Goal: Task Accomplishment & Management: Use online tool/utility

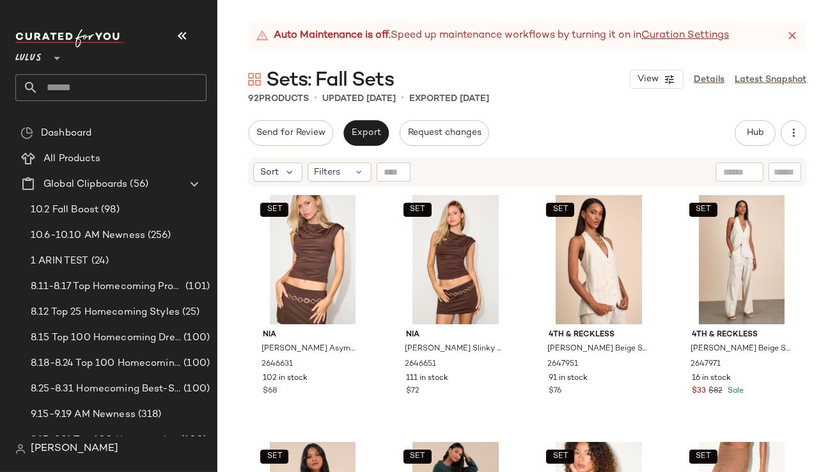
click at [164, 31] on div at bounding box center [110, 38] width 191 height 18
click at [173, 34] on button "button" at bounding box center [182, 35] width 31 height 31
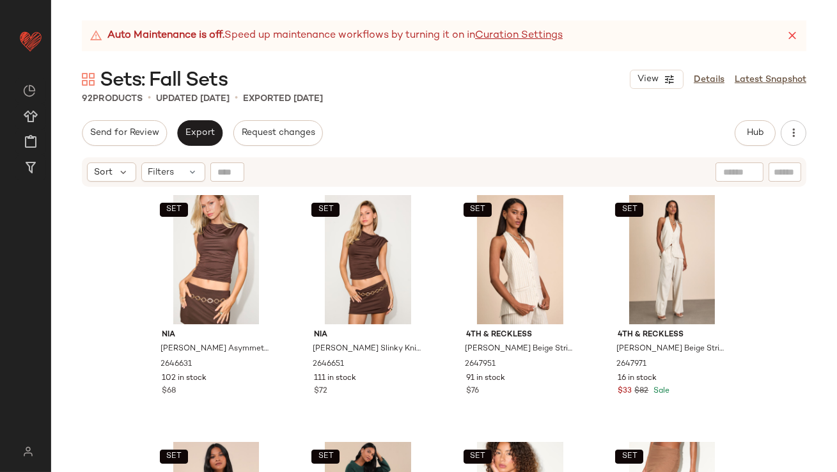
click at [790, 36] on icon at bounding box center [792, 35] width 13 height 13
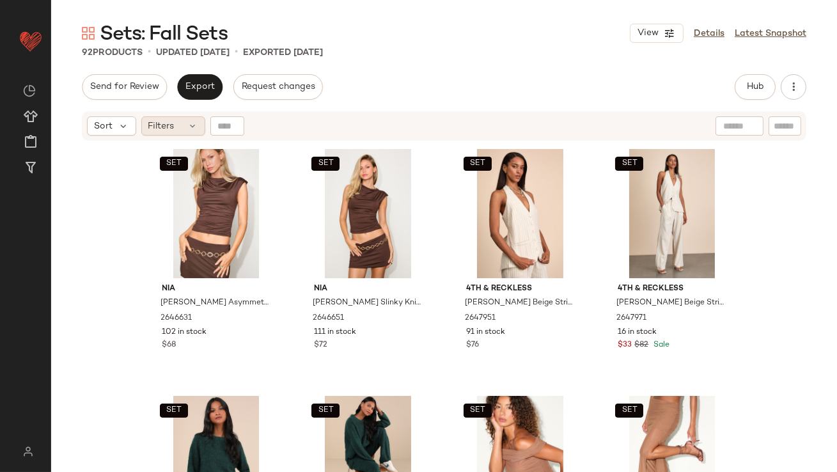
click at [158, 126] on span "Filters" at bounding box center [161, 126] width 26 height 13
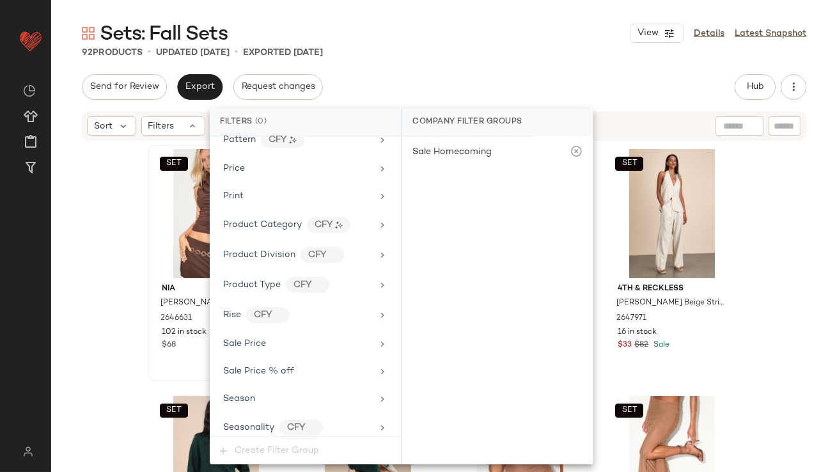
scroll to position [979, 0]
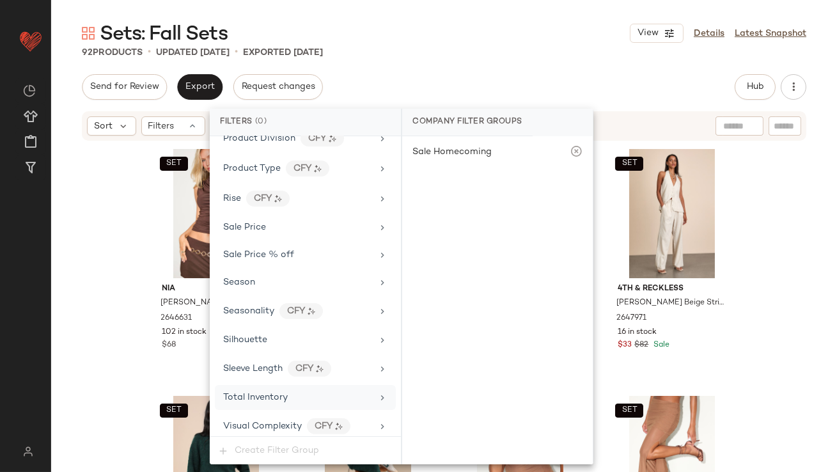
click at [265, 393] on span "Total Inventory" at bounding box center [255, 398] width 65 height 10
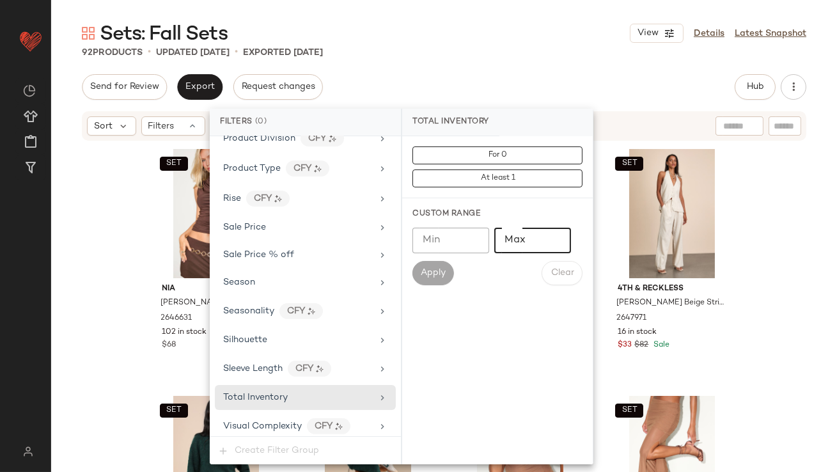
click at [507, 248] on input "Max" at bounding box center [532, 241] width 77 height 26
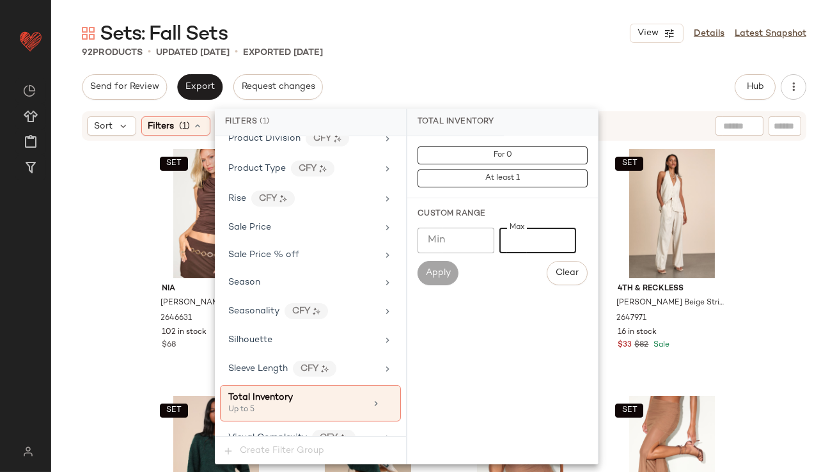
type input "*"
click at [501, 50] on div "92 Products • updated Oct 6th • Exported Oct 6th" at bounding box center [444, 52] width 786 height 13
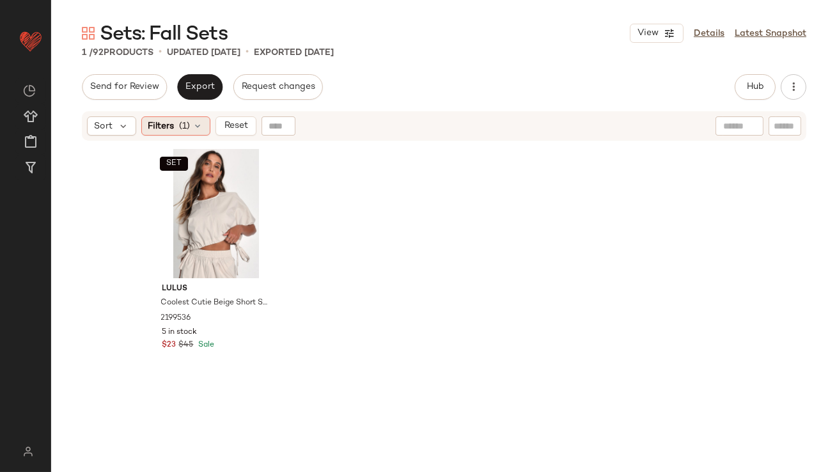
click at [187, 121] on span "(1)" at bounding box center [185, 126] width 11 height 13
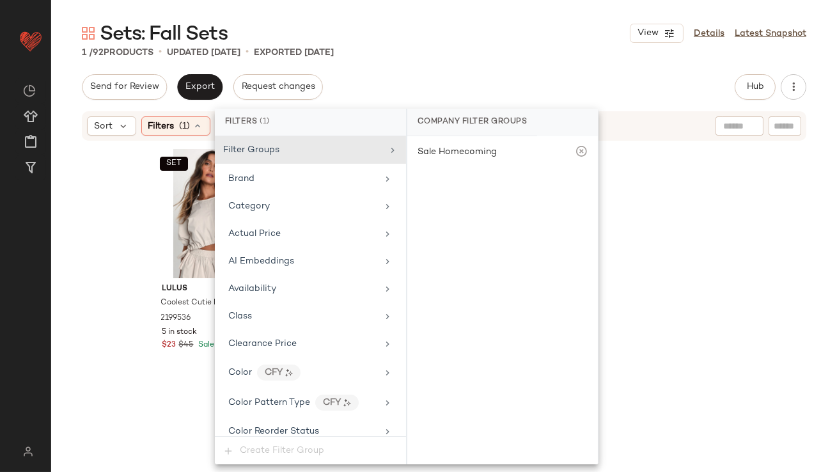
scroll to position [991, 0]
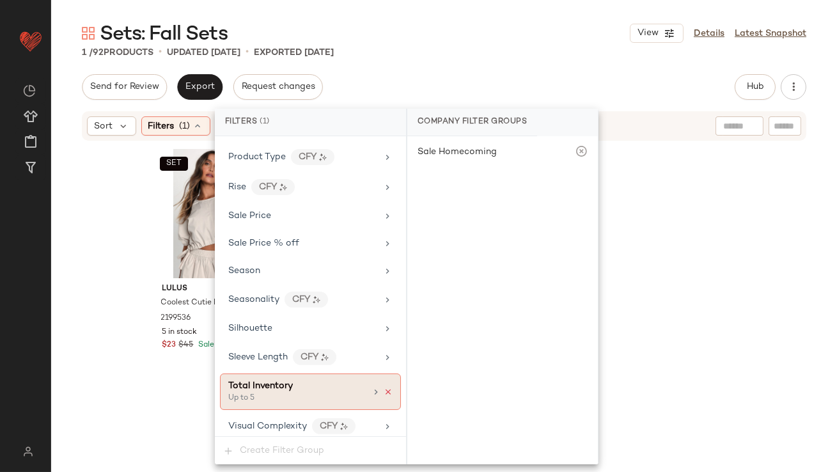
click at [384, 387] on icon at bounding box center [388, 391] width 9 height 9
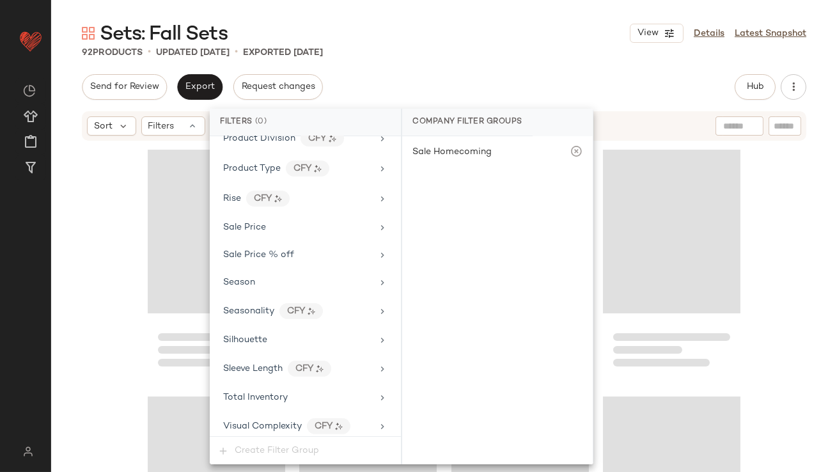
click at [435, 44] on div "Sets: Fall Sets View Details Latest Snapshot" at bounding box center [444, 33] width 786 height 26
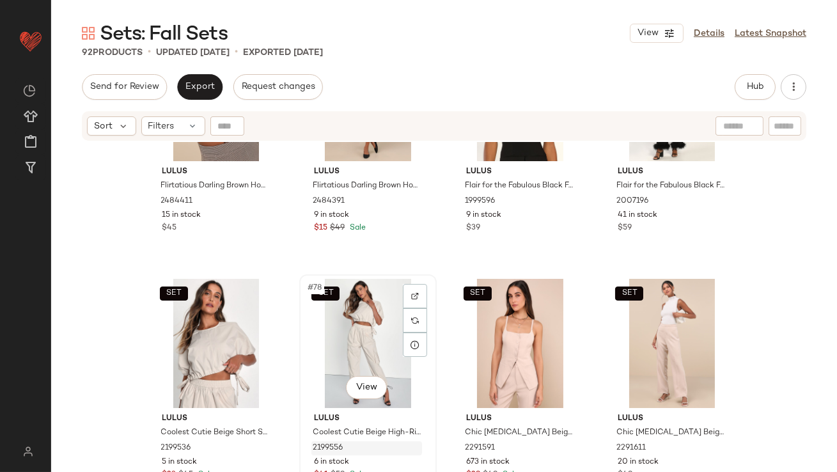
scroll to position [4584, 0]
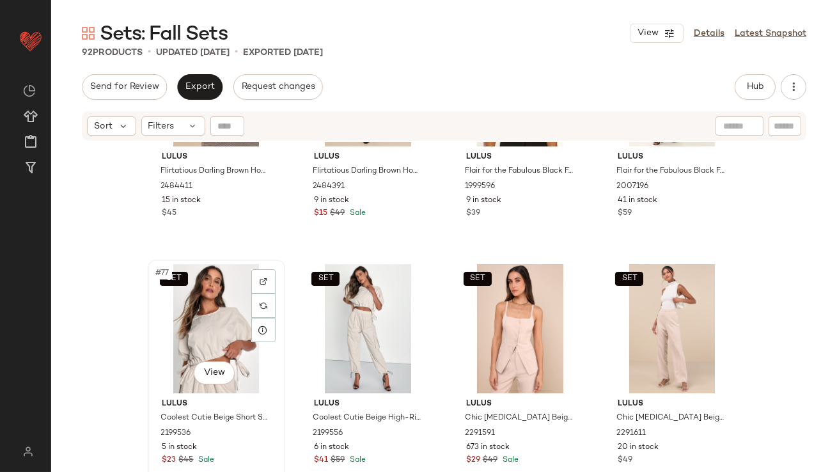
click at [196, 311] on div "SET #77 View" at bounding box center [216, 328] width 129 height 129
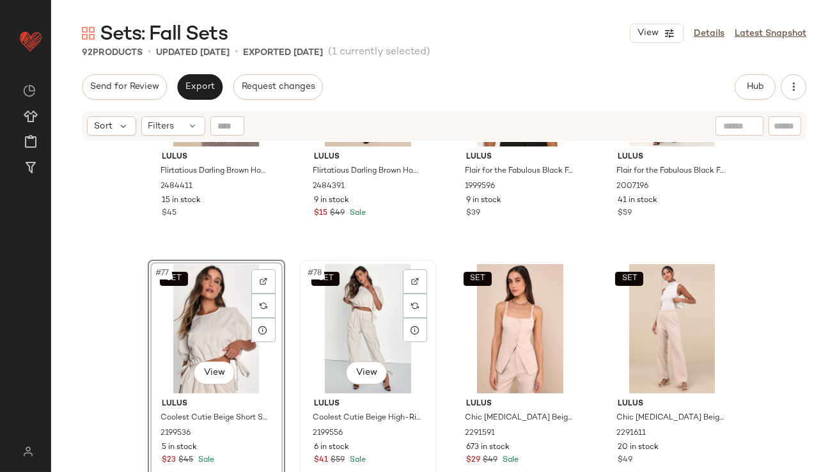
click at [322, 313] on div "SET #78 View" at bounding box center [368, 328] width 129 height 129
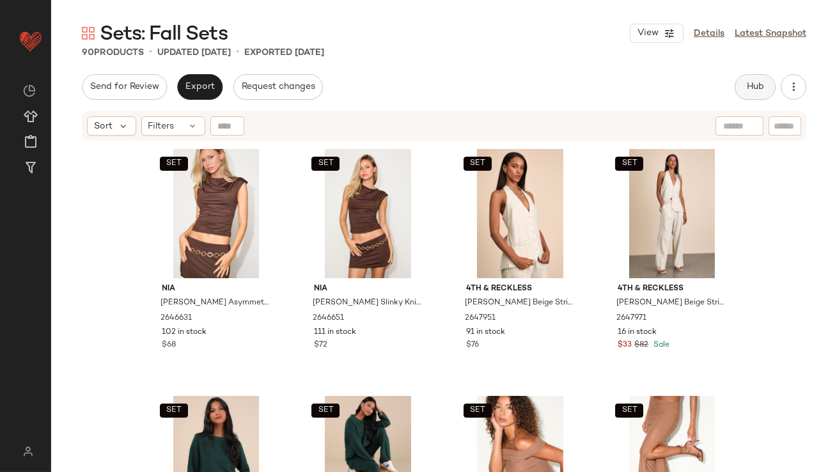
click at [760, 74] on button "Hub" at bounding box center [755, 87] width 41 height 26
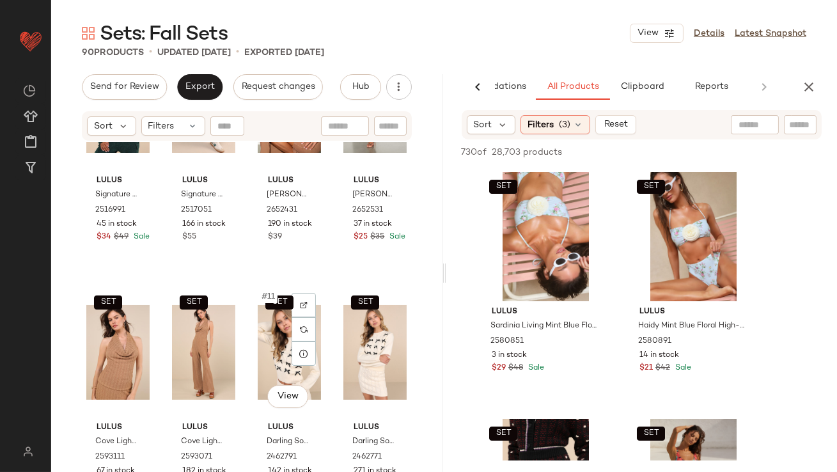
scroll to position [137, 0]
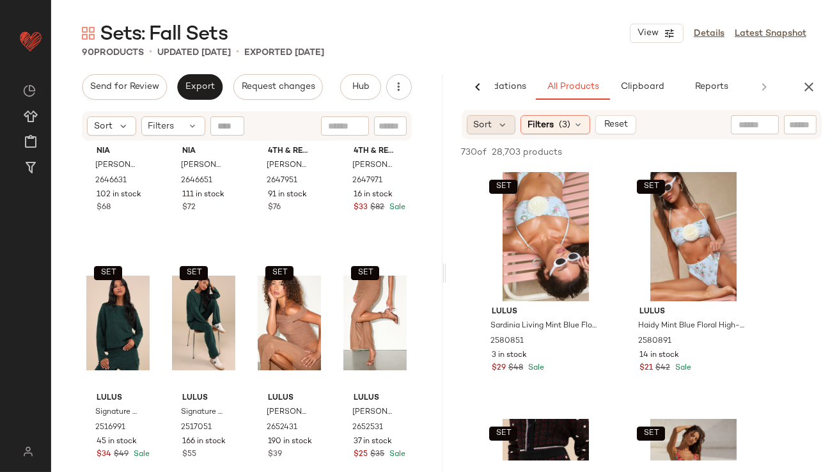
click at [487, 125] on span "Sort" at bounding box center [483, 124] width 19 height 13
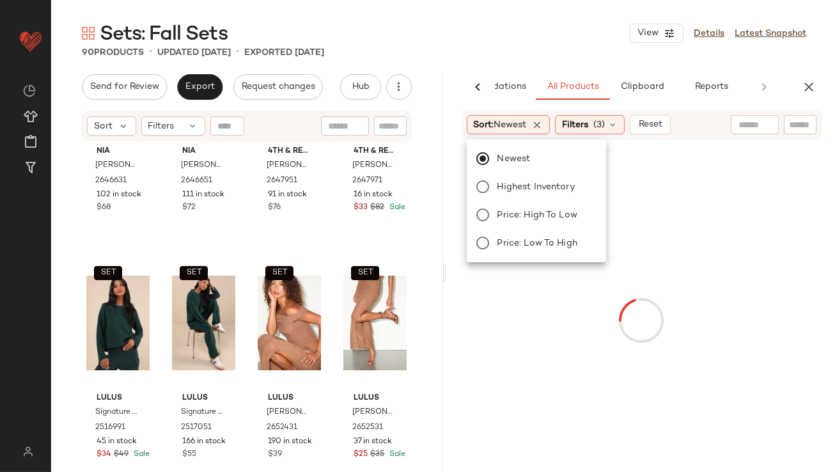
click at [505, 33] on div "Sets: Fall Sets View Details Latest Snapshot" at bounding box center [444, 33] width 786 height 26
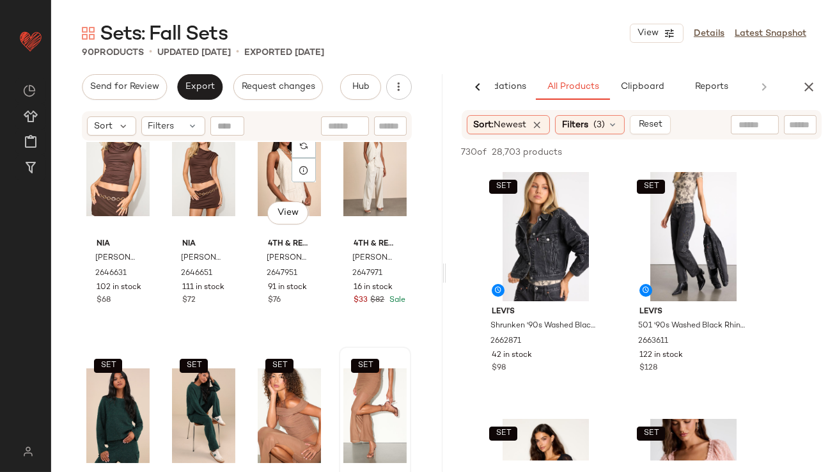
scroll to position [93, 0]
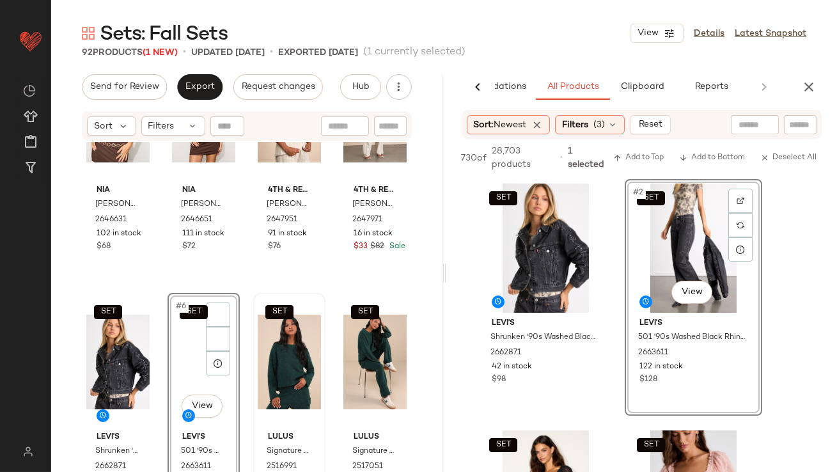
scroll to position [229, 0]
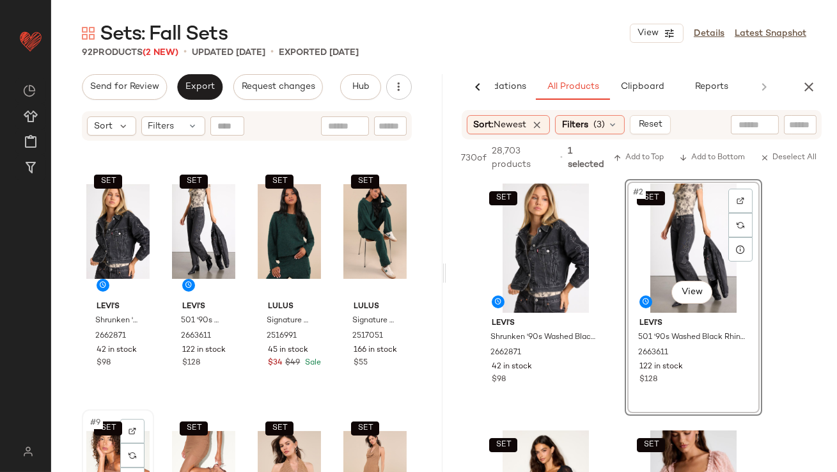
click at [110, 435] on div "SET #9 View" at bounding box center [117, 478] width 63 height 129
click at [191, 440] on div "SET #10 View" at bounding box center [203, 478] width 63 height 129
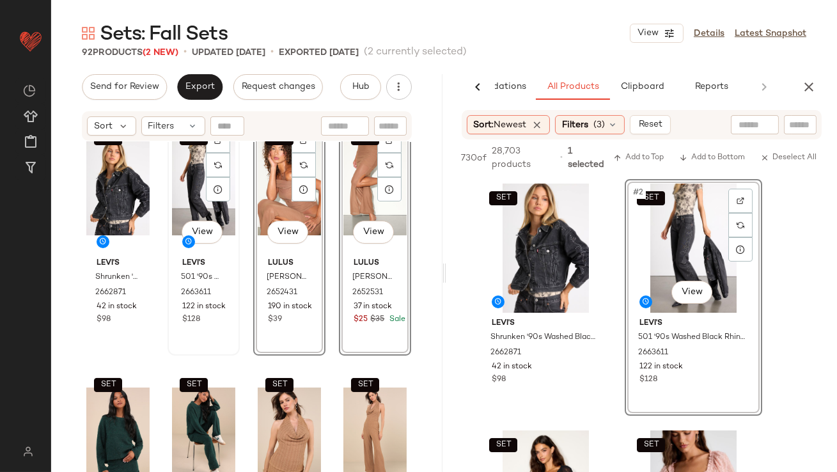
scroll to position [331, 0]
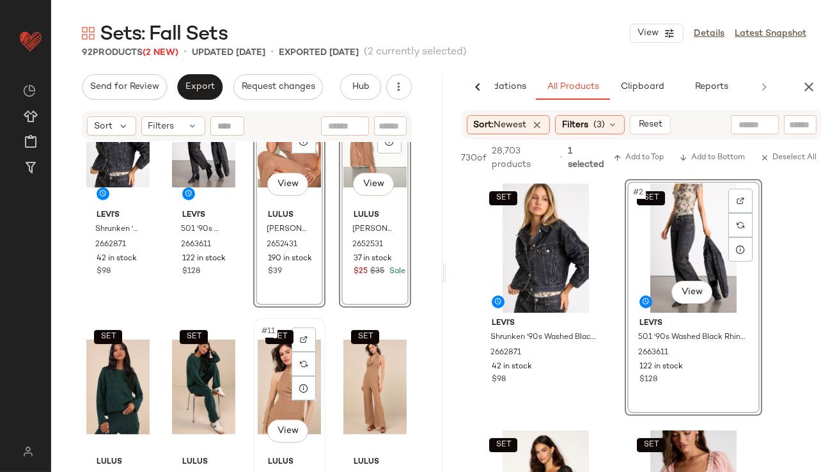
click at [282, 381] on div "SET #11 View" at bounding box center [289, 386] width 63 height 129
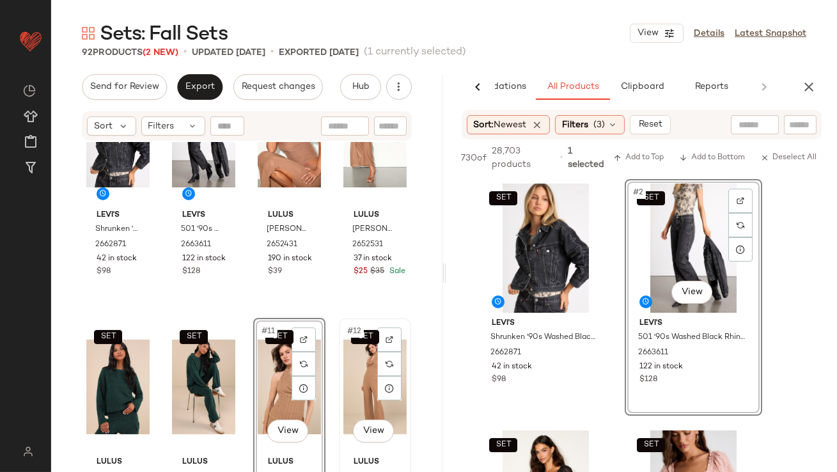
click at [364, 378] on div "SET #12 View" at bounding box center [374, 386] width 63 height 129
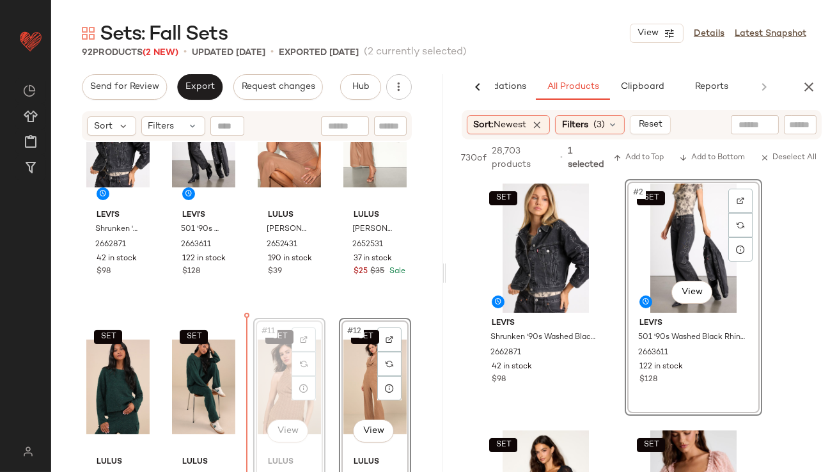
drag, startPoint x: 271, startPoint y: 378, endPoint x: 78, endPoint y: 403, distance: 194.7
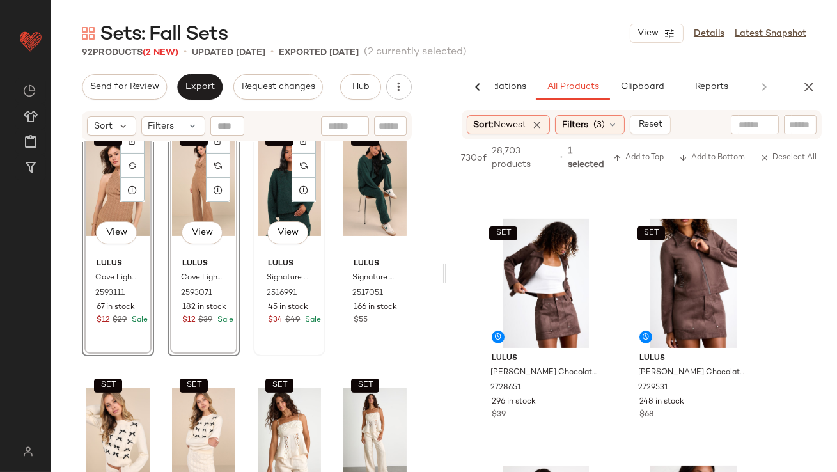
scroll to position [622, 0]
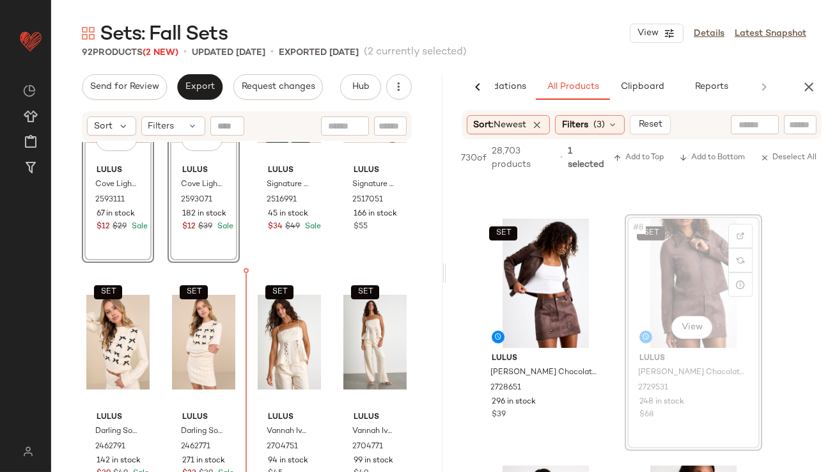
drag, startPoint x: 678, startPoint y: 267, endPoint x: 648, endPoint y: 270, distance: 30.2
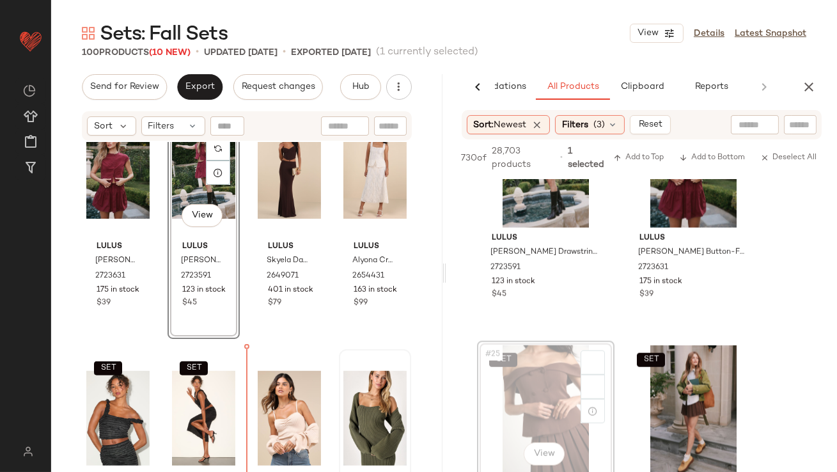
scroll to position [1541, 0]
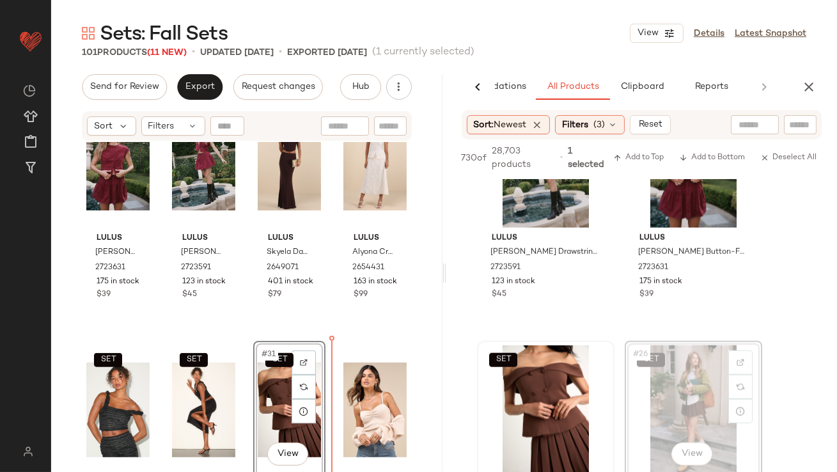
drag, startPoint x: 650, startPoint y: 386, endPoint x: 582, endPoint y: 386, distance: 67.1
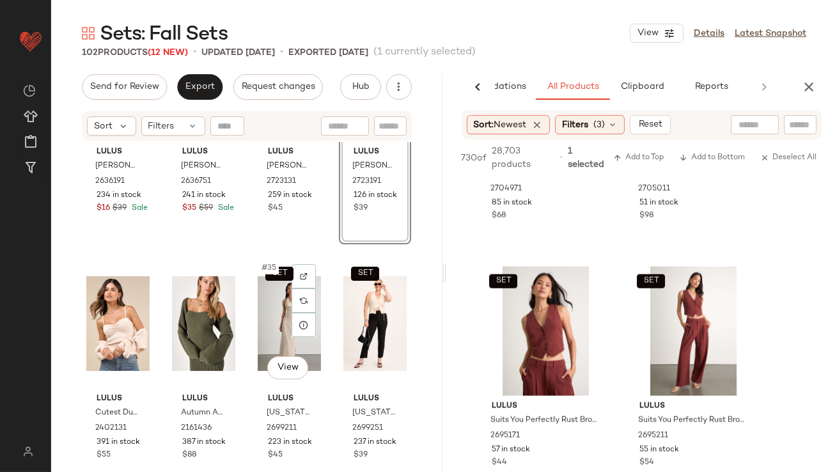
scroll to position [1884, 0]
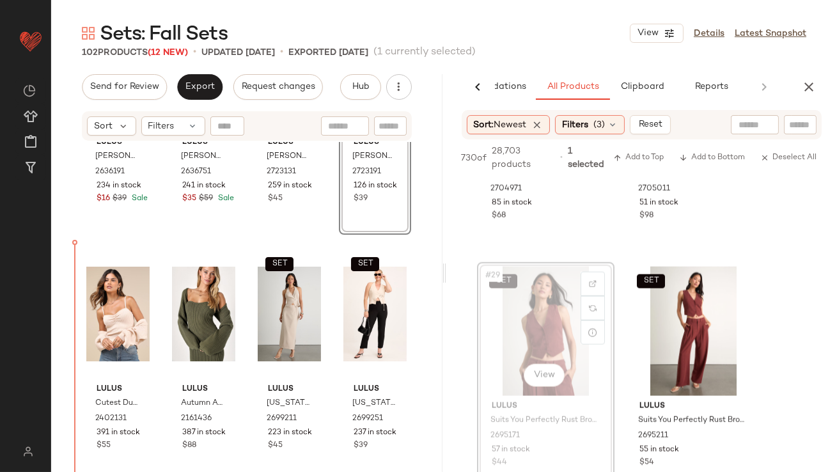
drag, startPoint x: 537, startPoint y: 322, endPoint x: 438, endPoint y: 325, distance: 99.1
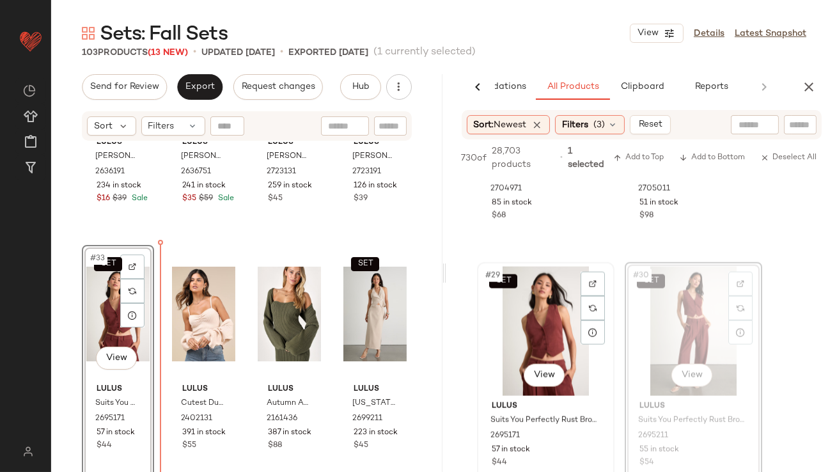
drag, startPoint x: 655, startPoint y: 313, endPoint x: 538, endPoint y: 318, distance: 116.5
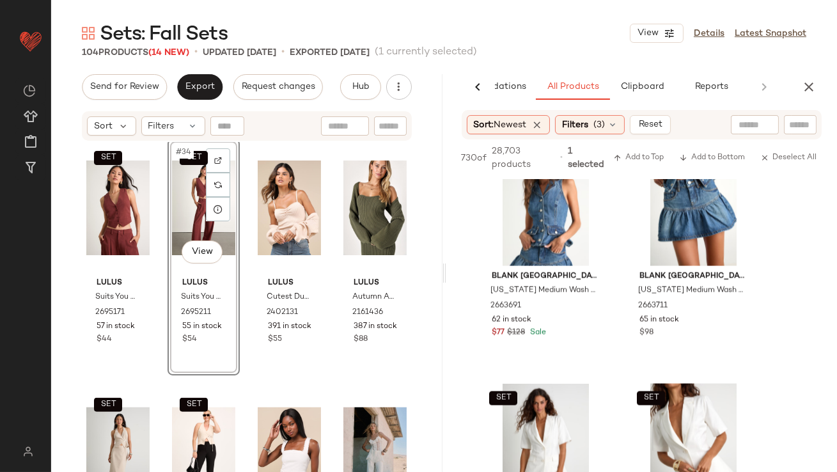
scroll to position [2148, 0]
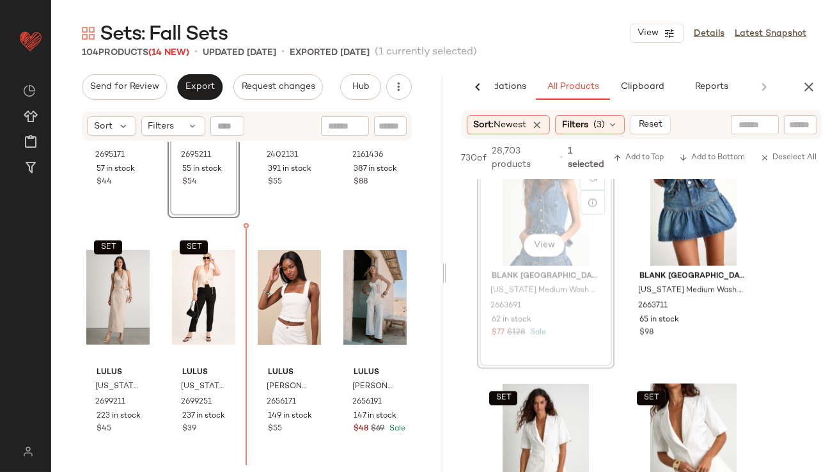
drag, startPoint x: 531, startPoint y: 201, endPoint x: 444, endPoint y: 222, distance: 89.5
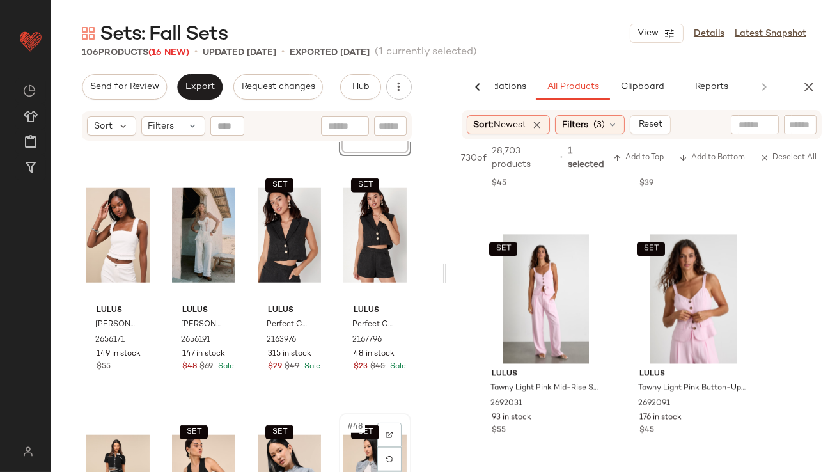
scroll to position [2268, 0]
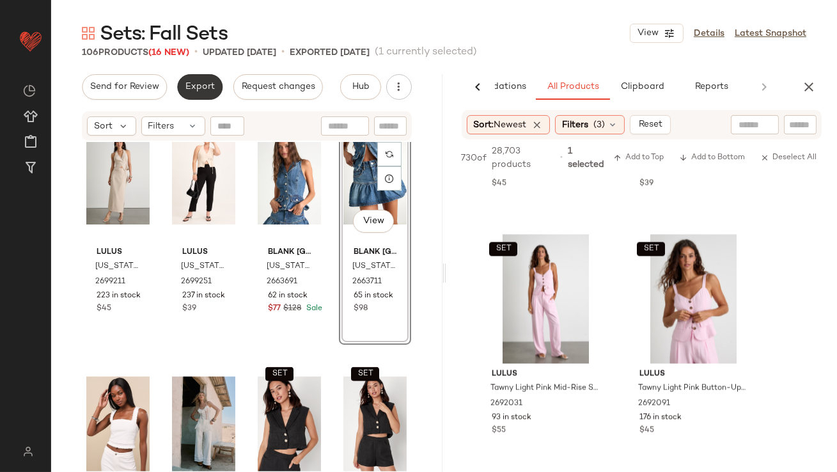
click at [206, 91] on span "Export" at bounding box center [200, 87] width 30 height 10
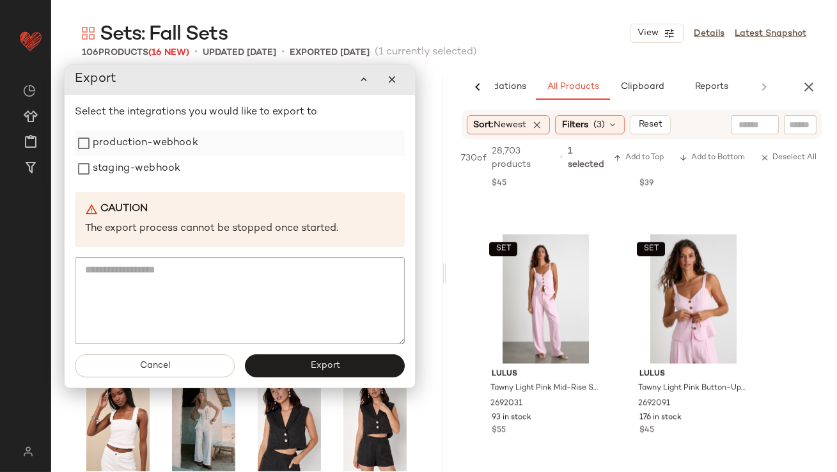
click at [160, 135] on label "production-webhook" at bounding box center [145, 143] width 105 height 26
click at [160, 166] on label "staging-webhook" at bounding box center [137, 169] width 88 height 26
click at [287, 361] on button "Export" at bounding box center [325, 366] width 160 height 23
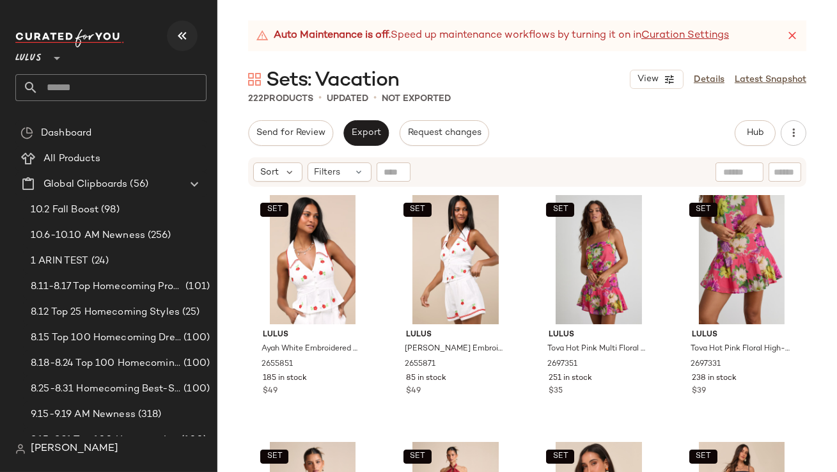
click at [176, 43] on icon "button" at bounding box center [182, 35] width 15 height 15
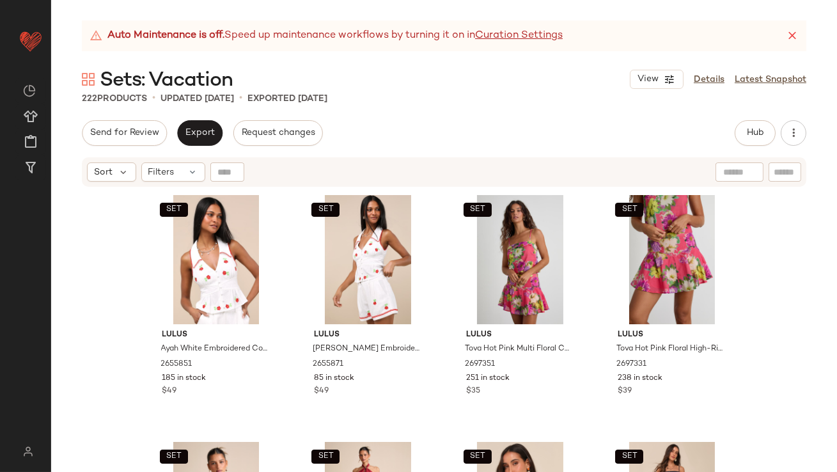
click at [801, 42] on div "Auto Maintenance is off. Speed up maintenance workflows by turning it on in Cur…" at bounding box center [444, 35] width 724 height 31
click at [797, 37] on icon at bounding box center [792, 35] width 13 height 13
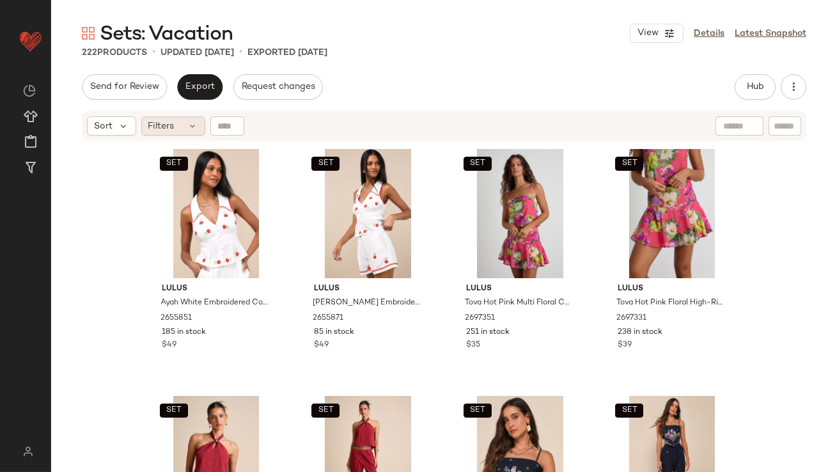
click at [183, 124] on div "Filters" at bounding box center [173, 125] width 64 height 19
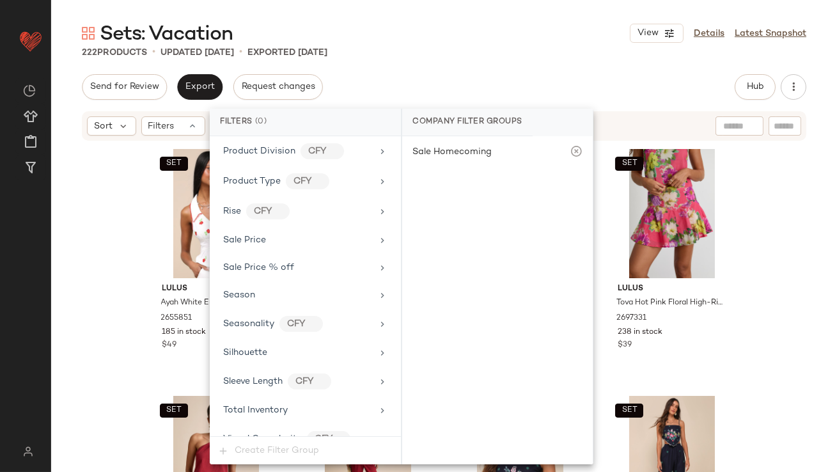
scroll to position [979, 0]
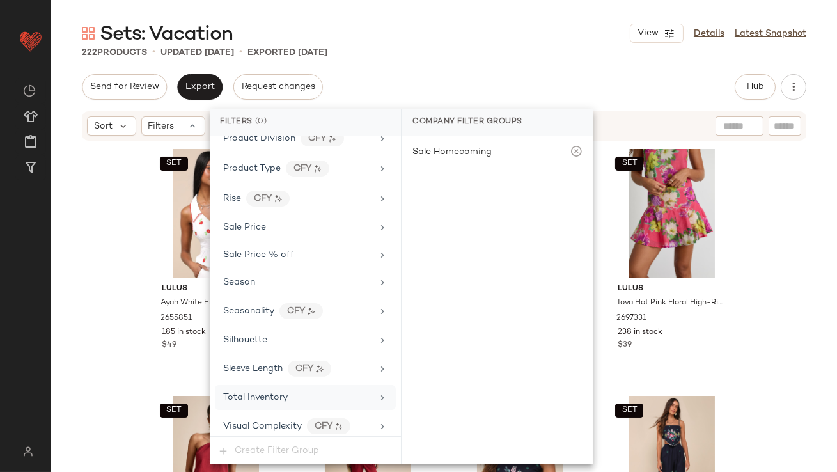
click at [300, 398] on div "Total Inventory" at bounding box center [297, 397] width 149 height 13
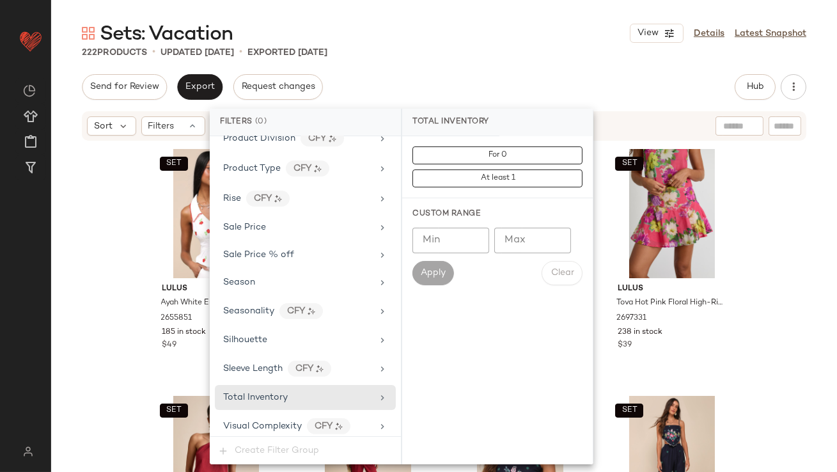
click at [507, 241] on input "Max" at bounding box center [532, 241] width 77 height 26
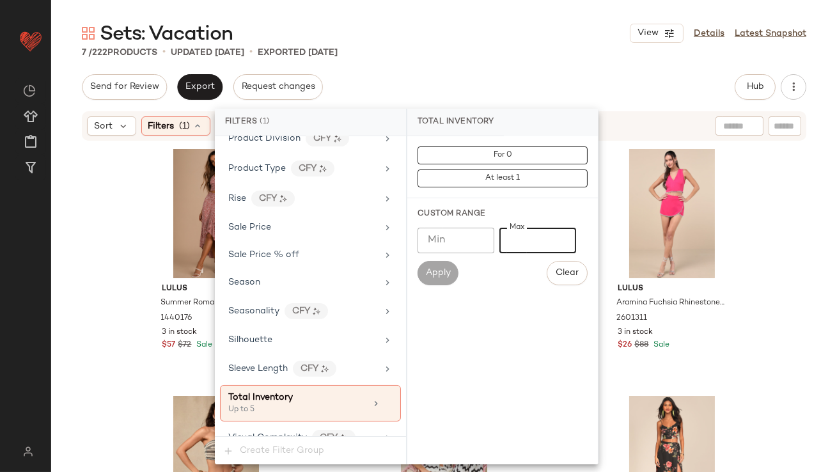
type input "*"
click at [512, 46] on div "7 / 222 Products • updated Oct 6th • Exported Oct 6th" at bounding box center [444, 52] width 786 height 13
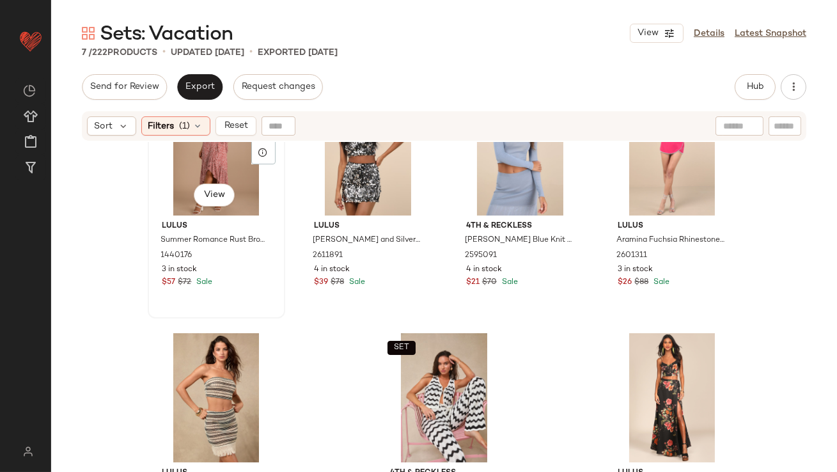
scroll to position [0, 0]
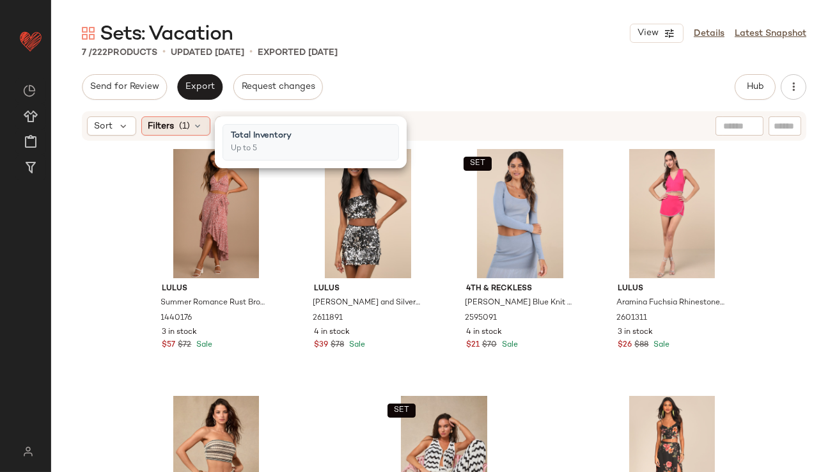
click at [168, 120] on span "Filters" at bounding box center [161, 126] width 26 height 13
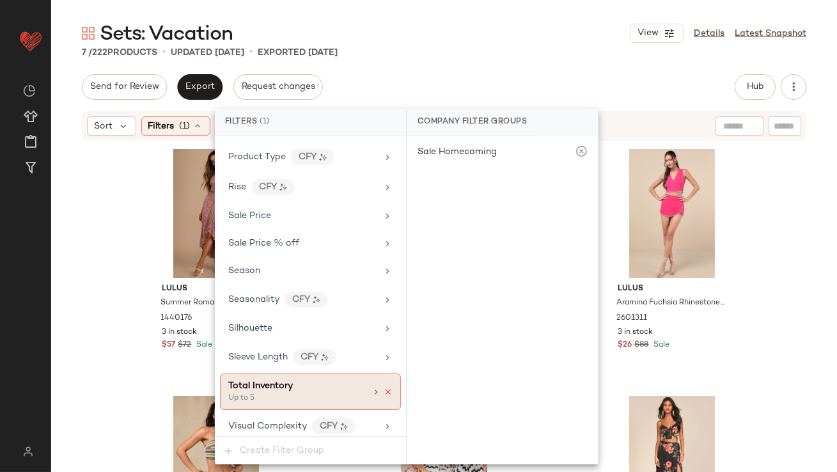
click at [384, 387] on icon at bounding box center [388, 391] width 9 height 9
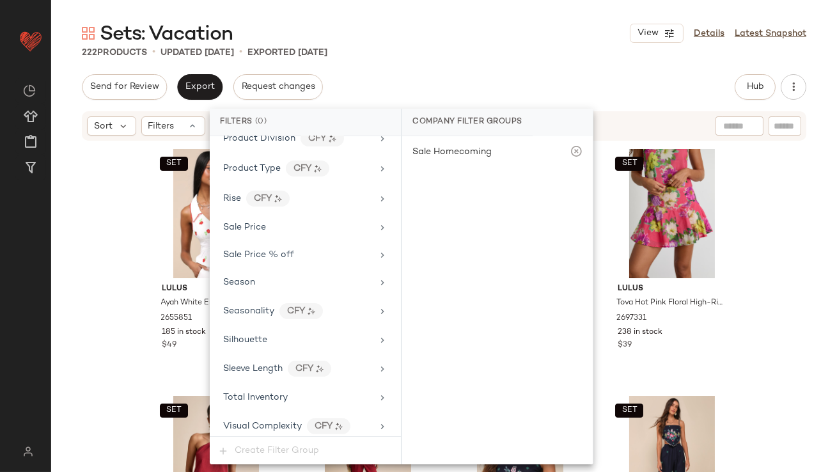
click at [474, 79] on div "Send for Review Export Request changes Hub Send for Review External Review Inte…" at bounding box center [444, 87] width 724 height 26
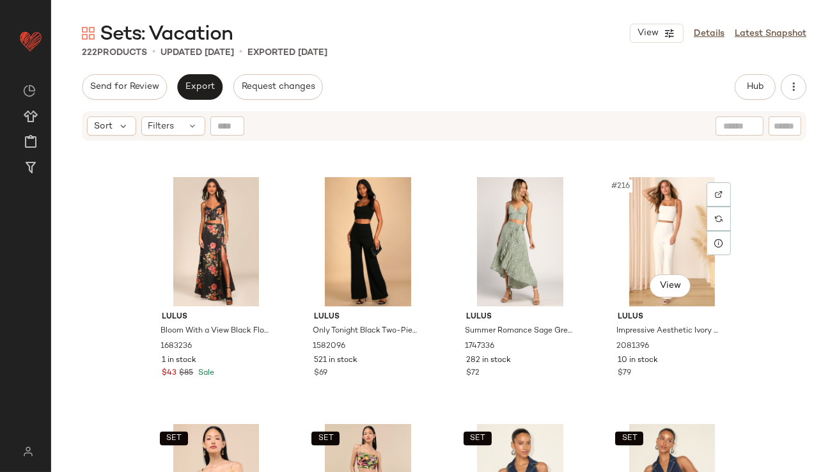
scroll to position [13059, 0]
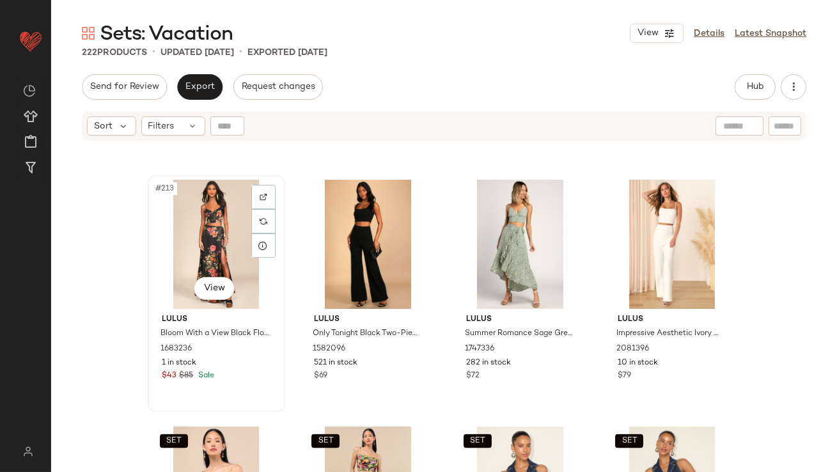
click at [207, 243] on div "#213 View" at bounding box center [216, 244] width 129 height 129
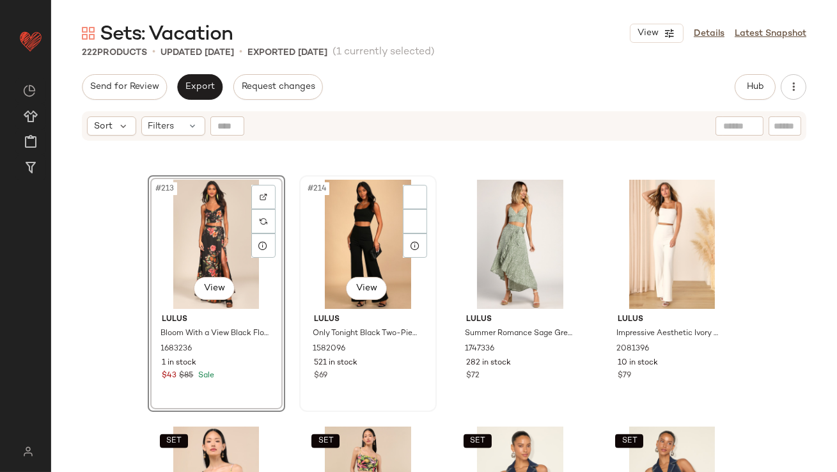
click at [346, 249] on div "#214 View" at bounding box center [368, 244] width 129 height 129
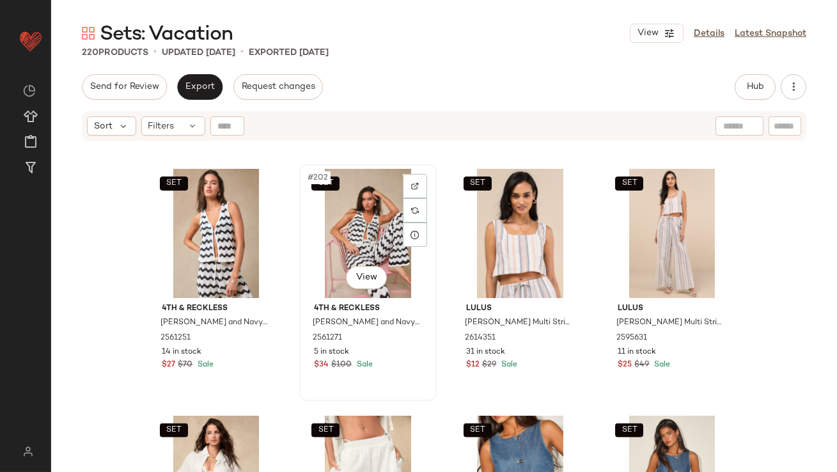
scroll to position [12322, 0]
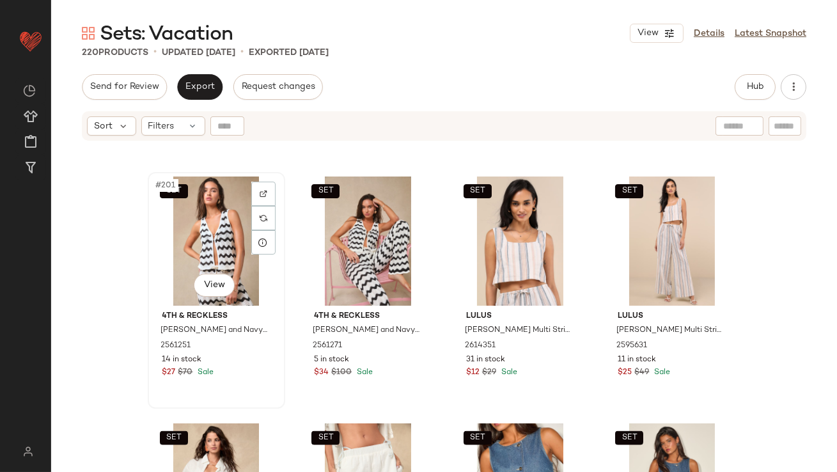
click at [206, 241] on div "SET #201 View" at bounding box center [216, 240] width 129 height 129
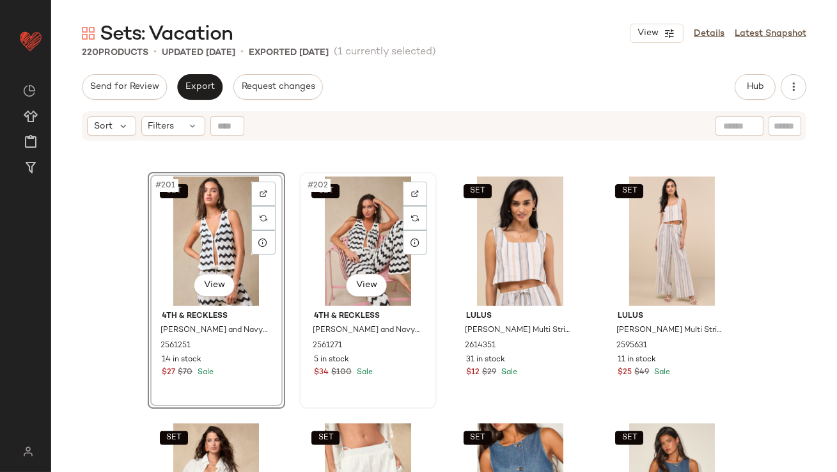
click at [347, 242] on div "SET #202 View" at bounding box center [368, 240] width 129 height 129
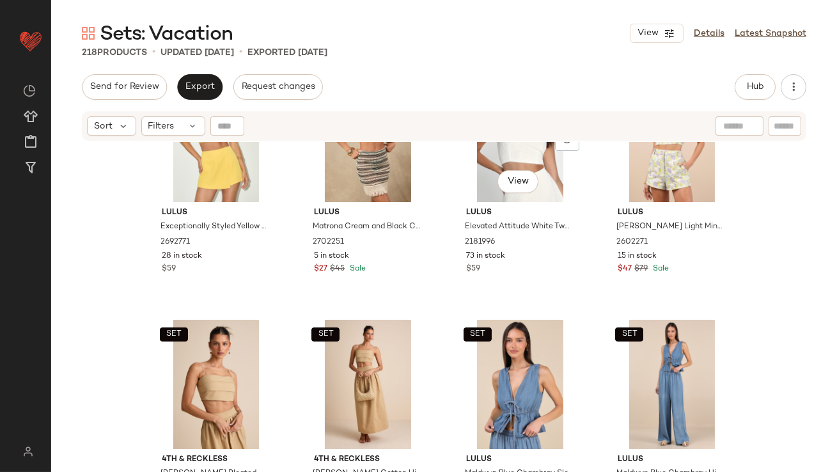
scroll to position [10832, 0]
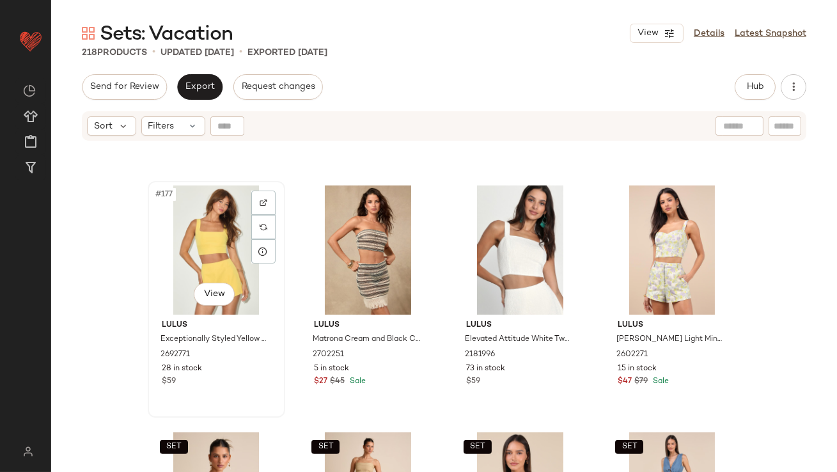
click at [210, 226] on div "#177 View" at bounding box center [216, 249] width 129 height 129
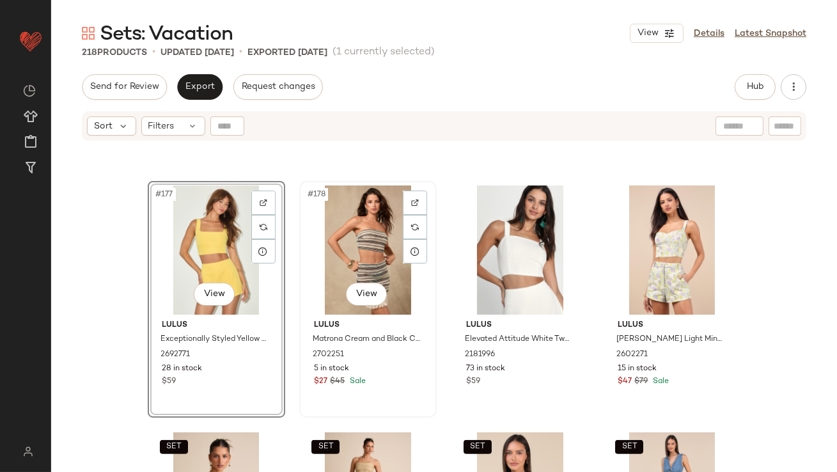
click at [354, 251] on div "#178 View" at bounding box center [368, 249] width 129 height 129
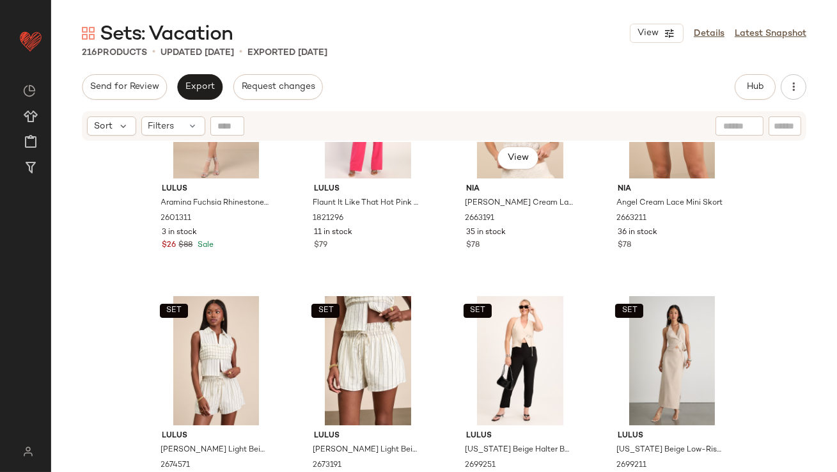
scroll to position [9894, 0]
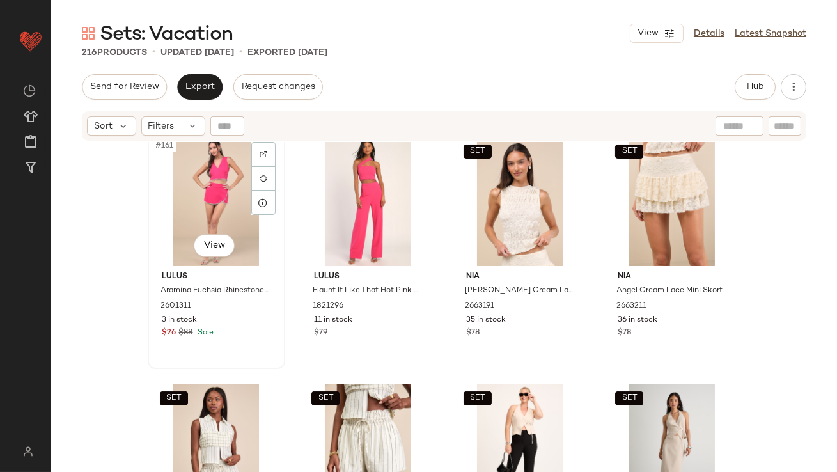
click at [191, 205] on div "#161 View" at bounding box center [216, 201] width 129 height 129
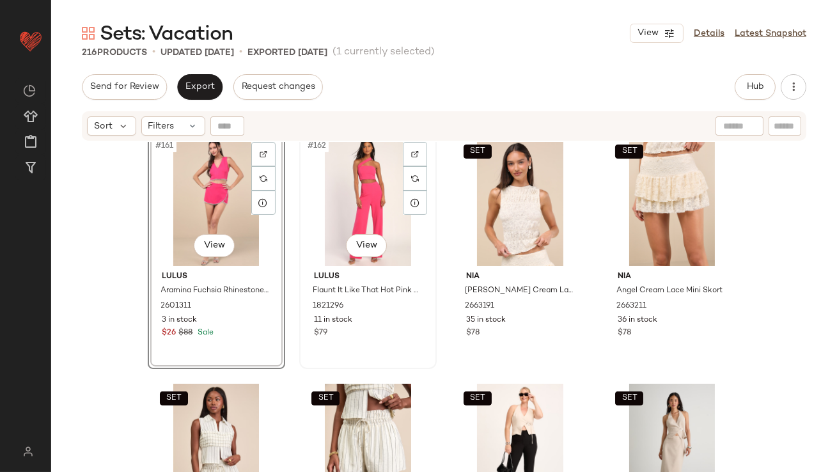
click at [380, 199] on div "#162 View" at bounding box center [368, 201] width 129 height 129
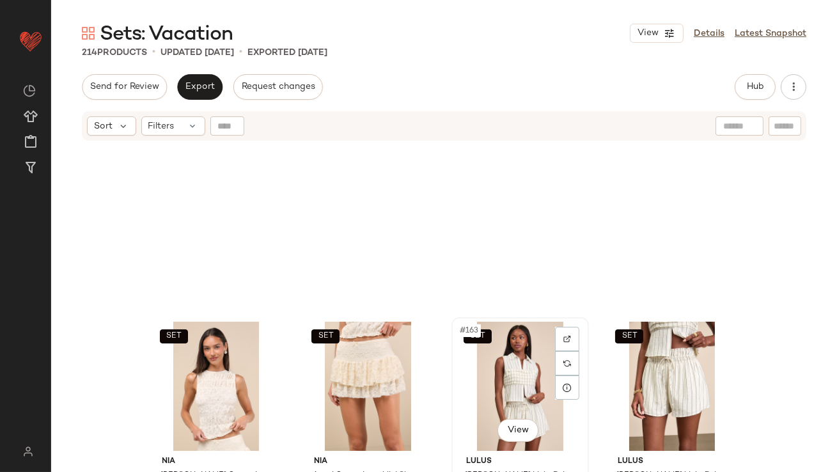
scroll to position [9660, 0]
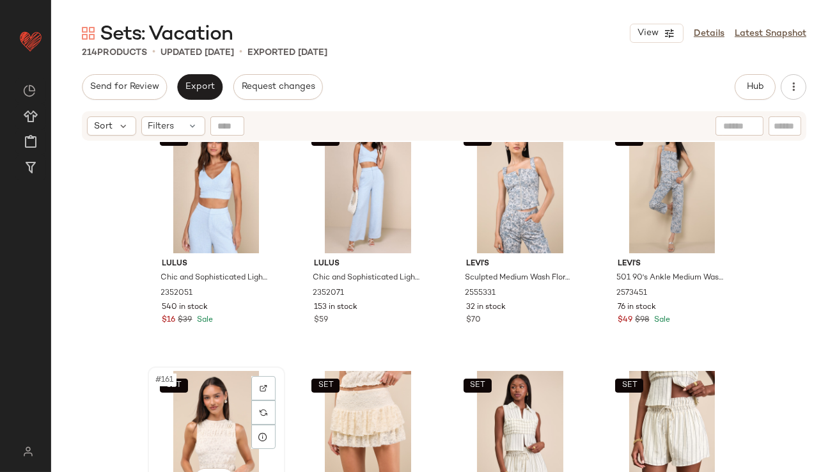
click at [215, 407] on div "SET #161 View" at bounding box center [216, 435] width 129 height 129
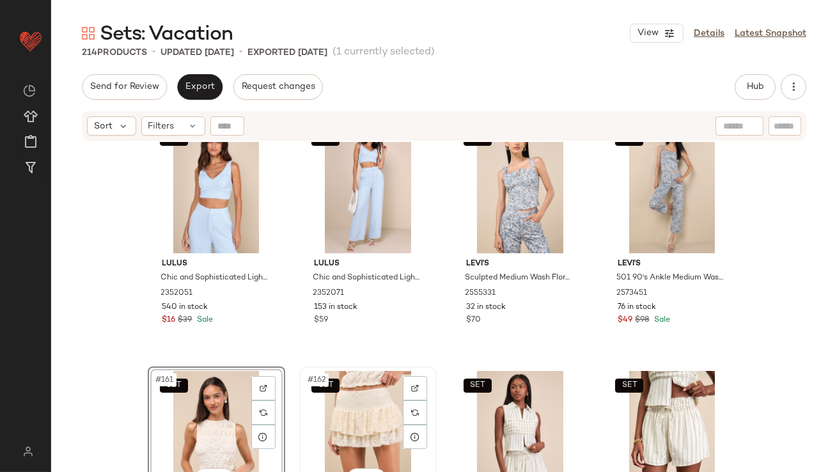
click at [338, 399] on div "SET #162 View" at bounding box center [368, 435] width 129 height 129
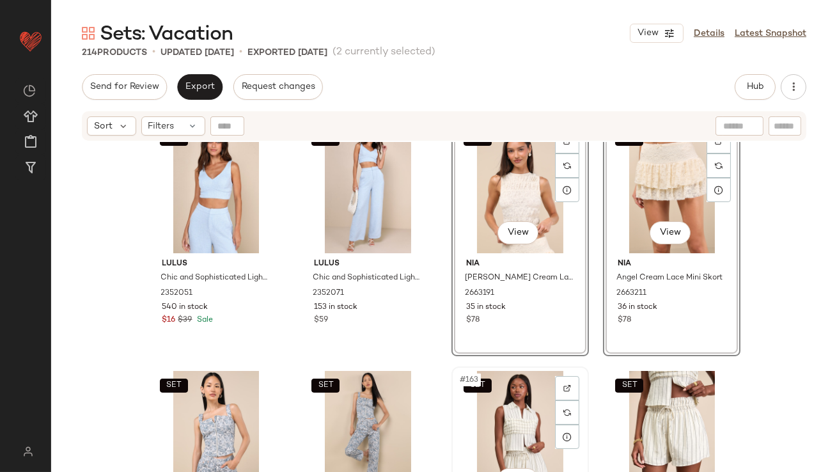
click at [510, 395] on div "SET #163 View" at bounding box center [520, 435] width 129 height 129
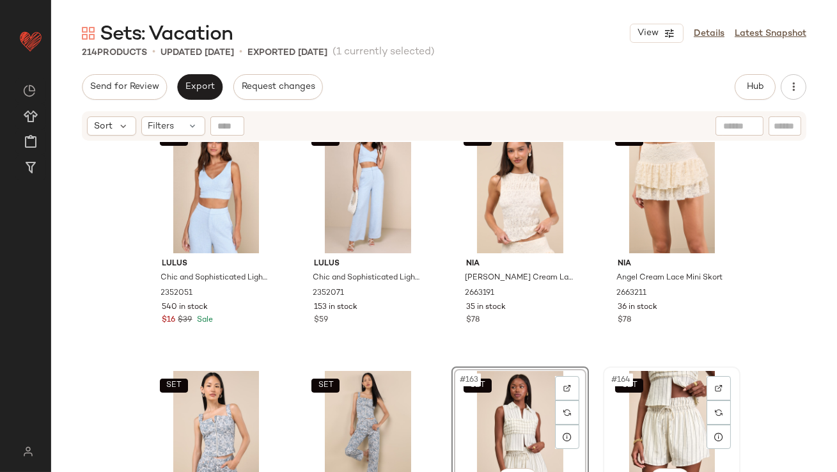
click at [646, 392] on div "SET #164 View" at bounding box center [671, 435] width 129 height 129
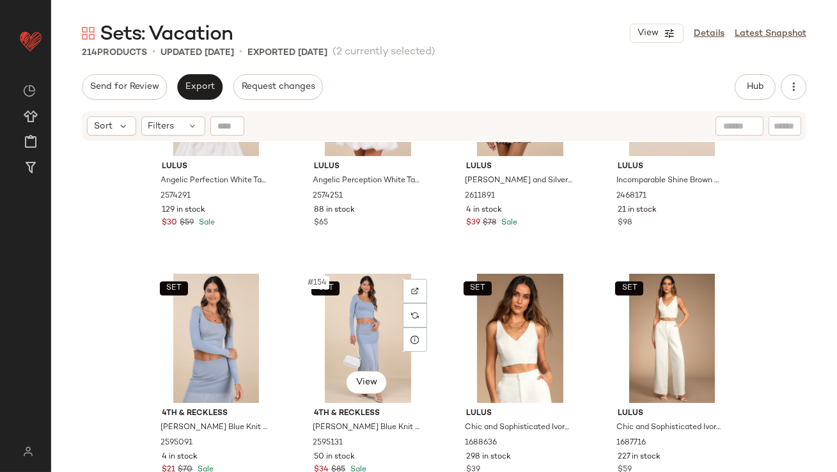
scroll to position [9309, 0]
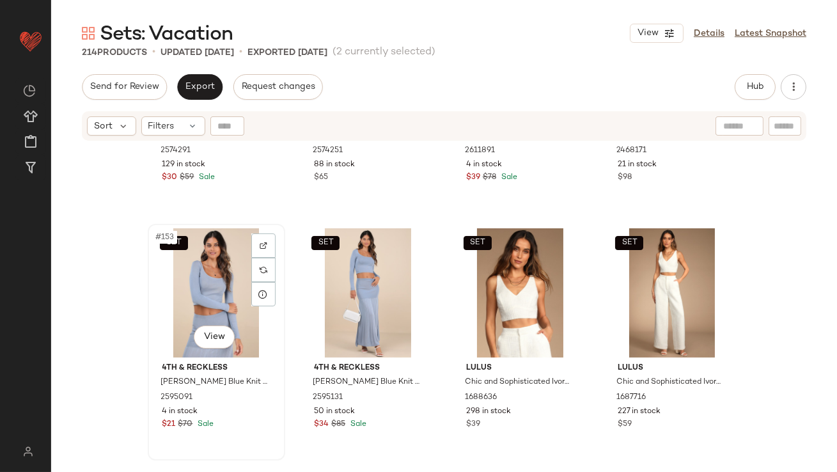
click at [171, 253] on div "SET #153 View" at bounding box center [216, 292] width 129 height 129
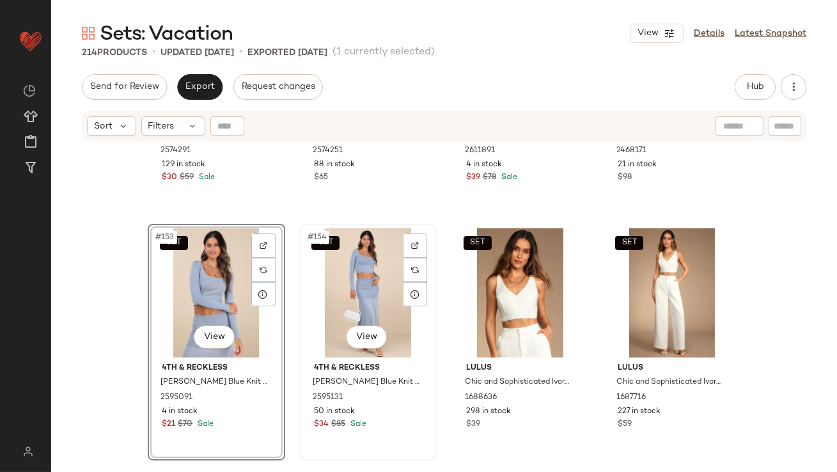
click at [362, 285] on div "SET #154 View" at bounding box center [368, 292] width 129 height 129
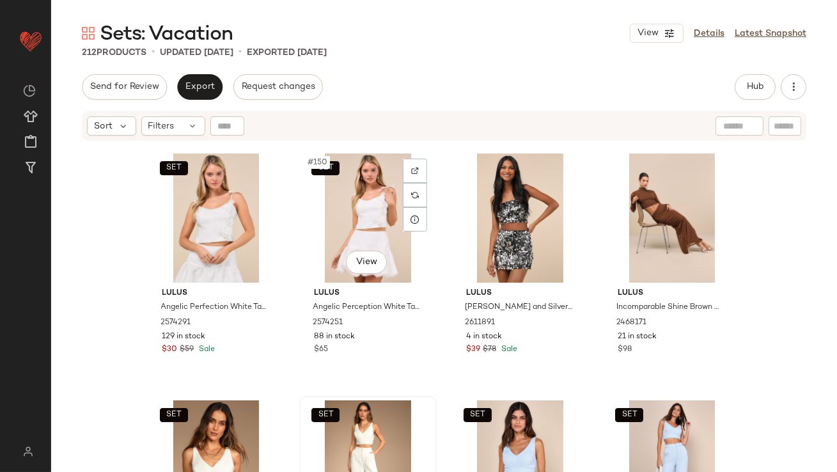
scroll to position [9138, 0]
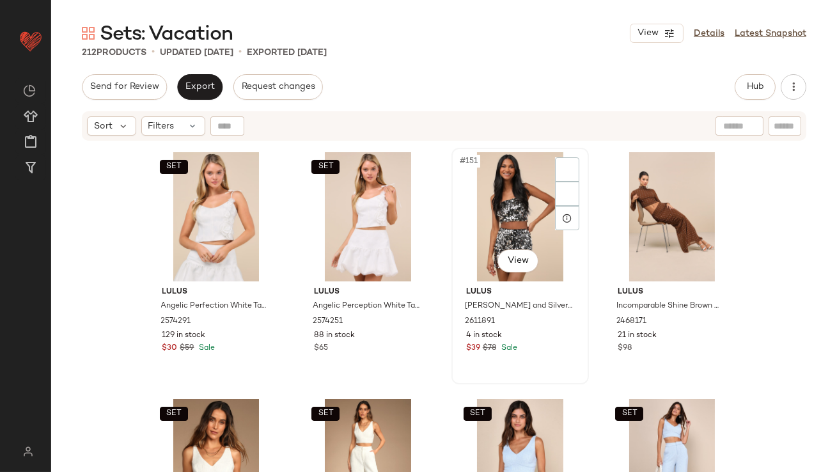
click at [520, 201] on div "#151 View" at bounding box center [520, 216] width 129 height 129
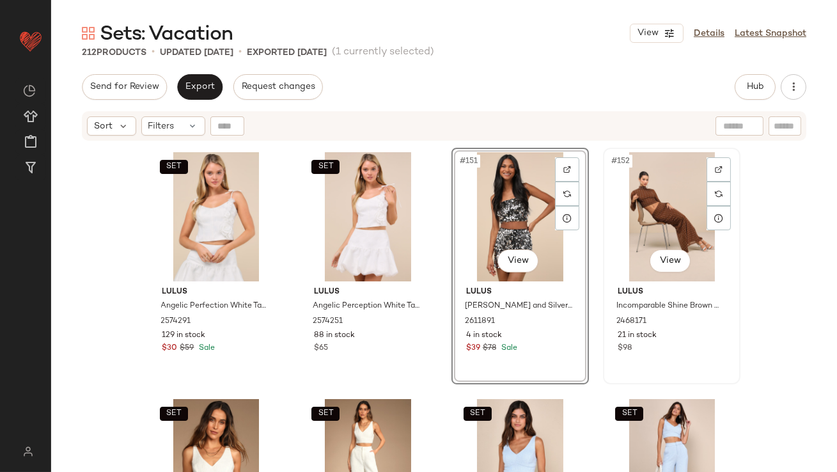
click at [639, 214] on div "#152 View" at bounding box center [671, 216] width 129 height 129
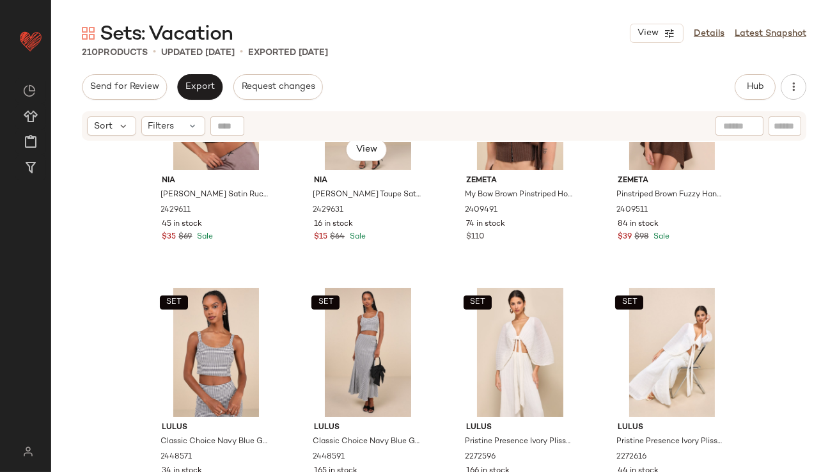
scroll to position [8132, 0]
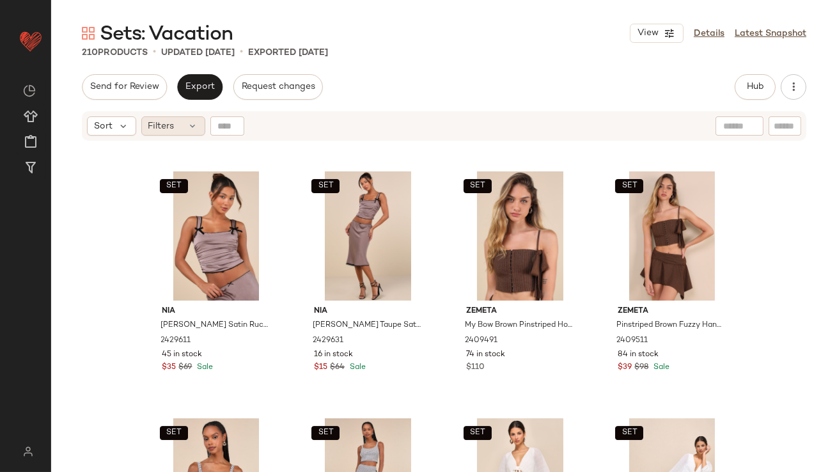
click at [187, 132] on div "Filters" at bounding box center [173, 125] width 64 height 19
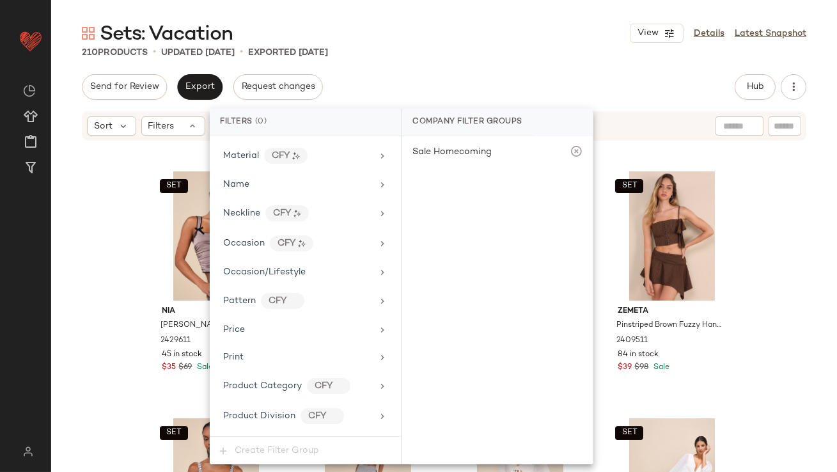
scroll to position [979, 0]
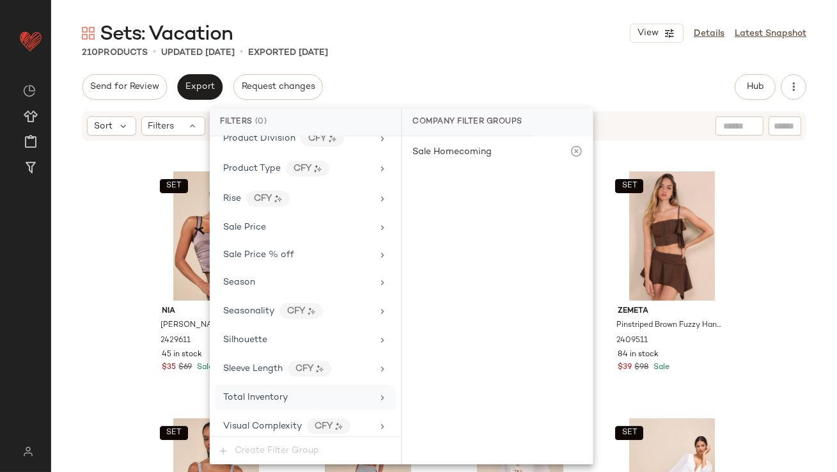
click at [273, 394] on span "Total Inventory" at bounding box center [255, 398] width 65 height 10
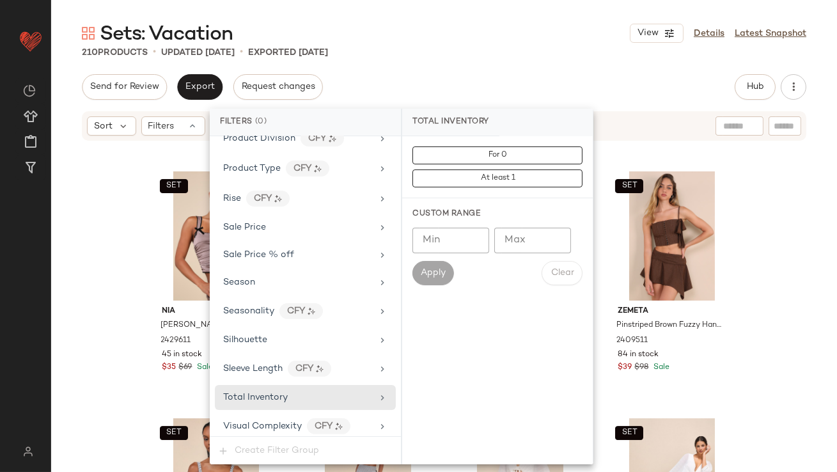
click at [527, 240] on input "Max" at bounding box center [532, 241] width 77 height 26
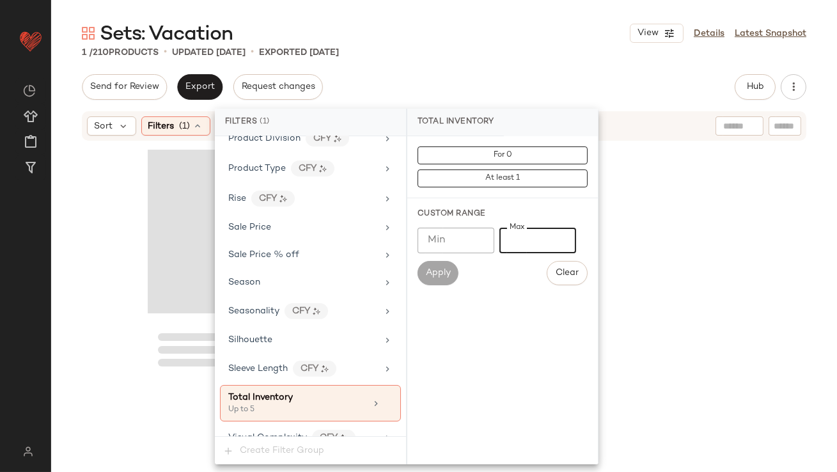
type input "*"
click at [494, 32] on div "Sets: Vacation View Details Latest Snapshot" at bounding box center [444, 33] width 786 height 26
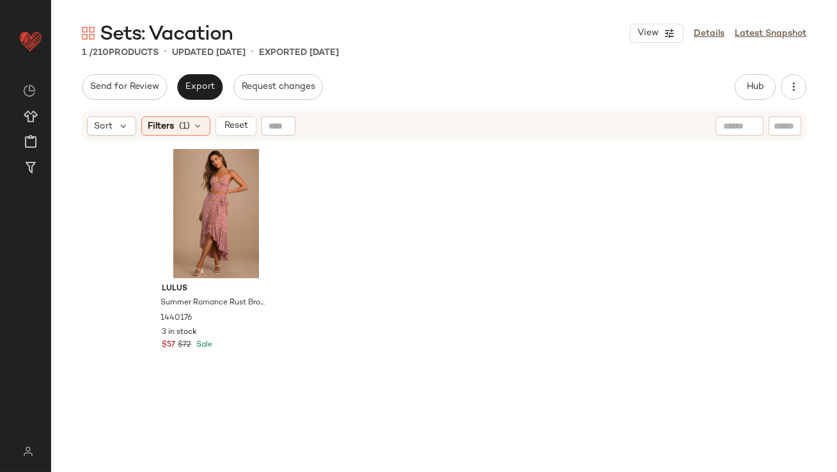
click at [186, 116] on div "Sort Filters (1) Reset" at bounding box center [444, 125] width 724 height 29
click at [182, 122] on span "(1)" at bounding box center [185, 126] width 11 height 13
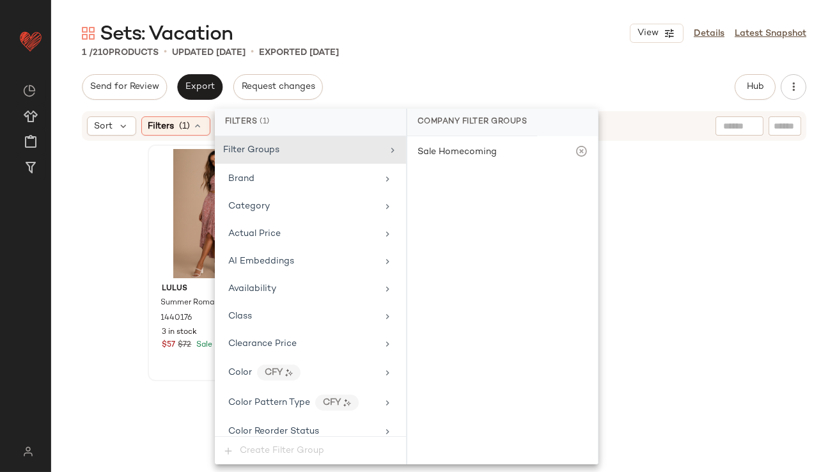
scroll to position [991, 0]
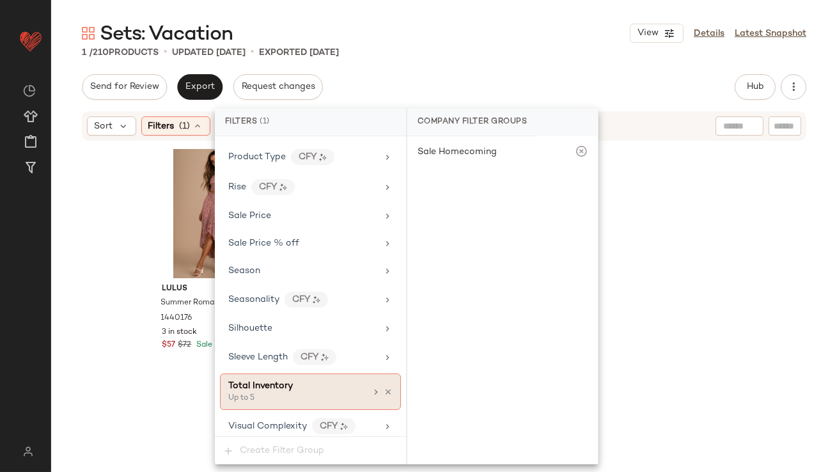
click at [384, 387] on icon at bounding box center [388, 391] width 9 height 9
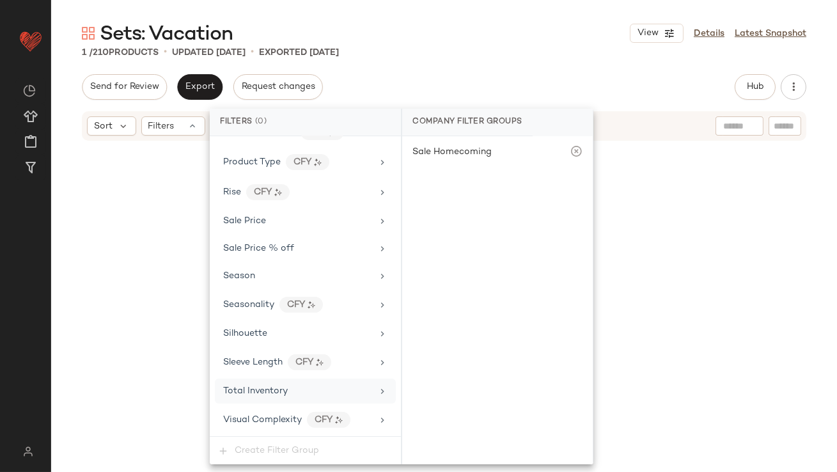
scroll to position [979, 0]
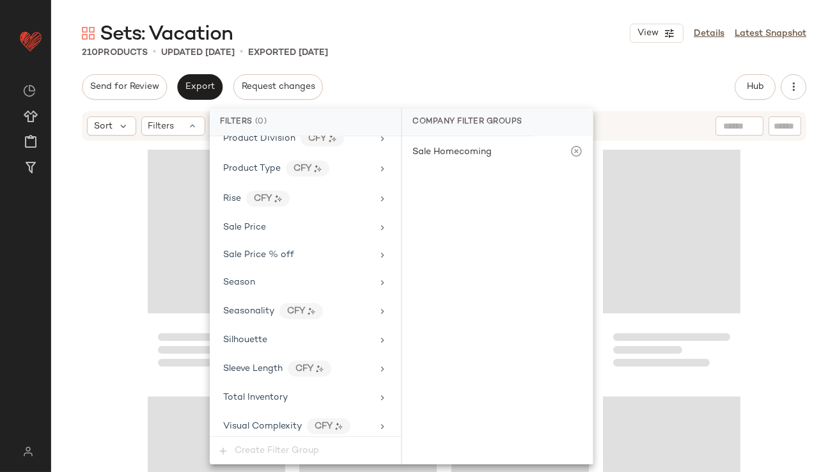
click at [467, 60] on div "Sets: Vacation View Details Latest Snapshot 210 Products • updated Oct 8th • Ex…" at bounding box center [444, 245] width 786 height 451
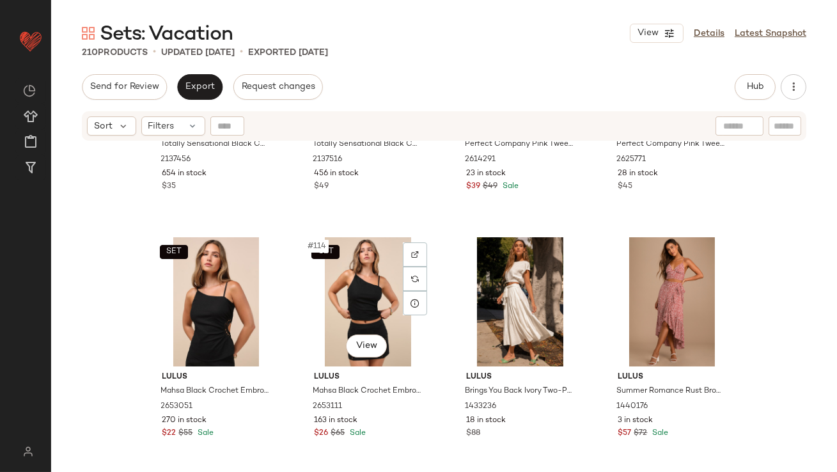
scroll to position [6833, 0]
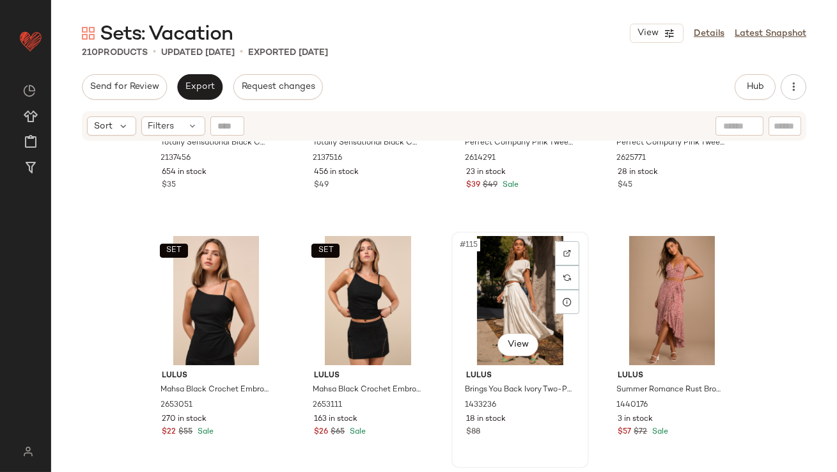
click at [483, 296] on div "#115 View" at bounding box center [520, 300] width 129 height 129
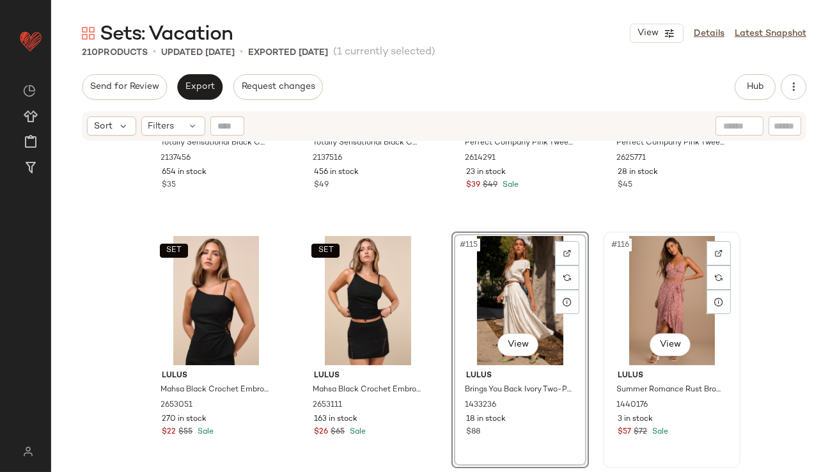
click at [636, 299] on div "#116 View" at bounding box center [671, 300] width 129 height 129
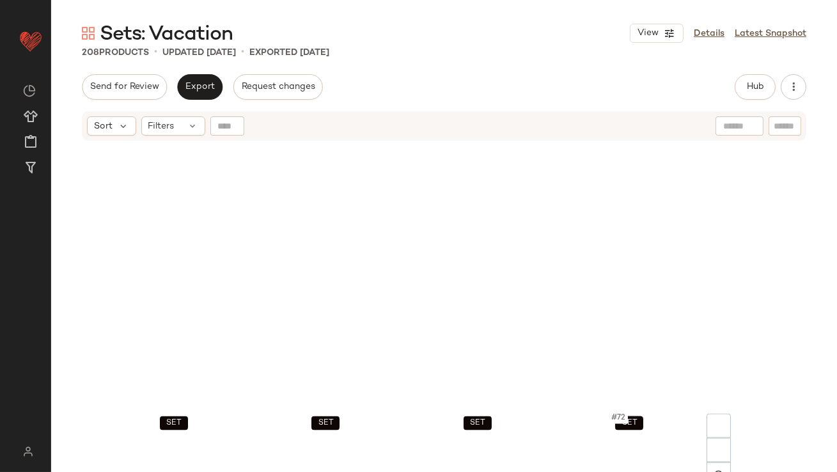
scroll to position [3518, 0]
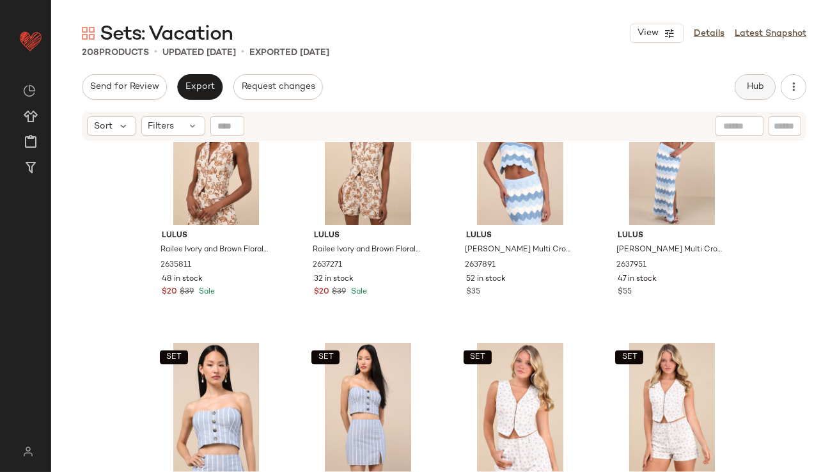
click at [761, 76] on button "Hub" at bounding box center [755, 87] width 41 height 26
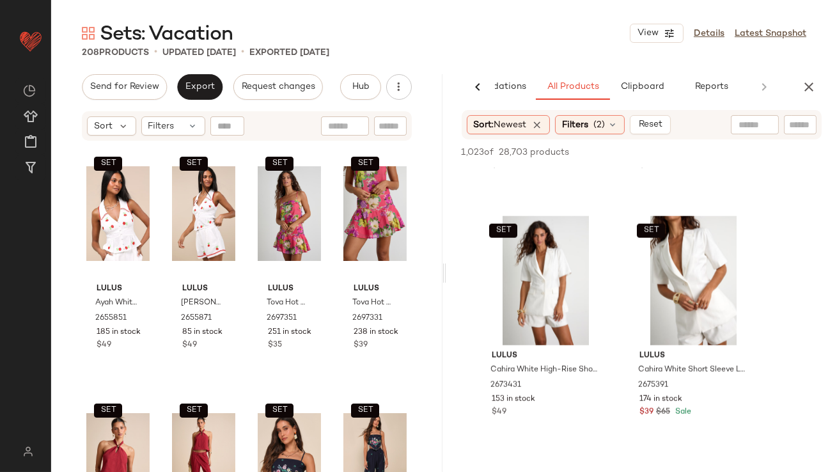
scroll to position [3252, 0]
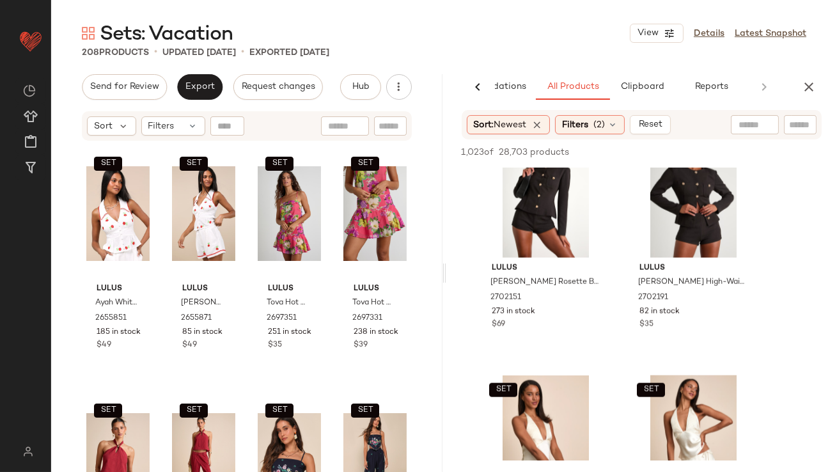
click at [804, 82] on icon "button" at bounding box center [808, 86] width 15 height 15
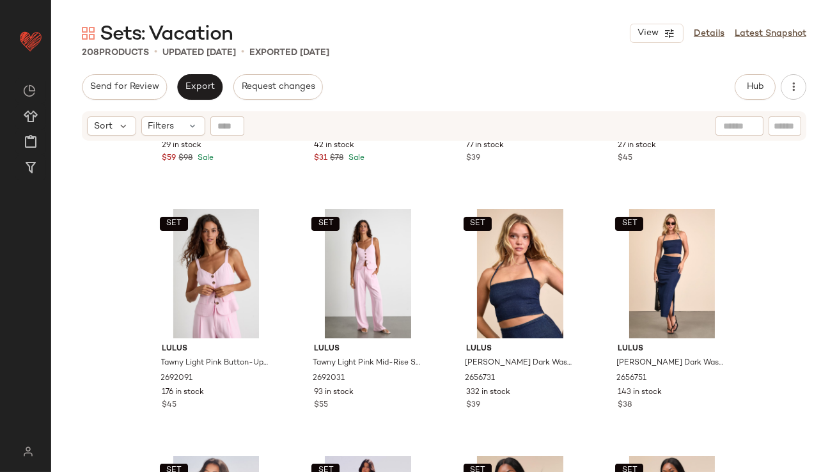
scroll to position [1004, 0]
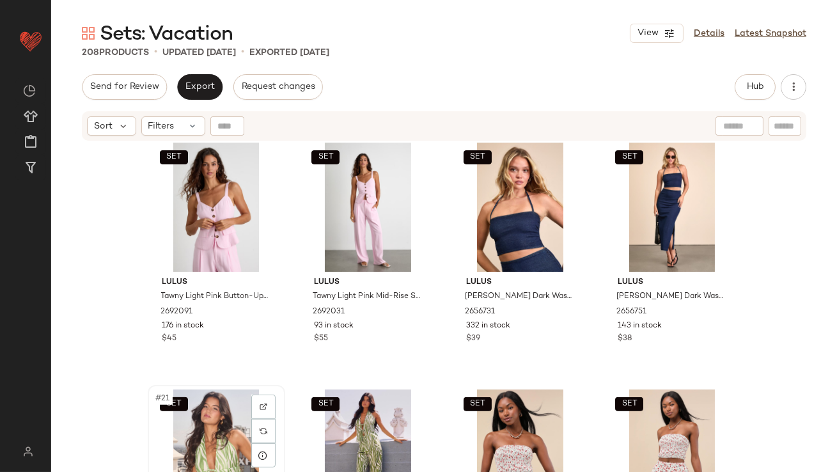
click at [219, 411] on div "SET #21 View" at bounding box center [216, 453] width 129 height 129
click at [364, 418] on div "SET #22 View" at bounding box center [368, 453] width 129 height 129
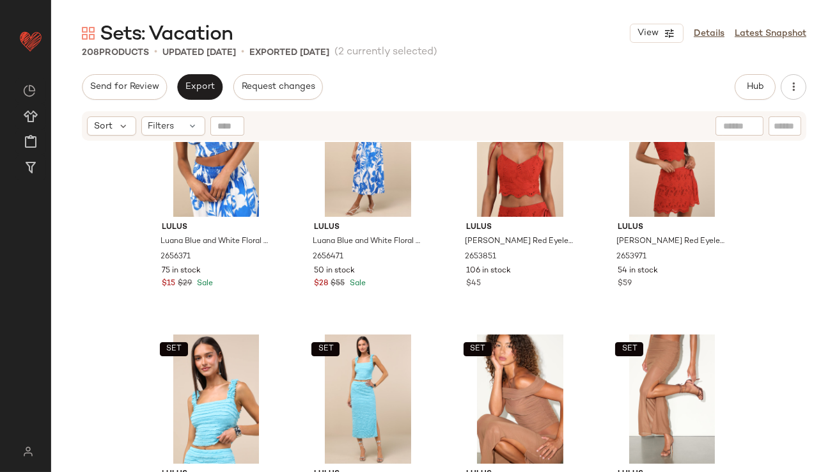
scroll to position [3034, 0]
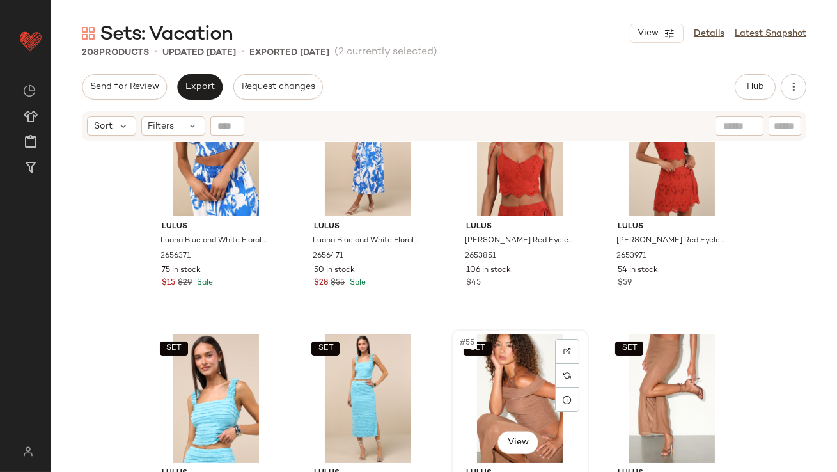
click at [488, 378] on div "SET #55 View" at bounding box center [520, 398] width 129 height 129
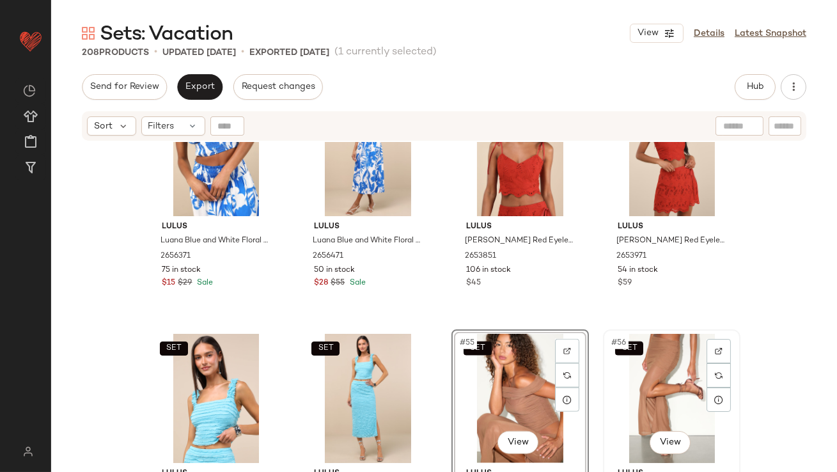
click at [672, 364] on div "SET #56 View" at bounding box center [671, 398] width 129 height 129
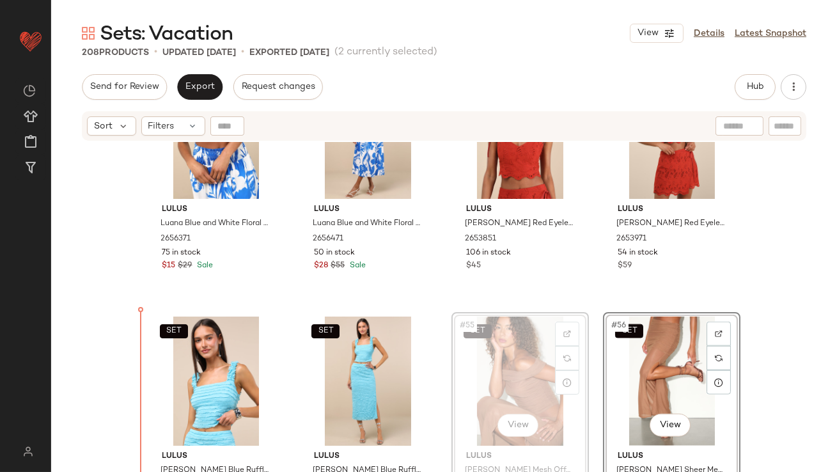
drag, startPoint x: 464, startPoint y: 394, endPoint x: 456, endPoint y: 394, distance: 7.7
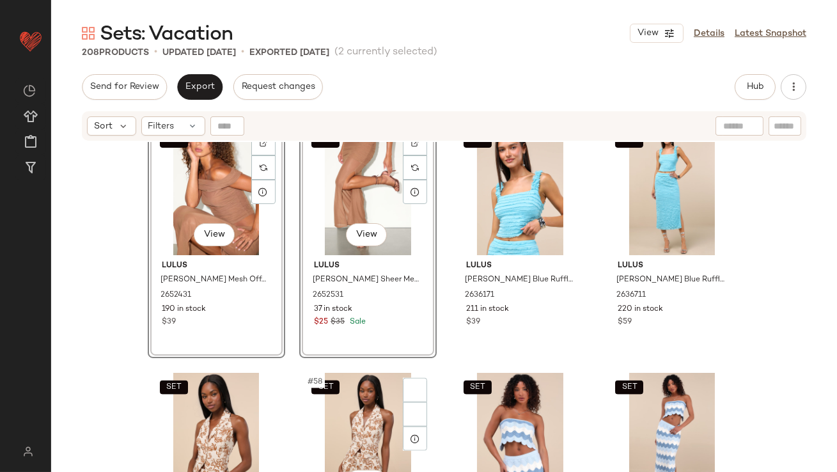
scroll to position [3283, 0]
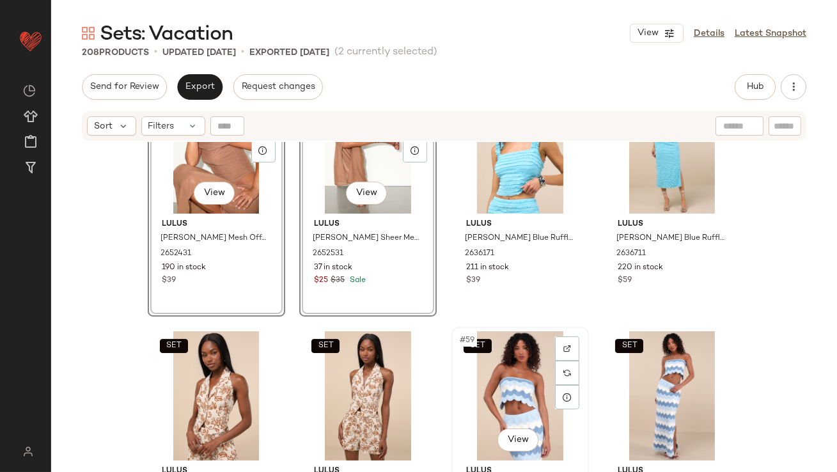
click at [500, 403] on div "SET #59 View" at bounding box center [520, 395] width 129 height 129
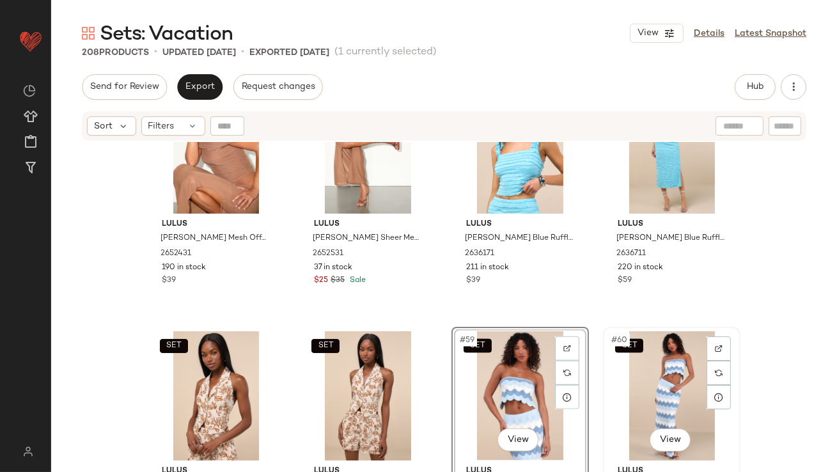
click at [667, 362] on div "SET #60 View" at bounding box center [671, 395] width 129 height 129
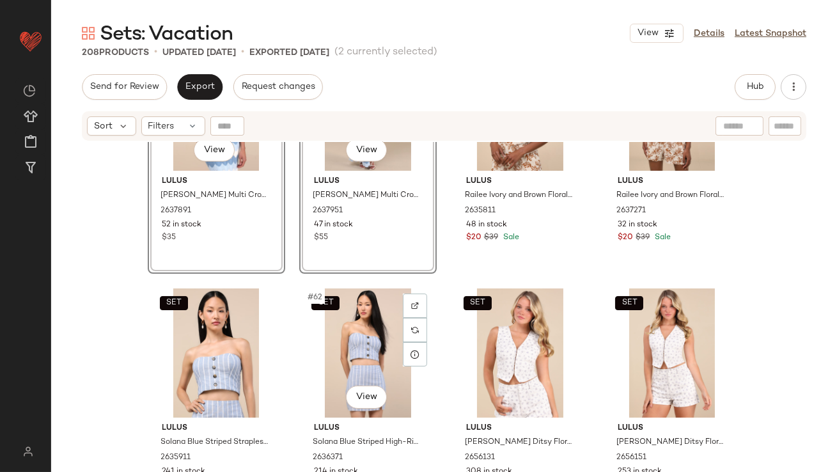
scroll to position [3581, 0]
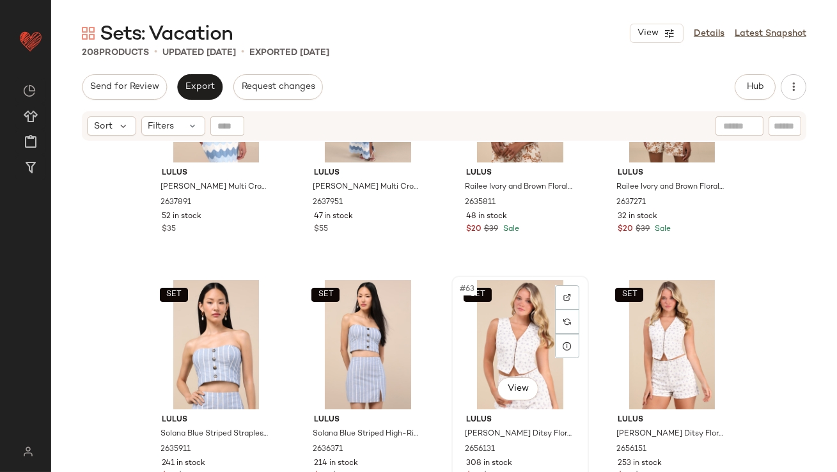
click at [476, 343] on div "SET #63 View" at bounding box center [520, 344] width 129 height 129
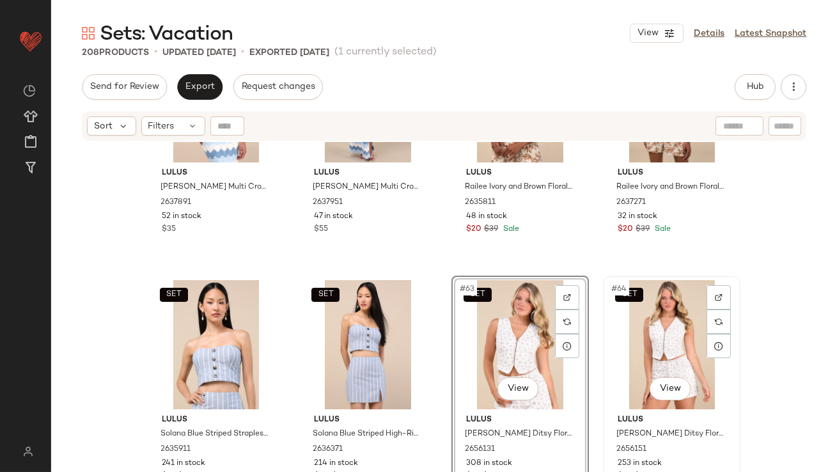
click at [663, 333] on div "SET #64 View" at bounding box center [671, 344] width 129 height 129
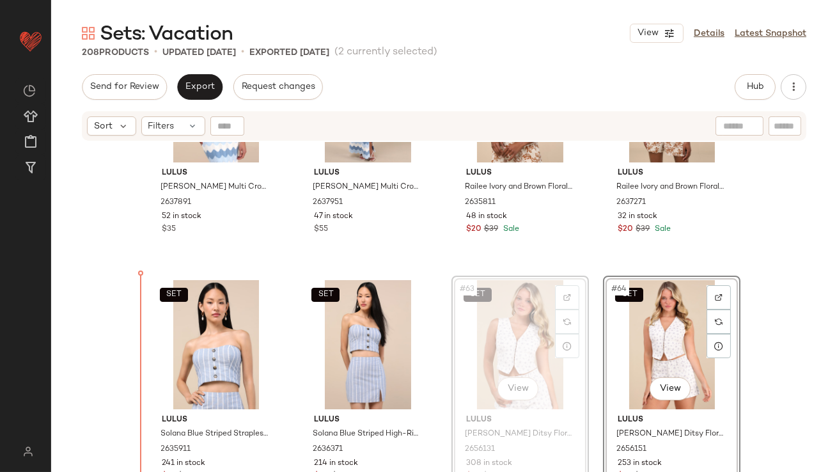
drag, startPoint x: 478, startPoint y: 338, endPoint x: 451, endPoint y: 341, distance: 26.5
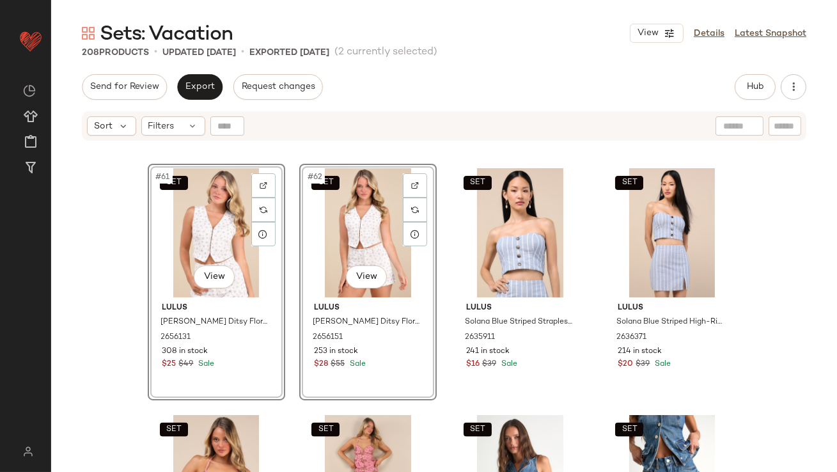
scroll to position [3791, 0]
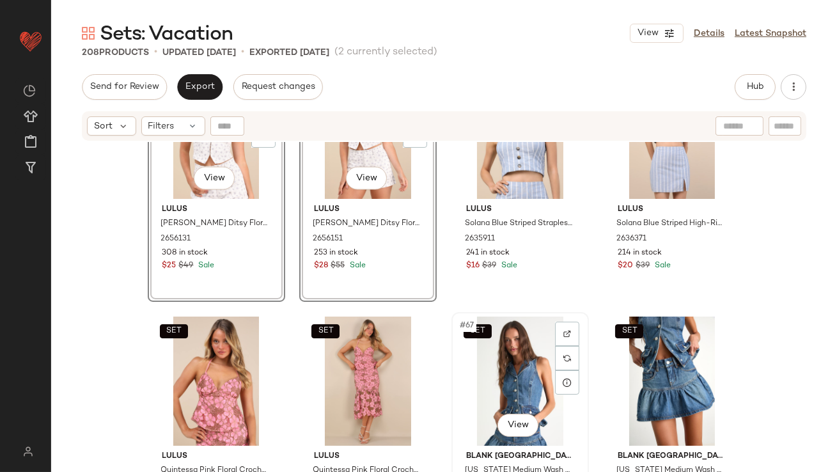
click at [501, 350] on div "SET #67 View" at bounding box center [520, 380] width 129 height 129
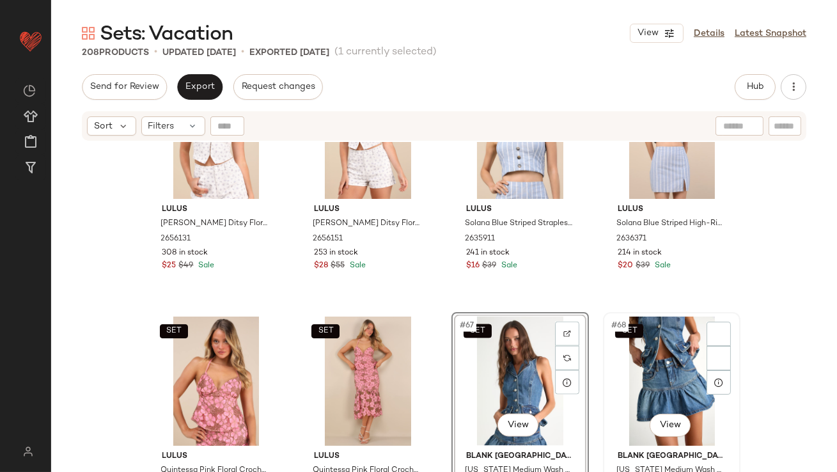
click at [642, 352] on div "SET #68 View" at bounding box center [671, 380] width 129 height 129
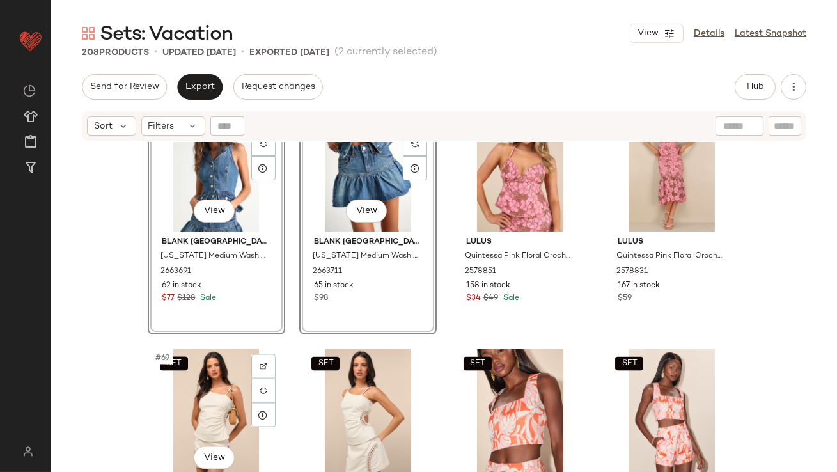
scroll to position [4082, 0]
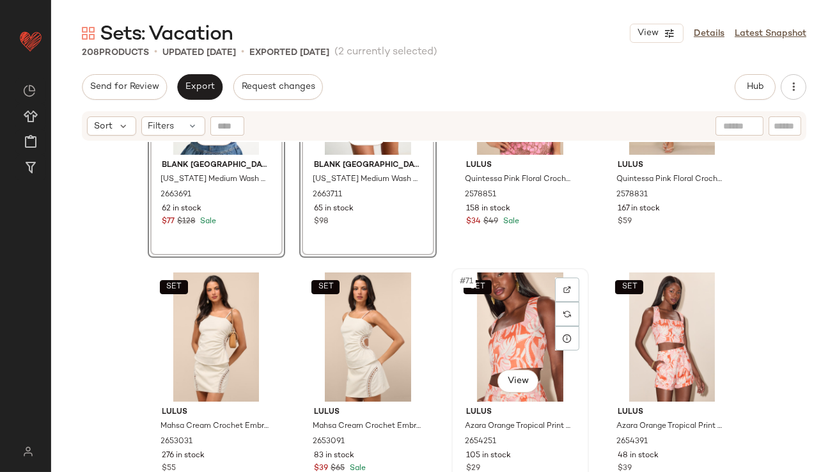
click at [516, 334] on div "SET #71 View" at bounding box center [520, 336] width 129 height 129
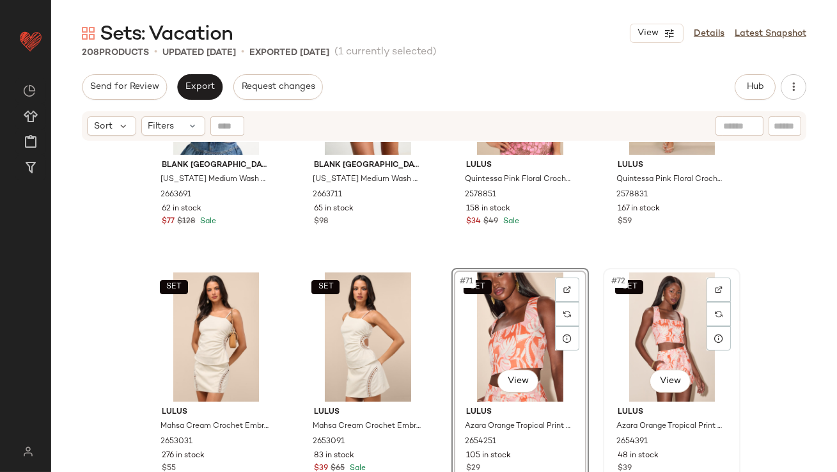
click at [660, 335] on div "SET #72 View" at bounding box center [671, 336] width 129 height 129
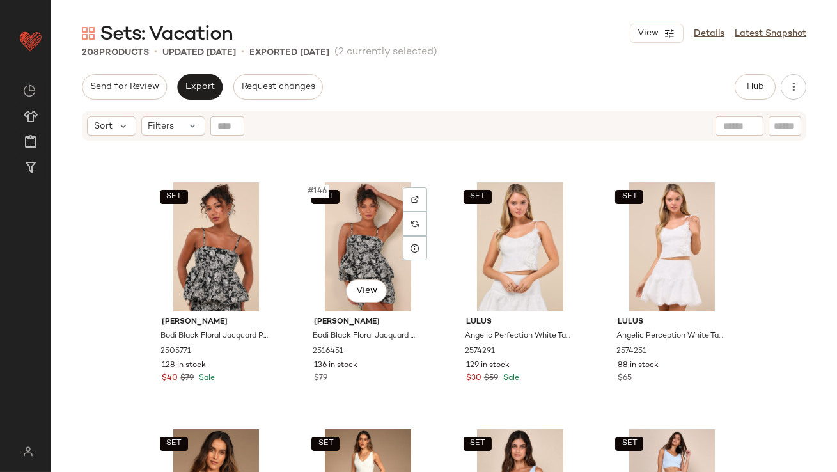
scroll to position [8976, 0]
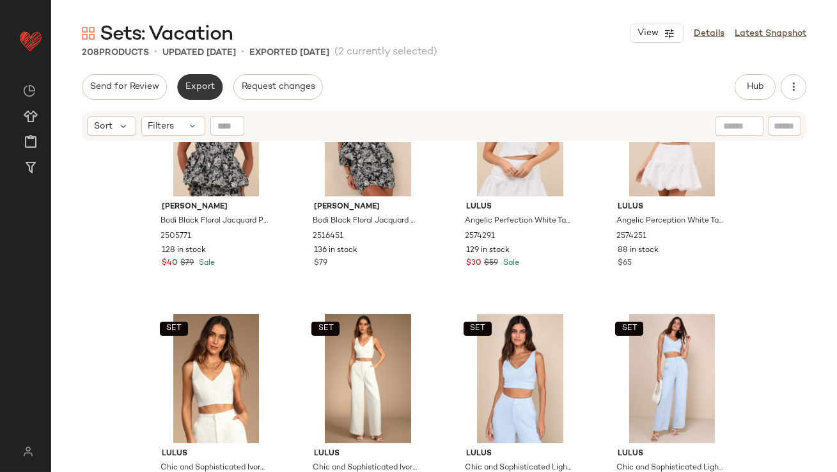
click at [209, 89] on span "Export" at bounding box center [200, 87] width 30 height 10
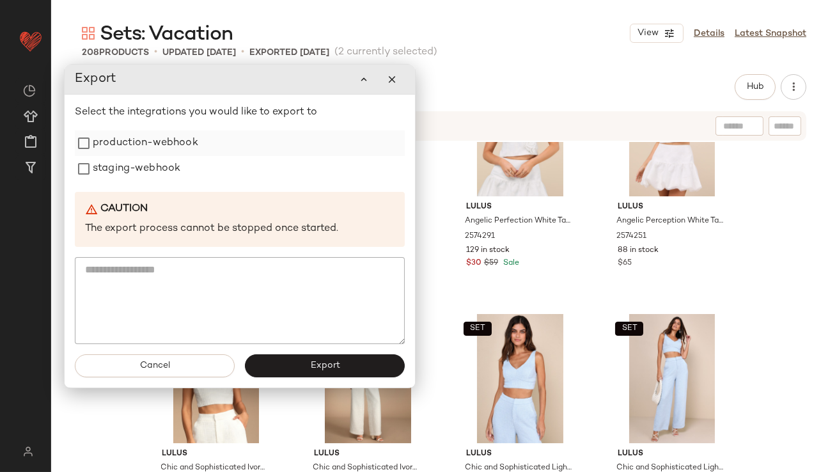
click at [165, 139] on label "production-webhook" at bounding box center [145, 143] width 105 height 26
click at [151, 178] on label "staging-webhook" at bounding box center [137, 169] width 88 height 26
click at [308, 368] on button "Export" at bounding box center [325, 365] width 160 height 23
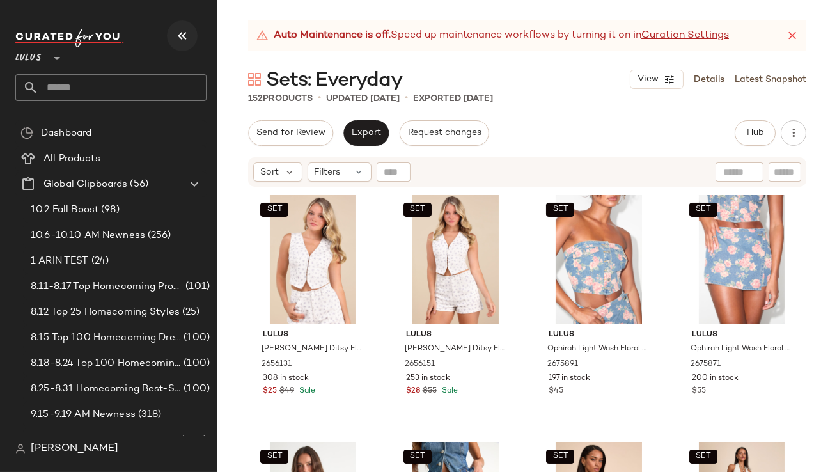
click at [179, 29] on icon "button" at bounding box center [182, 35] width 15 height 15
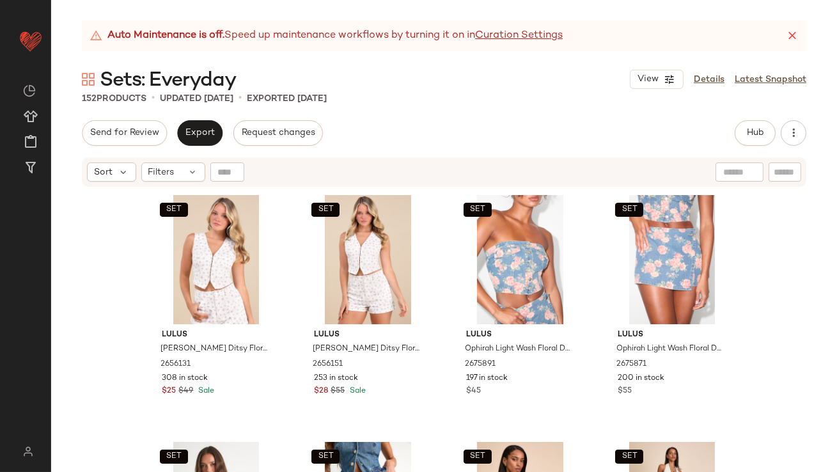
click at [800, 37] on div "Auto Maintenance is off. Speed up maintenance workflows by turning it on in Cur…" at bounding box center [444, 35] width 724 height 31
click at [794, 36] on icon at bounding box center [792, 35] width 13 height 13
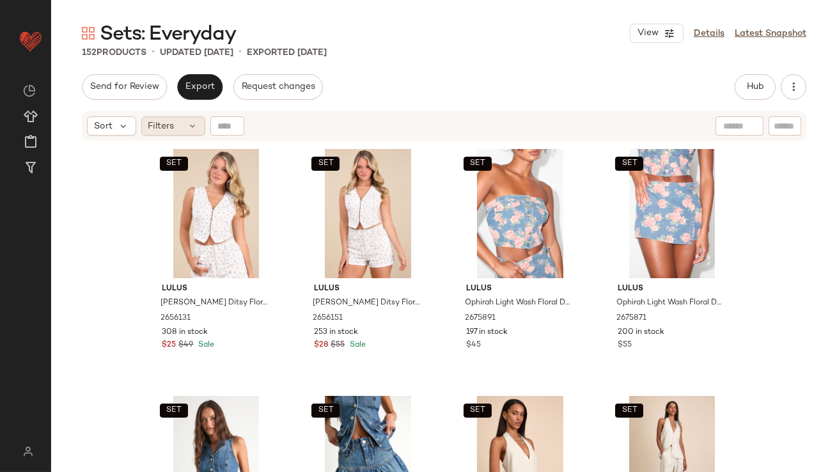
click at [184, 122] on div "Filters" at bounding box center [173, 125] width 64 height 19
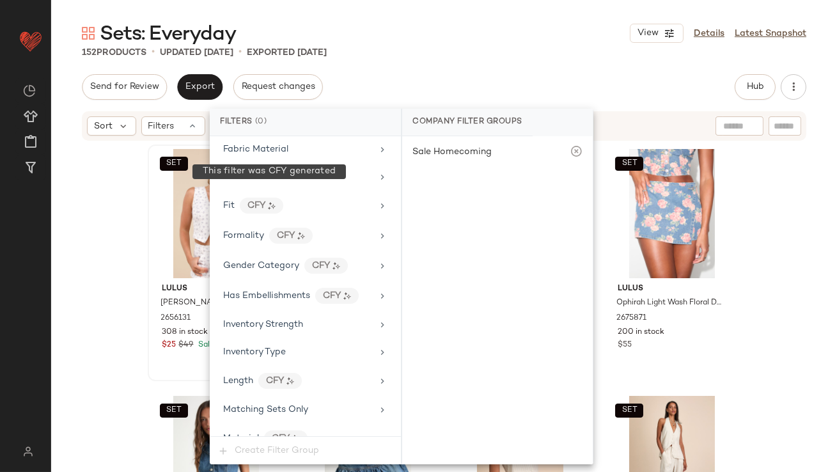
scroll to position [953, 0]
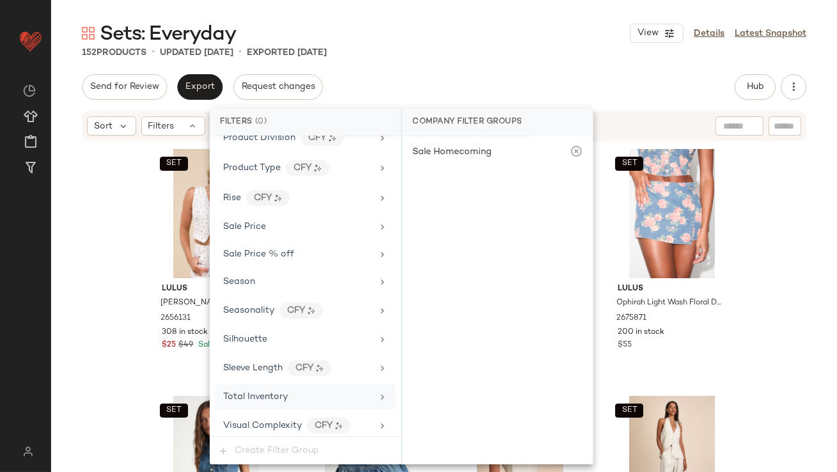
click at [254, 384] on div "Total Inventory" at bounding box center [305, 396] width 181 height 25
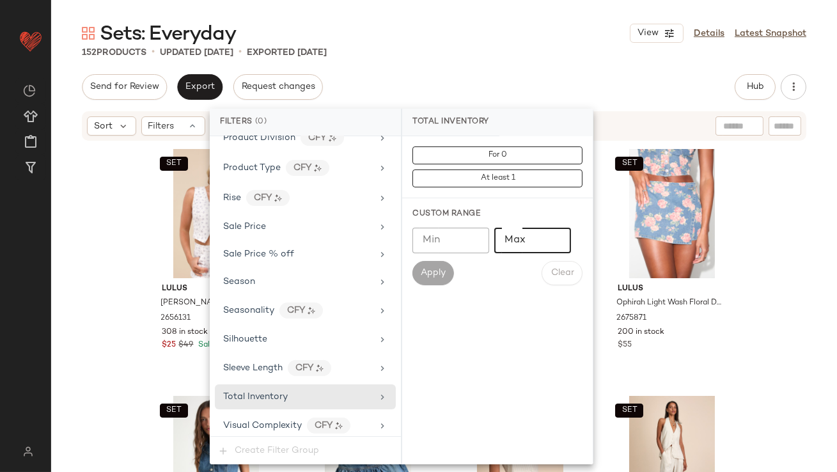
click at [520, 249] on input "Max" at bounding box center [532, 241] width 77 height 26
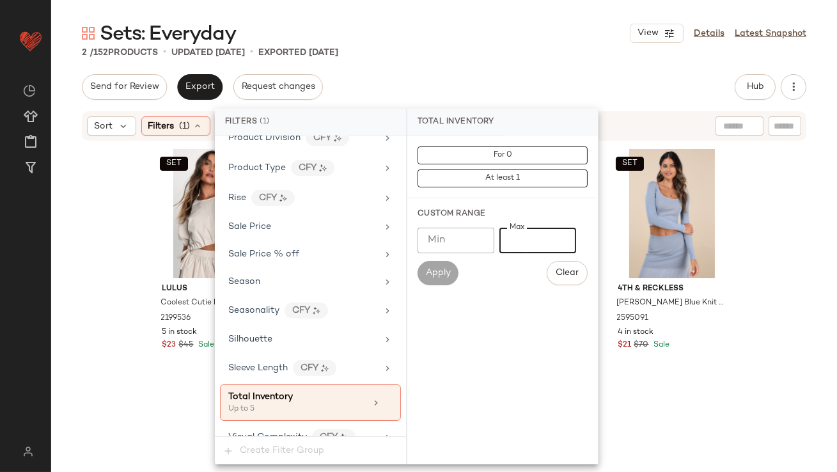
type input "*"
click at [530, 77] on div "Send for Review Export Request changes Hub Send for Review External Review Inte…" at bounding box center [444, 87] width 724 height 26
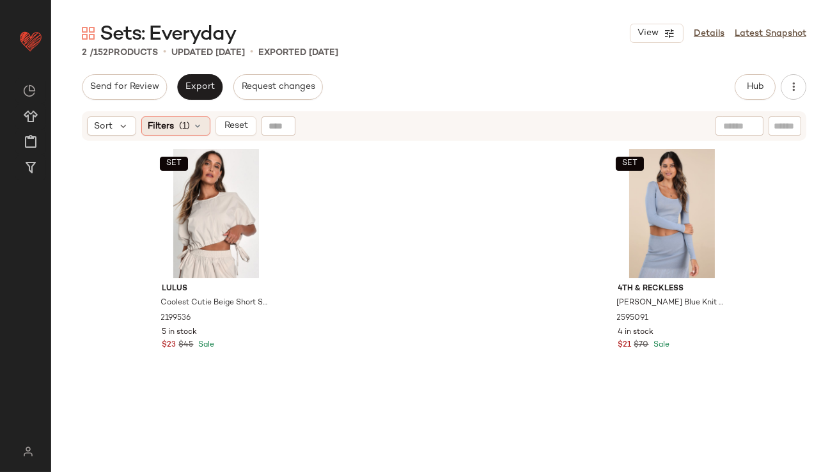
click at [194, 125] on icon at bounding box center [198, 126] width 10 height 10
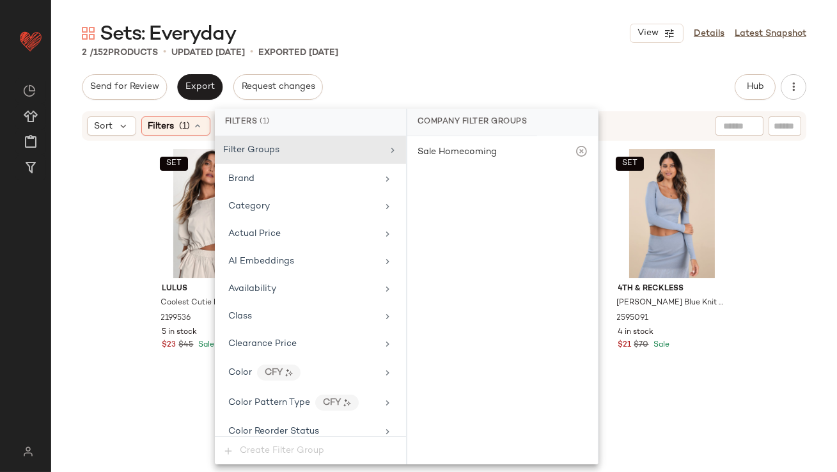
scroll to position [963, 0]
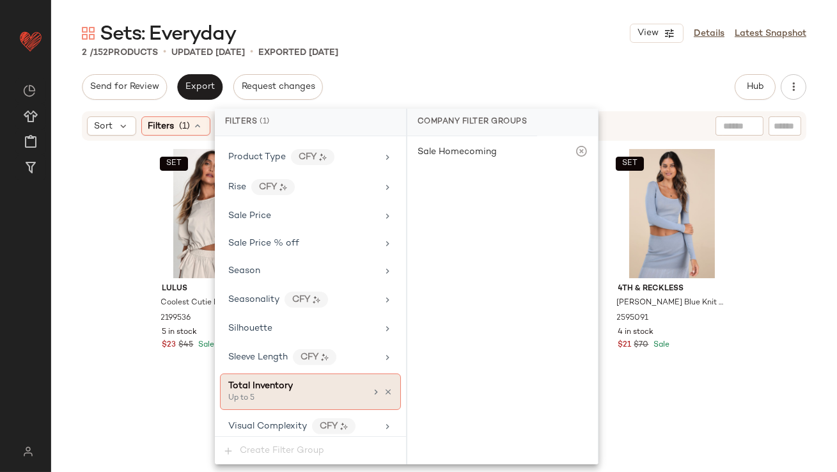
click at [384, 387] on icon at bounding box center [388, 391] width 9 height 9
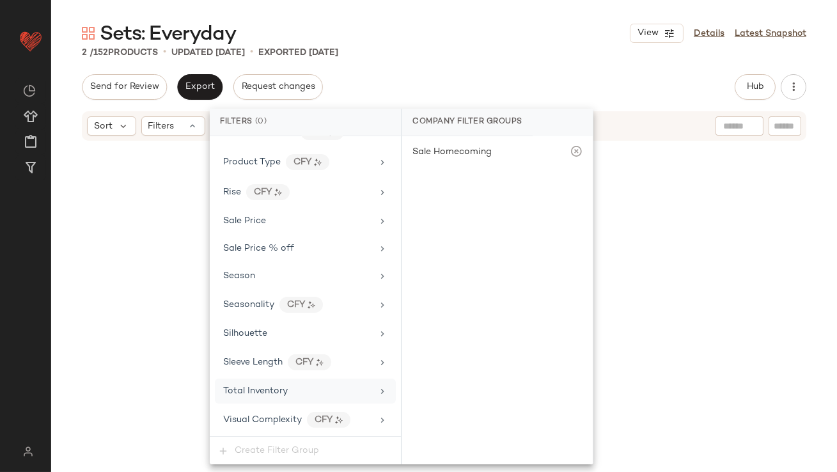
scroll to position [953, 0]
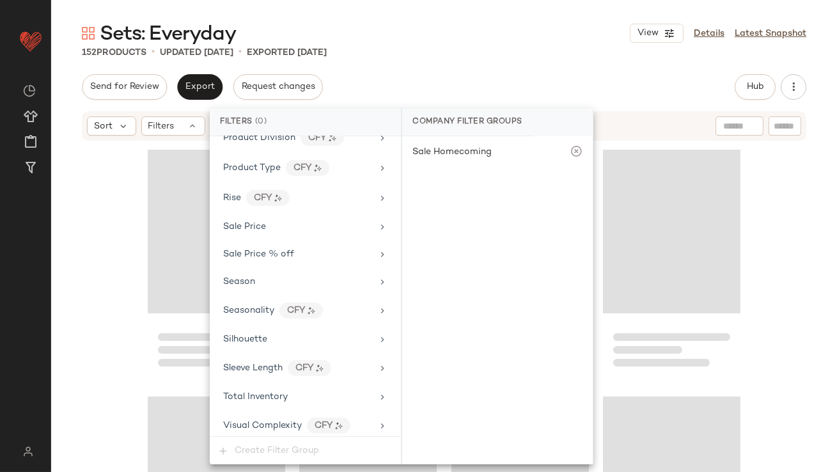
click at [449, 83] on div "Send for Review Export Request changes Hub Send for Review External Review Inte…" at bounding box center [444, 87] width 724 height 26
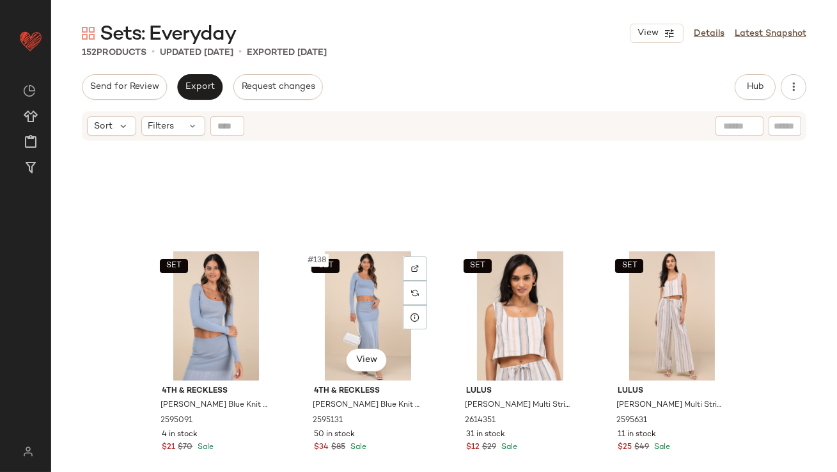
scroll to position [8299, 0]
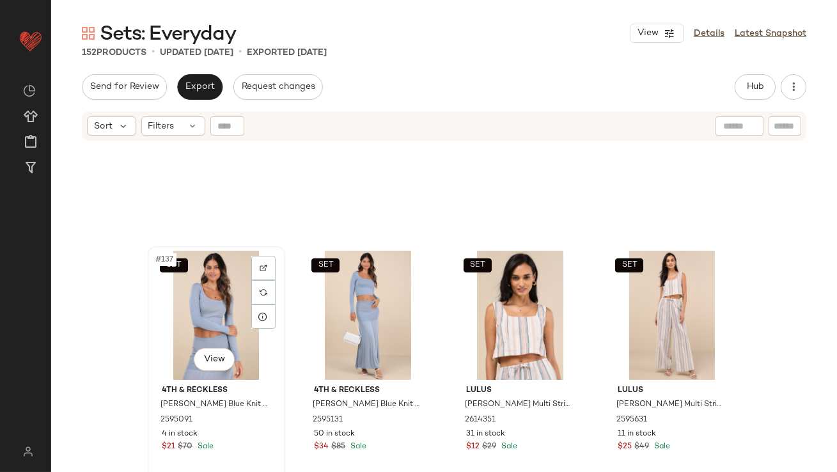
click at [193, 298] on div "SET #137 View" at bounding box center [216, 315] width 129 height 129
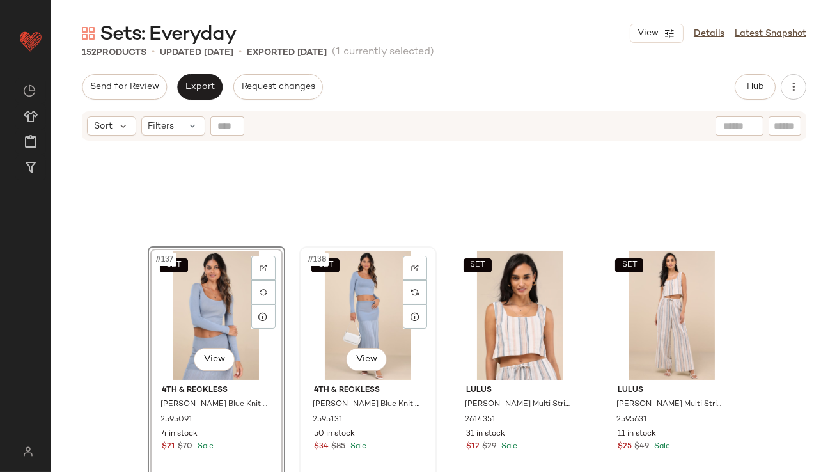
click at [359, 318] on div "SET #138 View" at bounding box center [368, 315] width 129 height 129
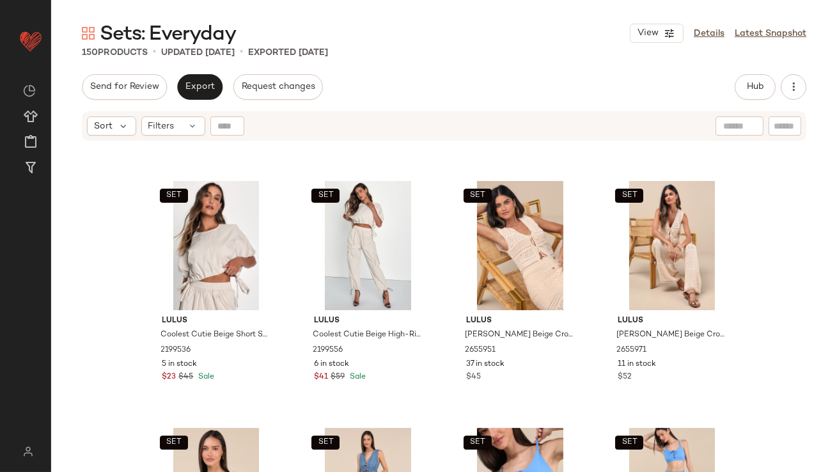
scroll to position [7861, 0]
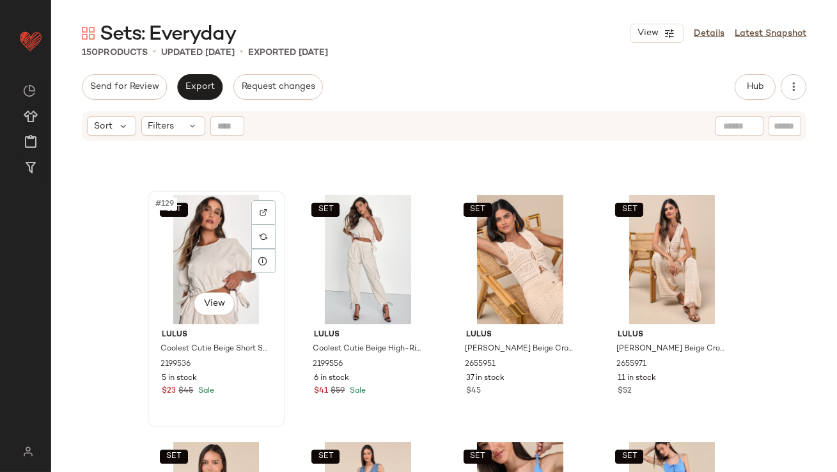
click at [195, 252] on div "SET #129 View" at bounding box center [216, 259] width 129 height 129
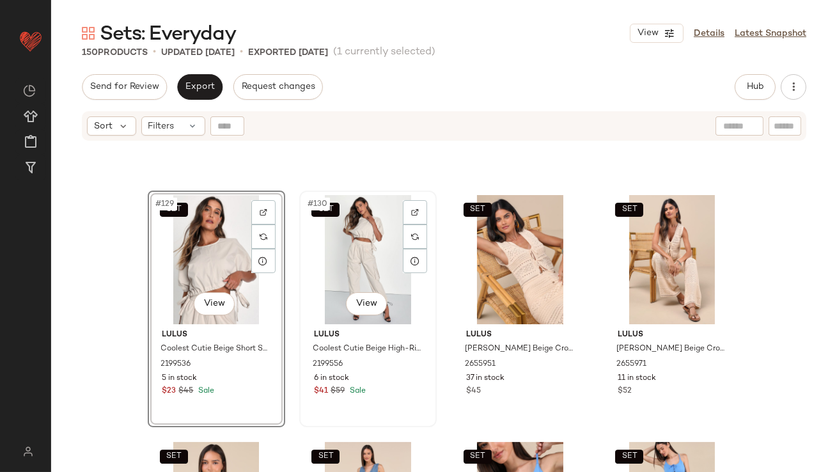
click at [345, 255] on div "SET #130 View" at bounding box center [368, 259] width 129 height 129
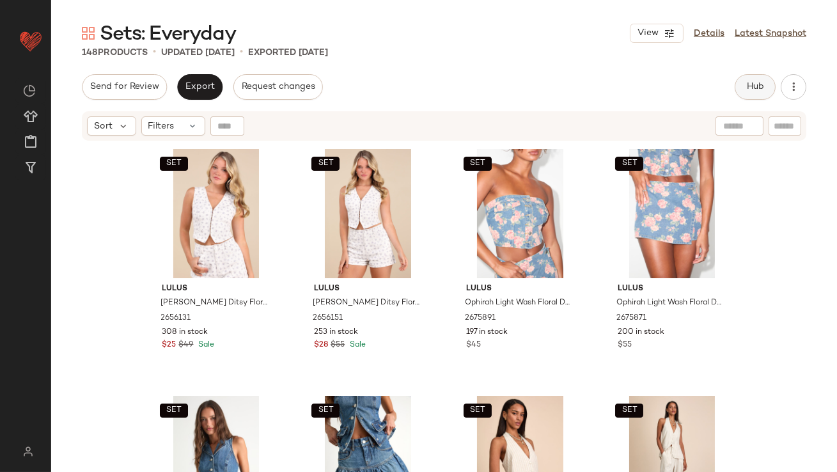
click at [754, 98] on button "Hub" at bounding box center [755, 87] width 41 height 26
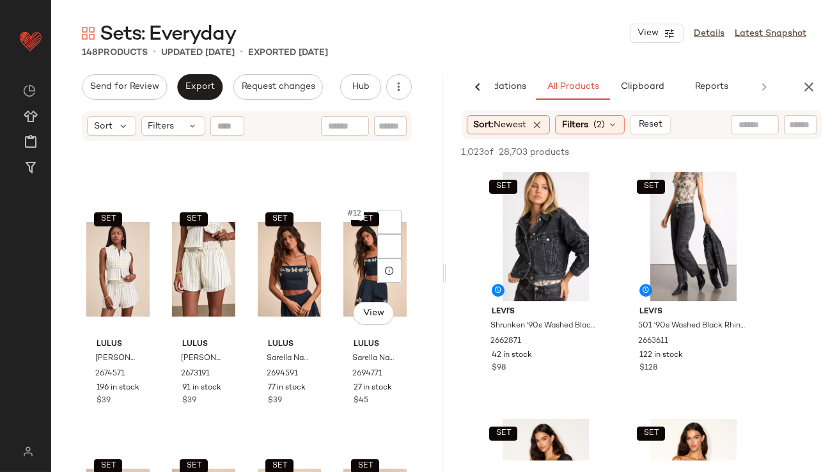
scroll to position [614, 0]
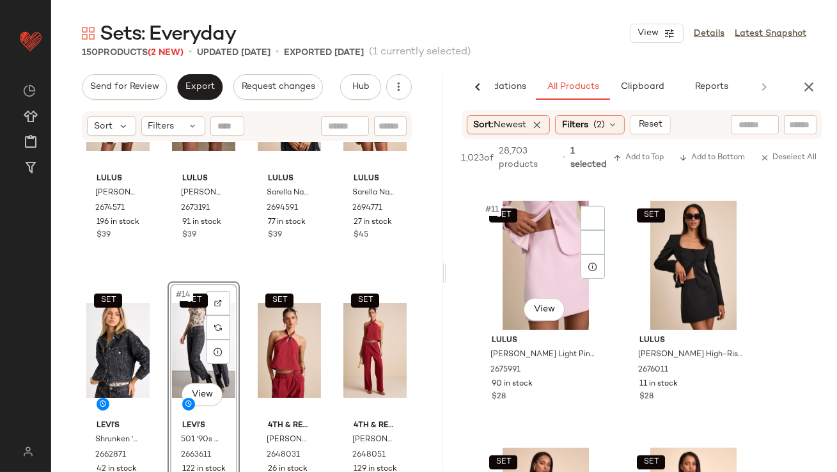
scroll to position [1277, 0]
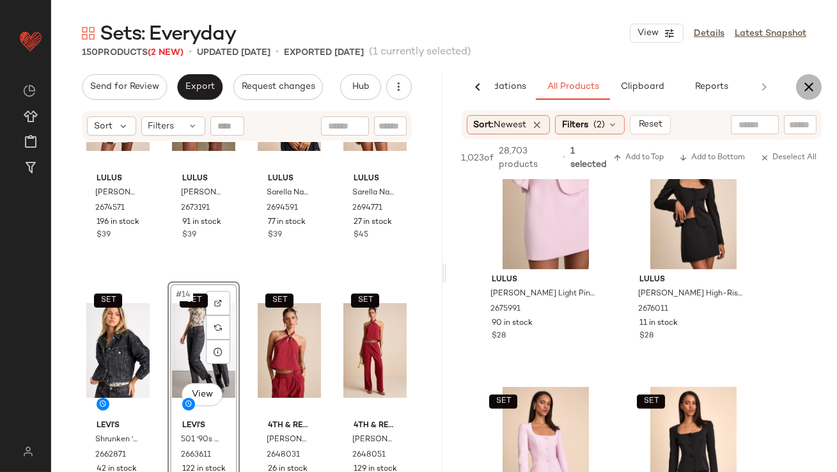
click at [807, 84] on icon "button" at bounding box center [808, 86] width 15 height 15
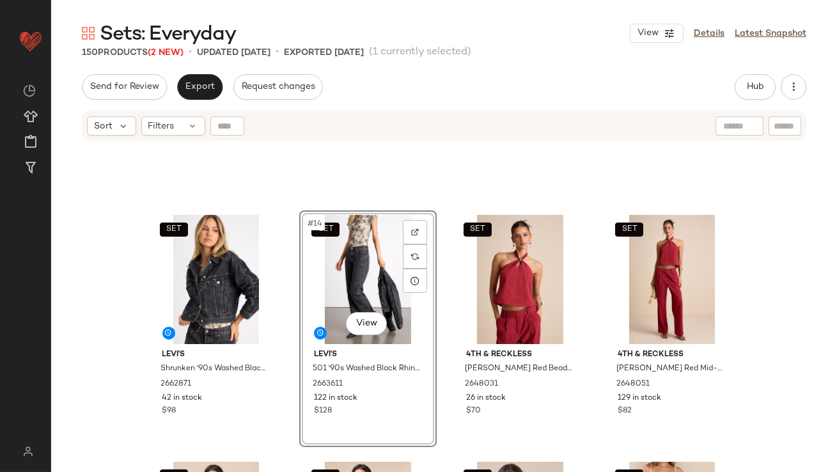
scroll to position [685, 0]
click at [756, 78] on button "Hub" at bounding box center [755, 87] width 41 height 26
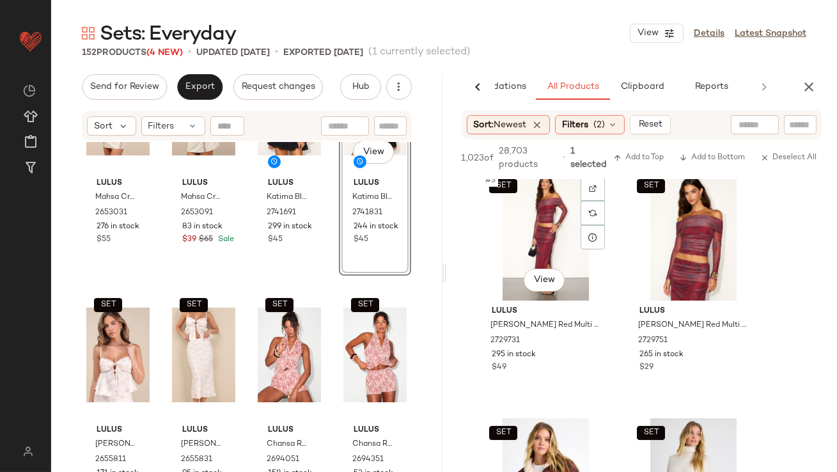
scroll to position [278, 0]
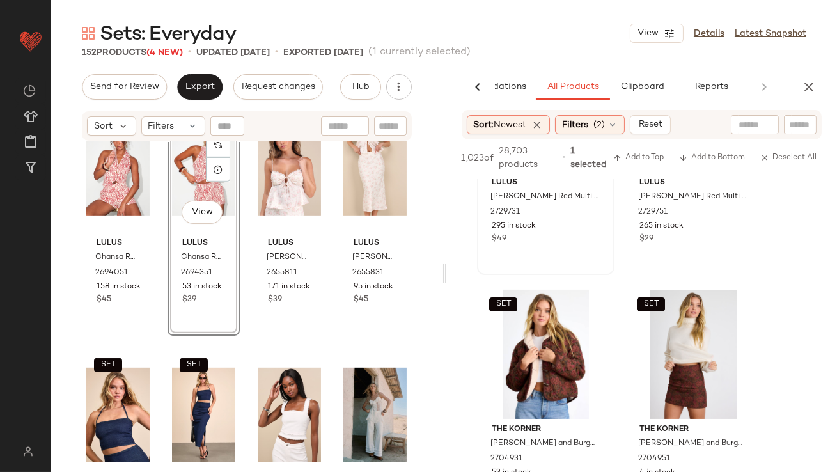
scroll to position [425, 0]
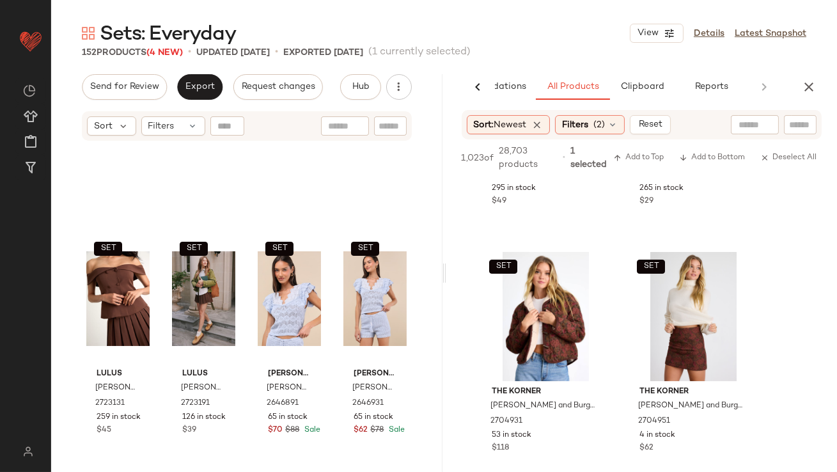
scroll to position [1772, 0]
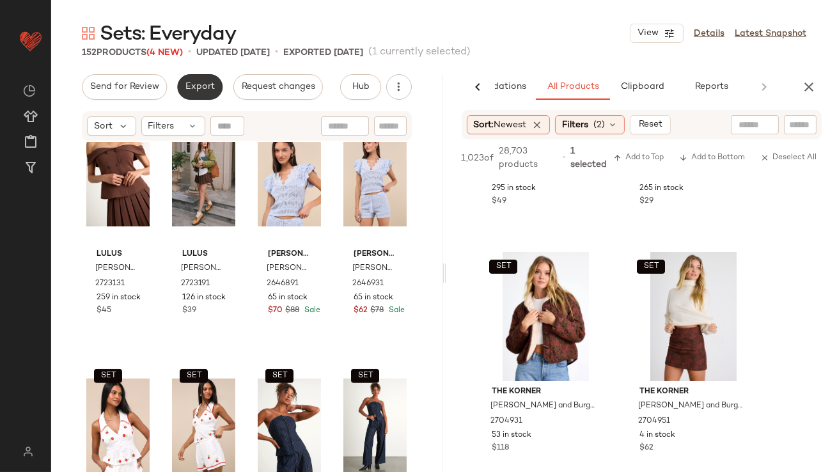
click at [203, 82] on span "Export" at bounding box center [200, 87] width 30 height 10
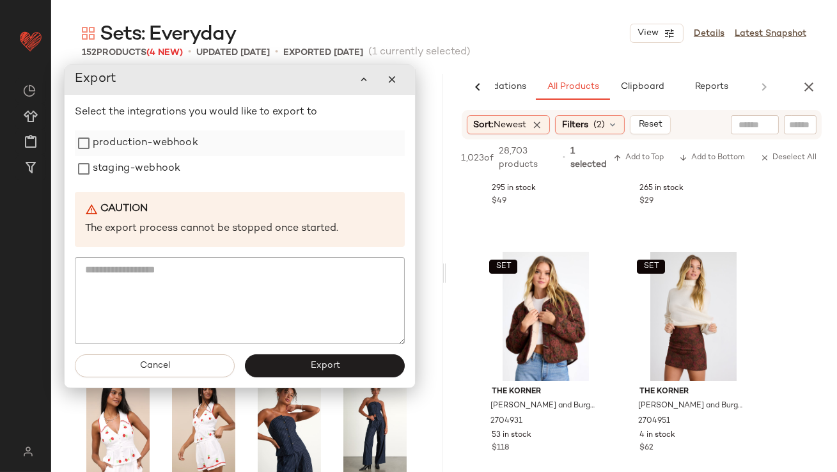
click at [174, 147] on label "production-webhook" at bounding box center [145, 143] width 105 height 26
click at [165, 164] on label "staging-webhook" at bounding box center [136, 169] width 88 height 26
click at [322, 370] on span "Export" at bounding box center [324, 366] width 30 height 10
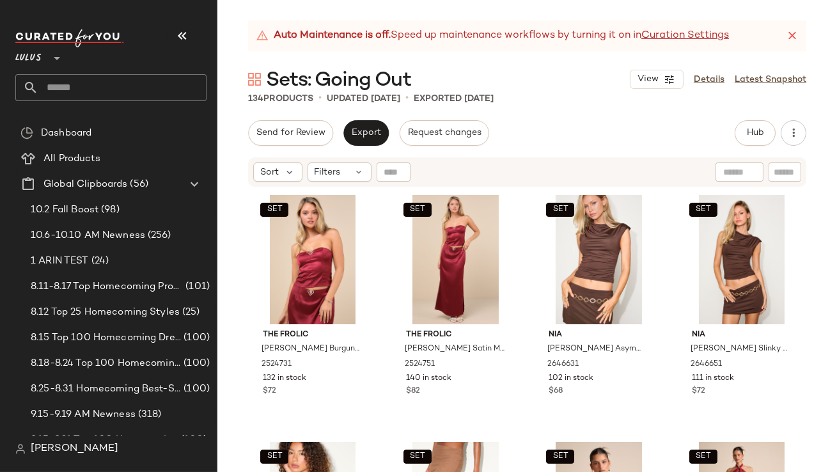
click at [188, 30] on icon "button" at bounding box center [182, 35] width 15 height 15
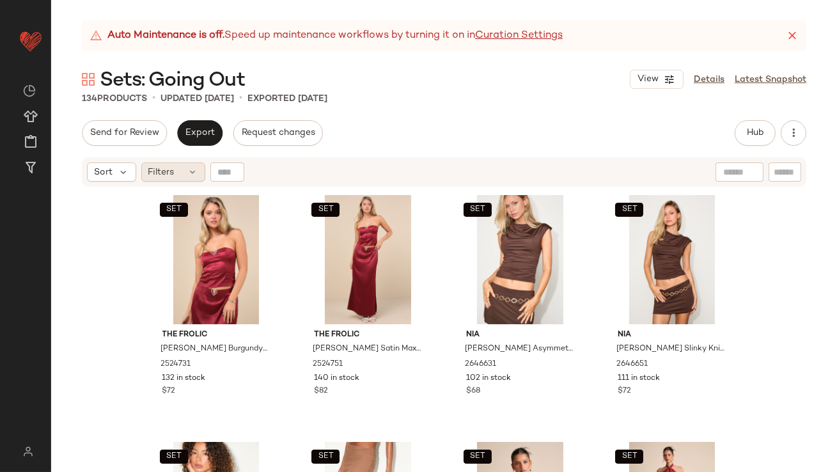
click at [169, 166] on span "Filters" at bounding box center [161, 172] width 26 height 13
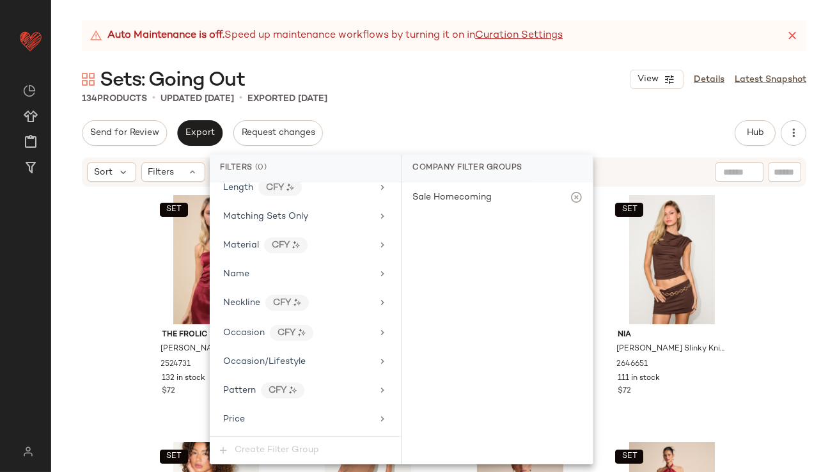
scroll to position [1025, 0]
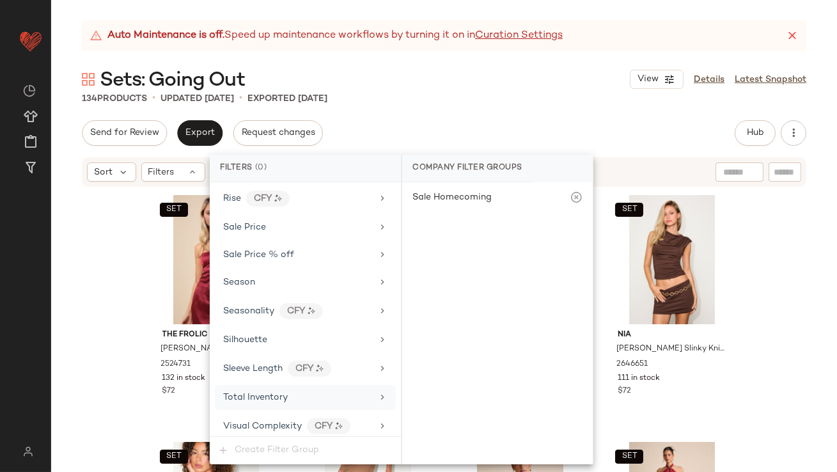
click at [237, 393] on span "Total Inventory" at bounding box center [255, 398] width 65 height 10
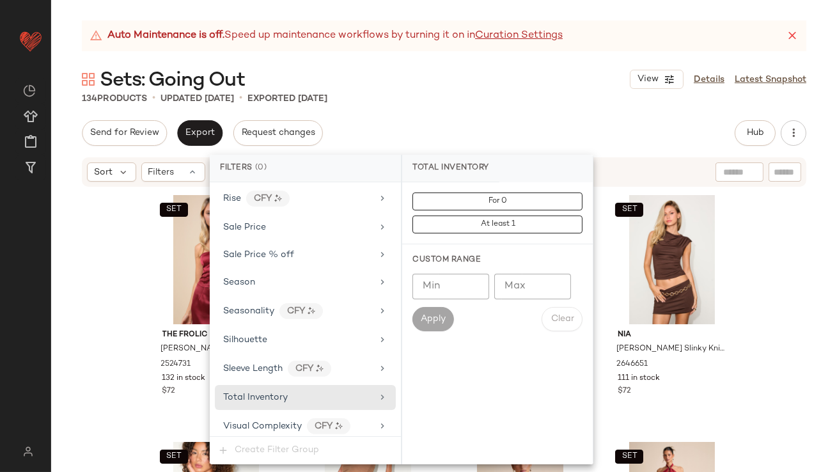
click at [495, 283] on input "Max" at bounding box center [532, 287] width 77 height 26
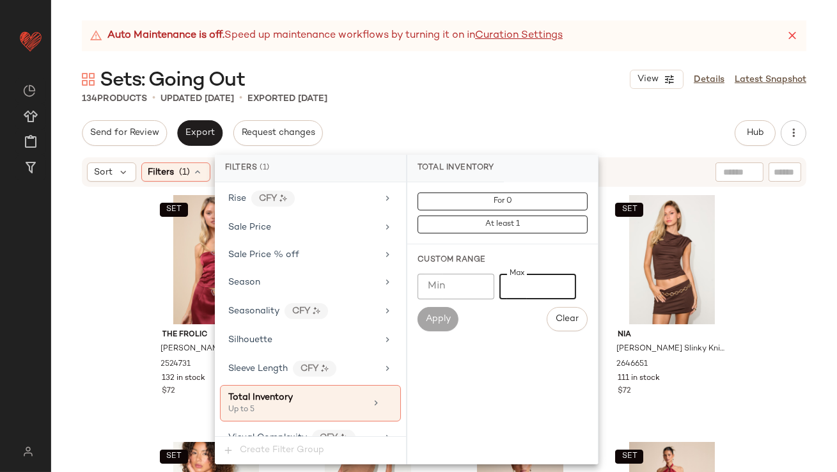
type input "*"
click at [547, 97] on div "134 Products • updated [DATE] • Exported [DATE]" at bounding box center [444, 98] width 786 height 13
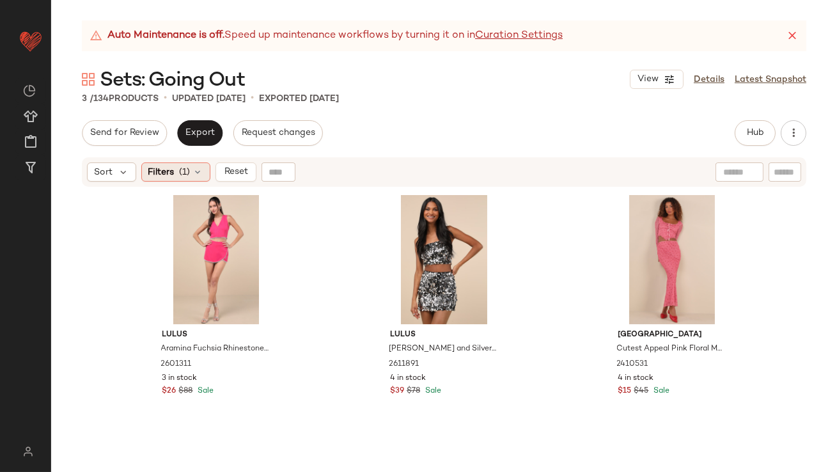
click at [181, 173] on span "(1)" at bounding box center [185, 172] width 11 height 13
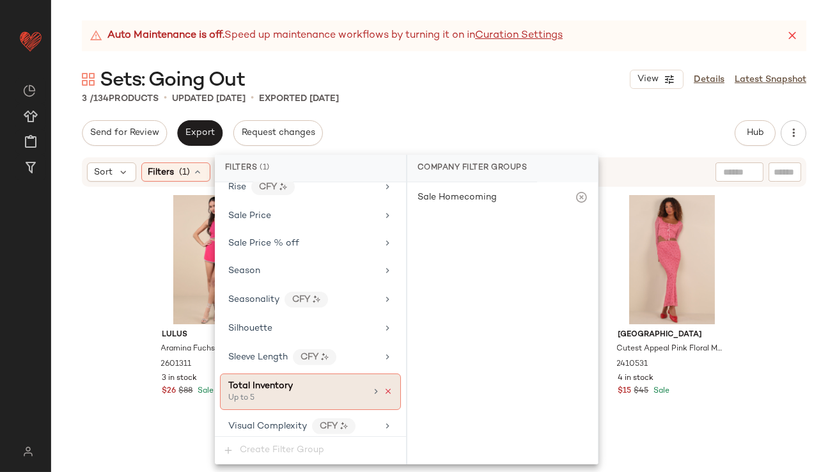
click at [384, 387] on icon at bounding box center [388, 391] width 9 height 9
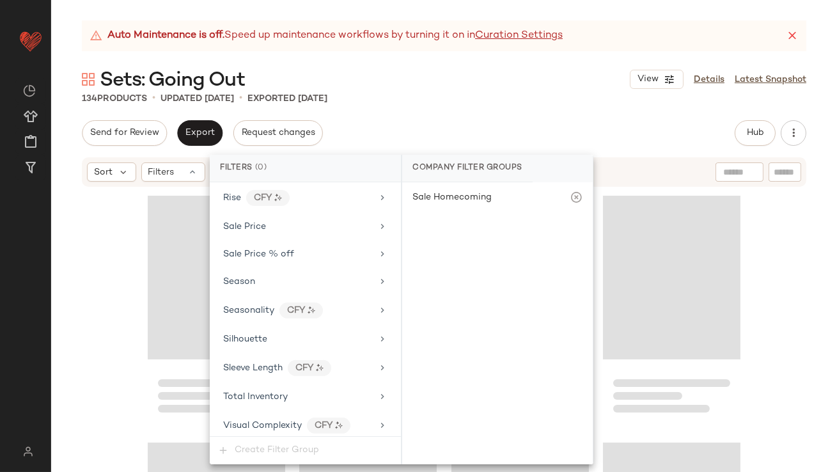
click at [407, 130] on div "Send for Review Export Request changes Hub Send for Review External Review Inte…" at bounding box center [444, 133] width 724 height 26
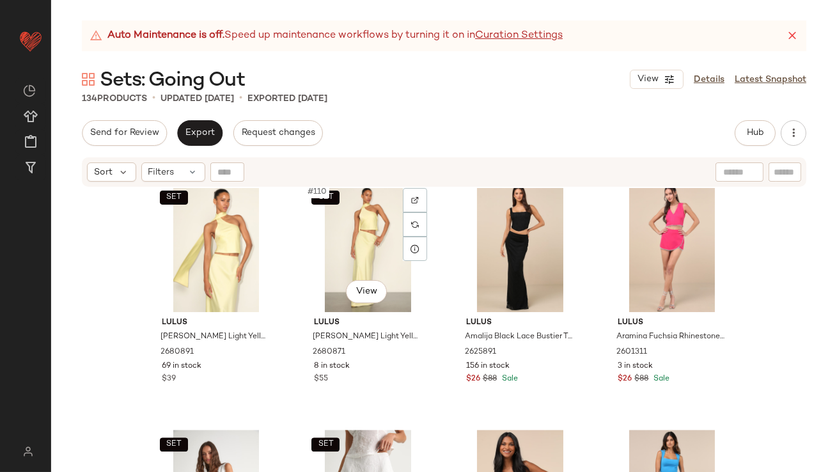
scroll to position [6655, 0]
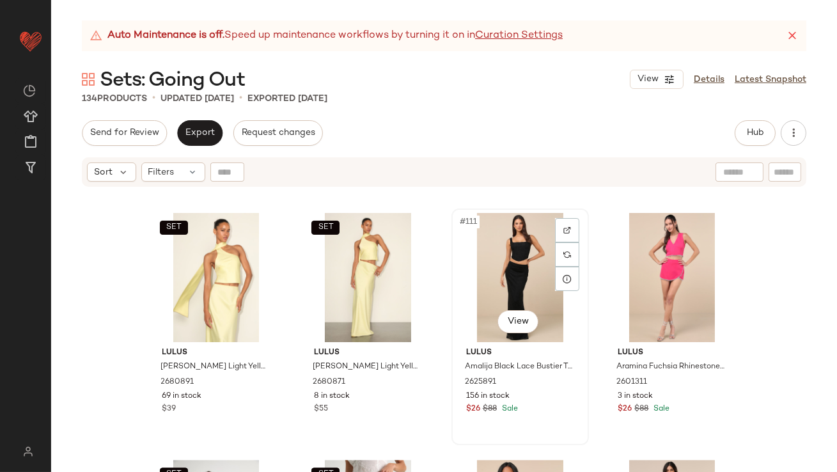
click at [457, 277] on div "#111 View" at bounding box center [520, 277] width 129 height 129
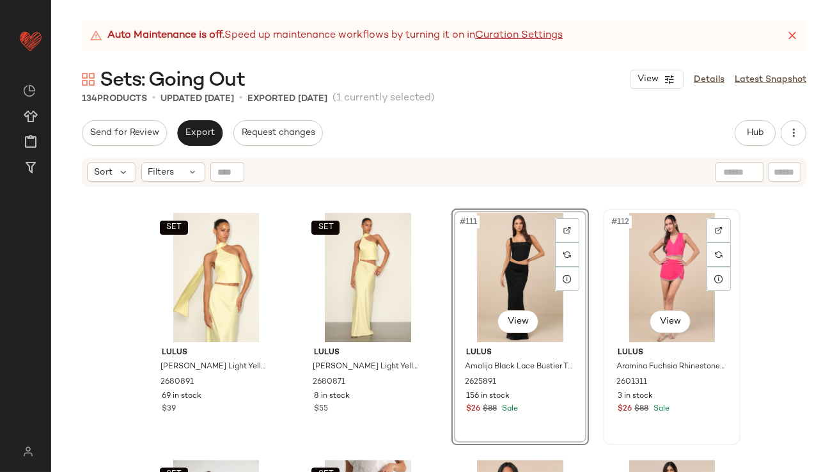
drag, startPoint x: 627, startPoint y: 256, endPoint x: 626, endPoint y: 247, distance: 9.0
click at [627, 256] on div "#112 View" at bounding box center [671, 277] width 129 height 129
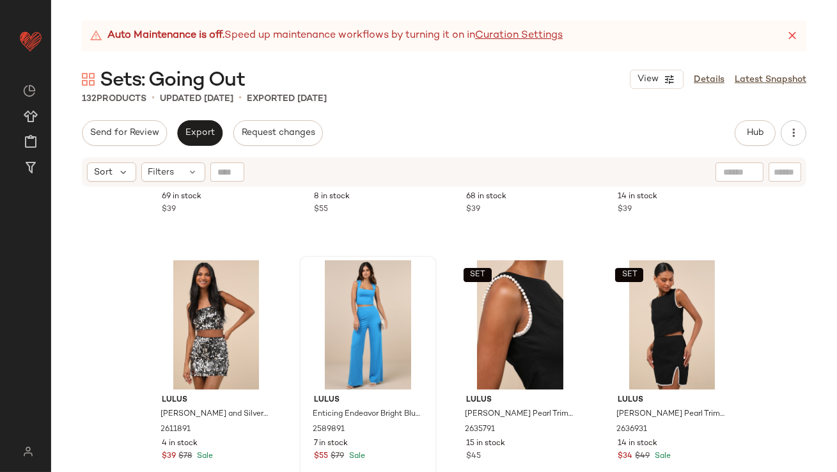
scroll to position [6899, 0]
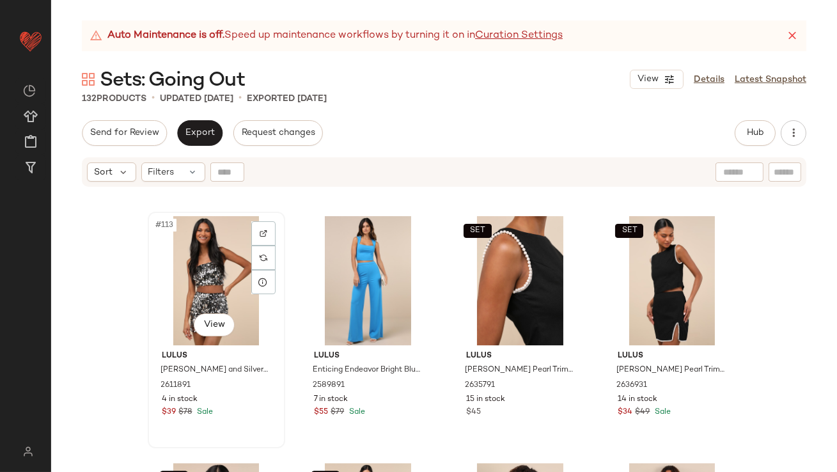
click at [187, 276] on div "#113 View" at bounding box center [216, 280] width 129 height 129
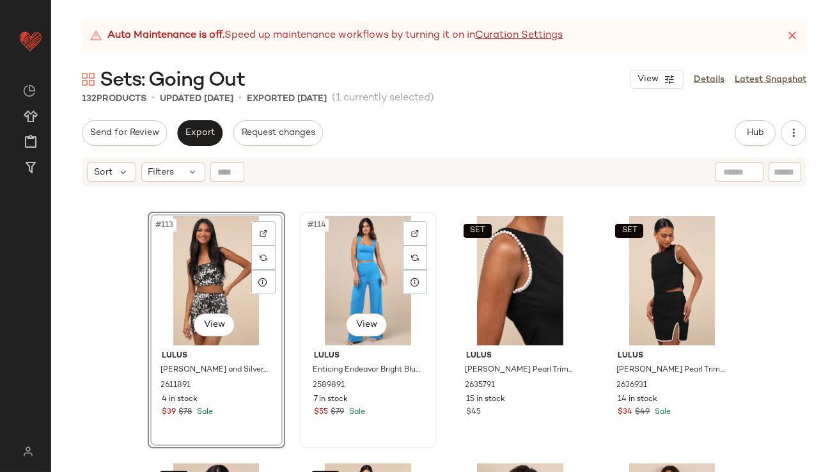
click at [366, 281] on div "#114 View" at bounding box center [368, 280] width 129 height 129
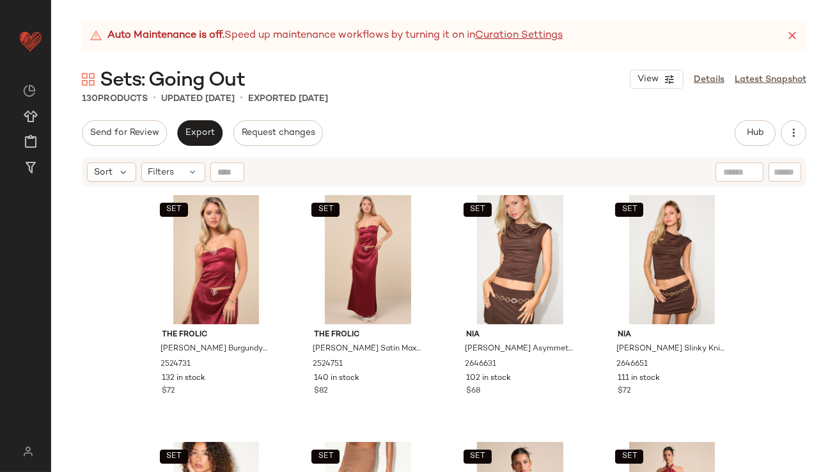
click at [169, 183] on div "Sort Filters" at bounding box center [444, 171] width 724 height 29
click at [188, 172] on icon at bounding box center [193, 172] width 10 height 10
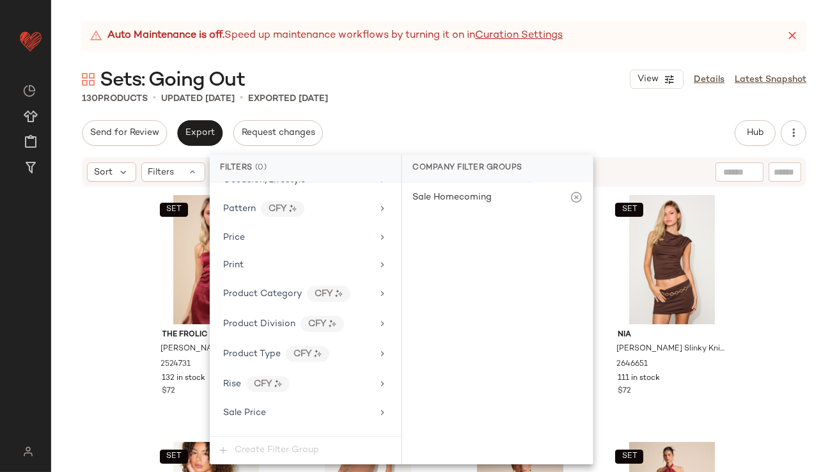
scroll to position [1025, 0]
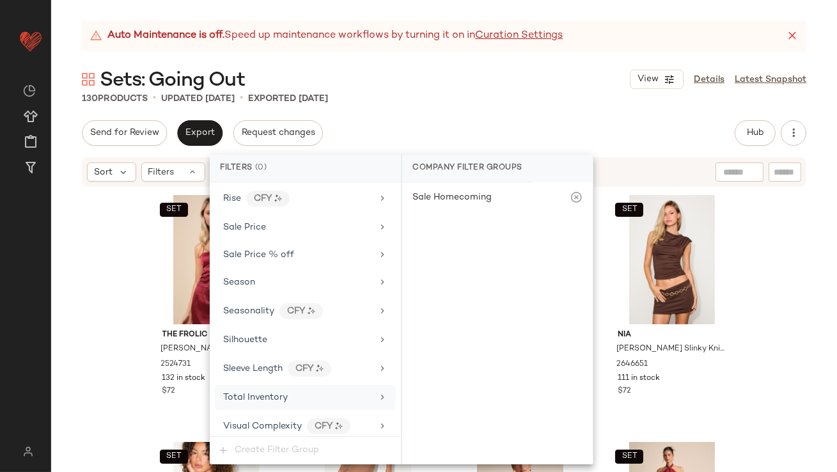
click at [285, 396] on div "Total Inventory" at bounding box center [255, 397] width 65 height 13
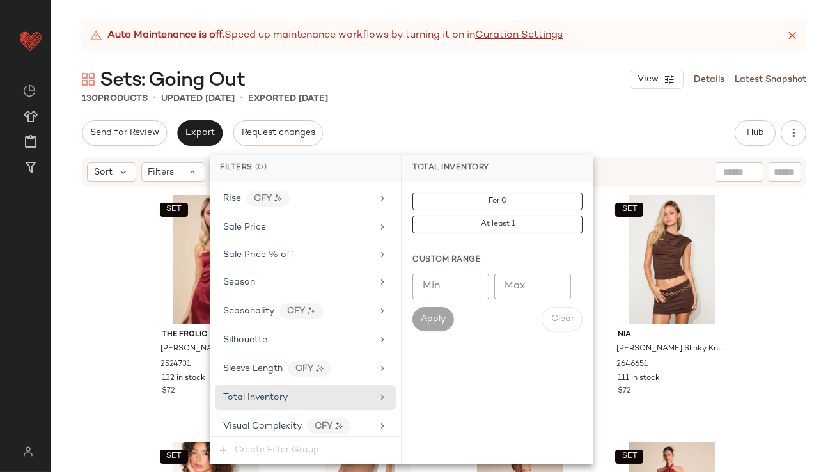
click at [520, 299] on div "Min Min Max Max Apply Clear" at bounding box center [497, 303] width 170 height 58
click at [517, 293] on input "Max" at bounding box center [532, 287] width 77 height 26
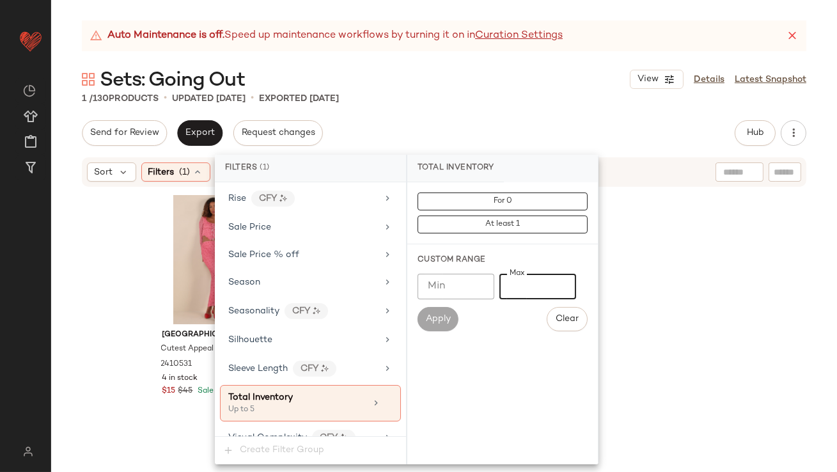
type input "*"
click at [552, 93] on div "1 / 130 Products • updated Oct 8th • Exported Oct 6th" at bounding box center [444, 98] width 786 height 13
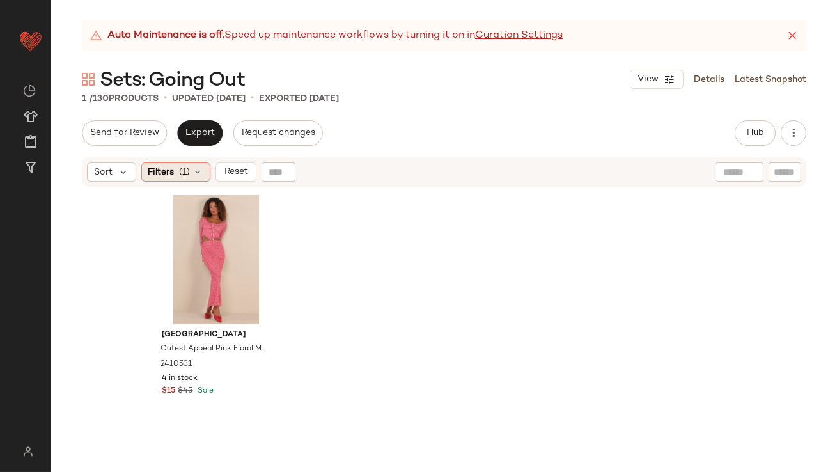
click at [183, 168] on span "(1)" at bounding box center [185, 172] width 11 height 13
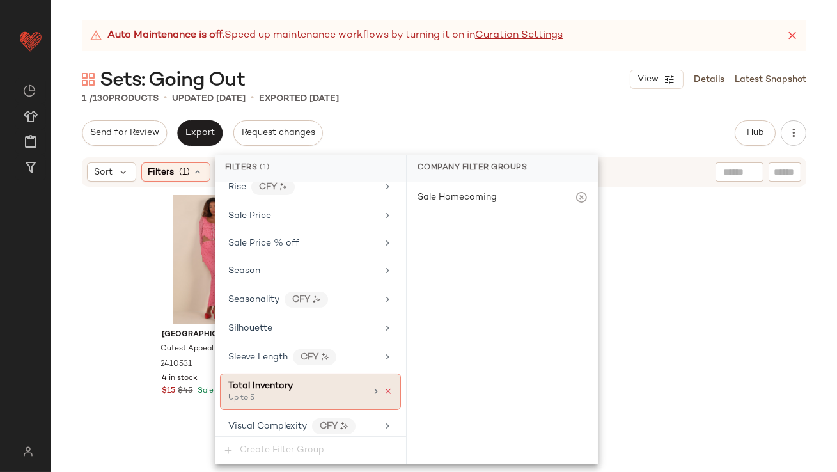
click at [384, 387] on icon at bounding box center [388, 391] width 9 height 9
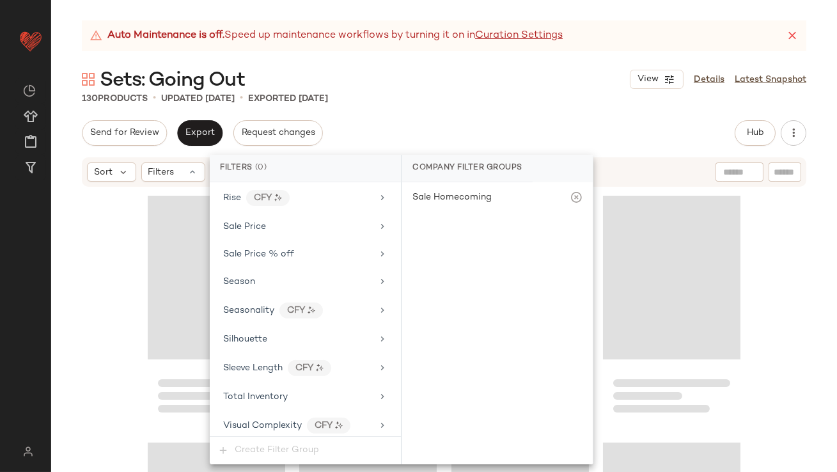
click at [449, 75] on div "Sets: Going Out View Details Latest Snapshot" at bounding box center [444, 79] width 786 height 26
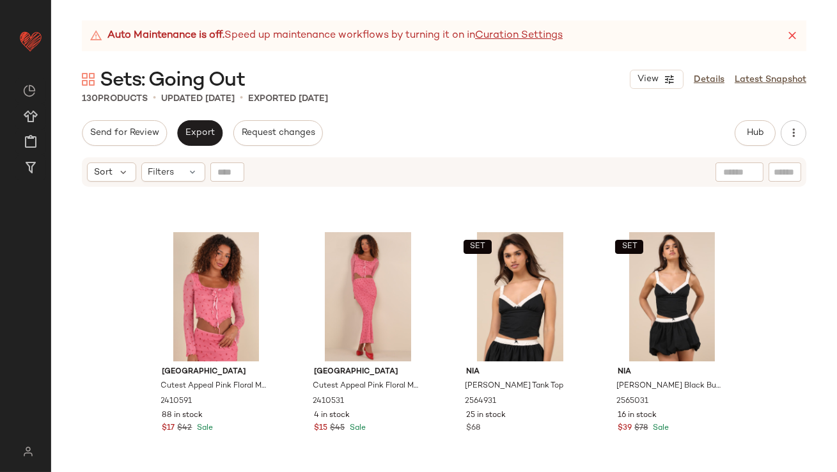
scroll to position [7116, 0]
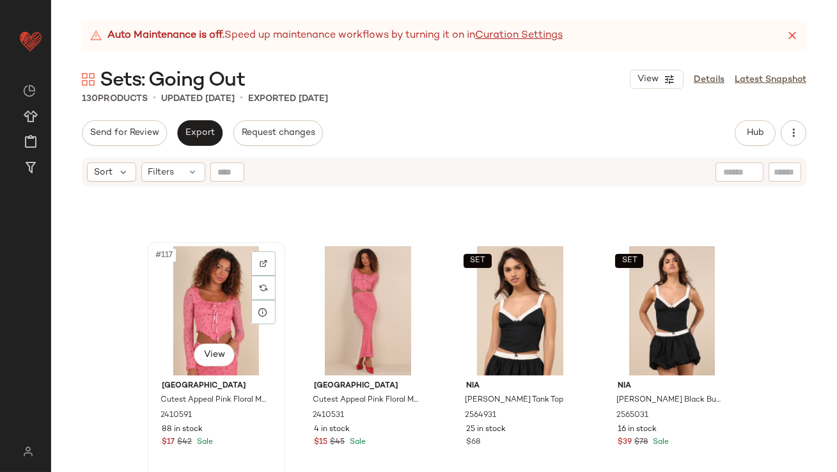
drag, startPoint x: 201, startPoint y: 321, endPoint x: 226, endPoint y: 310, distance: 26.6
click at [201, 321] on div "#117 View" at bounding box center [216, 310] width 129 height 129
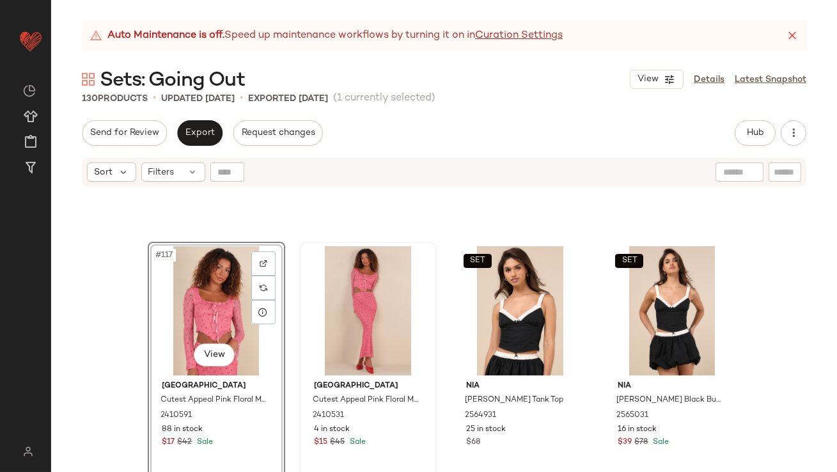
click at [329, 306] on div at bounding box center [368, 310] width 129 height 129
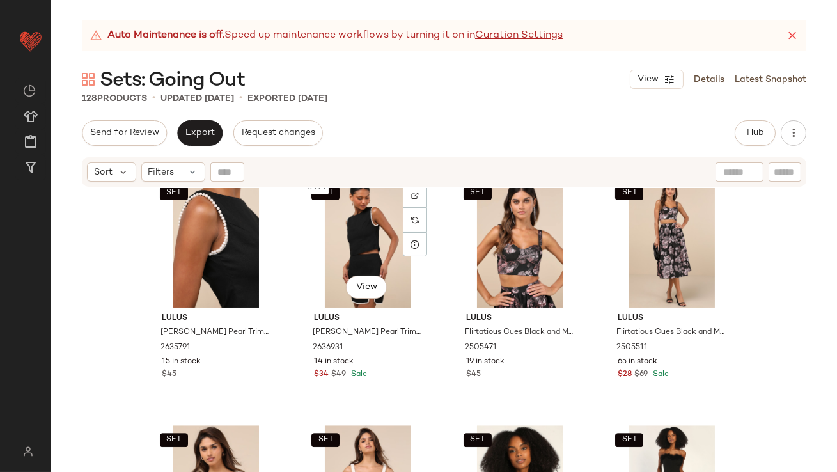
scroll to position [6895, 0]
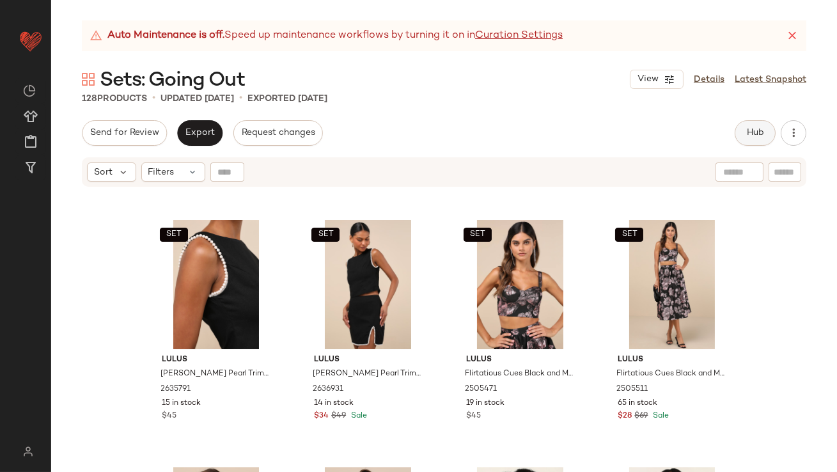
click at [758, 121] on button "Hub" at bounding box center [755, 133] width 41 height 26
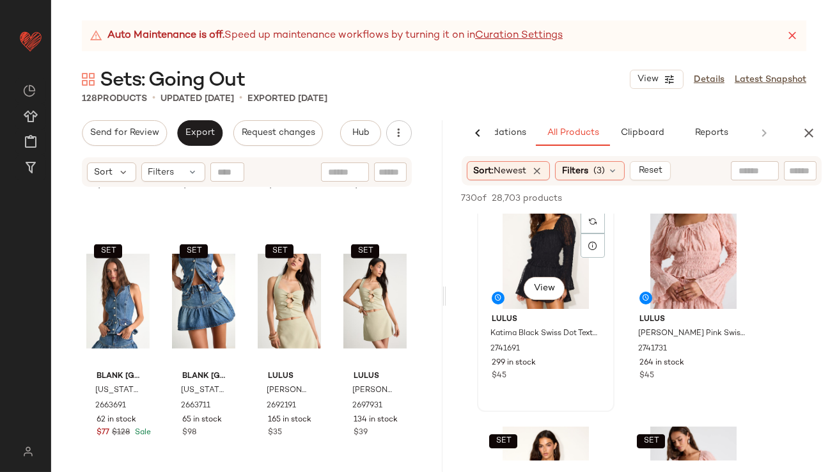
scroll to position [237, 0]
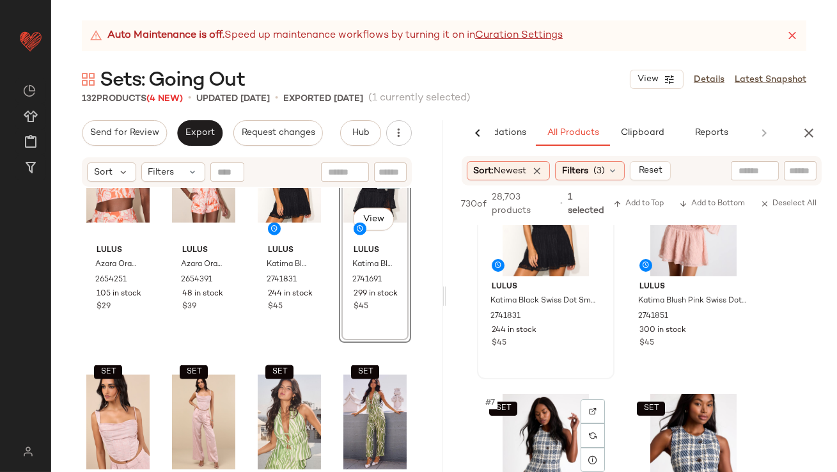
scroll to position [644, 0]
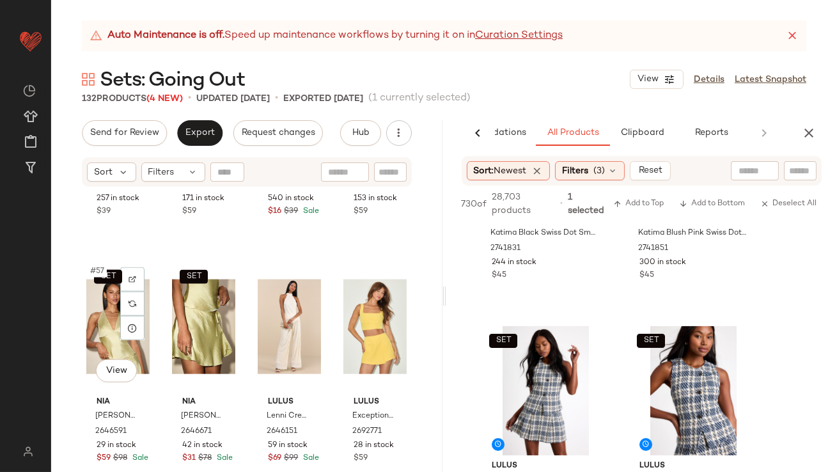
scroll to position [3557, 0]
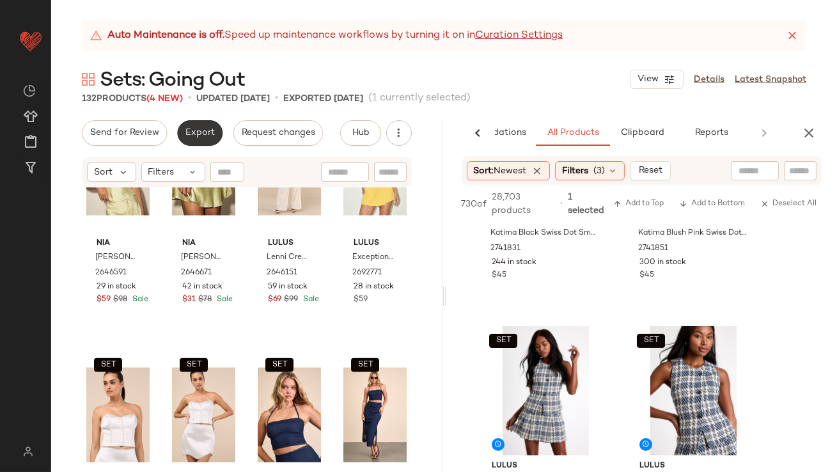
click at [201, 131] on span "Export" at bounding box center [200, 133] width 30 height 10
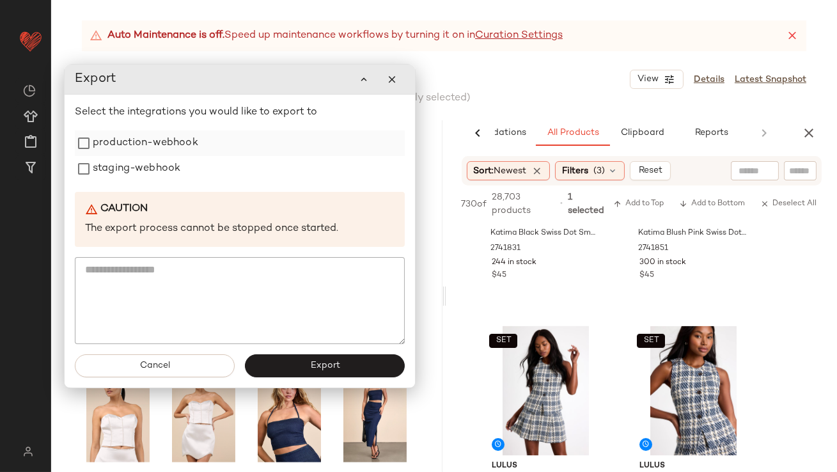
click at [187, 149] on label "production-webhook" at bounding box center [145, 143] width 105 height 26
click at [183, 162] on div "staging-webhook" at bounding box center [240, 169] width 330 height 26
click at [317, 364] on span "Export" at bounding box center [324, 366] width 30 height 10
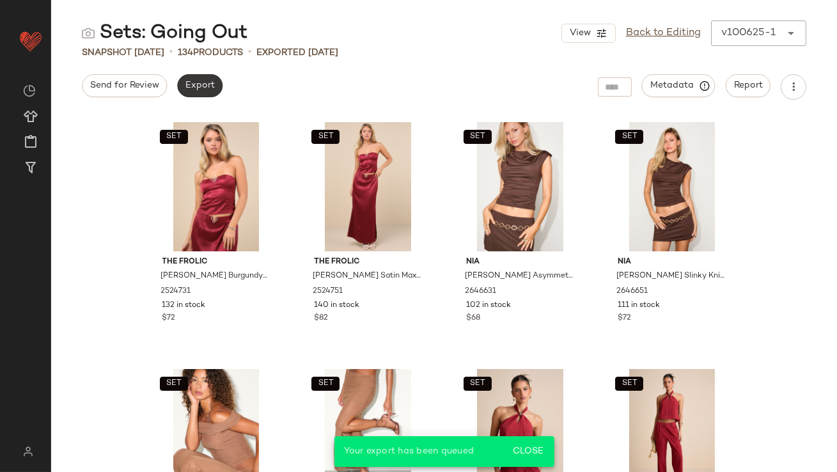
click at [205, 84] on span "Export" at bounding box center [200, 86] width 30 height 10
click at [654, 29] on link "Back to Editing" at bounding box center [663, 33] width 75 height 15
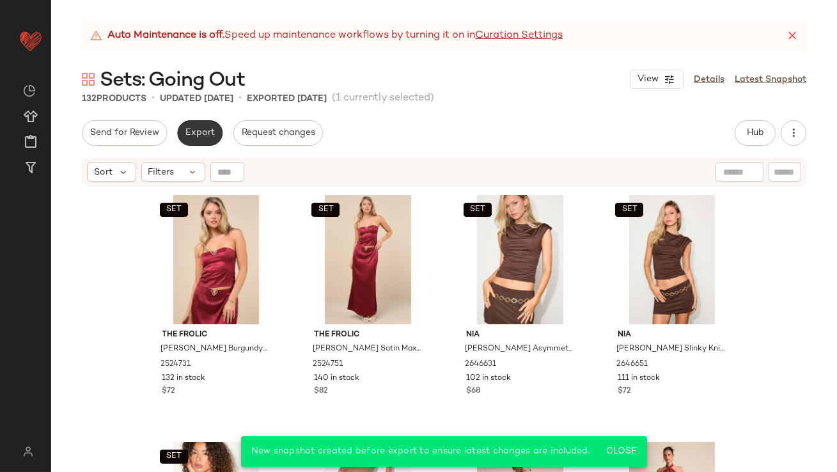
click at [196, 136] on span "Export" at bounding box center [200, 133] width 30 height 10
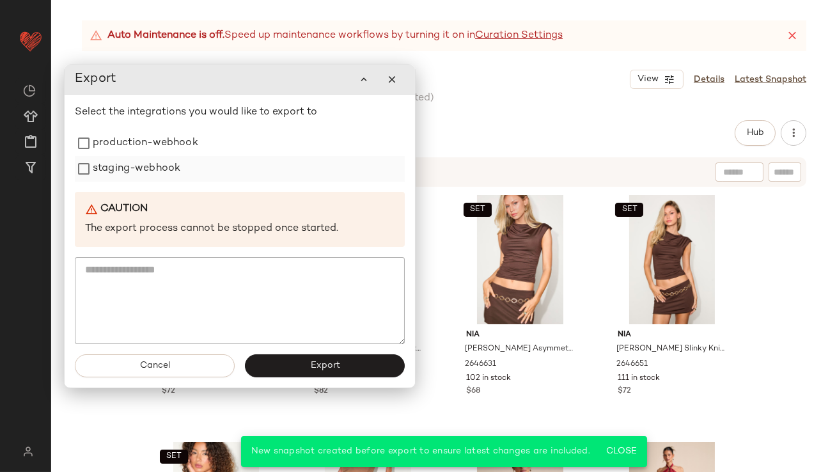
click at [183, 165] on div "staging-webhook" at bounding box center [240, 169] width 330 height 26
click at [182, 145] on label "production-webhook" at bounding box center [145, 143] width 105 height 26
click at [166, 183] on div "Select the integrations you would like to export to production-webhook staging-…" at bounding box center [240, 223] width 330 height 239
click at [166, 175] on label "staging-webhook" at bounding box center [136, 168] width 88 height 26
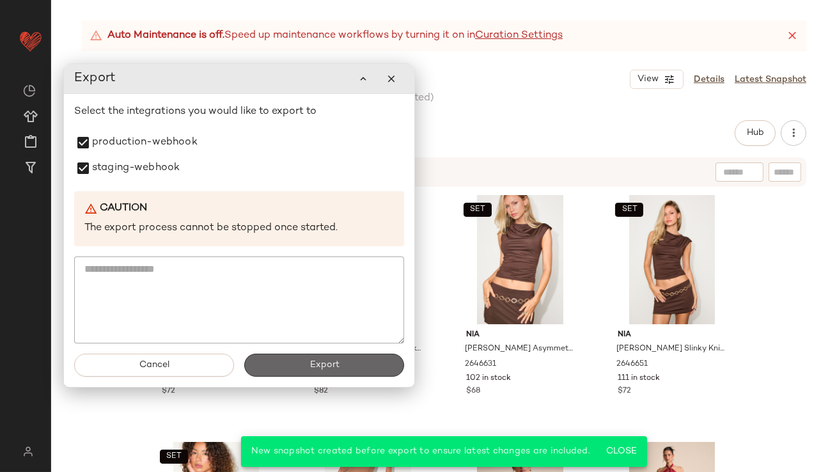
click at [306, 359] on button "Export" at bounding box center [324, 365] width 160 height 23
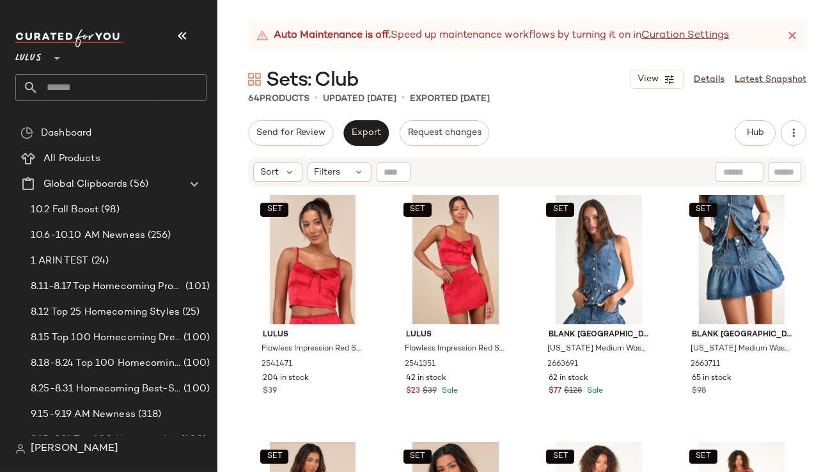
click at [185, 26] on button "button" at bounding box center [182, 35] width 31 height 31
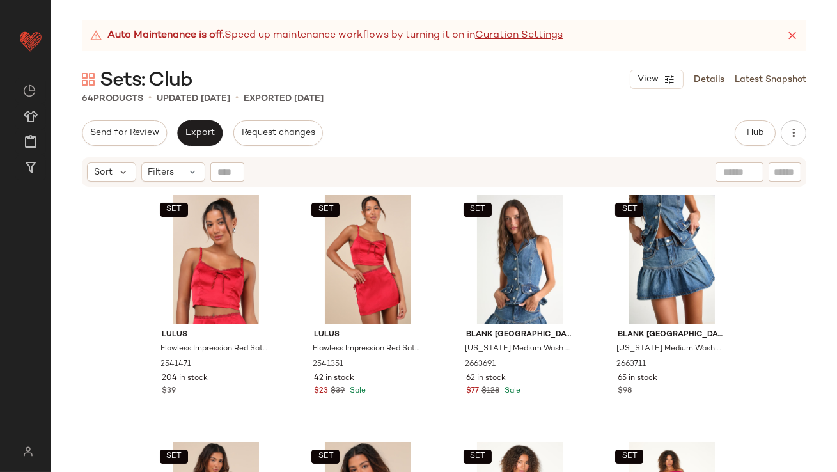
click at [793, 33] on icon at bounding box center [792, 35] width 13 height 13
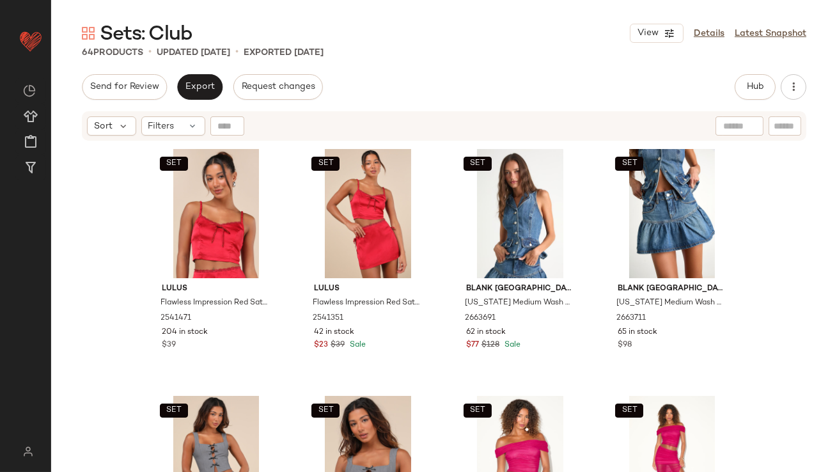
click at [161, 114] on div "Sort Filters" at bounding box center [444, 125] width 724 height 29
click at [161, 122] on span "Filters" at bounding box center [161, 126] width 26 height 13
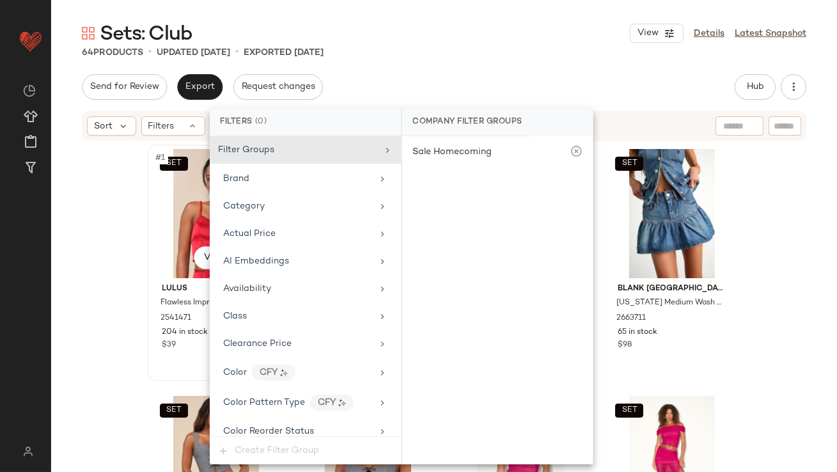
scroll to position [979, 0]
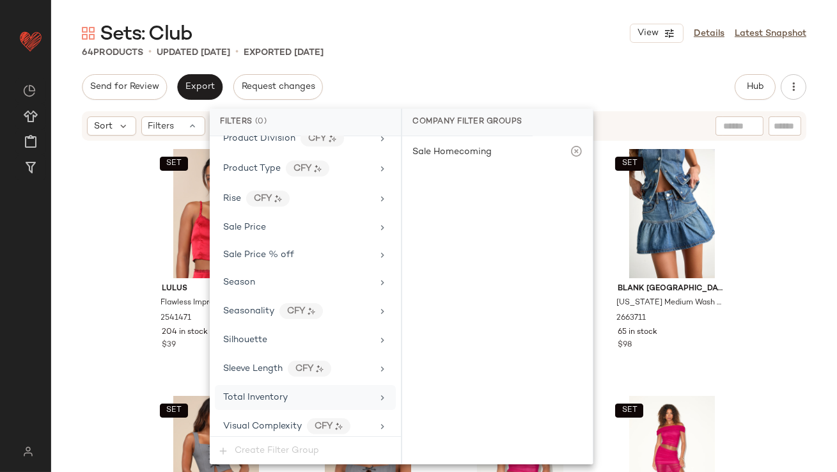
click at [269, 402] on div "Total Inventory" at bounding box center [305, 397] width 181 height 25
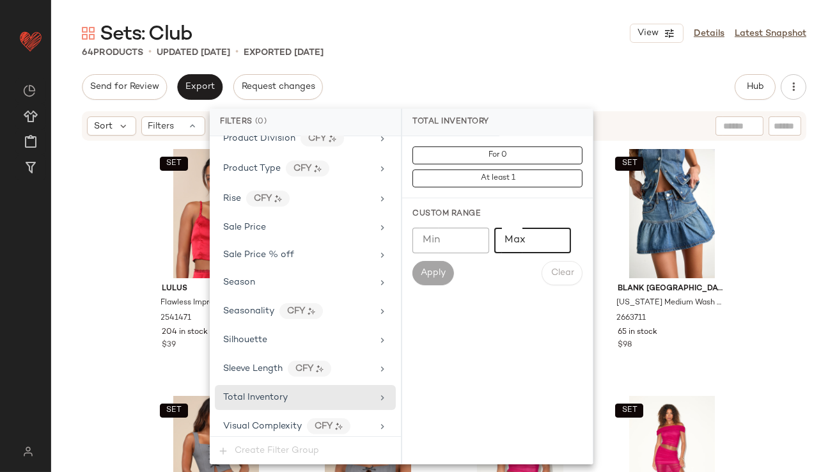
click at [549, 231] on input "Max" at bounding box center [532, 241] width 77 height 26
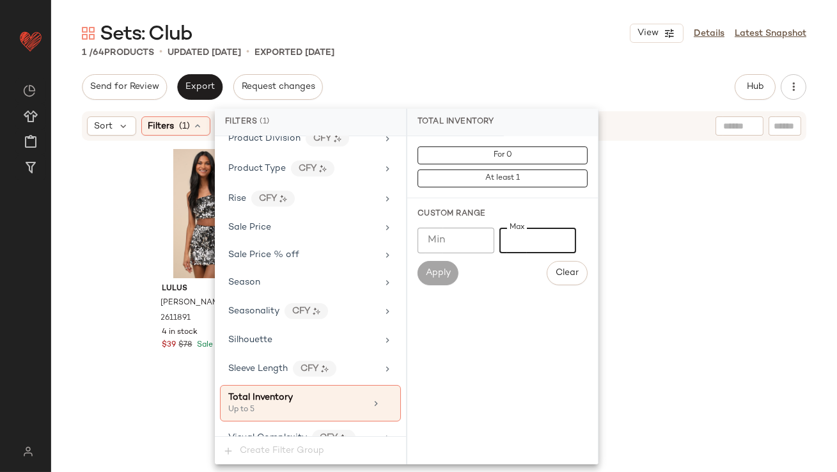
type input "*"
click at [438, 72] on div "Sets: Club View Details Latest Snapshot 1 / 64 Products • updated [DATE] • Expo…" at bounding box center [444, 245] width 786 height 451
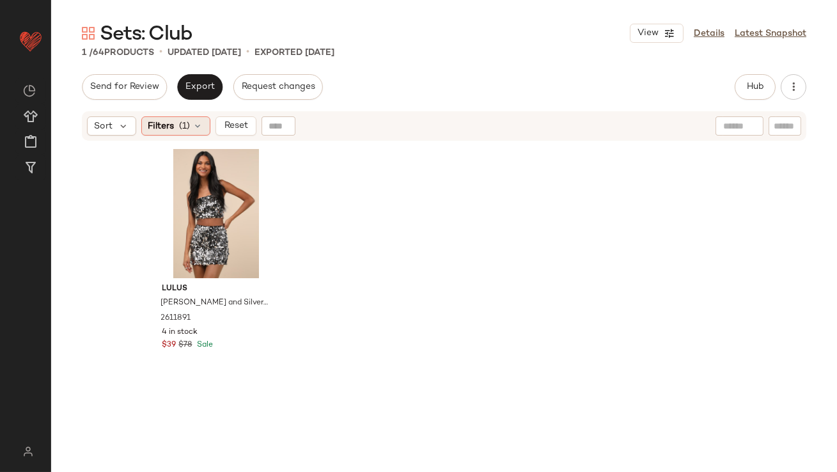
click at [161, 121] on span "Filters" at bounding box center [161, 126] width 26 height 13
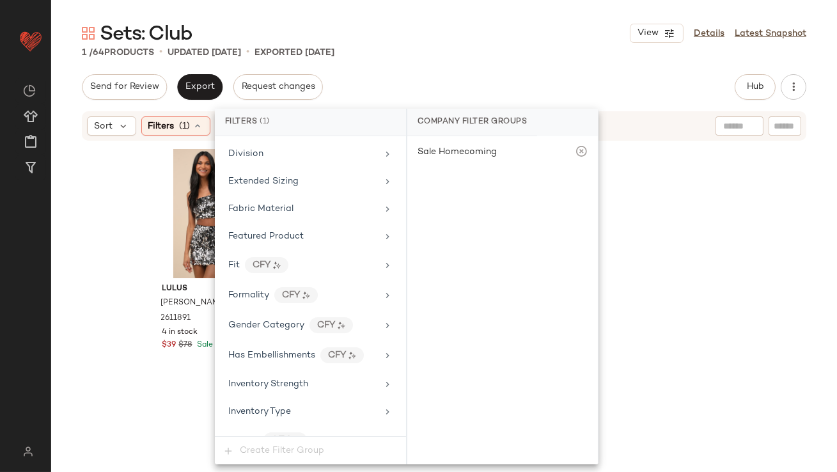
scroll to position [991, 0]
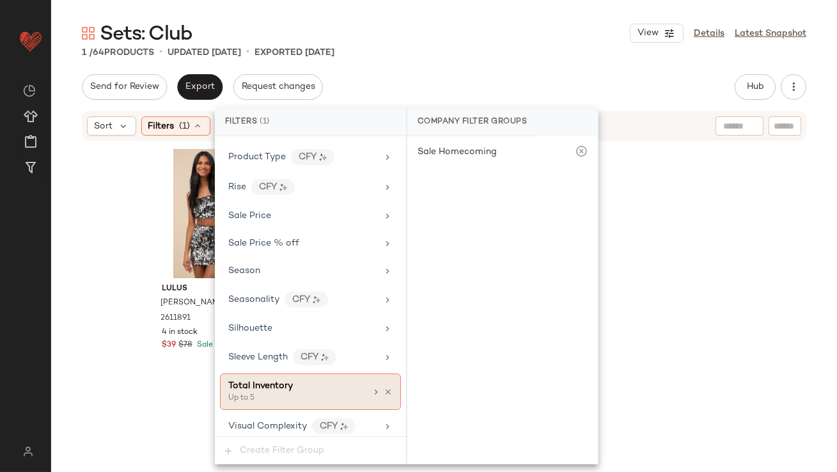
click at [384, 387] on icon at bounding box center [388, 391] width 9 height 9
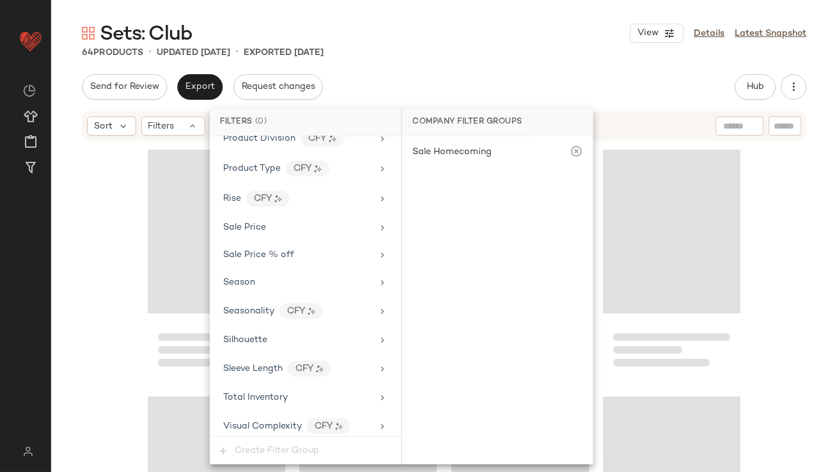
click at [430, 43] on div "Sets: Club View Details Latest Snapshot" at bounding box center [444, 33] width 786 height 26
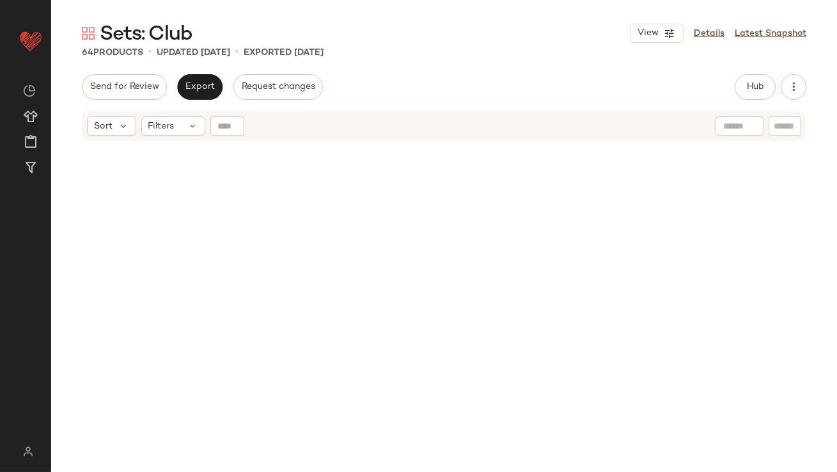
scroll to position [3589, 0]
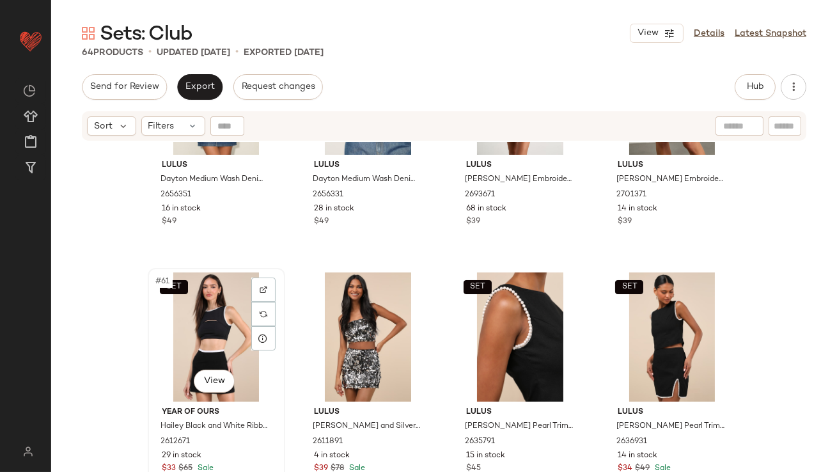
click at [180, 330] on div "SET #61 View" at bounding box center [216, 336] width 129 height 129
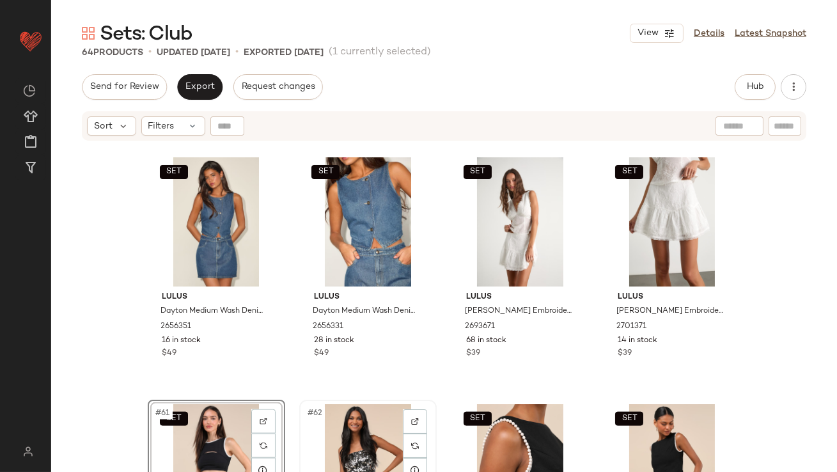
scroll to position [3589, 0]
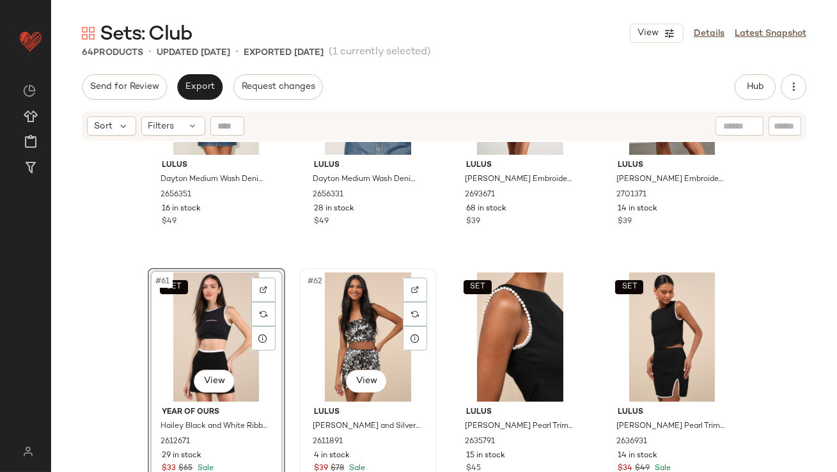
click at [335, 334] on div "#62 View" at bounding box center [368, 336] width 129 height 129
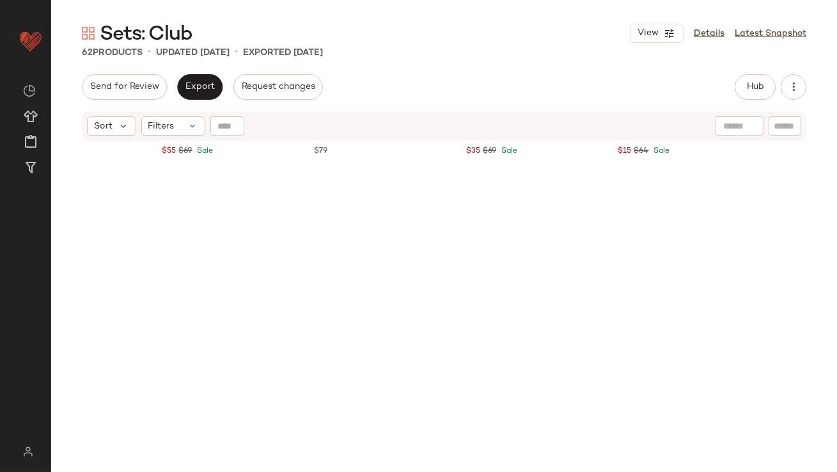
scroll to position [162, 0]
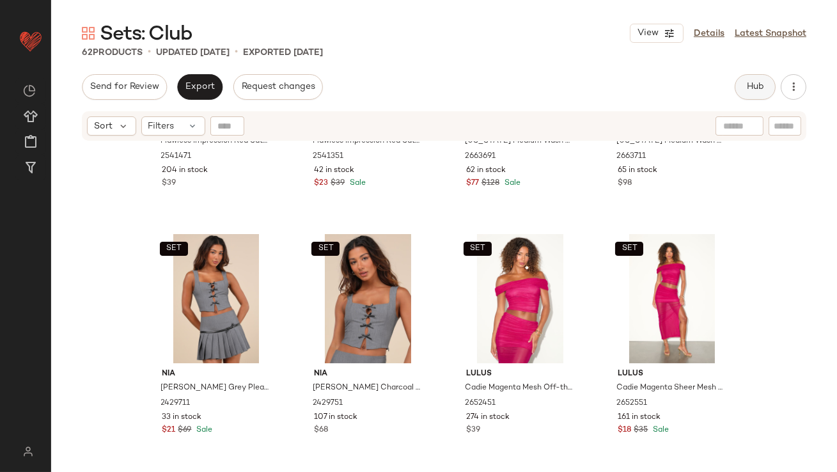
click at [742, 90] on button "Hub" at bounding box center [755, 87] width 41 height 26
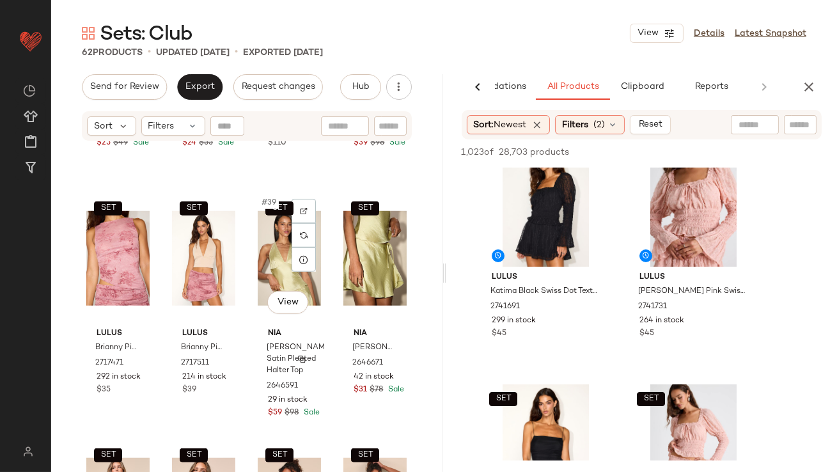
scroll to position [2244, 0]
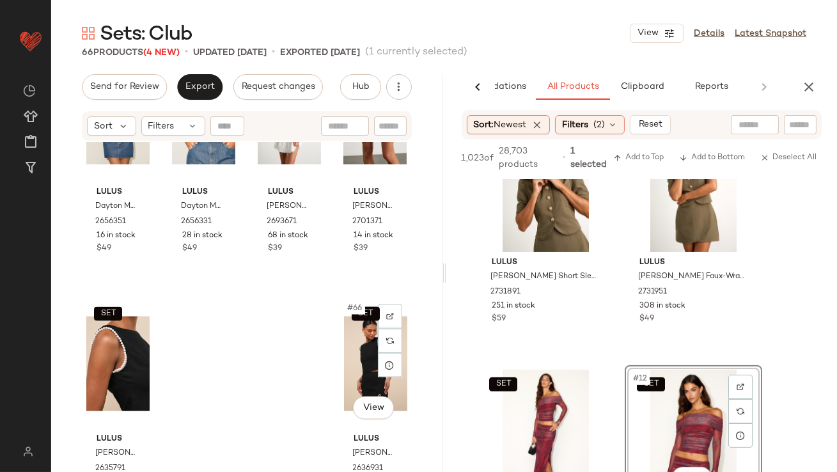
scroll to position [3835, 0]
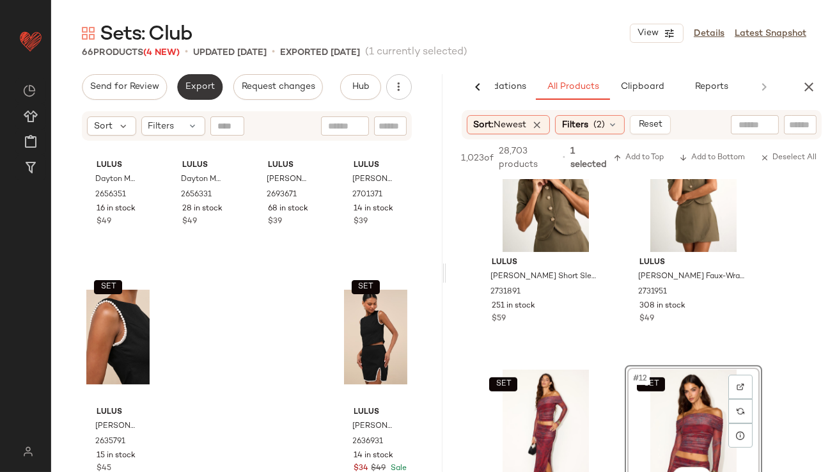
click at [187, 82] on button "Export" at bounding box center [199, 87] width 45 height 26
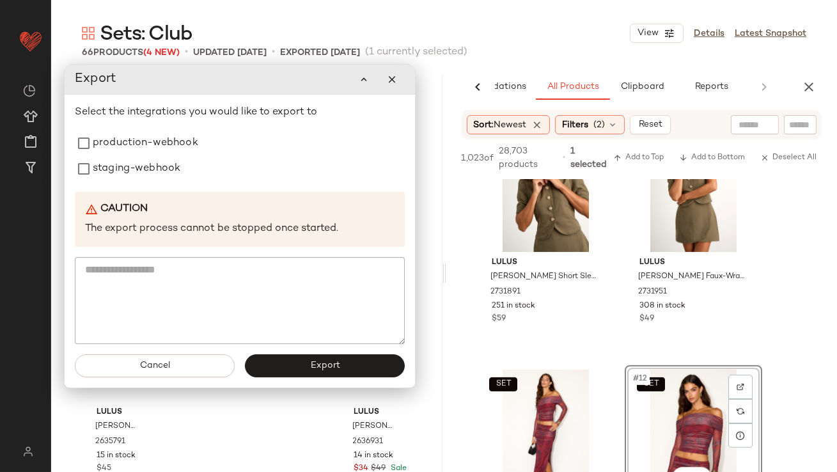
click at [191, 128] on div "Select the integrations you would like to export to production-webhook staging-…" at bounding box center [240, 224] width 330 height 239
click at [191, 143] on label "production-webhook" at bounding box center [145, 143] width 105 height 26
click at [183, 168] on div "staging-webhook" at bounding box center [240, 169] width 330 height 26
click at [150, 172] on label "staging-webhook" at bounding box center [137, 169] width 88 height 26
click at [304, 361] on button "Export" at bounding box center [325, 365] width 160 height 23
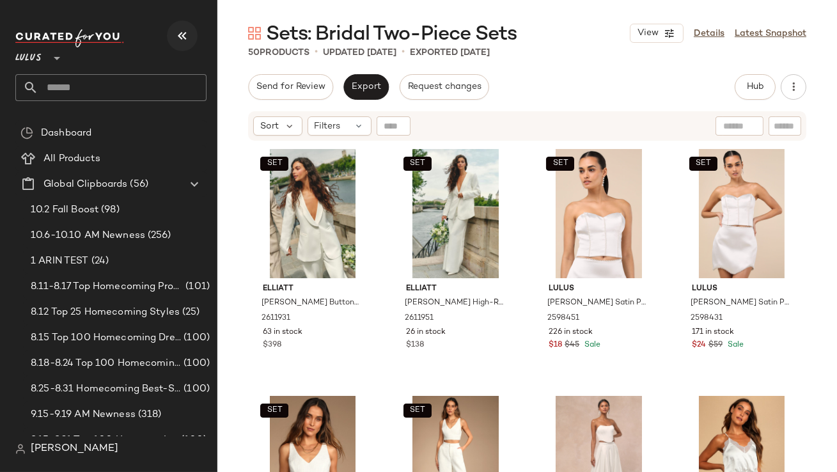
click at [181, 36] on icon "button" at bounding box center [182, 35] width 15 height 15
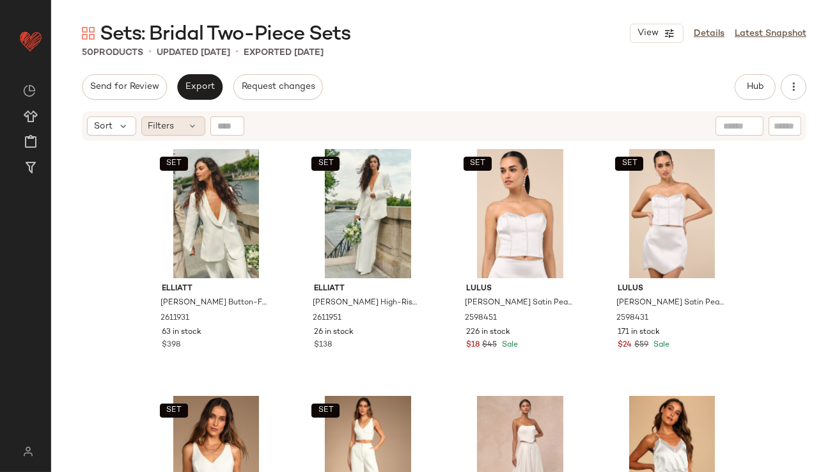
click at [161, 130] on span "Filters" at bounding box center [161, 126] width 26 height 13
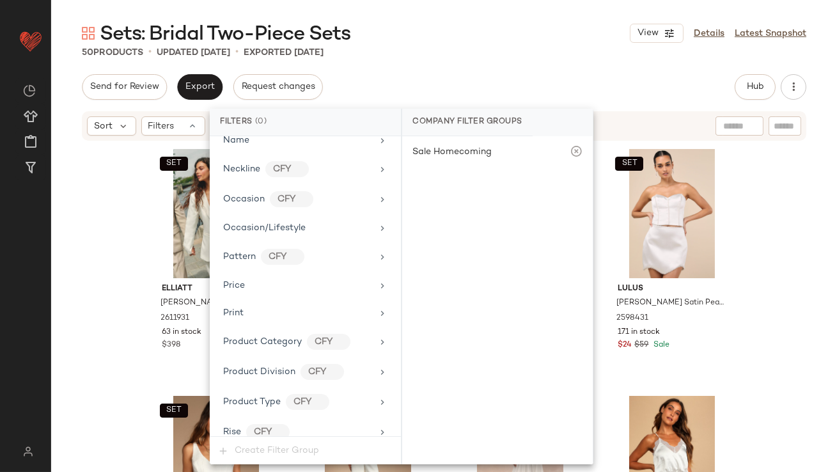
scroll to position [979, 0]
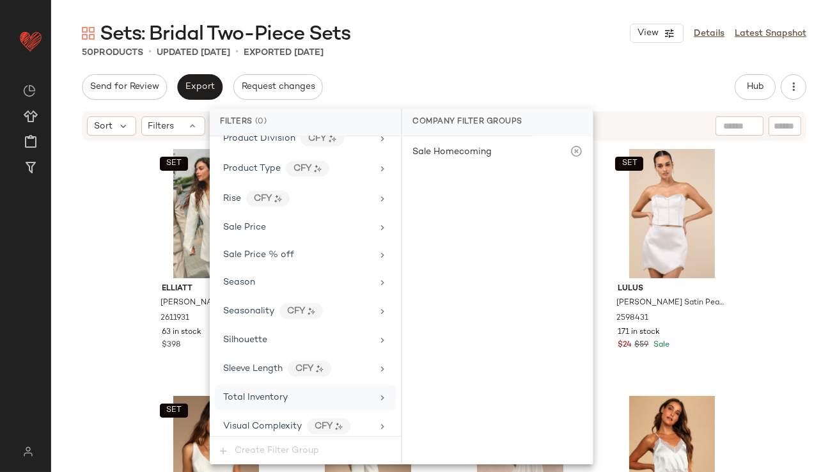
click at [278, 385] on div "Total Inventory" at bounding box center [305, 397] width 181 height 25
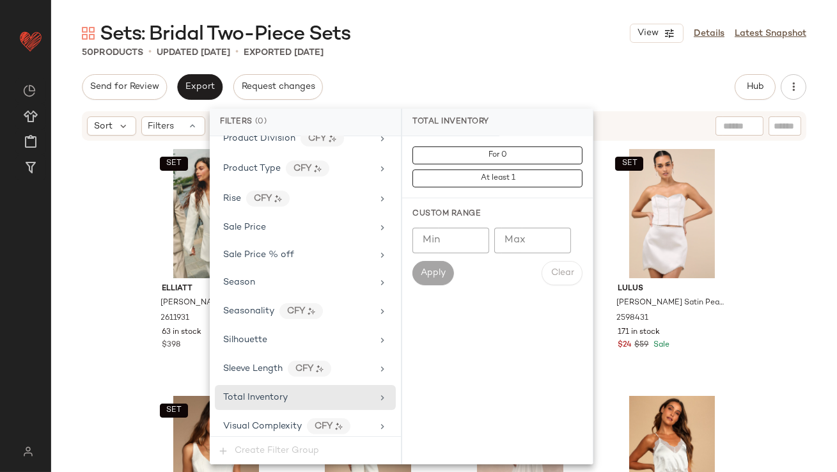
click at [532, 235] on input "Max" at bounding box center [532, 241] width 77 height 26
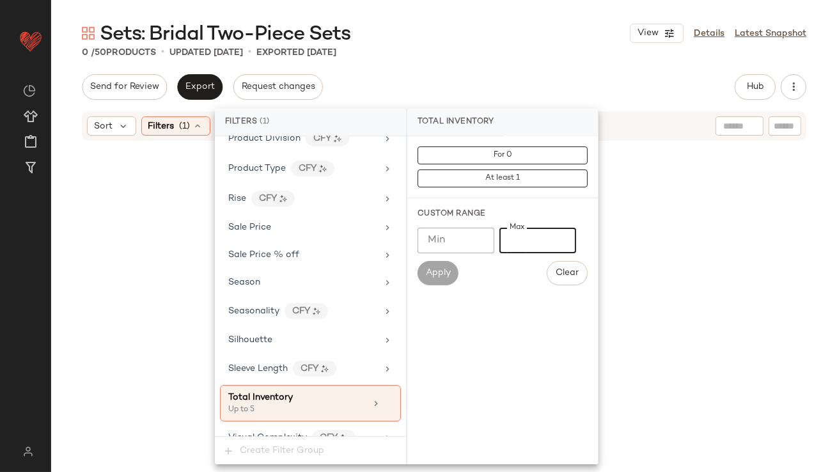
type input "*"
click at [543, 43] on div "Sets: Bridal Two-Piece Sets View Details Latest Snapshot" at bounding box center [444, 33] width 786 height 26
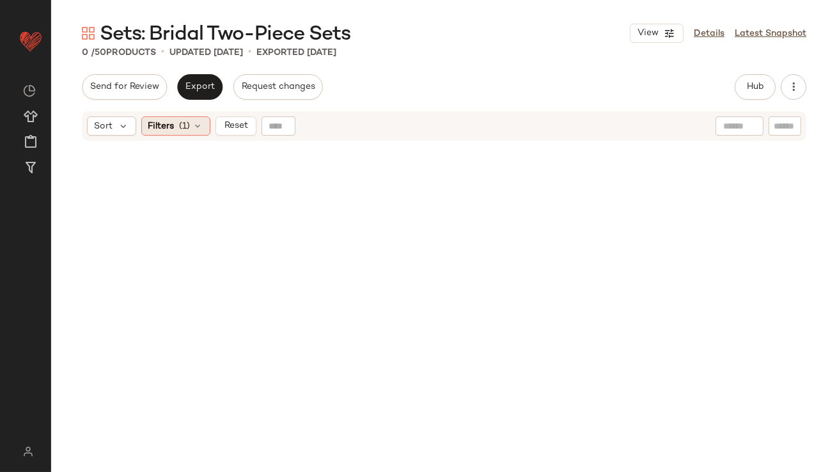
click at [199, 125] on icon at bounding box center [198, 126] width 10 height 10
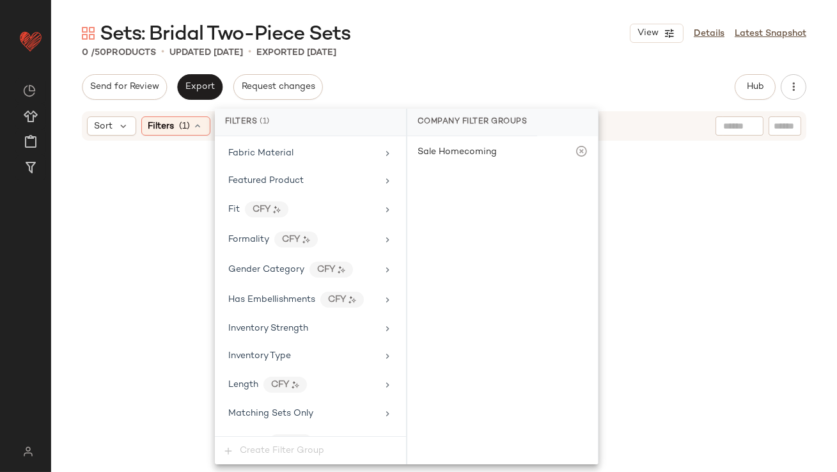
scroll to position [991, 0]
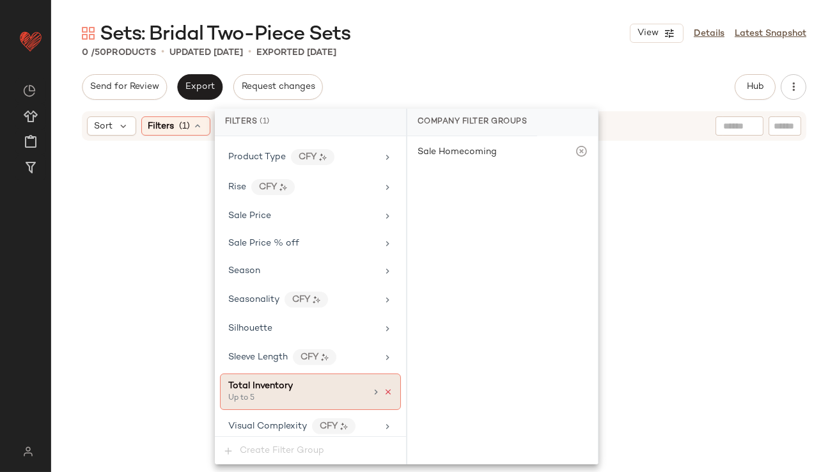
click at [384, 387] on icon at bounding box center [388, 391] width 9 height 9
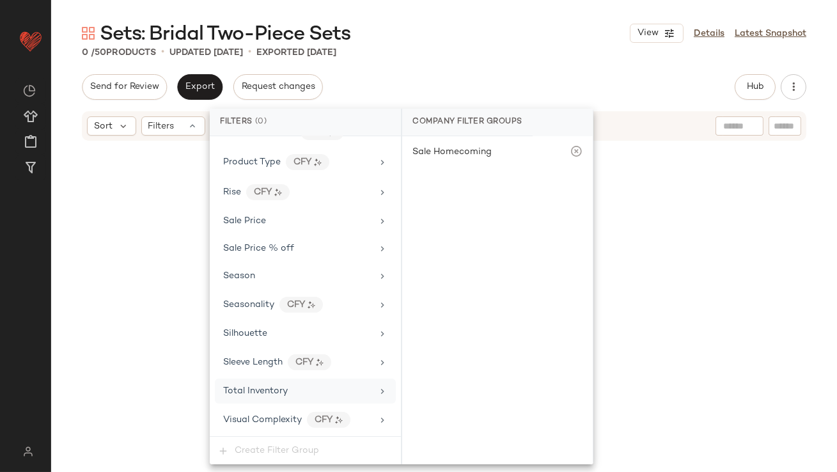
scroll to position [979, 0]
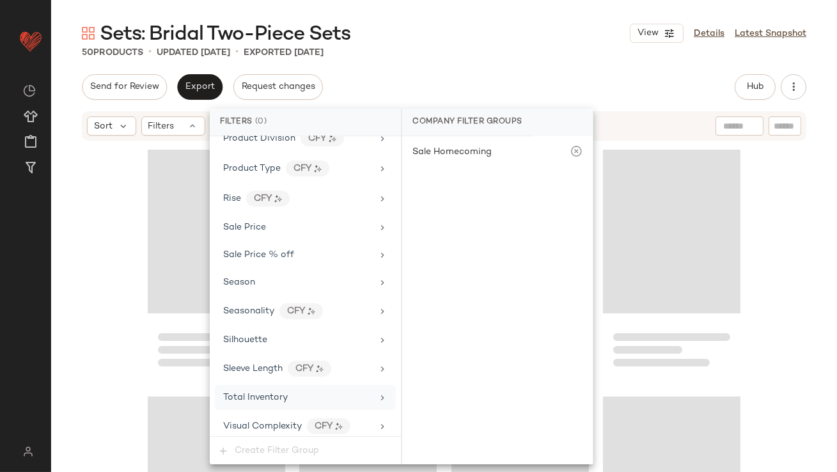
click at [474, 70] on div "Sets: Bridal Two-Piece Sets View Details Latest Snapshot 50 Products • updated …" at bounding box center [444, 245] width 786 height 451
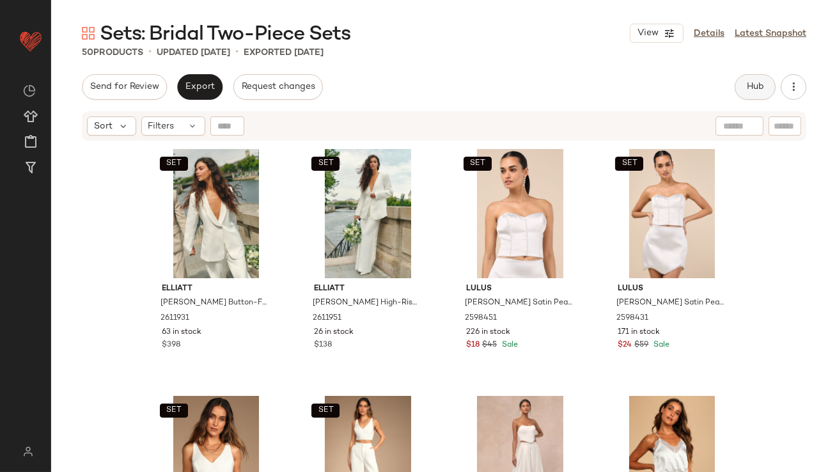
click at [747, 89] on span "Hub" at bounding box center [755, 87] width 18 height 10
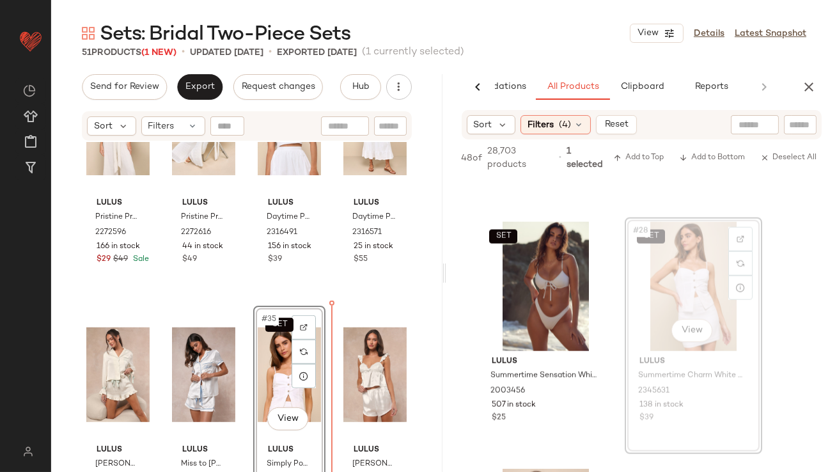
scroll to position [1850, 0]
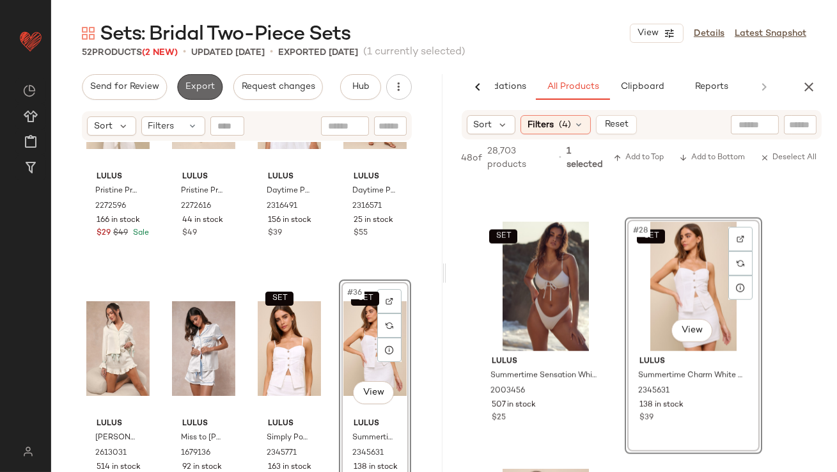
click at [191, 79] on button "Export" at bounding box center [199, 87] width 45 height 26
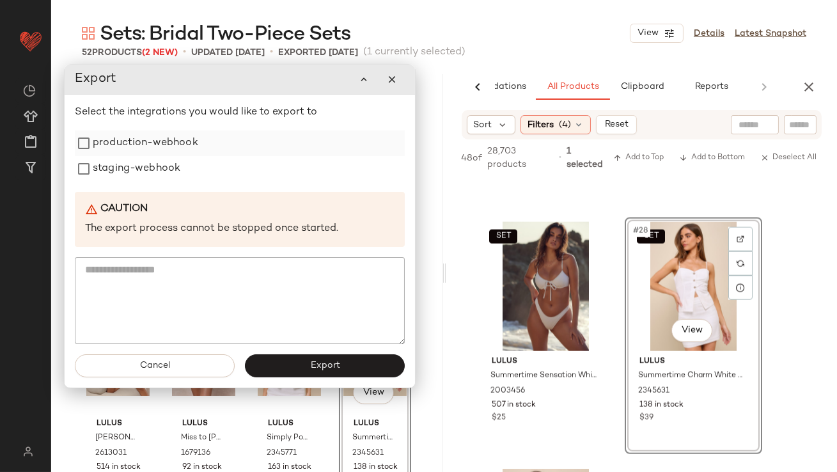
click at [166, 152] on label "production-webhook" at bounding box center [145, 143] width 105 height 26
click at [166, 162] on label "staging-webhook" at bounding box center [137, 169] width 88 height 26
click at [280, 360] on button "Export" at bounding box center [325, 365] width 160 height 23
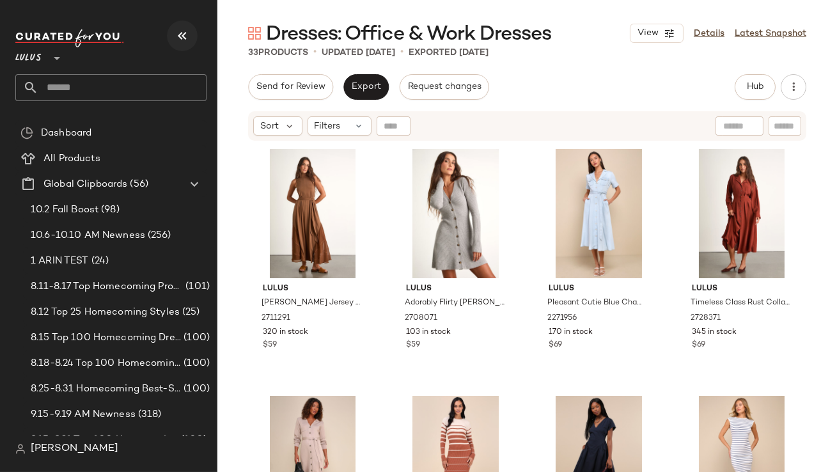
click at [180, 43] on icon "button" at bounding box center [182, 35] width 15 height 15
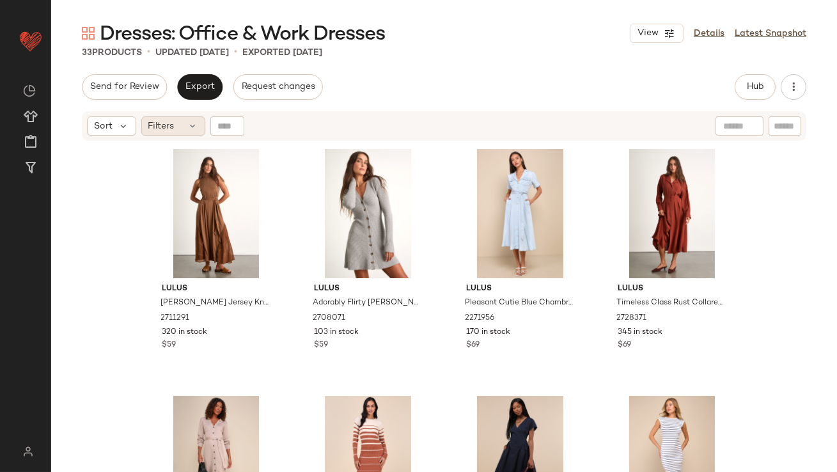
click at [173, 122] on span "Filters" at bounding box center [161, 126] width 26 height 13
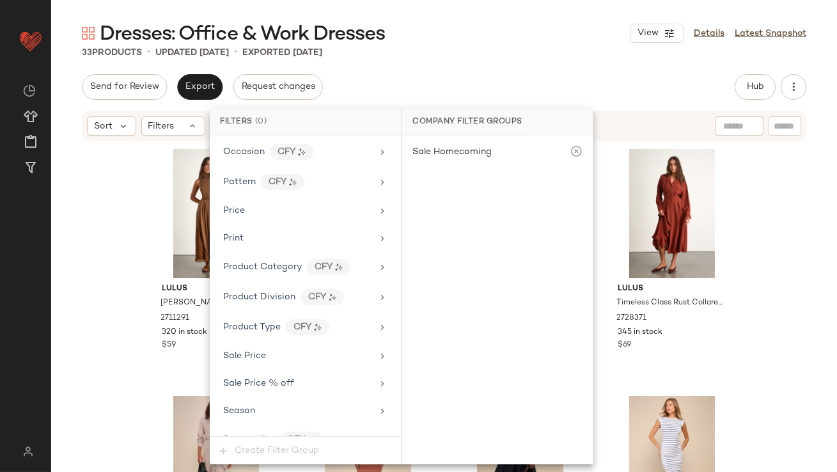
scroll to position [923, 0]
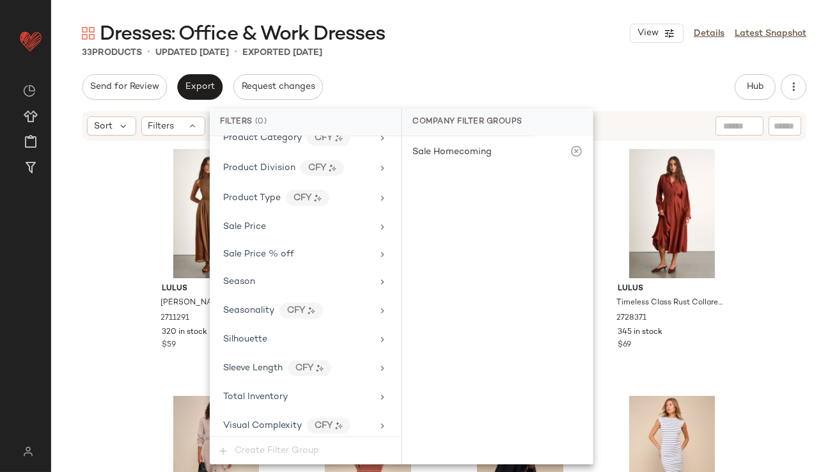
drag, startPoint x: 268, startPoint y: 392, endPoint x: 297, endPoint y: 378, distance: 32.6
click at [268, 392] on span "Total Inventory" at bounding box center [255, 397] width 65 height 10
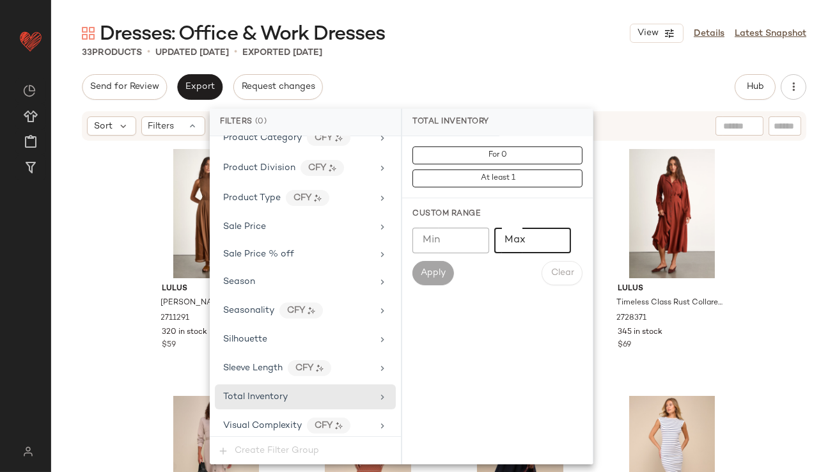
click at [521, 245] on input "Max" at bounding box center [532, 241] width 77 height 26
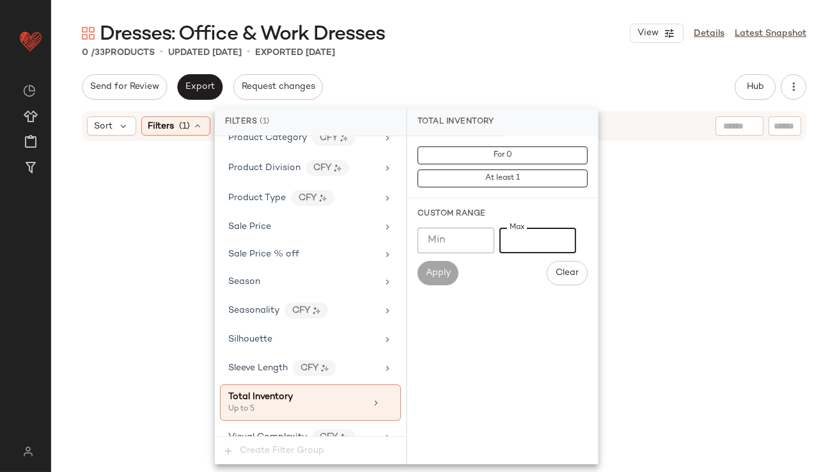
type input "*"
click at [653, 339] on div at bounding box center [444, 323] width 593 height 359
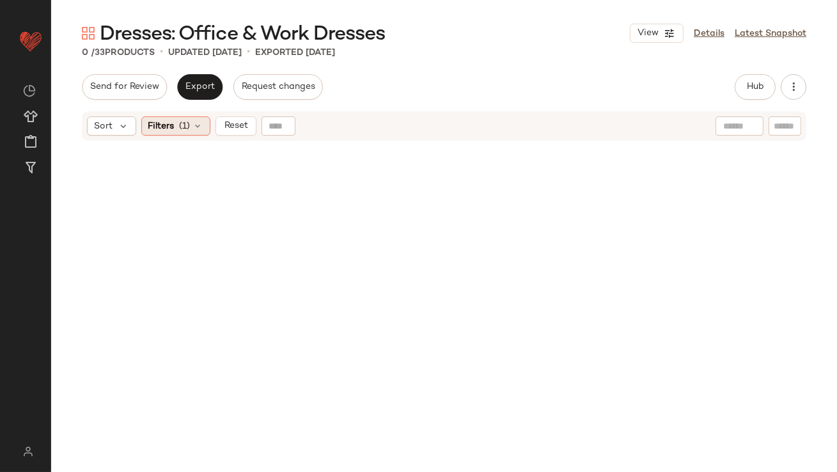
click at [173, 121] on span "Filters" at bounding box center [161, 126] width 26 height 13
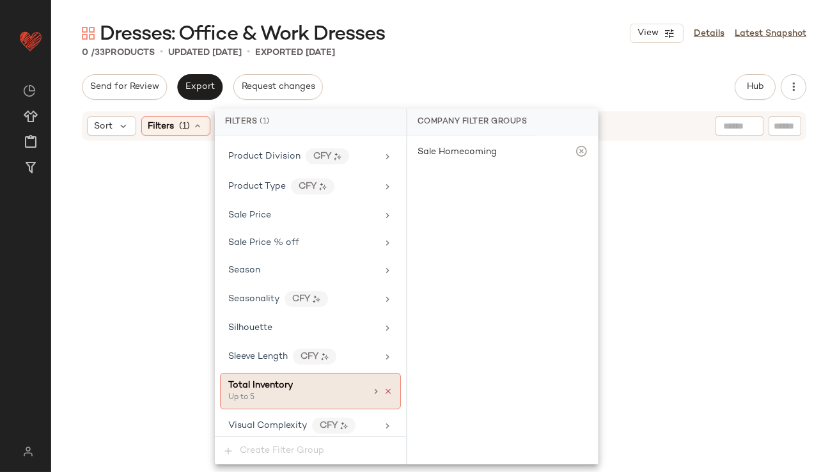
click at [384, 387] on icon at bounding box center [388, 391] width 9 height 9
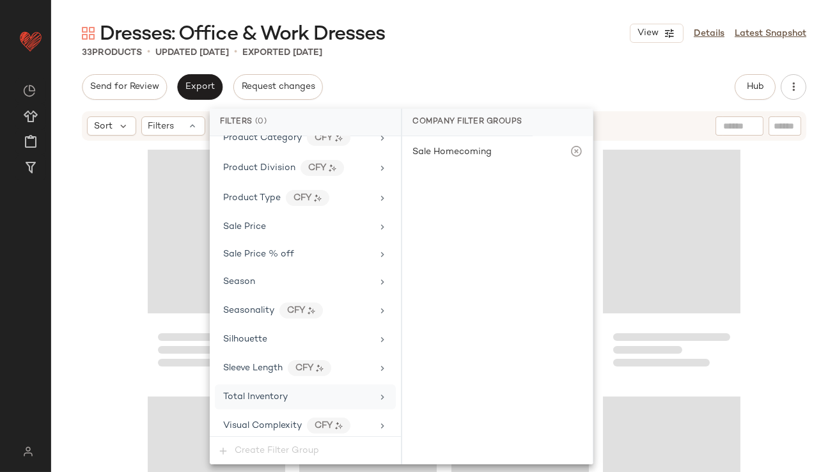
click at [366, 384] on div "Total Inventory" at bounding box center [305, 396] width 181 height 25
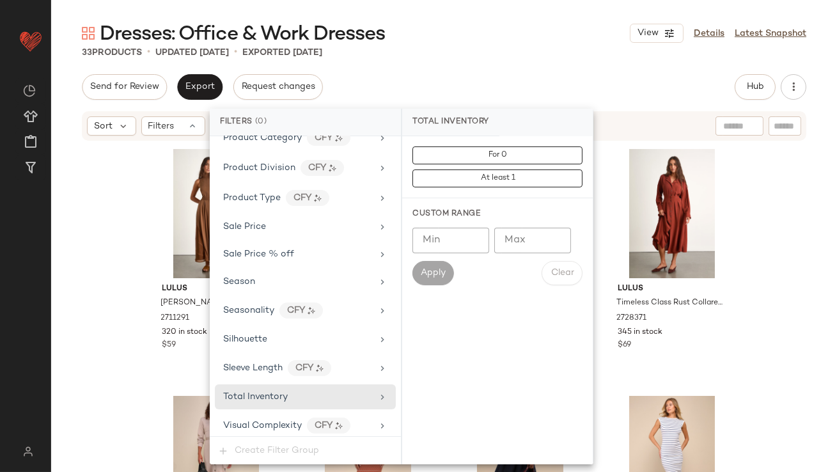
click at [510, 237] on input "Max" at bounding box center [532, 241] width 77 height 26
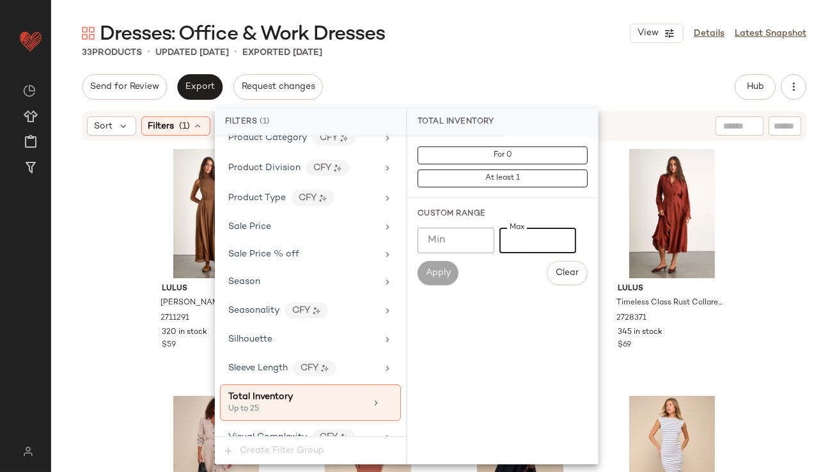
scroll to position [934, 0]
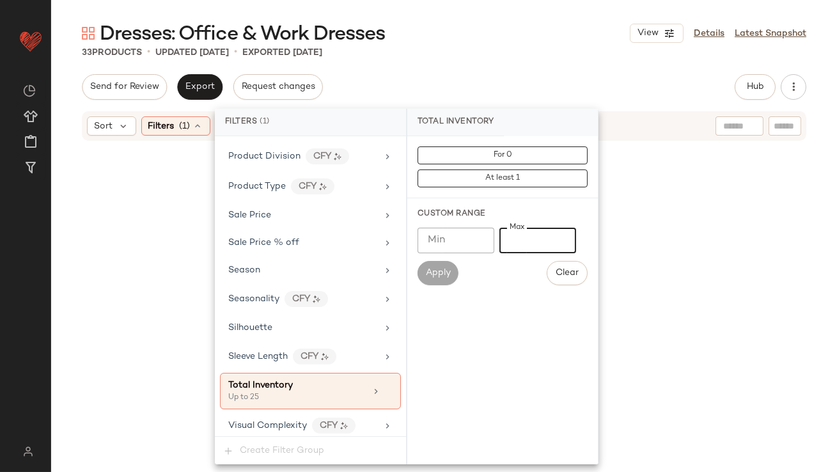
type input "**"
click at [520, 72] on div "Dresses: Office & Work Dresses View Details Latest Snapshot 33 Products • updat…" at bounding box center [444, 245] width 786 height 451
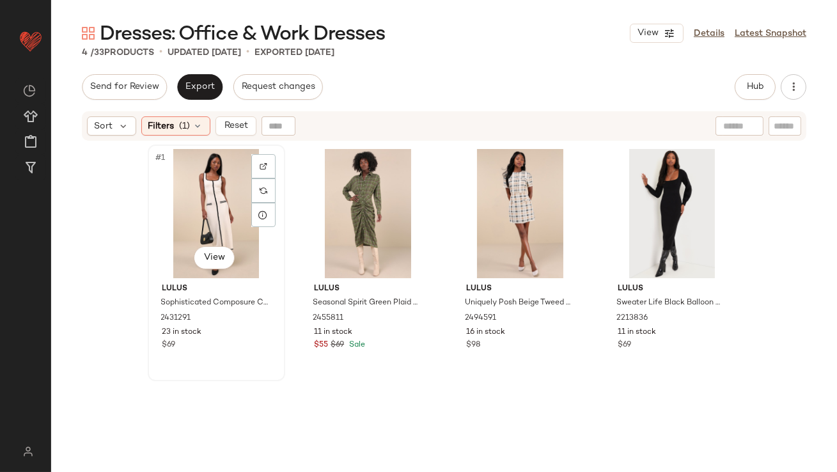
click at [205, 228] on div "#1 View" at bounding box center [216, 213] width 129 height 129
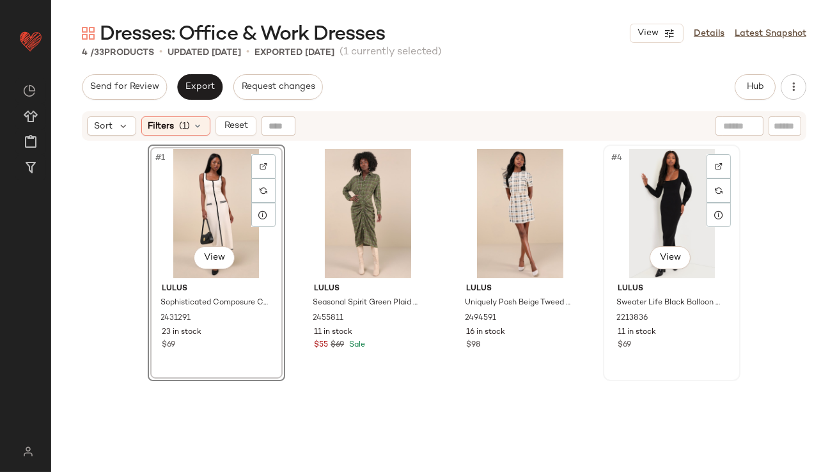
click at [683, 195] on div "#4 View" at bounding box center [671, 213] width 129 height 129
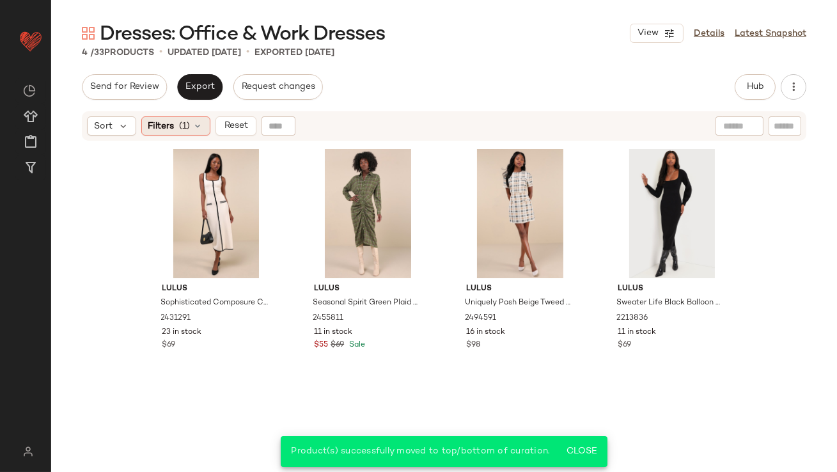
click at [172, 128] on span "Filters" at bounding box center [161, 126] width 26 height 13
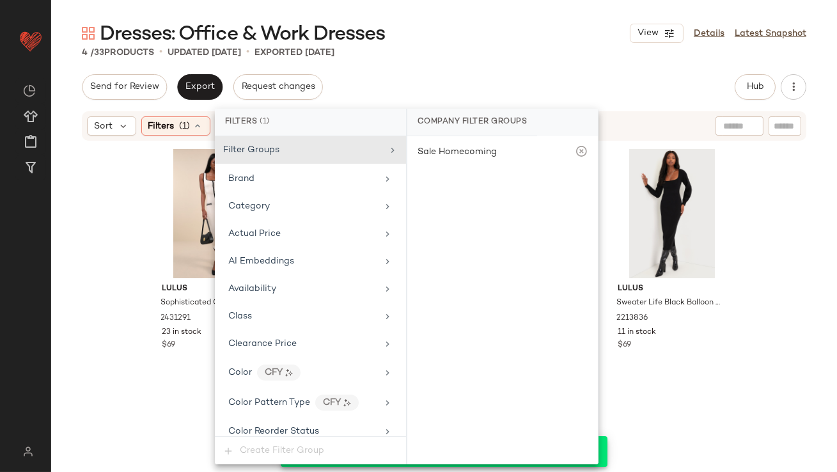
scroll to position [934, 0]
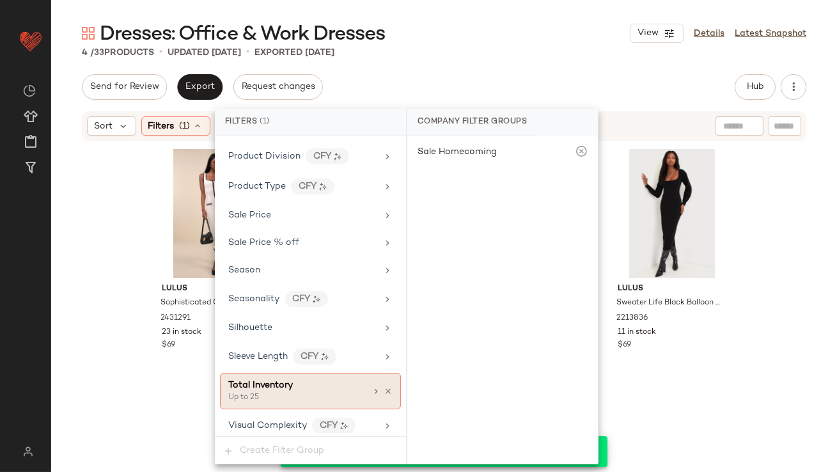
click at [382, 386] on div at bounding box center [382, 391] width 22 height 10
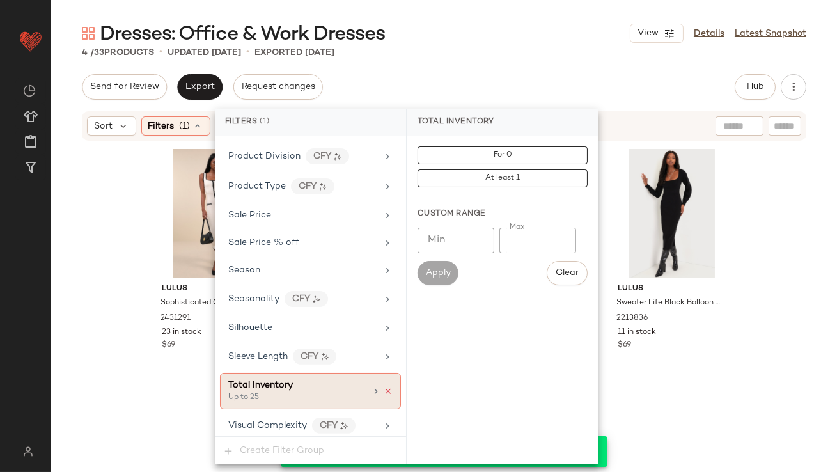
click at [386, 387] on icon at bounding box center [388, 391] width 9 height 9
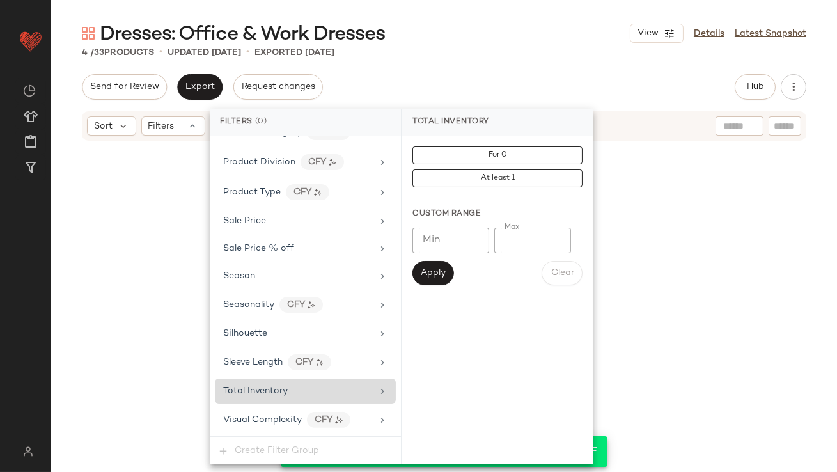
scroll to position [923, 0]
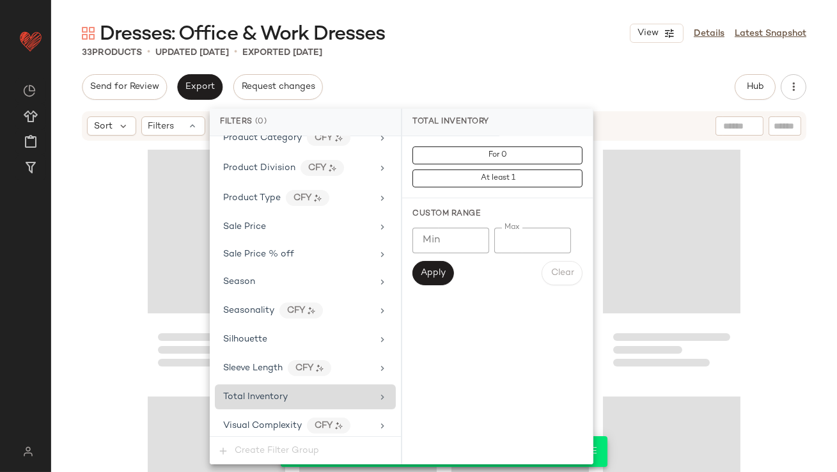
click at [540, 68] on div "Dresses: Office & Work Dresses View Details Latest Snapshot 33 Products • updat…" at bounding box center [444, 245] width 786 height 451
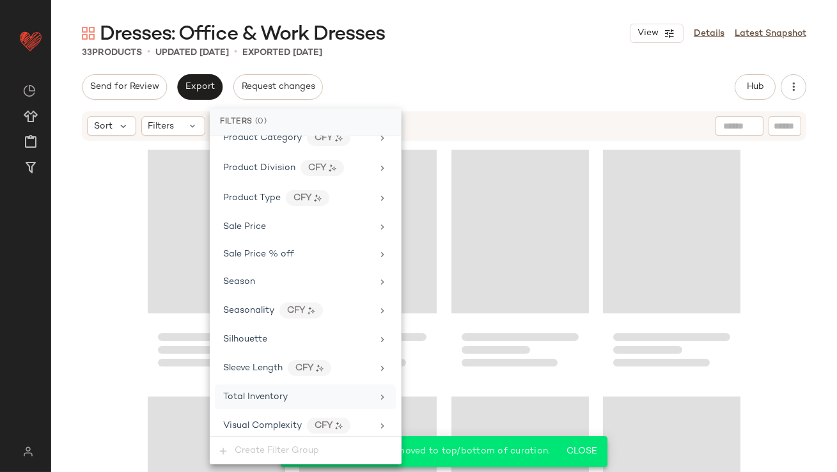
scroll to position [1861, 0]
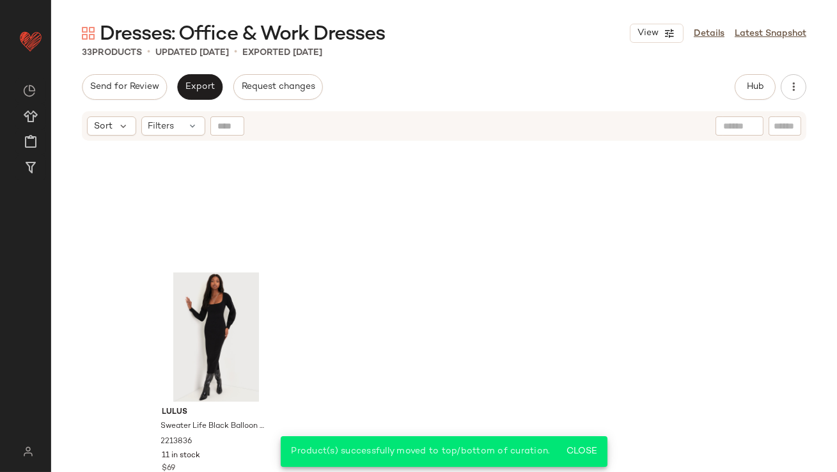
click at [735, 82] on div "Hub" at bounding box center [755, 87] width 41 height 26
click at [747, 86] on span "Hub" at bounding box center [755, 87] width 18 height 10
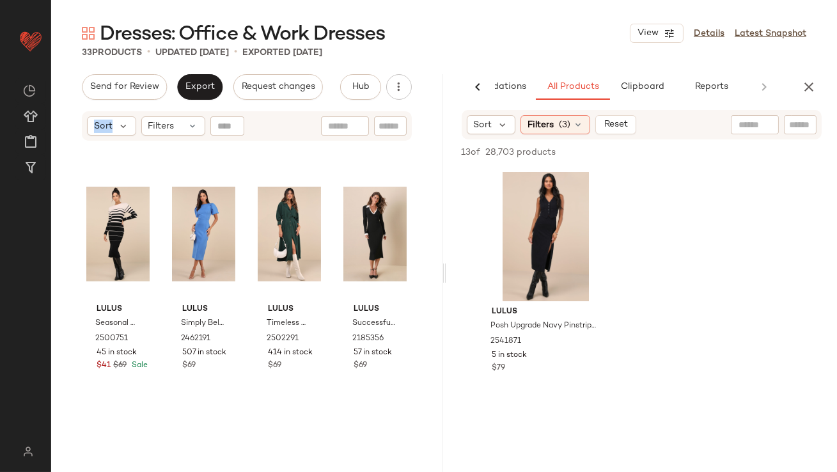
scroll to position [567, 0]
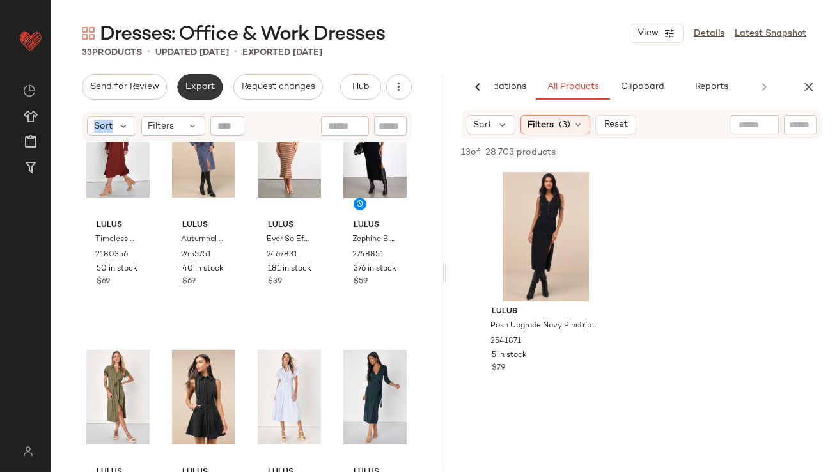
click at [208, 77] on button "Export" at bounding box center [199, 87] width 45 height 26
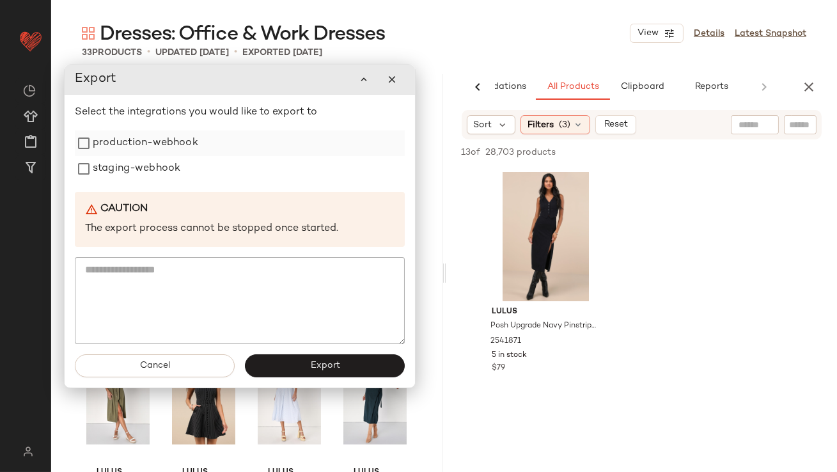
click at [155, 136] on label "production-webhook" at bounding box center [145, 143] width 105 height 26
click at [150, 162] on label "staging-webhook" at bounding box center [137, 169] width 88 height 26
click at [290, 365] on button "Export" at bounding box center [325, 365] width 160 height 23
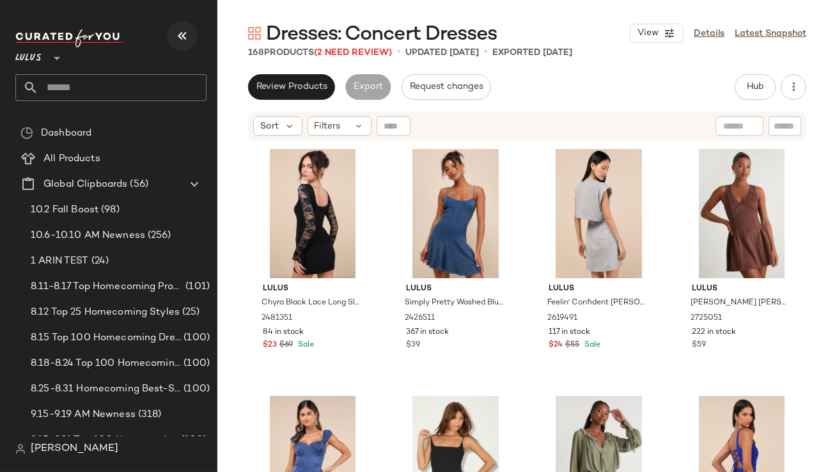
click at [177, 33] on icon "button" at bounding box center [182, 35] width 15 height 15
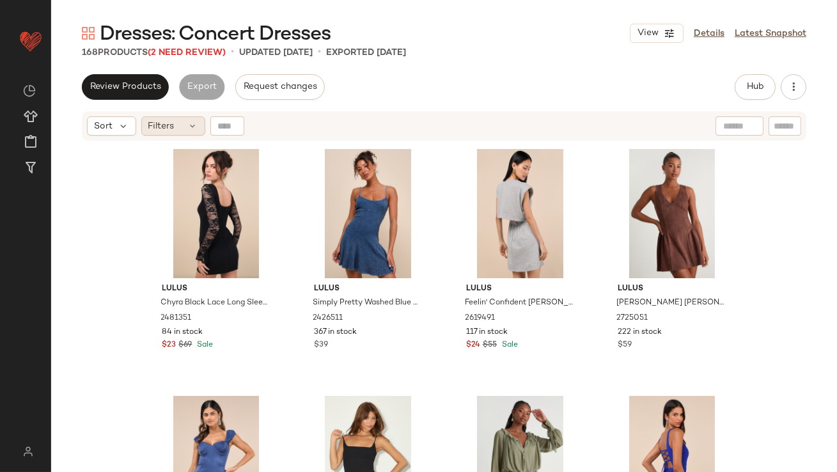
click at [182, 123] on div "Filters" at bounding box center [173, 125] width 64 height 19
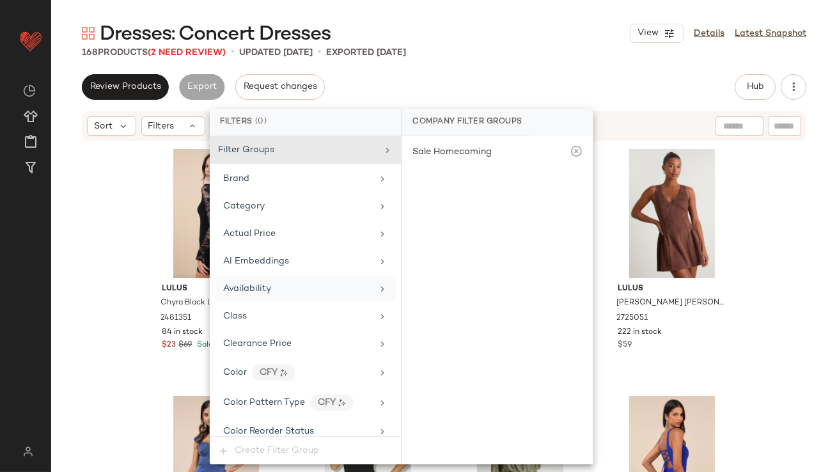
click at [262, 285] on span "Availability" at bounding box center [247, 289] width 48 height 10
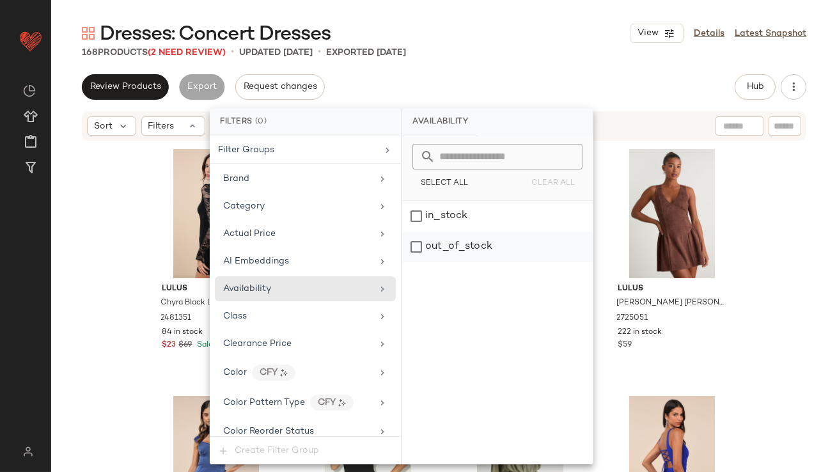
click at [474, 248] on div "out_of_stock" at bounding box center [497, 246] width 191 height 31
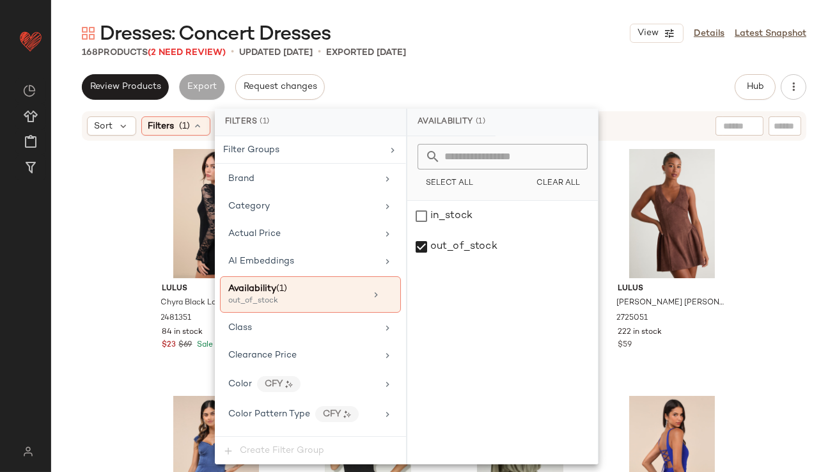
click at [495, 74] on div "Review Products Export Request changes Hub Send for Review External Review Inte…" at bounding box center [444, 87] width 724 height 26
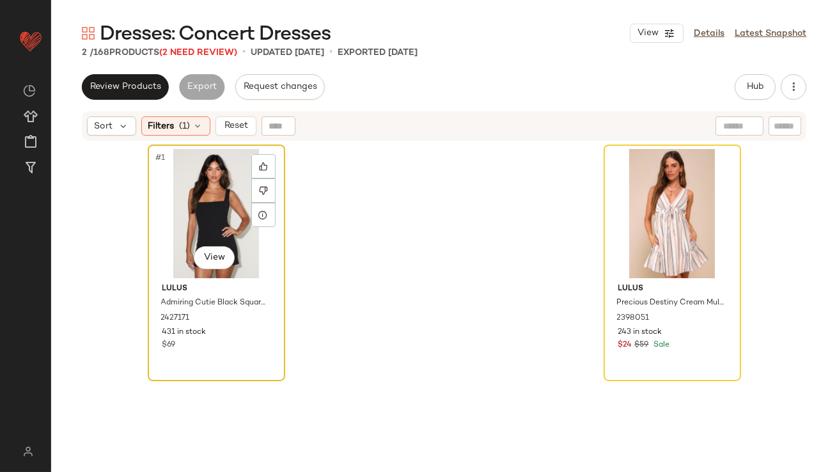
click at [181, 224] on div "#1 View" at bounding box center [216, 213] width 129 height 129
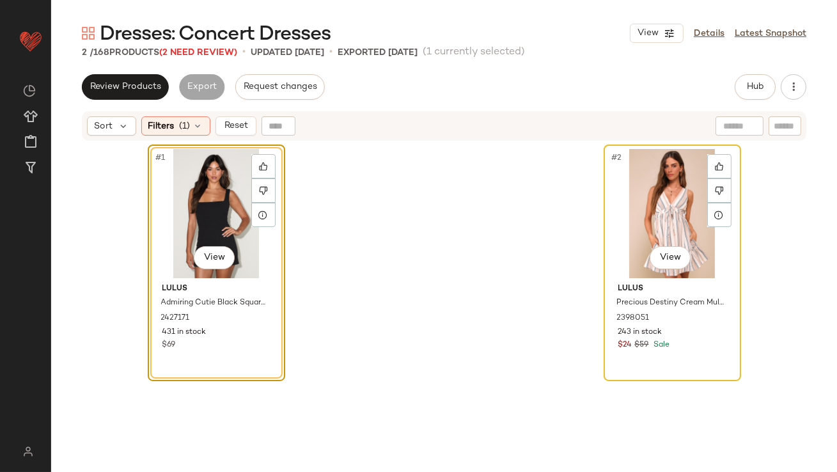
click at [661, 203] on div "#2 View" at bounding box center [672, 213] width 129 height 129
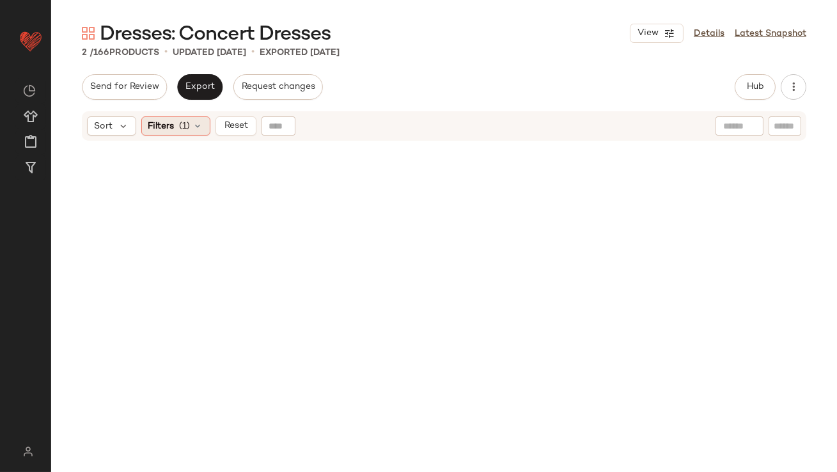
click at [168, 132] on span "Filters" at bounding box center [161, 126] width 26 height 13
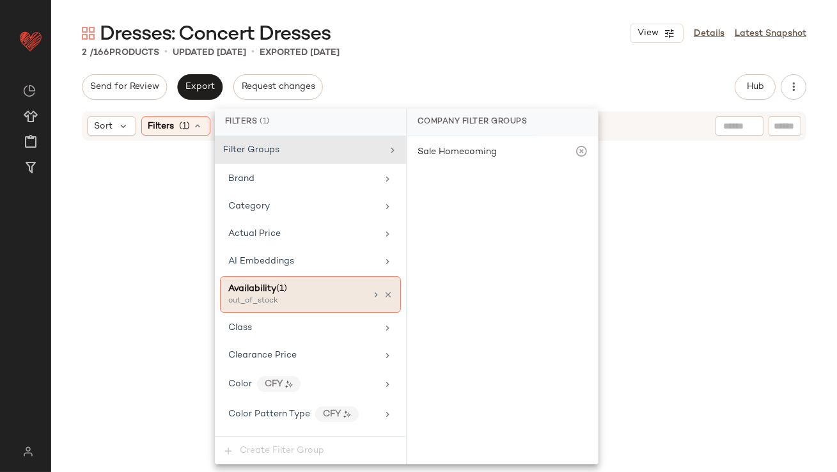
click at [387, 294] on div "Availability (1) out_of_stock" at bounding box center [310, 294] width 181 height 36
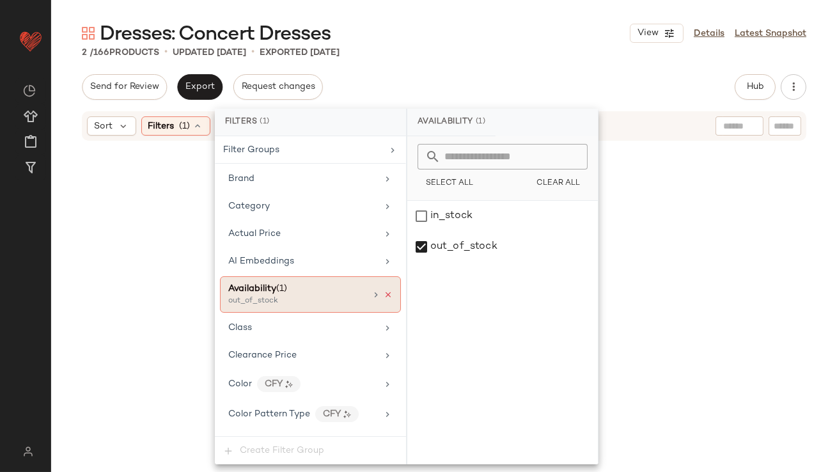
click at [384, 292] on icon at bounding box center [388, 294] width 9 height 9
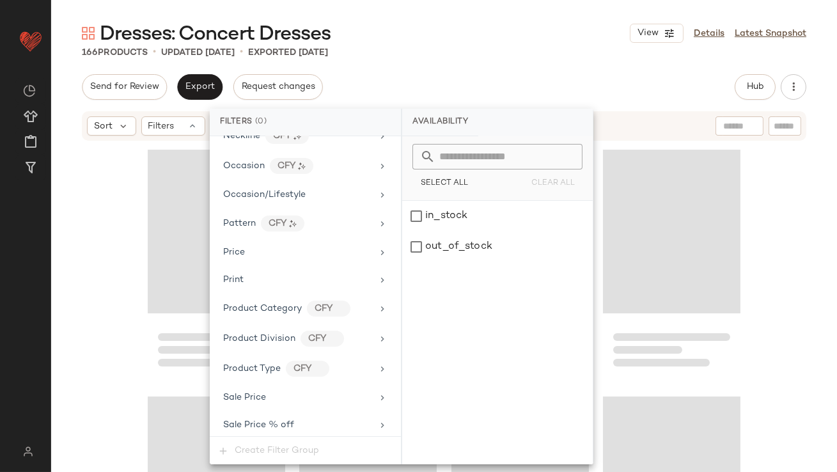
scroll to position [949, 0]
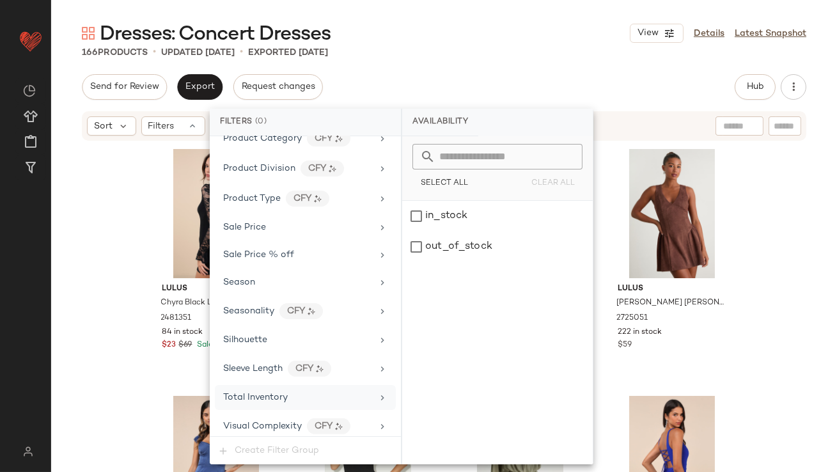
click at [283, 398] on div "Total Inventory" at bounding box center [255, 397] width 65 height 13
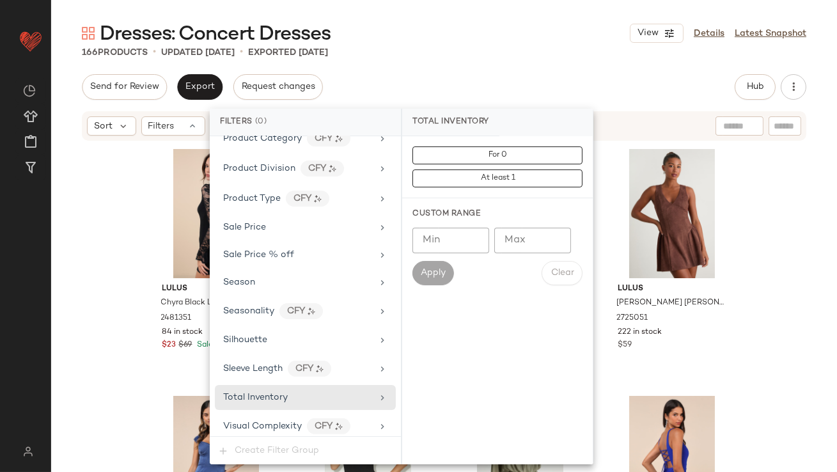
click at [523, 244] on input "Max" at bounding box center [532, 241] width 77 height 26
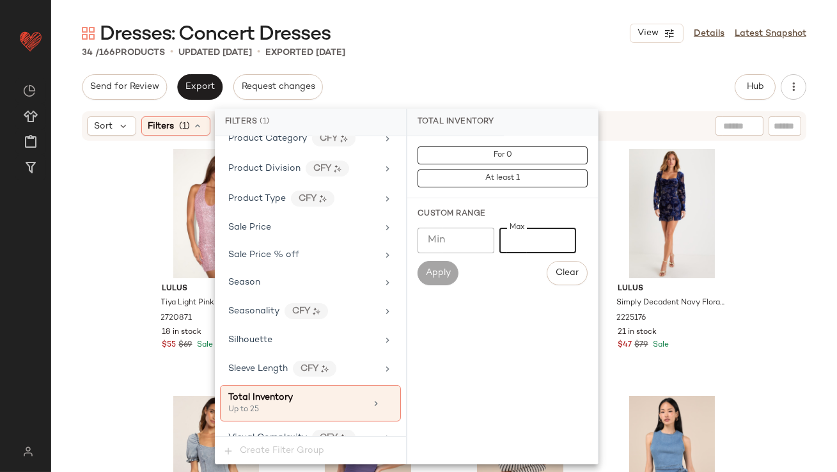
type input "**"
drag, startPoint x: 531, startPoint y: 32, endPoint x: 529, endPoint y: 23, distance: 9.2
click at [531, 31] on div "Dresses: Concert Dresses View Details Latest Snapshot" at bounding box center [444, 33] width 786 height 26
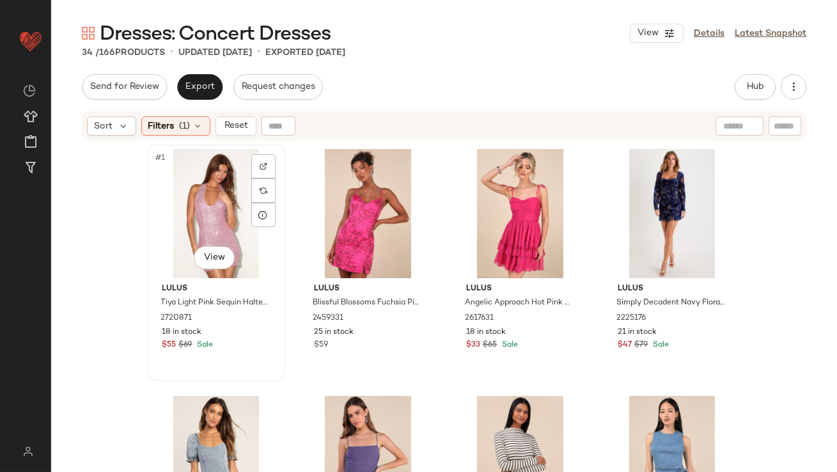
click at [177, 178] on div "#1 View" at bounding box center [216, 213] width 129 height 129
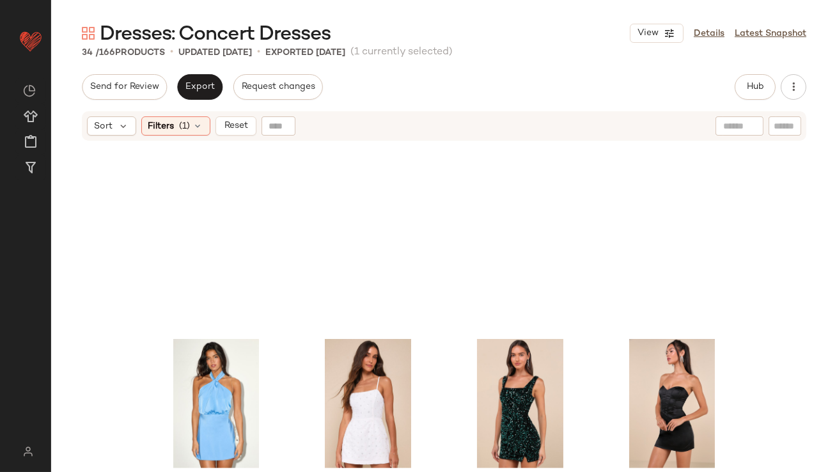
scroll to position [1861, 0]
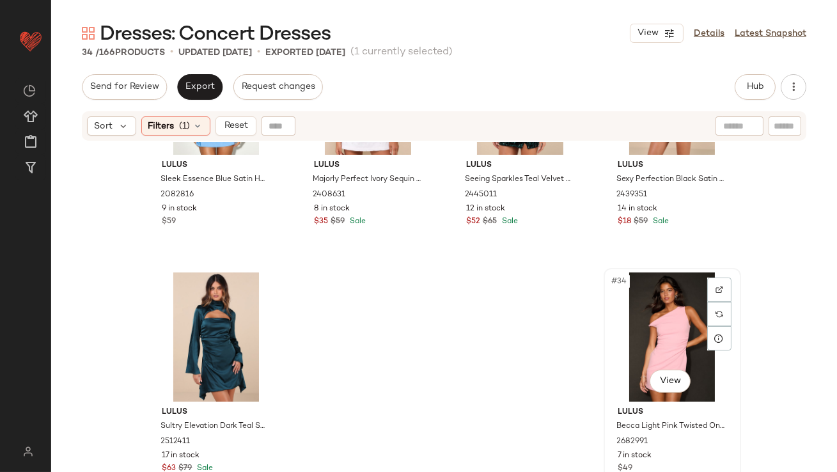
click at [637, 349] on div "#34 View" at bounding box center [672, 336] width 129 height 129
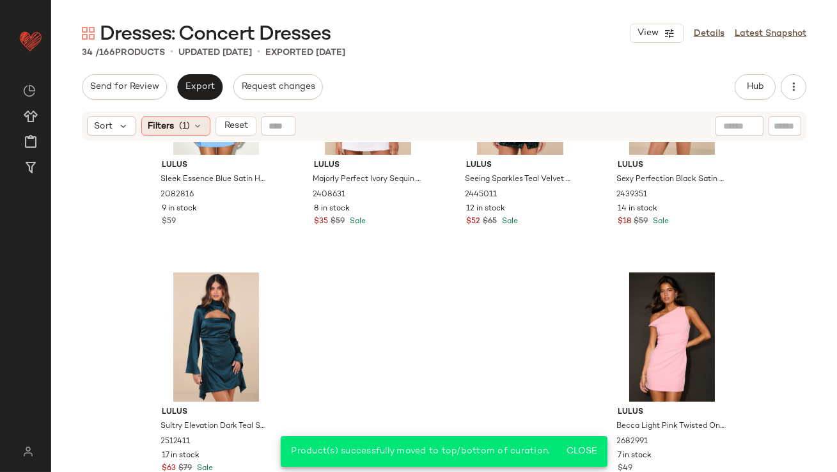
click at [175, 118] on div "Filters (1)" at bounding box center [175, 125] width 69 height 19
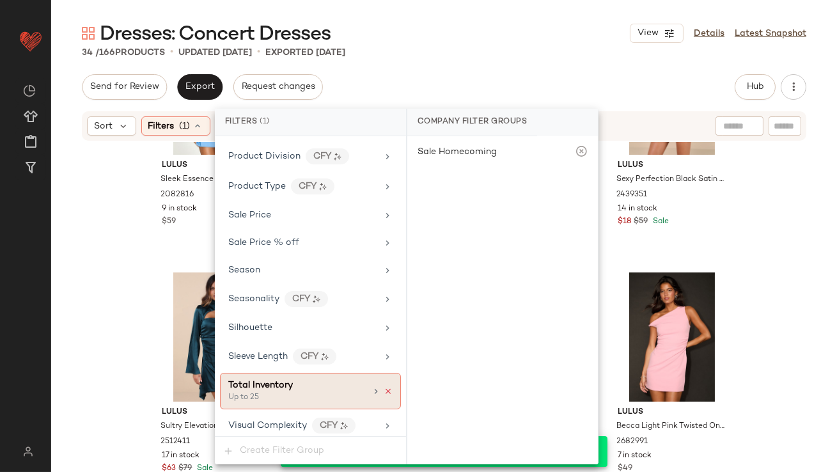
click at [384, 387] on icon at bounding box center [388, 391] width 9 height 9
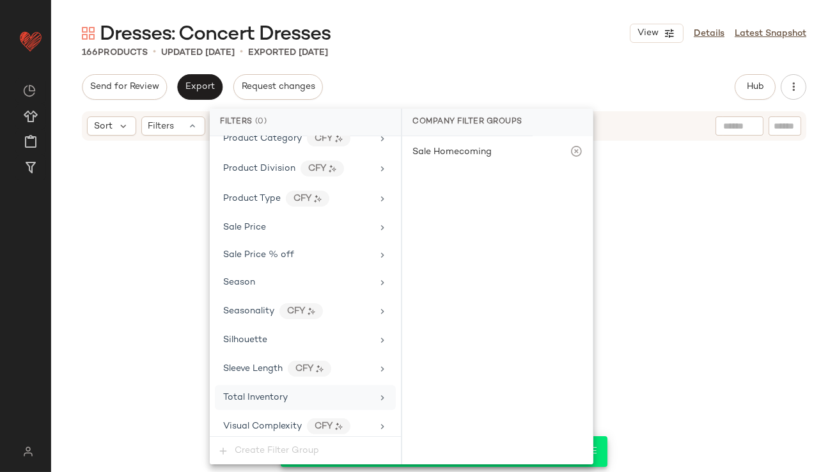
scroll to position [10005, 0]
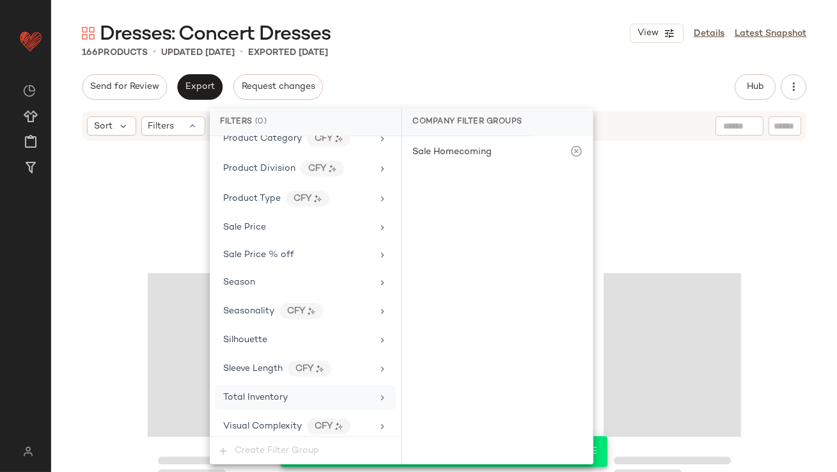
click at [518, 47] on div "166 Products • updated Oct 8th • Exported Oct 6th" at bounding box center [444, 52] width 786 height 13
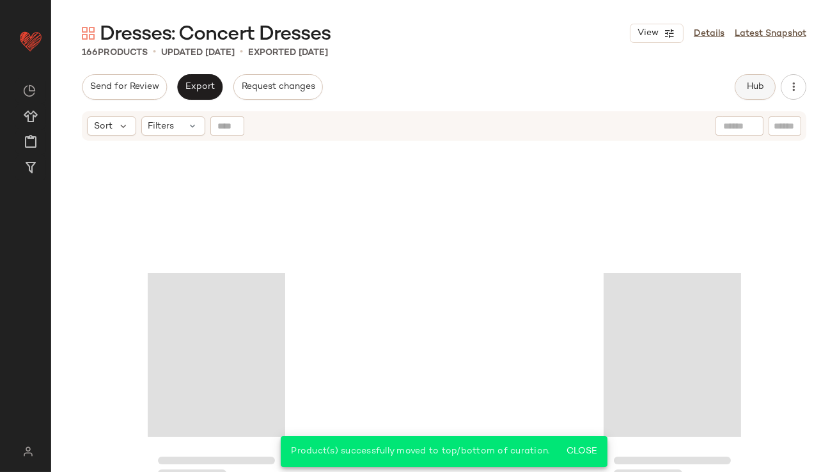
click at [753, 86] on span "Hub" at bounding box center [755, 87] width 18 height 10
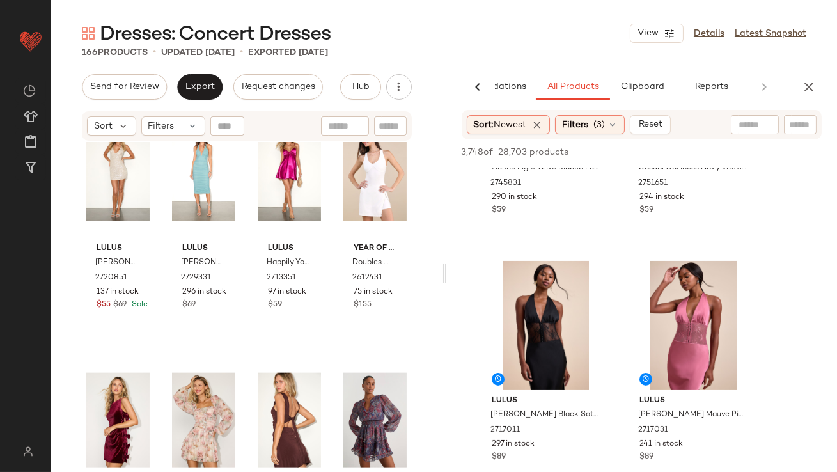
scroll to position [3044, 0]
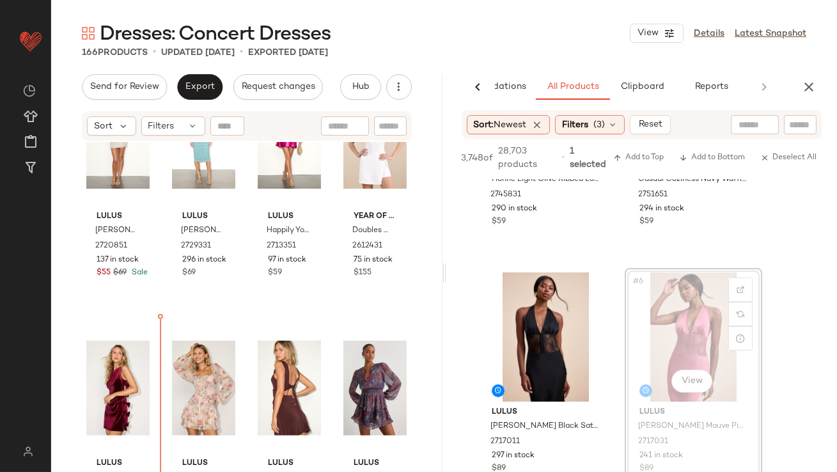
drag, startPoint x: 689, startPoint y: 319, endPoint x: 681, endPoint y: 320, distance: 7.7
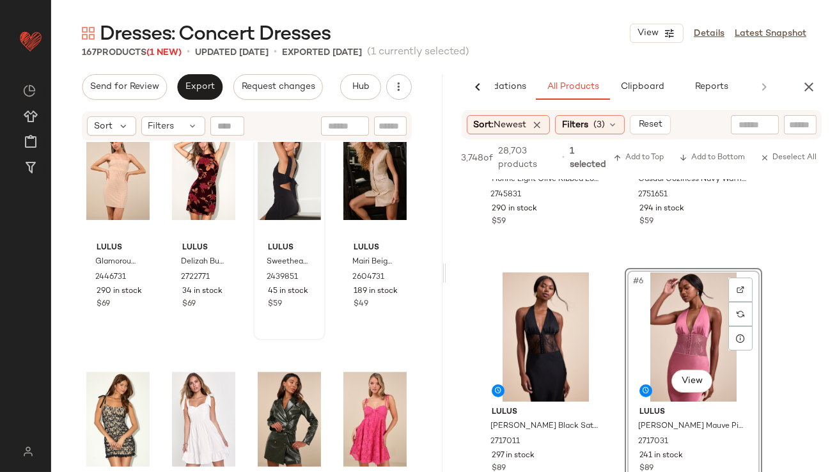
scroll to position [3739, 0]
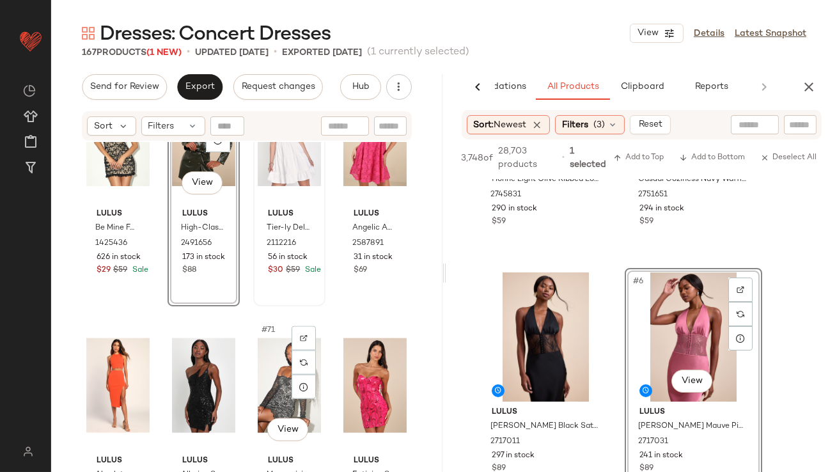
scroll to position [4103, 0]
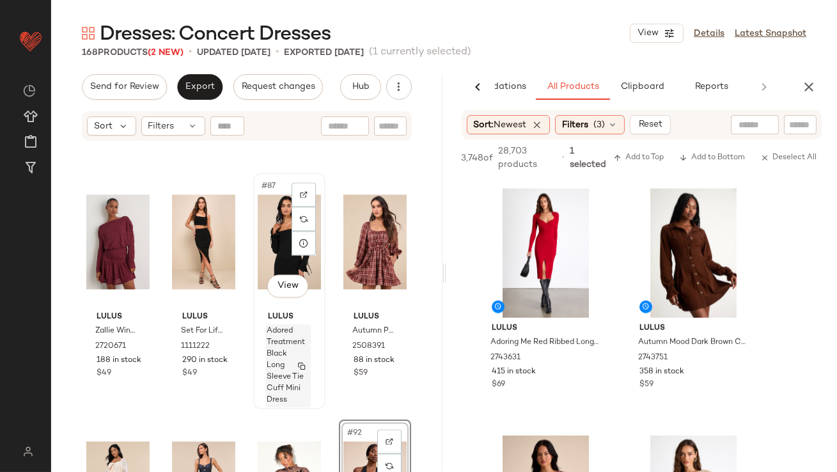
scroll to position [5144, 0]
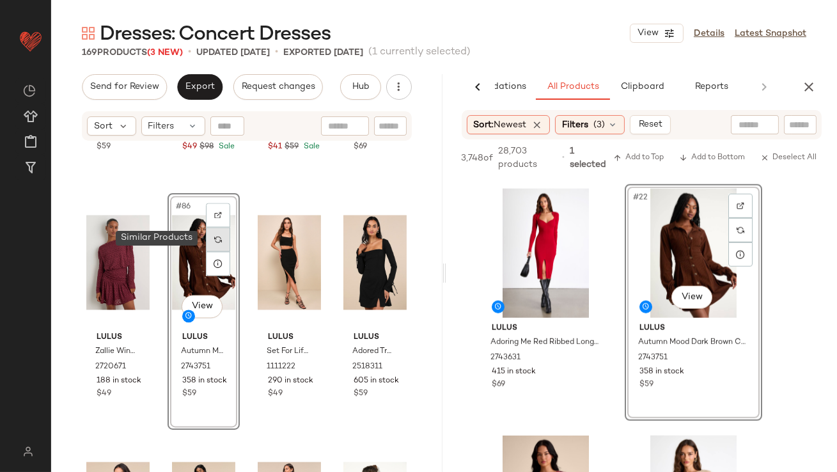
click at [210, 241] on div at bounding box center [218, 239] width 24 height 24
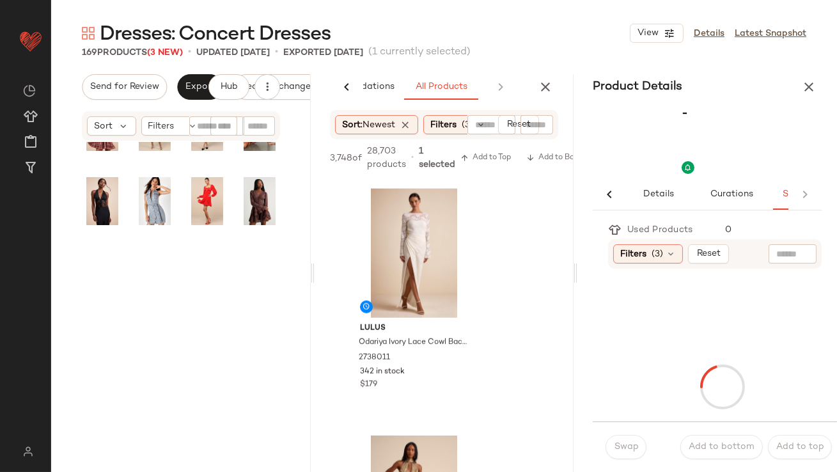
click at [210, 242] on div "#86 View" at bounding box center [181, 323] width 260 height 362
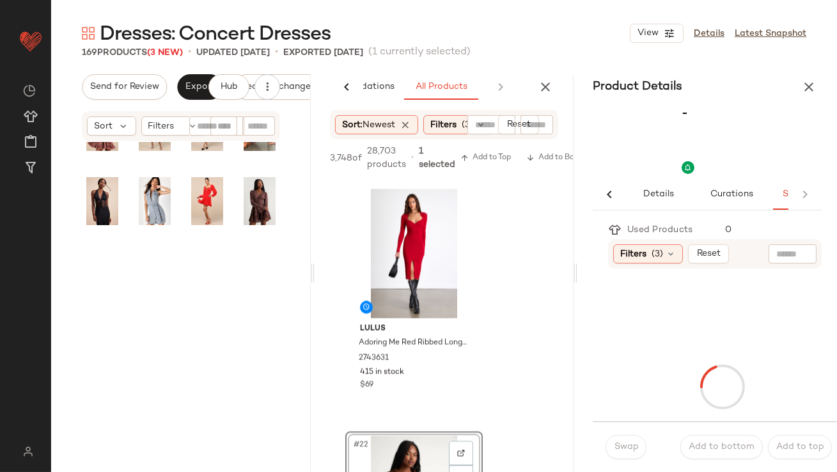
scroll to position [1483, 0]
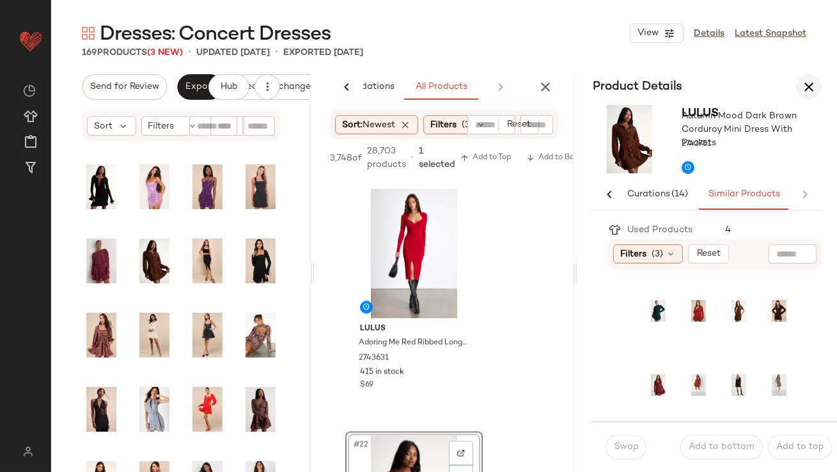
click at [804, 97] on button "button" at bounding box center [809, 87] width 26 height 26
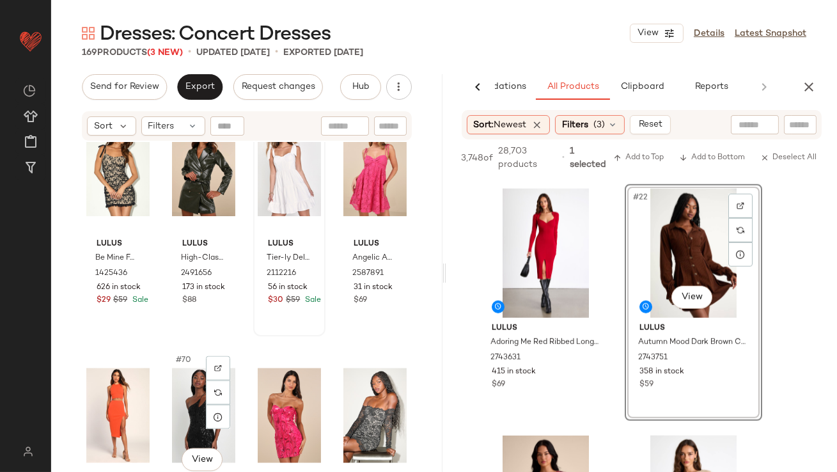
scroll to position [3911, 0]
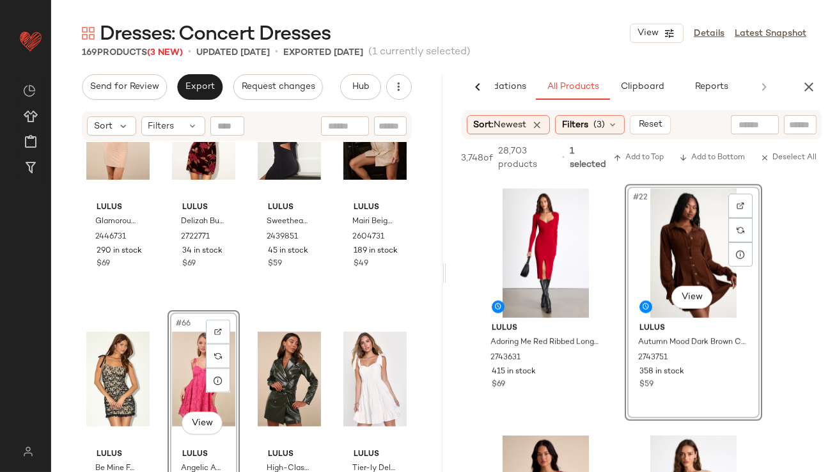
scroll to position [3823, 0]
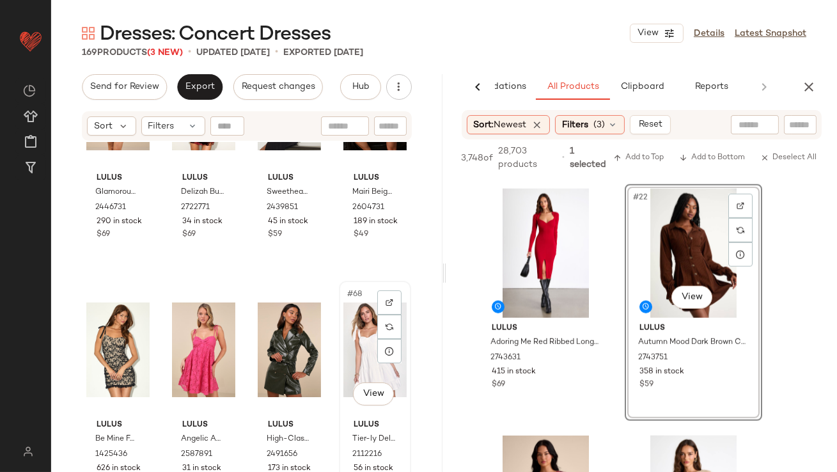
drag, startPoint x: 354, startPoint y: 361, endPoint x: 338, endPoint y: 361, distance: 15.3
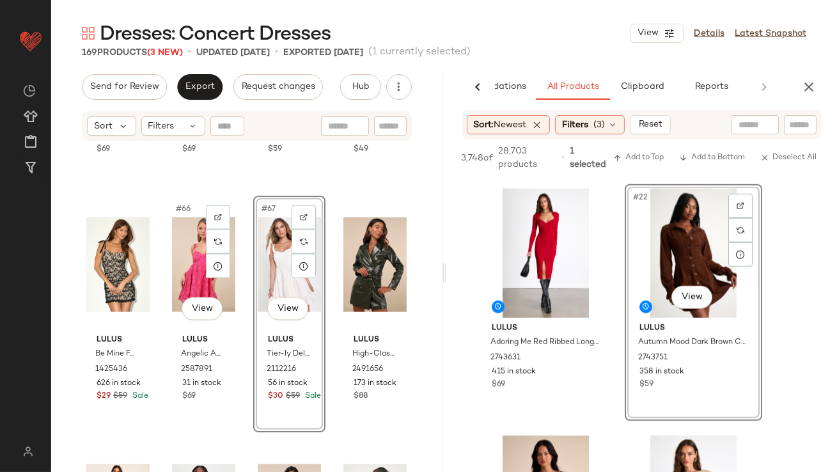
scroll to position [4013, 0]
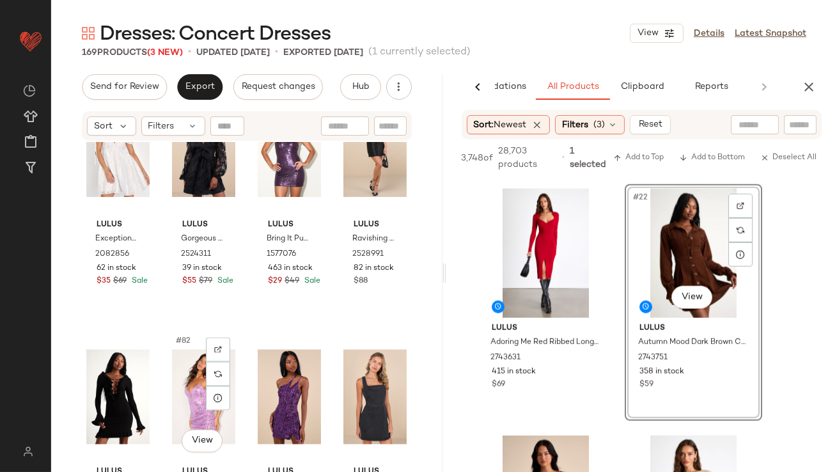
scroll to position [4762, 0]
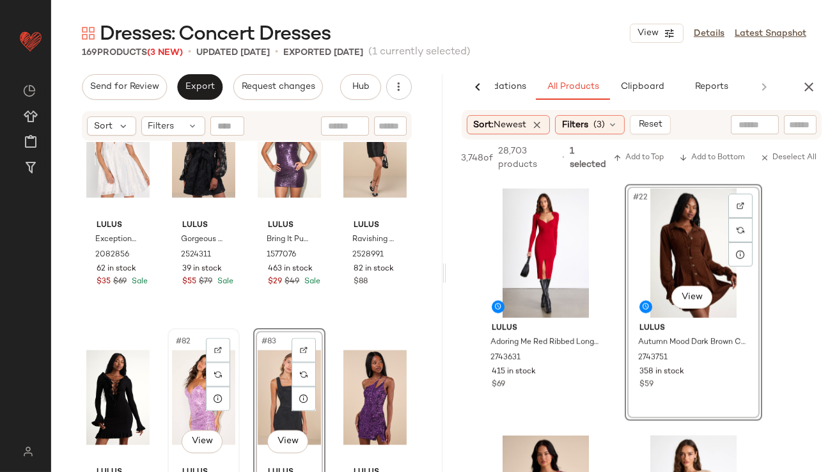
scroll to position [4945, 0]
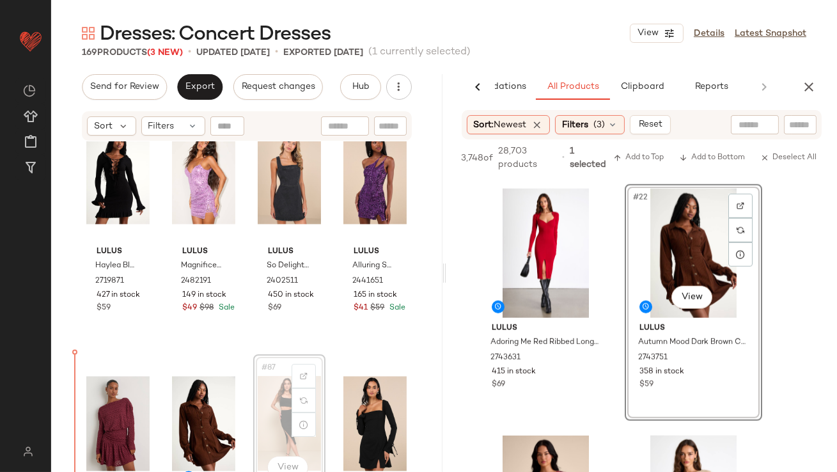
scroll to position [4994, 0]
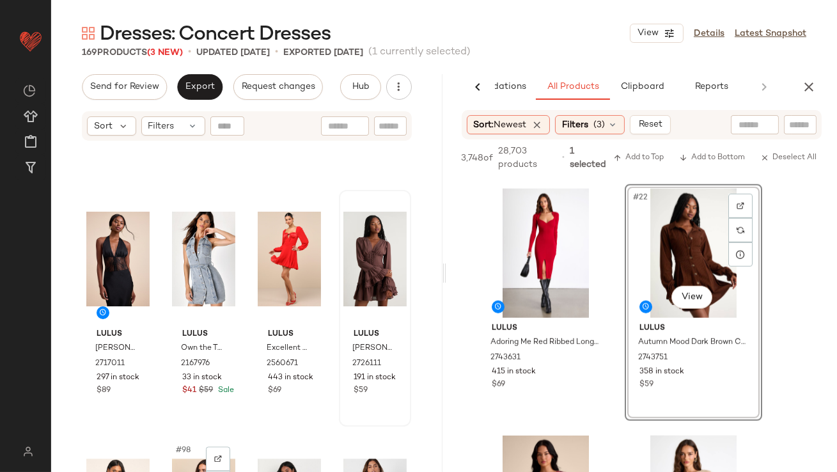
scroll to position [5570, 0]
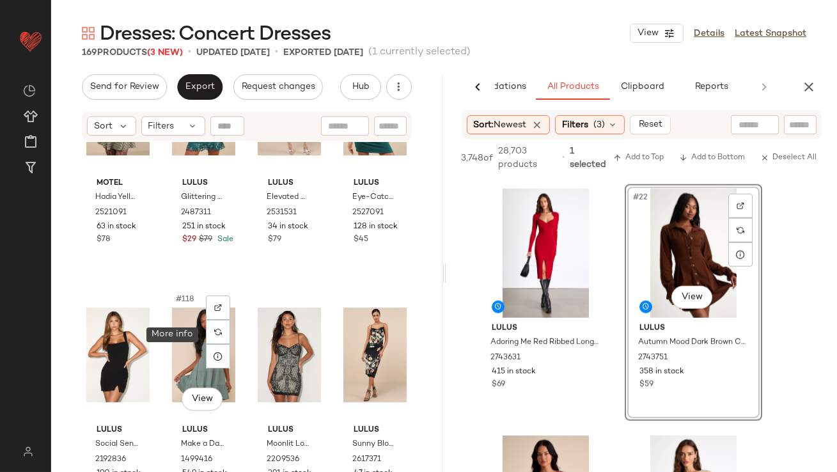
scroll to position [7046, 0]
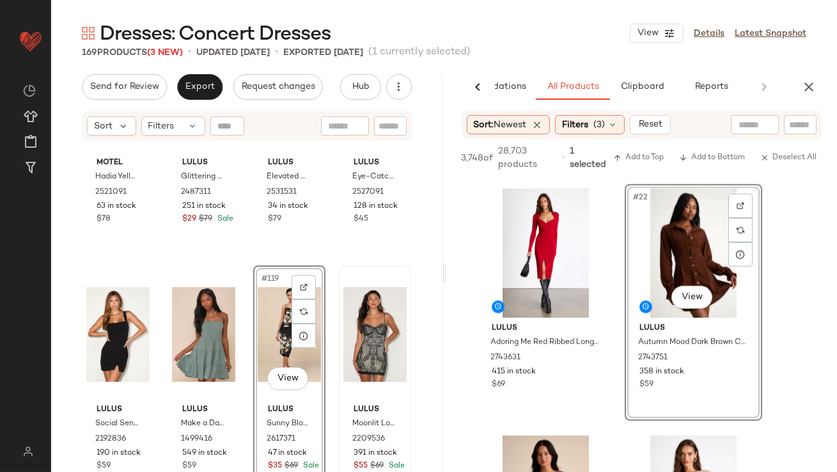
scroll to position [7206, 0]
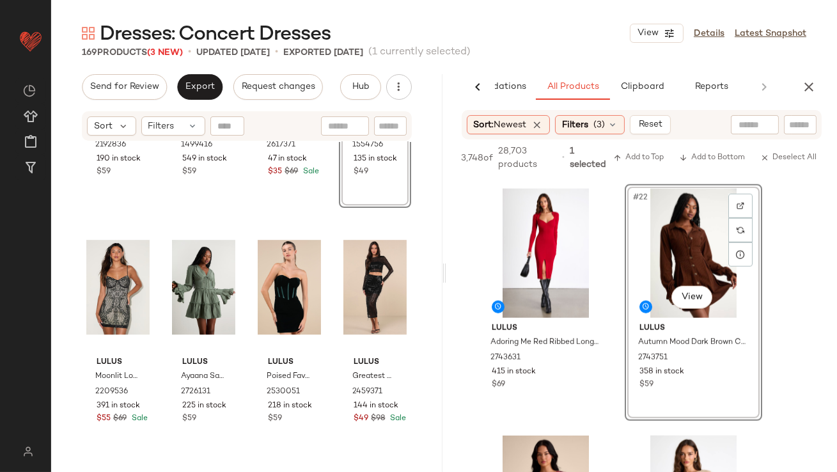
scroll to position [7440, 0]
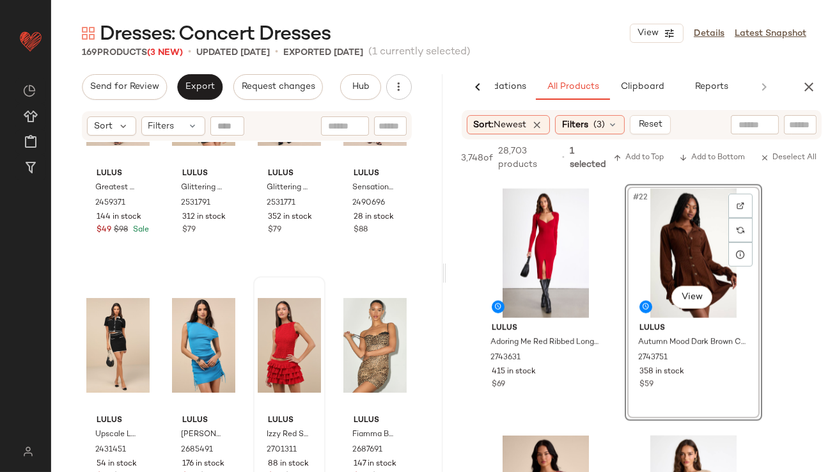
scroll to position [7818, 0]
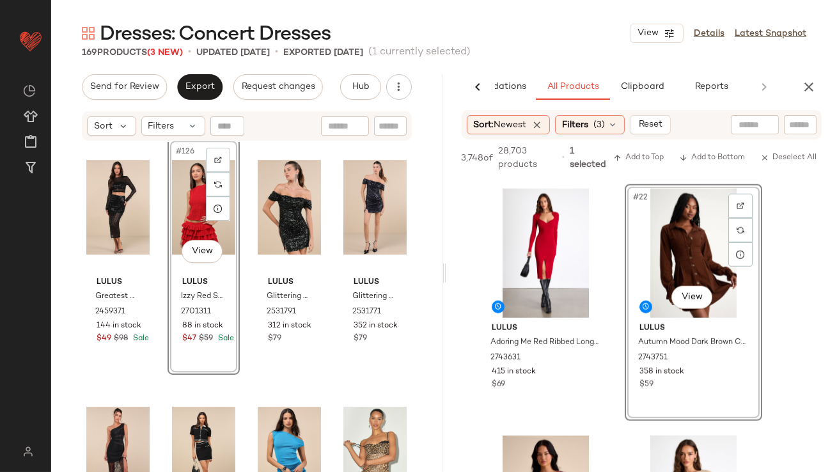
scroll to position [7682, 0]
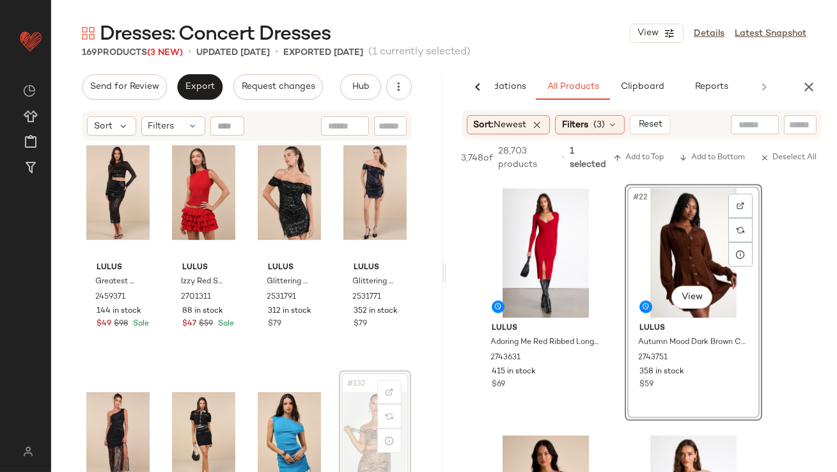
scroll to position [7683, 0]
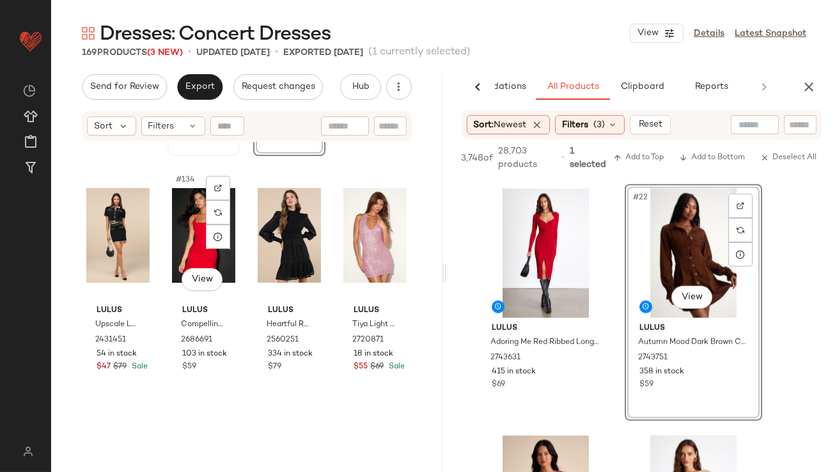
scroll to position [8167, 0]
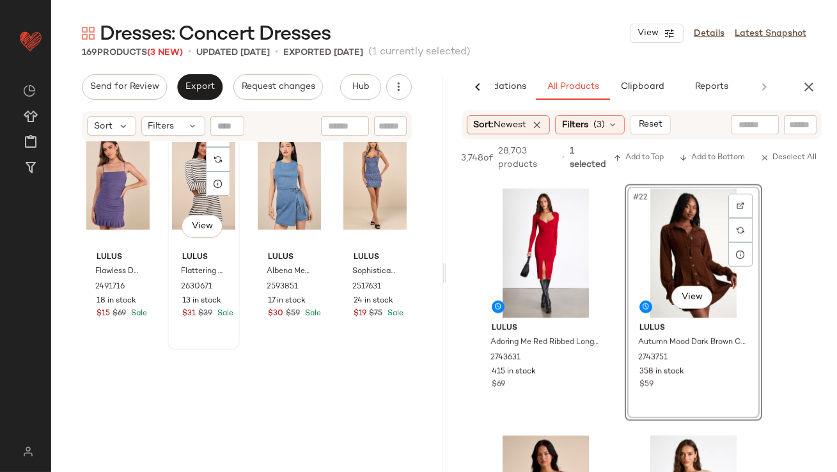
scroll to position [8708, 0]
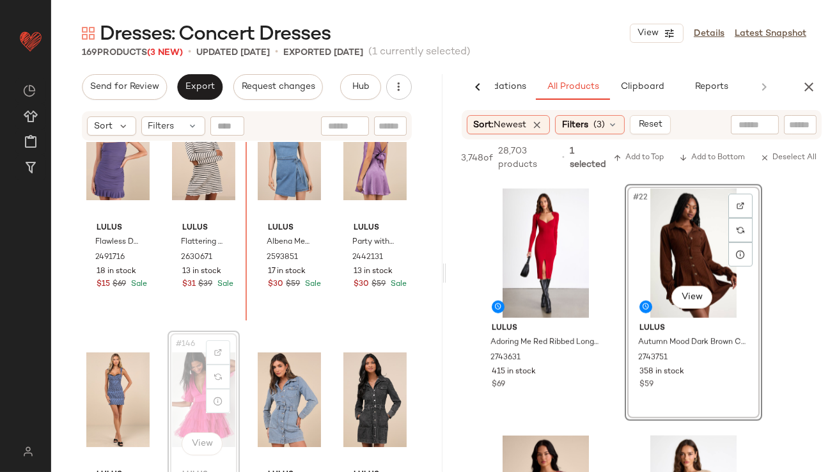
scroll to position [8706, 0]
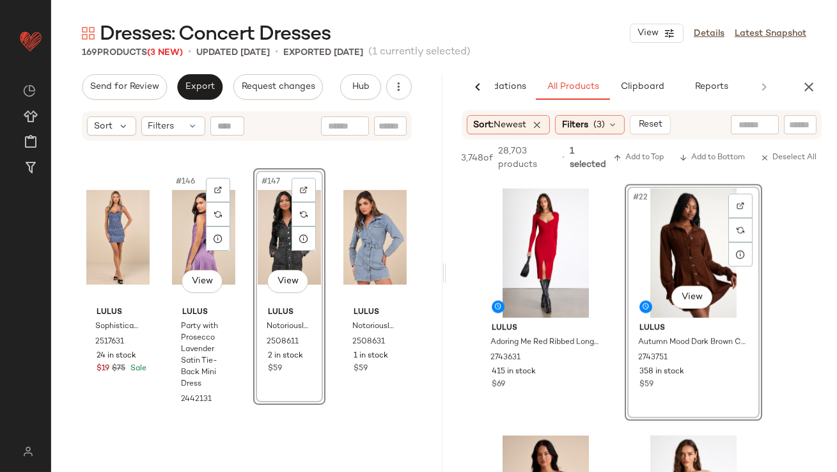
scroll to position [8968, 0]
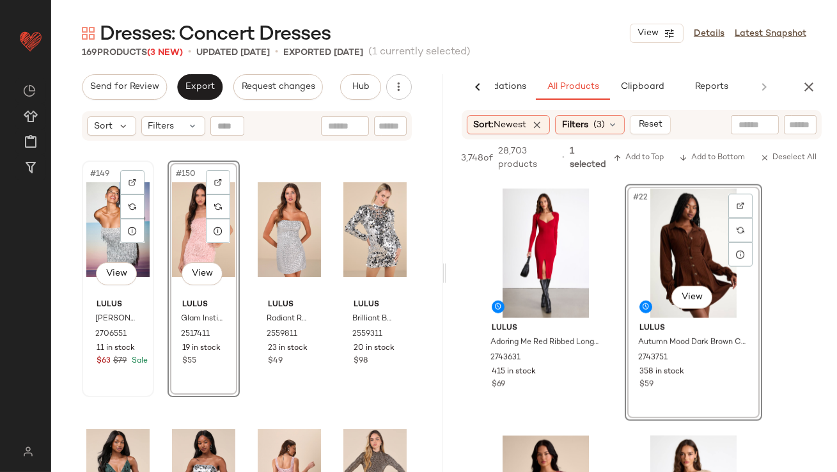
scroll to position [9143, 0]
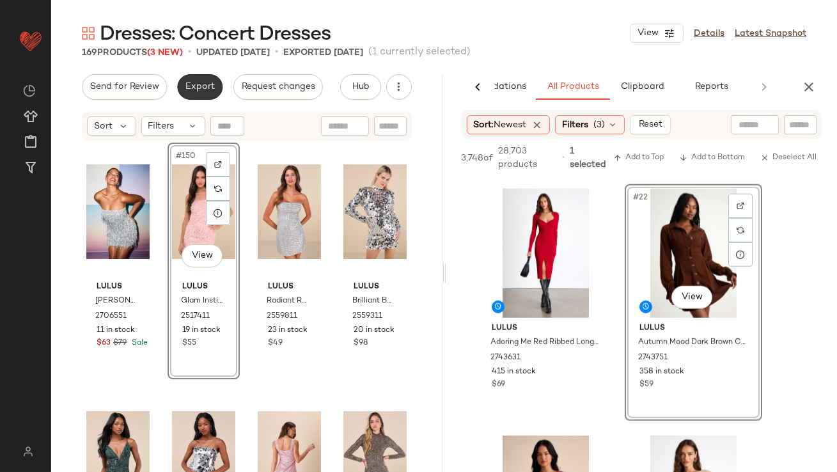
click at [203, 91] on span "Export" at bounding box center [200, 87] width 30 height 10
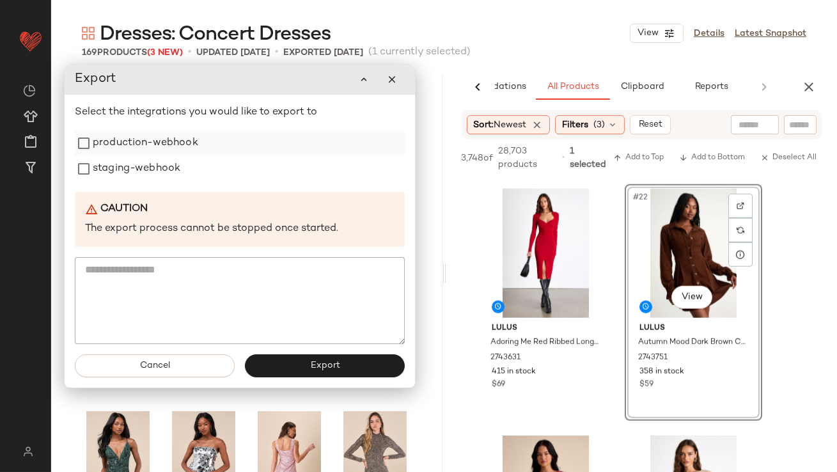
click at [168, 136] on label "production-webhook" at bounding box center [145, 143] width 105 height 26
click at [163, 180] on label "staging-webhook" at bounding box center [136, 169] width 88 height 26
click at [396, 87] on button "button" at bounding box center [391, 80] width 26 height 26
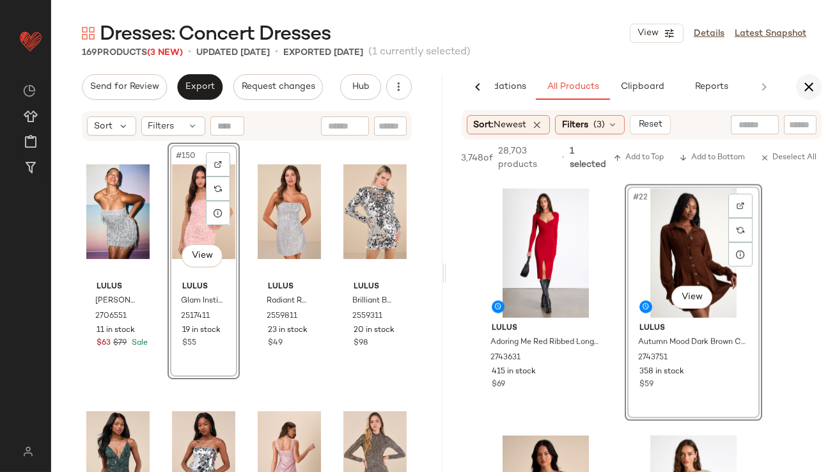
click at [811, 84] on icon "button" at bounding box center [808, 86] width 15 height 15
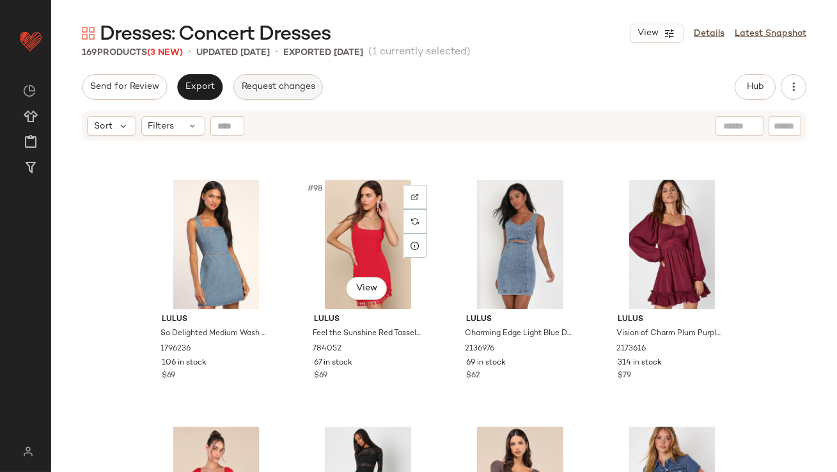
scroll to position [5907, 0]
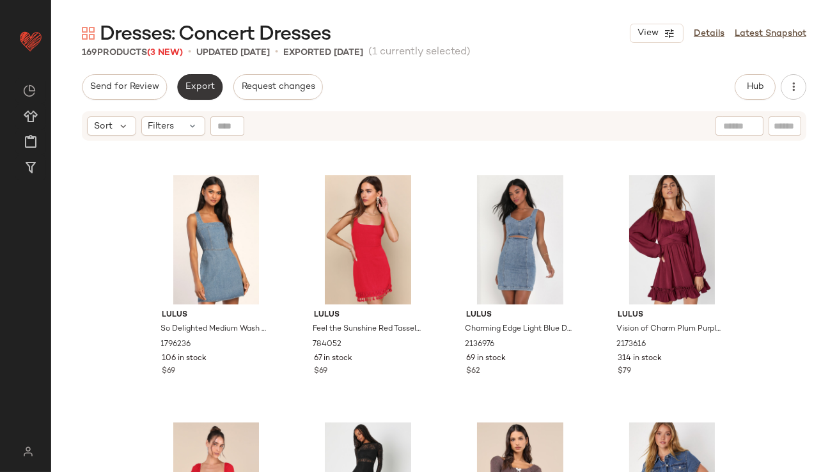
click at [209, 79] on button "Export" at bounding box center [199, 87] width 45 height 26
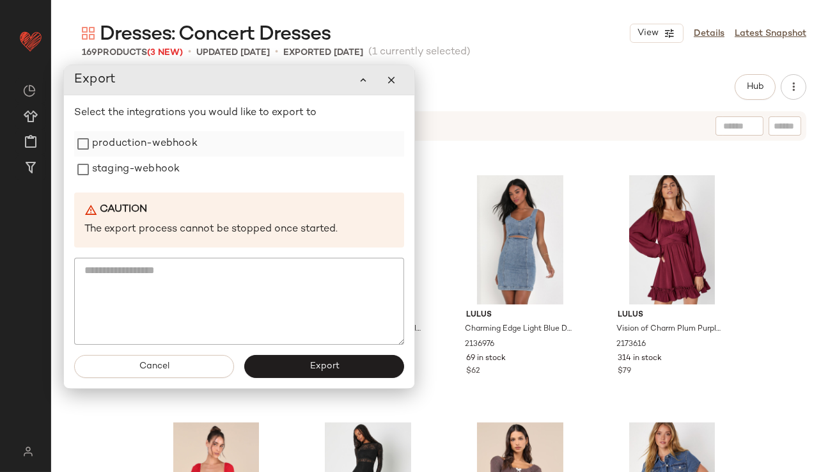
click at [200, 137] on div "production-webhook" at bounding box center [239, 144] width 330 height 26
click at [170, 163] on label "staging-webhook" at bounding box center [136, 170] width 88 height 26
click at [170, 139] on label "production-webhook" at bounding box center [144, 145] width 105 height 26
click at [338, 356] on button "Export" at bounding box center [324, 366] width 160 height 23
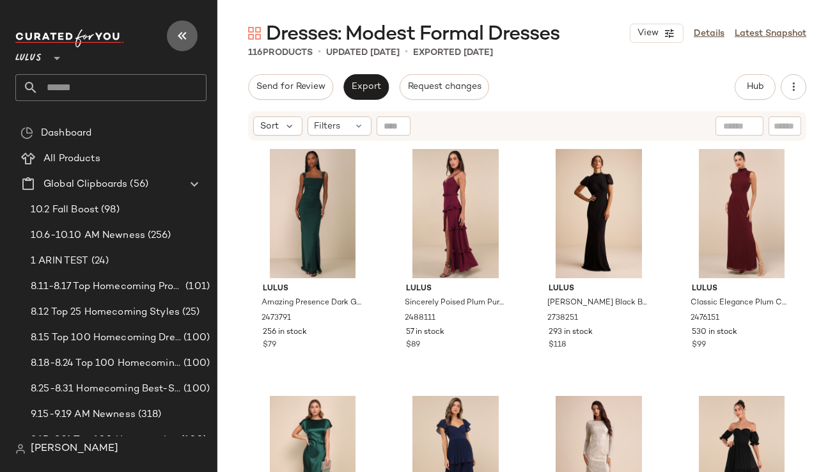
click at [180, 36] on icon "button" at bounding box center [182, 35] width 15 height 15
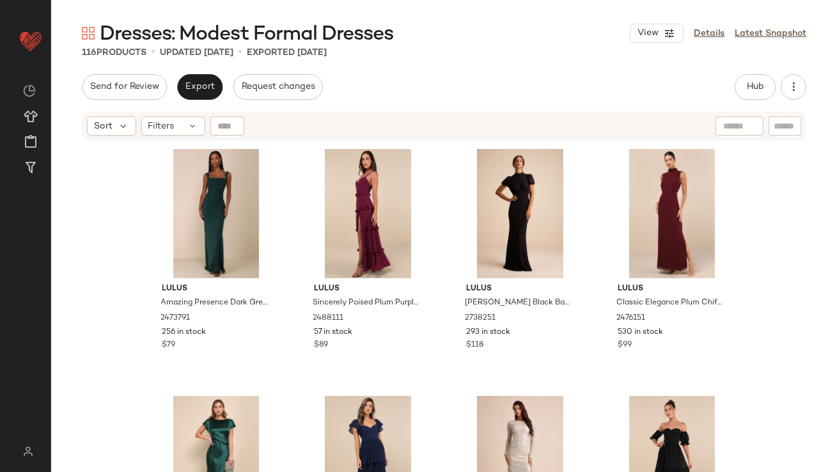
click at [166, 114] on div "Sort Filters" at bounding box center [444, 125] width 724 height 29
click at [168, 133] on div "Filters" at bounding box center [173, 125] width 64 height 19
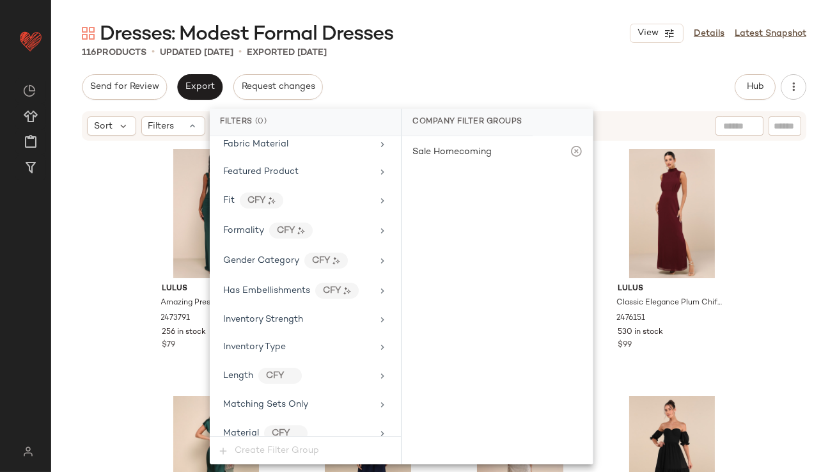
scroll to position [977, 0]
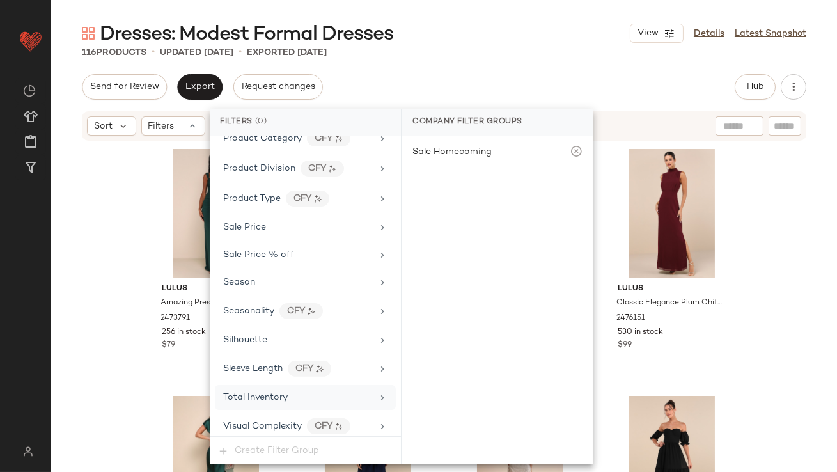
click at [272, 396] on div "Total Inventory" at bounding box center [255, 397] width 65 height 13
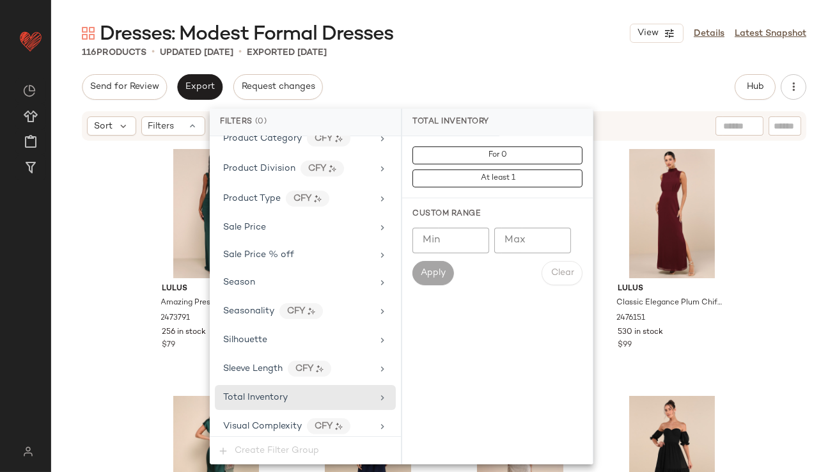
click at [521, 245] on input "Max" at bounding box center [532, 241] width 77 height 26
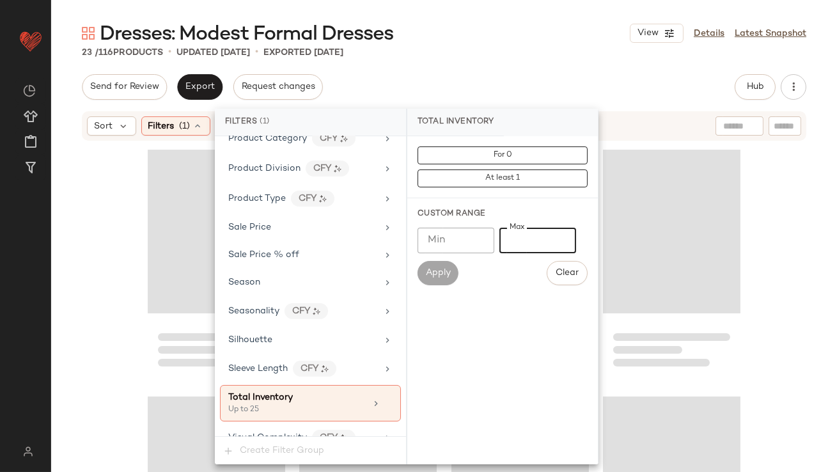
type input "**"
click at [485, 43] on div "Dresses: Modest Formal Dresses View Details Latest Snapshot" at bounding box center [444, 33] width 786 height 26
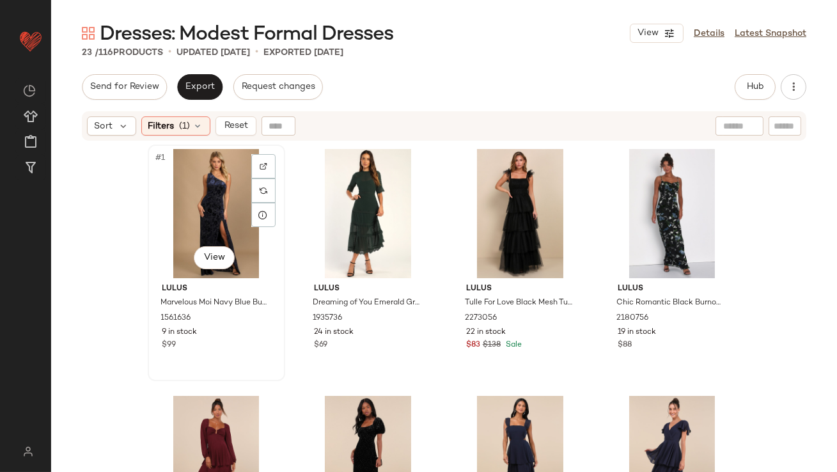
click at [192, 173] on div "#1 View" at bounding box center [216, 213] width 129 height 129
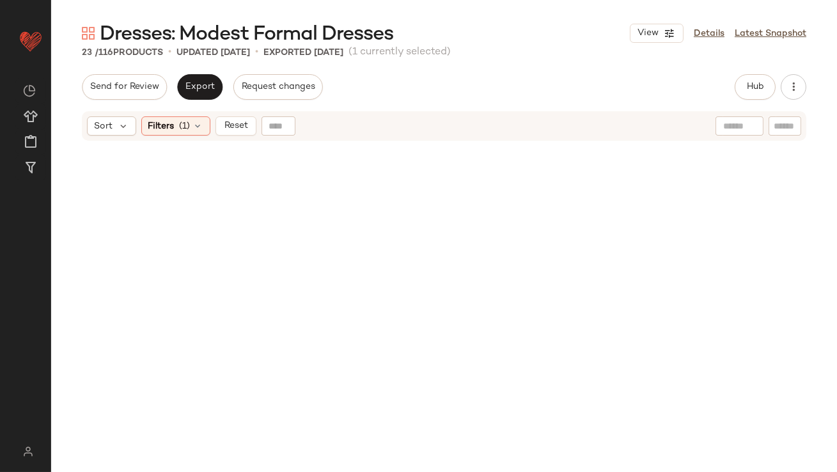
scroll to position [1121, 0]
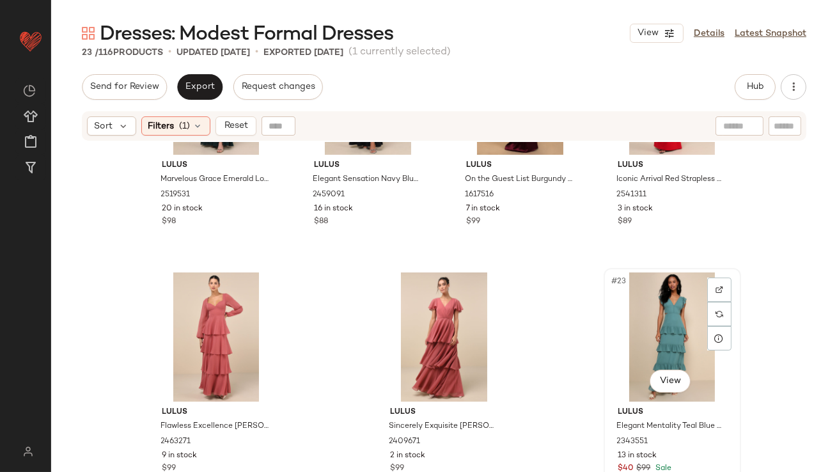
click at [678, 319] on div "#23 View" at bounding box center [672, 336] width 129 height 129
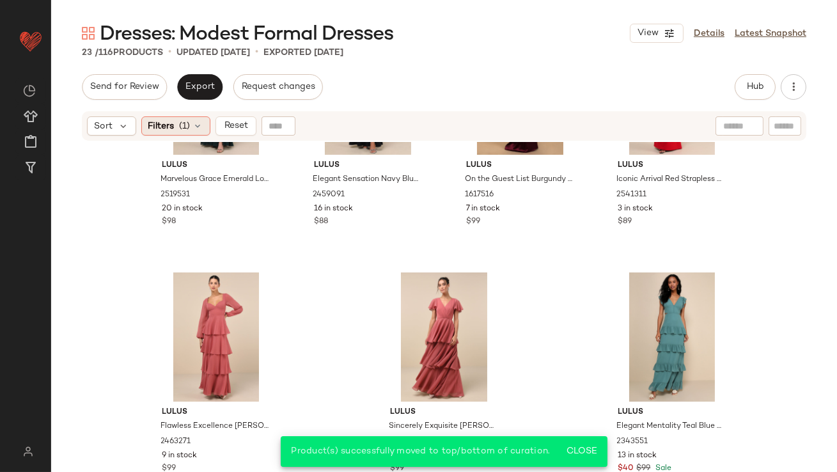
click at [169, 127] on span "Filters" at bounding box center [161, 126] width 26 height 13
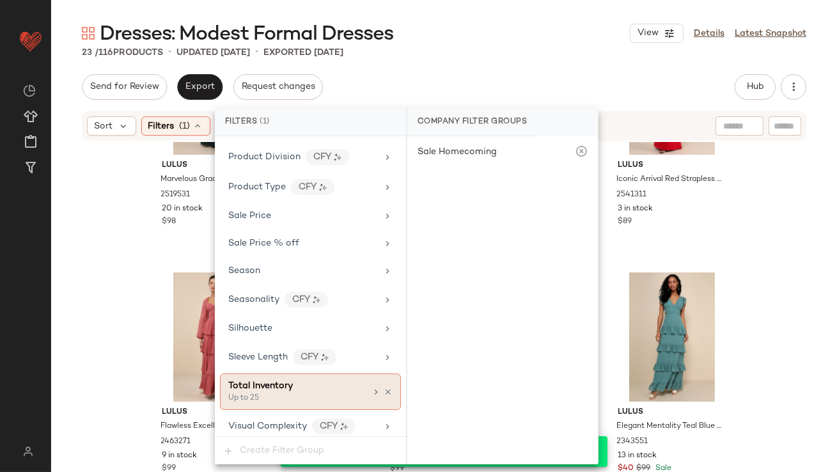
click at [384, 387] on icon at bounding box center [388, 391] width 9 height 9
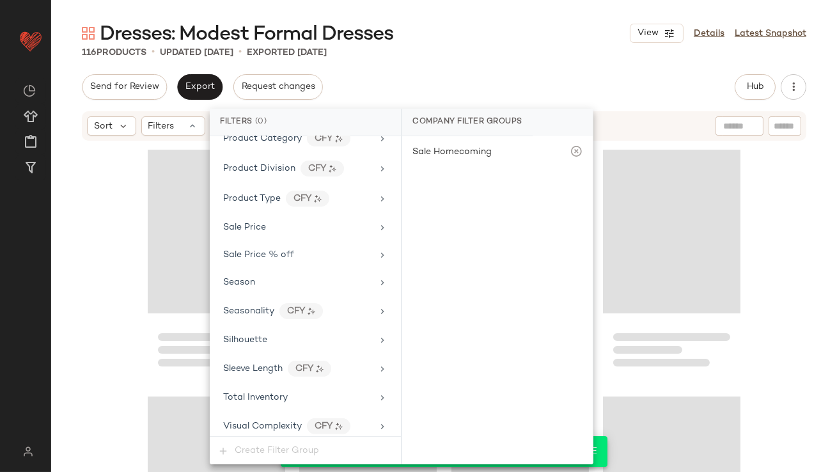
click at [520, 63] on div "Dresses: Modest Formal Dresses View Details Latest Snapshot 116 Products • upda…" at bounding box center [444, 245] width 786 height 451
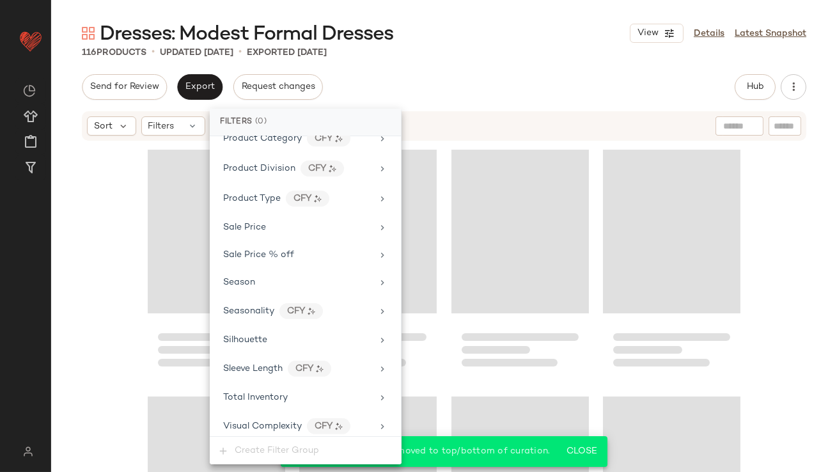
scroll to position [6797, 0]
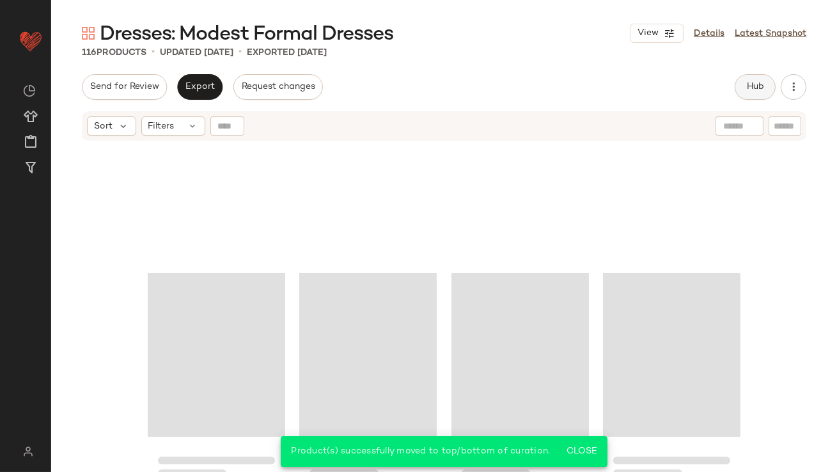
click at [753, 78] on button "Hub" at bounding box center [755, 87] width 41 height 26
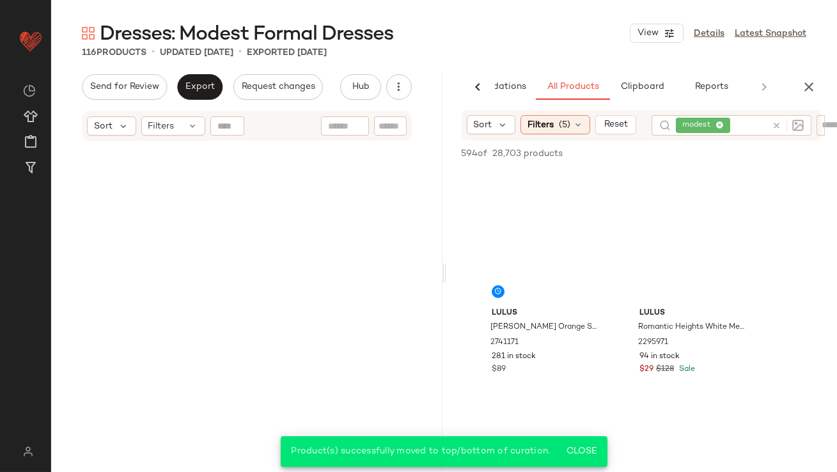
scroll to position [0, 0]
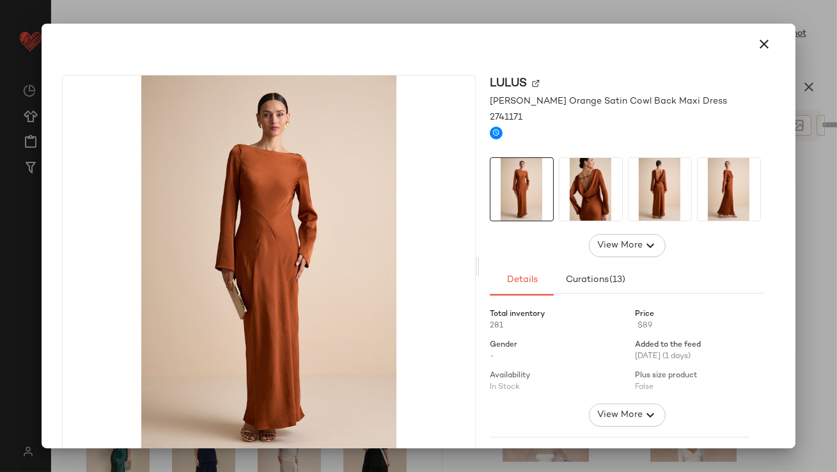
click at [566, 210] on img at bounding box center [590, 189] width 63 height 63
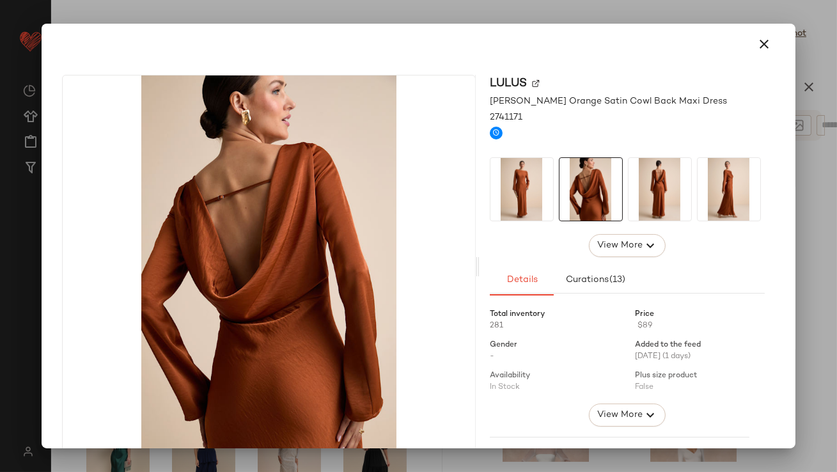
click at [647, 196] on img at bounding box center [659, 189] width 63 height 63
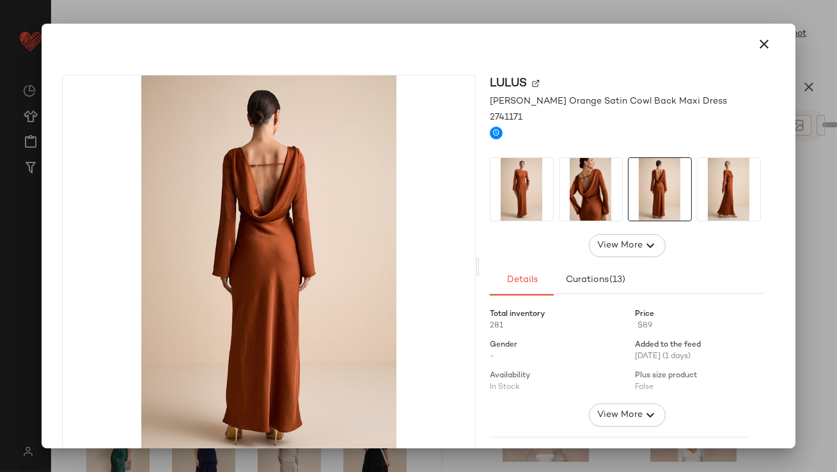
click at [763, 32] on button "button" at bounding box center [764, 44] width 31 height 31
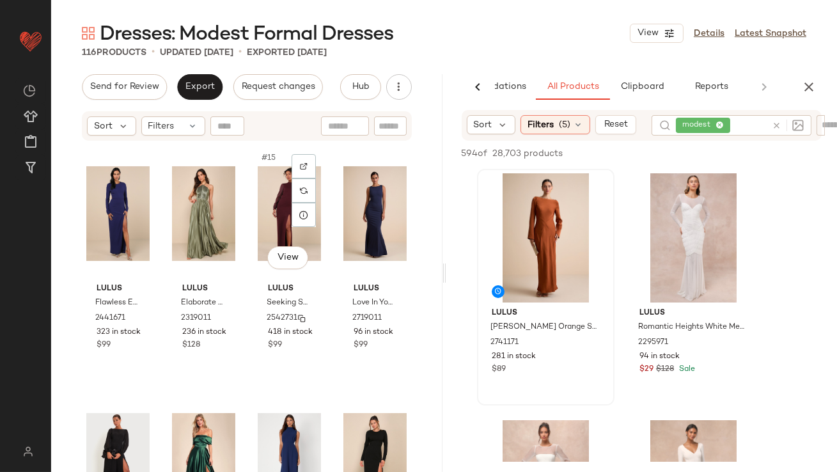
scroll to position [910, 0]
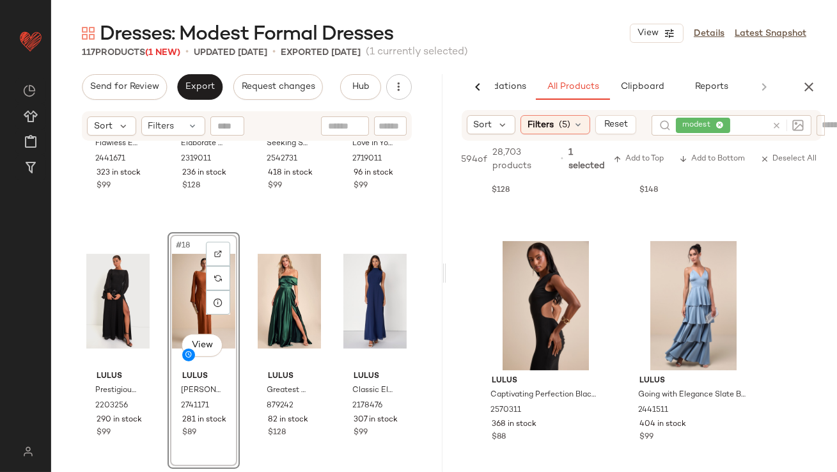
scroll to position [455, 0]
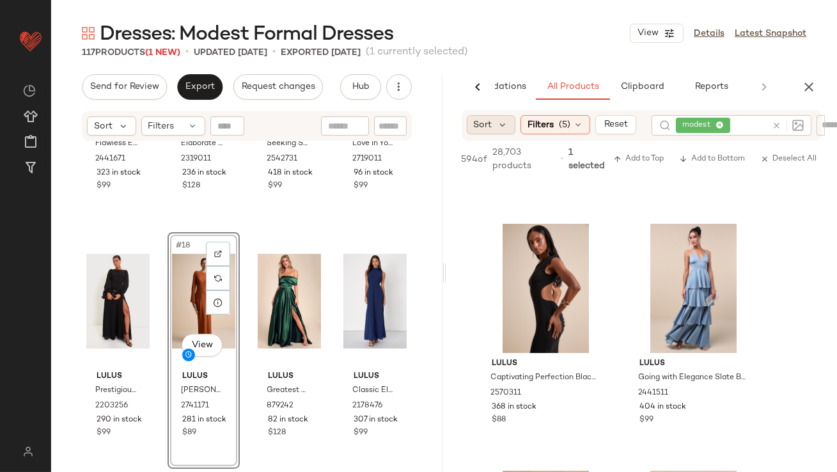
click at [477, 129] on span "Sort" at bounding box center [483, 124] width 19 height 13
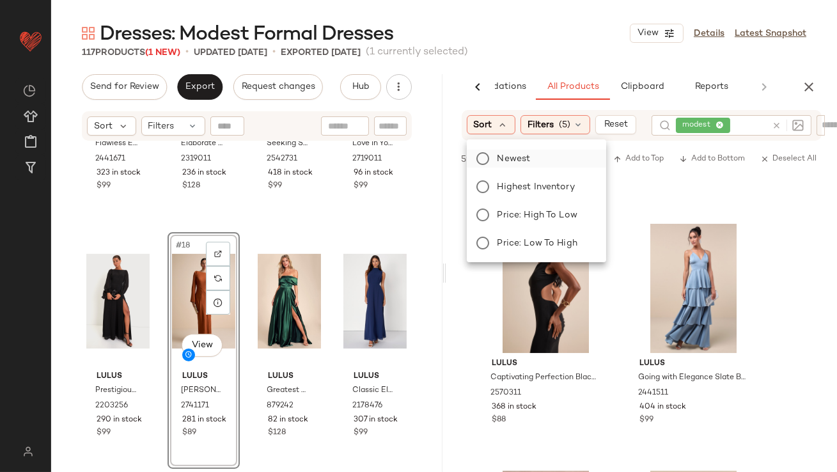
click at [499, 162] on span "Newest" at bounding box center [513, 158] width 33 height 13
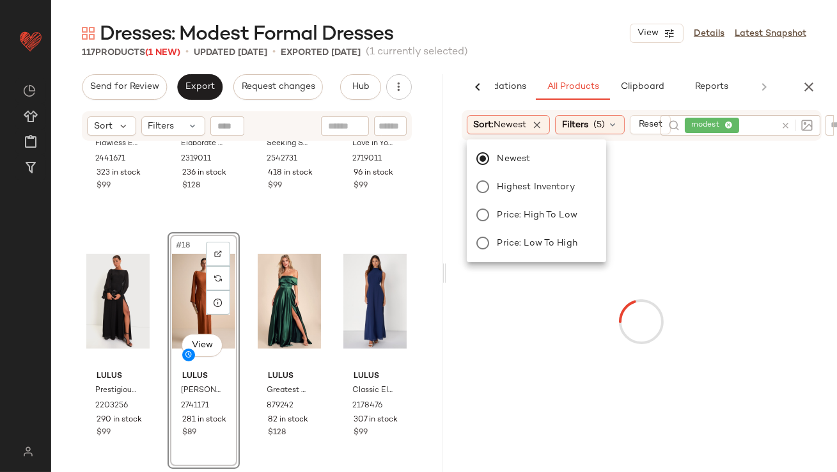
click at [529, 24] on div "Dresses: Modest Formal Dresses View Details Latest Snapshot" at bounding box center [444, 33] width 786 height 26
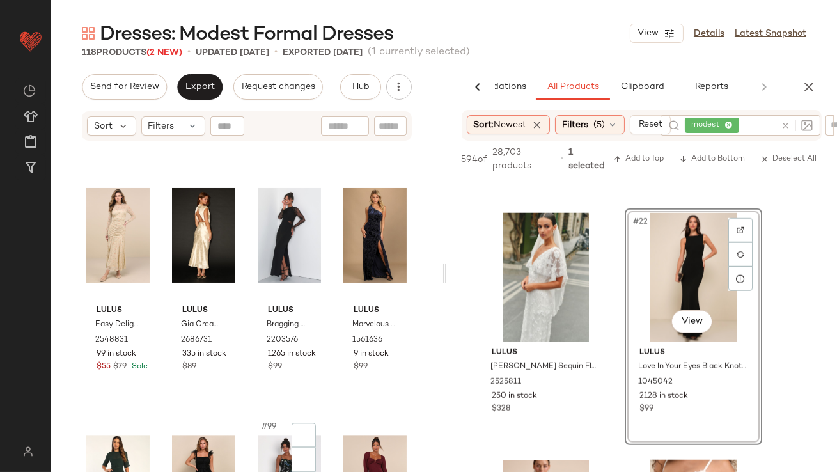
scroll to position [5870, 0]
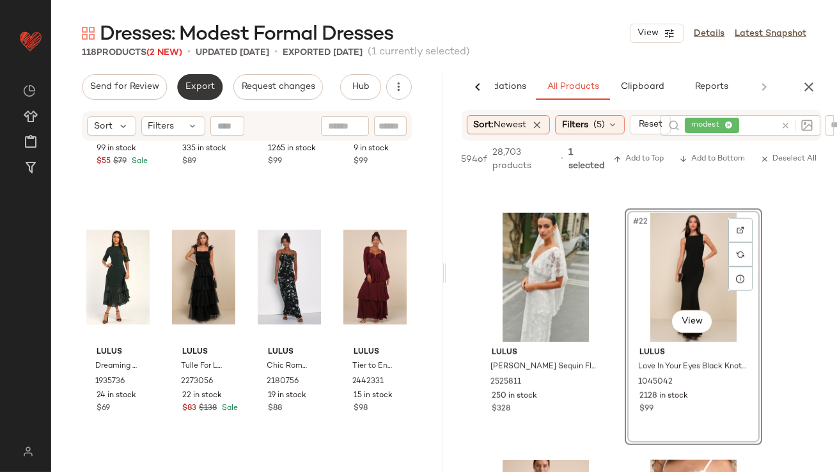
click at [207, 78] on button "Export" at bounding box center [199, 87] width 45 height 26
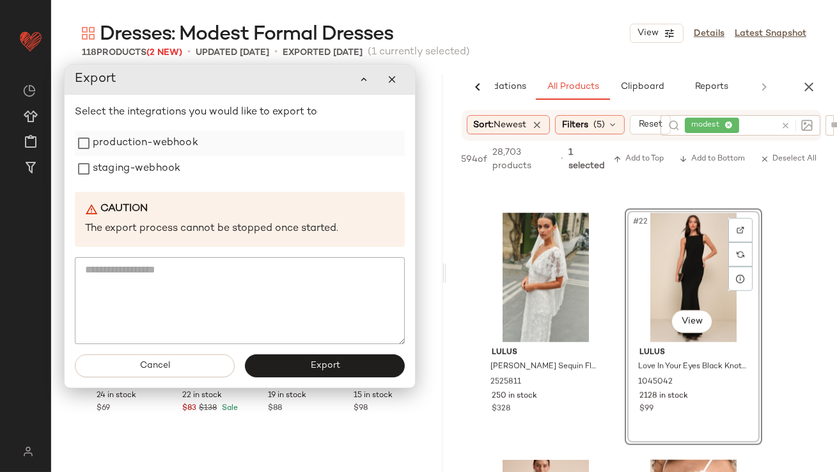
click at [178, 139] on label "production-webhook" at bounding box center [145, 143] width 105 height 26
click at [168, 178] on label "staging-webhook" at bounding box center [137, 169] width 88 height 26
click at [309, 369] on button "Export" at bounding box center [325, 365] width 160 height 23
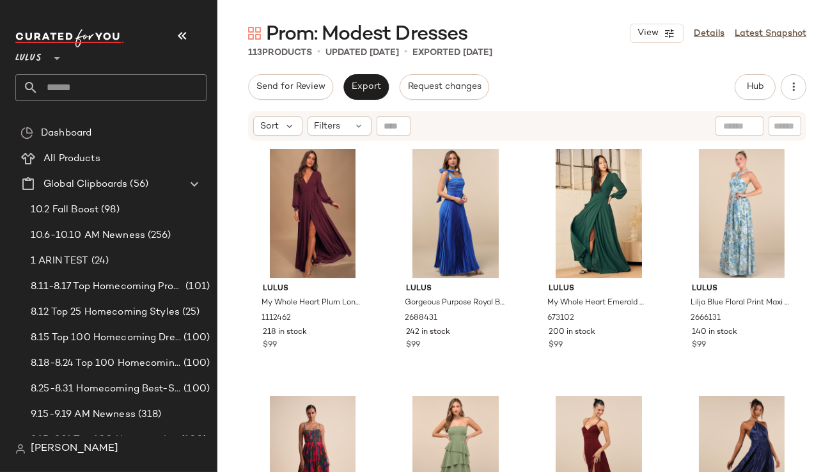
click at [182, 49] on button "button" at bounding box center [182, 35] width 31 height 31
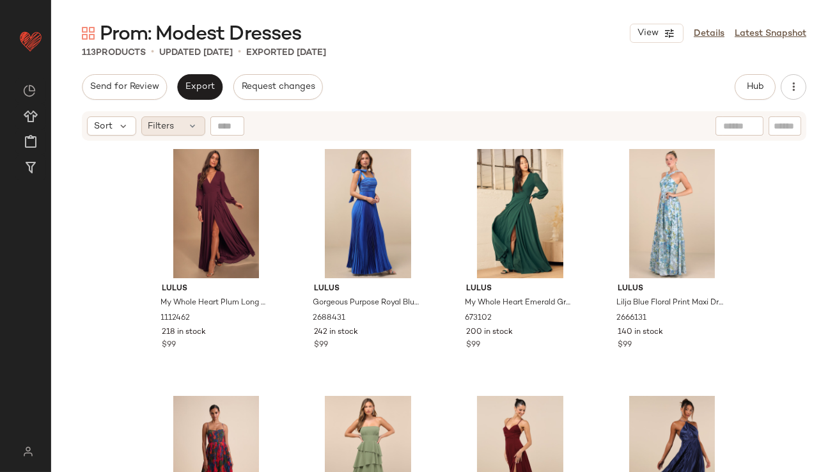
click at [192, 121] on icon at bounding box center [193, 126] width 10 height 10
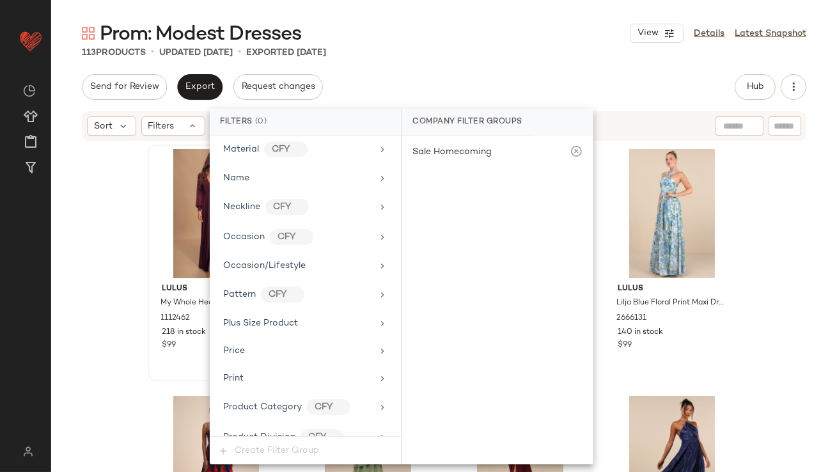
scroll to position [977, 0]
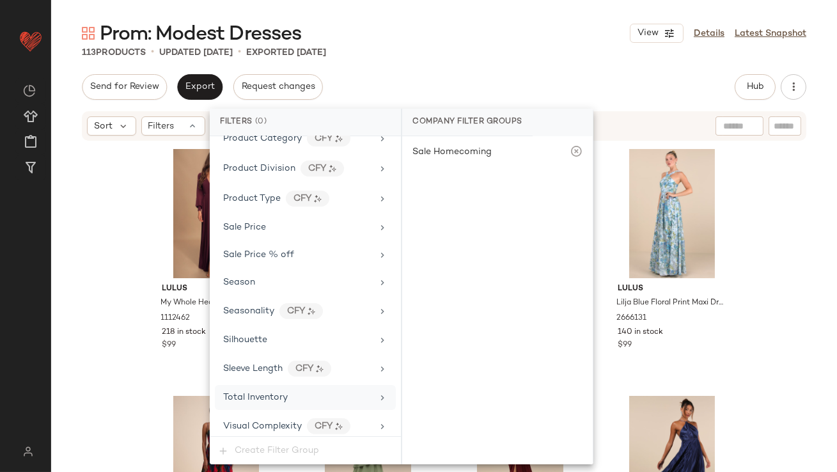
click at [252, 394] on span "Total Inventory" at bounding box center [255, 398] width 65 height 10
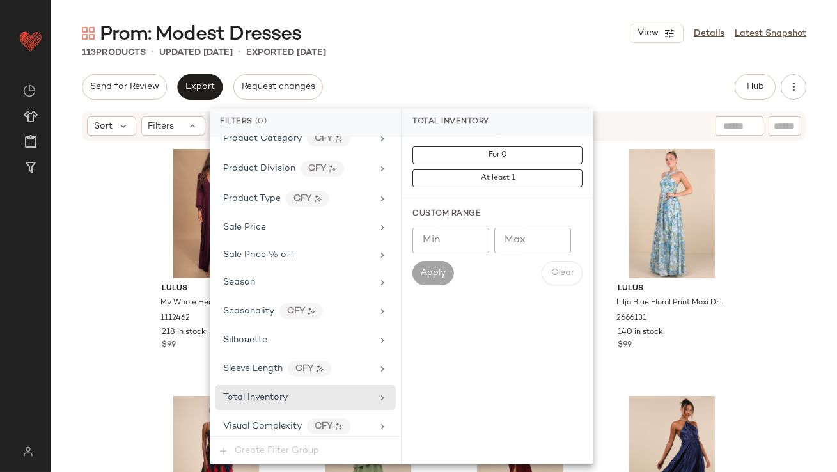
click at [537, 246] on input "Max" at bounding box center [532, 241] width 77 height 26
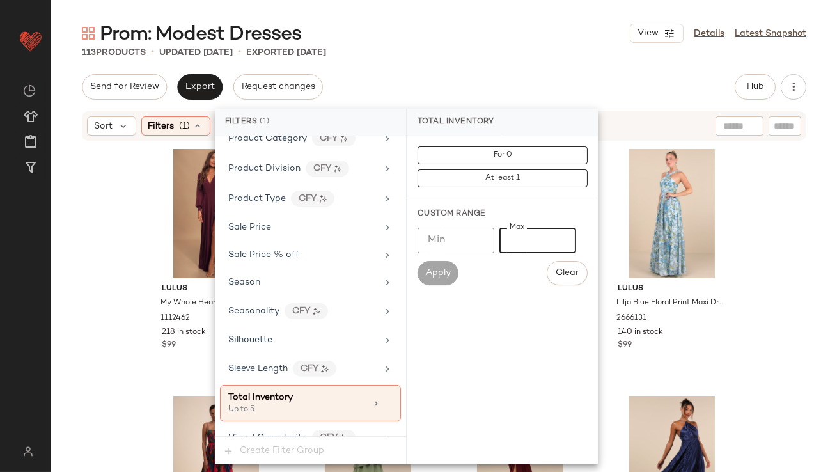
type input "*"
click at [497, 13] on main "Prom: Modest Dresses View Details Latest Snapshot 113 Products • updated [DATE]…" at bounding box center [418, 236] width 837 height 472
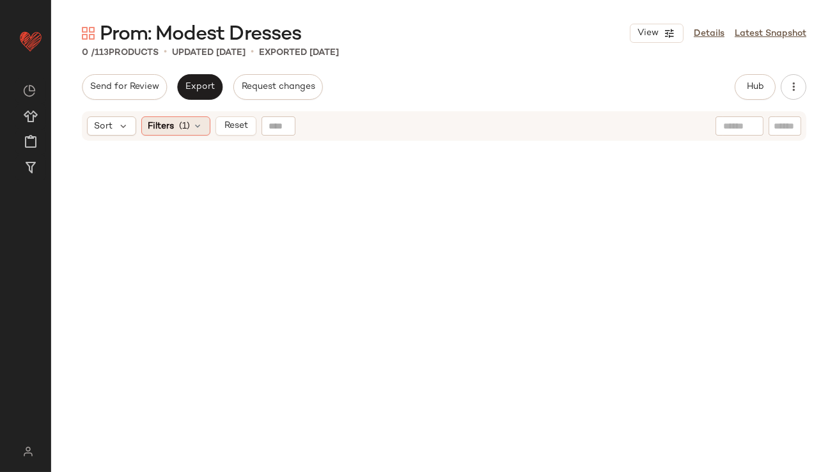
click at [176, 121] on div "Filters (1)" at bounding box center [175, 125] width 69 height 19
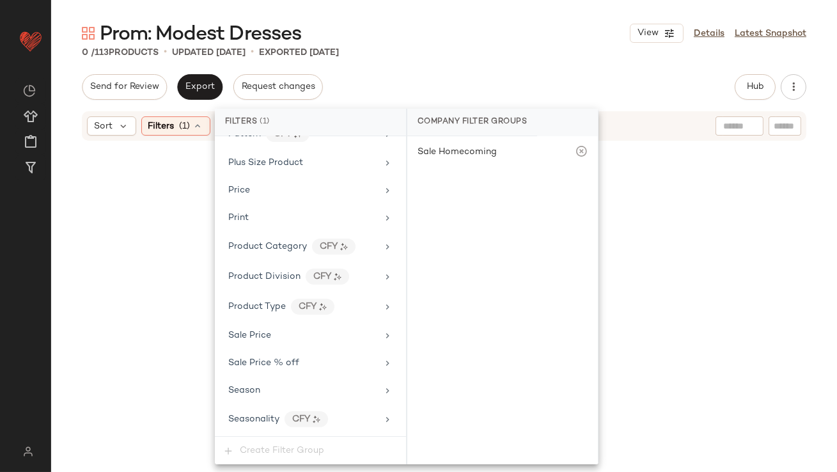
scroll to position [988, 0]
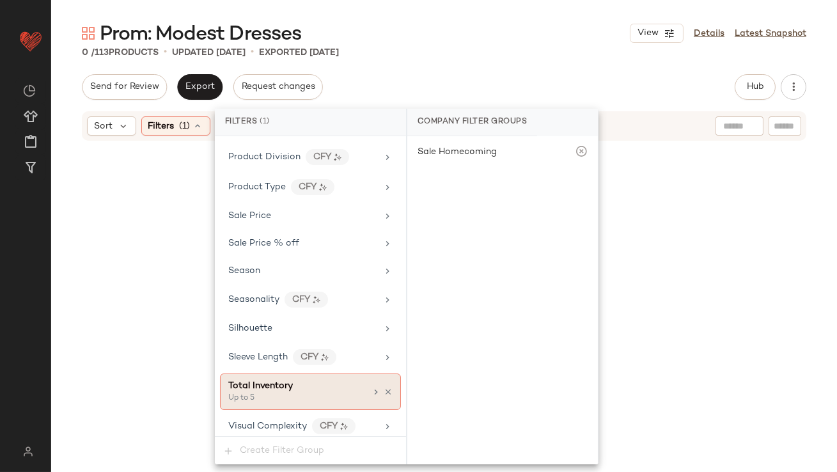
click at [314, 396] on div "Up to 5" at bounding box center [292, 399] width 128 height 12
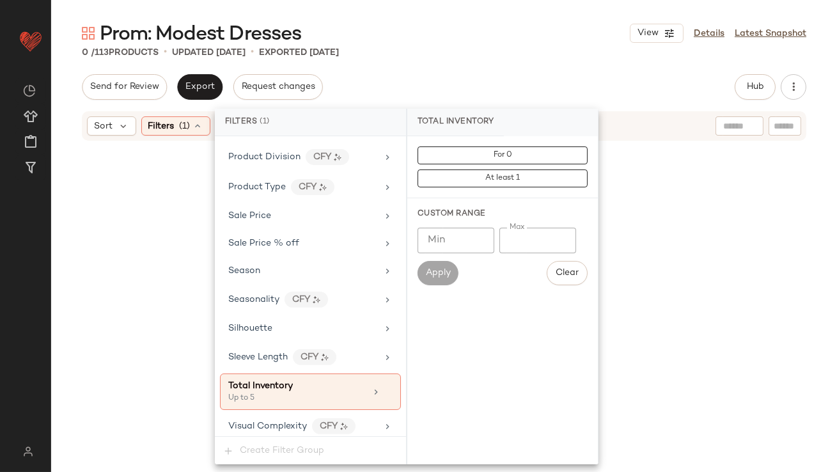
click at [515, 242] on input "*" at bounding box center [537, 241] width 77 height 26
click at [509, 240] on input "*" at bounding box center [537, 241] width 77 height 26
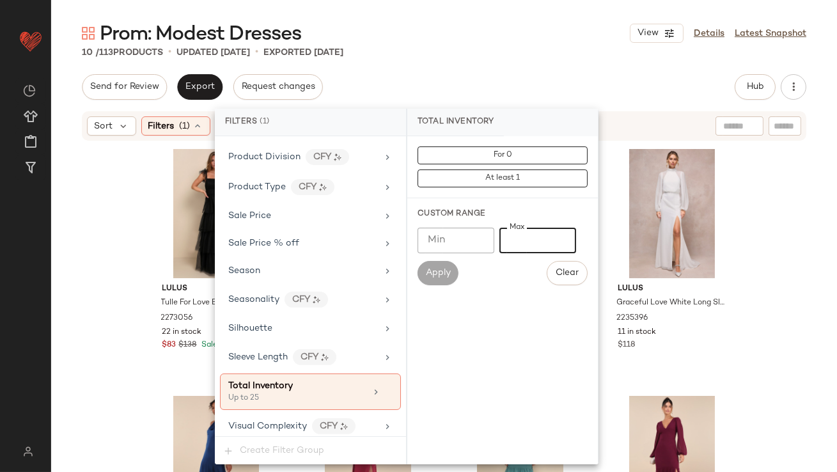
type input "**"
click at [123, 269] on div "Lulus Tulle For Love Black Mesh Tulle Tiered Ruffled Maxi Dress 2273056 22 in s…" at bounding box center [444, 323] width 786 height 362
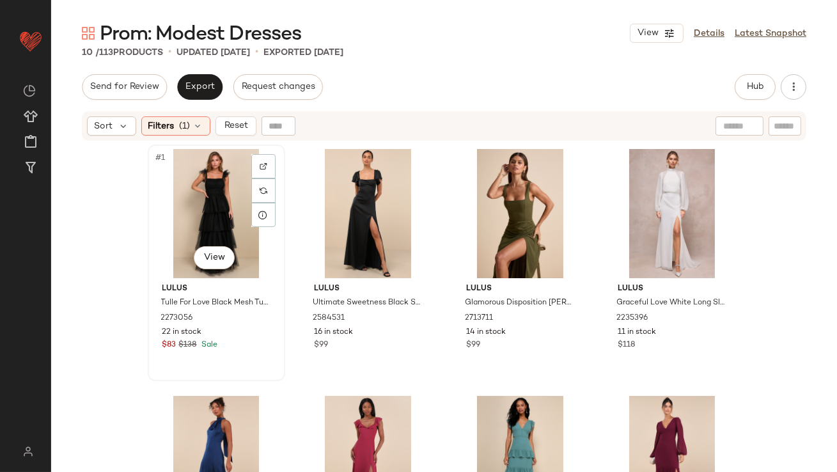
click at [189, 215] on div "#1 View" at bounding box center [216, 213] width 129 height 129
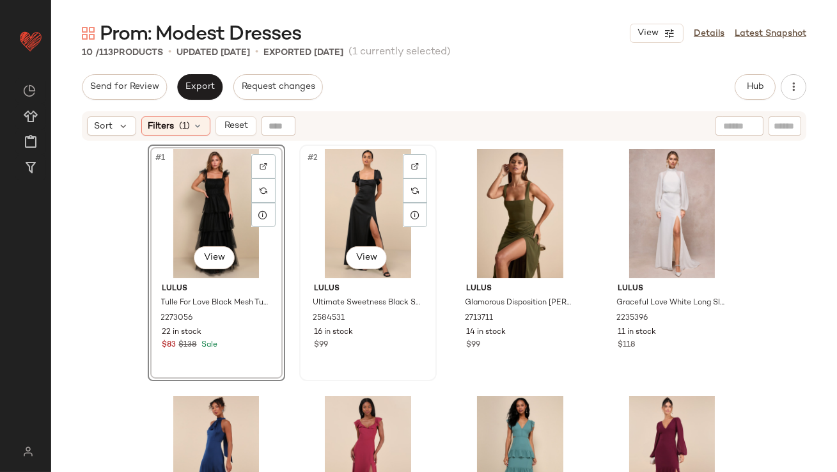
scroll to position [380, 0]
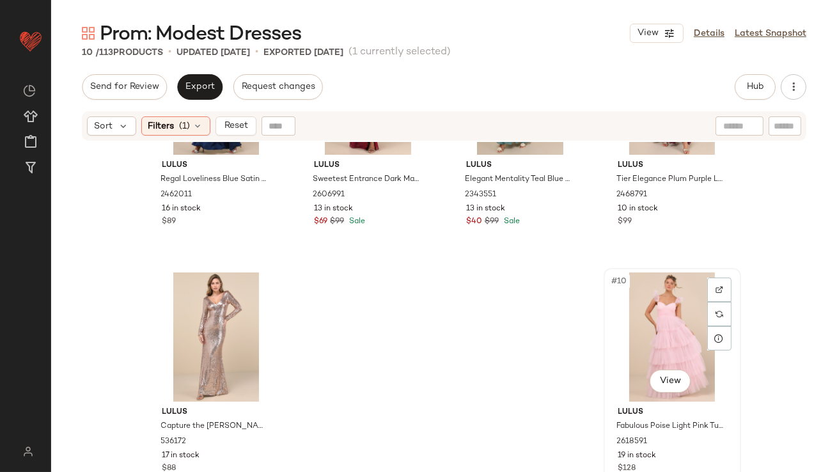
click at [667, 318] on div "#10 View" at bounding box center [672, 336] width 129 height 129
click at [194, 129] on icon at bounding box center [198, 126] width 10 height 10
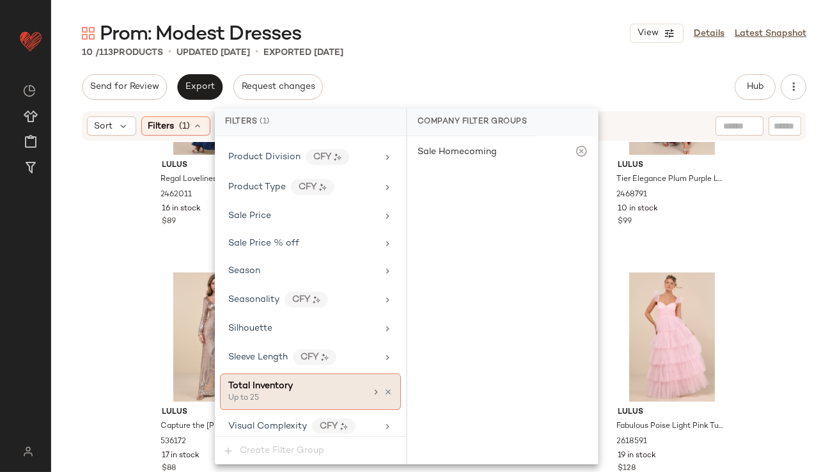
click at [384, 387] on icon at bounding box center [388, 391] width 9 height 9
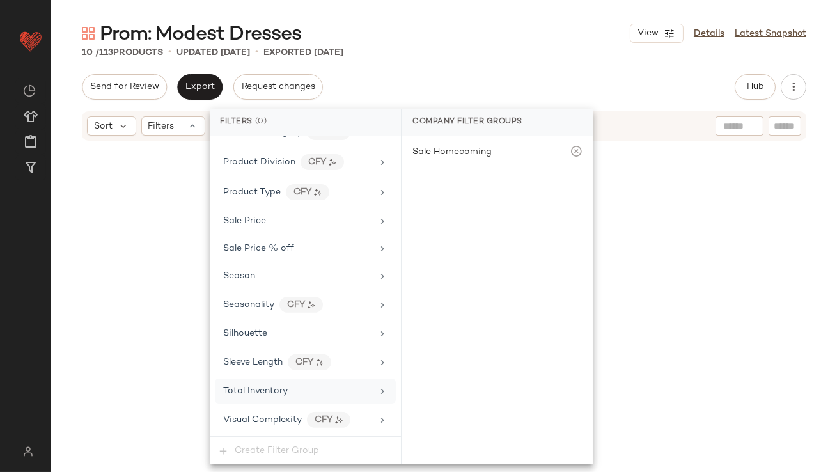
scroll to position [977, 0]
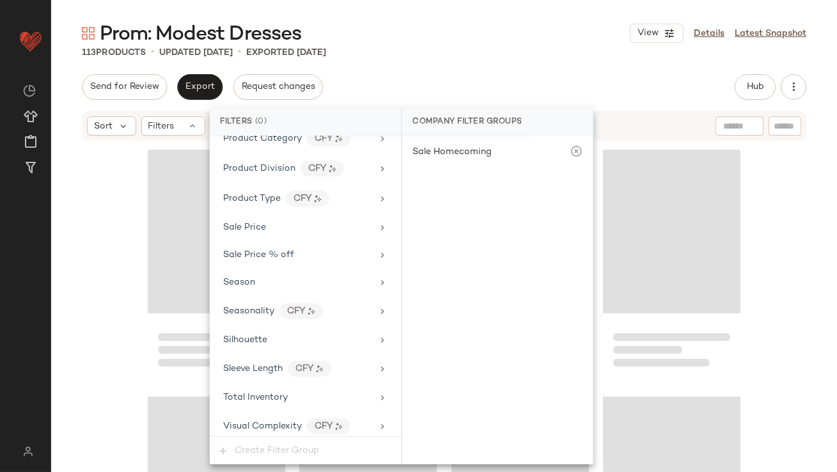
click at [453, 54] on div "113 Products • updated [DATE] • Exported [DATE]" at bounding box center [444, 52] width 786 height 13
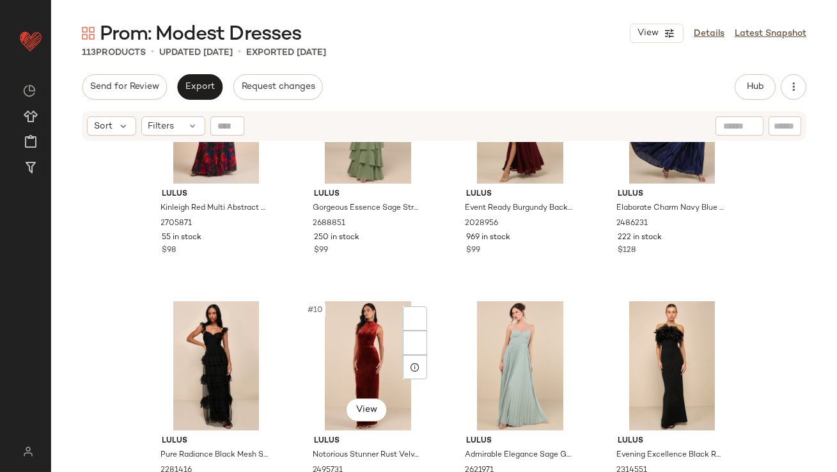
scroll to position [1210, 0]
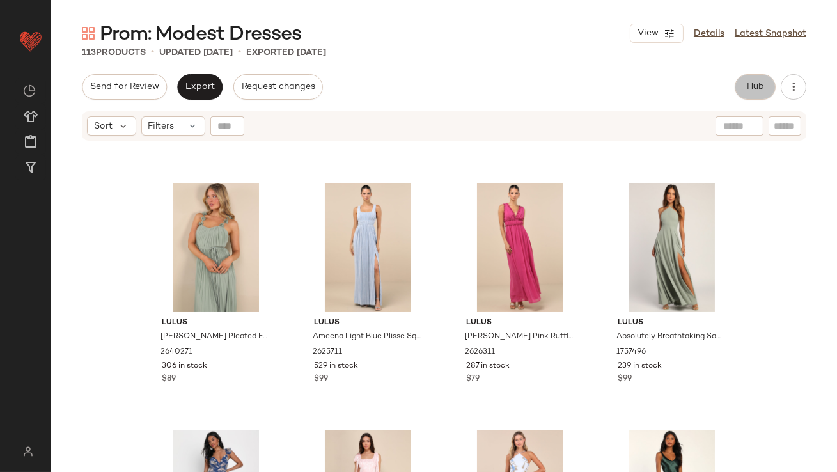
click at [758, 88] on span "Hub" at bounding box center [755, 87] width 18 height 10
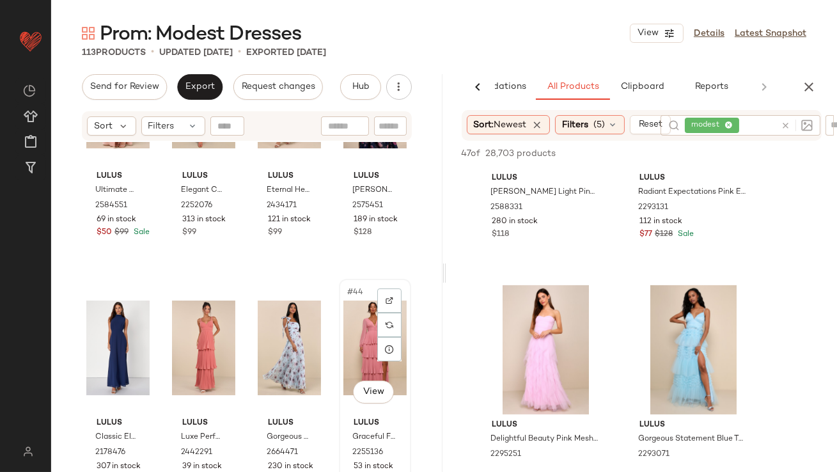
scroll to position [2401, 0]
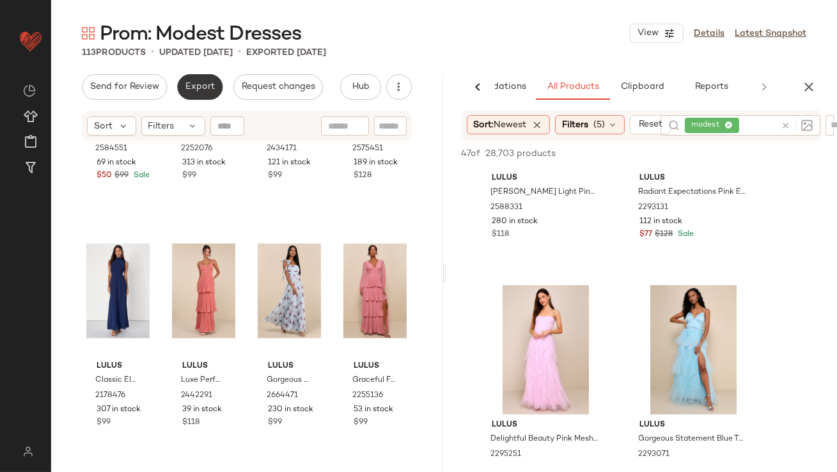
click at [186, 90] on span "Export" at bounding box center [200, 87] width 30 height 10
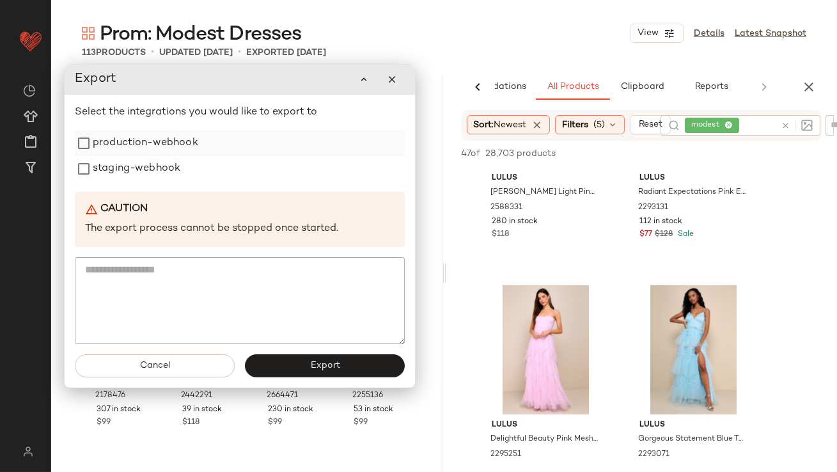
click at [166, 153] on label "production-webhook" at bounding box center [145, 143] width 105 height 26
click at [160, 172] on label "staging-webhook" at bounding box center [137, 169] width 88 height 26
click at [334, 366] on span "Export" at bounding box center [324, 366] width 30 height 10
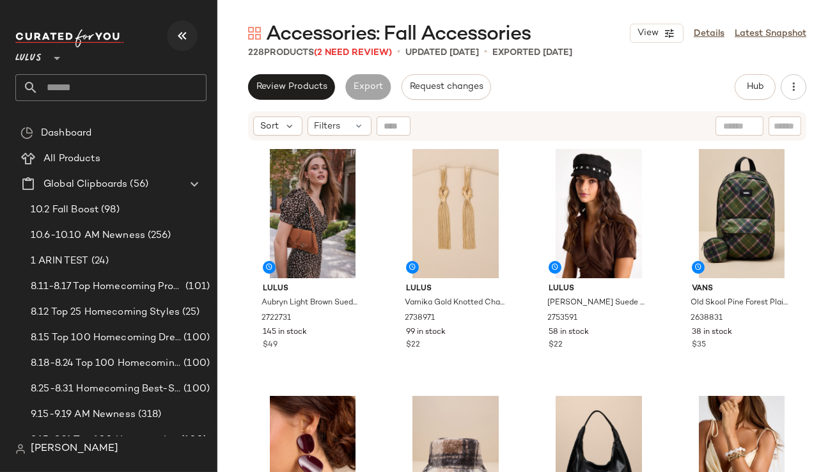
click at [171, 29] on button "button" at bounding box center [182, 35] width 31 height 31
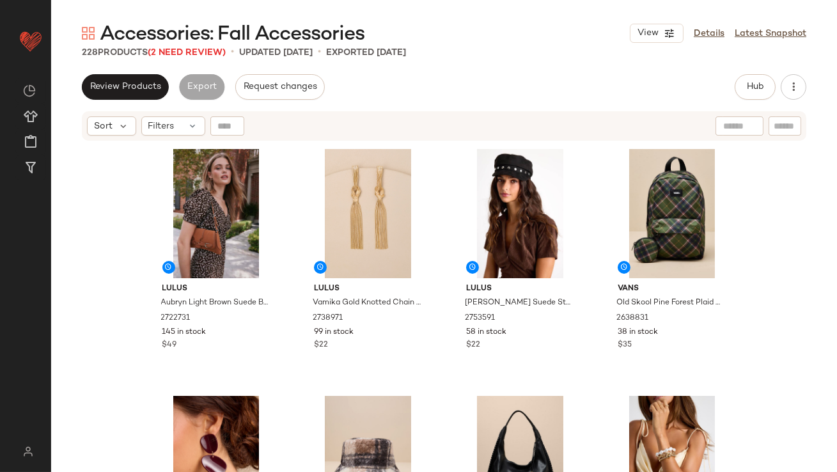
click at [173, 137] on div "Sort Filters" at bounding box center [444, 125] width 724 height 29
click at [173, 129] on span "Filters" at bounding box center [161, 126] width 26 height 13
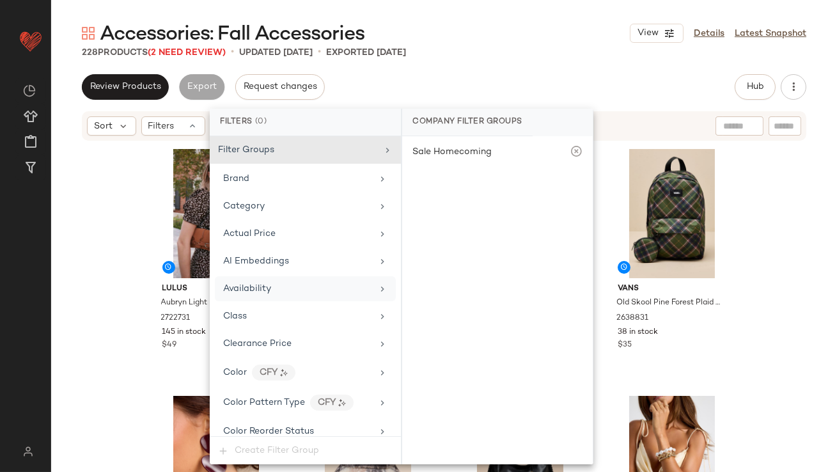
click at [260, 285] on span "Availability" at bounding box center [247, 289] width 48 height 10
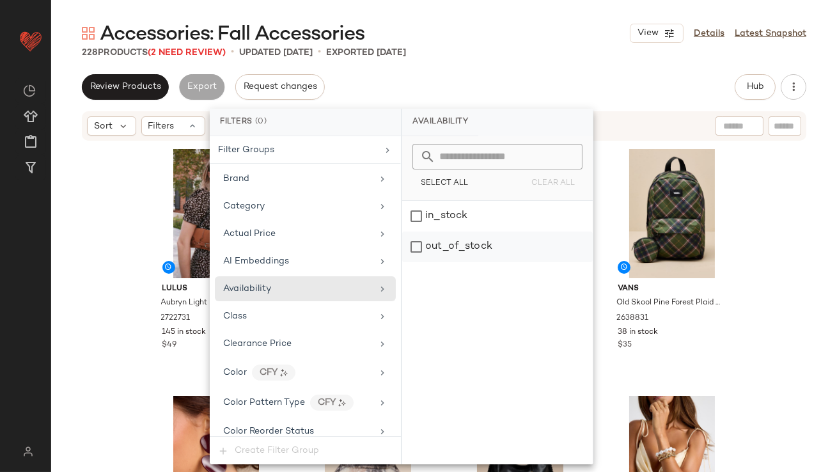
click at [465, 249] on div "out_of_stock" at bounding box center [497, 246] width 191 height 31
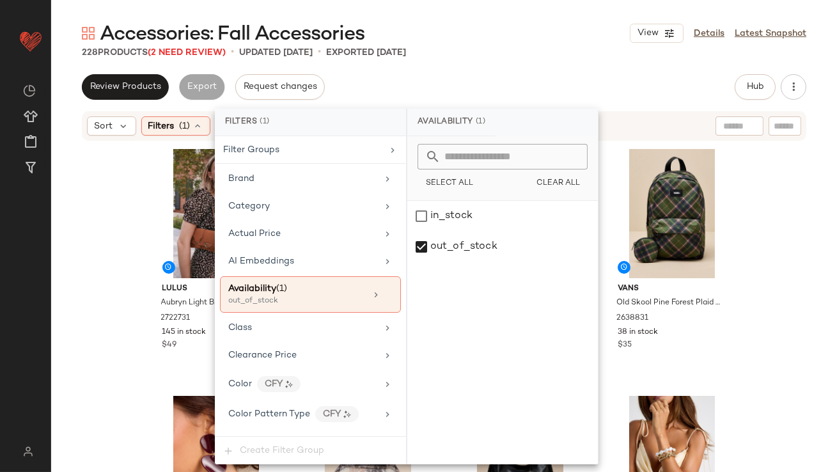
click at [487, 89] on div "Review Products Export Request changes Hub Send for Review External Review Inte…" at bounding box center [444, 87] width 724 height 26
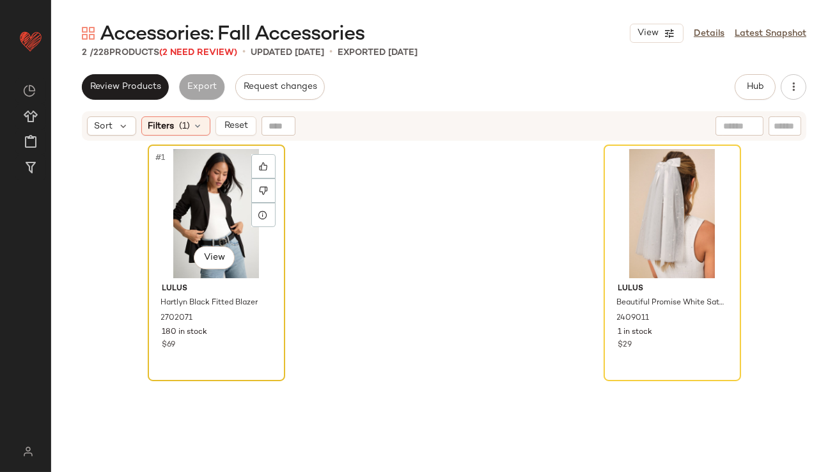
click at [212, 176] on div "#1 View" at bounding box center [216, 213] width 129 height 129
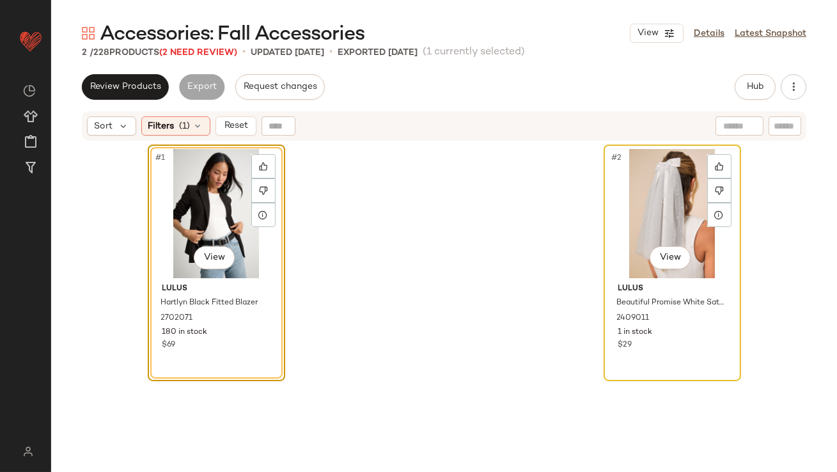
click at [608, 179] on div "#2 View" at bounding box center [672, 213] width 129 height 129
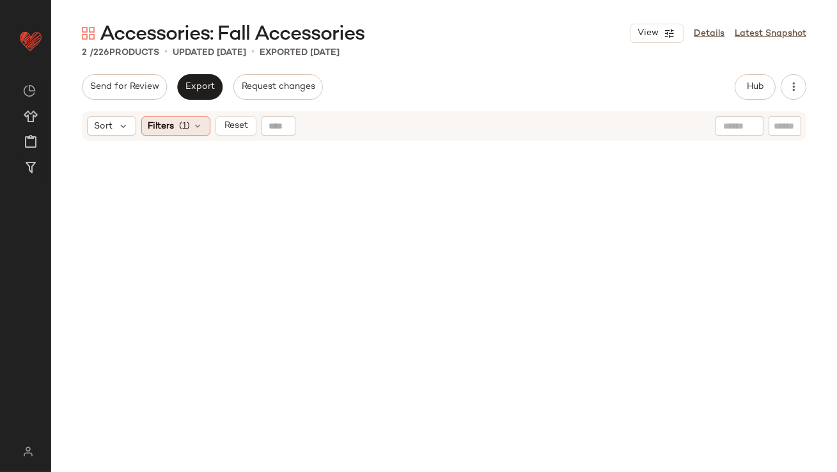
click at [145, 131] on div "Filters (1)" at bounding box center [175, 125] width 69 height 19
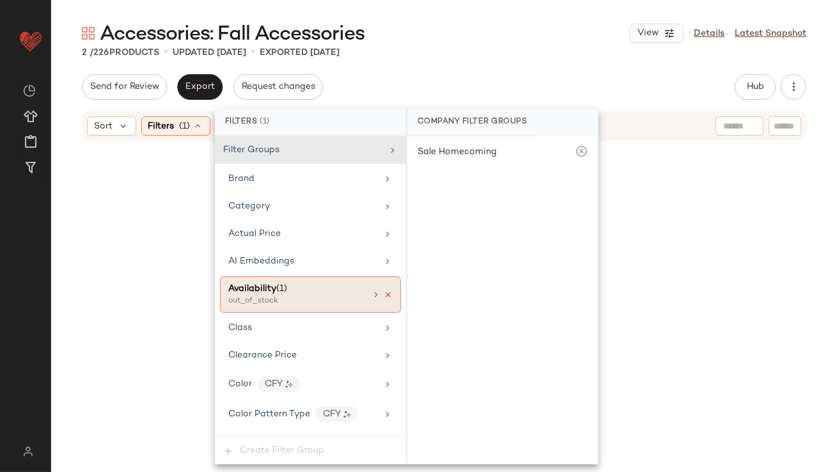
click at [386, 293] on icon at bounding box center [388, 294] width 9 height 9
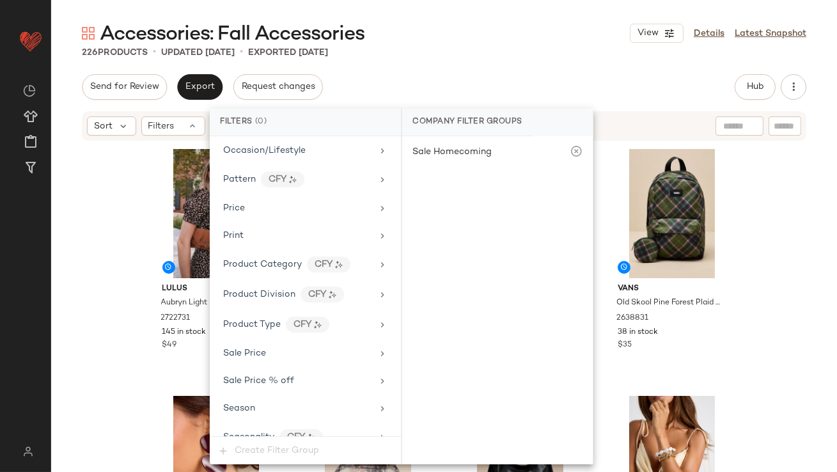
scroll to position [979, 0]
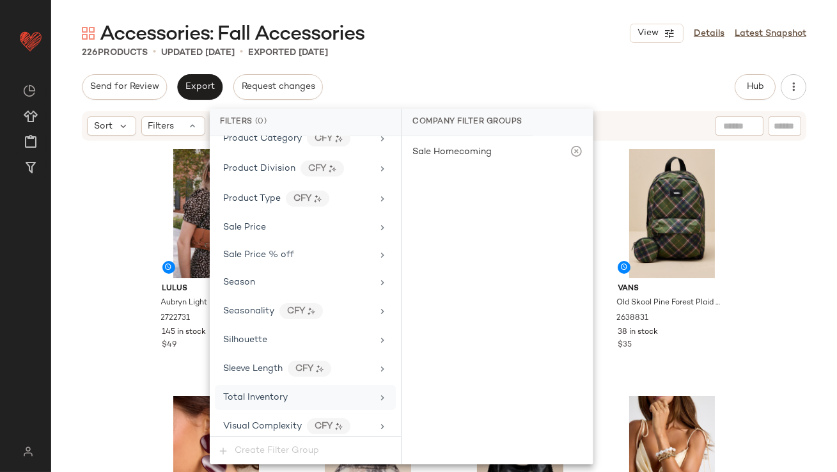
click at [292, 400] on div "Total Inventory" at bounding box center [305, 397] width 181 height 25
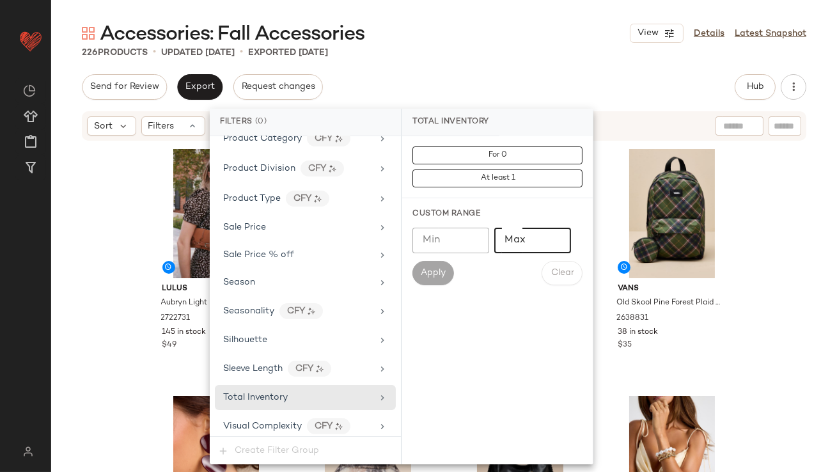
click at [518, 244] on input "Max" at bounding box center [532, 241] width 77 height 26
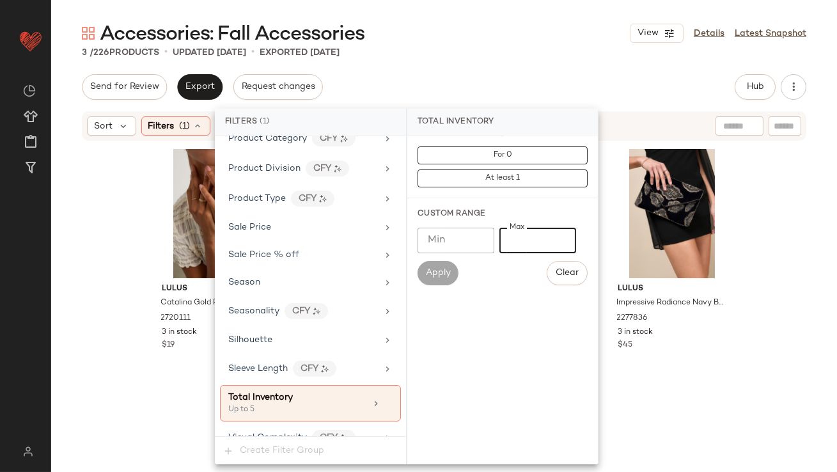
click at [507, 242] on input "*" at bounding box center [537, 241] width 77 height 26
type input "**"
click at [520, 61] on div "Accessories: Fall Accessories View Details Latest Snapshot 3 / 226 Products • u…" at bounding box center [444, 245] width 786 height 451
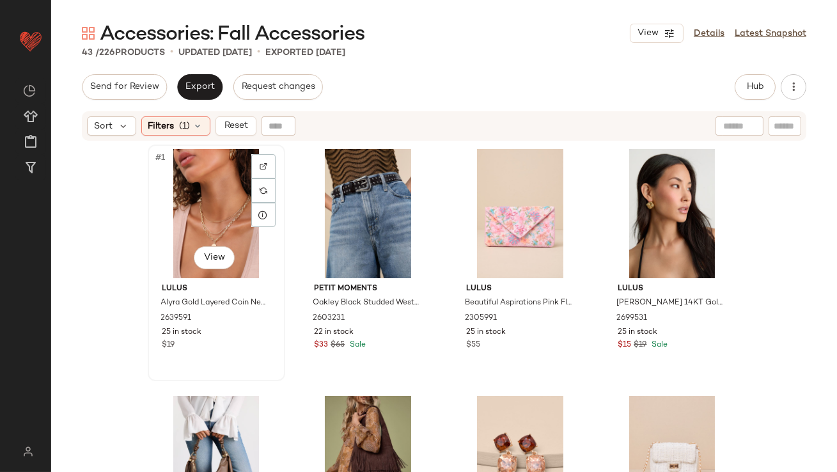
click at [220, 178] on div "#1 View" at bounding box center [216, 213] width 129 height 129
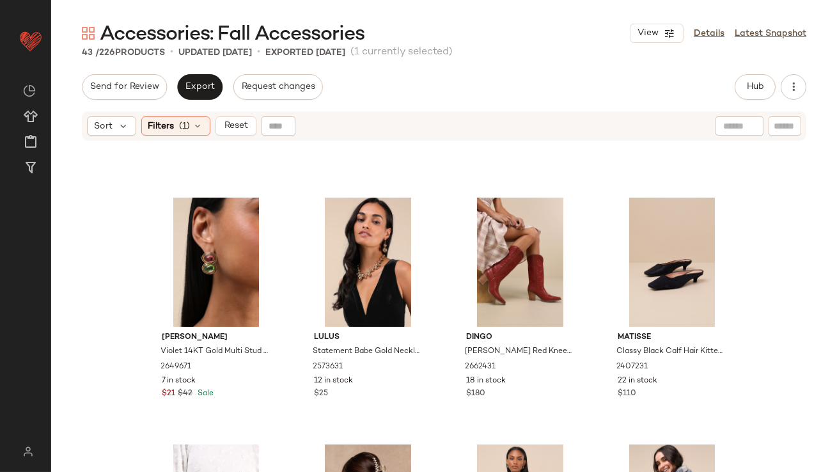
scroll to position [2355, 0]
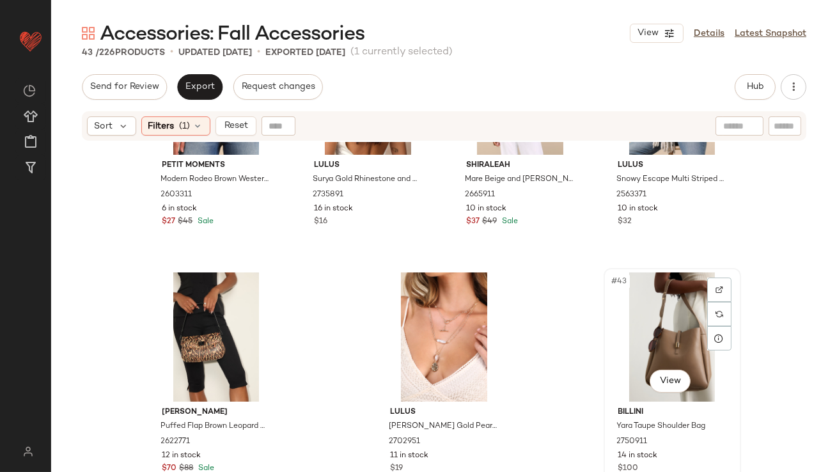
click at [662, 315] on div "#43 View" at bounding box center [672, 336] width 129 height 129
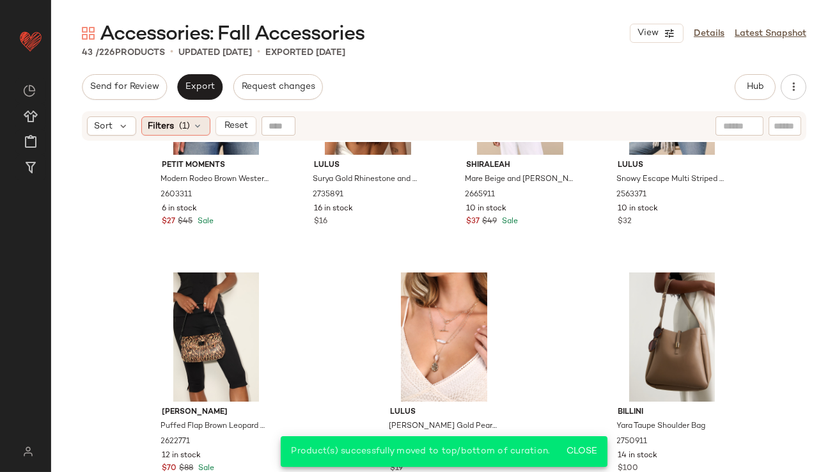
click at [191, 121] on div "Filters (1)" at bounding box center [175, 125] width 69 height 19
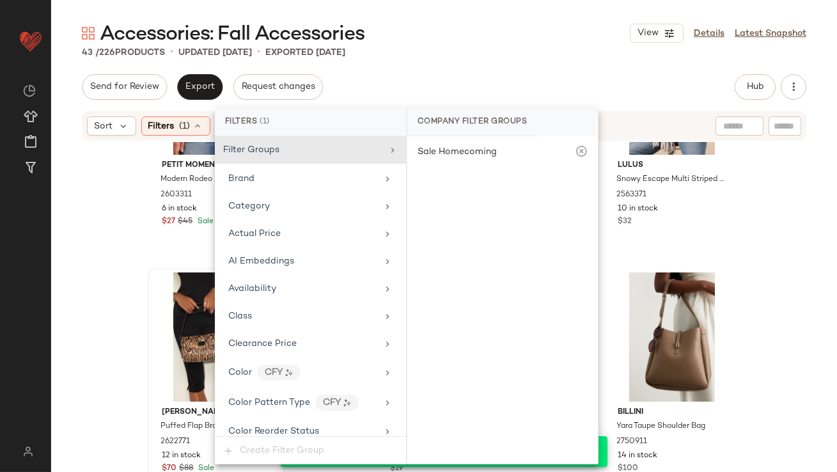
scroll to position [991, 0]
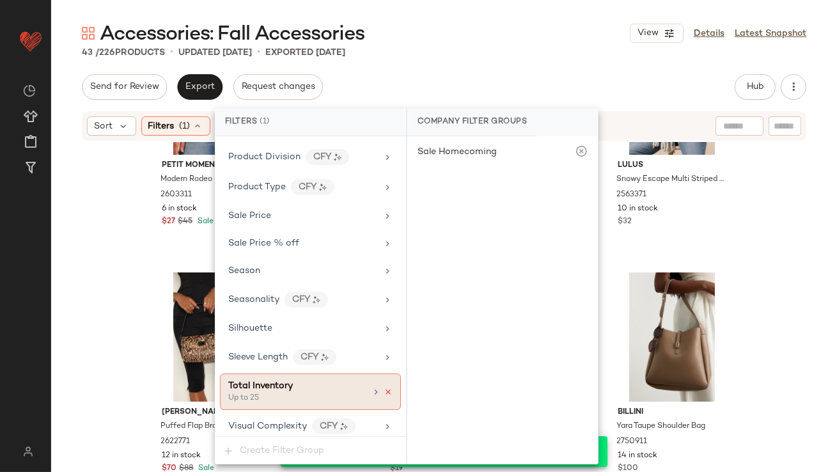
click at [384, 387] on icon at bounding box center [388, 391] width 9 height 9
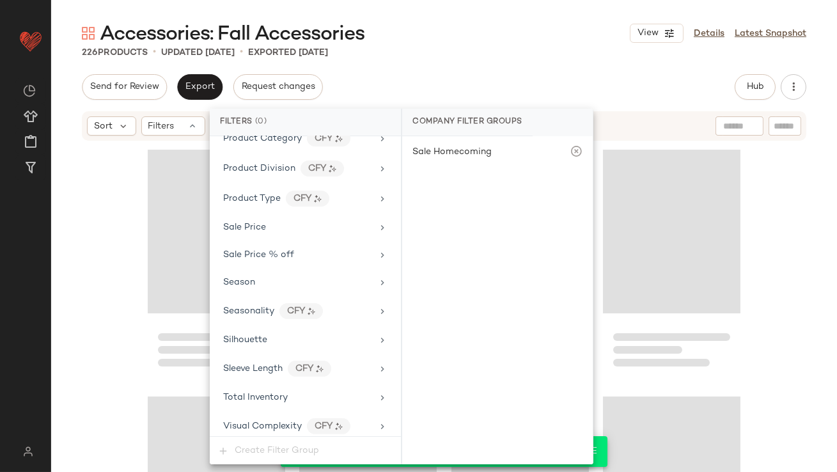
click at [468, 64] on div "Accessories: Fall Accessories View Details Latest Snapshot 226 Products • updat…" at bounding box center [444, 245] width 786 height 451
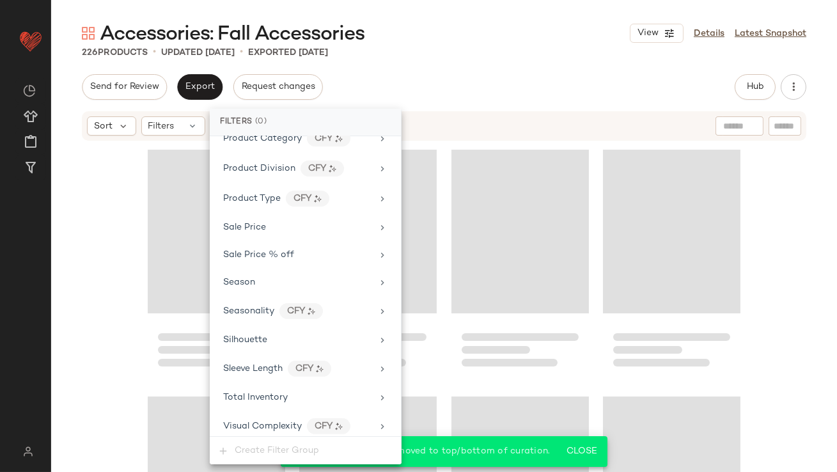
scroll to position [13707, 0]
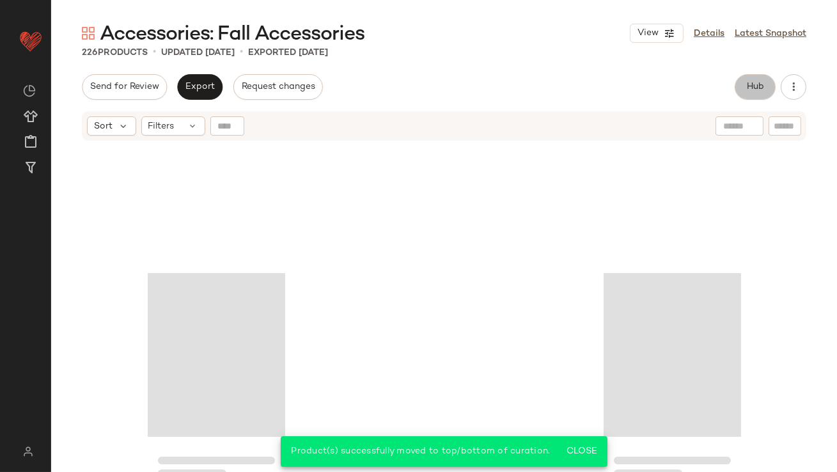
click at [750, 77] on button "Hub" at bounding box center [755, 87] width 41 height 26
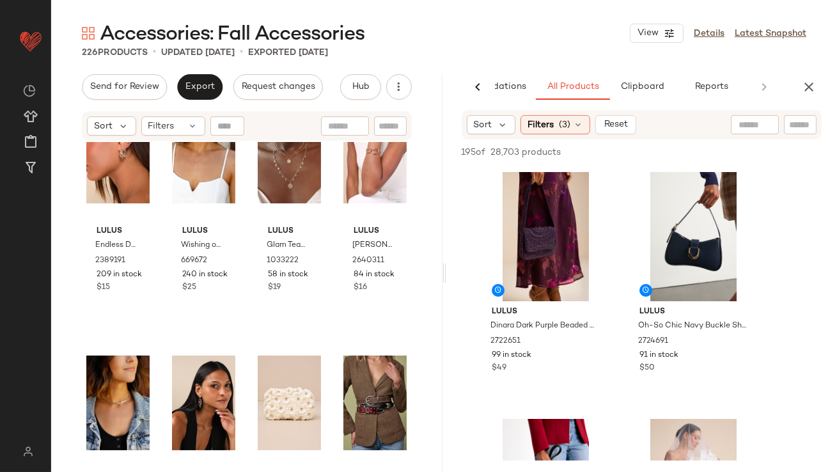
scroll to position [0, 0]
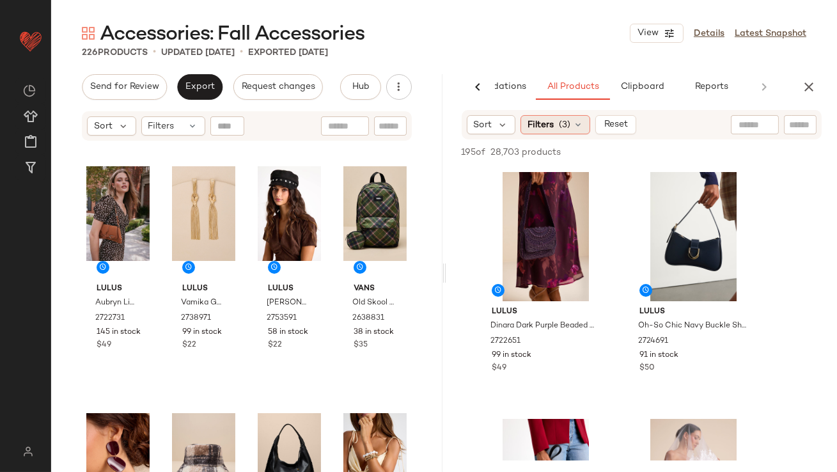
click at [554, 132] on div "Filters (3)" at bounding box center [555, 124] width 70 height 19
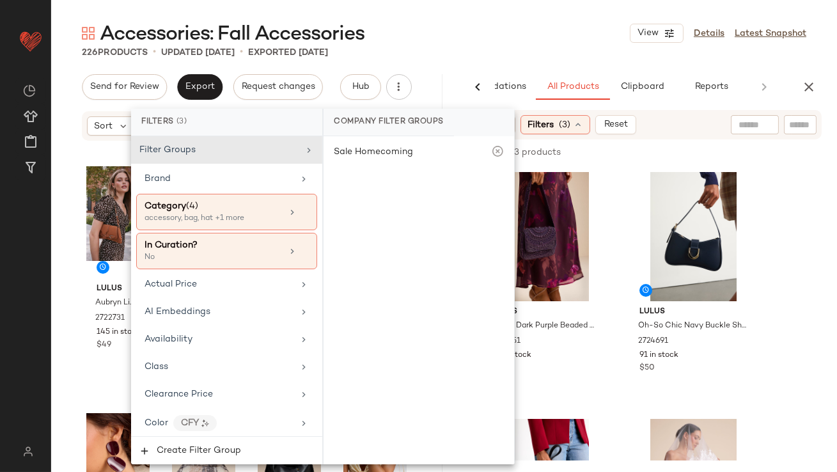
click at [524, 47] on div "226 Products • updated [DATE] • Exported [DATE]" at bounding box center [444, 52] width 786 height 13
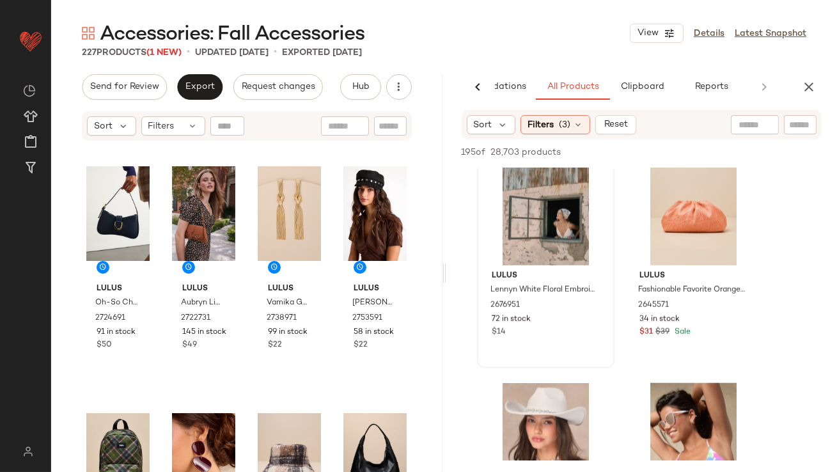
scroll to position [2725, 0]
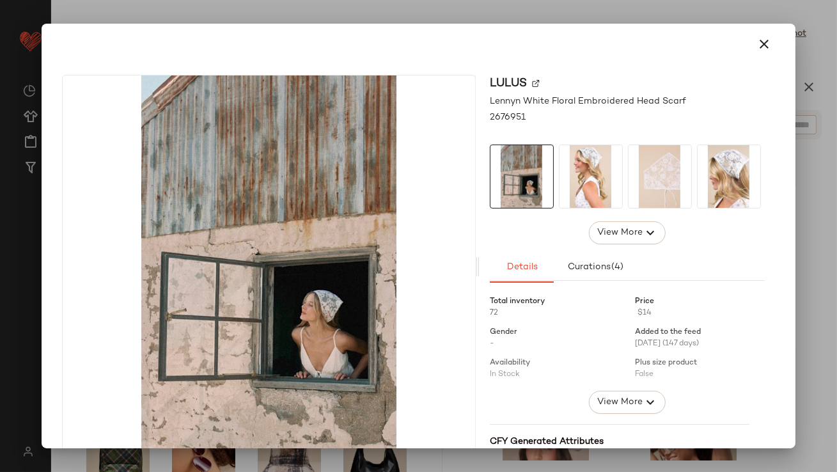
click at [680, 179] on img at bounding box center [659, 176] width 63 height 63
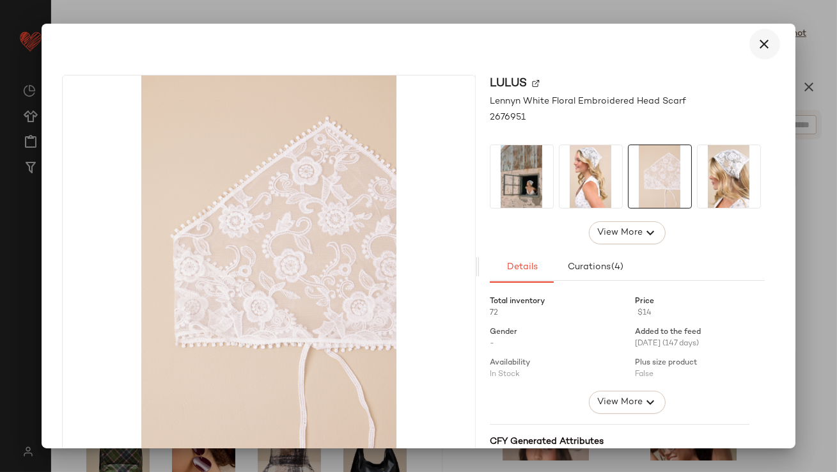
click at [765, 48] on button "button" at bounding box center [764, 44] width 31 height 31
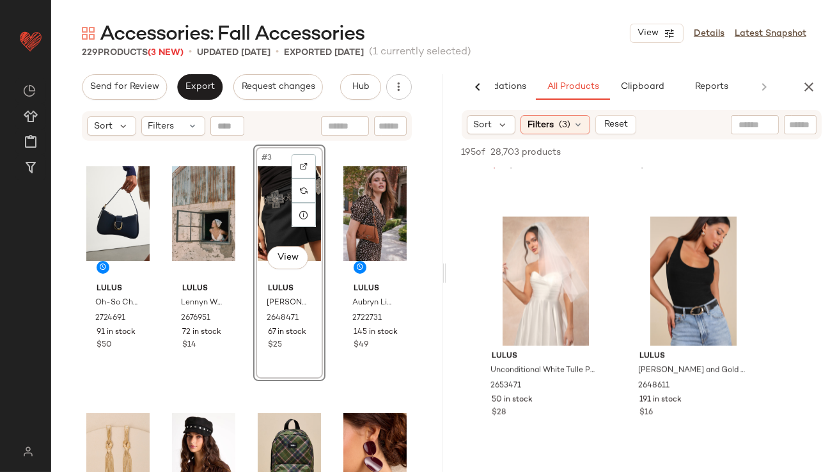
scroll to position [88, 0]
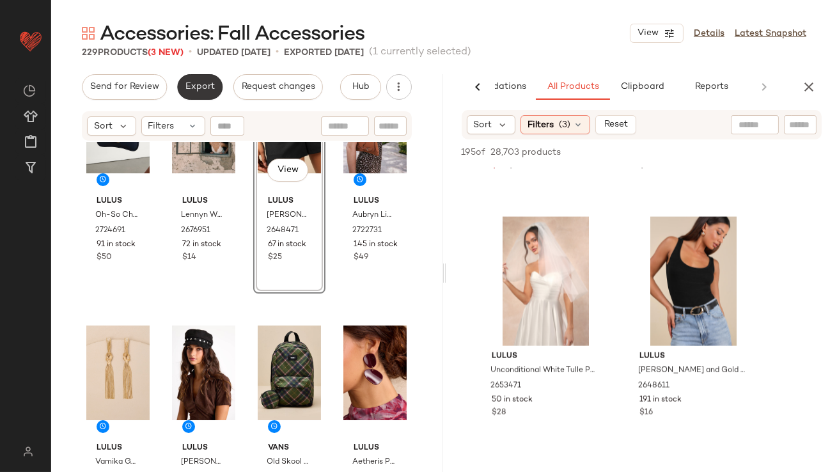
click at [194, 82] on span "Export" at bounding box center [200, 87] width 30 height 10
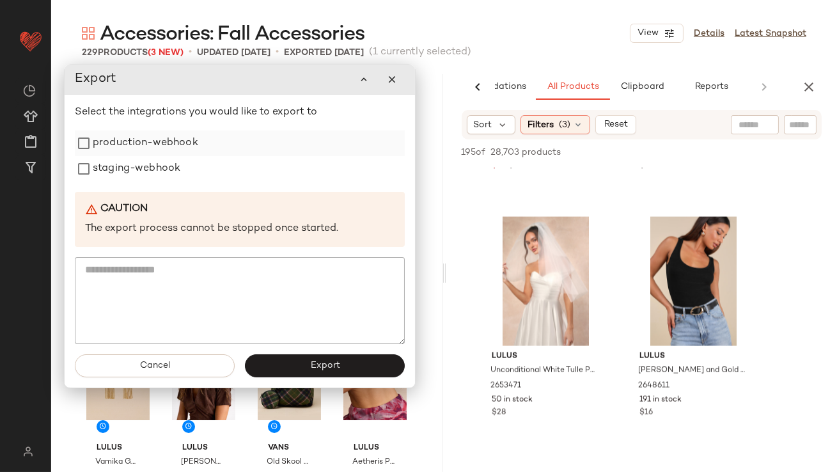
click at [185, 154] on label "production-webhook" at bounding box center [145, 143] width 105 height 26
click at [171, 168] on label "staging-webhook" at bounding box center [137, 169] width 88 height 26
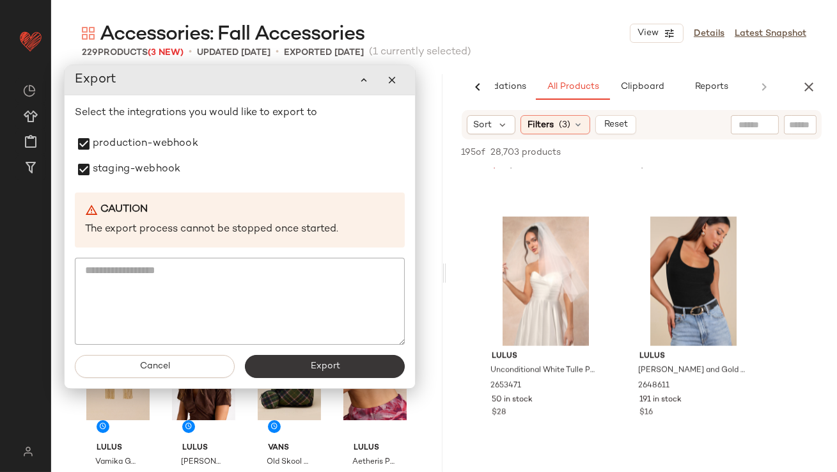
click at [297, 368] on button "Export" at bounding box center [325, 366] width 160 height 23
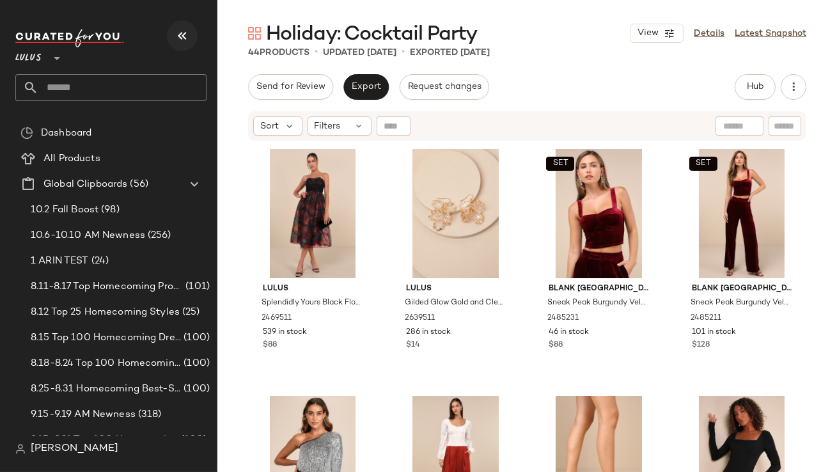
click at [186, 35] on icon "button" at bounding box center [182, 35] width 15 height 15
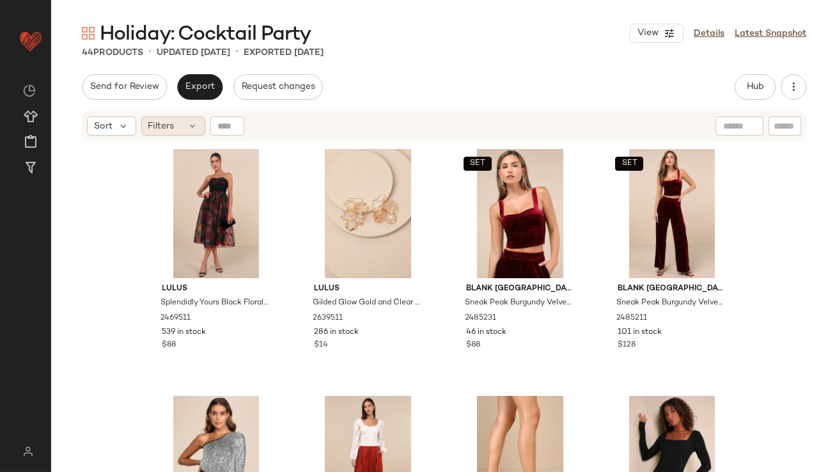
click at [182, 121] on div "Filters" at bounding box center [173, 125] width 64 height 19
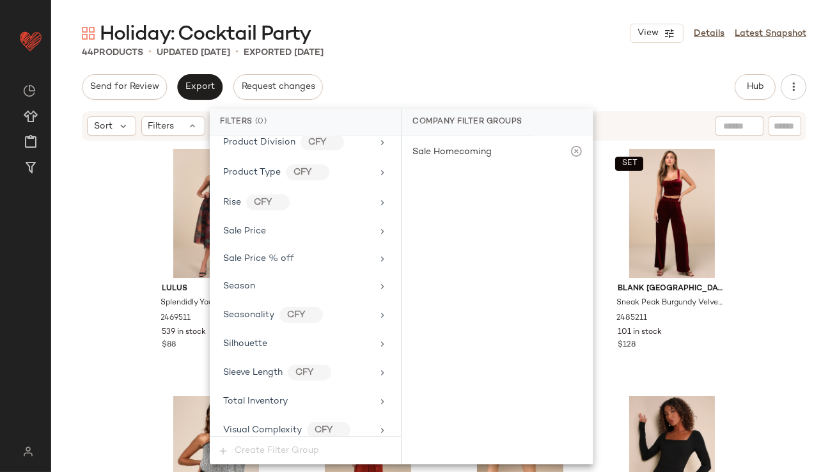
scroll to position [1009, 0]
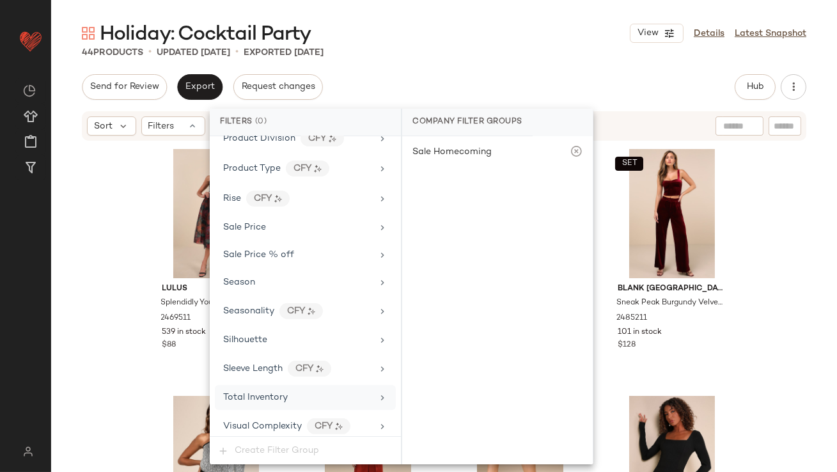
click at [334, 391] on div "Total Inventory" at bounding box center [297, 397] width 149 height 13
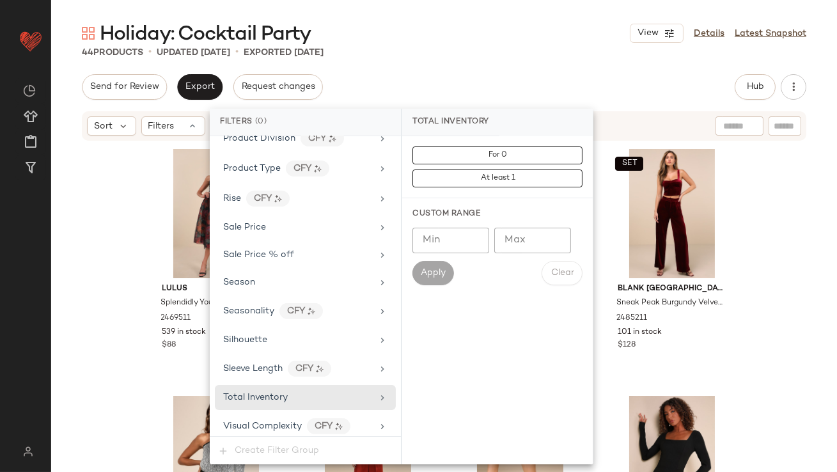
type input "*"
click at [556, 239] on input "*" at bounding box center [532, 241] width 77 height 26
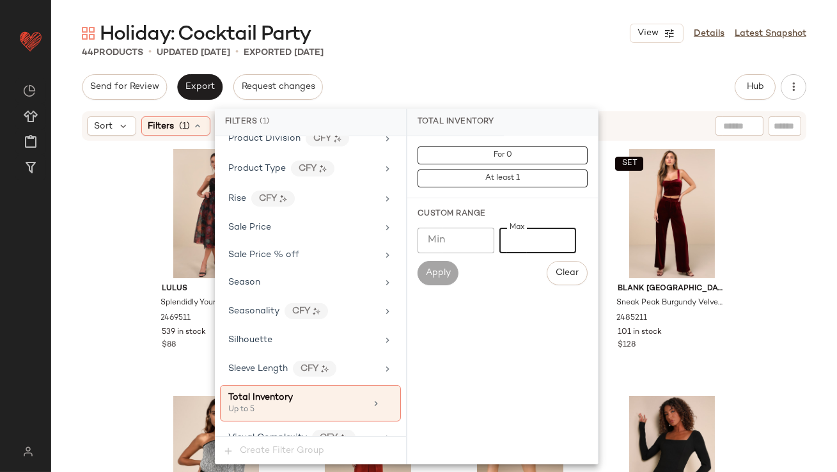
type input "*"
click at [483, 73] on div "Holiday: Cocktail Party View Details Latest Snapshot 44 Products • updated [DAT…" at bounding box center [444, 245] width 786 height 451
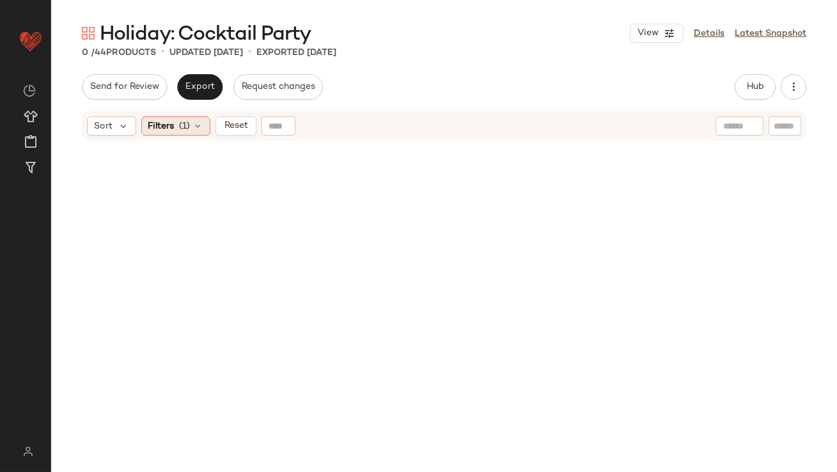
click at [168, 118] on div "Filters (1)" at bounding box center [175, 125] width 69 height 19
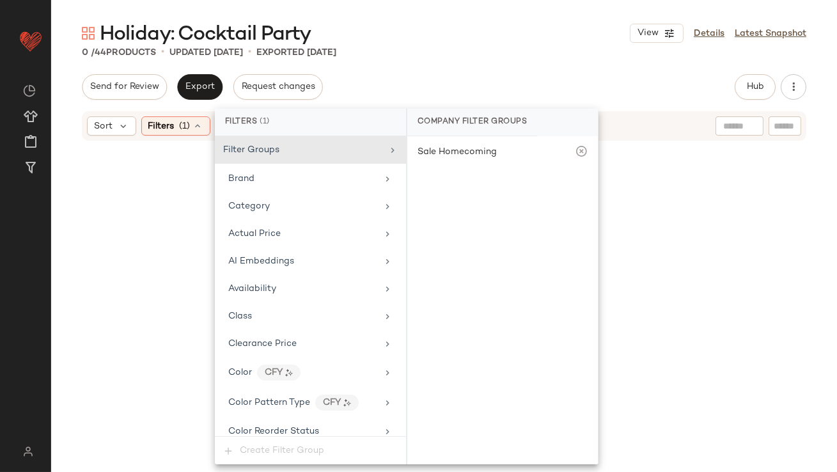
scroll to position [1021, 0]
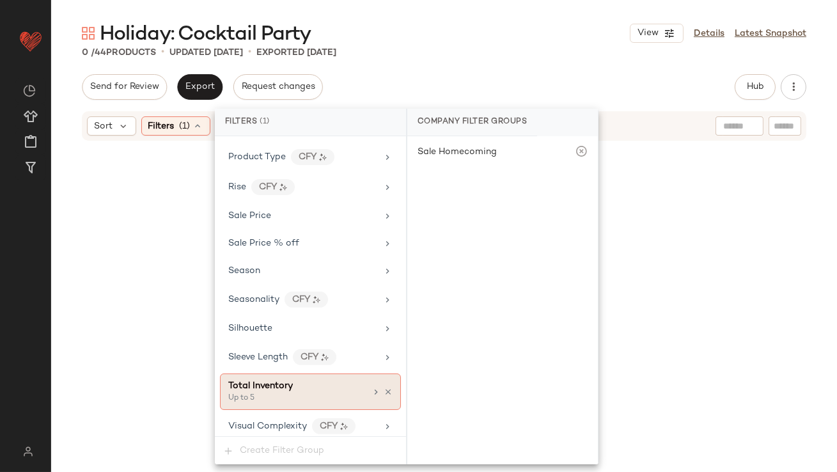
click at [384, 387] on icon at bounding box center [388, 391] width 9 height 9
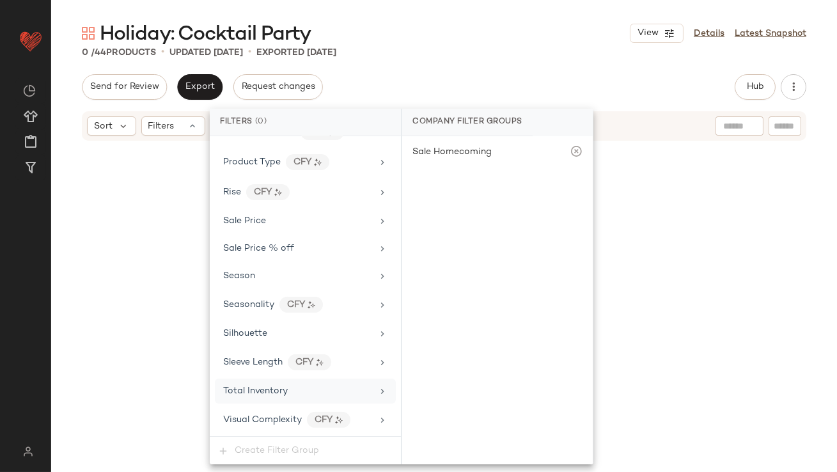
scroll to position [1009, 0]
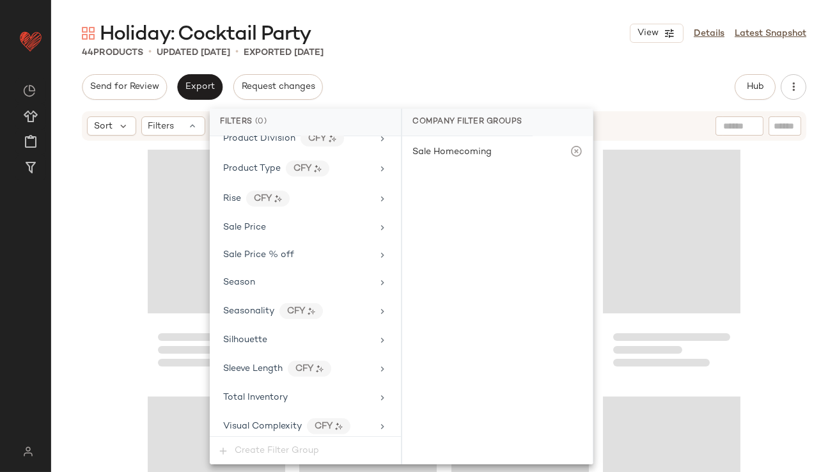
click at [481, 32] on div "Holiday: Cocktail Party View Details Latest Snapshot" at bounding box center [444, 33] width 786 height 26
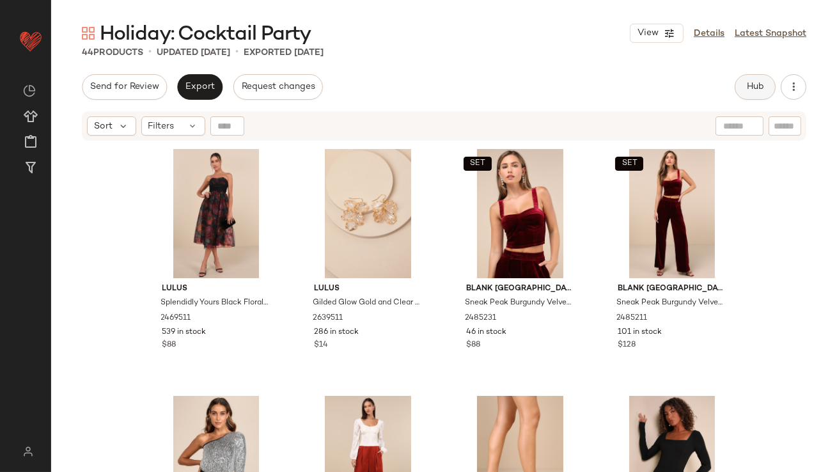
click at [747, 90] on span "Hub" at bounding box center [755, 87] width 18 height 10
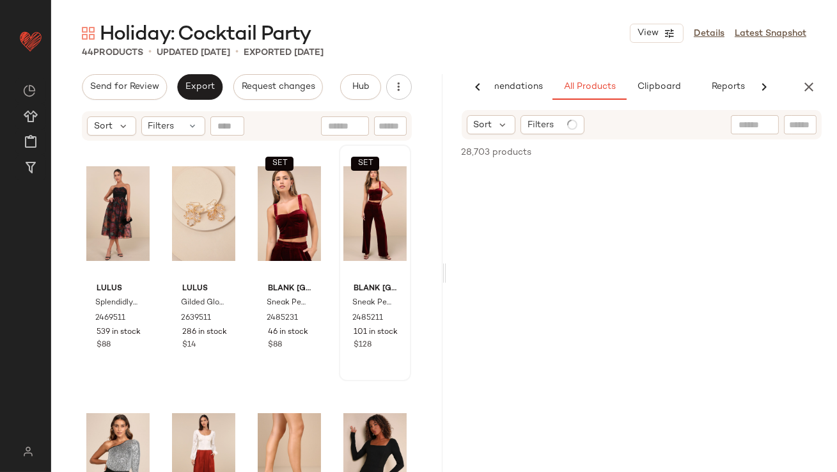
scroll to position [0, 72]
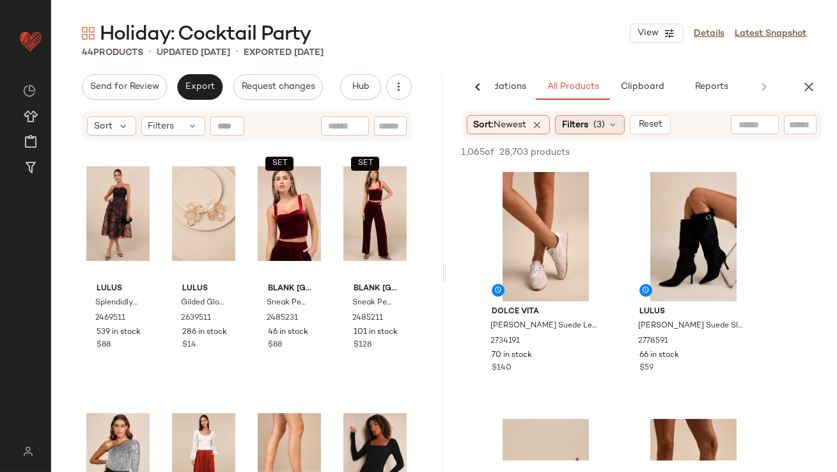
click at [576, 130] on span "Filters" at bounding box center [575, 124] width 26 height 13
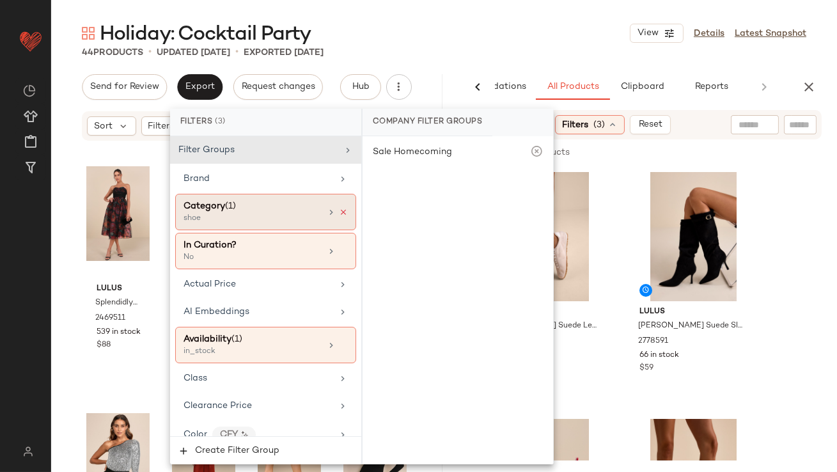
click at [339, 212] on icon at bounding box center [343, 212] width 9 height 9
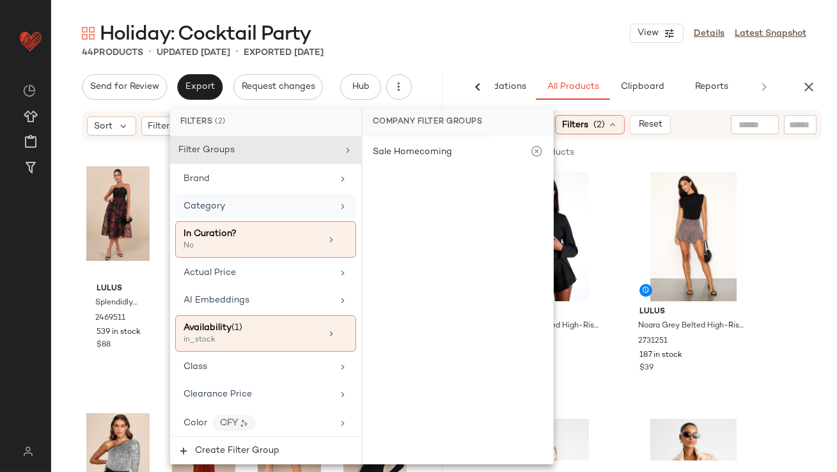
click at [549, 42] on div "Holiday: Cocktail Party View Details Latest Snapshot" at bounding box center [444, 33] width 786 height 26
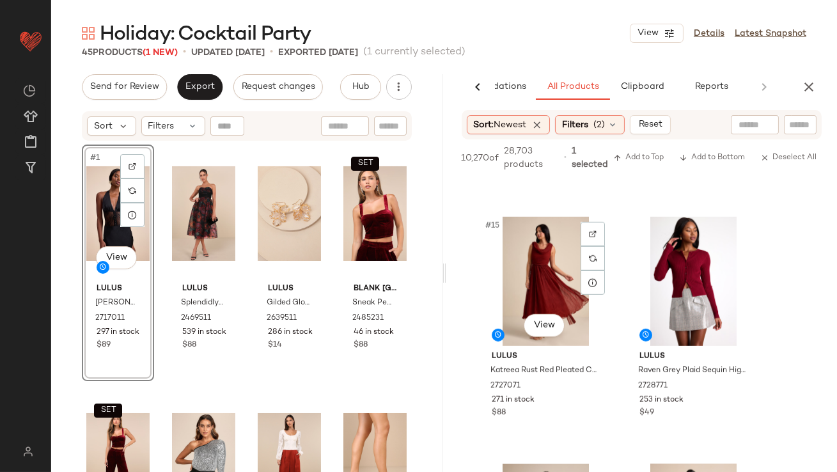
scroll to position [1703, 0]
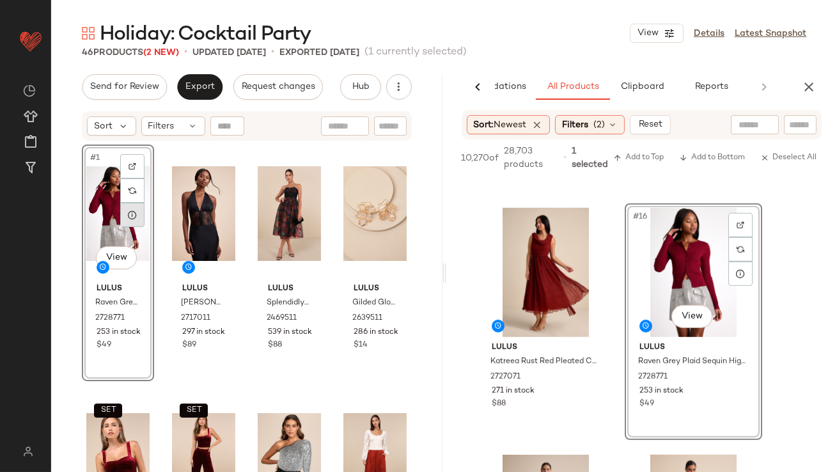
click at [130, 219] on icon at bounding box center [132, 215] width 10 height 10
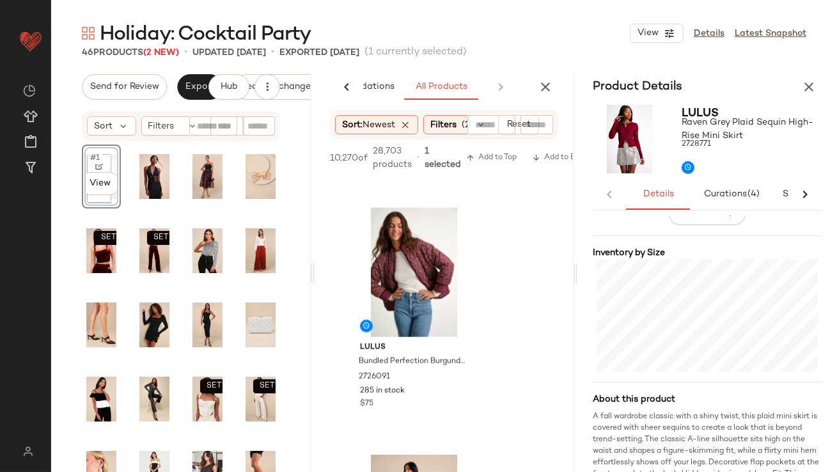
scroll to position [364, 0]
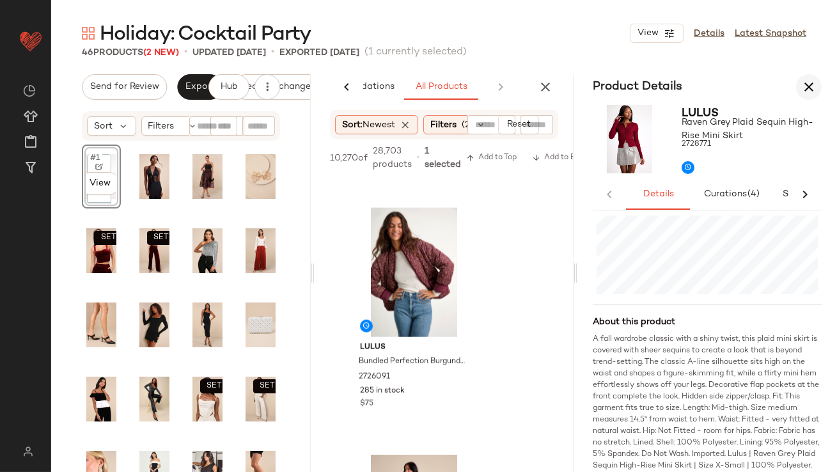
click at [811, 81] on icon "button" at bounding box center [808, 86] width 15 height 15
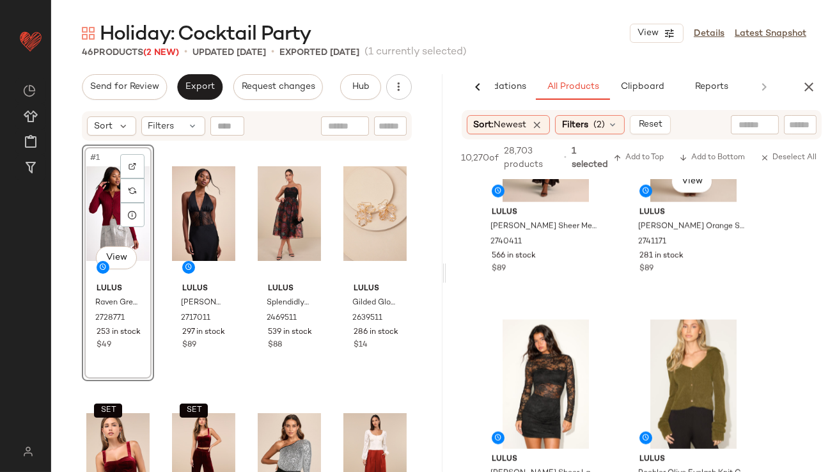
scroll to position [3667, 0]
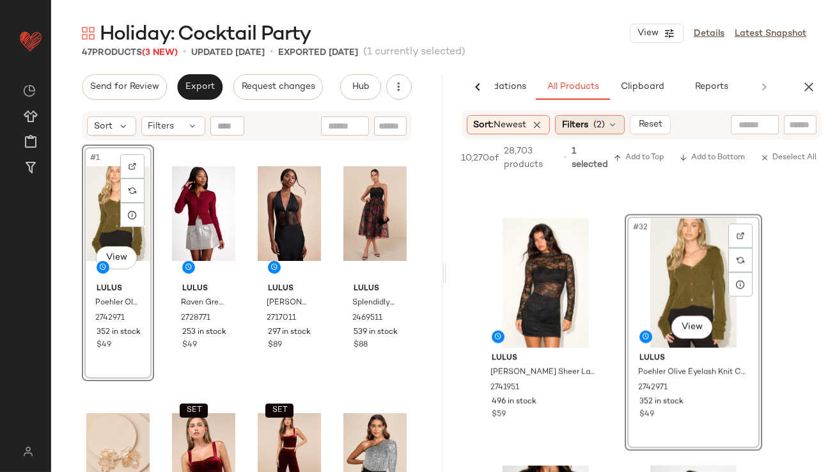
click at [567, 125] on span "Filters" at bounding box center [575, 124] width 26 height 13
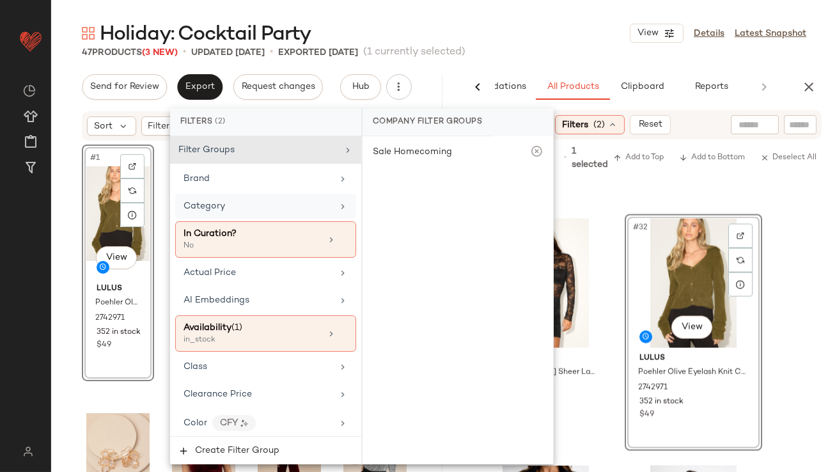
click at [295, 205] on div "Category" at bounding box center [257, 205] width 149 height 13
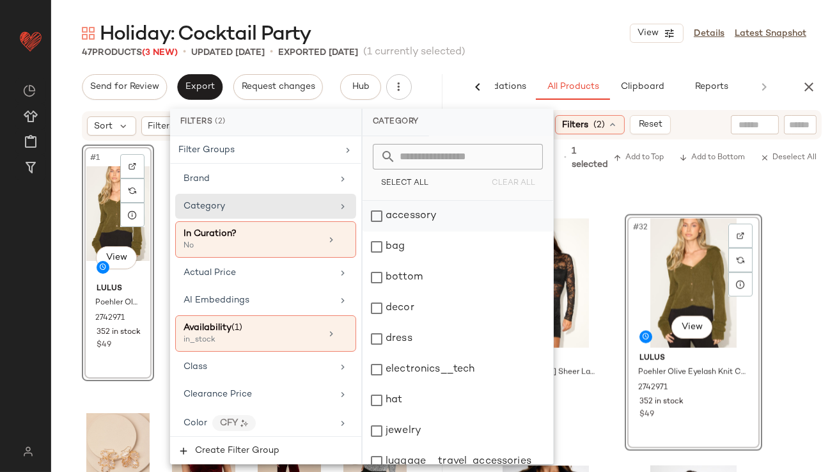
click at [397, 217] on div "accessory" at bounding box center [457, 216] width 191 height 31
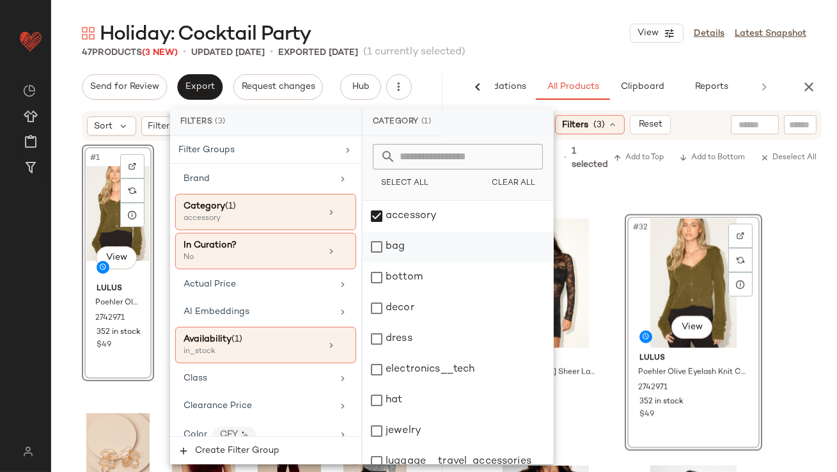
click at [397, 246] on div "bag" at bounding box center [457, 246] width 191 height 31
click at [575, 20] on div "Holiday: Cocktail Party View Details Latest Snapshot" at bounding box center [444, 33] width 786 height 26
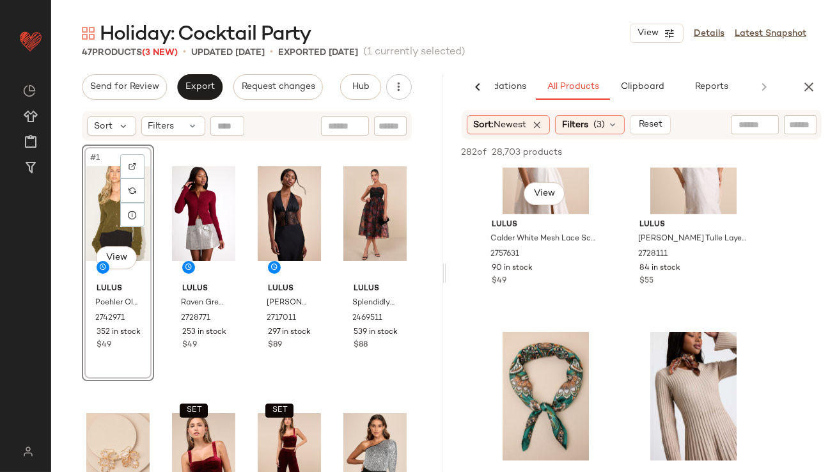
scroll to position [1921, 0]
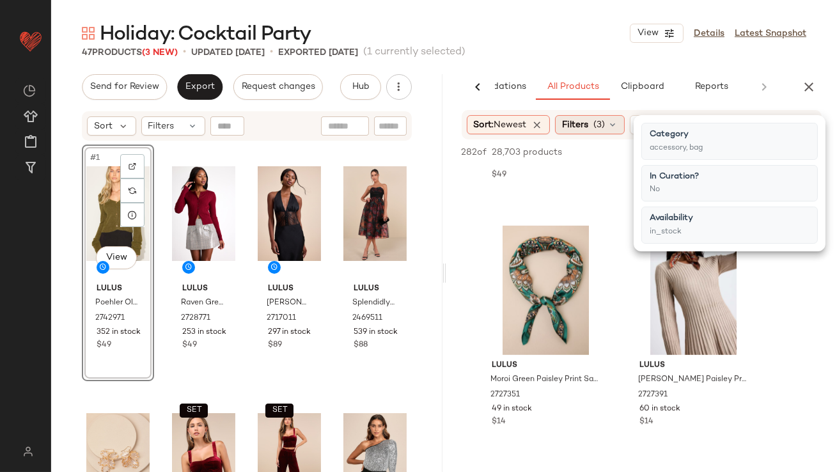
click at [585, 123] on span "Filters" at bounding box center [575, 124] width 26 height 13
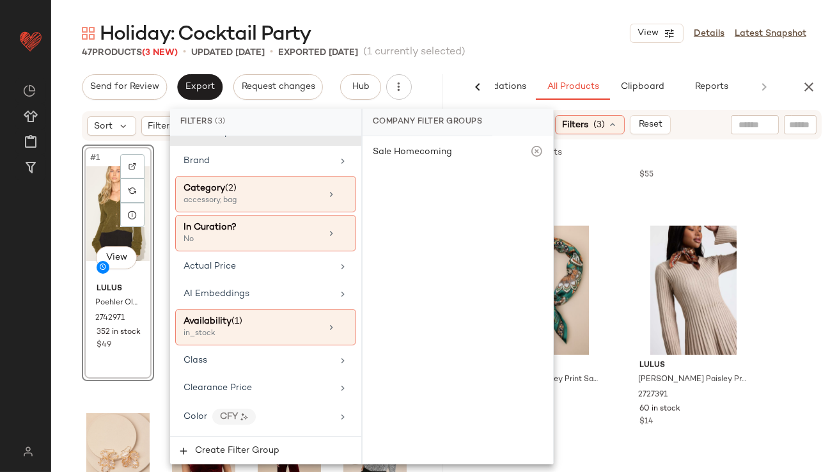
scroll to position [19, 0]
click at [339, 193] on icon at bounding box center [343, 193] width 9 height 9
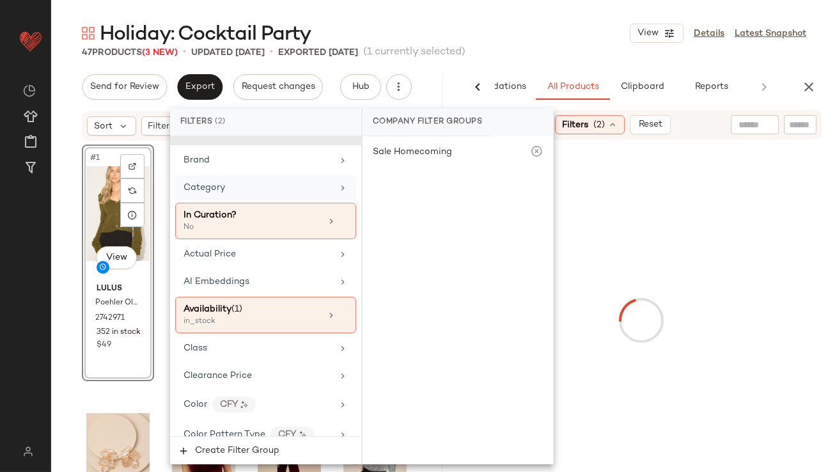
click at [301, 193] on div "Category" at bounding box center [257, 187] width 149 height 13
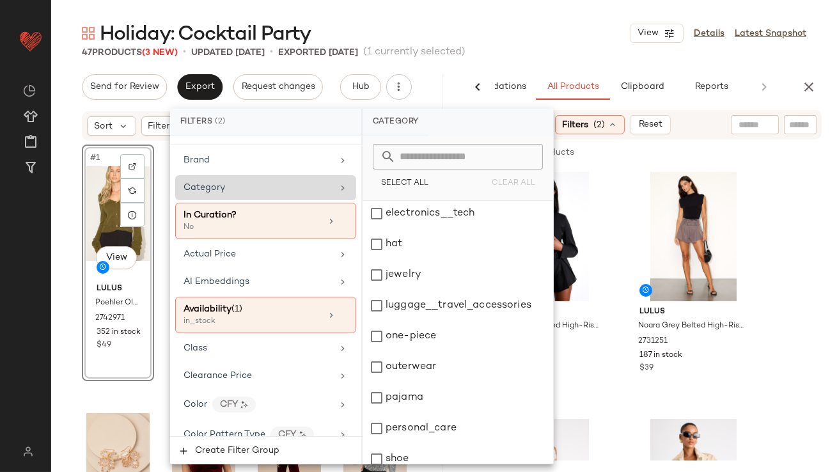
scroll to position [258, 0]
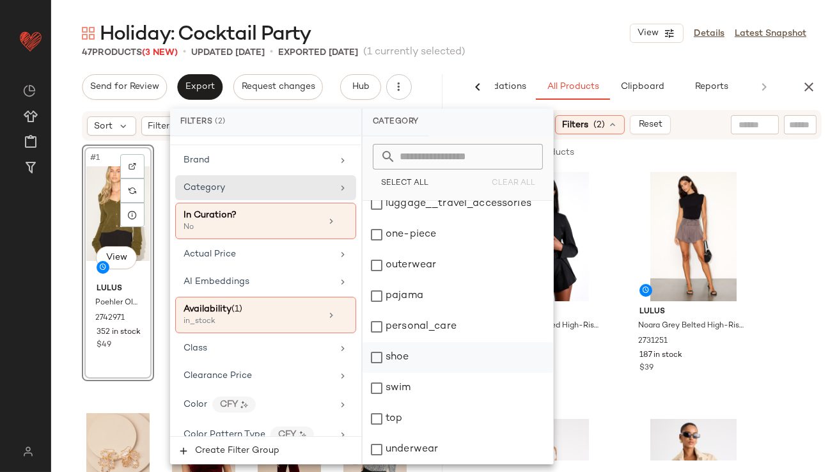
click at [386, 354] on div "shoe" at bounding box center [457, 357] width 191 height 31
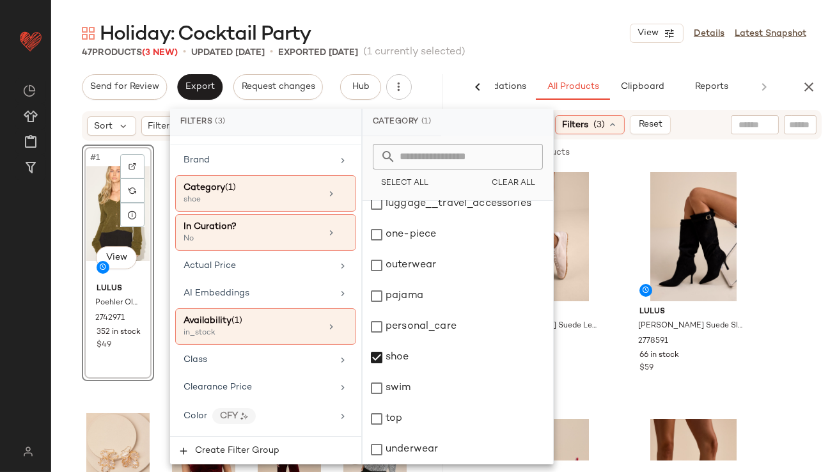
click at [527, 20] on div "Holiday: Cocktail Party View Details Latest Snapshot" at bounding box center [444, 33] width 786 height 26
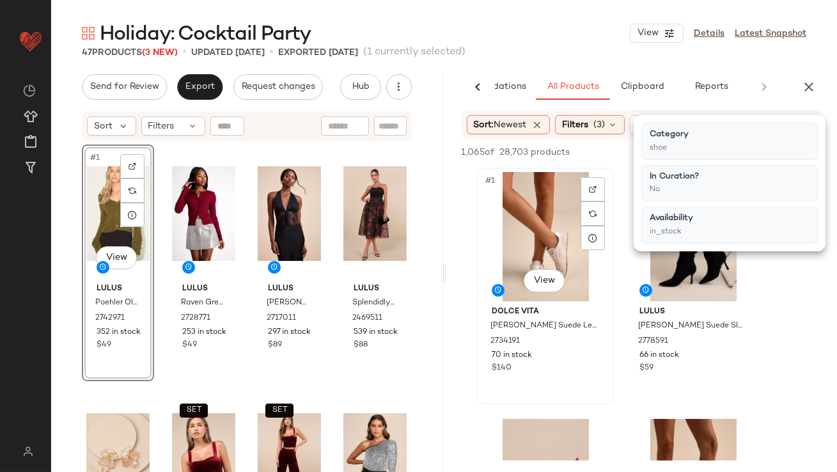
scroll to position [160, 0]
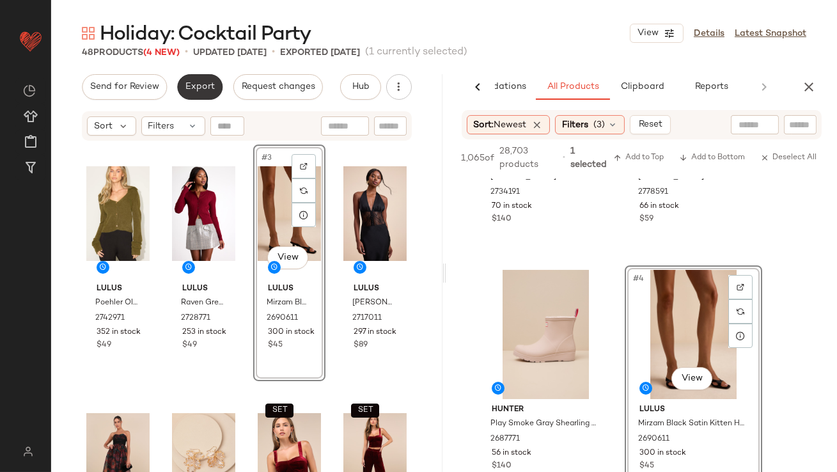
click at [190, 88] on span "Export" at bounding box center [200, 87] width 30 height 10
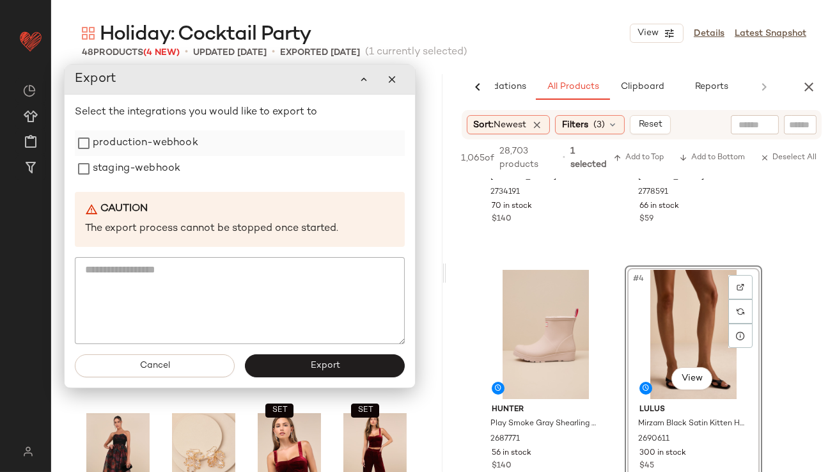
click at [205, 139] on div "production-webhook" at bounding box center [240, 143] width 330 height 26
click at [190, 160] on div "staging-webhook" at bounding box center [240, 169] width 330 height 26
click at [184, 152] on label "production-webhook" at bounding box center [145, 143] width 105 height 26
click at [171, 169] on label "staging-webhook" at bounding box center [137, 169] width 88 height 26
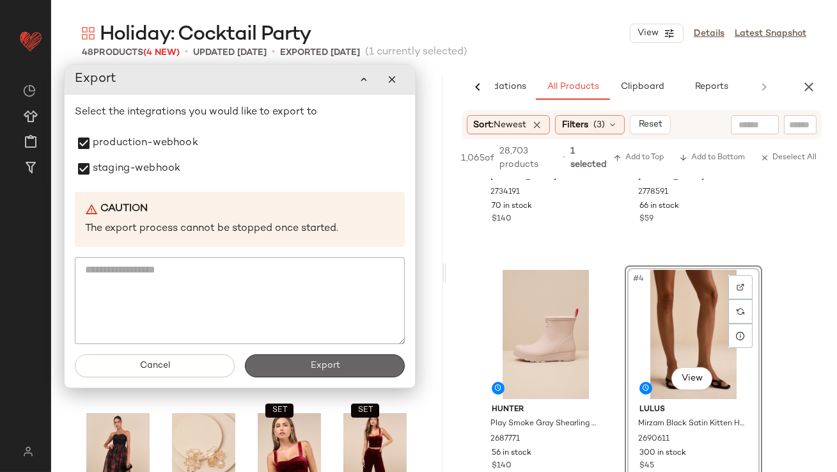
click at [327, 361] on span "Export" at bounding box center [324, 366] width 30 height 10
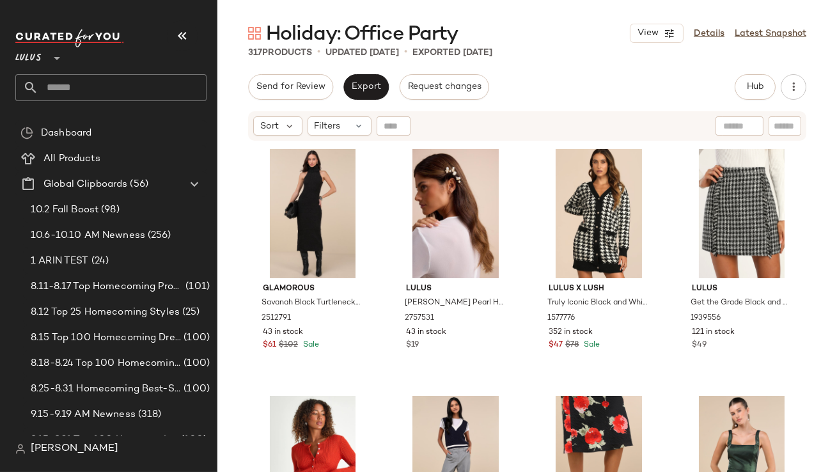
click at [192, 37] on button "button" at bounding box center [182, 35] width 31 height 31
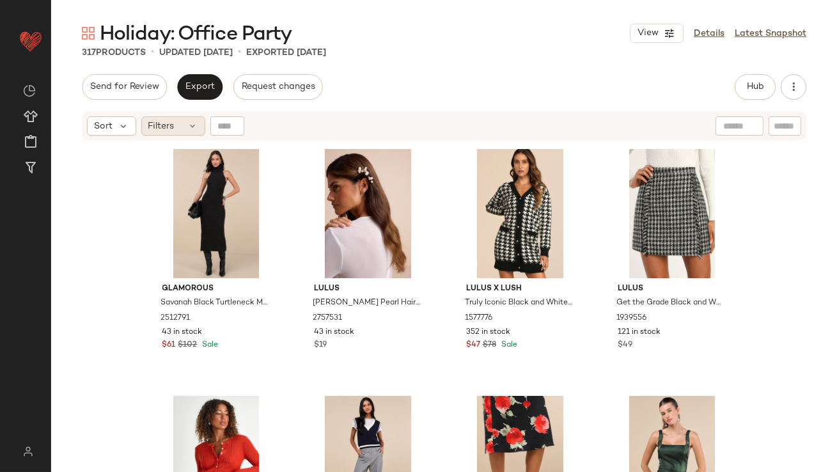
click at [190, 127] on icon at bounding box center [193, 126] width 10 height 10
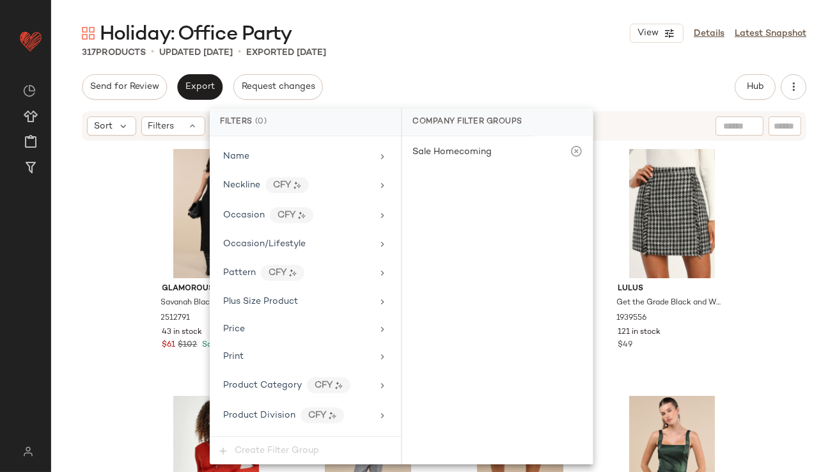
scroll to position [1037, 0]
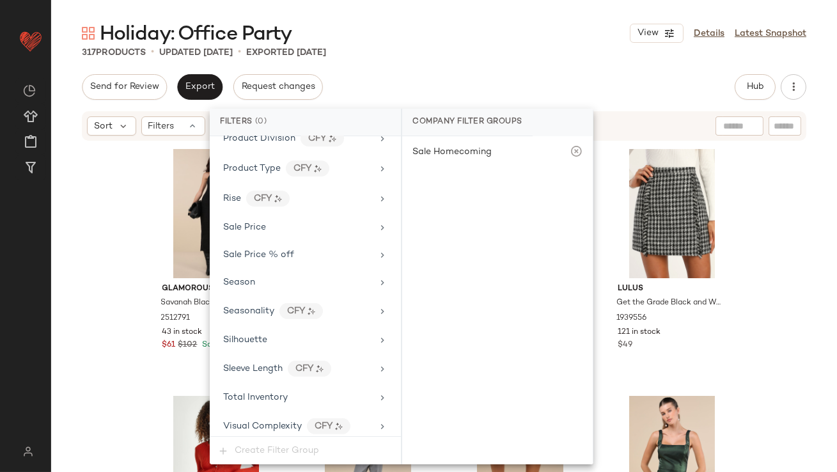
click at [292, 396] on div "Total Inventory" at bounding box center [297, 397] width 149 height 13
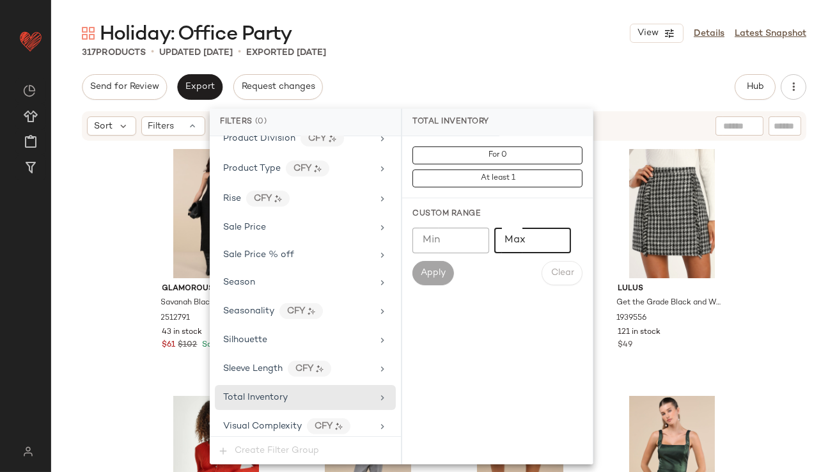
click at [528, 245] on input "Max" at bounding box center [532, 241] width 77 height 26
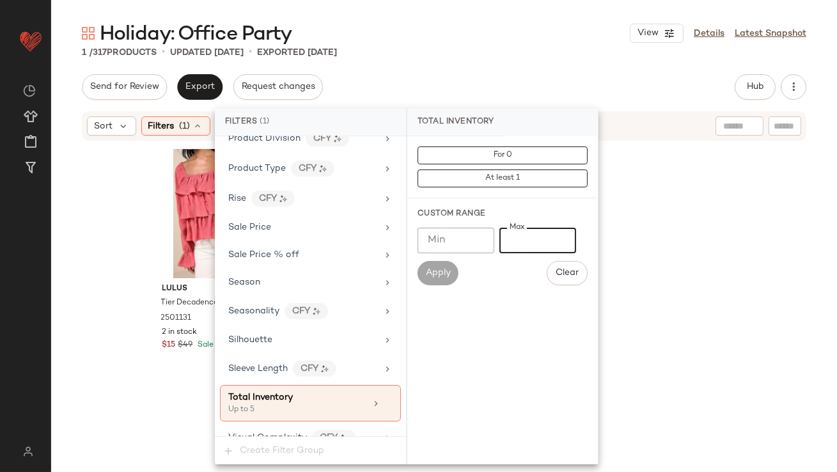
type input "*"
click at [514, 49] on div "1 / 317 Products • updated [DATE] • Exported [DATE]" at bounding box center [444, 52] width 786 height 13
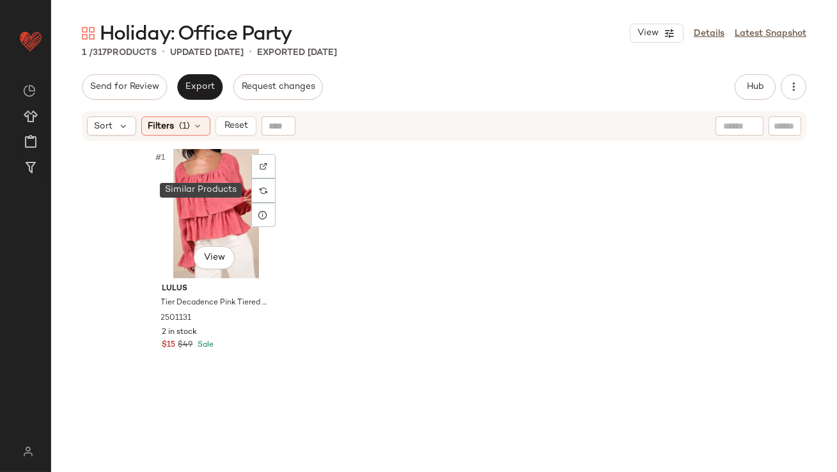
click at [254, 183] on div at bounding box center [263, 190] width 24 height 24
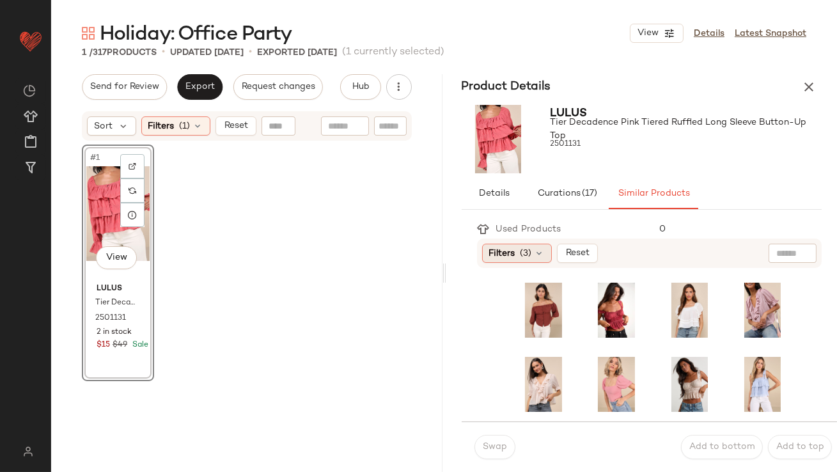
click at [491, 256] on span "Filters" at bounding box center [502, 253] width 26 height 13
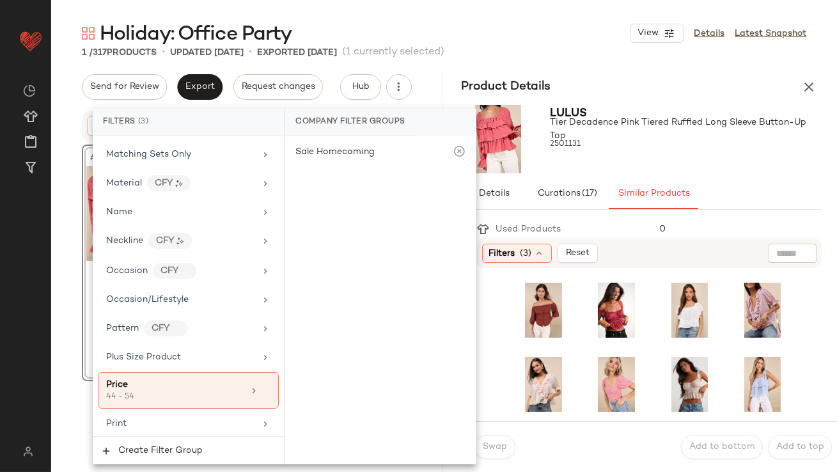
scroll to position [1072, 0]
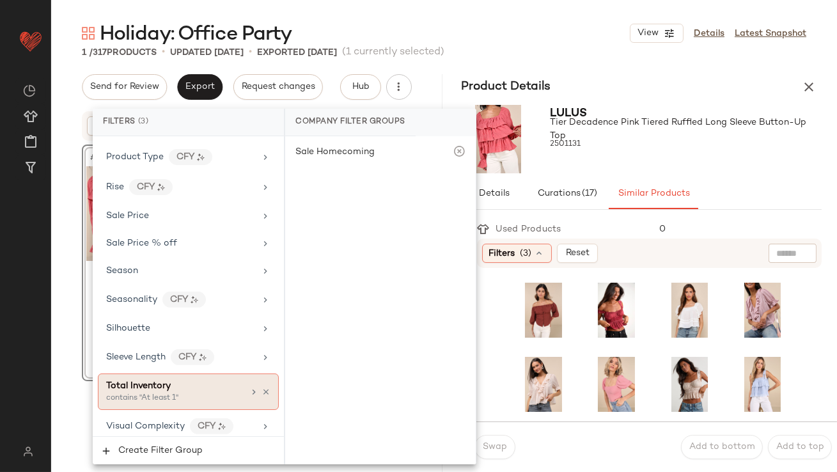
click at [178, 393] on div "contains "At least 1"" at bounding box center [170, 399] width 128 height 12
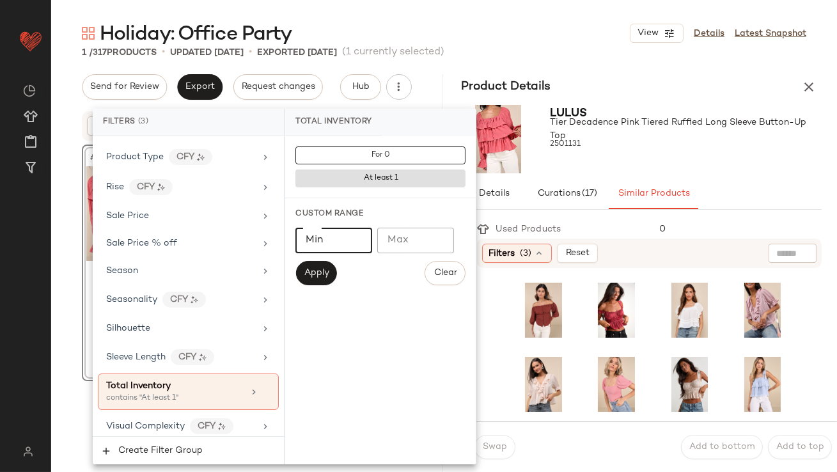
type input "*"
click at [359, 238] on input "*" at bounding box center [333, 241] width 77 height 26
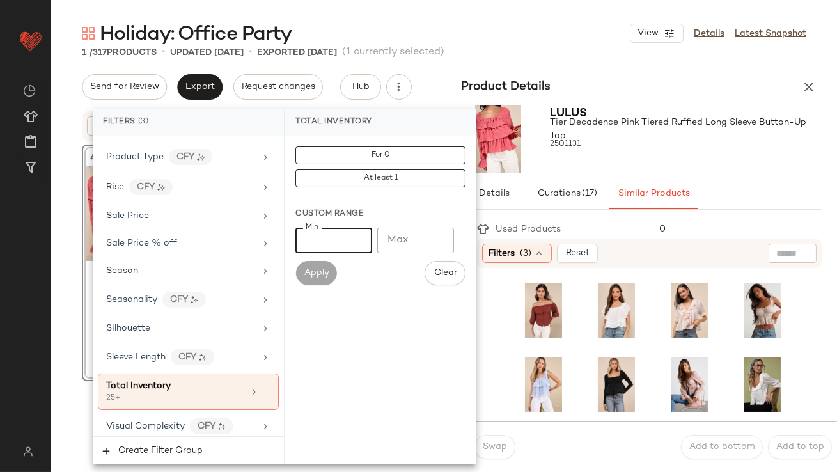
type input "**"
click at [625, 145] on div "2501131" at bounding box center [686, 145] width 272 height 18
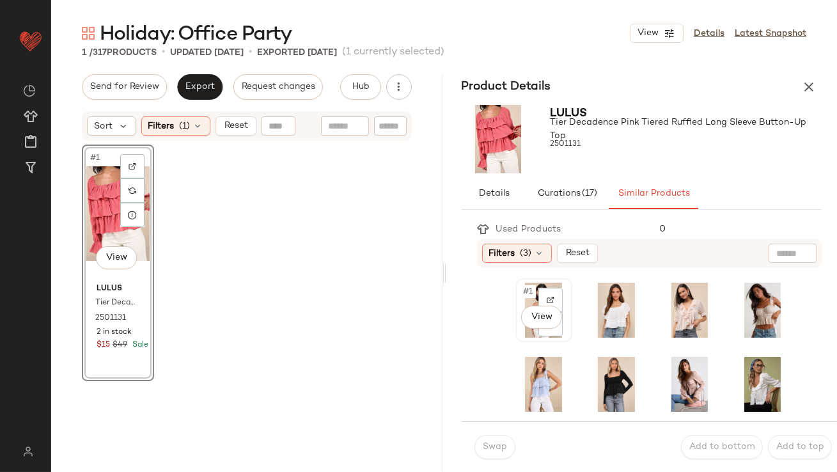
click at [526, 299] on div "#1 View" at bounding box center [544, 310] width 48 height 55
click at [494, 440] on button "Swap" at bounding box center [494, 447] width 41 height 24
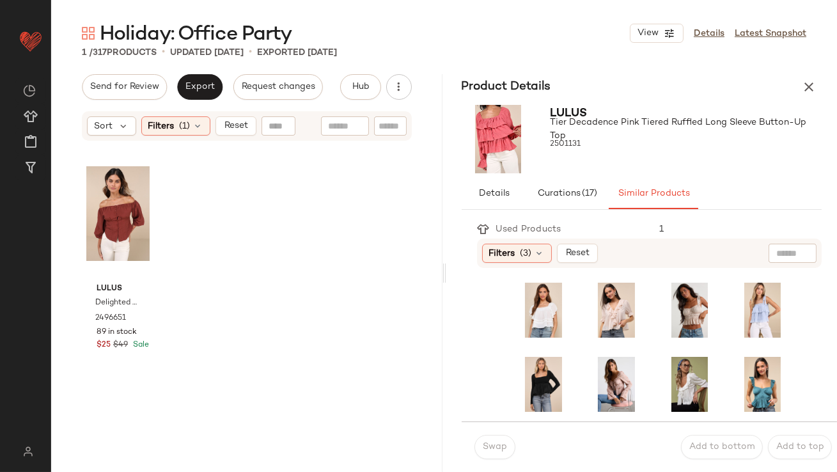
click at [178, 114] on div "Sort Filters (1) Reset" at bounding box center [247, 125] width 330 height 29
click at [180, 126] on span "(1)" at bounding box center [185, 126] width 11 height 13
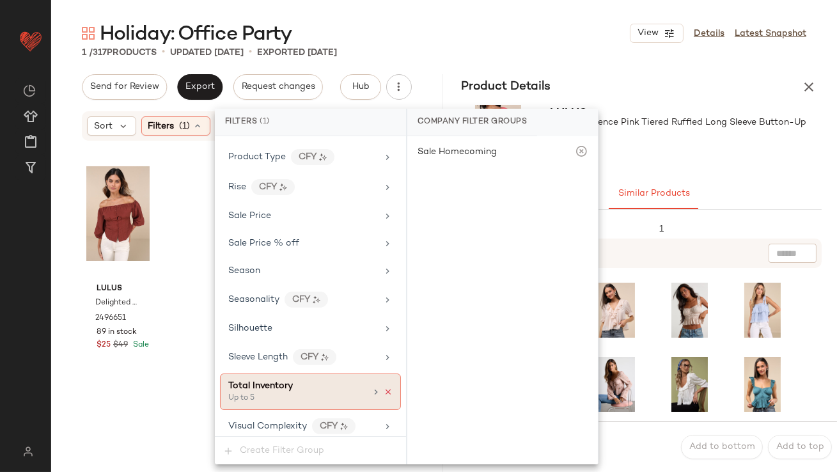
click at [386, 387] on icon at bounding box center [388, 391] width 9 height 9
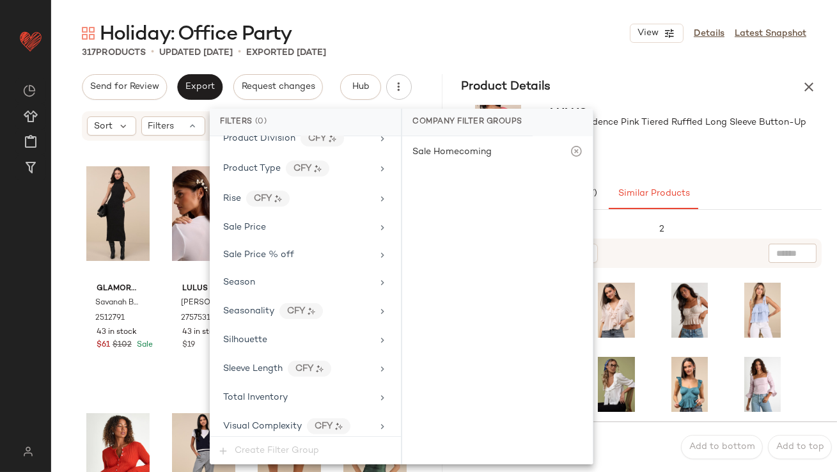
click at [805, 86] on icon "button" at bounding box center [808, 86] width 15 height 15
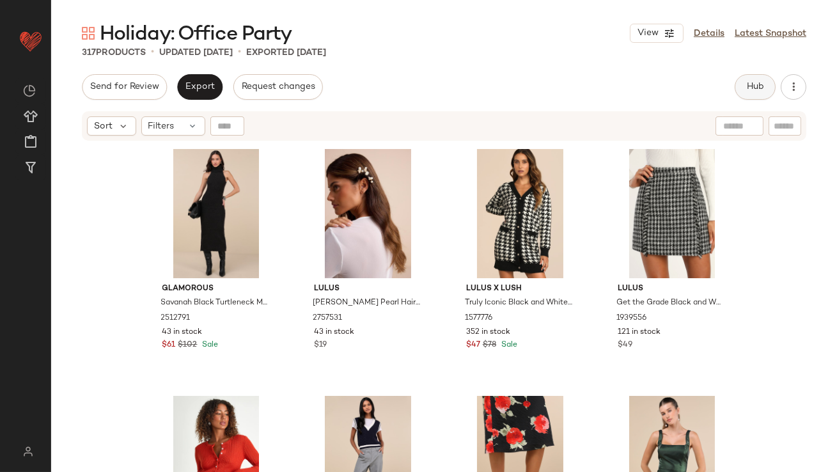
click at [738, 92] on button "Hub" at bounding box center [755, 87] width 41 height 26
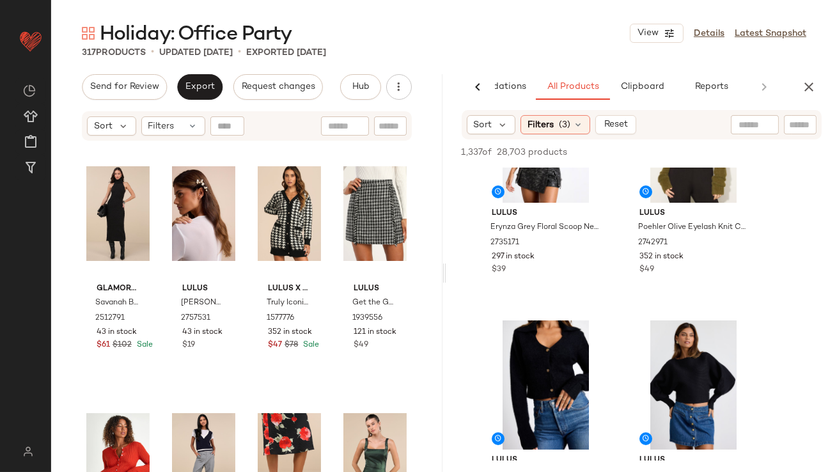
scroll to position [444, 0]
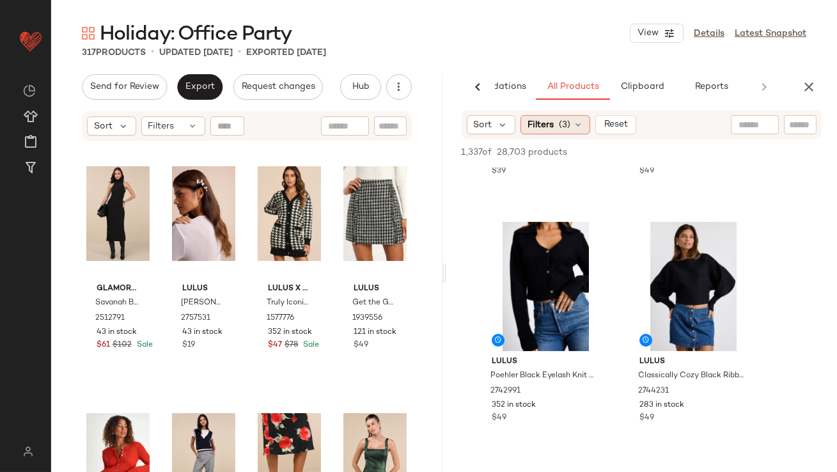
click at [557, 129] on div "Filters (3)" at bounding box center [555, 124] width 70 height 19
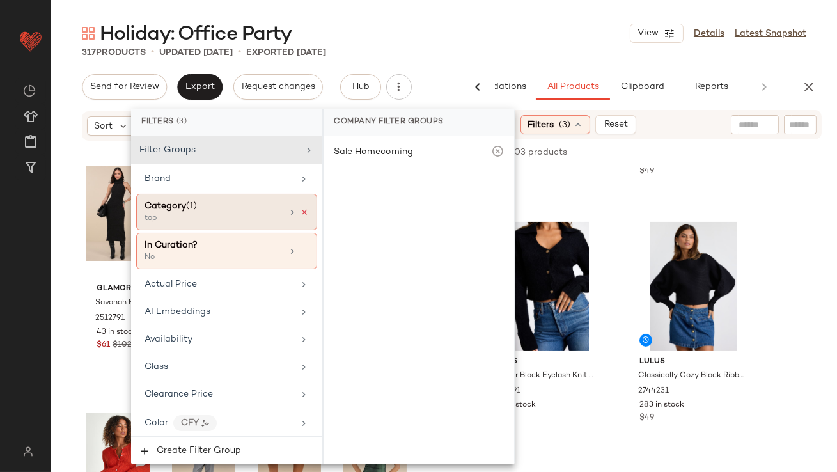
click at [300, 212] on icon at bounding box center [304, 212] width 9 height 9
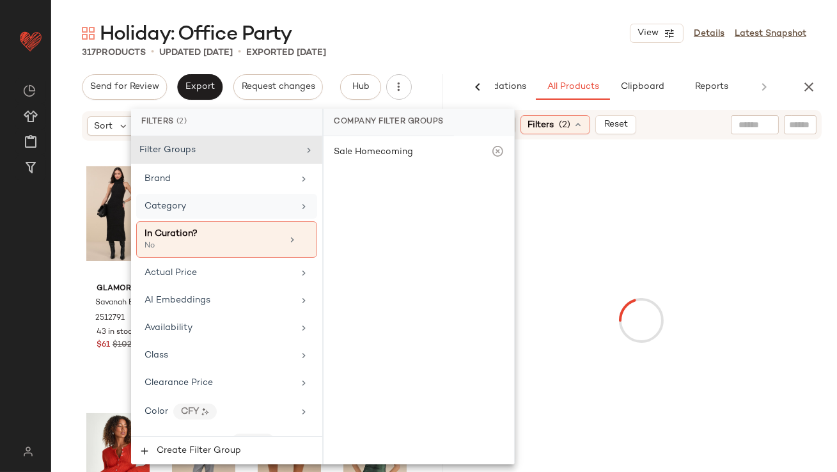
click at [532, 34] on div "Holiday: Office Party View Details Latest Snapshot" at bounding box center [444, 33] width 786 height 26
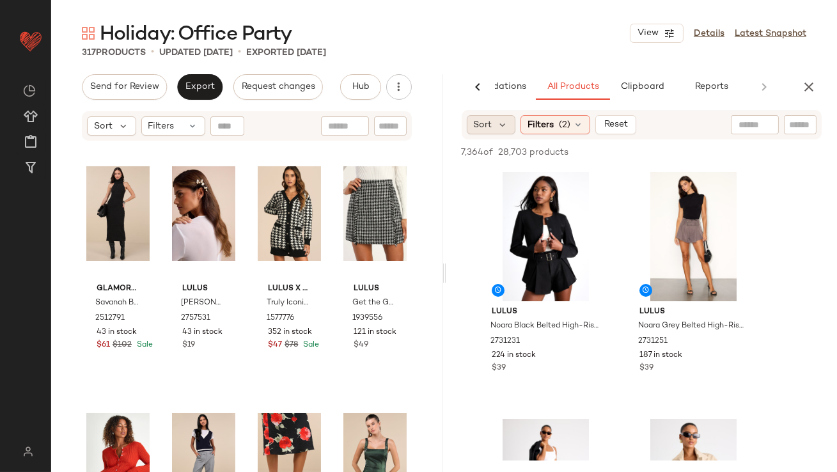
click at [495, 121] on div "Sort" at bounding box center [491, 124] width 49 height 19
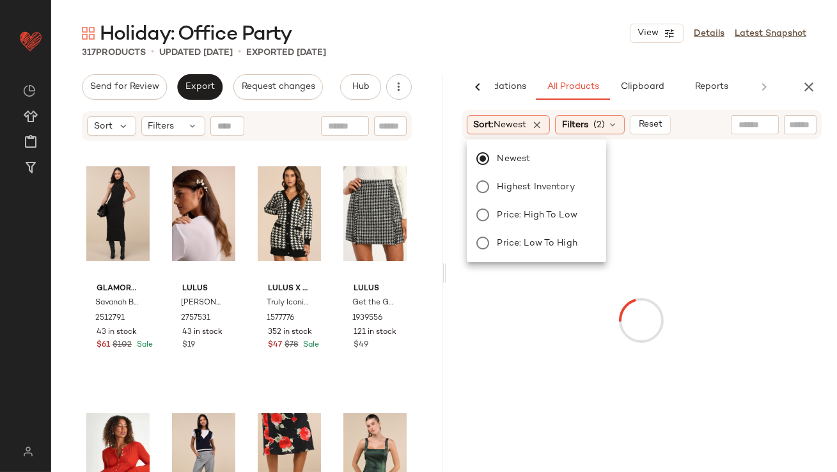
click at [469, 39] on div "Holiday: Office Party View Details Latest Snapshot" at bounding box center [444, 33] width 786 height 26
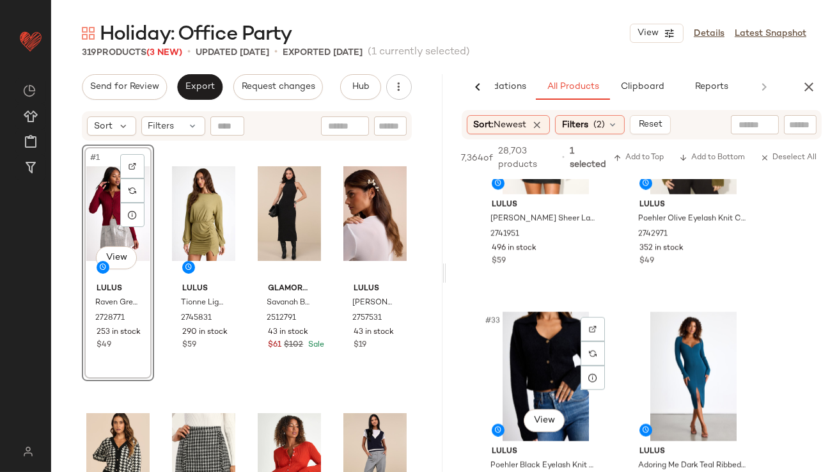
scroll to position [3706, 0]
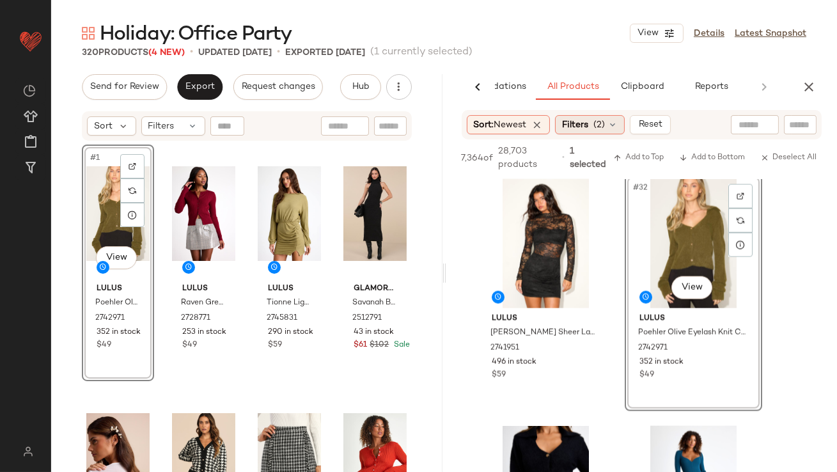
click at [598, 120] on span "(2)" at bounding box center [599, 124] width 12 height 13
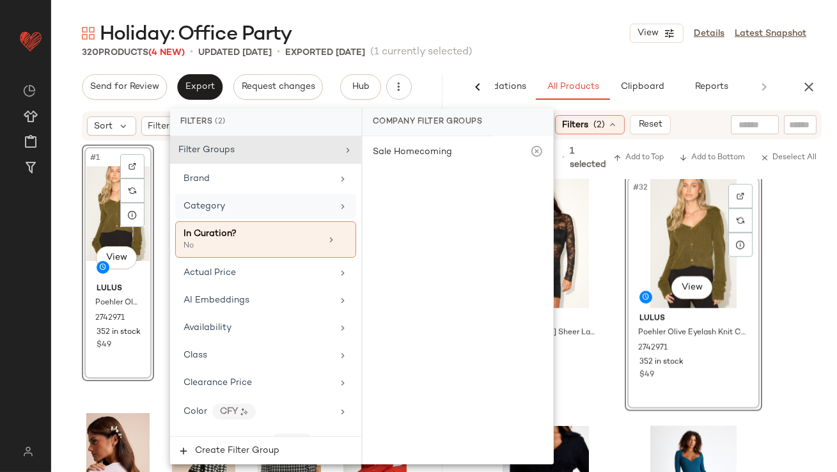
click at [243, 211] on div "Category" at bounding box center [257, 205] width 149 height 13
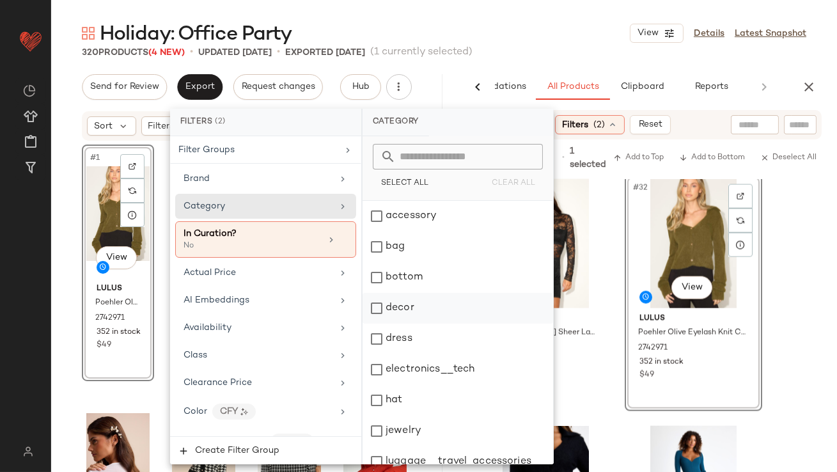
scroll to position [13, 0]
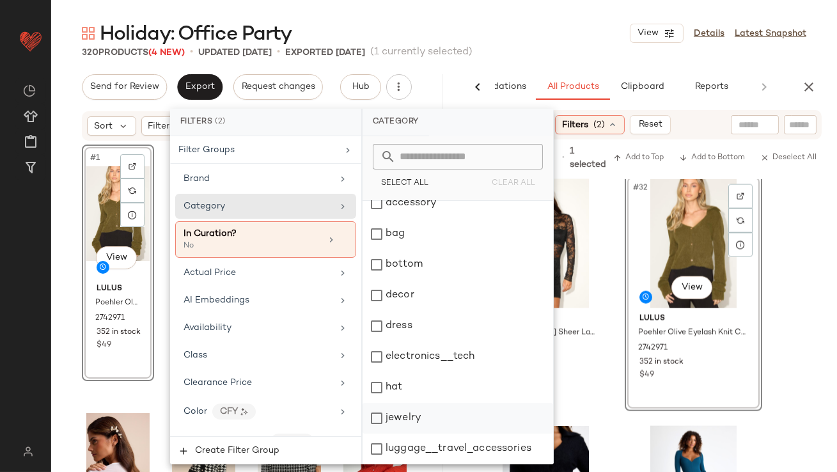
click at [402, 409] on div "jewelry" at bounding box center [457, 418] width 191 height 31
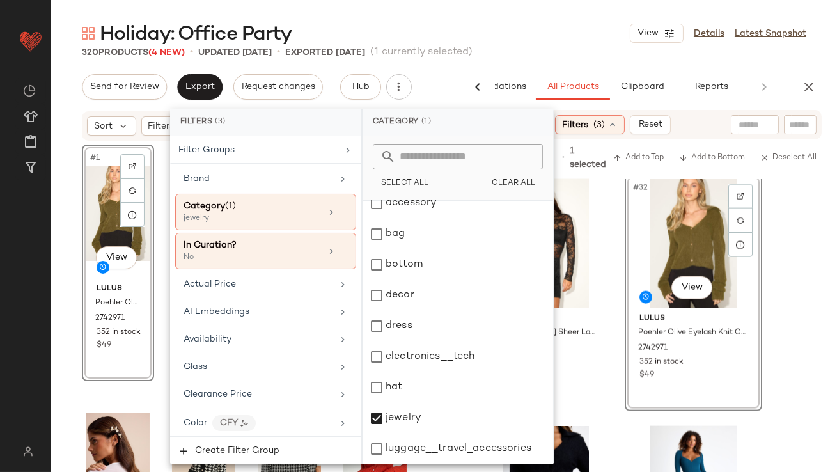
click at [595, 41] on div "Holiday: Office Party View Details Latest Snapshot" at bounding box center [444, 33] width 786 height 26
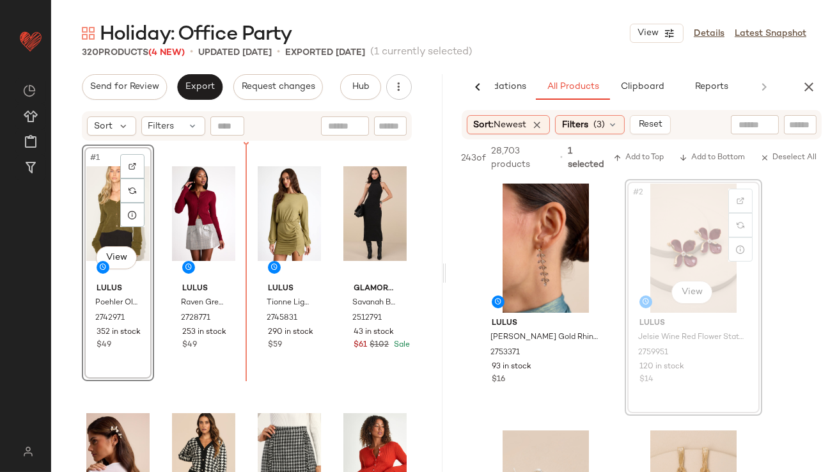
drag, startPoint x: 695, startPoint y: 226, endPoint x: 247, endPoint y: 286, distance: 452.3
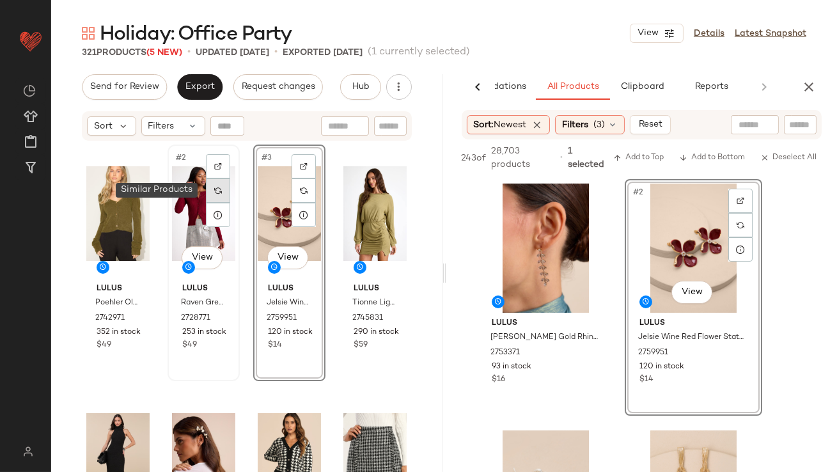
click at [214, 189] on img at bounding box center [218, 191] width 8 height 8
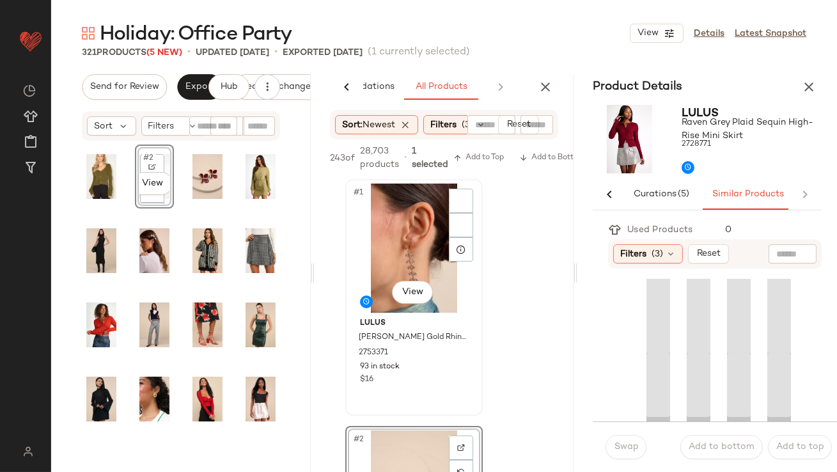
scroll to position [0, 74]
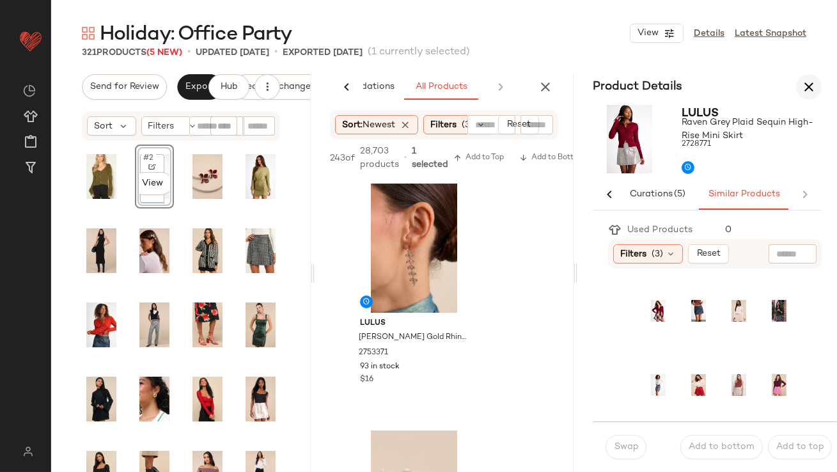
click at [540, 93] on icon "button" at bounding box center [545, 86] width 15 height 15
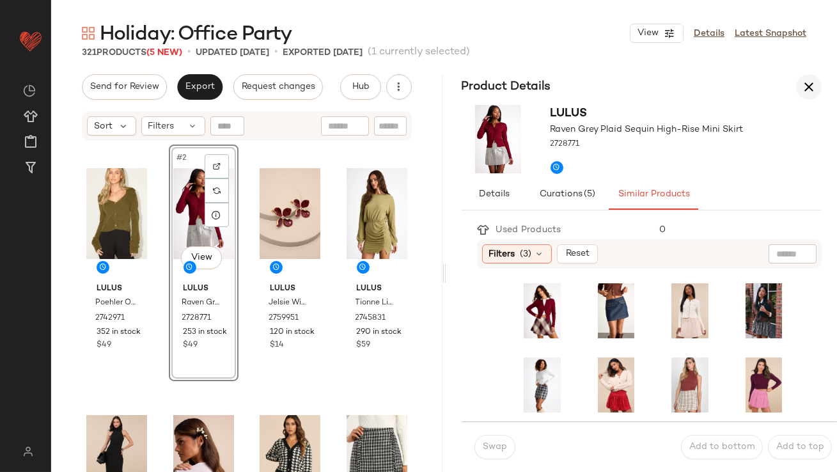
scroll to position [0, 0]
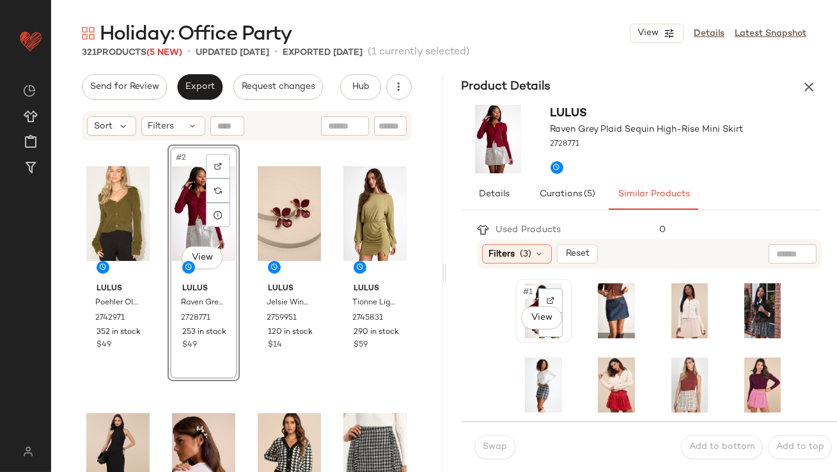
click at [525, 298] on span "#1" at bounding box center [528, 292] width 13 height 13
click at [495, 445] on span "Swap" at bounding box center [494, 447] width 25 height 10
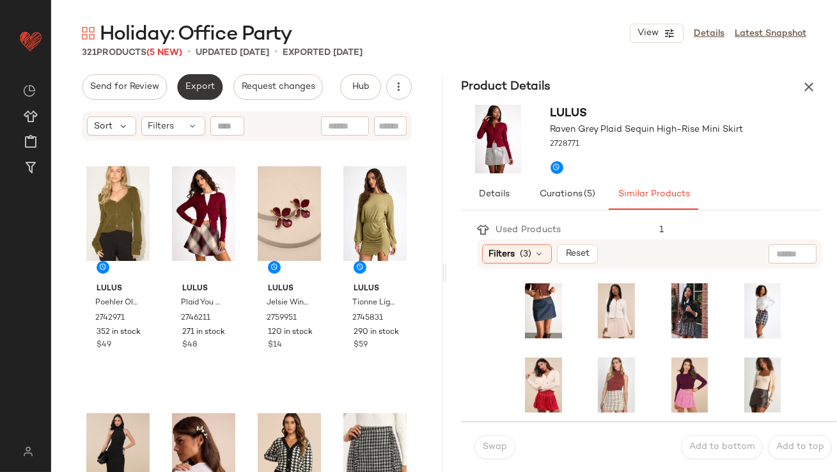
click at [180, 84] on button "Export" at bounding box center [199, 87] width 45 height 26
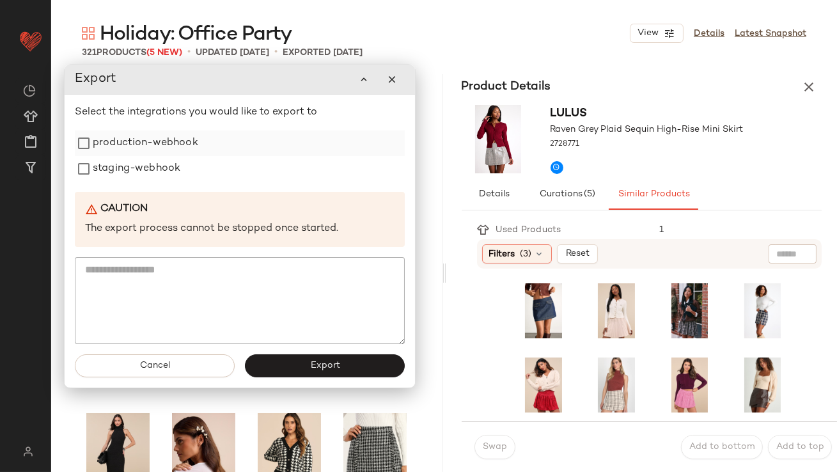
click at [187, 140] on label "production-webhook" at bounding box center [145, 143] width 105 height 26
click at [187, 162] on div "staging-webhook" at bounding box center [240, 169] width 330 height 26
click at [154, 183] on div "Select the integrations you would like to export to production-webhook staging-…" at bounding box center [240, 224] width 330 height 239
click at [164, 178] on label "staging-webhook" at bounding box center [137, 169] width 88 height 26
click at [271, 371] on button "Export" at bounding box center [325, 365] width 160 height 23
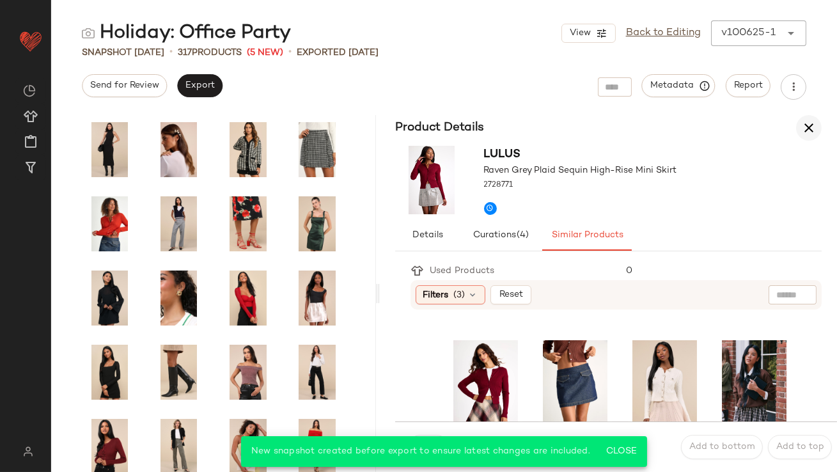
click at [813, 133] on icon "button" at bounding box center [808, 127] width 15 height 15
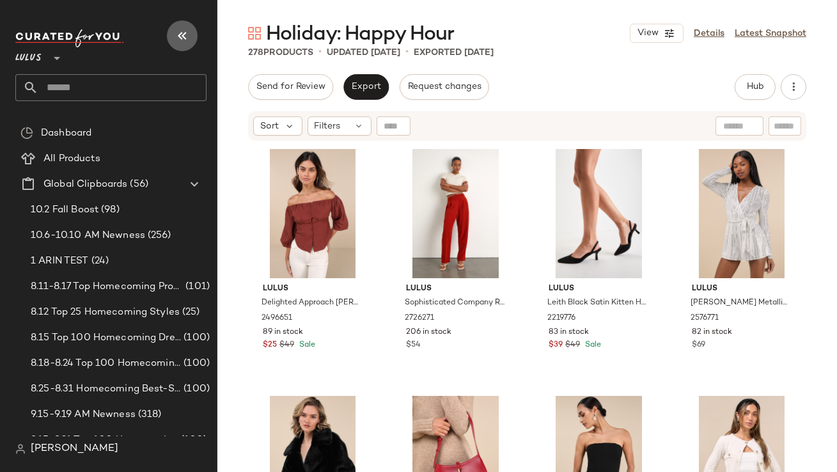
click at [179, 43] on icon "button" at bounding box center [182, 35] width 15 height 15
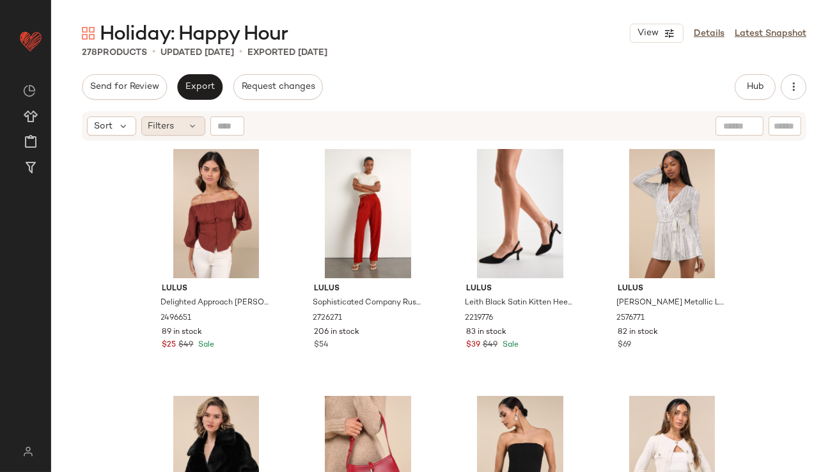
click at [169, 124] on span "Filters" at bounding box center [161, 126] width 26 height 13
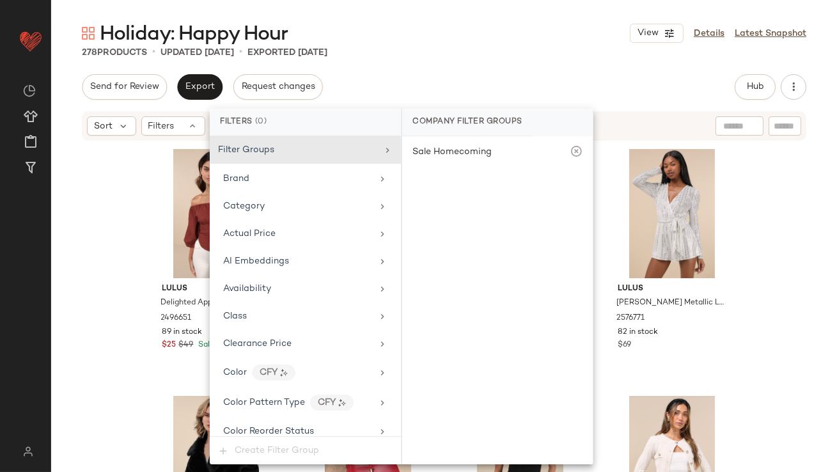
click at [396, 29] on div "Holiday: Happy Hour View Details Latest Snapshot" at bounding box center [444, 33] width 786 height 26
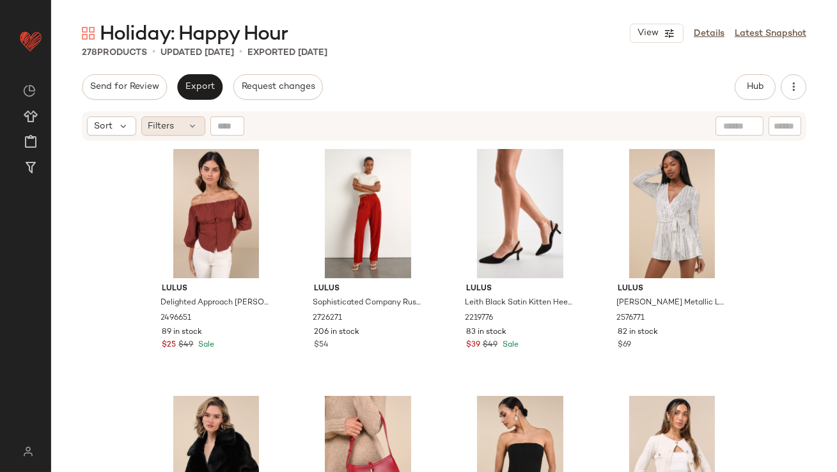
click at [194, 130] on icon at bounding box center [193, 126] width 10 height 10
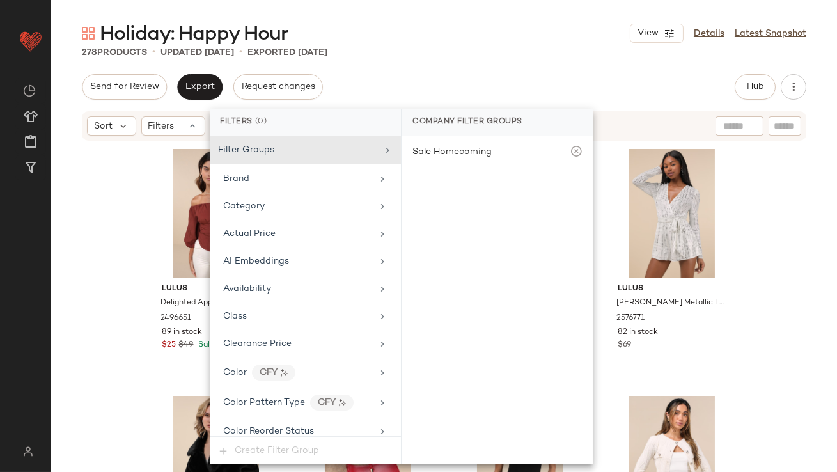
scroll to position [1009, 0]
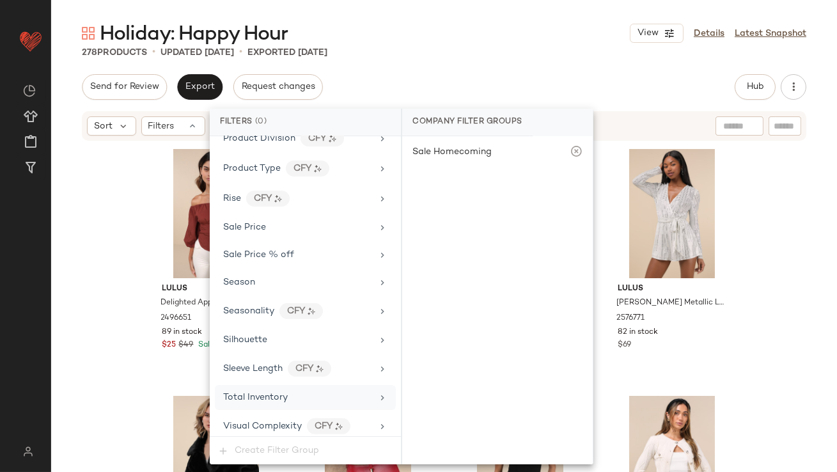
click at [350, 396] on div "Total Inventory" at bounding box center [297, 397] width 149 height 13
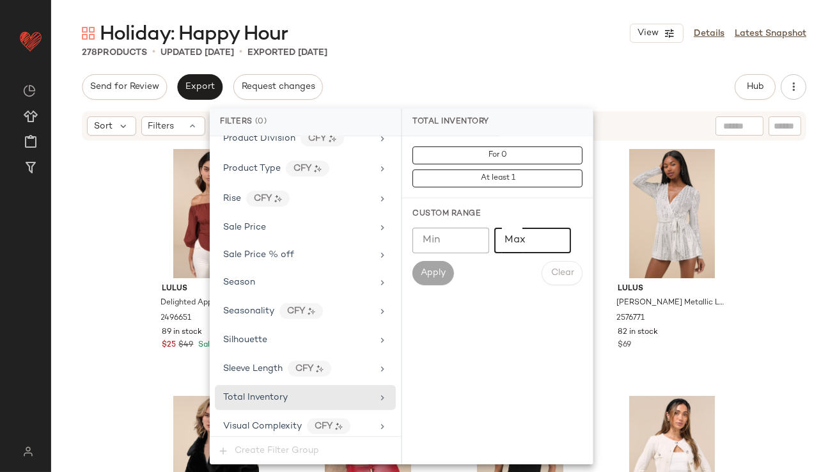
click at [504, 238] on input "Max" at bounding box center [532, 241] width 77 height 26
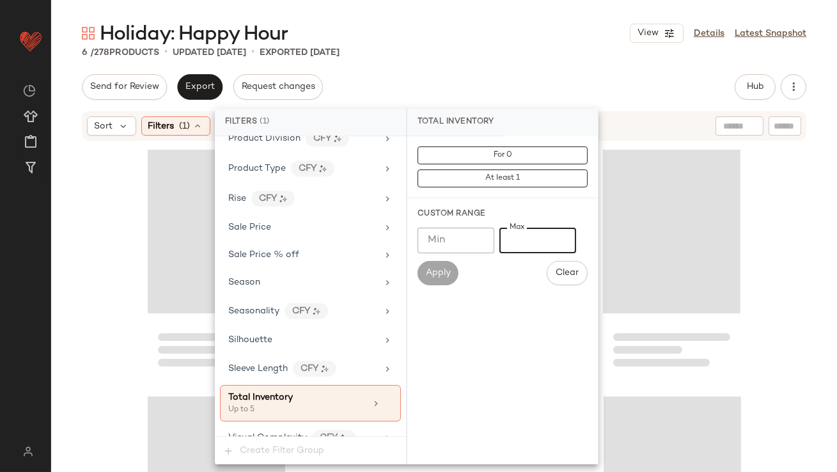
type input "*"
click at [500, 38] on div "Holiday: Happy Hour View Details Latest Snapshot" at bounding box center [444, 33] width 786 height 26
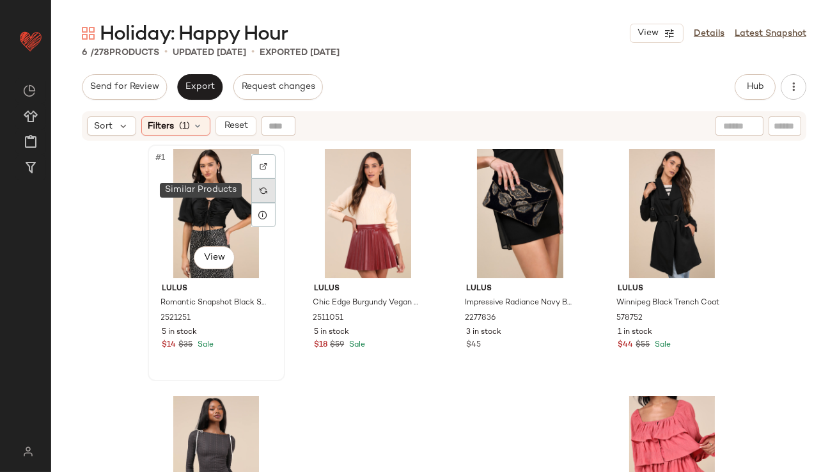
click at [262, 193] on img at bounding box center [264, 191] width 8 height 8
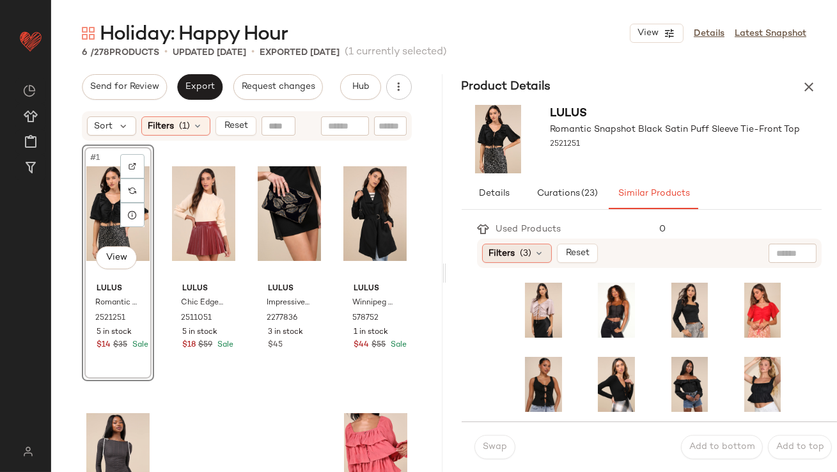
click at [507, 261] on div "Filters (3)" at bounding box center [517, 253] width 70 height 19
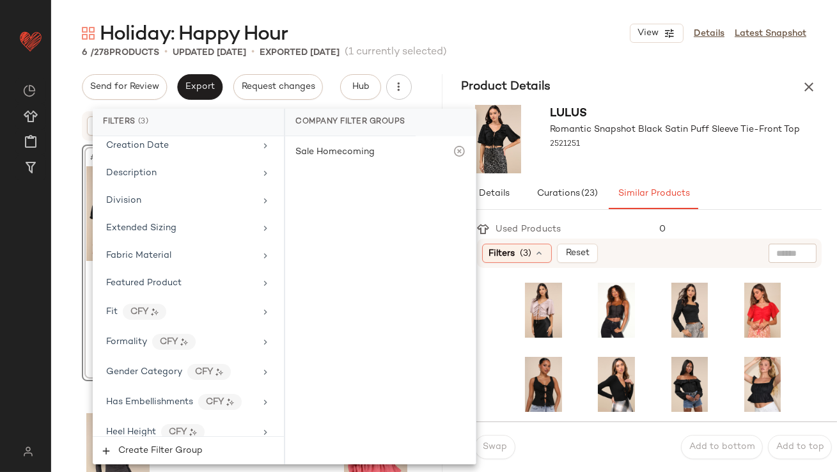
scroll to position [1072, 0]
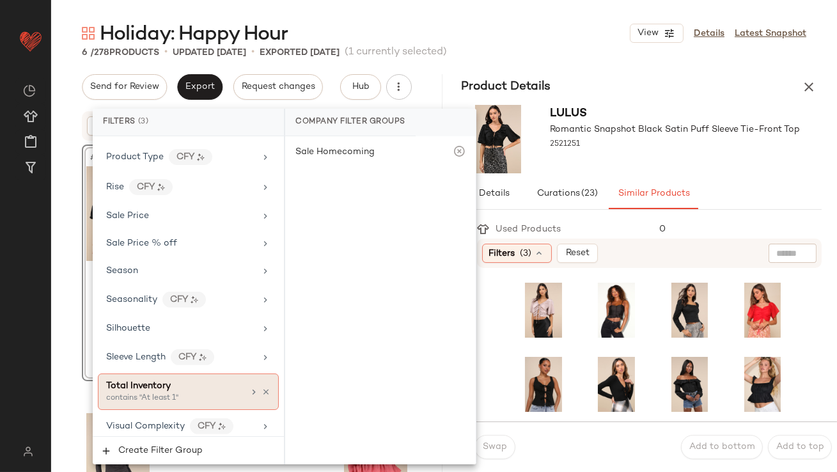
click at [182, 382] on div "Total Inventory" at bounding box center [174, 385] width 137 height 13
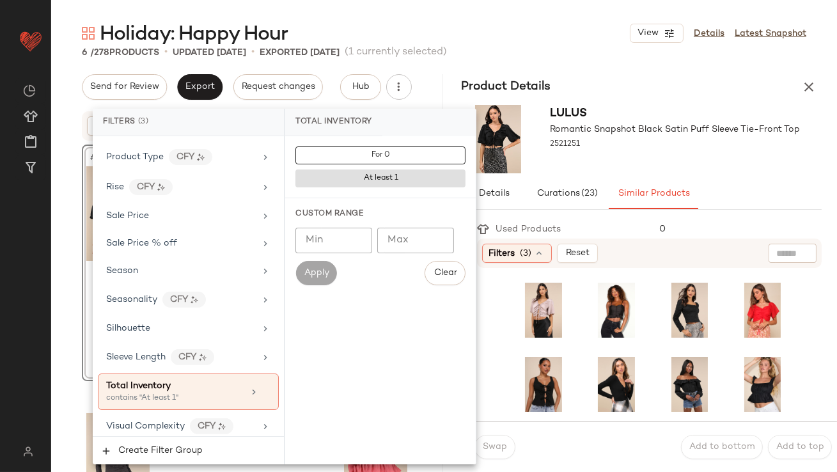
click at [352, 234] on input "Min" at bounding box center [333, 241] width 77 height 26
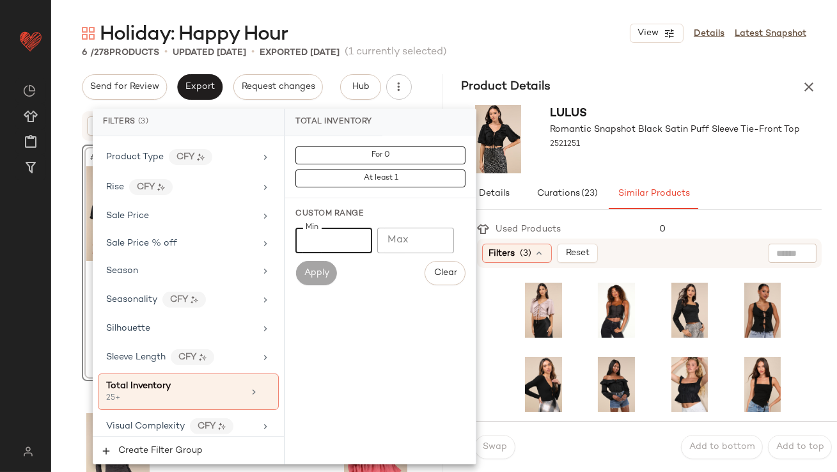
type input "**"
click at [552, 36] on div "Holiday: Happy Hour View Details Latest Snapshot" at bounding box center [444, 33] width 786 height 26
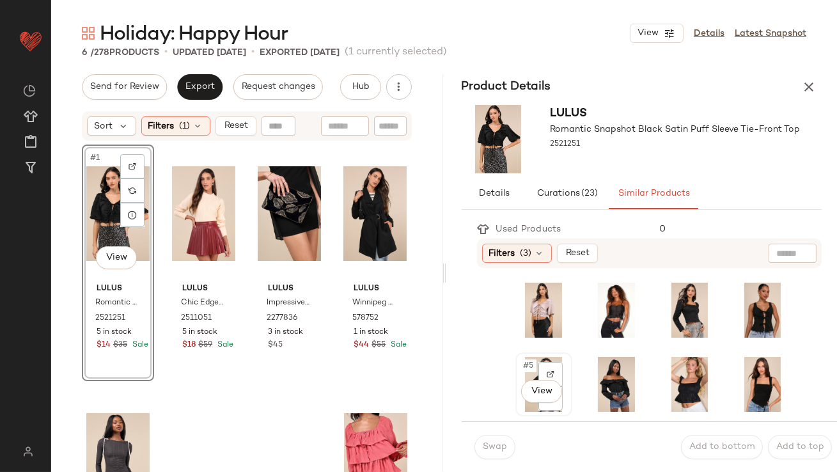
click at [526, 370] on span "#5" at bounding box center [529, 365] width 14 height 13
click at [494, 443] on span "Swap" at bounding box center [494, 447] width 25 height 10
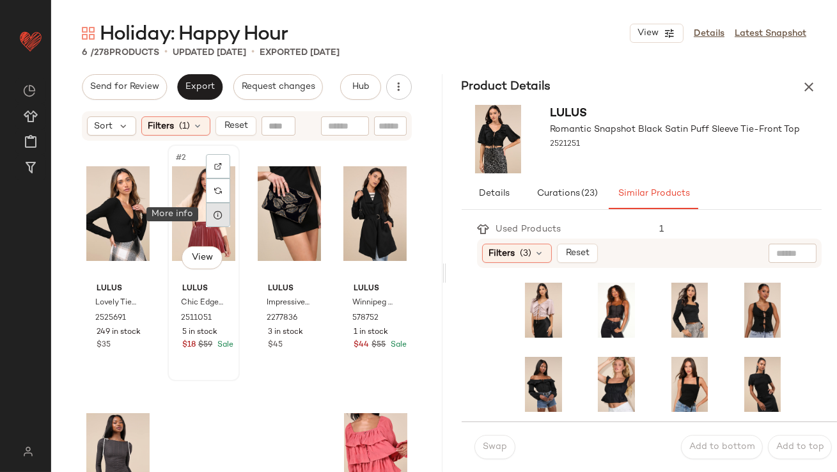
click at [215, 211] on icon at bounding box center [218, 215] width 10 height 10
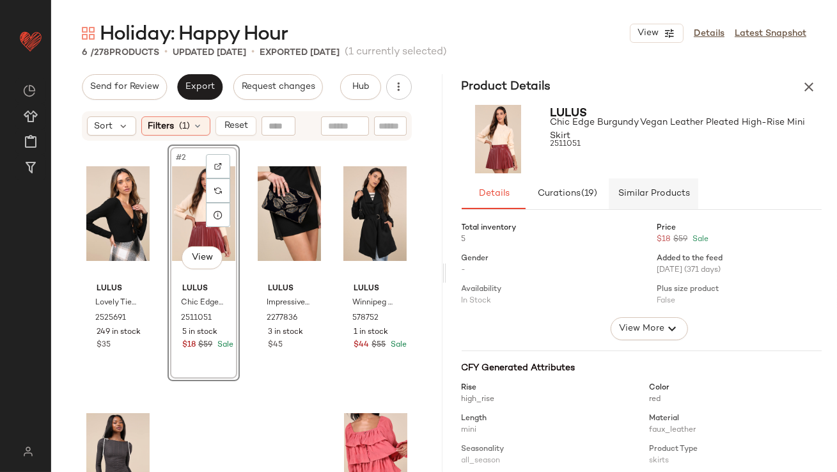
click at [669, 183] on button "Similar Products" at bounding box center [654, 193] width 90 height 31
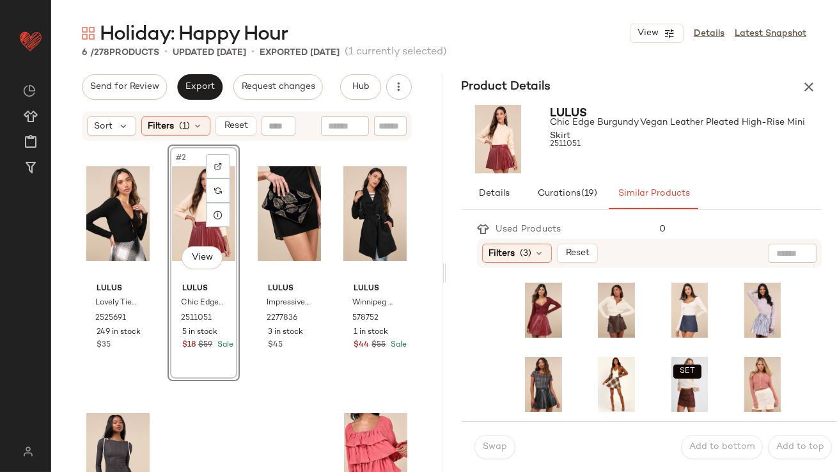
click at [506, 269] on div "SET SET SET" at bounding box center [657, 344] width 361 height 153
click at [506, 265] on div "Filters (3) Reset" at bounding box center [649, 252] width 345 height 29
click at [506, 256] on span "Filters" at bounding box center [502, 253] width 26 height 13
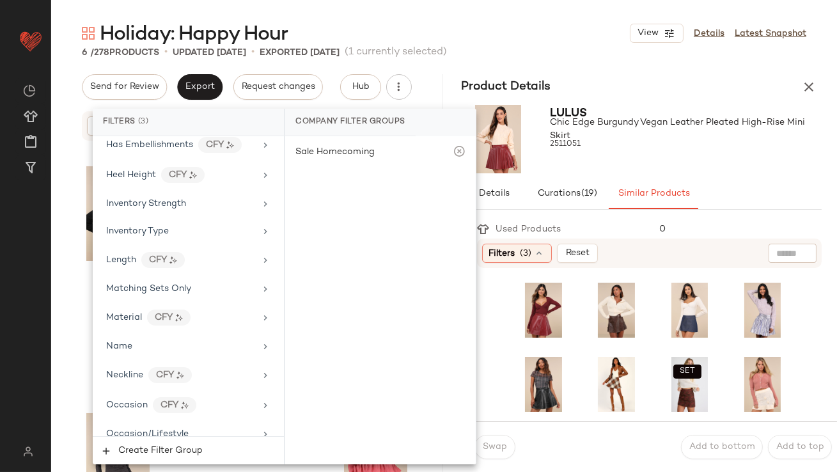
scroll to position [1072, 0]
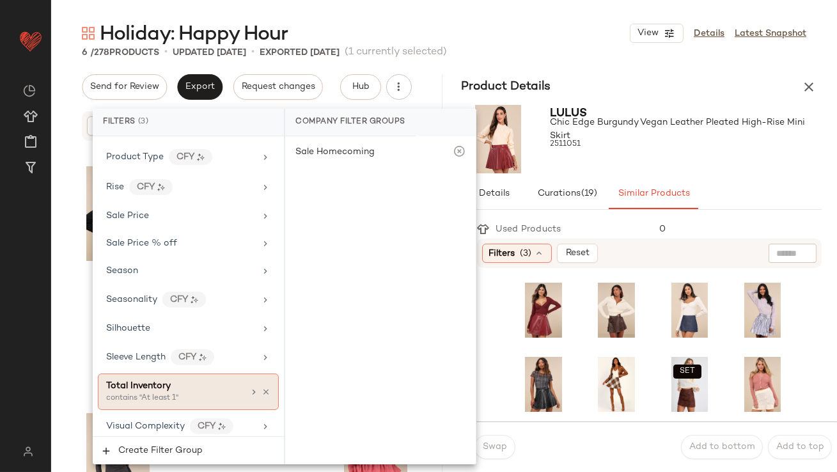
click at [167, 393] on div "contains "At least 1"" at bounding box center [170, 399] width 128 height 12
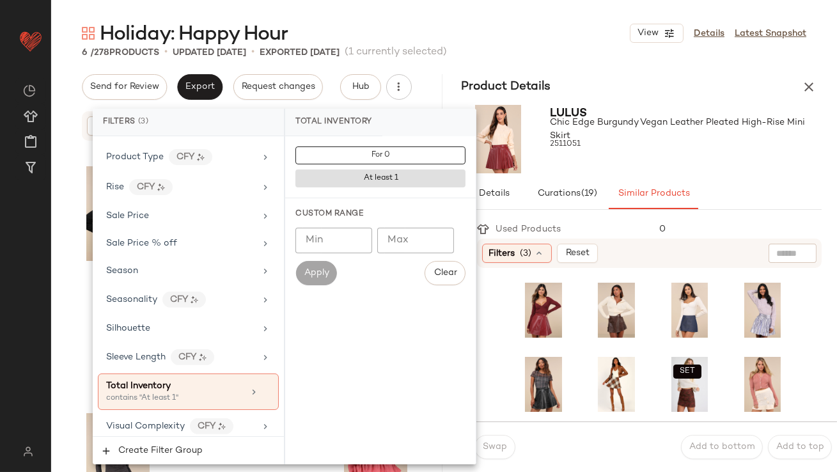
click at [324, 246] on input "Min" at bounding box center [333, 241] width 77 height 26
type input "**"
click at [685, 152] on div at bounding box center [686, 156] width 272 height 10
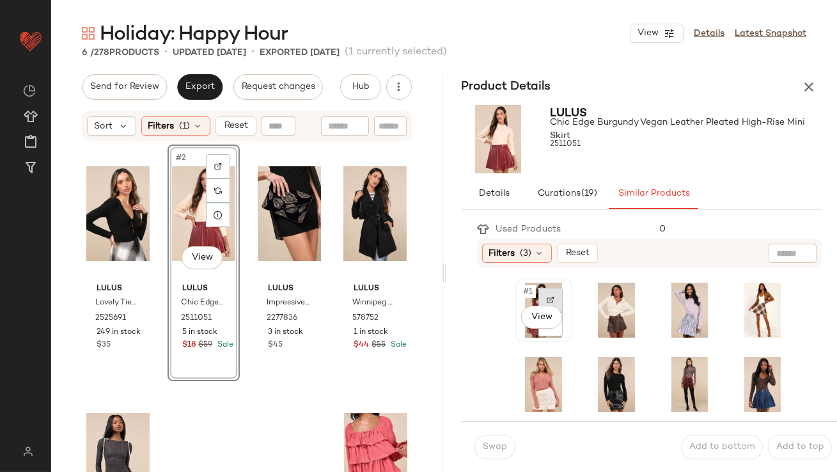
click at [538, 299] on div at bounding box center [550, 300] width 24 height 24
click at [529, 292] on span "#1" at bounding box center [528, 291] width 13 height 13
click at [495, 443] on span "Swap" at bounding box center [494, 447] width 25 height 10
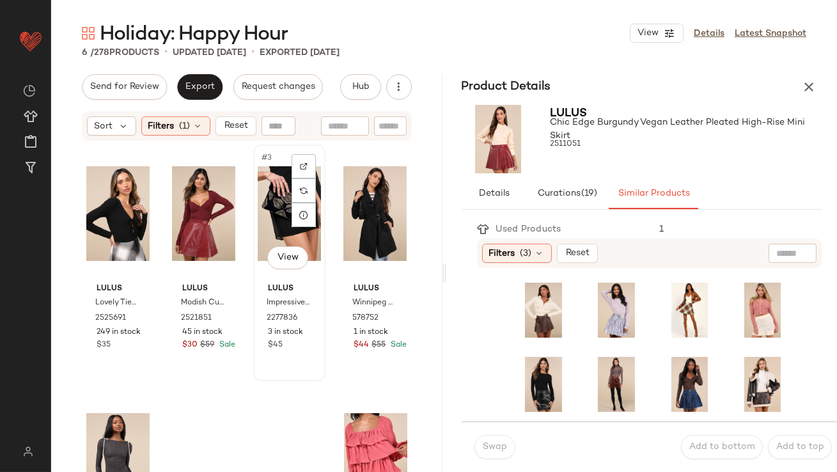
click at [269, 209] on div "#3 View" at bounding box center [289, 213] width 63 height 129
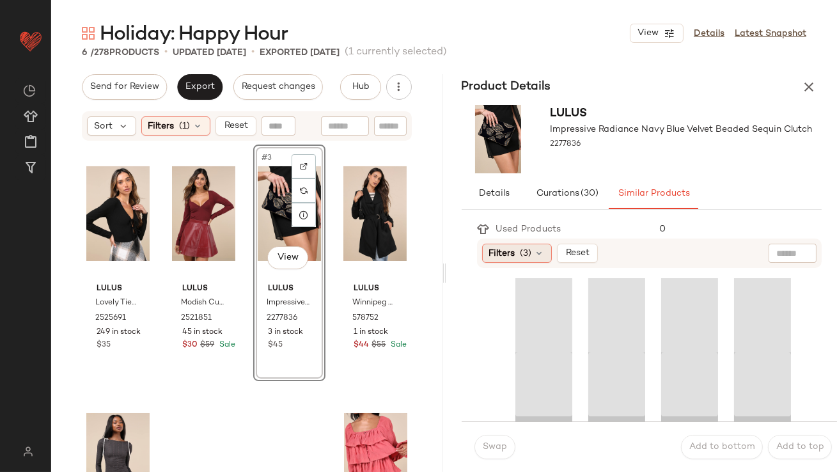
click at [506, 247] on span "Filters" at bounding box center [502, 253] width 26 height 13
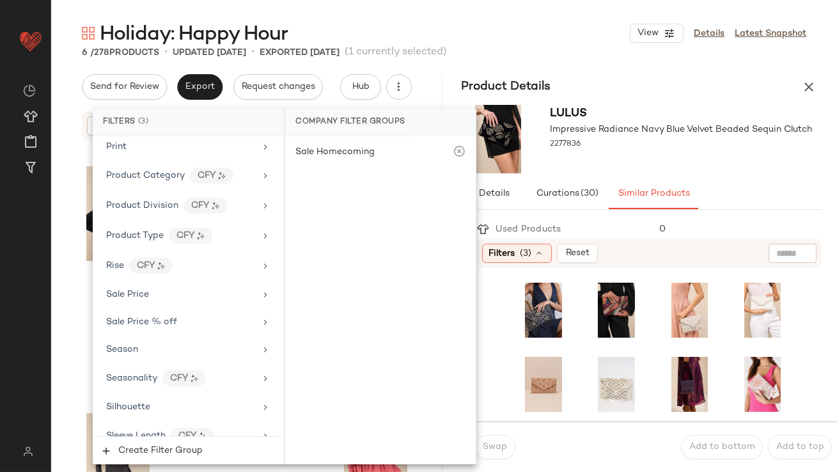
scroll to position [1072, 0]
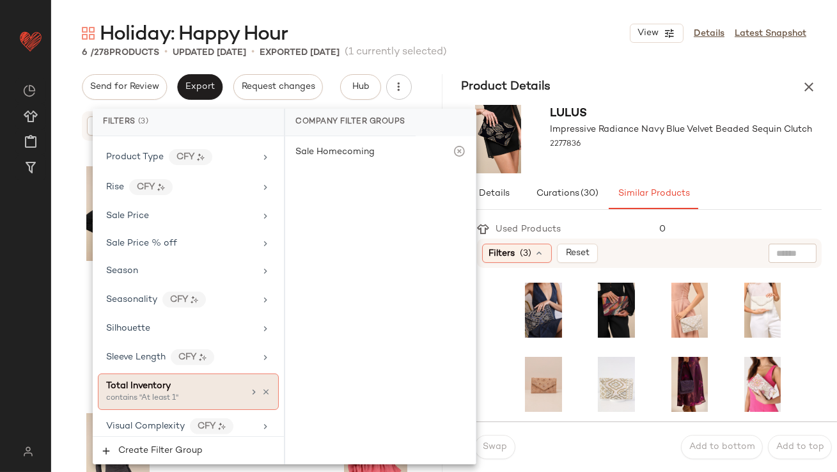
click at [182, 379] on div "Total Inventory" at bounding box center [174, 385] width 137 height 13
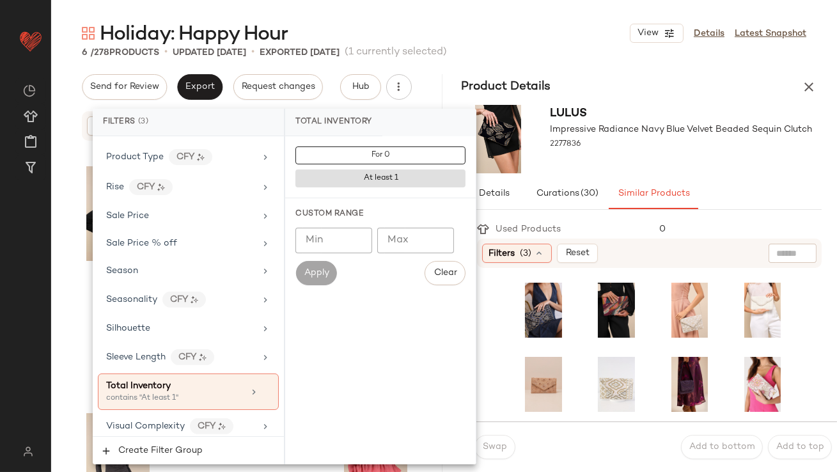
click at [347, 240] on input "Min" at bounding box center [333, 241] width 77 height 26
type input "**"
click at [620, 148] on div "2277836" at bounding box center [681, 145] width 262 height 18
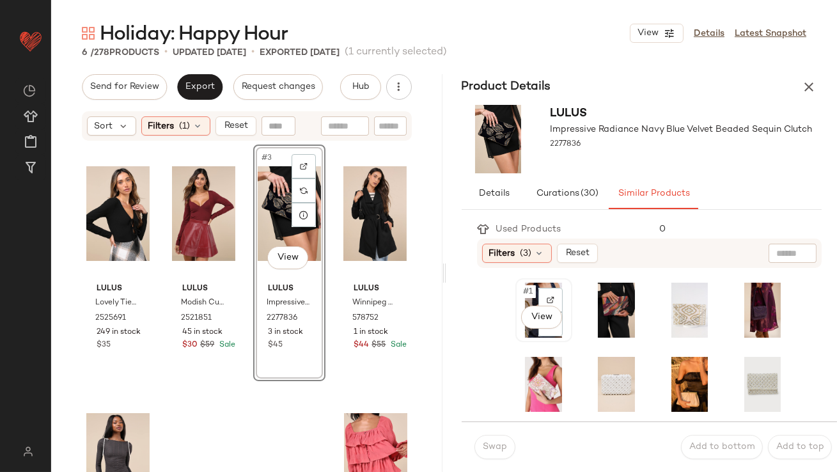
click at [522, 292] on span "#1" at bounding box center [528, 291] width 13 height 13
click at [480, 452] on button "Swap" at bounding box center [494, 447] width 41 height 24
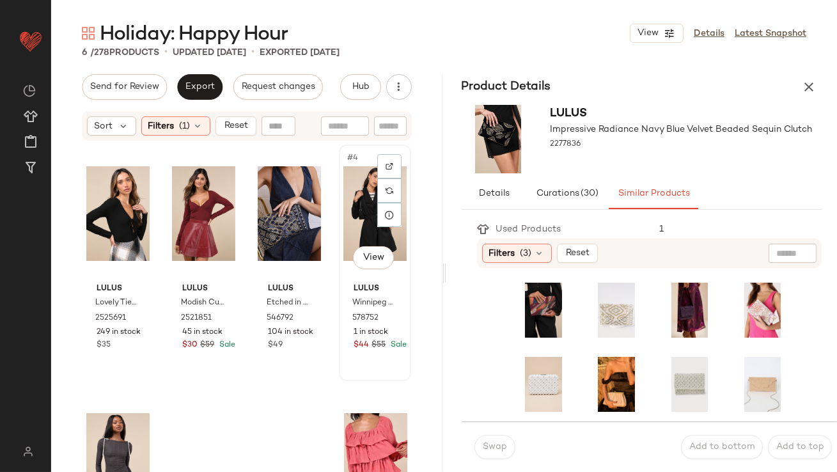
click at [364, 195] on div "#4 View" at bounding box center [374, 213] width 63 height 129
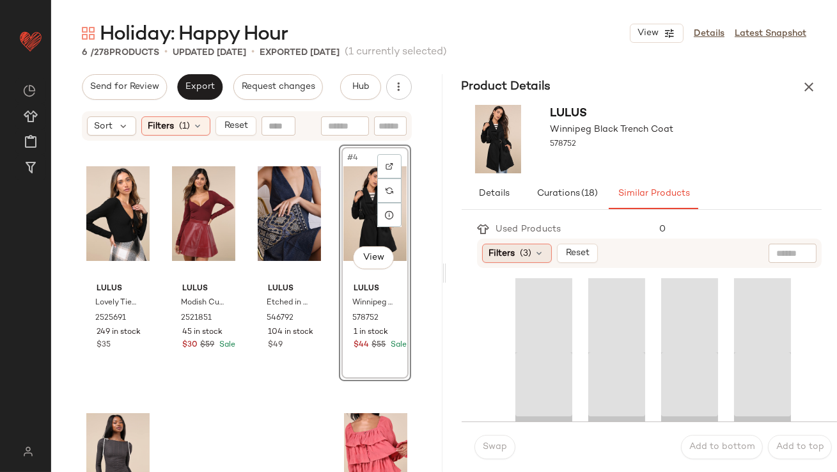
click at [499, 249] on span "Filters" at bounding box center [502, 253] width 26 height 13
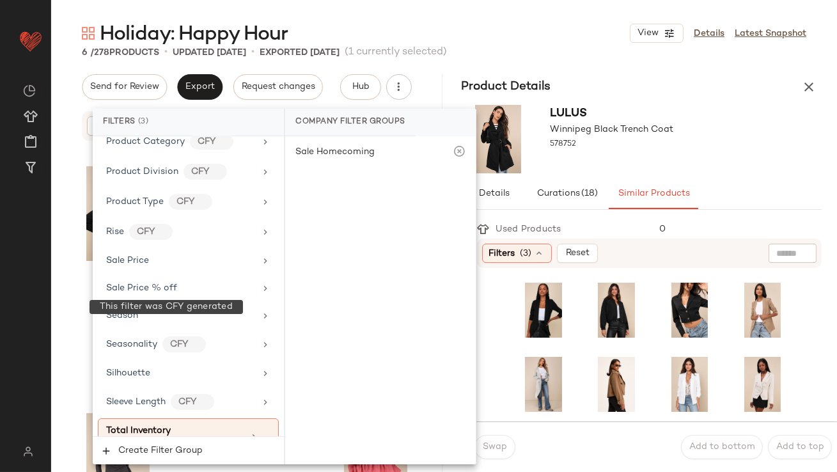
scroll to position [1072, 0]
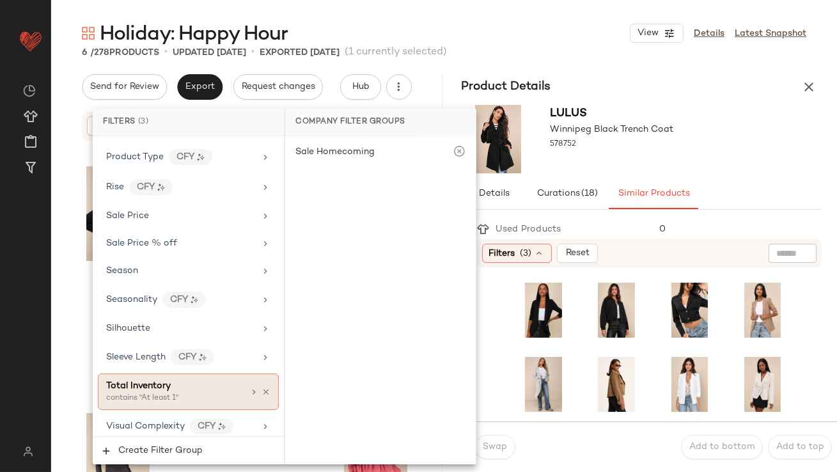
click at [170, 381] on div "Total Inventory" at bounding box center [174, 385] width 137 height 13
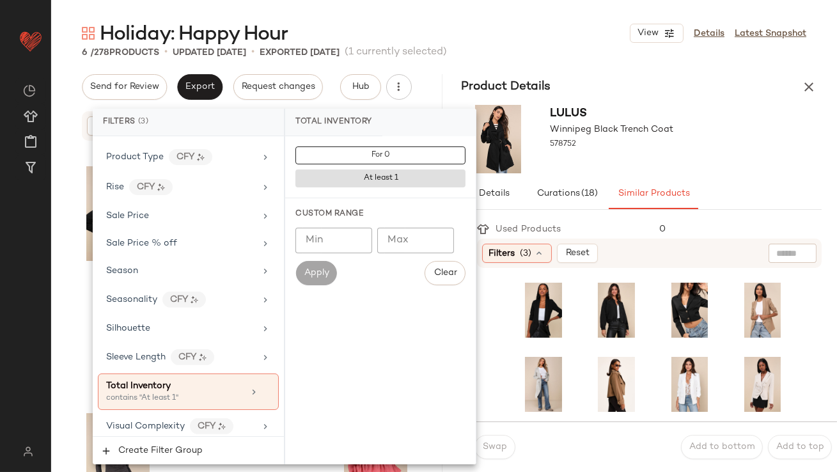
click at [317, 242] on input "Min" at bounding box center [333, 241] width 77 height 26
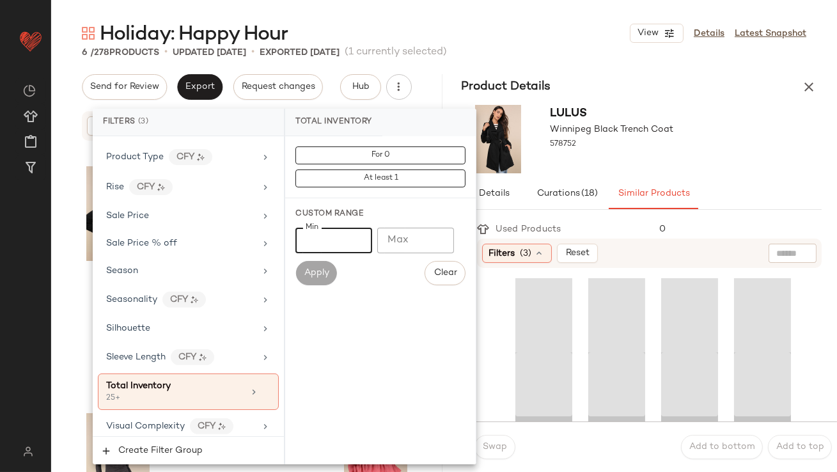
type input "**"
click at [713, 136] on div "Lulus Winnipeg Black Trench Coat 578752" at bounding box center [641, 139] width 391 height 79
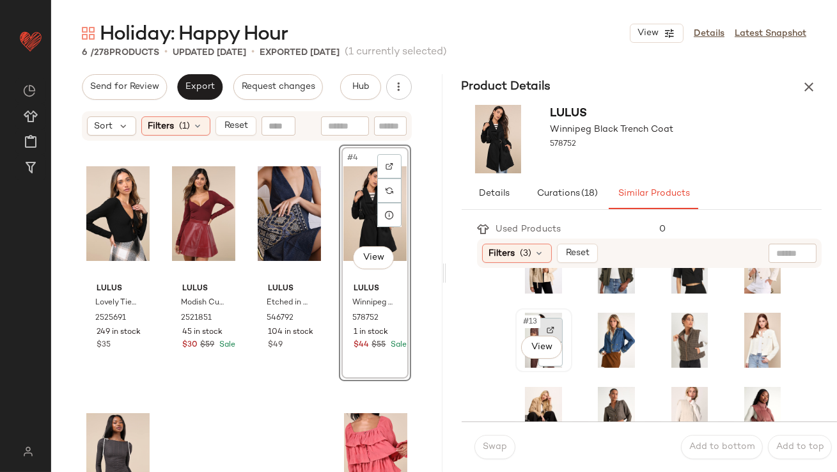
scroll to position [247, 0]
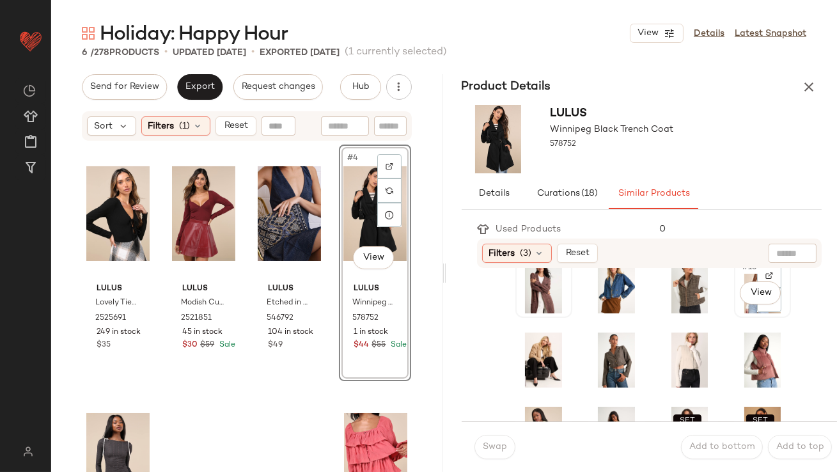
click at [738, 280] on div "#16 View" at bounding box center [762, 285] width 48 height 55
click at [499, 452] on button "Swap" at bounding box center [494, 447] width 41 height 24
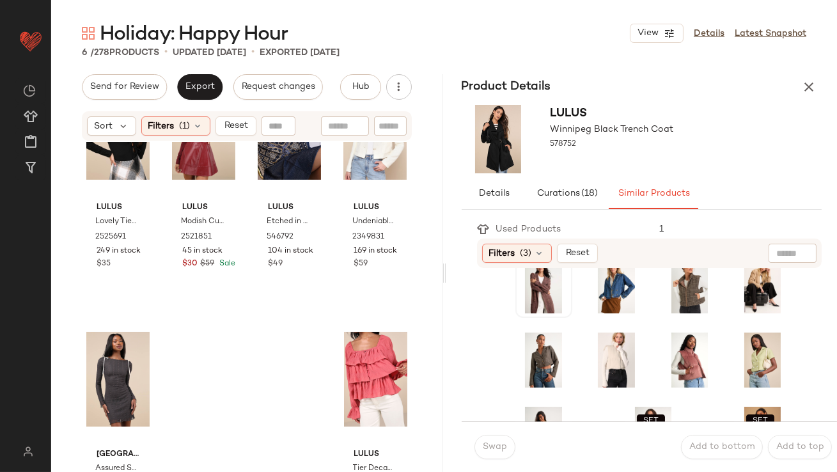
scroll to position [98, 0]
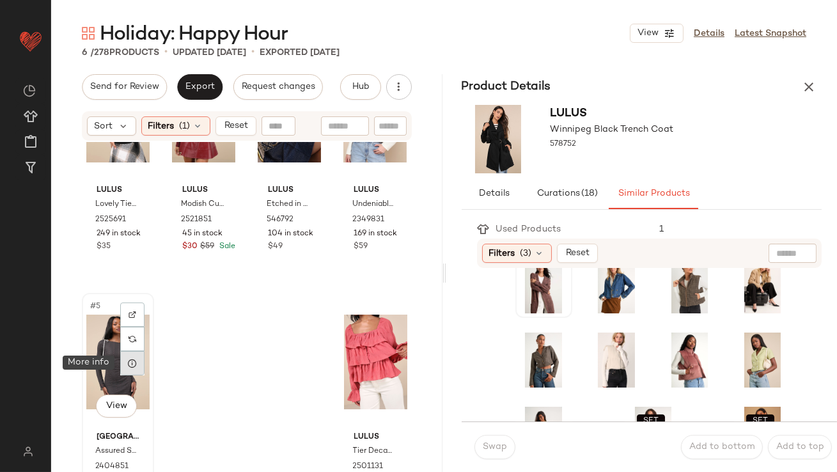
click at [120, 369] on div at bounding box center [132, 363] width 24 height 24
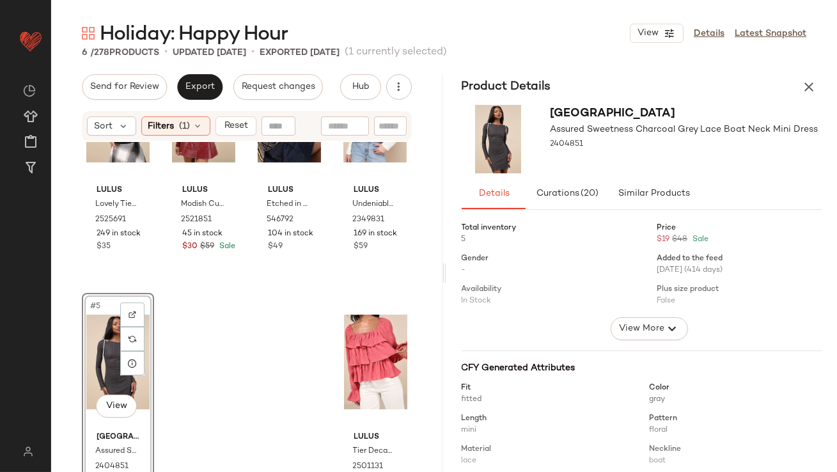
scroll to position [123, 0]
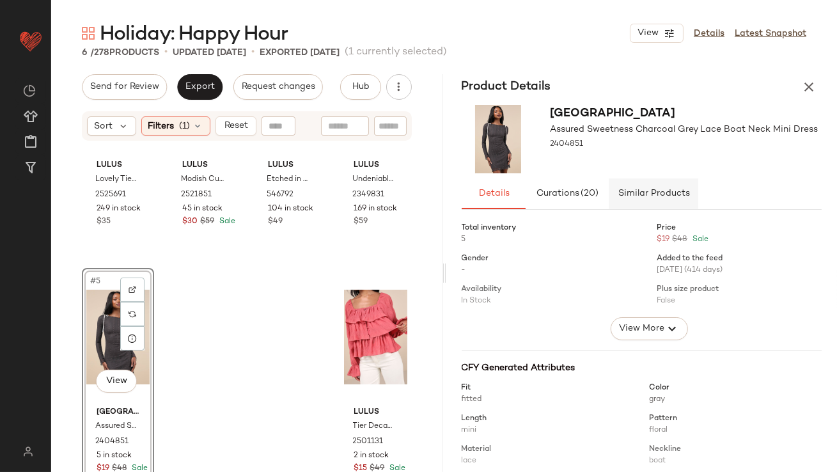
click at [641, 182] on button "Similar Products" at bounding box center [654, 193] width 90 height 31
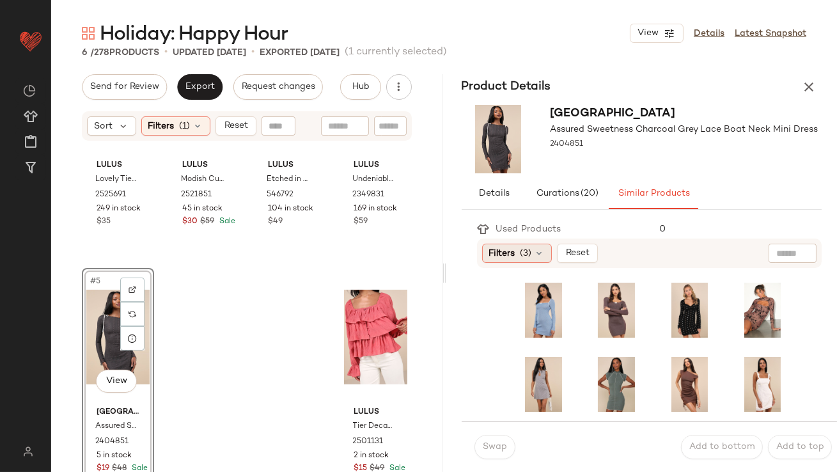
click at [491, 259] on span "Filters" at bounding box center [502, 253] width 26 height 13
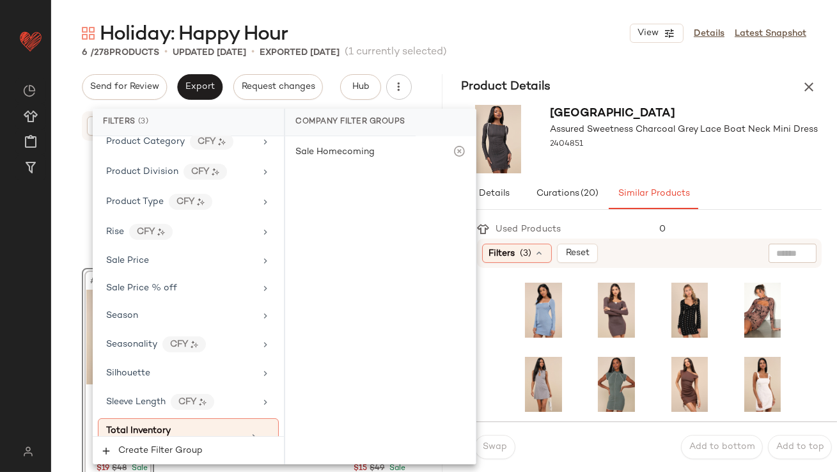
scroll to position [1072, 0]
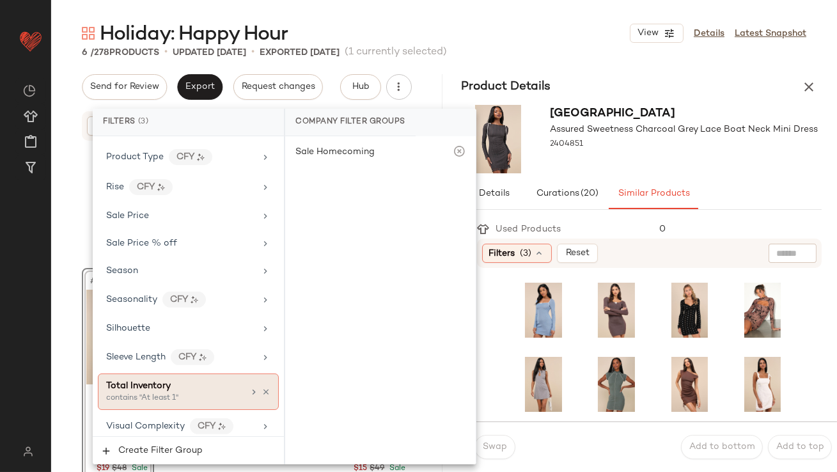
click at [148, 397] on div "contains "At least 1"" at bounding box center [170, 399] width 128 height 12
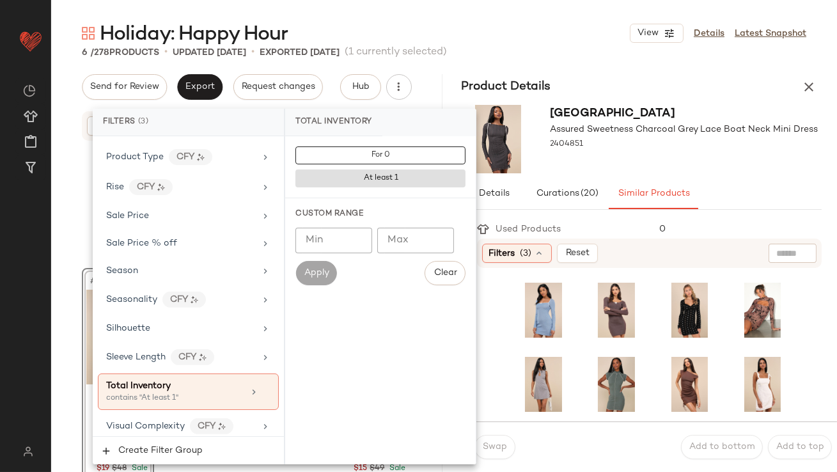
click at [333, 241] on input "Min" at bounding box center [333, 241] width 77 height 26
type input "*"
click at [639, 142] on div "2404851" at bounding box center [684, 145] width 268 height 18
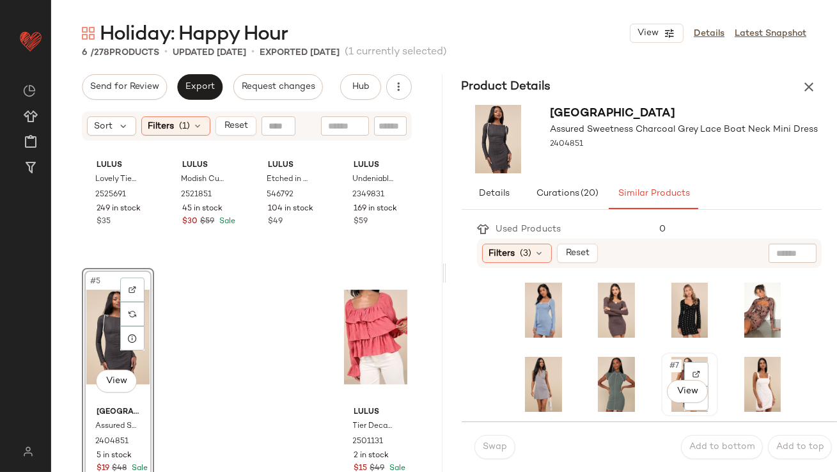
click at [669, 362] on span "#7" at bounding box center [674, 365] width 13 height 13
click at [485, 456] on button "Swap" at bounding box center [494, 447] width 41 height 24
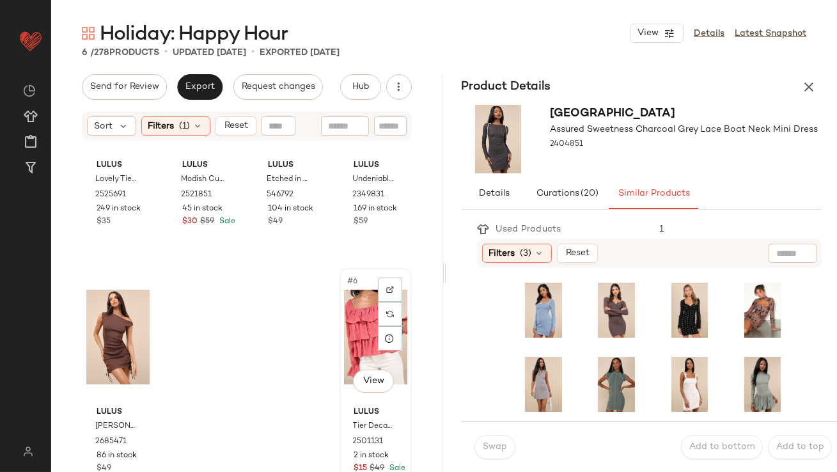
click at [354, 345] on div "#6 View" at bounding box center [375, 336] width 63 height 129
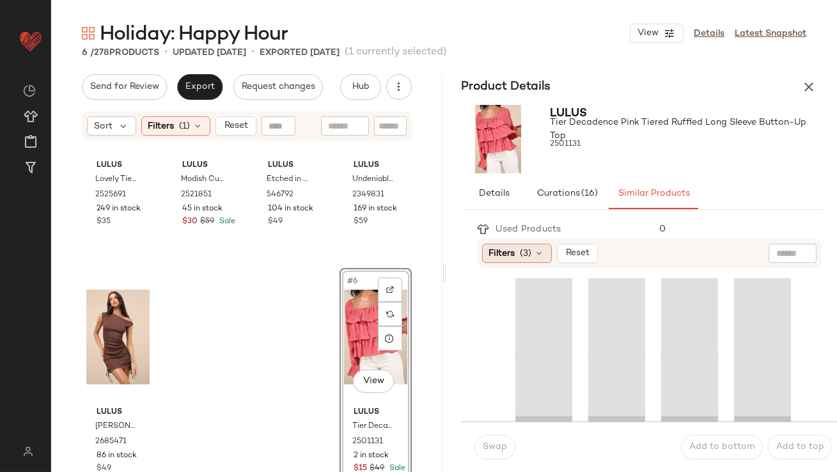
click at [482, 256] on div "Filters (3)" at bounding box center [517, 253] width 70 height 19
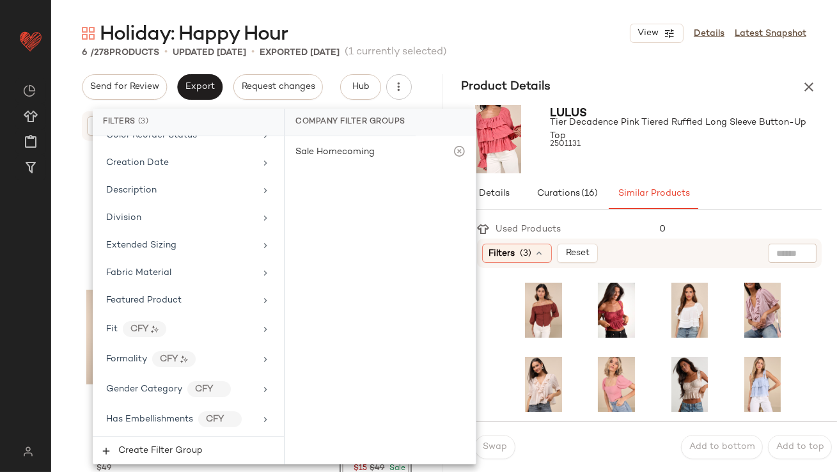
scroll to position [1072, 0]
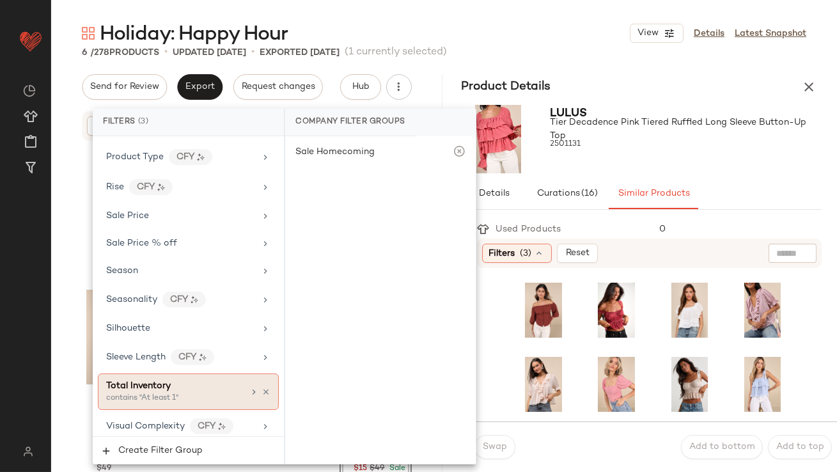
click at [176, 401] on div "Total Inventory contains "At least 1"" at bounding box center [188, 391] width 181 height 36
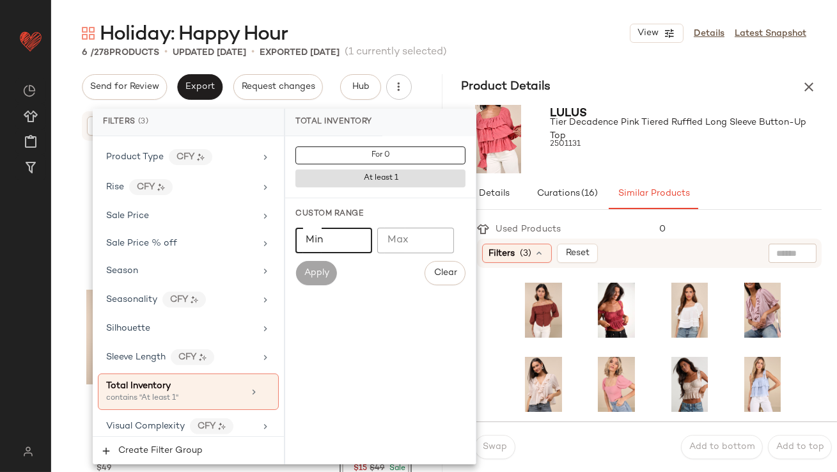
click at [340, 249] on input "Min" at bounding box center [333, 241] width 77 height 26
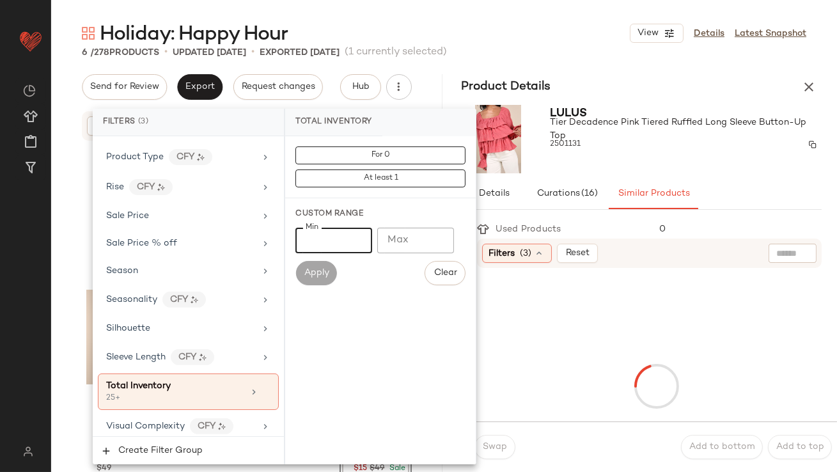
type input "**"
click at [652, 140] on div "2501131" at bounding box center [686, 145] width 272 height 18
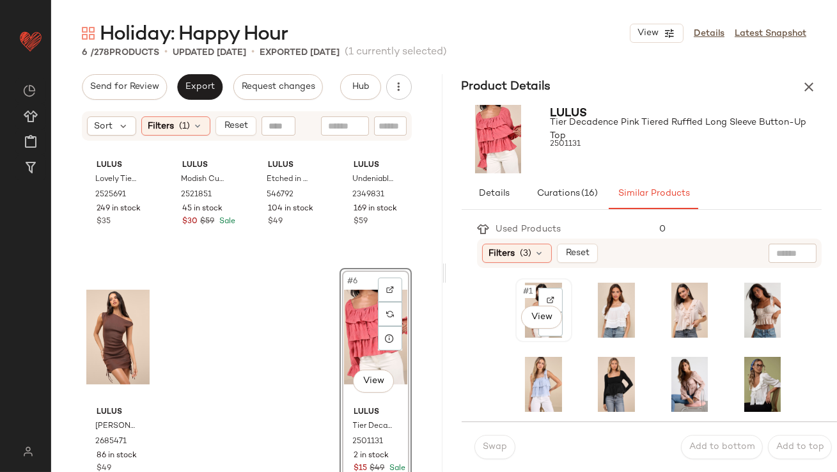
click at [527, 293] on span "#1" at bounding box center [528, 291] width 13 height 13
click at [489, 453] on button "Swap" at bounding box center [494, 447] width 41 height 24
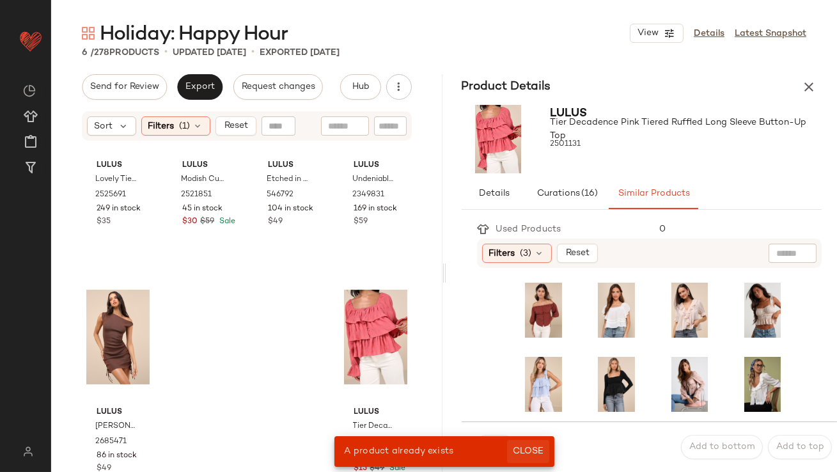
click at [518, 451] on span "Close" at bounding box center [527, 451] width 31 height 10
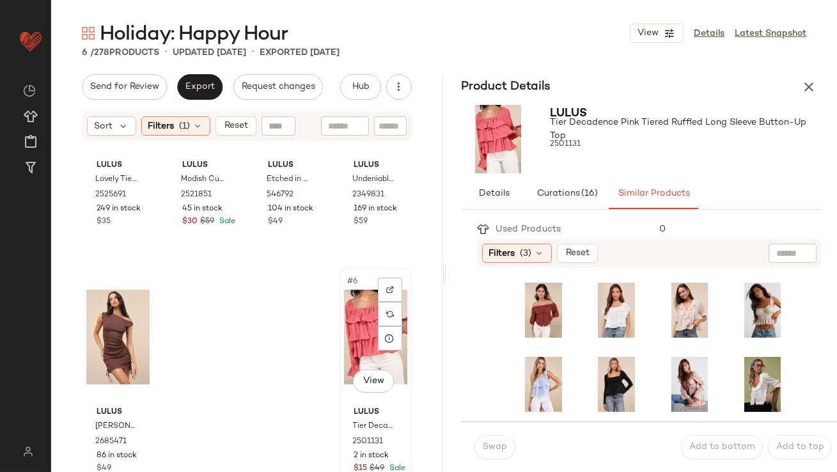
click at [348, 336] on div "#6 View" at bounding box center [375, 336] width 63 height 129
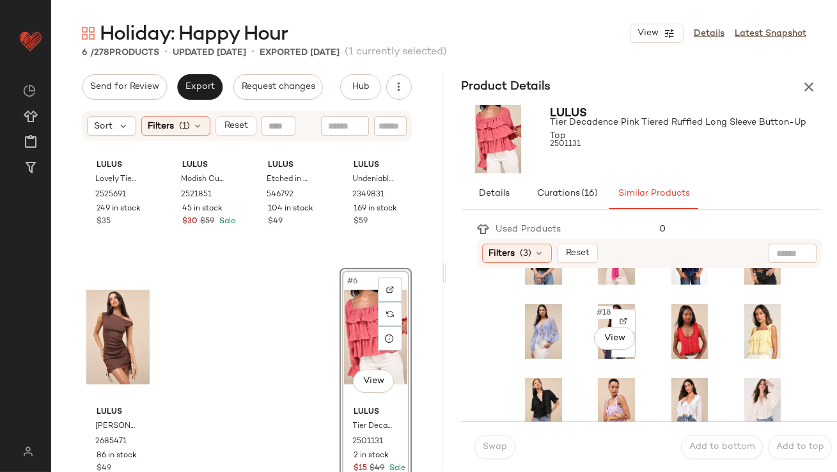
scroll to position [277, 0]
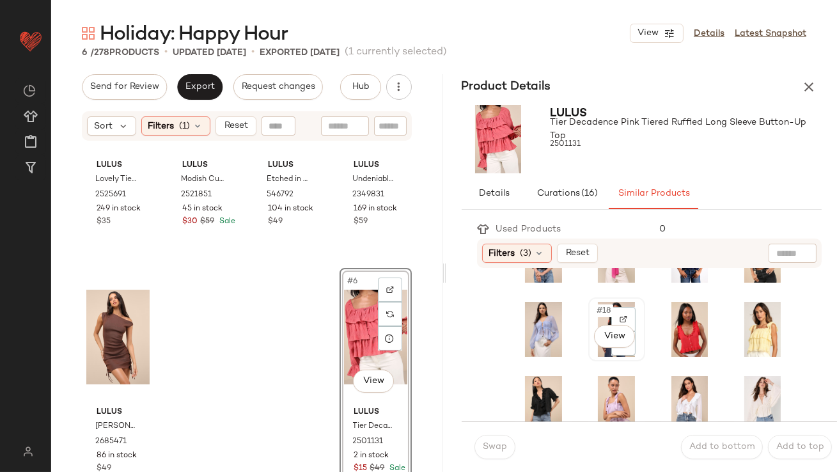
click at [599, 308] on span "#18" at bounding box center [604, 310] width 18 height 13
click at [510, 449] on button "Swap" at bounding box center [494, 447] width 41 height 24
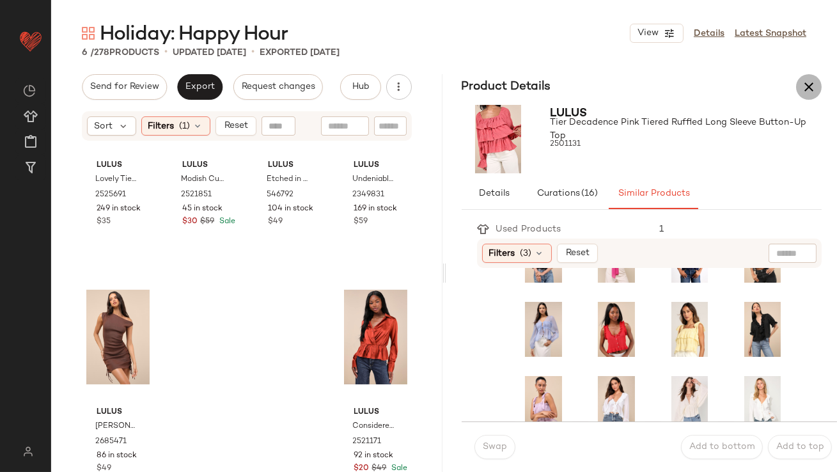
click at [804, 84] on icon "button" at bounding box center [808, 86] width 15 height 15
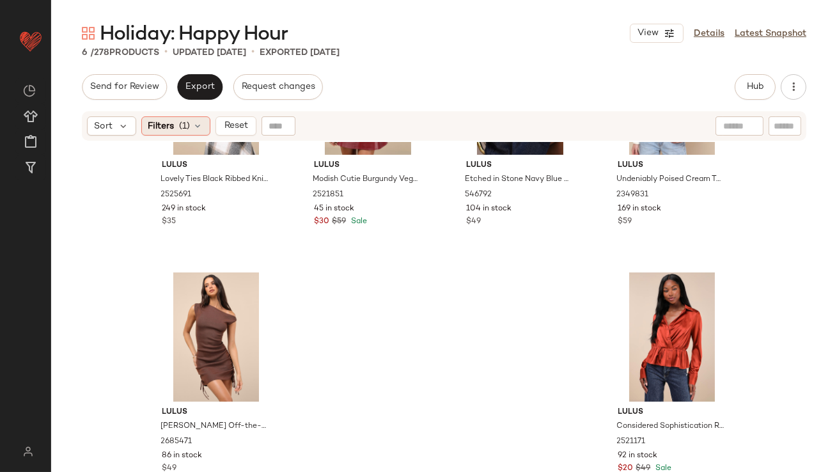
click at [187, 126] on span "(1)" at bounding box center [185, 126] width 11 height 13
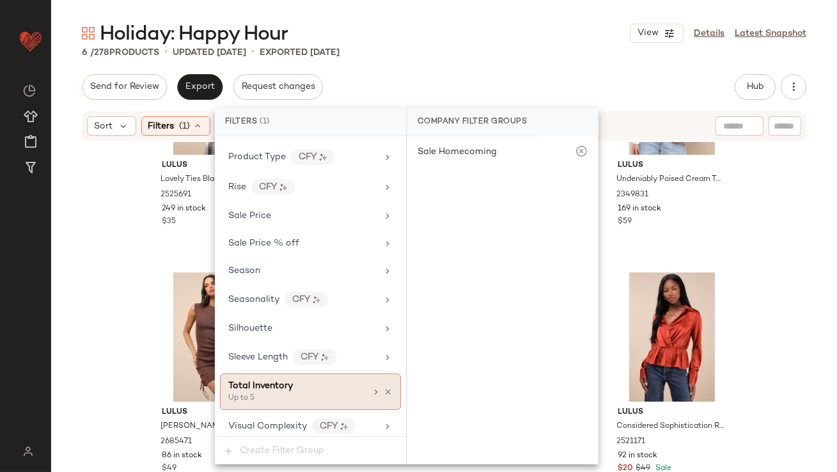
click at [384, 387] on icon at bounding box center [388, 391] width 9 height 9
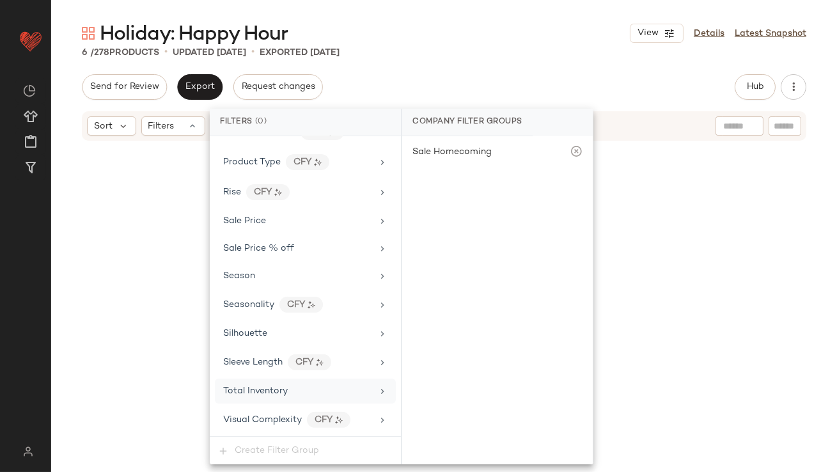
scroll to position [1009, 0]
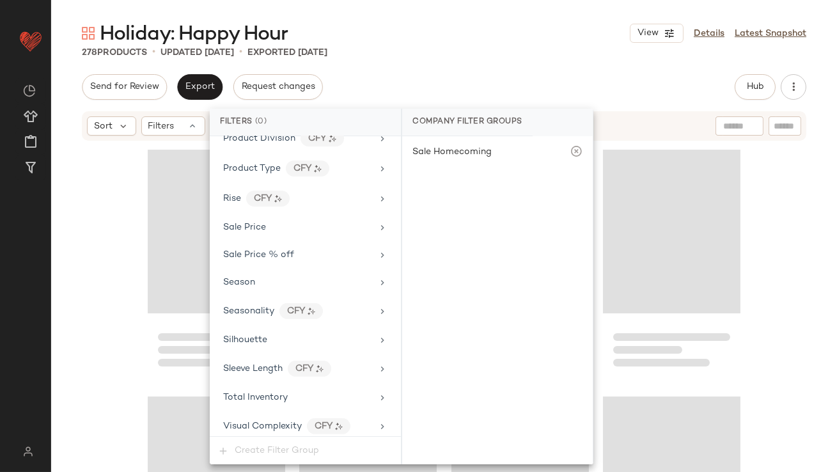
click at [485, 72] on div "Holiday: Happy Hour View Details Latest Snapshot 278 Products • updated Oct 6th…" at bounding box center [444, 245] width 786 height 451
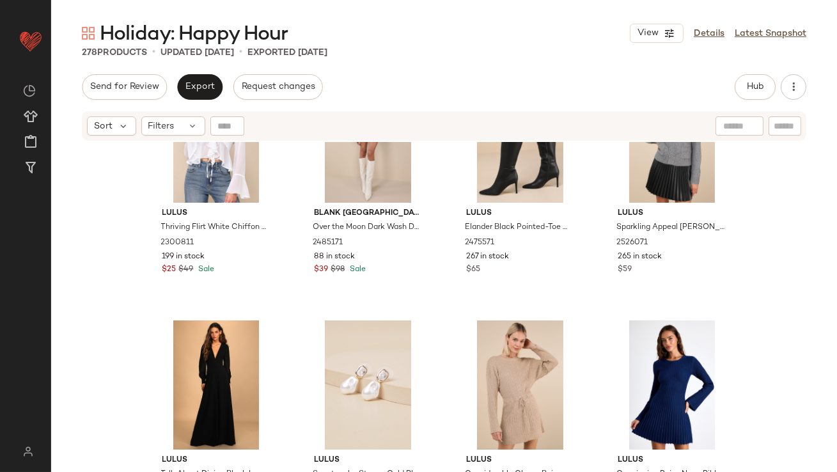
scroll to position [2939, 0]
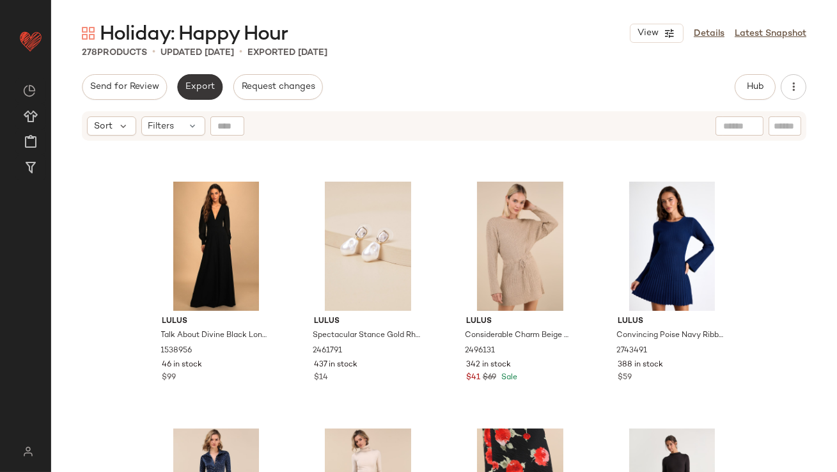
click at [196, 82] on span "Export" at bounding box center [200, 87] width 30 height 10
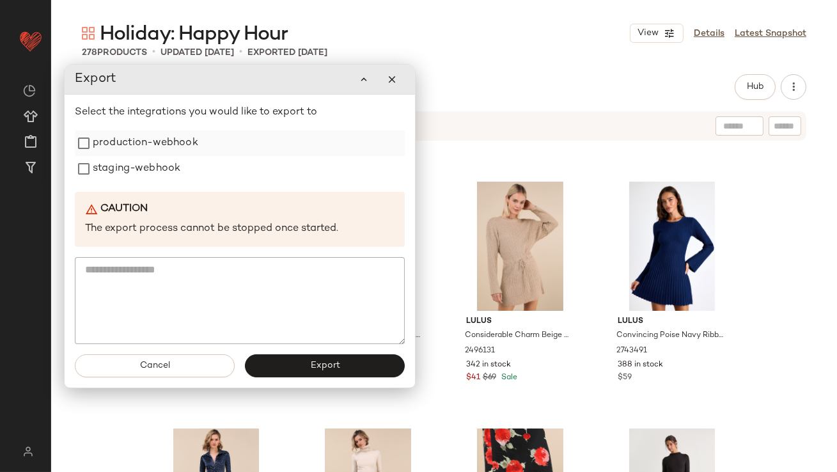
click at [184, 141] on label "production-webhook" at bounding box center [145, 143] width 105 height 26
click at [154, 168] on label "staging-webhook" at bounding box center [137, 170] width 88 height 26
click at [298, 370] on button "Export" at bounding box center [325, 366] width 160 height 23
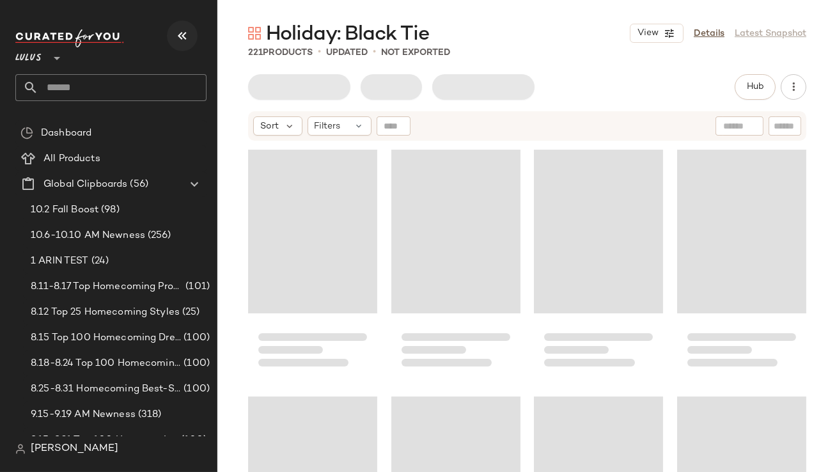
click at [176, 36] on icon "button" at bounding box center [182, 35] width 15 height 15
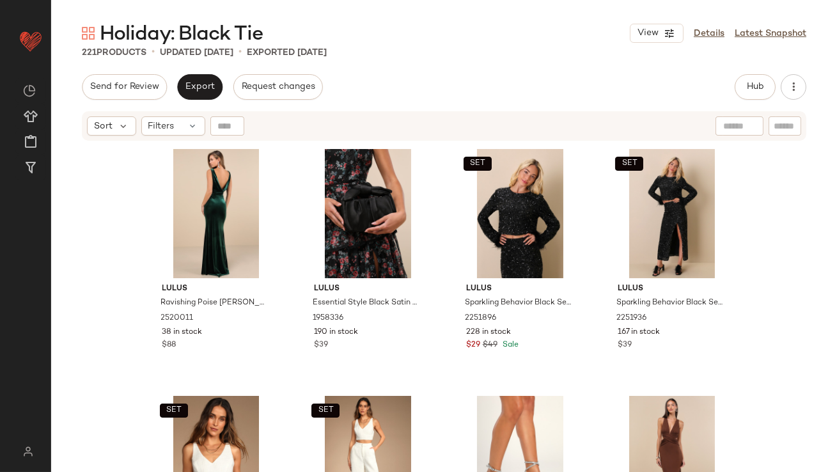
click at [178, 116] on div "Sort Filters" at bounding box center [444, 125] width 724 height 29
click at [182, 134] on div "Filters" at bounding box center [173, 125] width 64 height 19
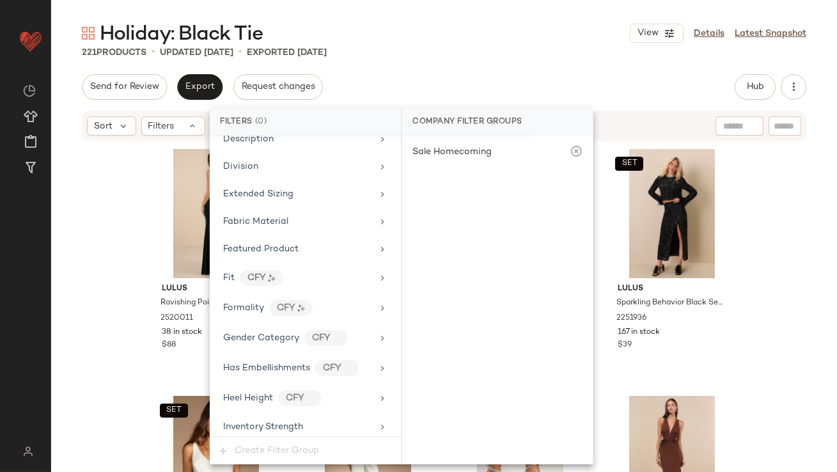
scroll to position [1037, 0]
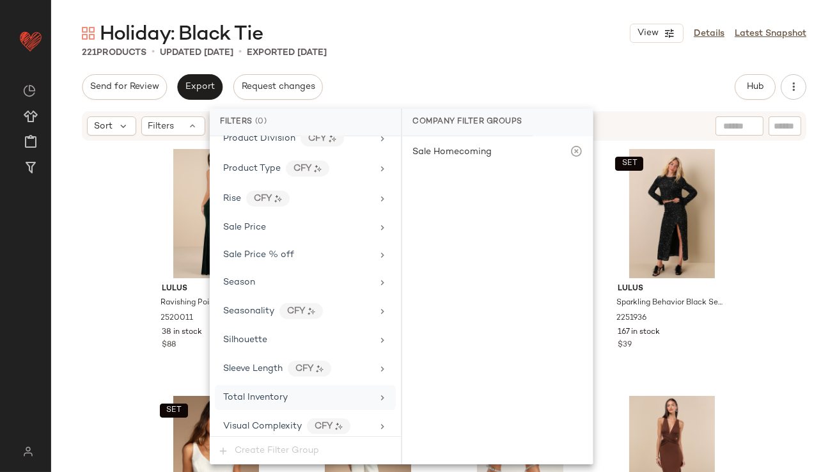
click at [241, 393] on span "Total Inventory" at bounding box center [255, 398] width 65 height 10
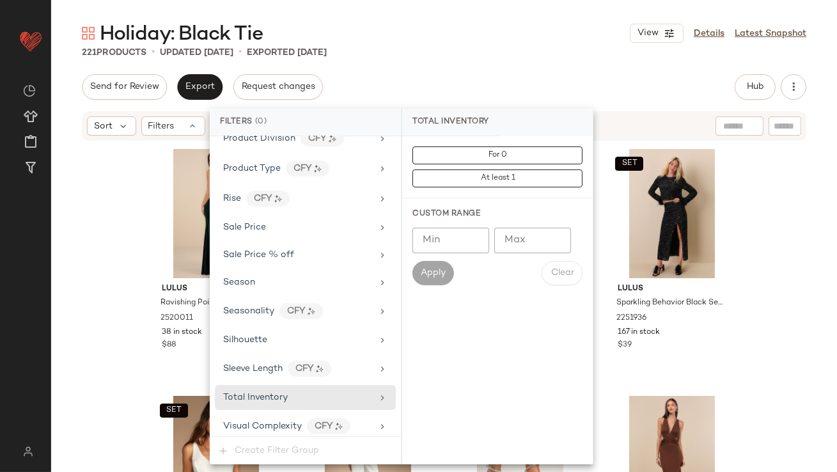
click at [507, 239] on input "Max" at bounding box center [532, 241] width 77 height 26
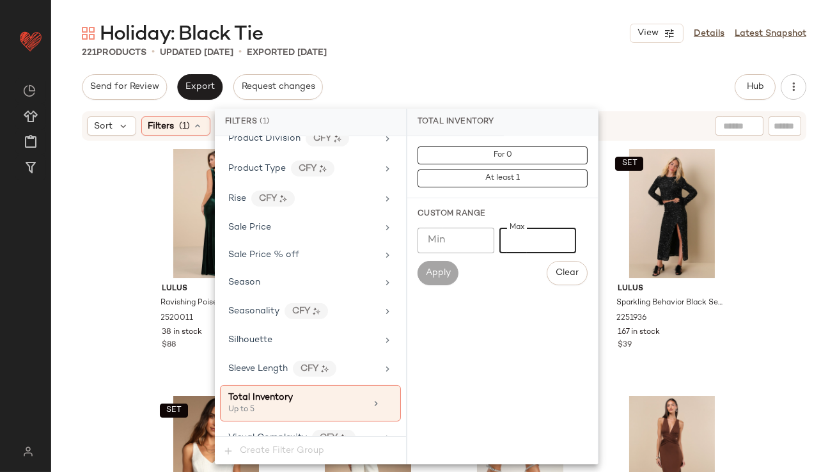
type input "*"
click at [511, 78] on div "Send for Review Export Request changes Hub Send for Review External Review Inte…" at bounding box center [444, 87] width 724 height 26
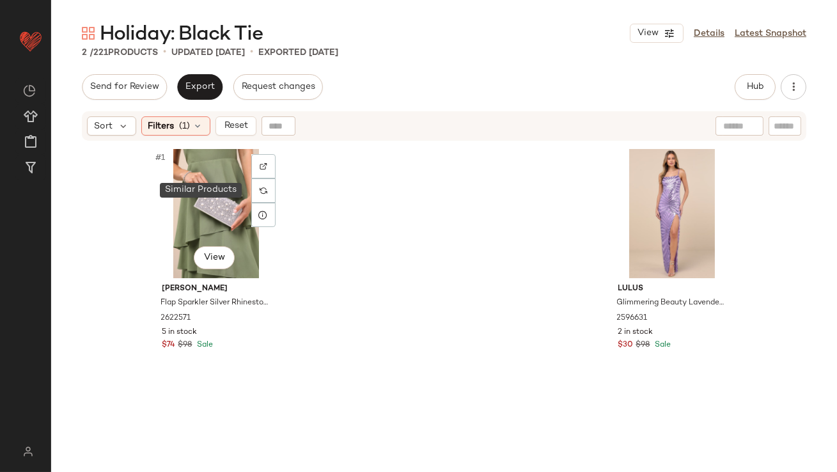
click at [262, 191] on img at bounding box center [264, 191] width 8 height 8
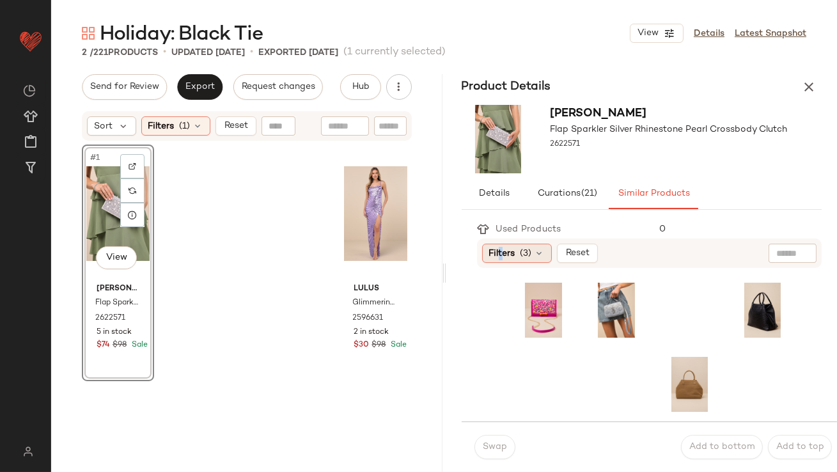
click at [500, 247] on span "Filters" at bounding box center [502, 253] width 26 height 13
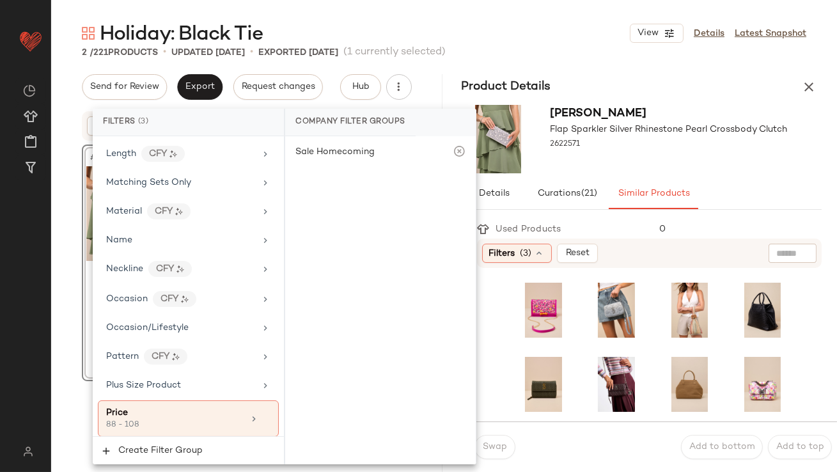
scroll to position [1072, 0]
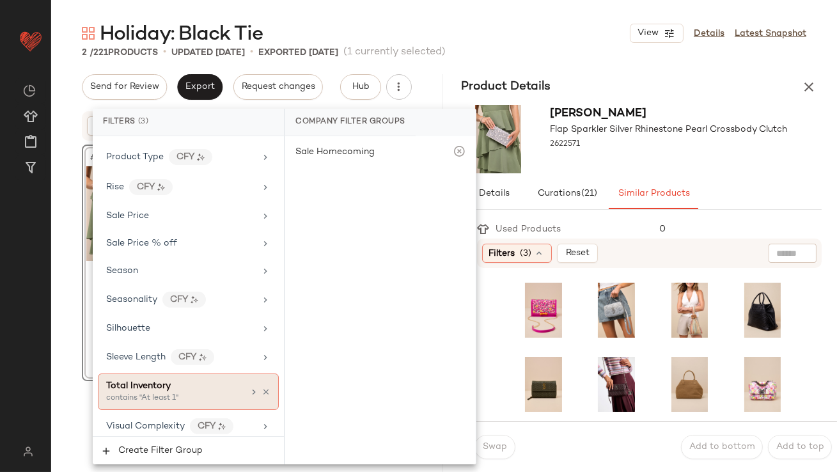
click at [156, 393] on div "contains "At least 1"" at bounding box center [170, 399] width 128 height 12
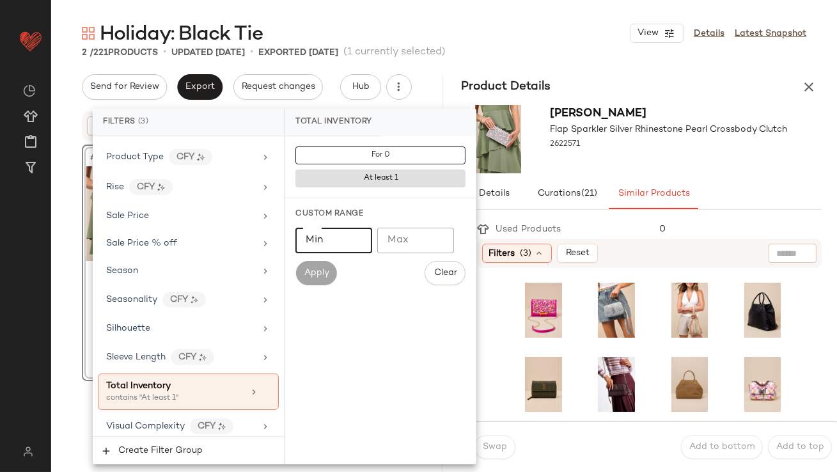
click at [350, 246] on input "Min" at bounding box center [333, 241] width 77 height 26
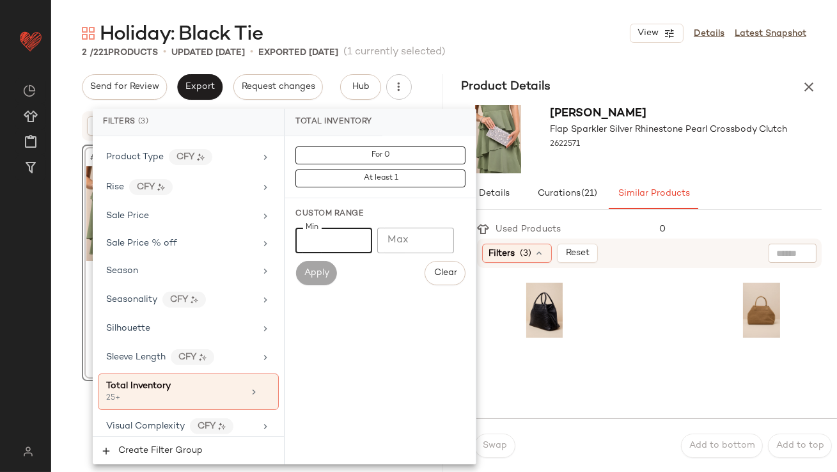
type input "**"
click at [703, 157] on div at bounding box center [668, 156] width 237 height 10
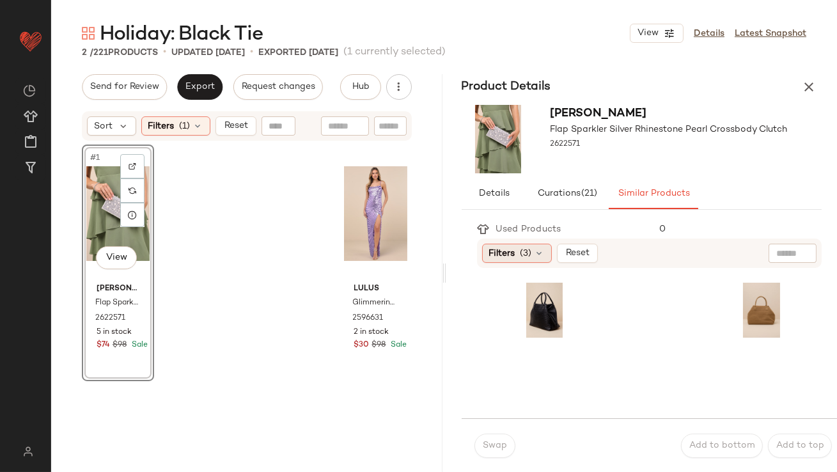
click at [523, 260] on span "(3)" at bounding box center [526, 253] width 12 height 13
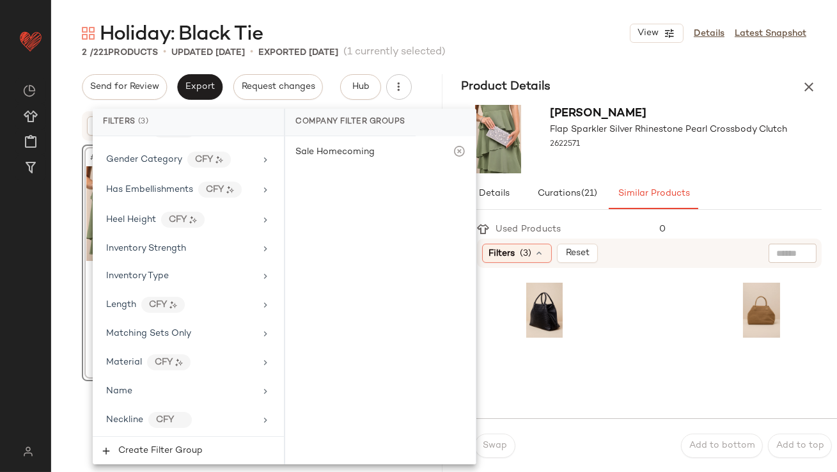
scroll to position [789, 0]
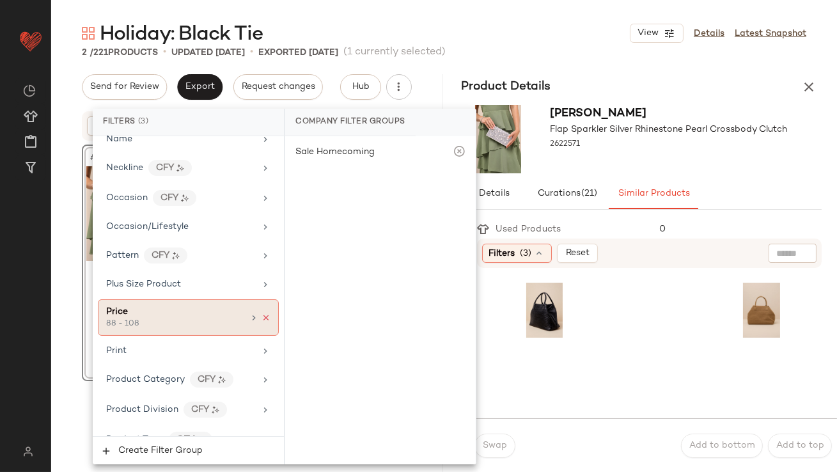
click at [262, 313] on icon at bounding box center [265, 317] width 9 height 9
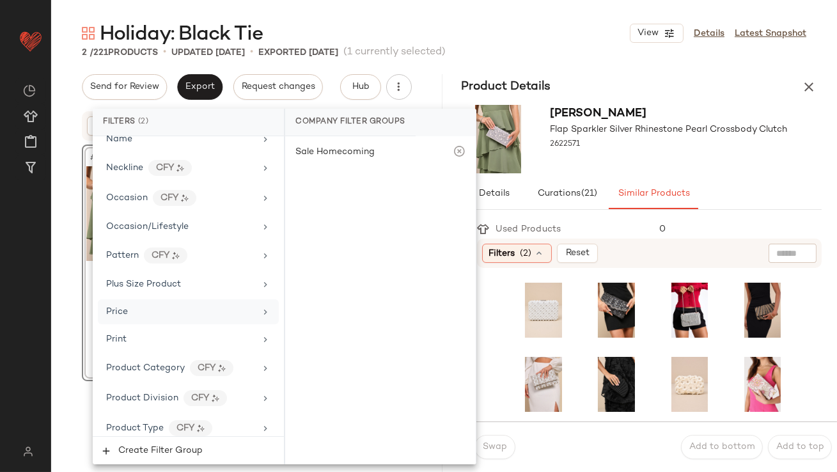
click at [566, 154] on div at bounding box center [668, 156] width 237 height 10
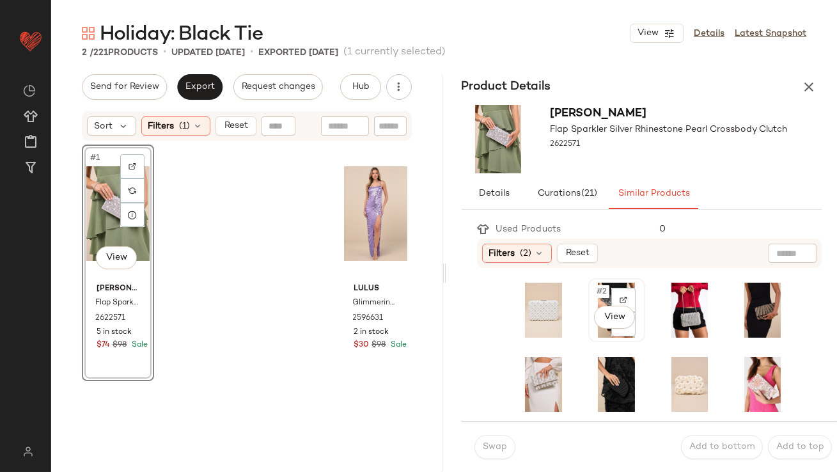
click at [593, 301] on div "#2 View" at bounding box center [617, 310] width 48 height 55
click at [495, 446] on span "Swap" at bounding box center [494, 447] width 25 height 10
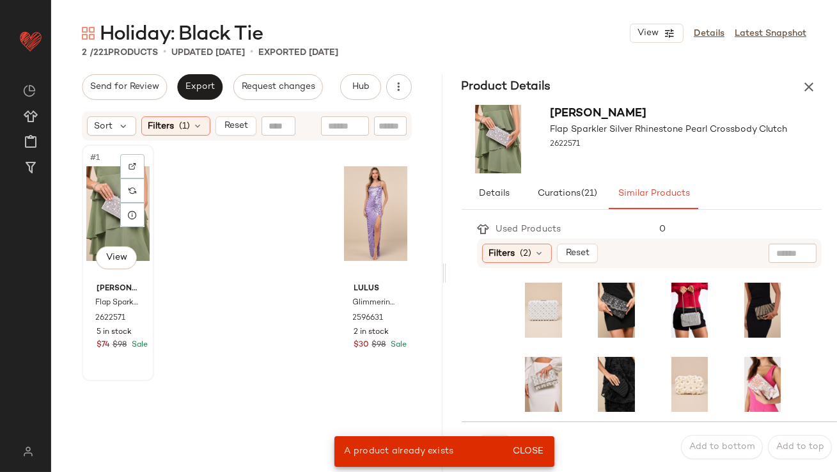
click at [104, 210] on div "#1 View" at bounding box center [117, 213] width 63 height 129
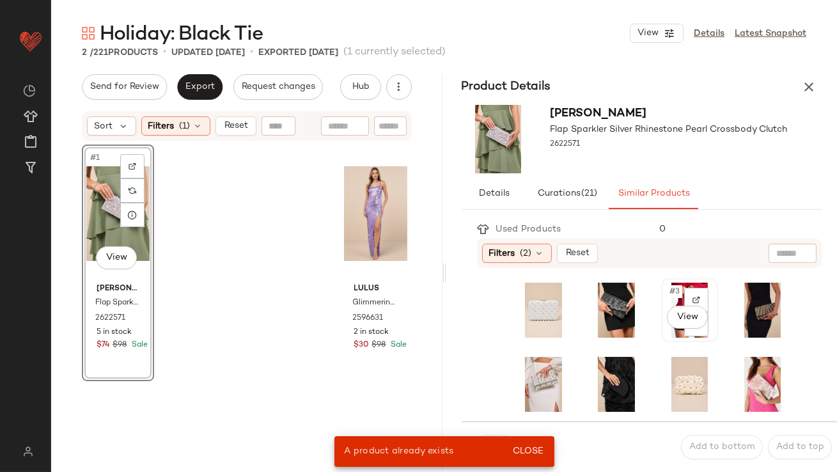
click at [669, 286] on span "#3" at bounding box center [675, 291] width 14 height 13
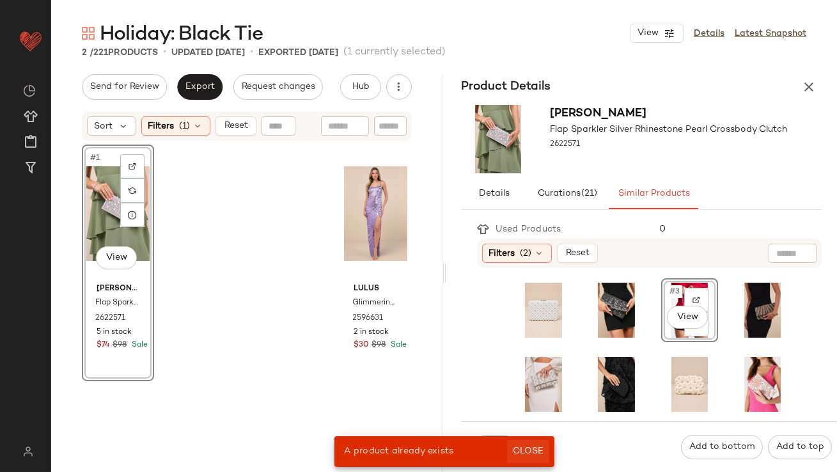
click at [520, 450] on span "Close" at bounding box center [527, 451] width 31 height 10
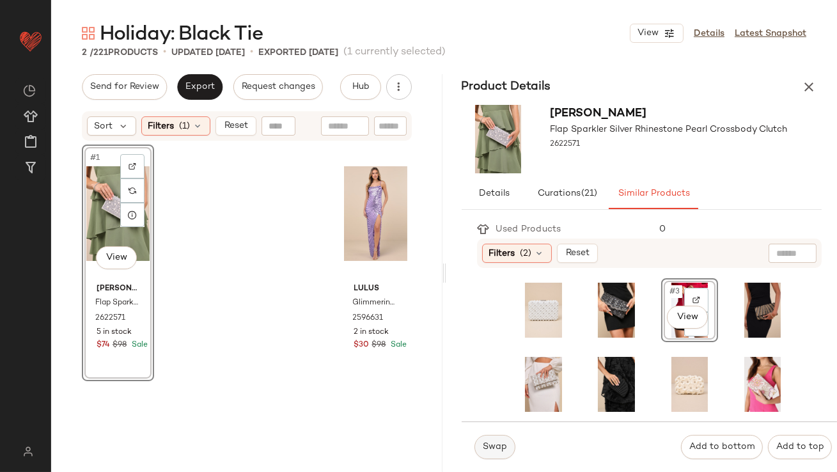
click at [487, 450] on span "Swap" at bounding box center [494, 447] width 25 height 10
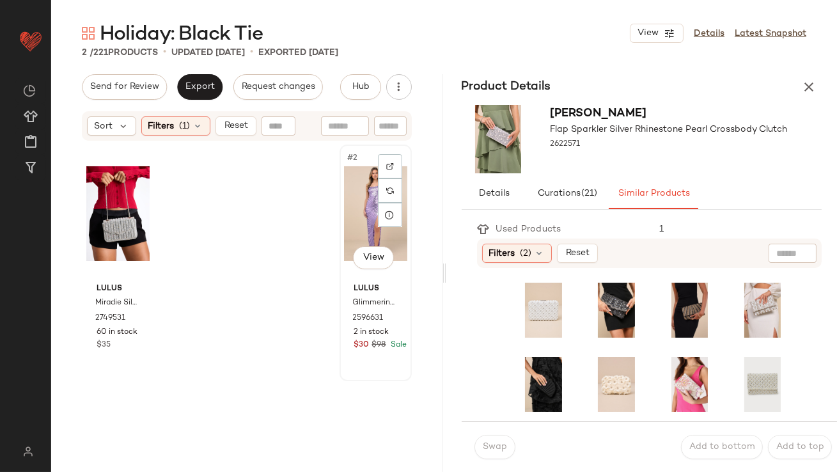
click at [348, 194] on div "#2 View" at bounding box center [375, 213] width 63 height 129
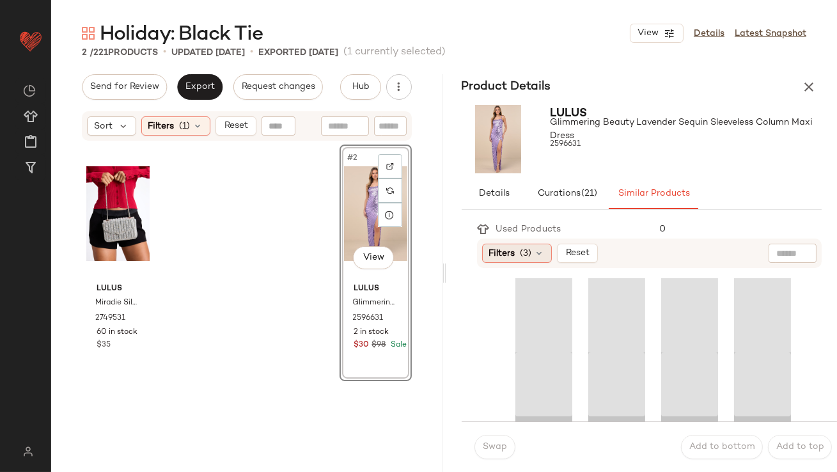
click at [533, 243] on div "Filters (3) Reset" at bounding box center [649, 252] width 345 height 29
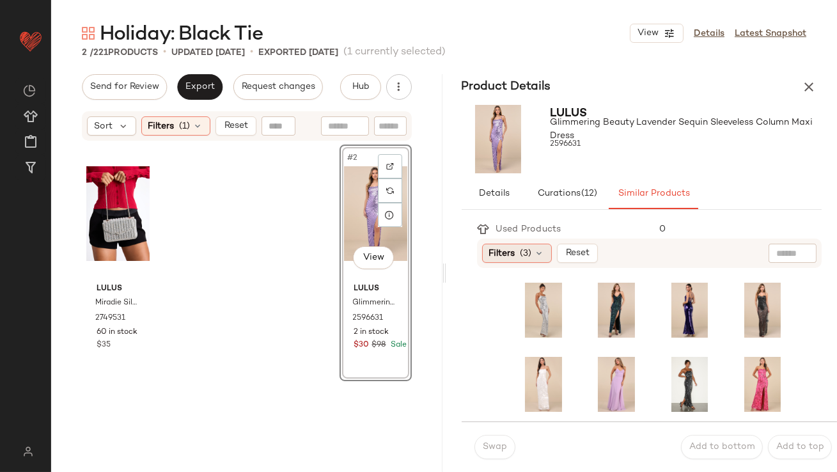
click at [533, 248] on div "Filters (3)" at bounding box center [517, 253] width 70 height 19
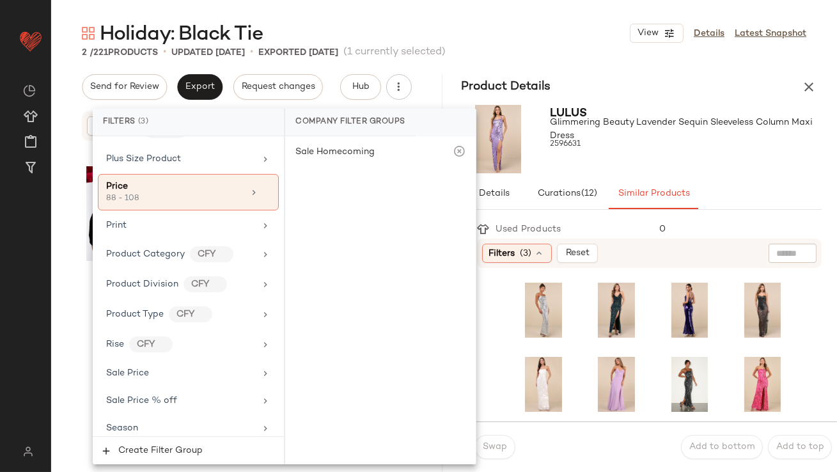
scroll to position [1072, 0]
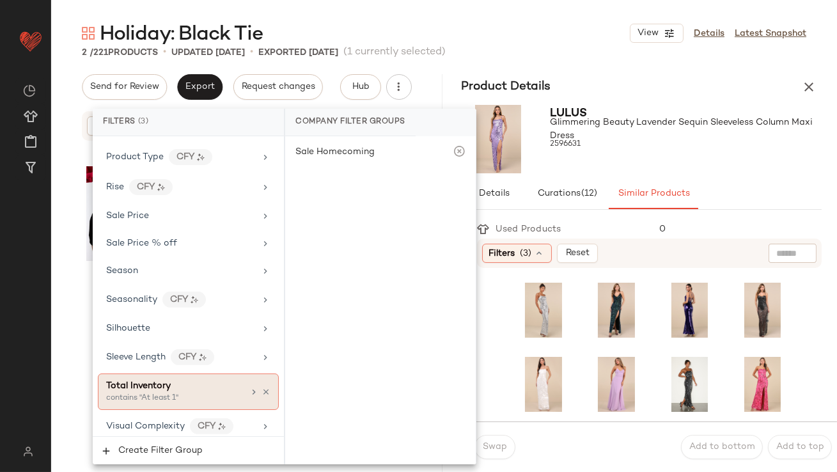
click at [150, 395] on div "contains "At least 1"" at bounding box center [170, 399] width 128 height 12
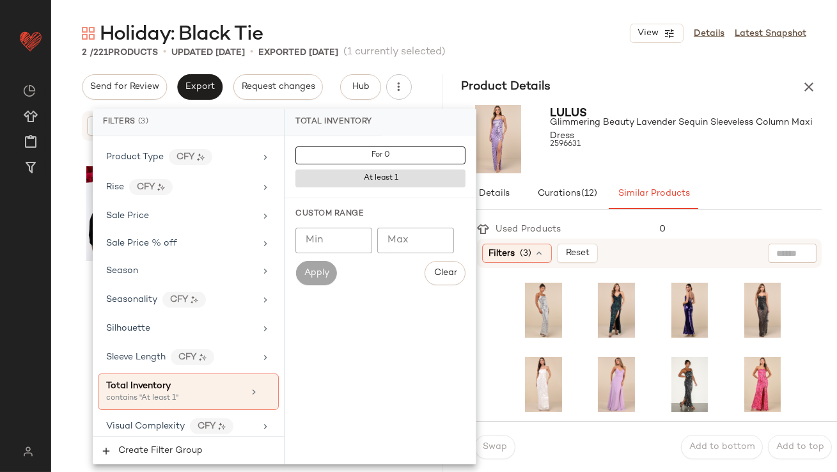
click at [345, 243] on input "Min" at bounding box center [333, 241] width 77 height 26
type input "**"
click at [676, 173] on div "Lulus Glimmering Beauty Lavender Sequin Sleeveless Column Maxi Dress 2596631" at bounding box center [686, 139] width 272 height 68
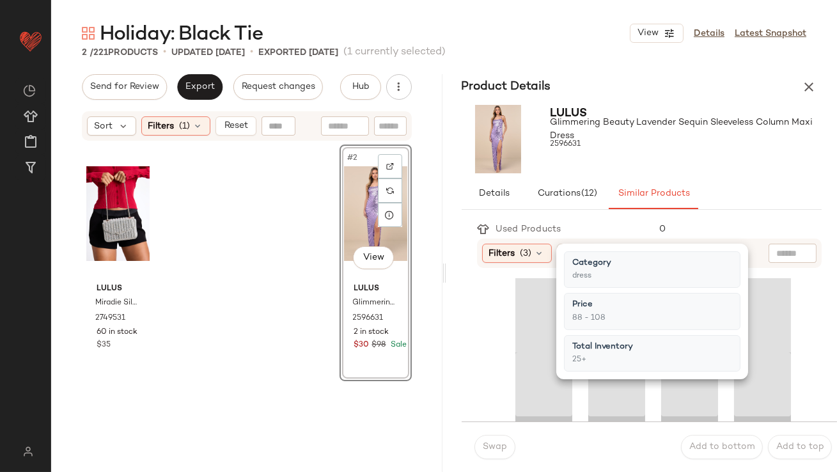
click at [682, 159] on div at bounding box center [686, 156] width 272 height 10
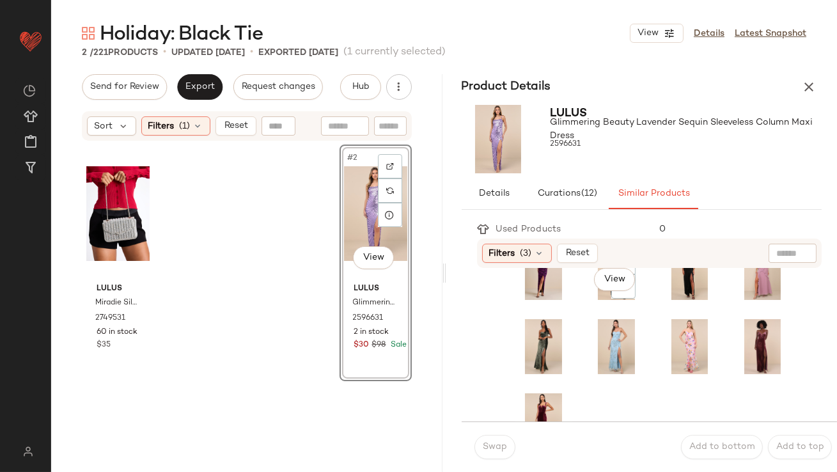
scroll to position [365, 0]
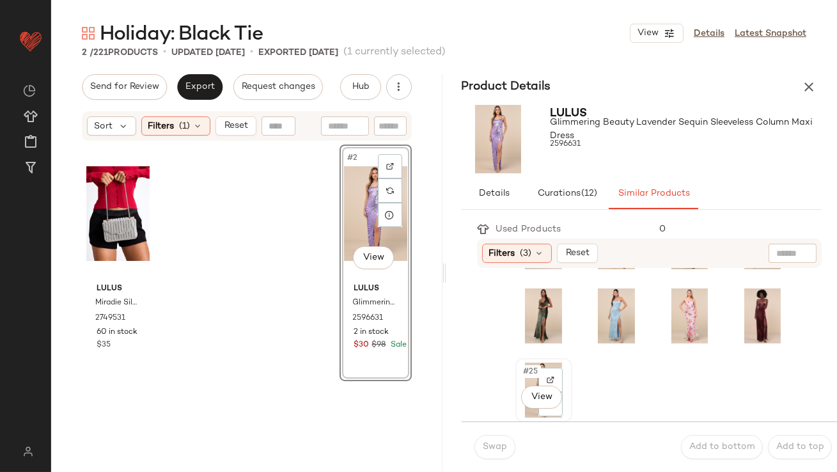
click at [522, 375] on span "#25" at bounding box center [531, 371] width 19 height 13
click at [498, 439] on button "Swap" at bounding box center [494, 447] width 41 height 24
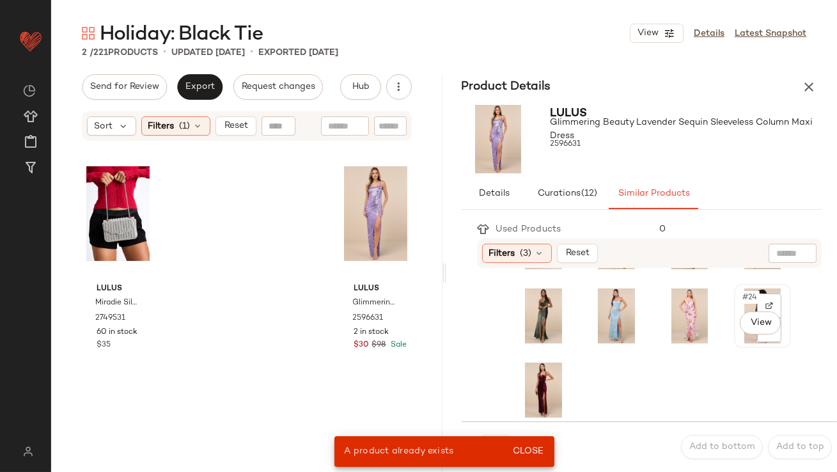
click at [741, 300] on span "#24" at bounding box center [750, 297] width 19 height 13
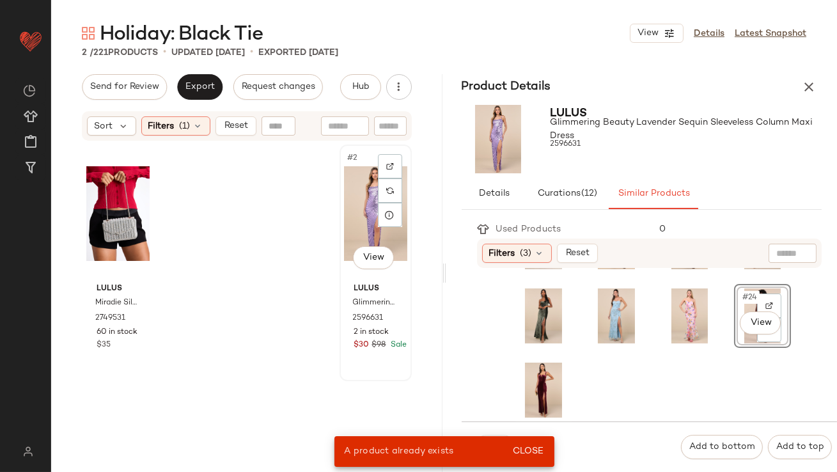
click at [348, 187] on div "#2 View" at bounding box center [375, 213] width 63 height 129
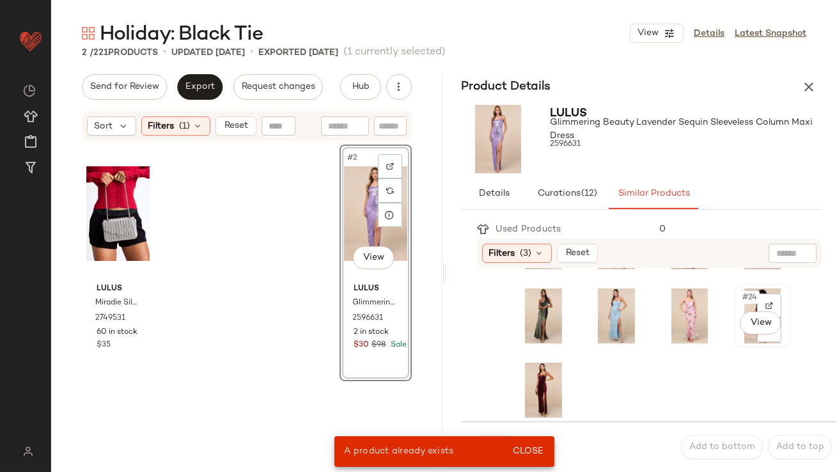
click at [741, 291] on span "#24" at bounding box center [750, 297] width 19 height 13
click at [524, 442] on button "Close" at bounding box center [528, 451] width 42 height 23
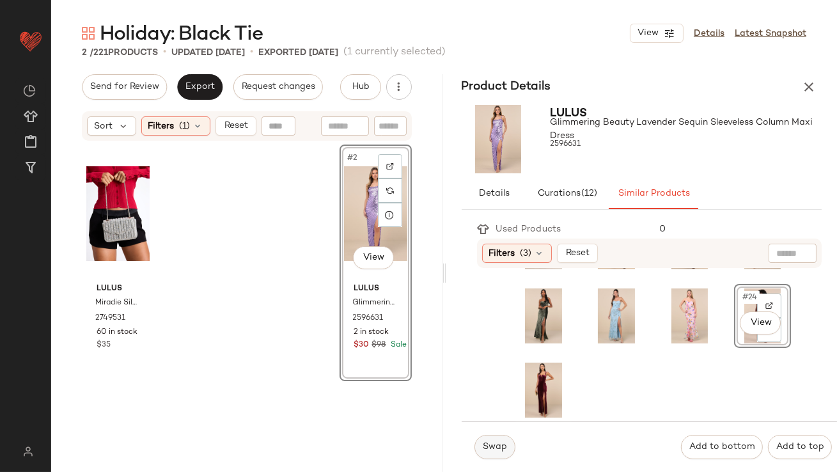
click at [506, 440] on button "Swap" at bounding box center [494, 447] width 41 height 24
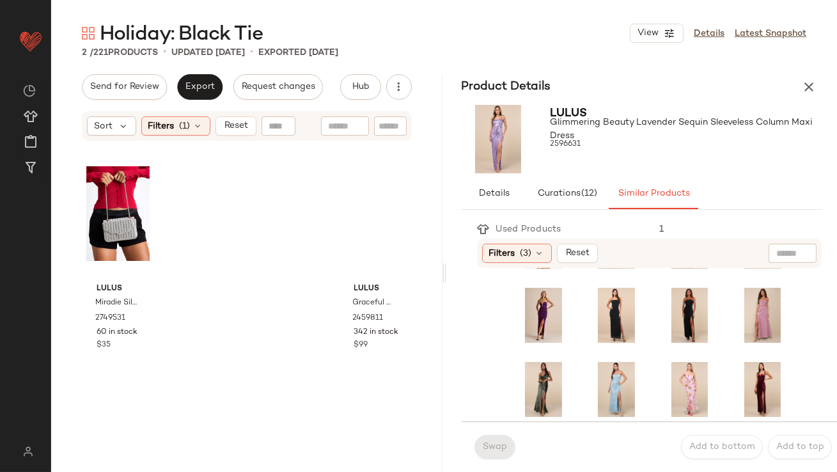
scroll to position [291, 0]
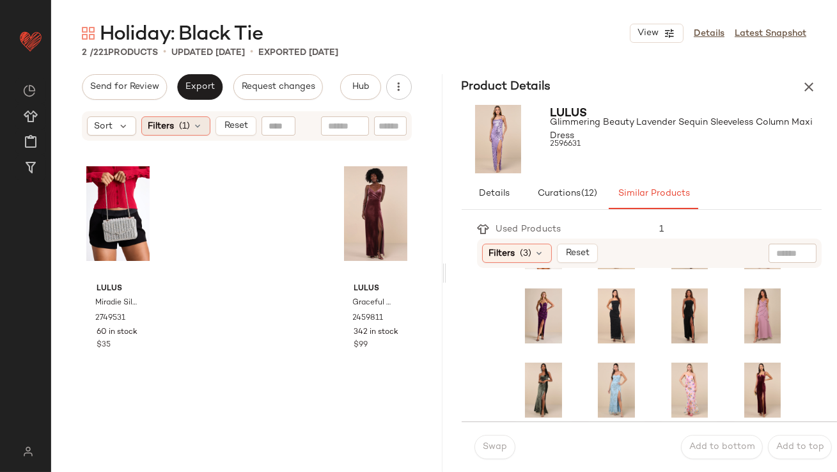
click at [163, 121] on span "Filters" at bounding box center [161, 126] width 26 height 13
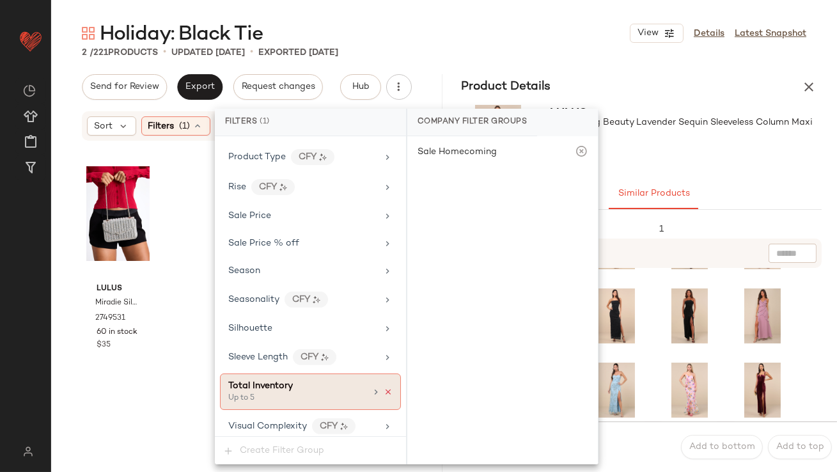
click at [384, 387] on icon at bounding box center [388, 391] width 9 height 9
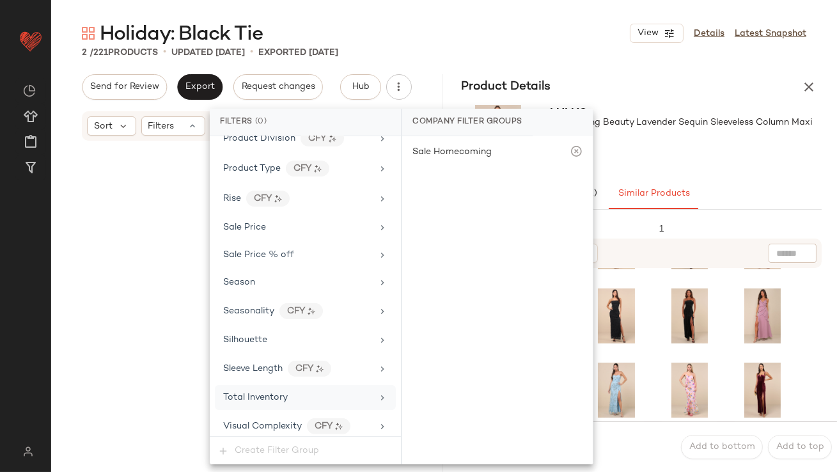
scroll to position [143, 0]
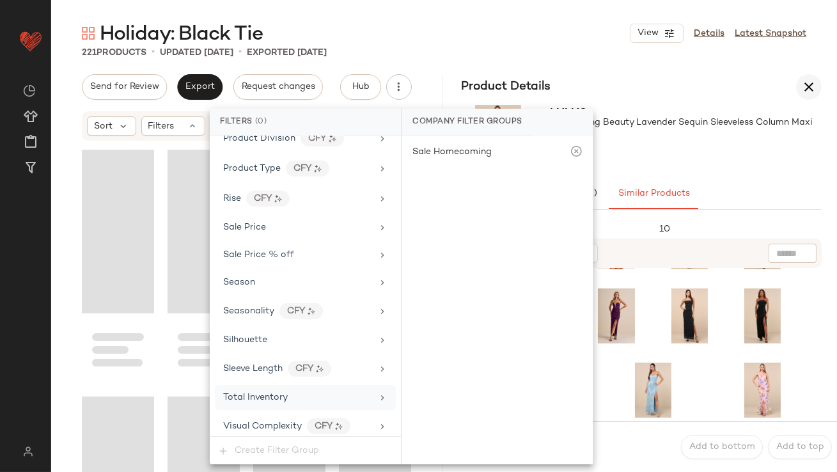
click at [816, 91] on button "button" at bounding box center [809, 87] width 26 height 26
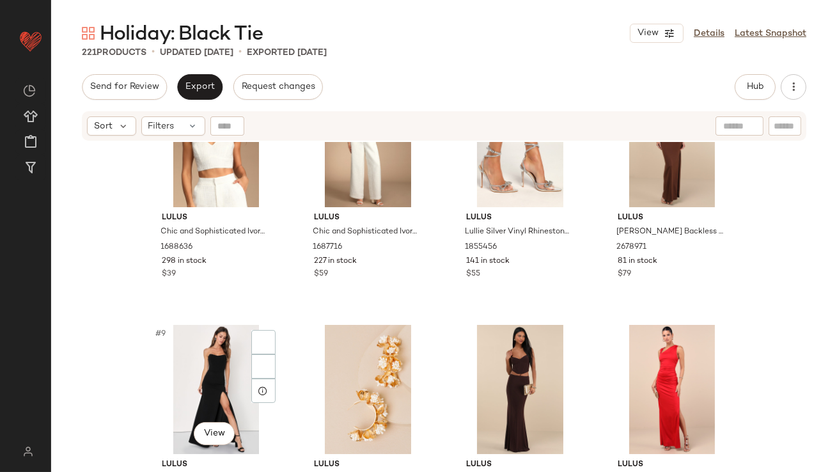
scroll to position [576, 0]
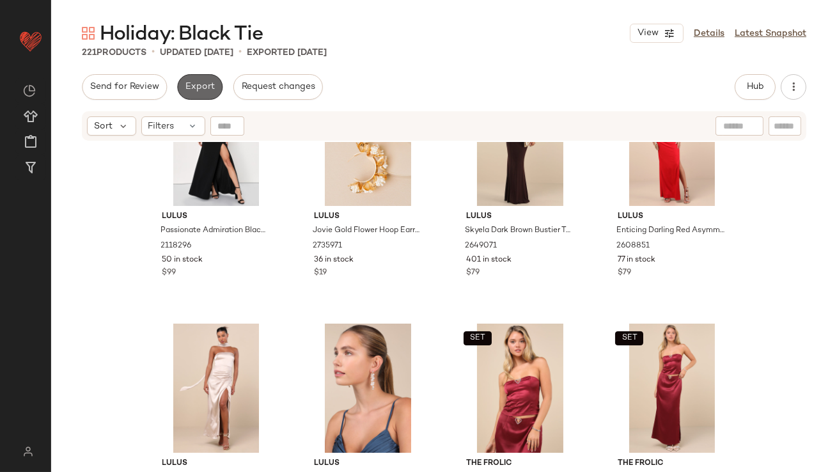
click at [192, 91] on span "Export" at bounding box center [200, 87] width 30 height 10
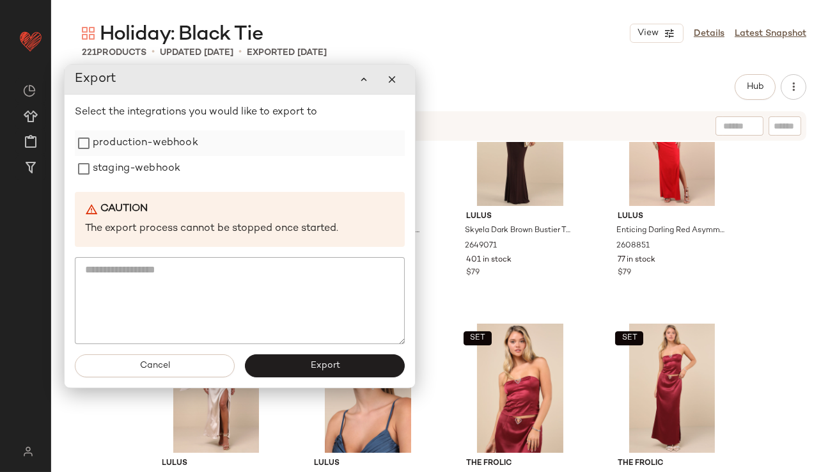
click at [178, 149] on label "production-webhook" at bounding box center [145, 143] width 105 height 26
click at [166, 171] on label "staging-webhook" at bounding box center [137, 169] width 88 height 26
click at [347, 359] on button "Export" at bounding box center [325, 365] width 160 height 23
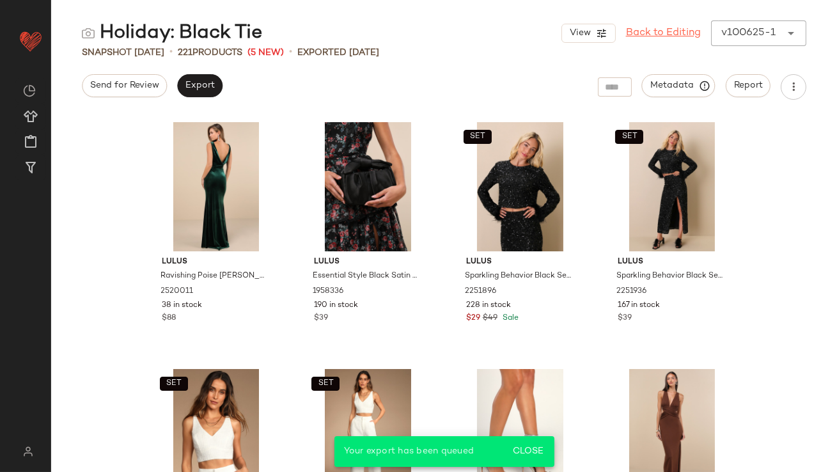
click at [640, 36] on link "Back to Editing" at bounding box center [663, 33] width 75 height 15
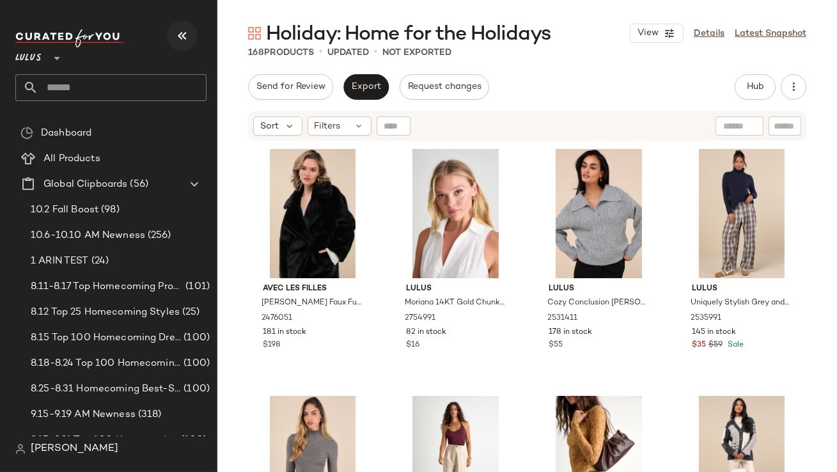
click at [189, 43] on button "button" at bounding box center [182, 35] width 31 height 31
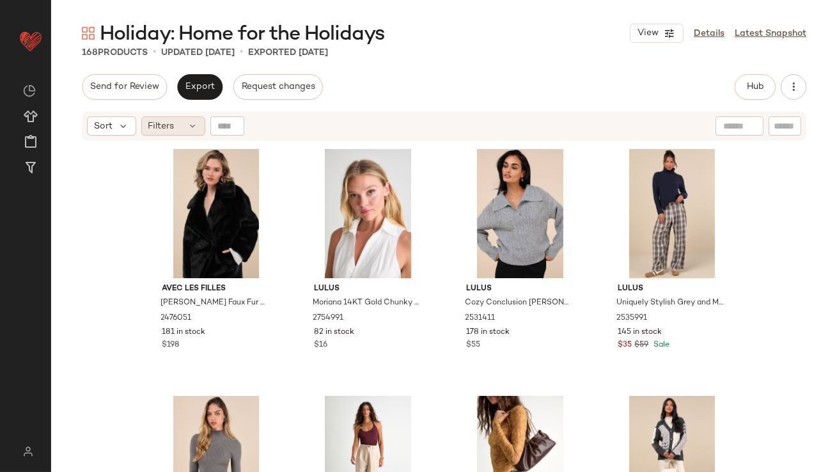
click at [175, 132] on div "Filters" at bounding box center [173, 125] width 64 height 19
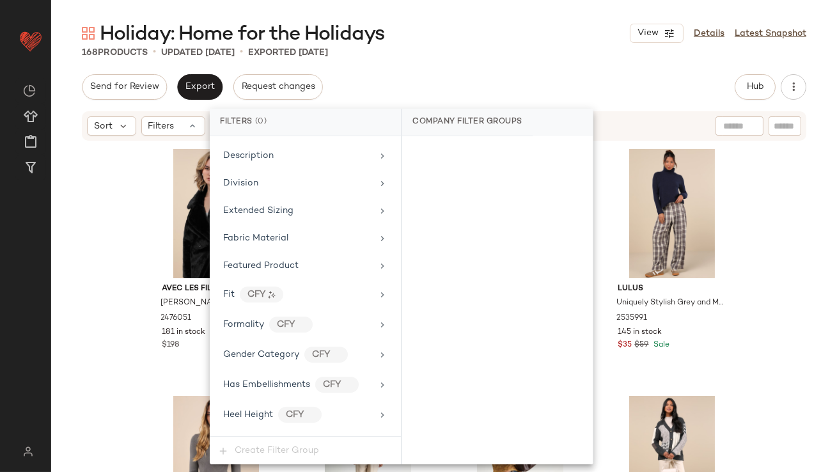
scroll to position [1009, 0]
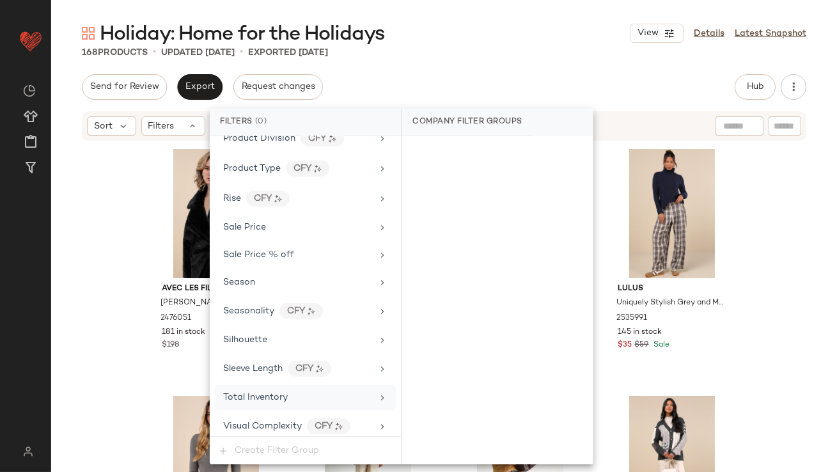
click at [246, 393] on span "Total Inventory" at bounding box center [255, 398] width 65 height 10
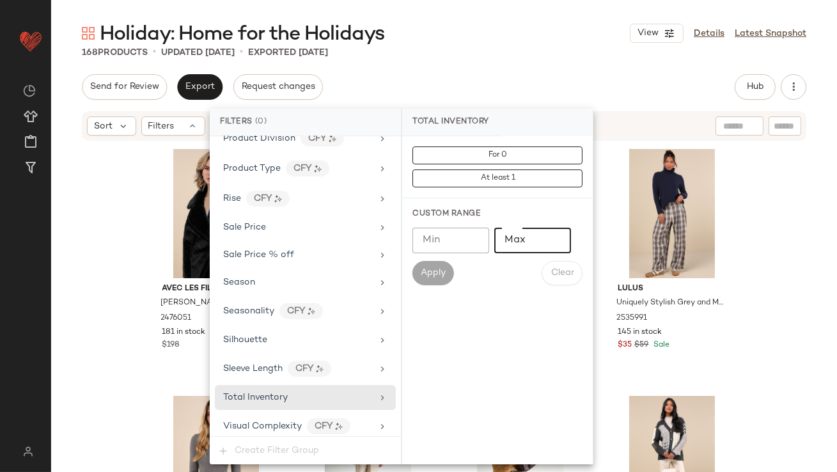
click at [501, 244] on input "Max" at bounding box center [532, 241] width 77 height 26
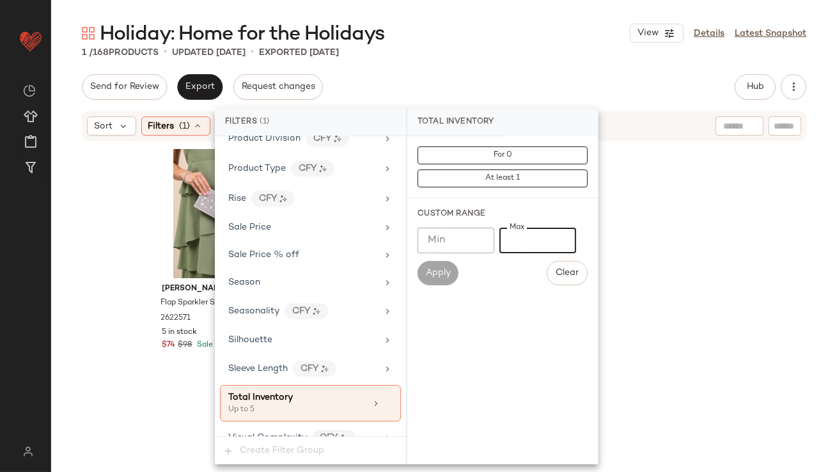
type input "*"
click at [480, 31] on div "Holiday: Home for the Holidays View Details Latest Snapshot" at bounding box center [444, 33] width 786 height 26
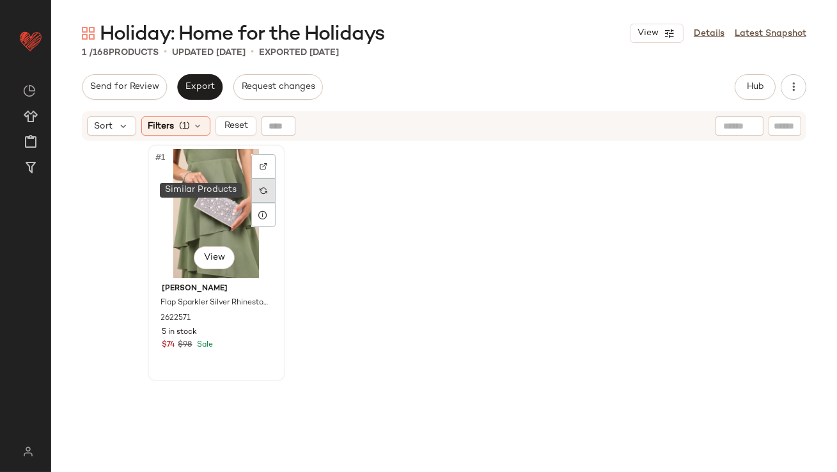
click at [254, 187] on div at bounding box center [263, 190] width 24 height 24
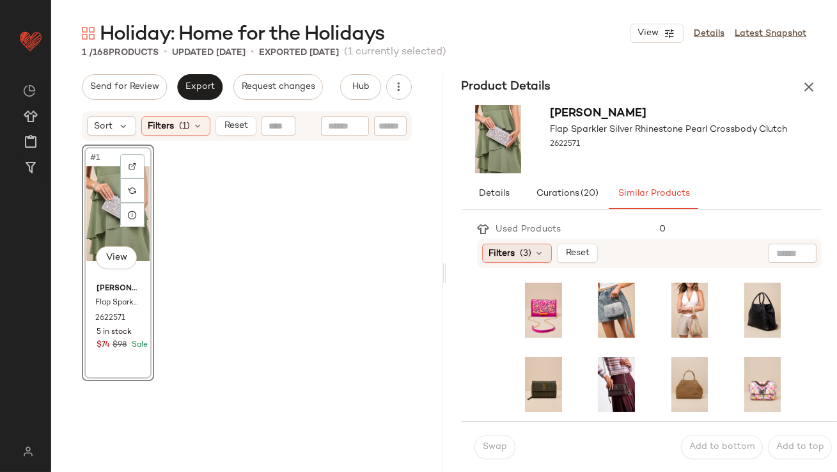
click at [520, 249] on span "(3)" at bounding box center [526, 253] width 12 height 13
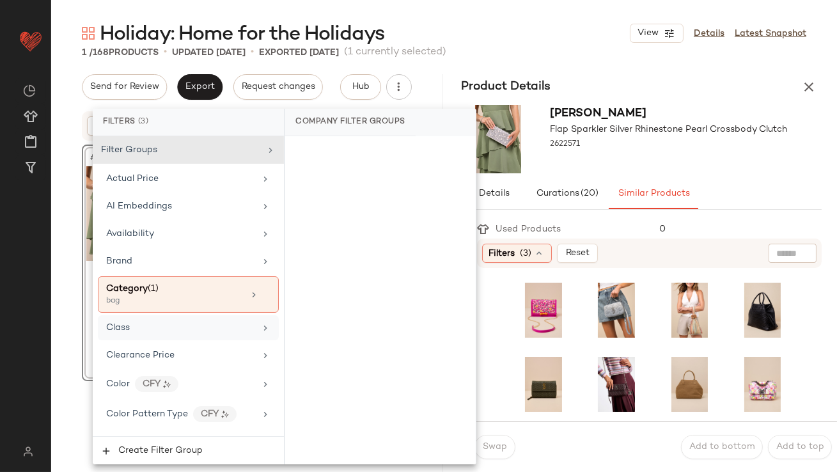
scroll to position [1072, 0]
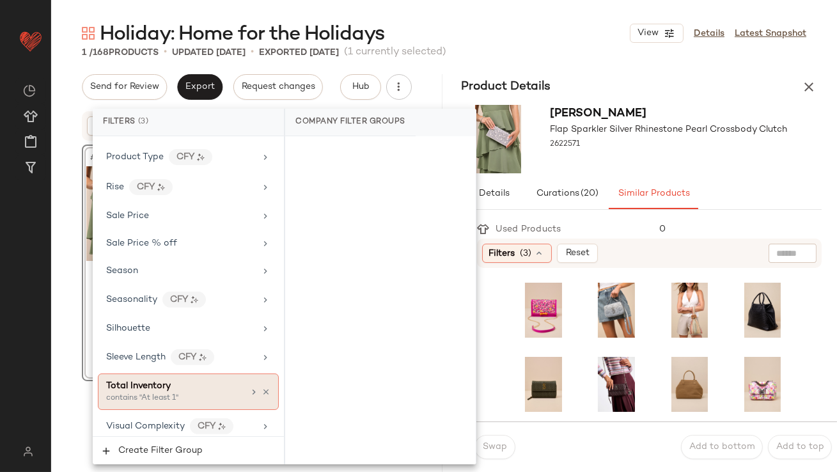
click at [143, 393] on div "contains "At least 1"" at bounding box center [170, 399] width 128 height 12
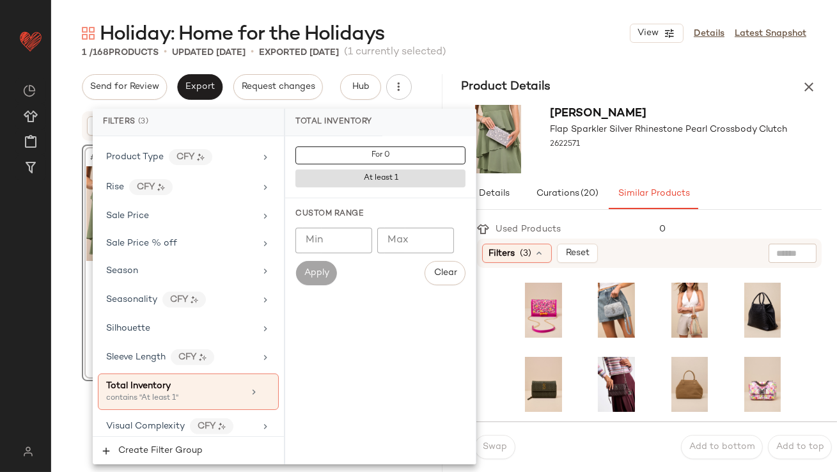
click at [342, 233] on input "Min" at bounding box center [333, 241] width 77 height 26
type input "**"
click at [696, 174] on div "[PERSON_NAME] Flap Sparkler Silver Rhinestone Pearl Crossbody Clutch 2622571" at bounding box center [641, 139] width 391 height 79
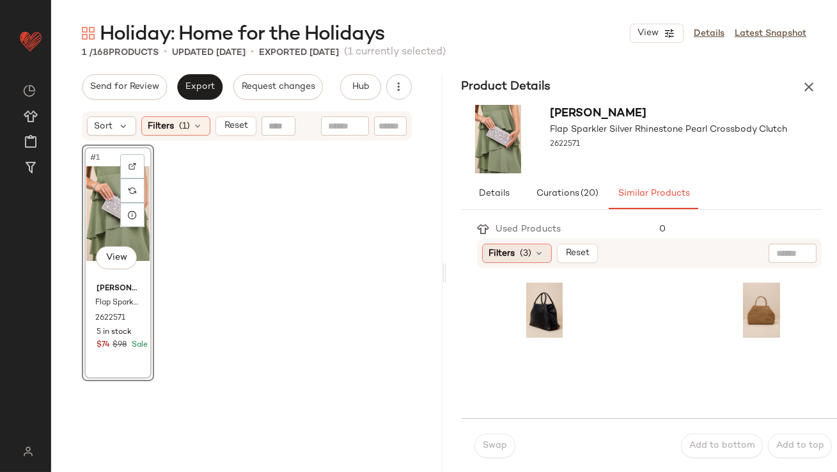
click at [508, 246] on div "Filters (3)" at bounding box center [517, 253] width 70 height 19
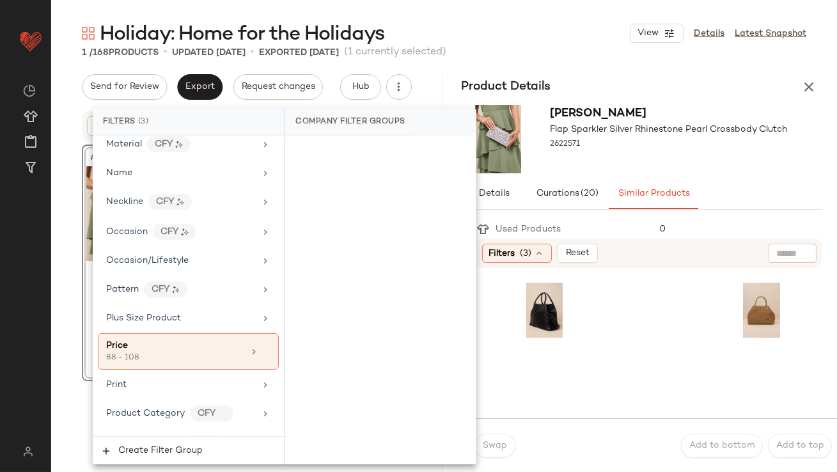
scroll to position [771, 0]
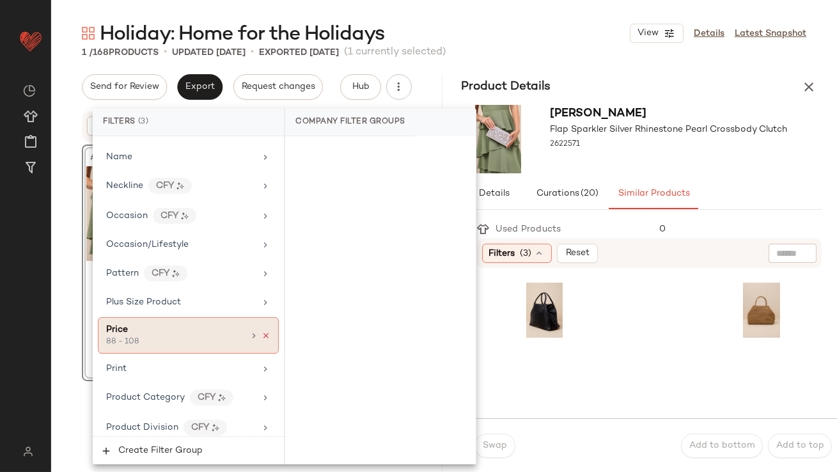
click at [263, 331] on icon at bounding box center [265, 335] width 9 height 9
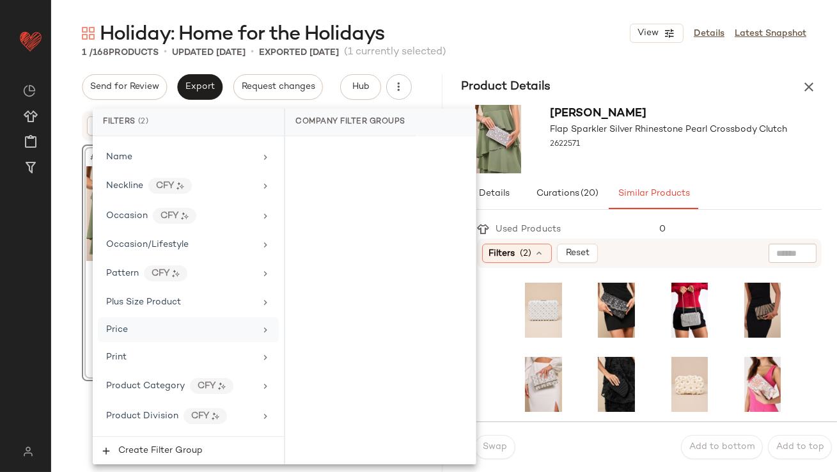
click at [779, 175] on div "[PERSON_NAME] Flap Sparkler Silver Rhinestone Pearl Crossbody Clutch 2622571" at bounding box center [641, 139] width 391 height 79
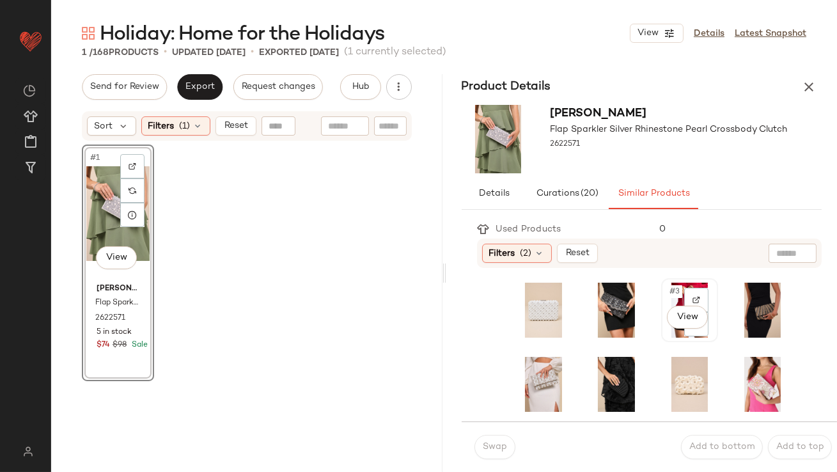
click at [666, 297] on div "#3 View" at bounding box center [690, 310] width 48 height 55
click at [496, 443] on span "Swap" at bounding box center [494, 447] width 25 height 10
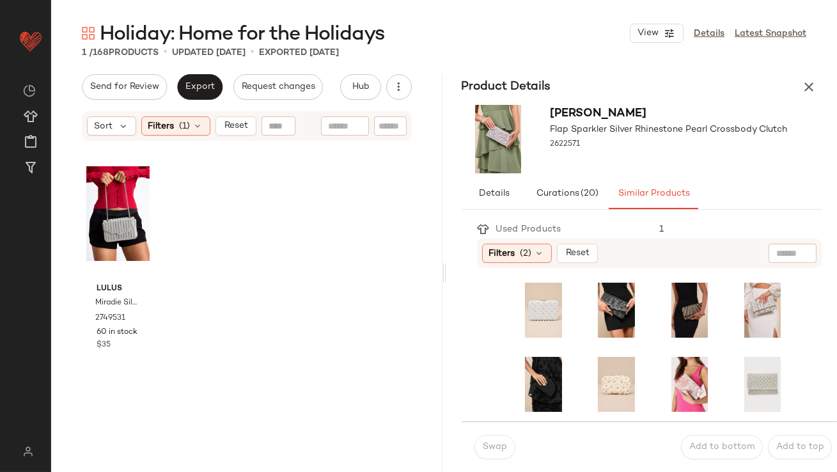
click at [180, 139] on div "Sort Filters (1) Reset" at bounding box center [247, 125] width 330 height 29
click at [179, 133] on div "Filters (1)" at bounding box center [175, 125] width 69 height 19
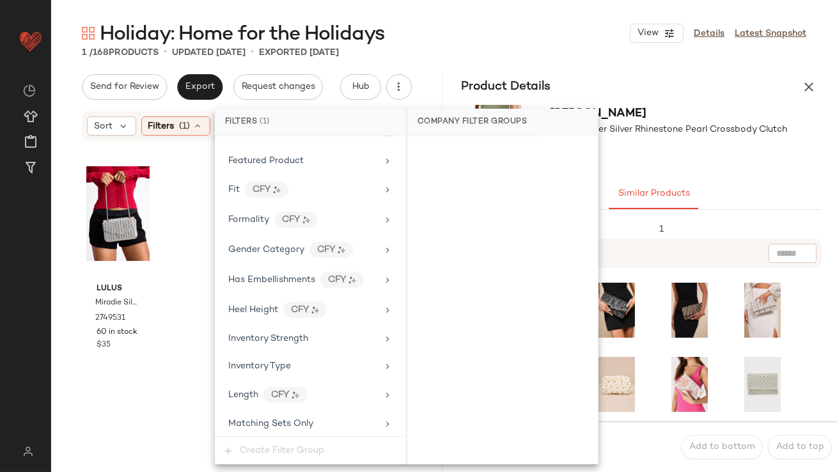
scroll to position [1021, 0]
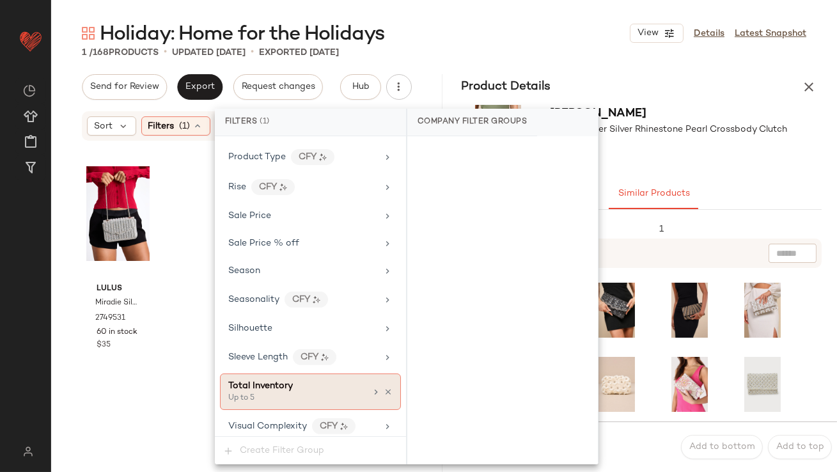
click at [384, 387] on icon at bounding box center [388, 391] width 9 height 9
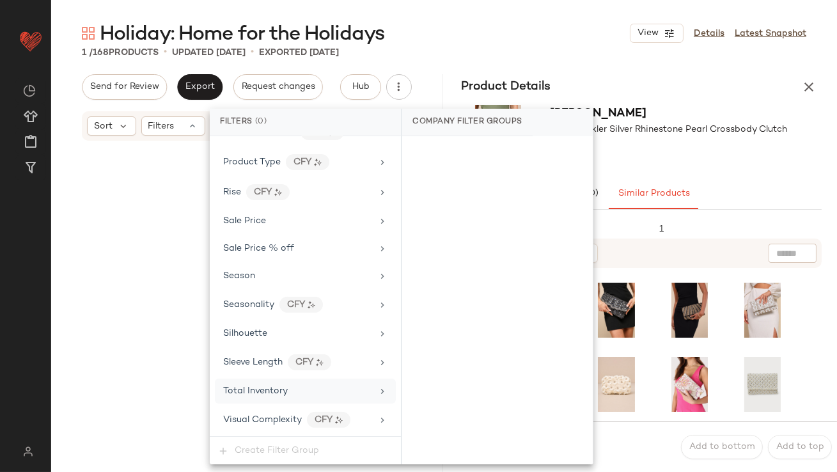
scroll to position [1009, 0]
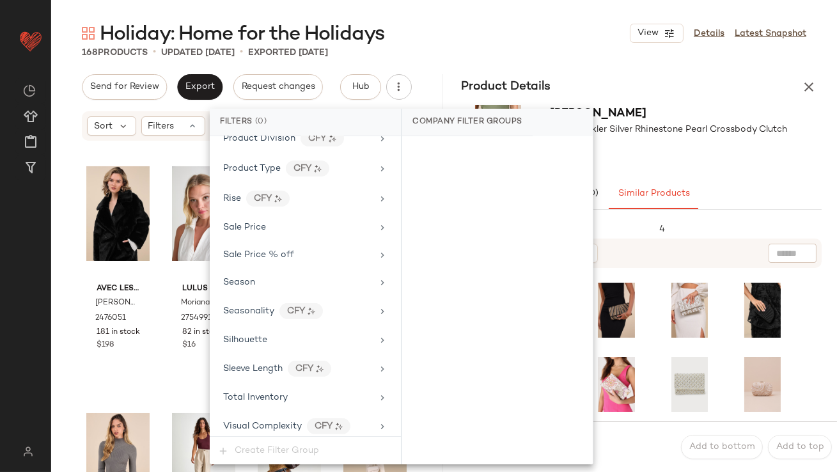
click at [809, 76] on button "button" at bounding box center [809, 87] width 26 height 26
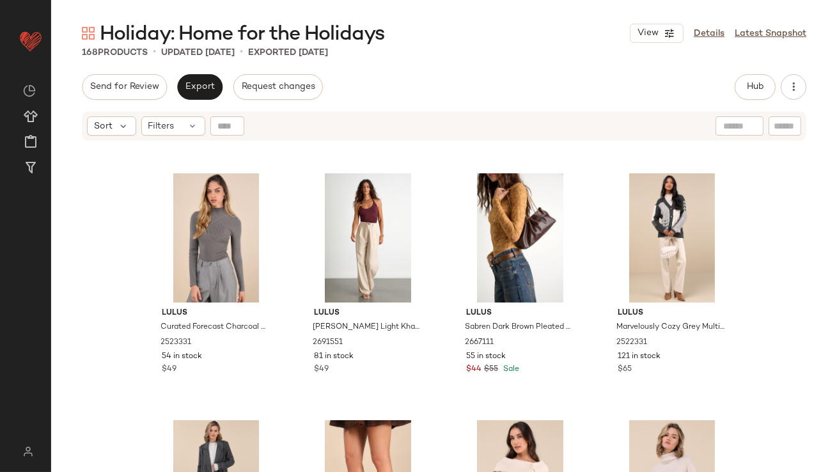
scroll to position [426, 0]
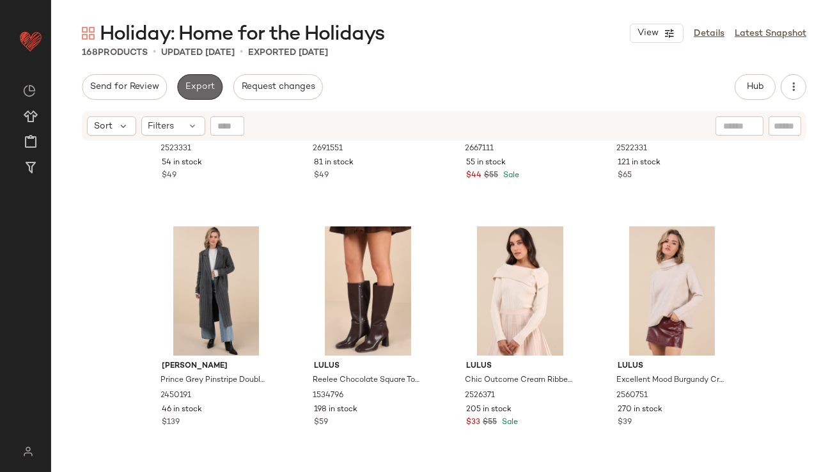
click at [199, 79] on button "Export" at bounding box center [199, 87] width 45 height 26
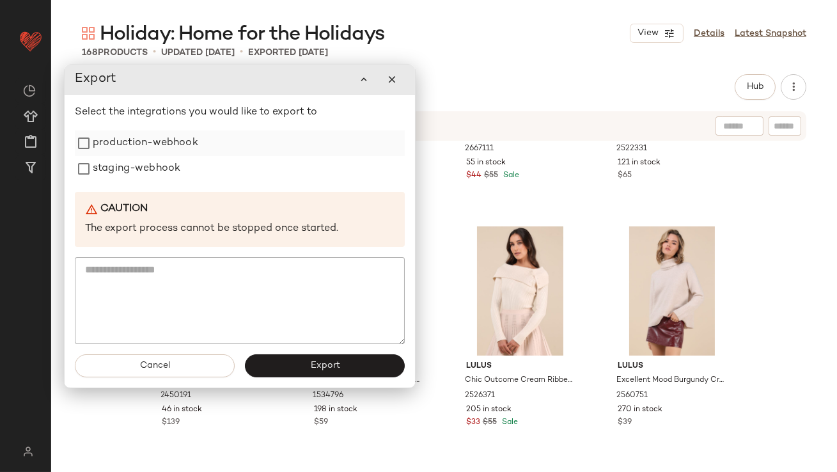
click at [192, 145] on label "production-webhook" at bounding box center [145, 143] width 105 height 26
click at [172, 159] on label "staging-webhook" at bounding box center [137, 169] width 88 height 26
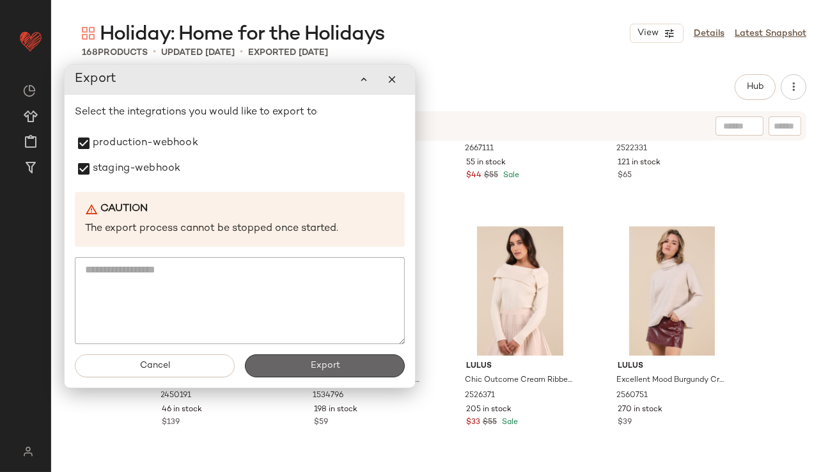
click at [276, 363] on button "Export" at bounding box center [325, 365] width 160 height 23
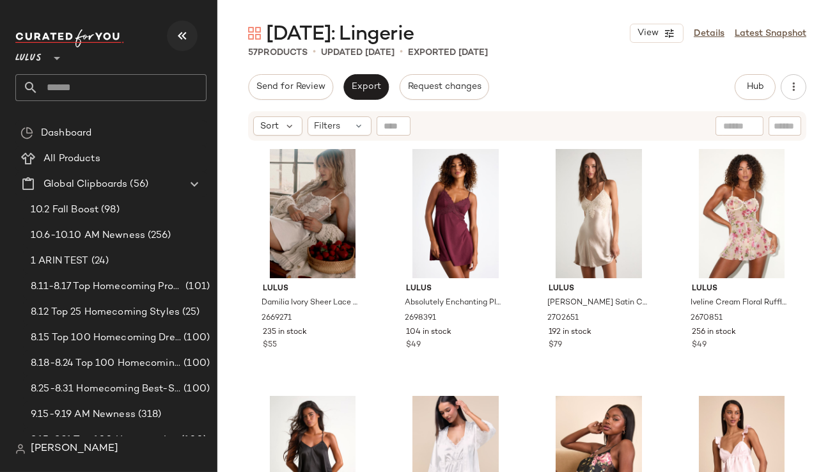
click at [180, 38] on icon "button" at bounding box center [182, 35] width 15 height 15
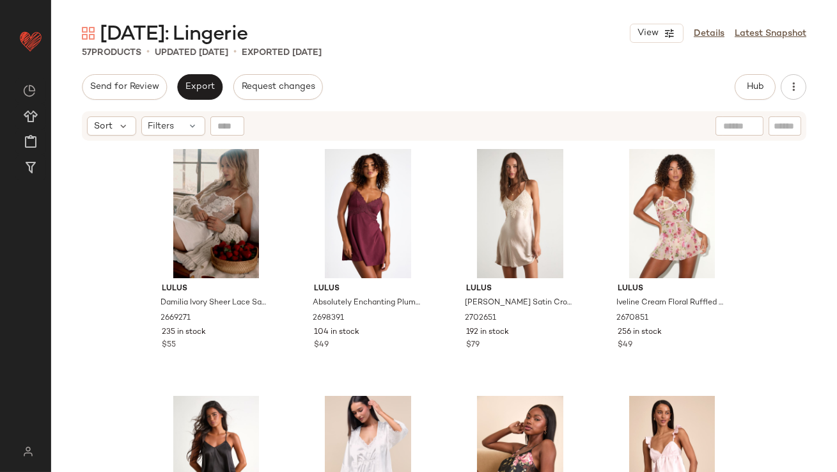
click at [183, 137] on div "Sort Filters" at bounding box center [444, 125] width 724 height 29
click at [180, 130] on div "Filters" at bounding box center [173, 125] width 64 height 19
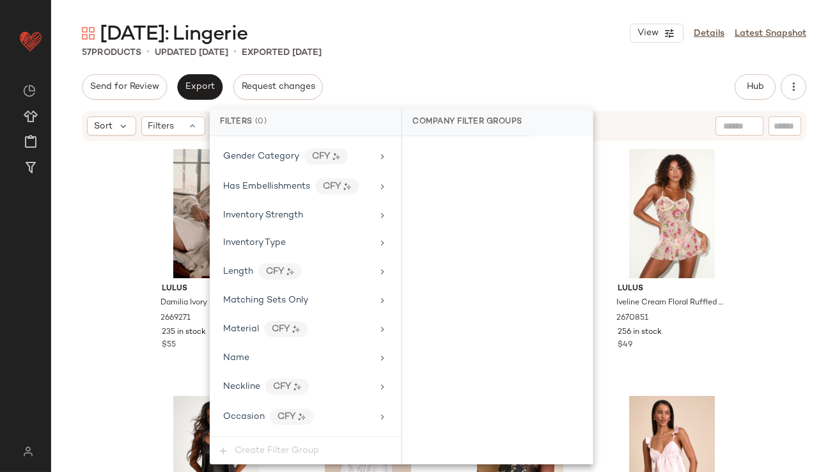
scroll to position [949, 0]
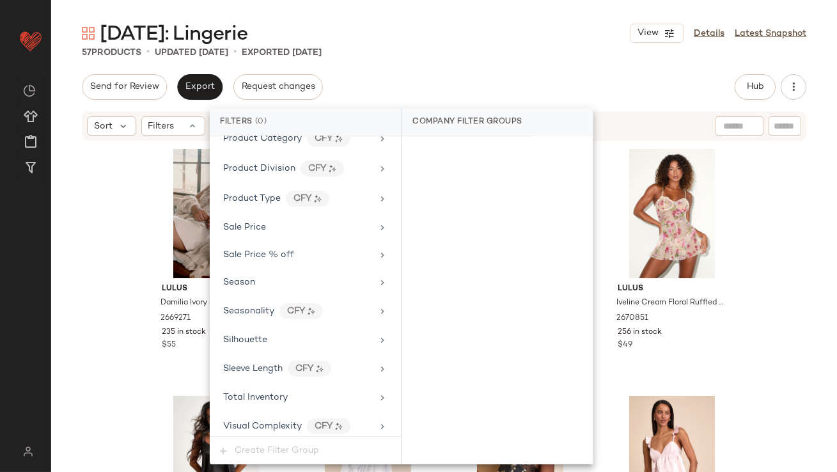
click at [300, 403] on div "Filter Groups Brand Category Actual Price AI Embeddings Availability Class Clea…" at bounding box center [305, 286] width 191 height 300
click at [294, 385] on div "Total Inventory" at bounding box center [305, 397] width 181 height 25
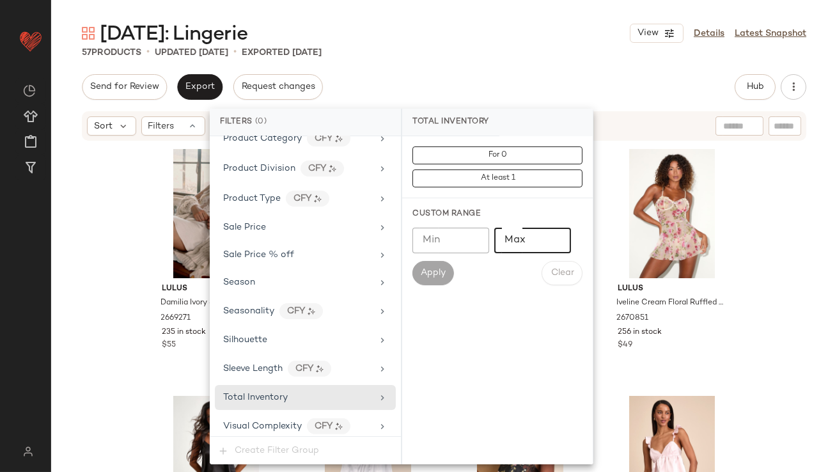
click at [548, 238] on input "Max" at bounding box center [532, 241] width 77 height 26
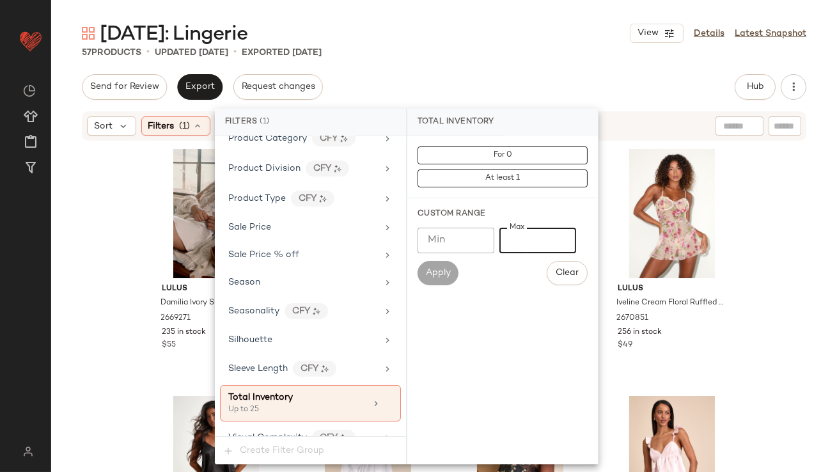
type input "**"
click at [542, 98] on div "Send for Review Export Request changes Hub Send for Review External Review Inte…" at bounding box center [444, 87] width 724 height 26
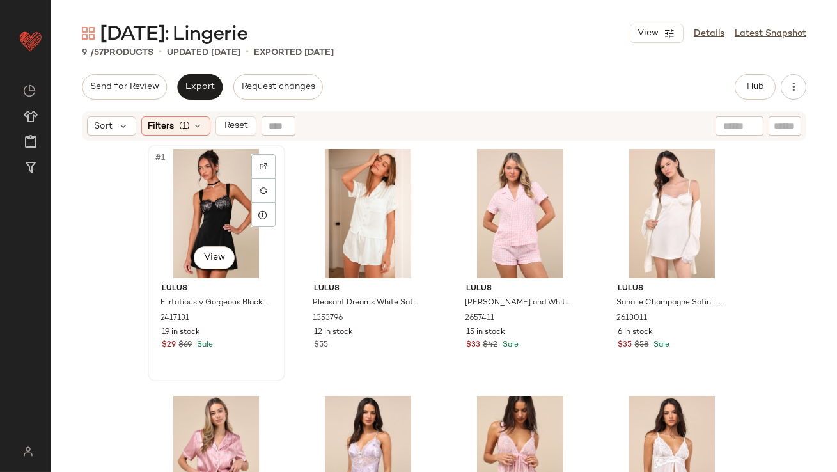
click at [200, 186] on div "#1 View" at bounding box center [216, 213] width 129 height 129
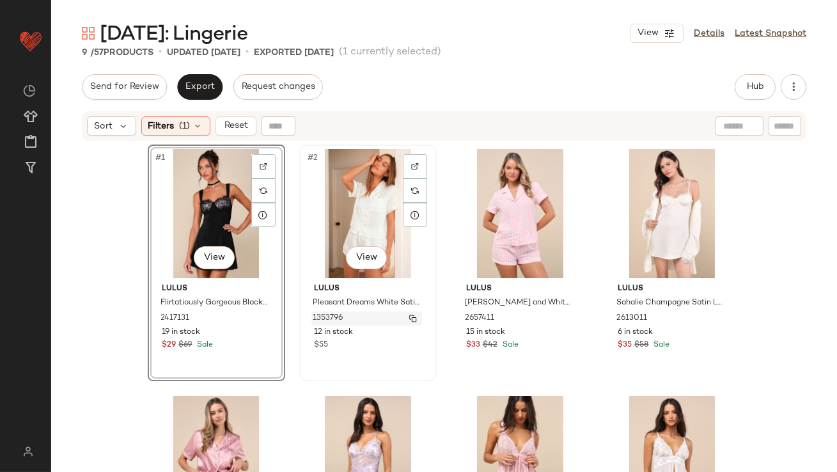
scroll to position [380, 0]
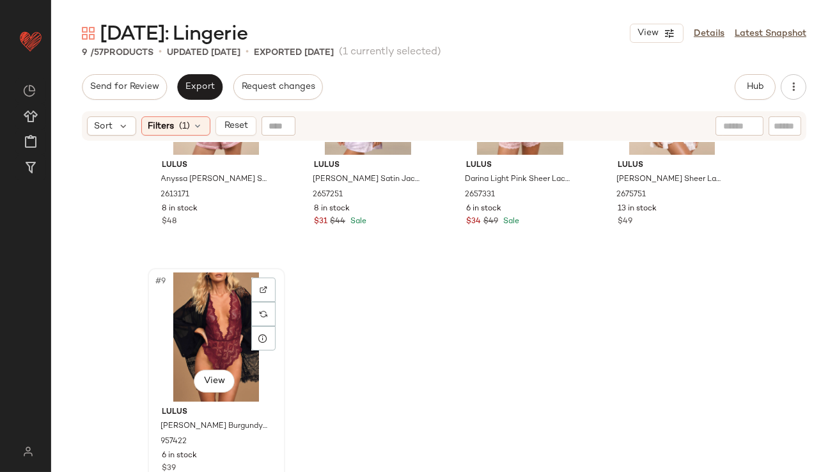
click at [182, 315] on div "#9 View" at bounding box center [216, 336] width 129 height 129
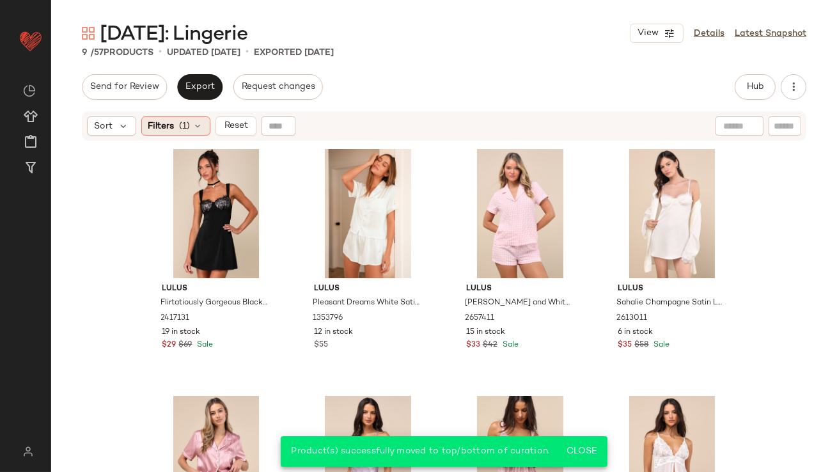
click at [180, 130] on span "(1)" at bounding box center [185, 126] width 11 height 13
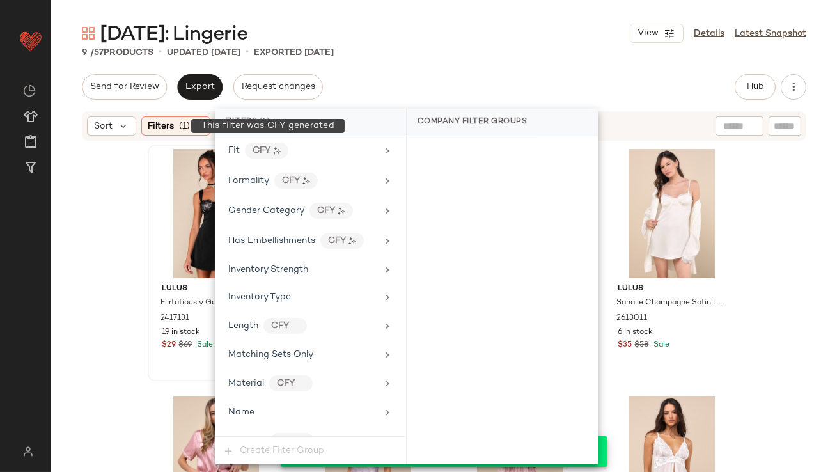
scroll to position [962, 0]
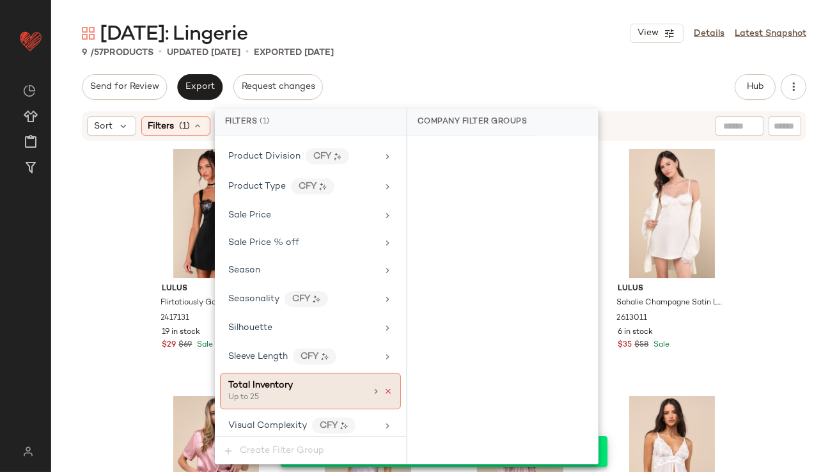
click at [385, 387] on icon at bounding box center [388, 391] width 9 height 9
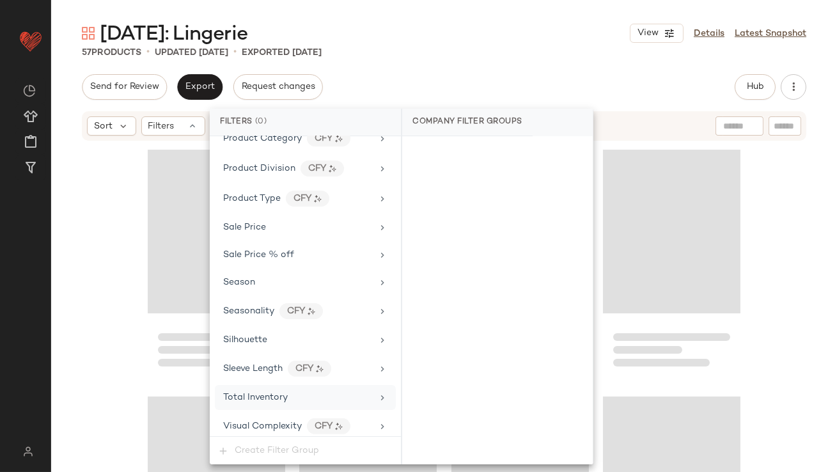
scroll to position [3342, 0]
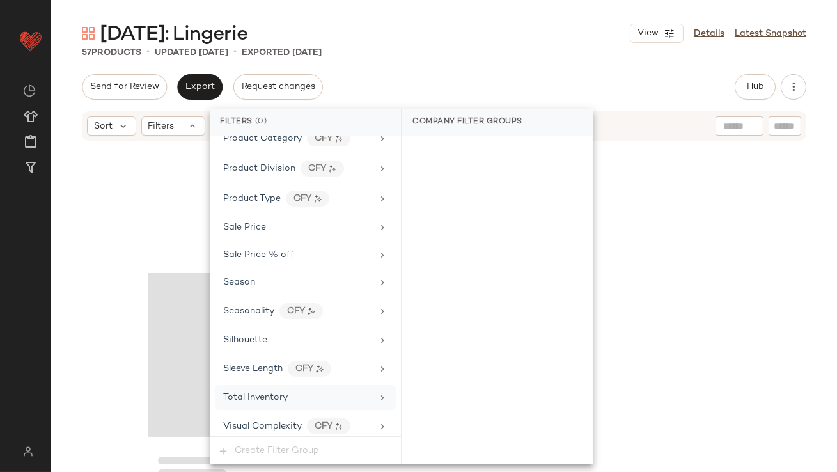
click at [469, 76] on div "Send for Review Export Request changes Hub Send for Review External Review Inte…" at bounding box center [444, 87] width 724 height 26
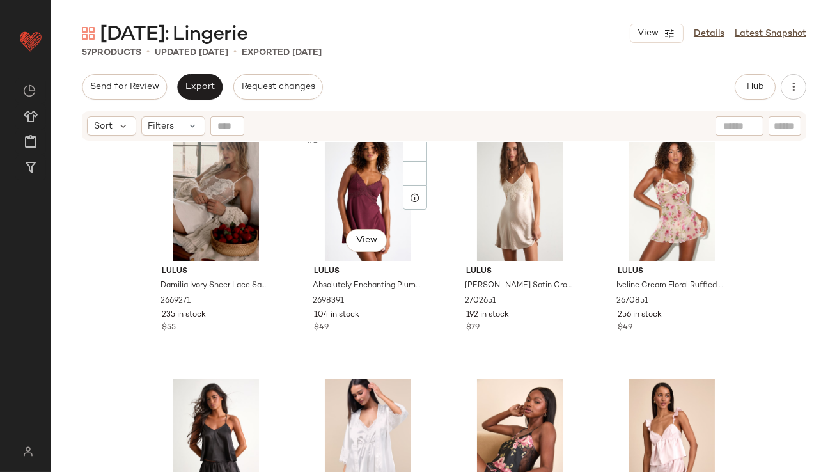
scroll to position [0, 0]
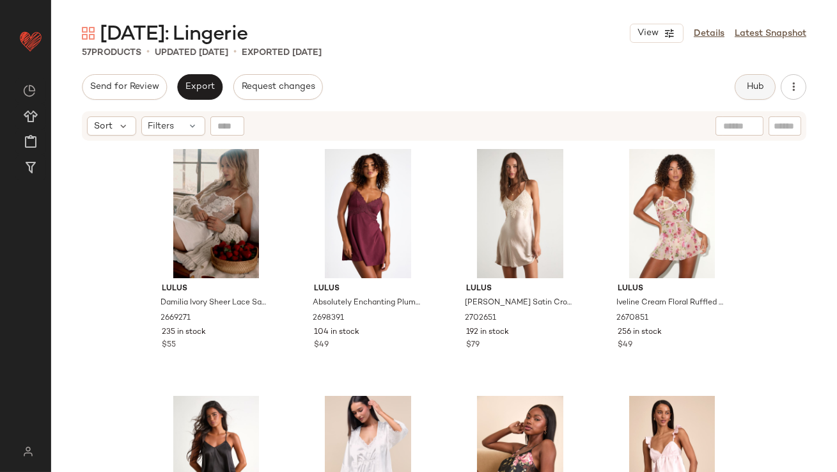
click at [767, 75] on button "Hub" at bounding box center [755, 87] width 41 height 26
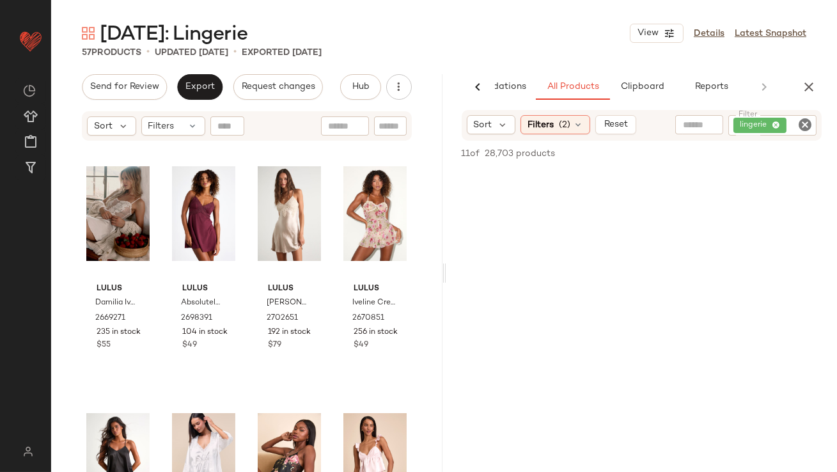
scroll to position [339, 0]
click at [192, 82] on span "Export" at bounding box center [200, 87] width 30 height 10
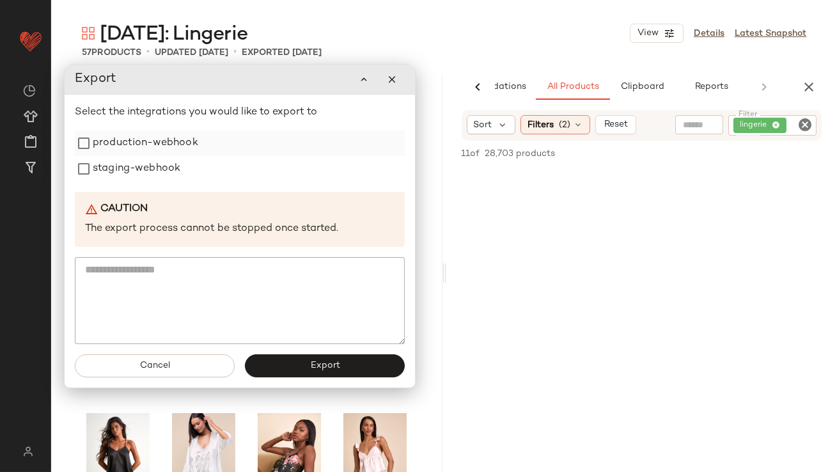
click at [196, 146] on label "production-webhook" at bounding box center [145, 143] width 105 height 26
click at [183, 160] on div "staging-webhook" at bounding box center [240, 169] width 330 height 26
click at [171, 183] on div "Select the integrations you would like to export to production-webhook staging-…" at bounding box center [240, 224] width 330 height 239
click at [148, 161] on label "staging-webhook" at bounding box center [137, 169] width 88 height 26
click at [317, 361] on span "Export" at bounding box center [324, 366] width 30 height 10
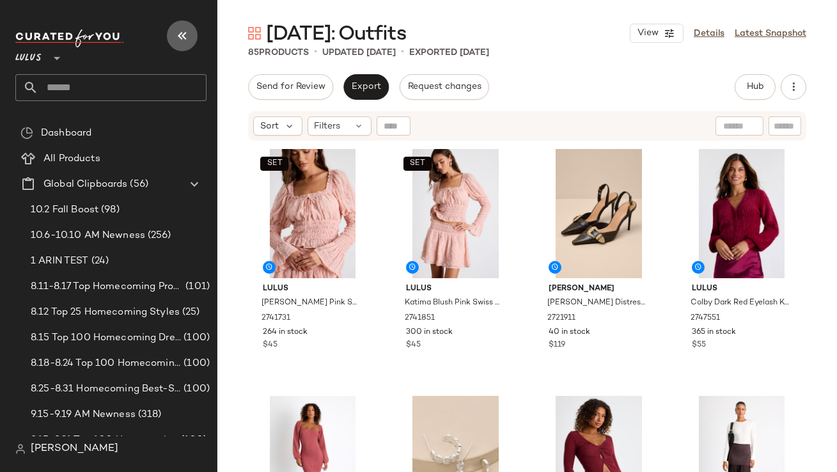
click at [183, 33] on icon "button" at bounding box center [182, 35] width 15 height 15
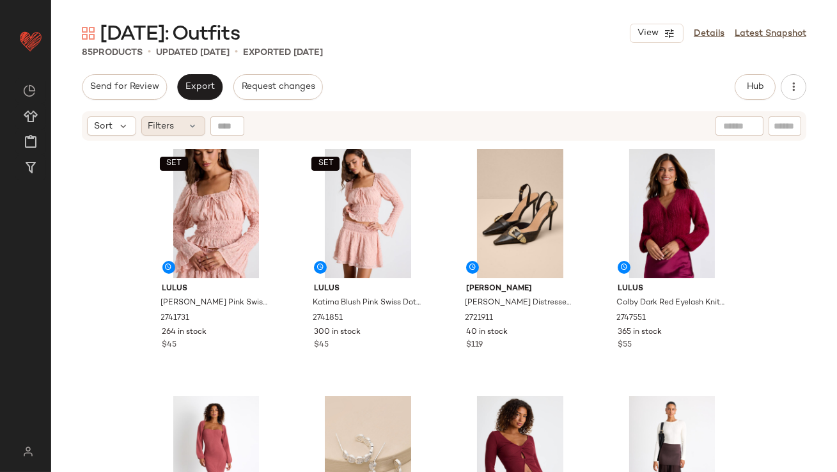
click at [185, 122] on div "Filters" at bounding box center [173, 125] width 64 height 19
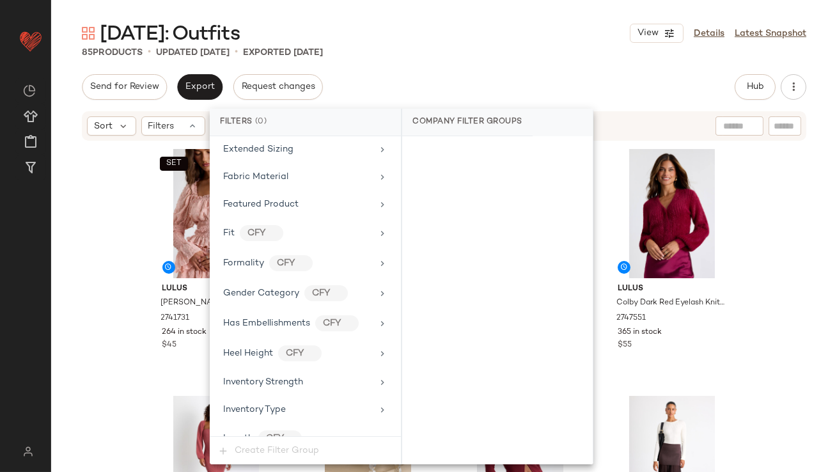
scroll to position [1009, 0]
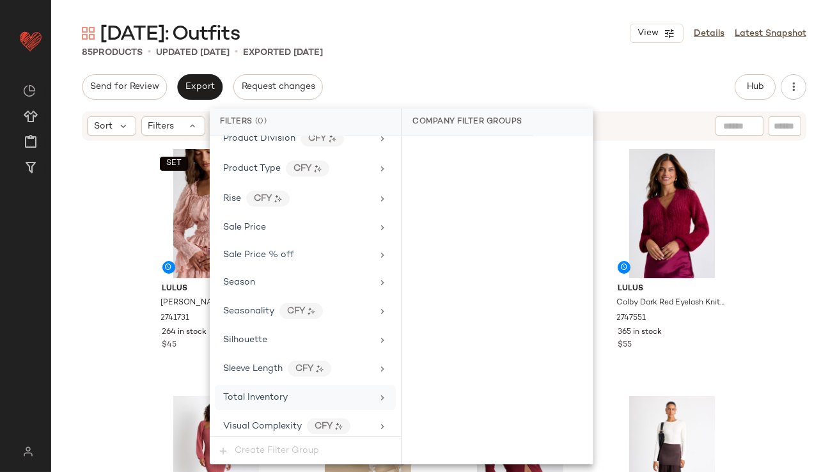
click at [267, 395] on span "Total Inventory" at bounding box center [255, 398] width 65 height 10
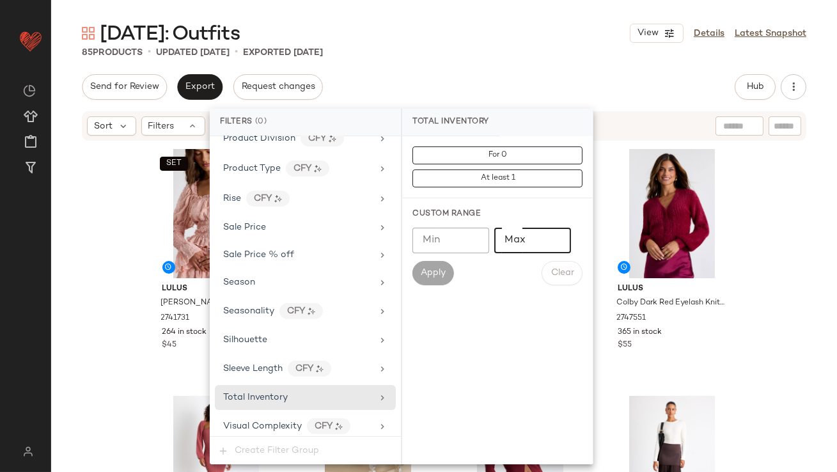
click at [519, 244] on input "Max" at bounding box center [532, 241] width 77 height 26
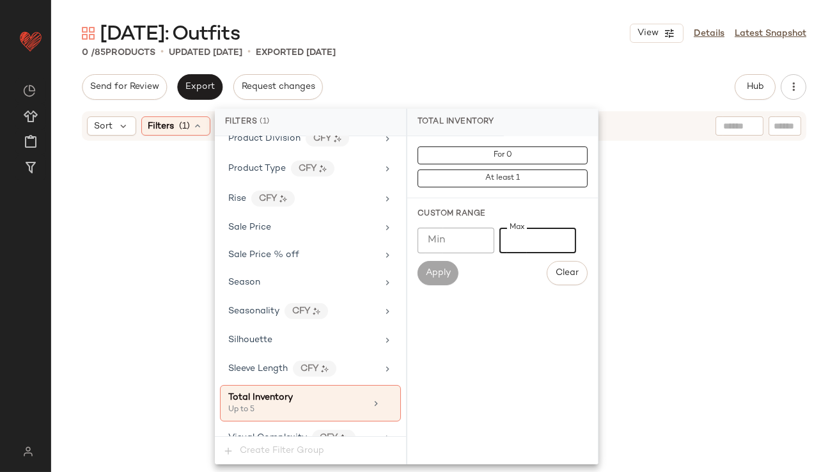
type input "*"
click at [505, 73] on div "Valentine's Day: Outfits View Details Latest Snapshot 0 / 85 Products • updated…" at bounding box center [444, 245] width 786 height 451
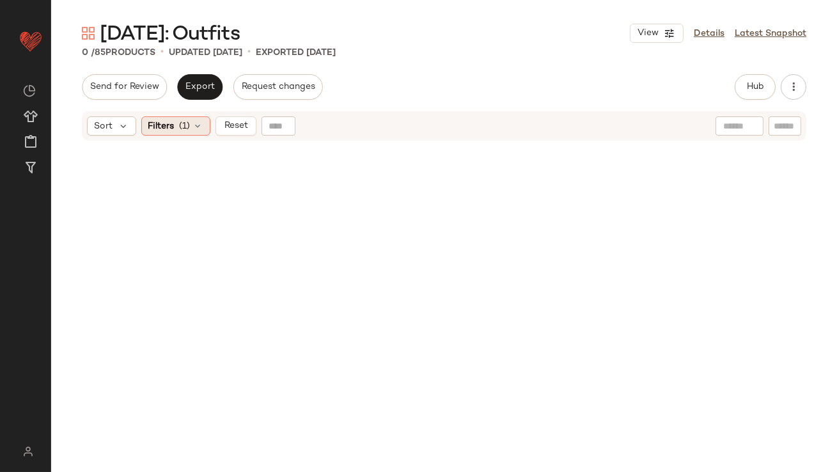
click at [183, 134] on div "Filters (1)" at bounding box center [175, 125] width 69 height 19
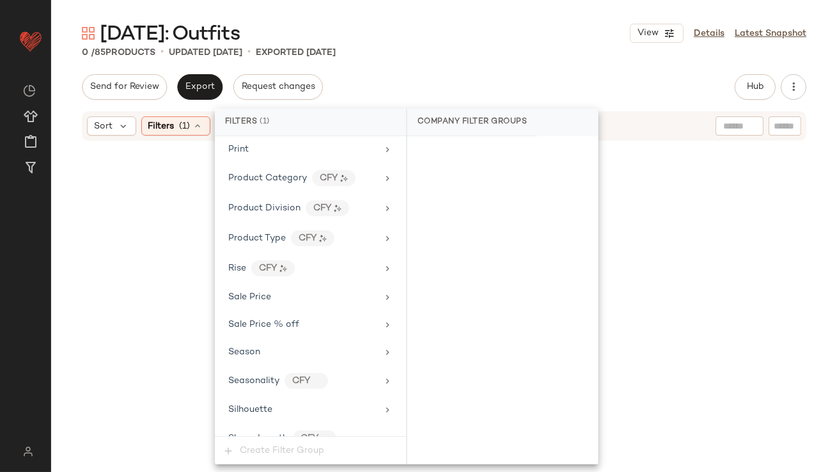
scroll to position [1021, 0]
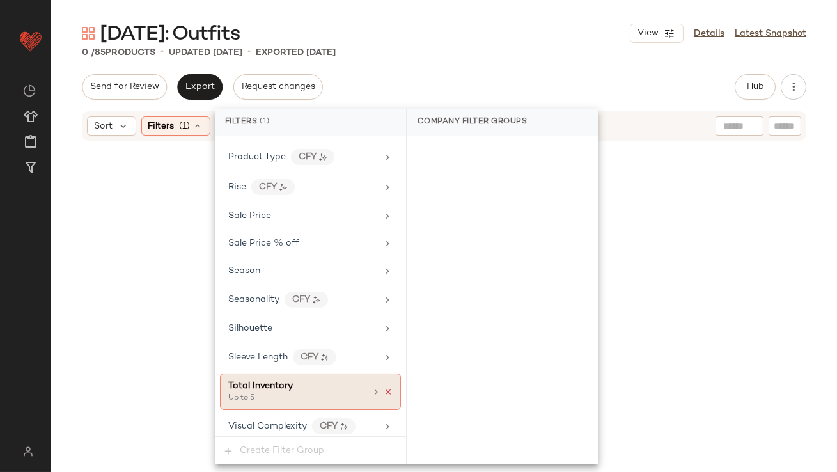
click at [384, 387] on icon at bounding box center [388, 391] width 9 height 9
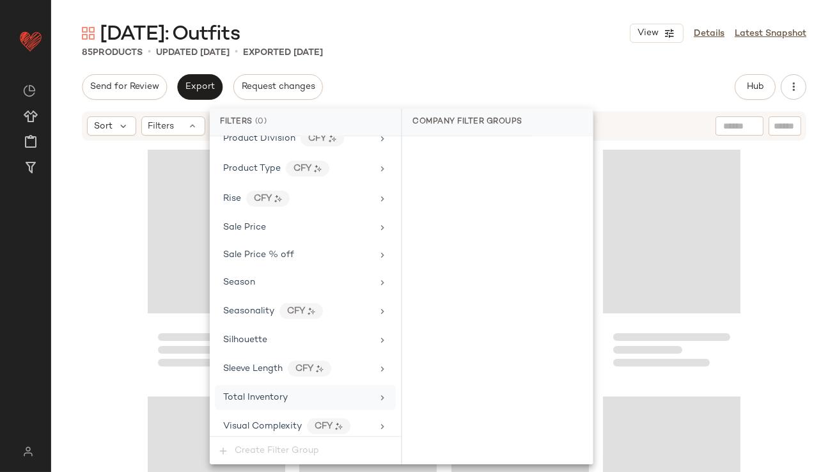
click at [448, 59] on div "Valentine's Day: Outfits View Details Latest Snapshot 85 Products • updated Oct…" at bounding box center [444, 245] width 786 height 451
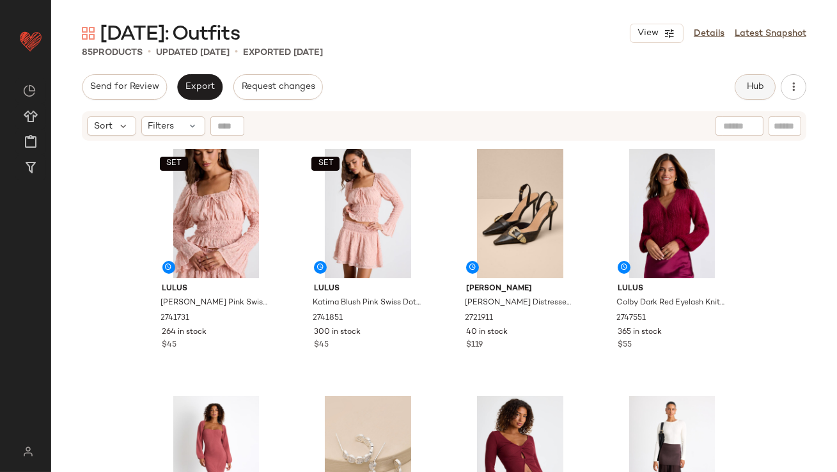
click at [745, 86] on button "Hub" at bounding box center [755, 87] width 41 height 26
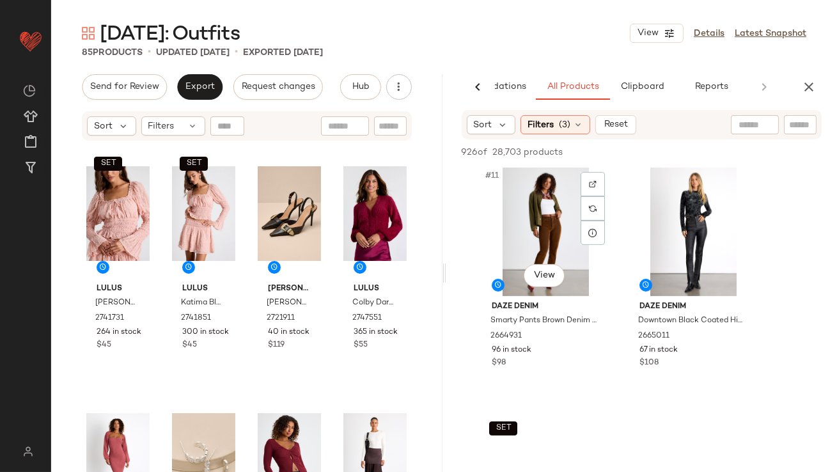
scroll to position [1553, 0]
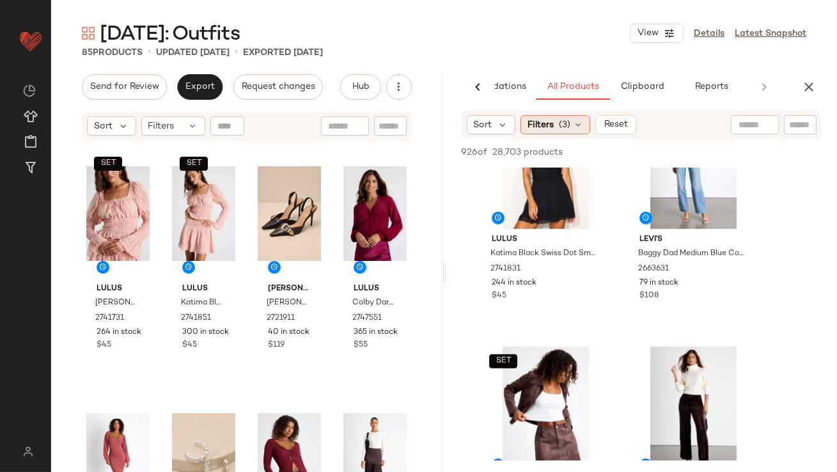
click at [567, 123] on span "(3)" at bounding box center [565, 124] width 12 height 13
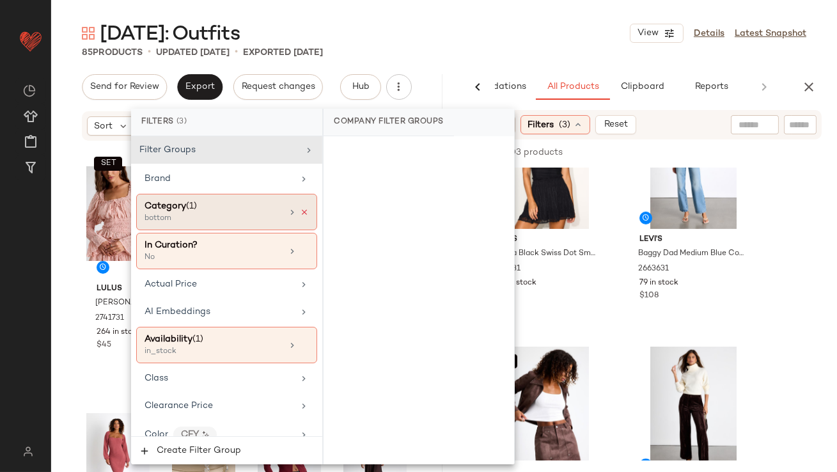
click at [300, 210] on icon at bounding box center [304, 212] width 9 height 9
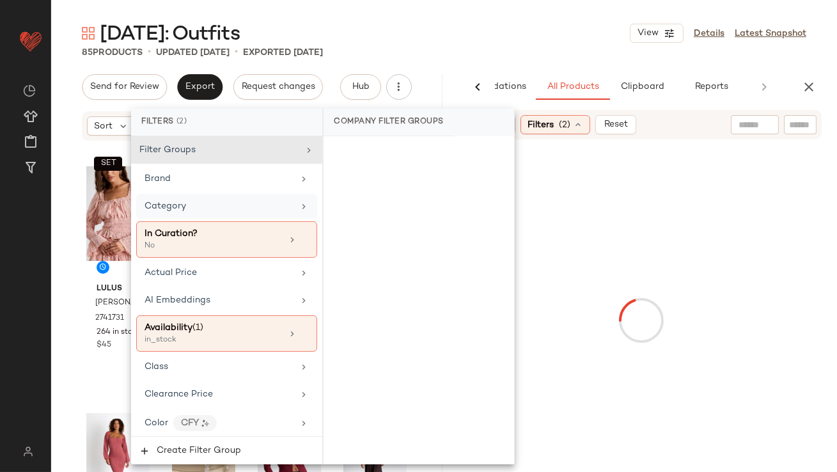
click at [472, 54] on div "85 Products • updated Oct 6th • Exported Oct 6th" at bounding box center [444, 52] width 786 height 13
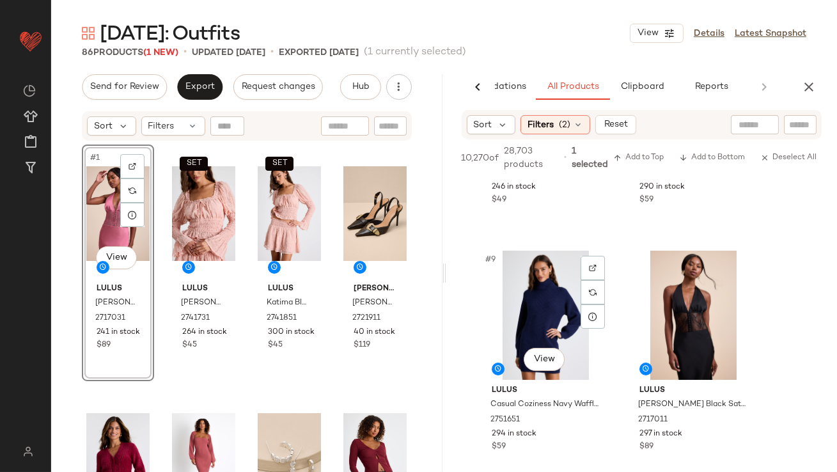
scroll to position [722, 0]
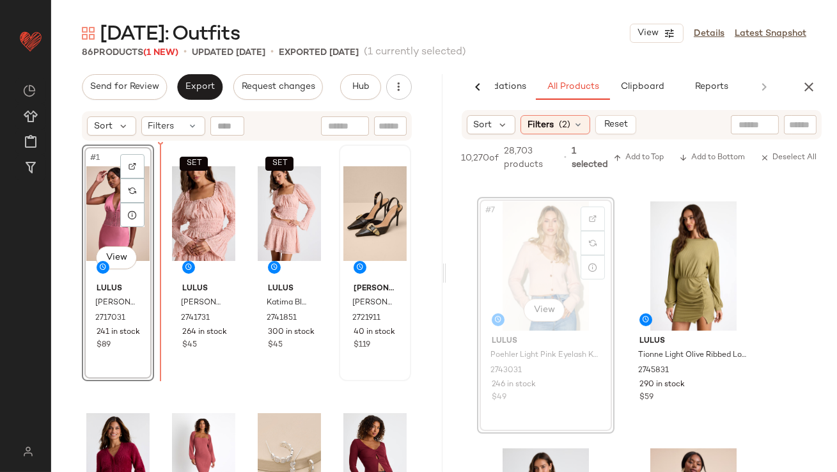
drag, startPoint x: 526, startPoint y: 261, endPoint x: 338, endPoint y: 264, distance: 188.0
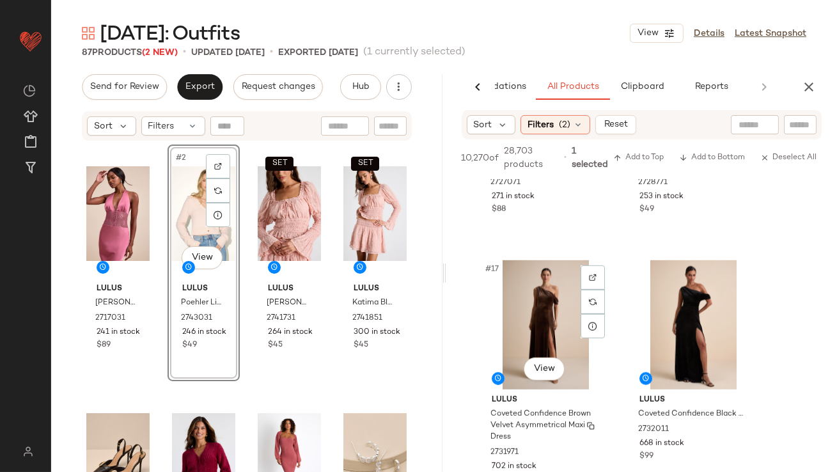
scroll to position [1699, 0]
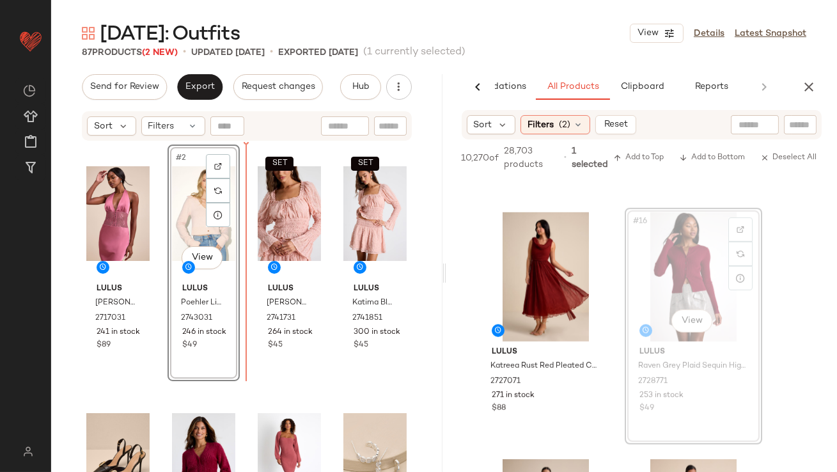
drag, startPoint x: 649, startPoint y: 269, endPoint x: 447, endPoint y: 279, distance: 202.3
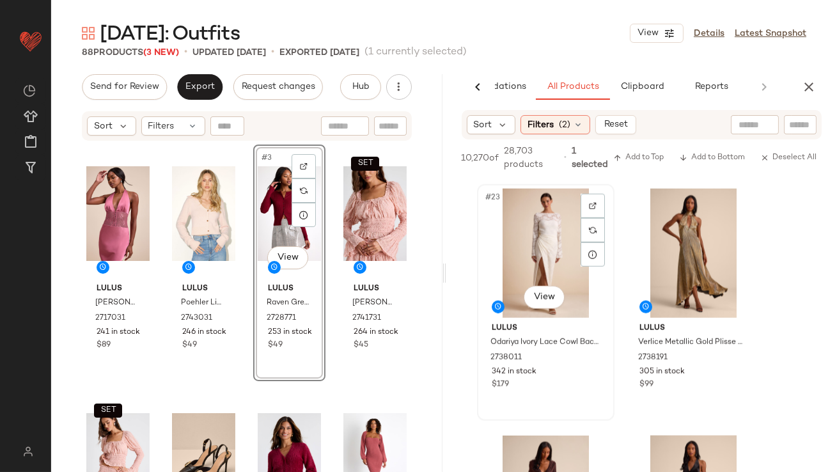
scroll to position [2730, 0]
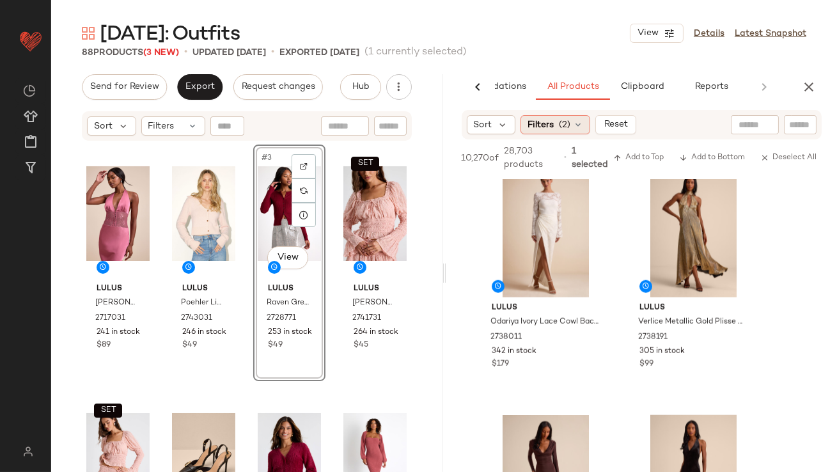
click at [538, 130] on span "Filters" at bounding box center [540, 124] width 26 height 13
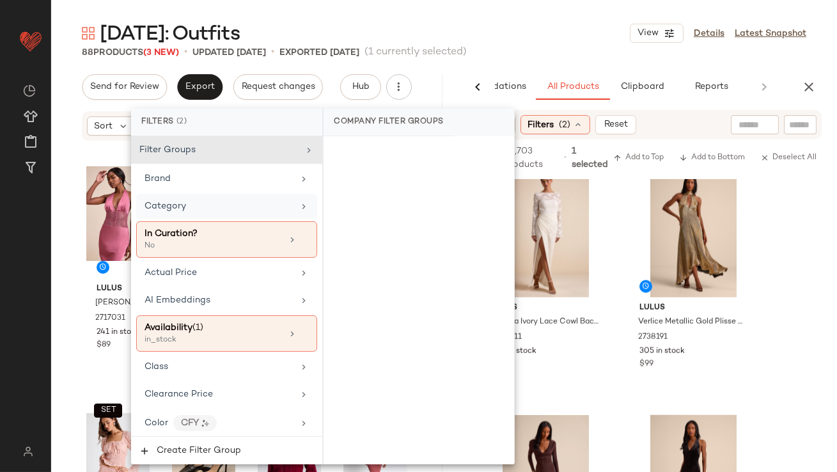
click at [212, 199] on div "Category" at bounding box center [218, 205] width 149 height 13
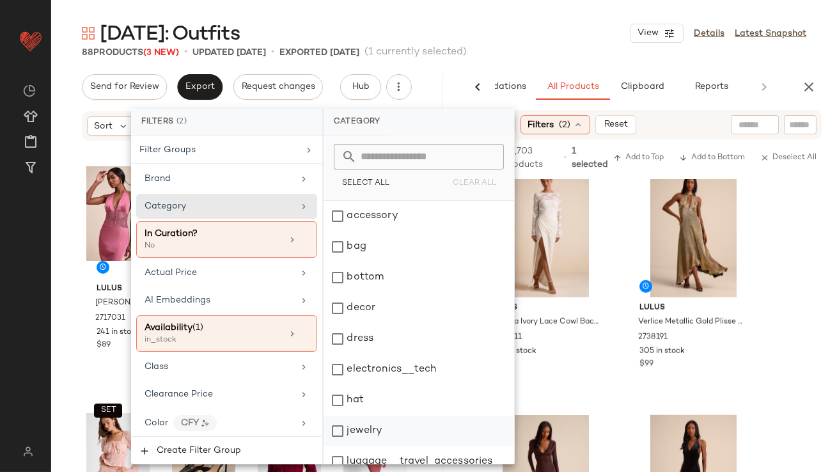
click at [350, 423] on div "jewelry" at bounding box center [419, 431] width 191 height 31
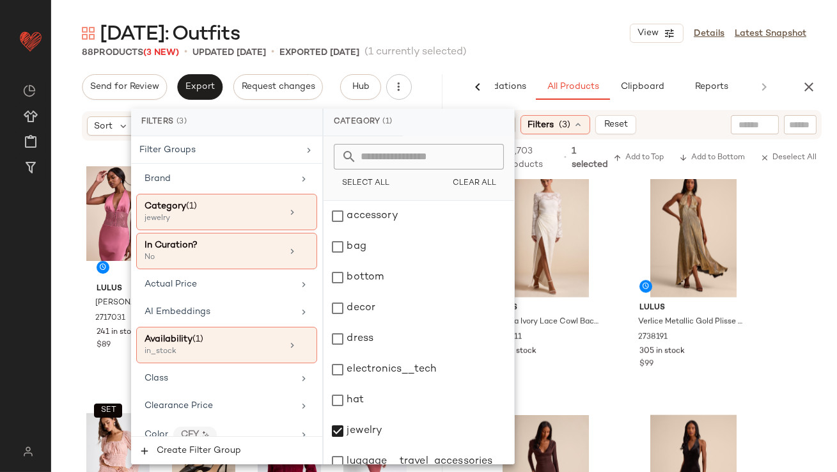
click at [559, 0] on main "Valentine's Day: Outfits View Details Latest Snapshot 88 Products (3 New) • upd…" at bounding box center [418, 236] width 837 height 472
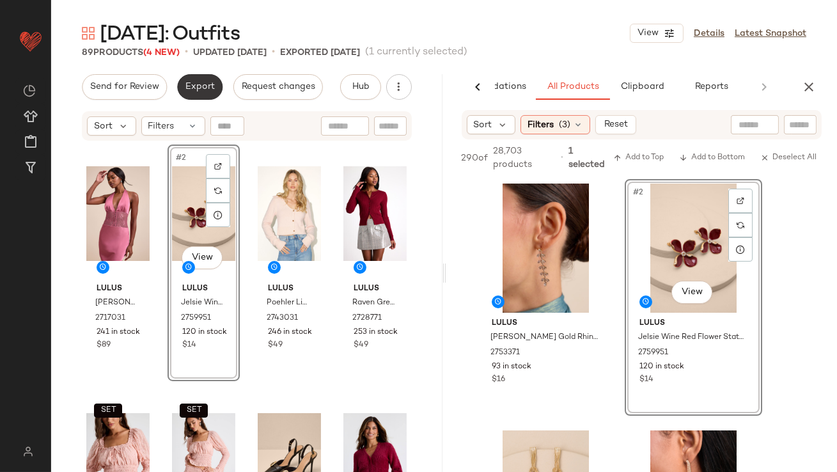
click at [198, 83] on span "Export" at bounding box center [200, 87] width 30 height 10
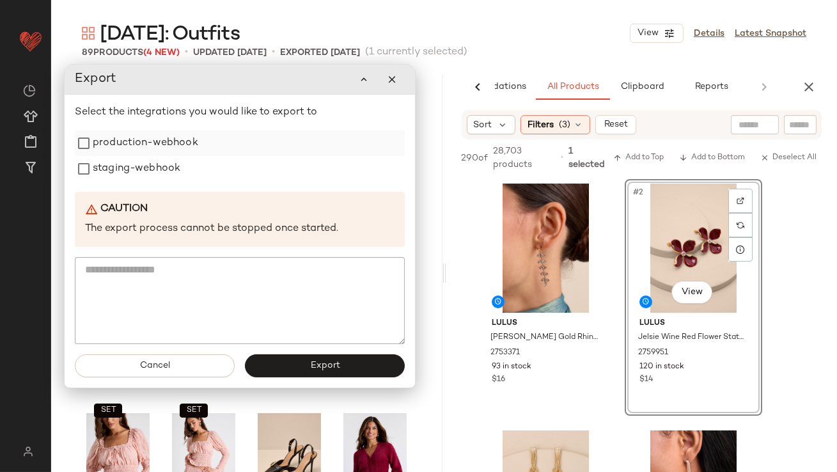
click at [195, 140] on label "production-webhook" at bounding box center [145, 143] width 105 height 26
click at [158, 171] on label "staging-webhook" at bounding box center [137, 169] width 88 height 26
click at [285, 368] on button "Export" at bounding box center [325, 365] width 160 height 23
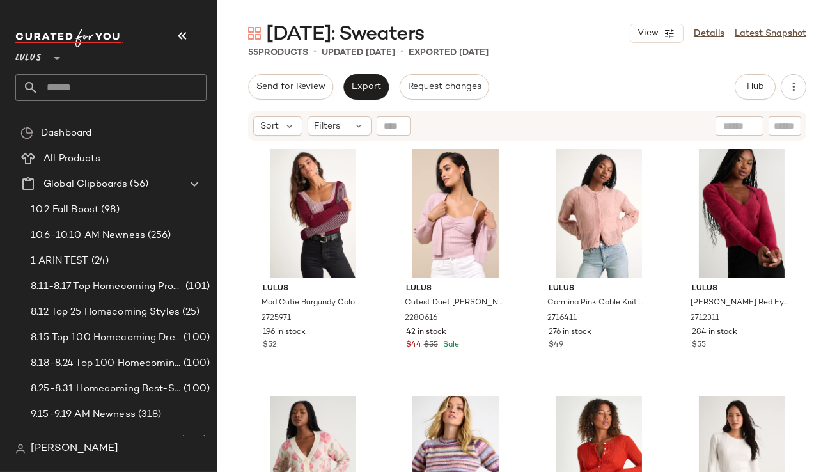
click at [176, 38] on icon "button" at bounding box center [182, 35] width 15 height 15
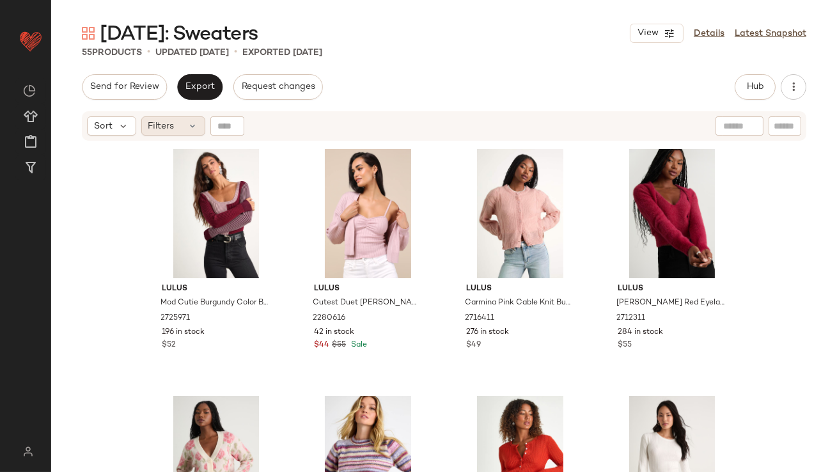
click at [182, 129] on div "Filters" at bounding box center [173, 125] width 64 height 19
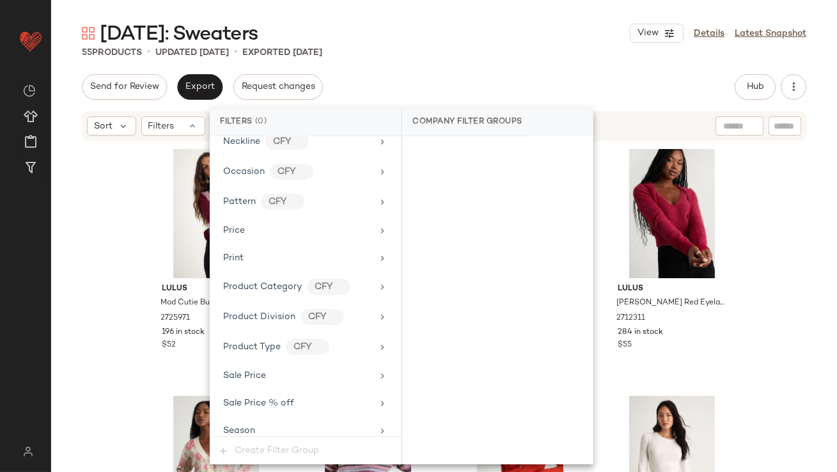
scroll to position [923, 0]
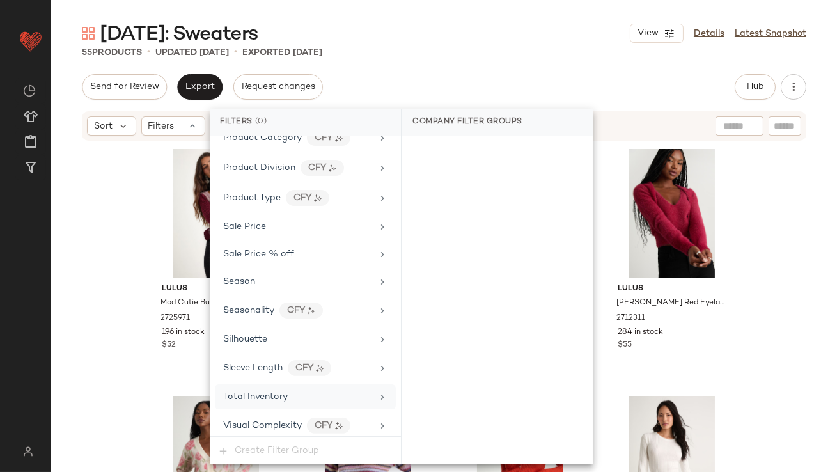
click at [311, 392] on div "Total Inventory" at bounding box center [297, 396] width 149 height 13
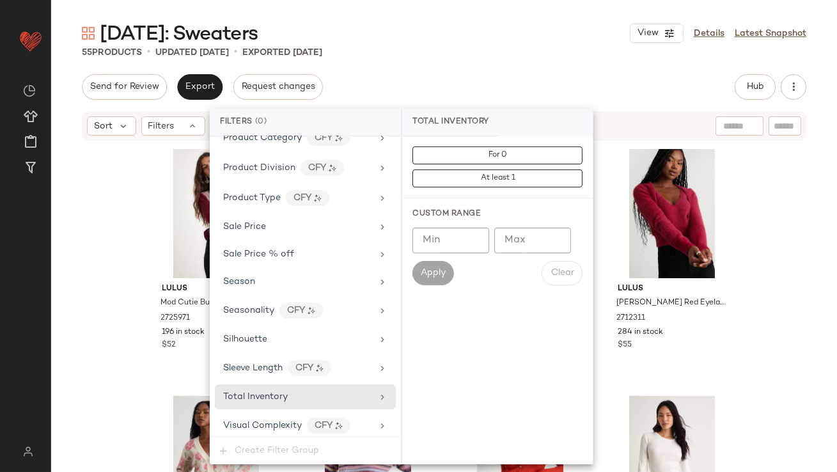
click at [513, 243] on input "Max" at bounding box center [532, 241] width 77 height 26
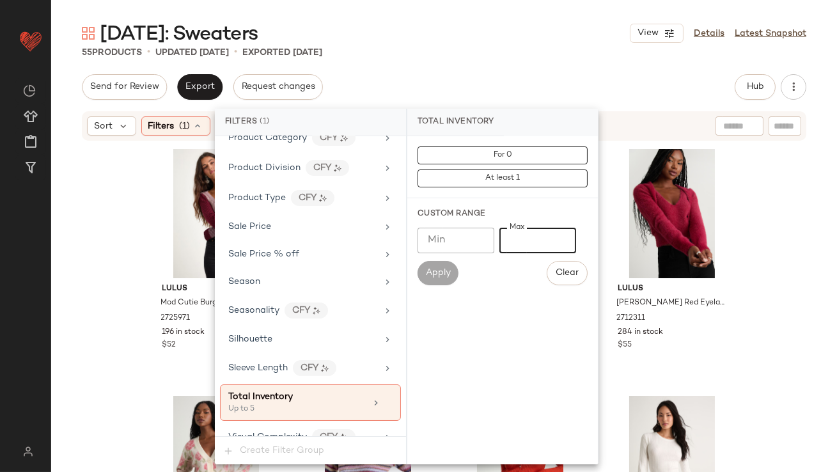
type input "*"
click at [494, 66] on div "[DATE]: Sweaters View Details Latest Snapshot 55 Products • updated [DATE] • Ex…" at bounding box center [444, 245] width 786 height 451
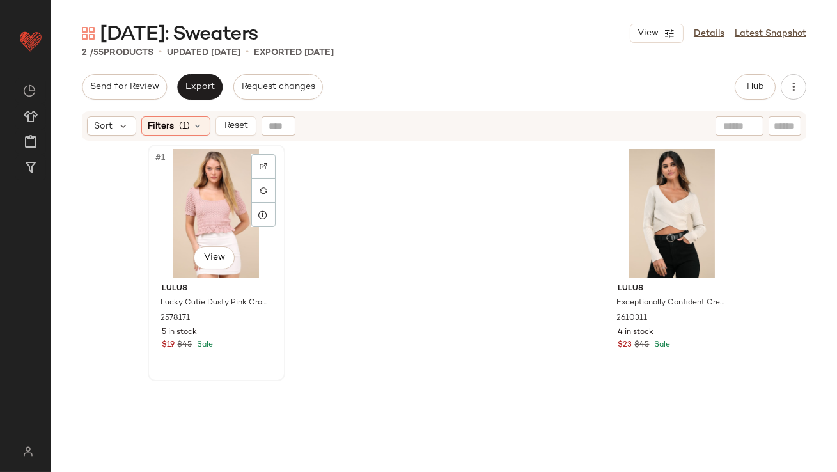
click at [220, 192] on div "#1 View" at bounding box center [216, 213] width 129 height 129
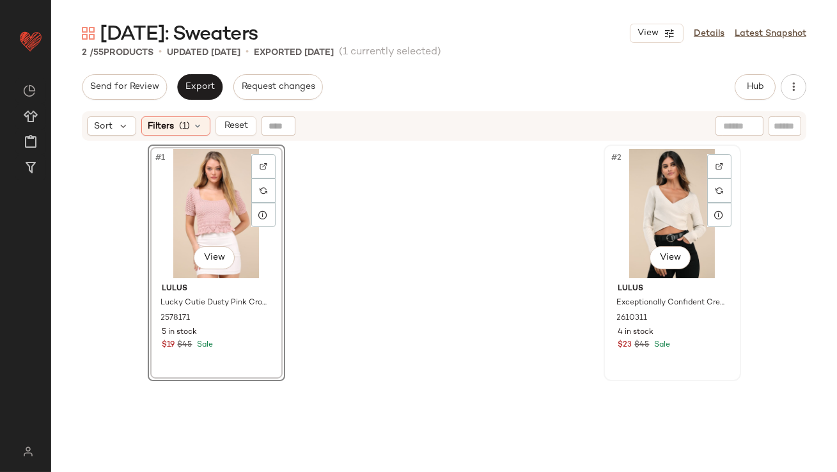
click at [641, 194] on div "#2 View" at bounding box center [672, 213] width 129 height 129
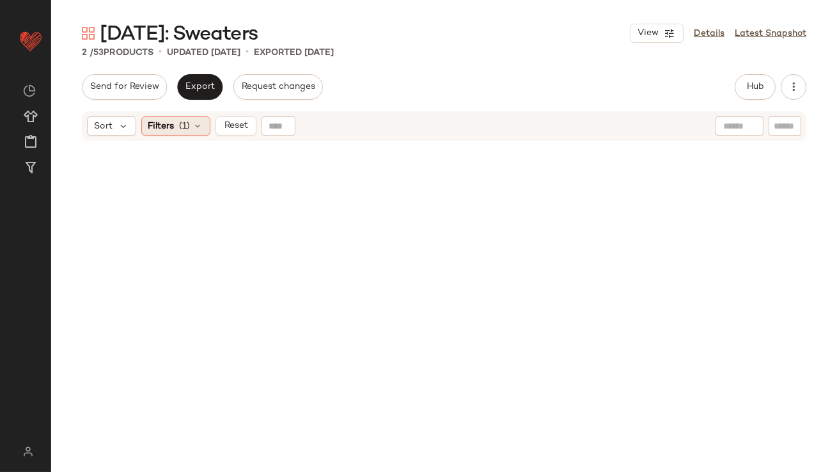
click at [201, 125] on icon at bounding box center [198, 126] width 10 height 10
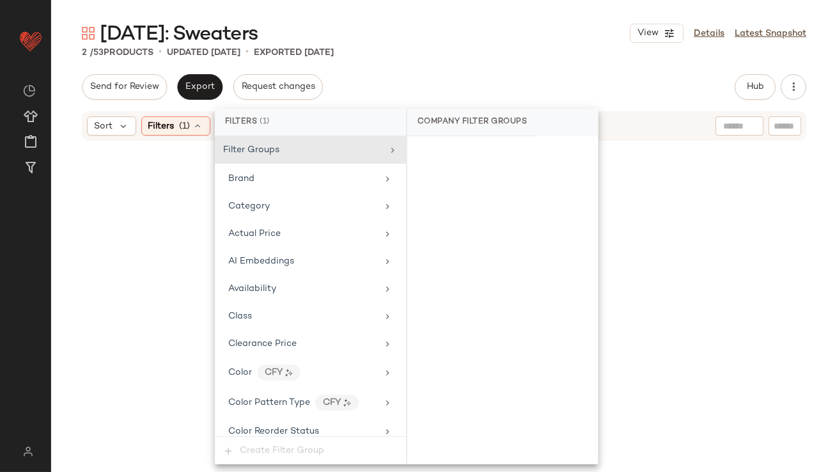
scroll to position [934, 0]
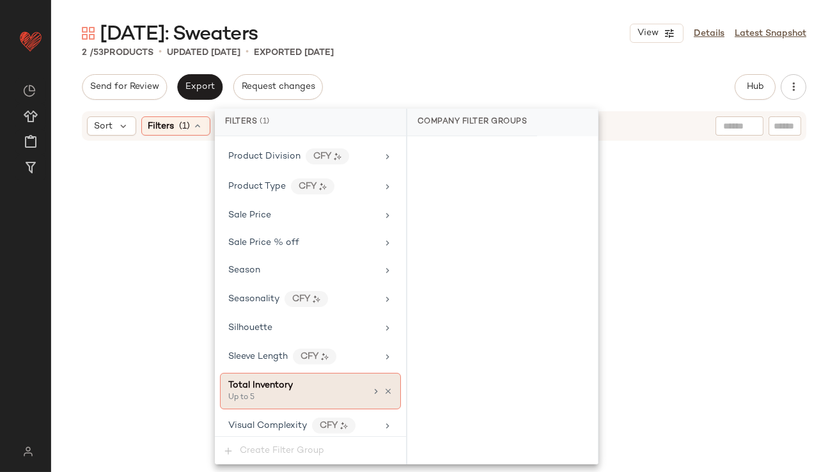
click at [338, 378] on div "Total Inventory" at bounding box center [296, 384] width 137 height 13
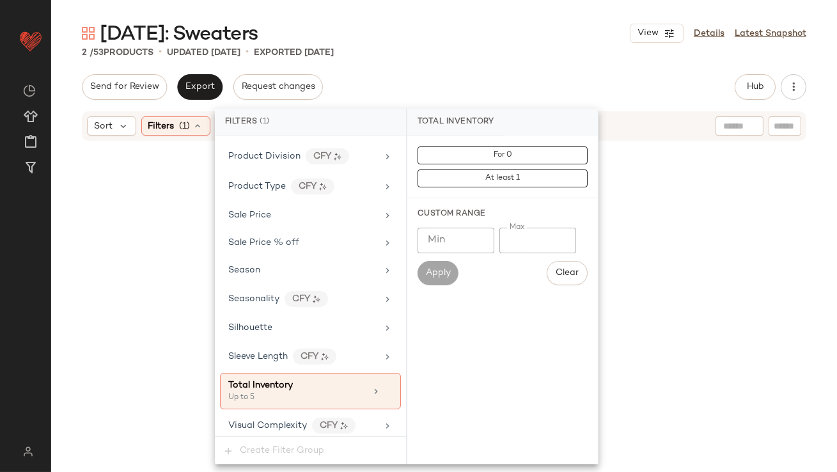
click at [509, 235] on input "*" at bounding box center [537, 241] width 77 height 26
type input "**"
click at [498, 46] on div "2 / 53 Products • updated Oct 8th • Exported Oct 6th" at bounding box center [444, 52] width 786 height 13
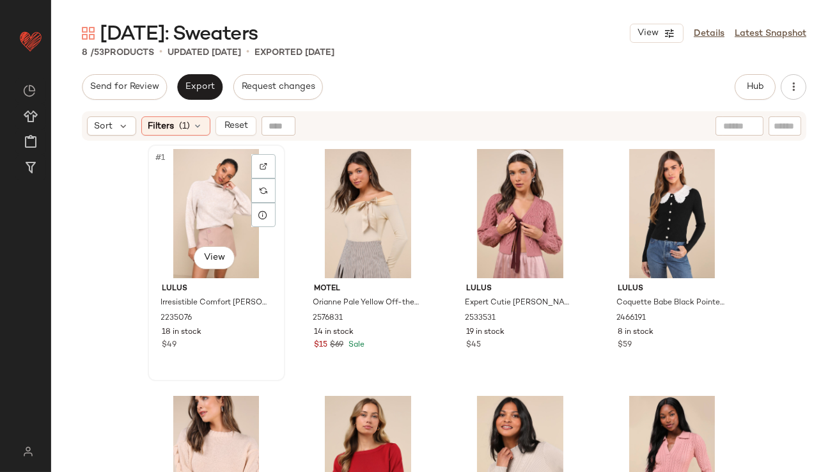
click at [197, 171] on div "#1 View" at bounding box center [216, 213] width 129 height 129
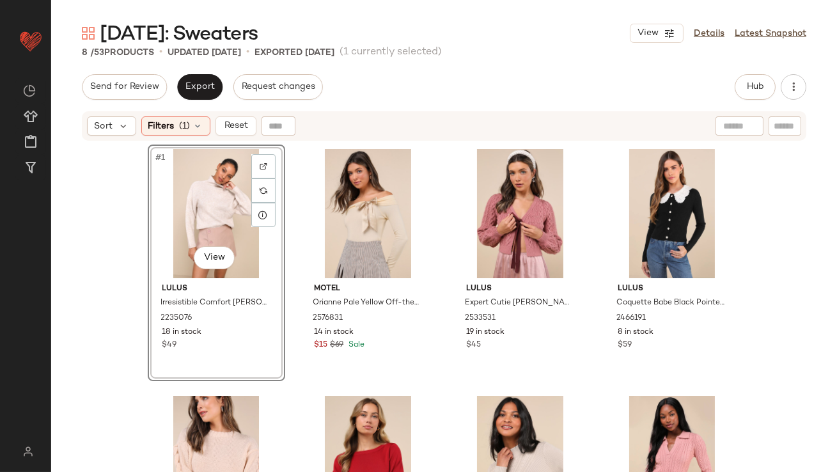
scroll to position [123, 0]
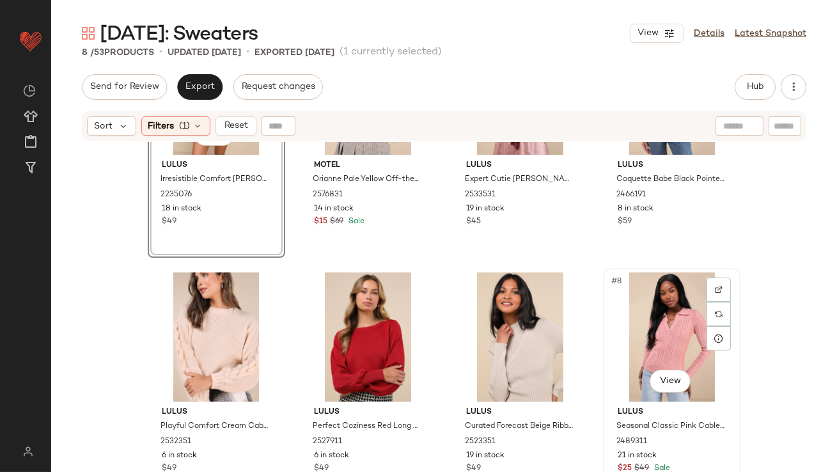
click at [635, 327] on div "#8 View" at bounding box center [671, 336] width 129 height 129
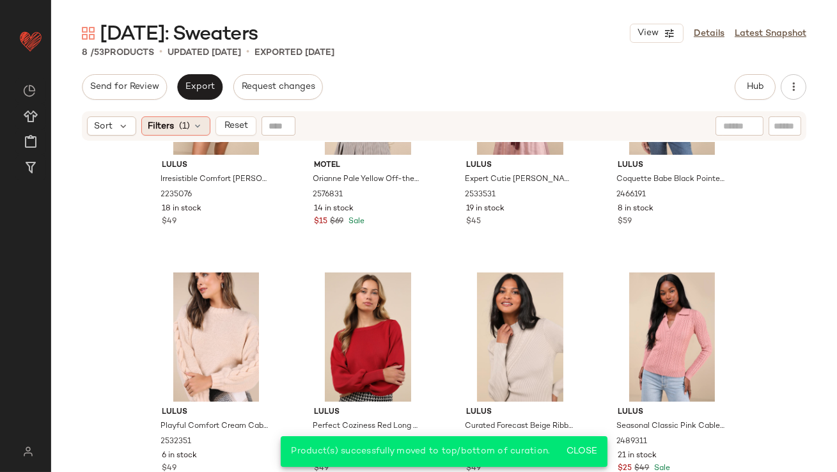
click at [187, 125] on span "(1)" at bounding box center [185, 126] width 11 height 13
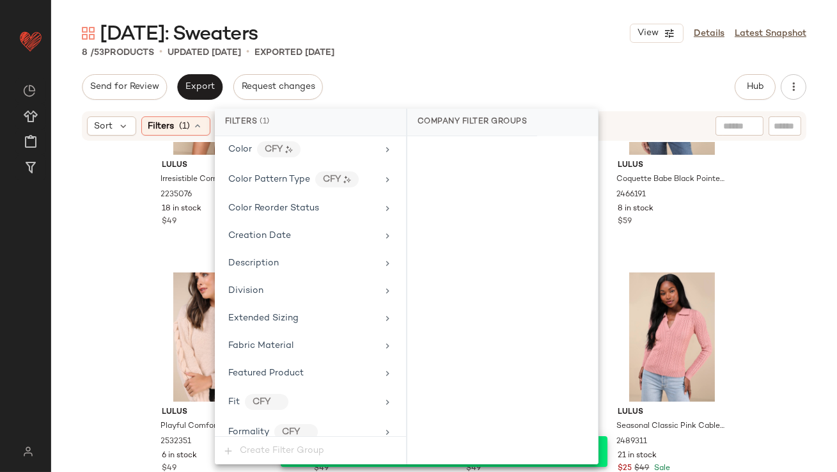
scroll to position [934, 0]
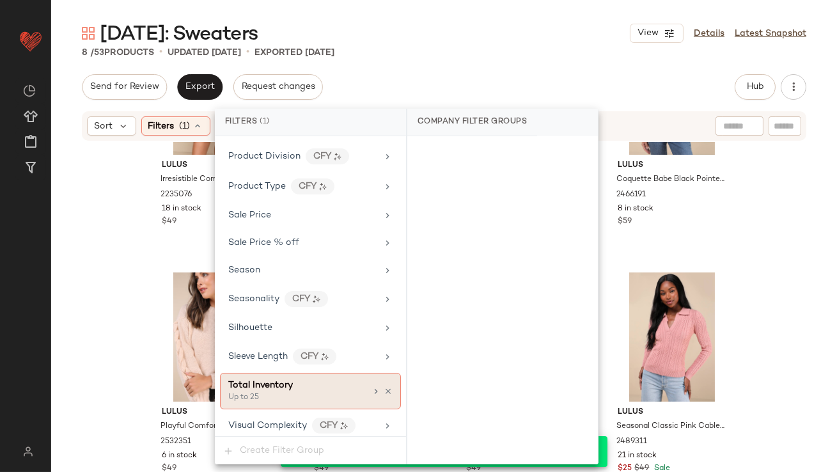
click at [384, 387] on icon at bounding box center [388, 391] width 9 height 9
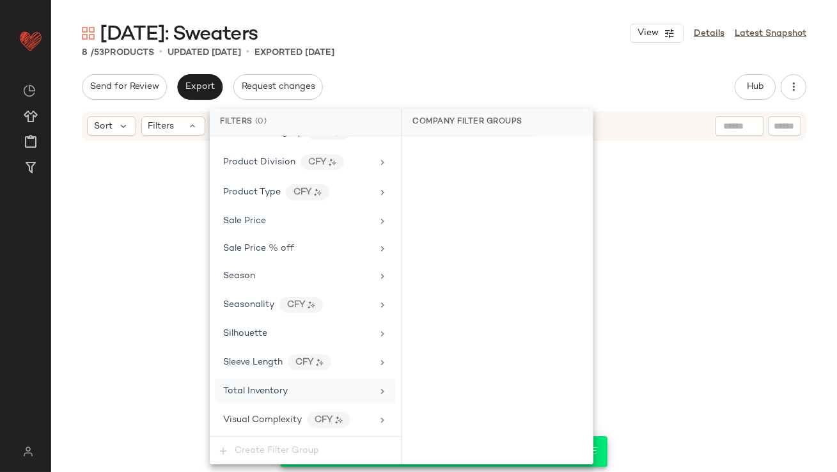
scroll to position [923, 0]
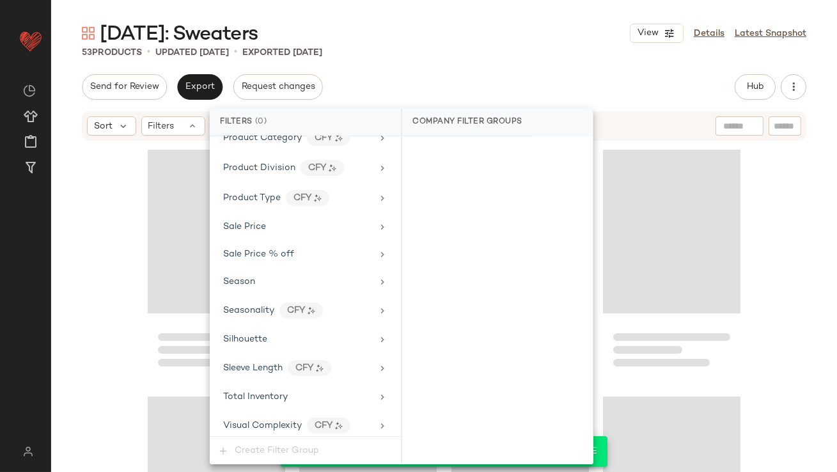
click at [522, 52] on div "53 Products • updated Oct 8th • Exported Oct 6th" at bounding box center [444, 52] width 786 height 13
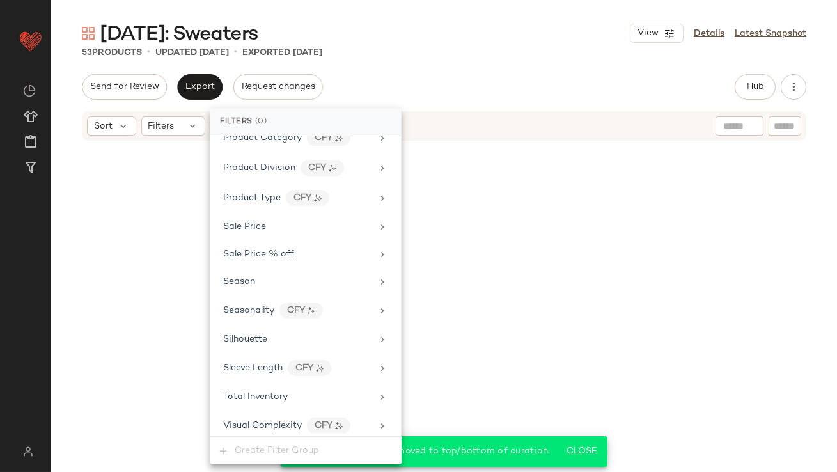
scroll to position [3095, 0]
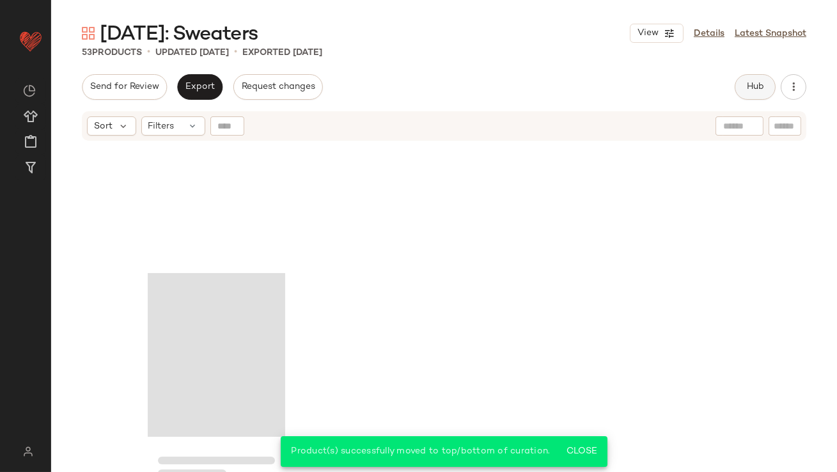
click at [760, 77] on button "Hub" at bounding box center [755, 87] width 41 height 26
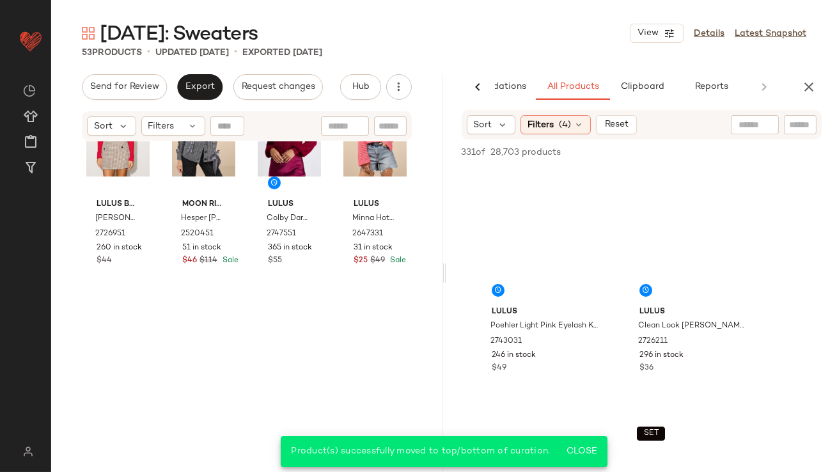
scroll to position [0, 0]
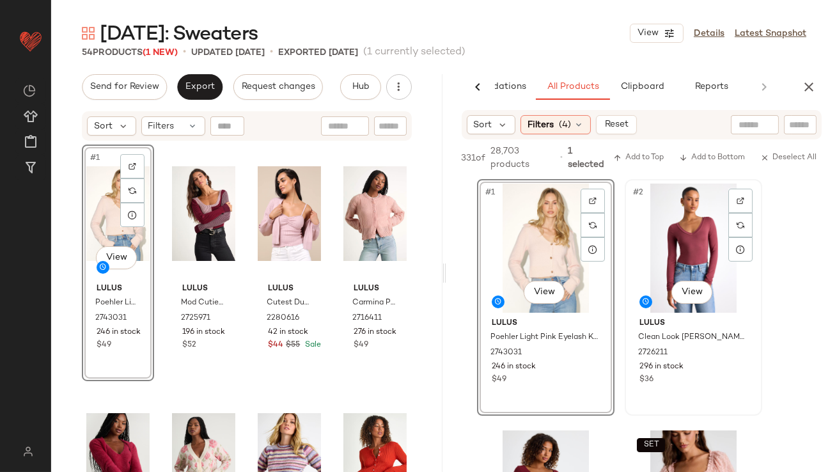
click at [692, 231] on div "#2 View" at bounding box center [693, 247] width 129 height 129
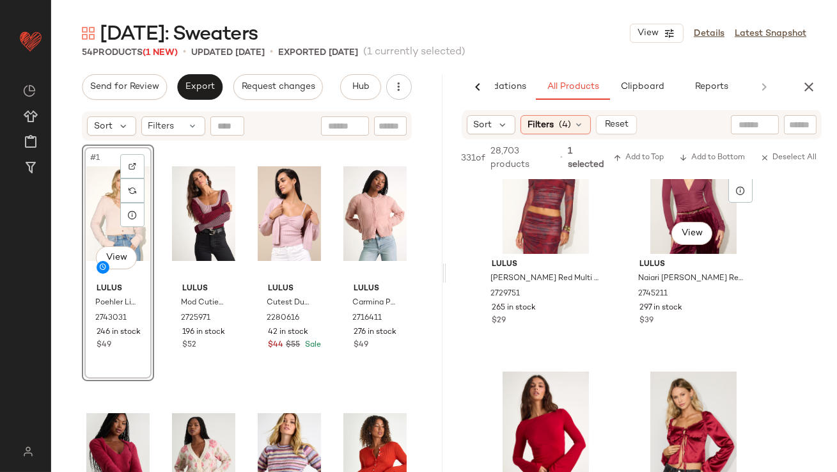
scroll to position [825, 0]
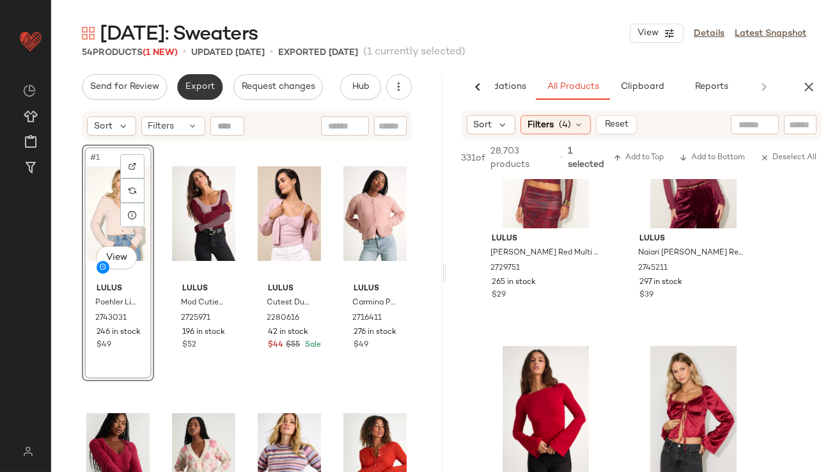
click at [193, 84] on span "Export" at bounding box center [200, 87] width 30 height 10
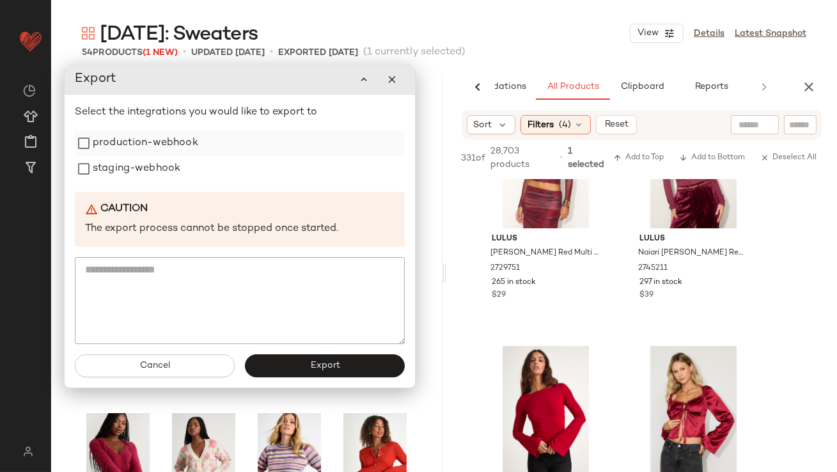
click at [205, 139] on div "production-webhook" at bounding box center [240, 143] width 330 height 26
click at [198, 162] on div "staging-webhook" at bounding box center [240, 169] width 330 height 26
click at [181, 137] on label "production-webhook" at bounding box center [145, 143] width 105 height 26
click at [175, 178] on label "staging-webhook" at bounding box center [137, 169] width 88 height 26
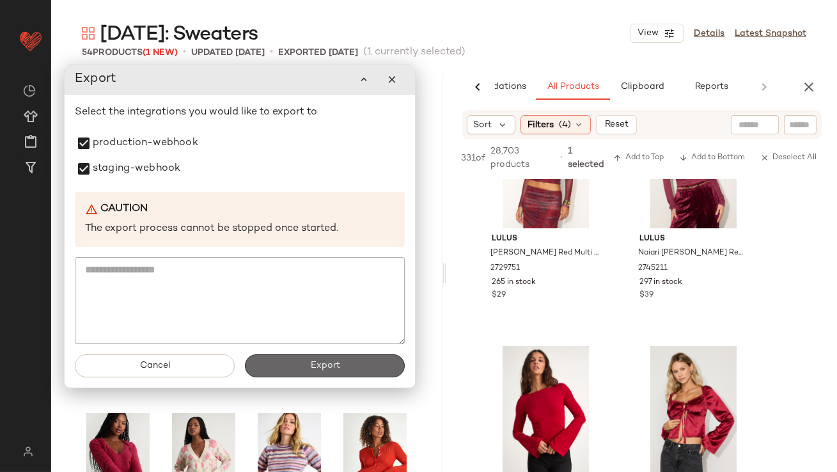
click at [318, 363] on span "Export" at bounding box center [324, 366] width 30 height 10
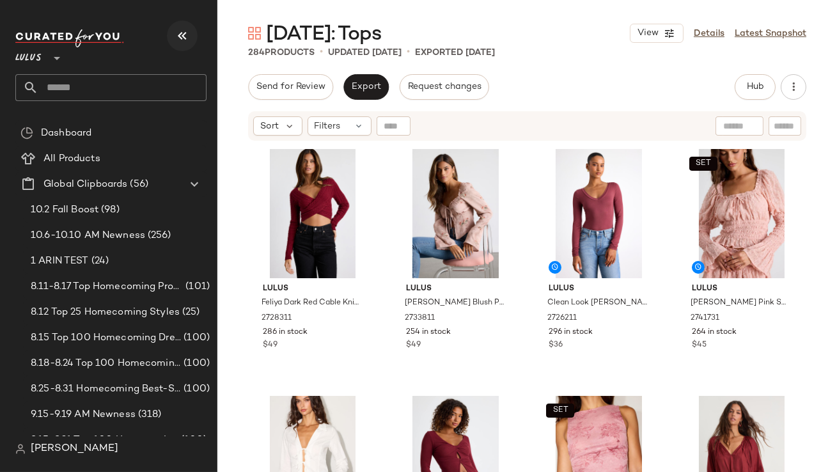
click at [180, 38] on icon "button" at bounding box center [182, 35] width 15 height 15
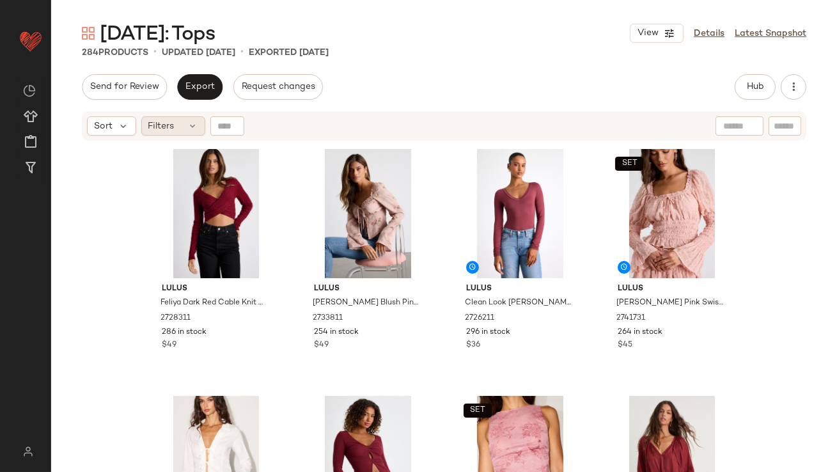
click at [172, 124] on span "Filters" at bounding box center [161, 126] width 26 height 13
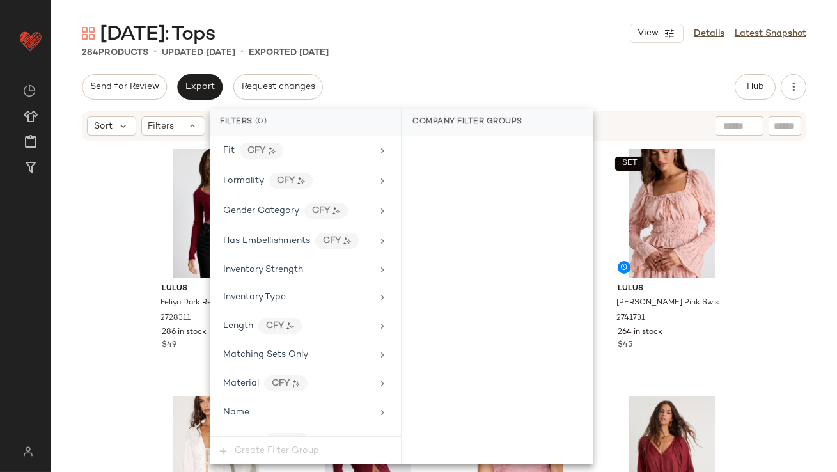
scroll to position [979, 0]
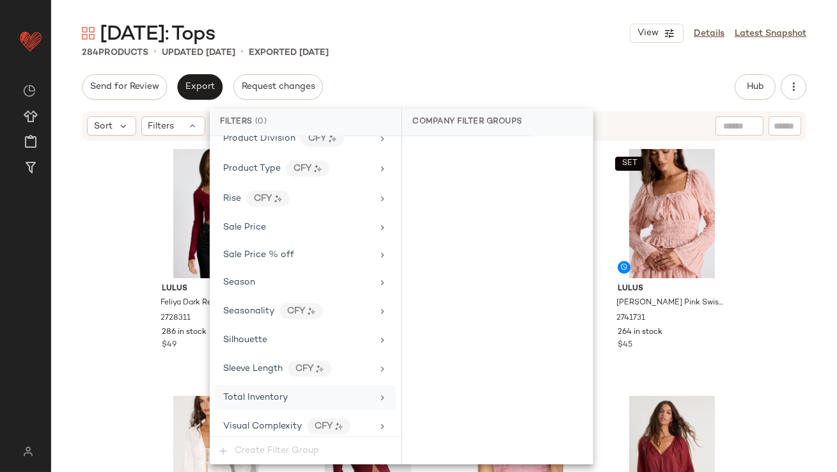
click at [254, 385] on div "Total Inventory" at bounding box center [305, 397] width 181 height 25
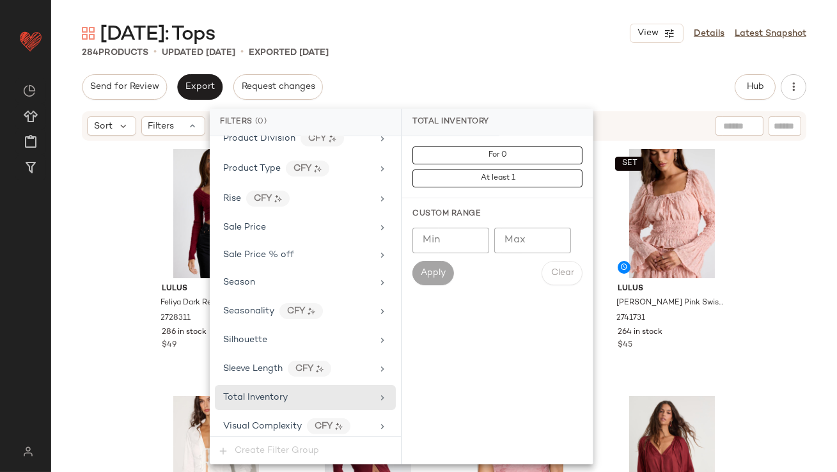
click at [503, 240] on input "Max" at bounding box center [532, 241] width 77 height 26
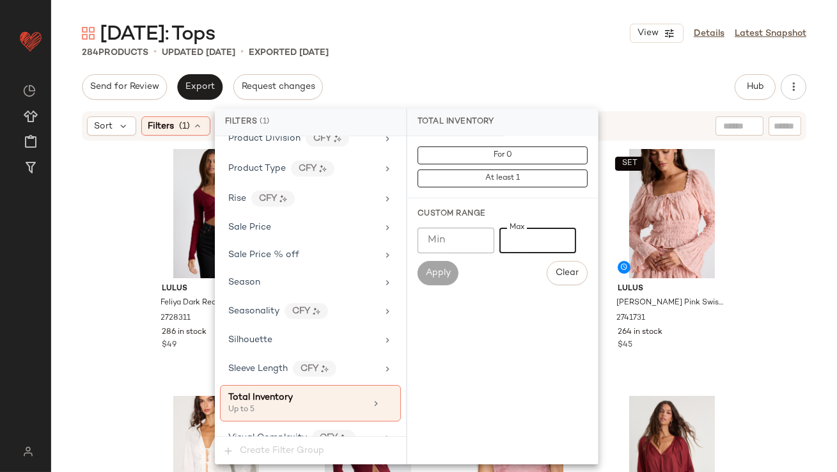
type input "*"
click at [508, 32] on div "[DATE]: Tops View Details Latest Snapshot" at bounding box center [444, 33] width 786 height 26
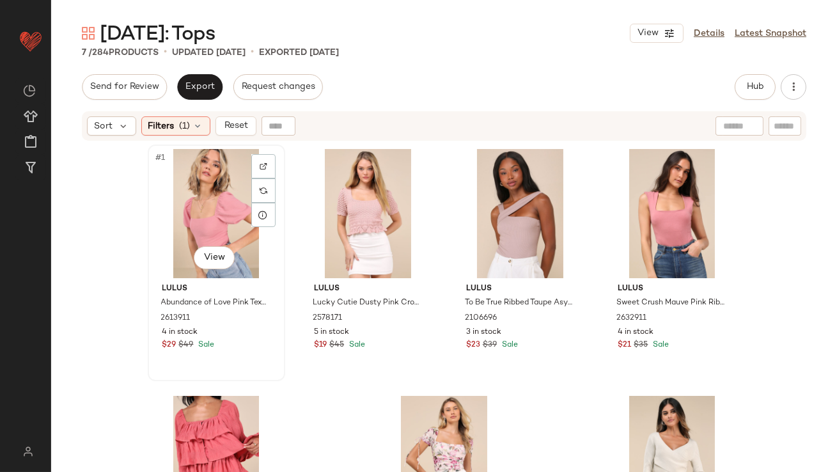
click at [185, 217] on div "#1 View" at bounding box center [216, 213] width 129 height 129
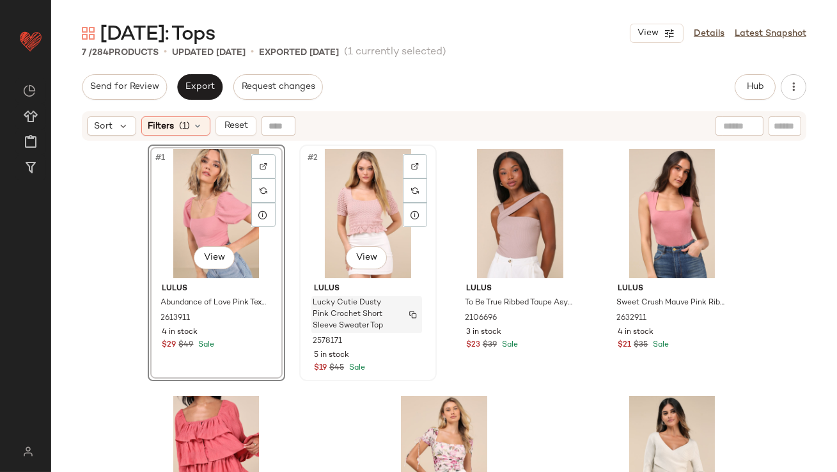
scroll to position [123, 0]
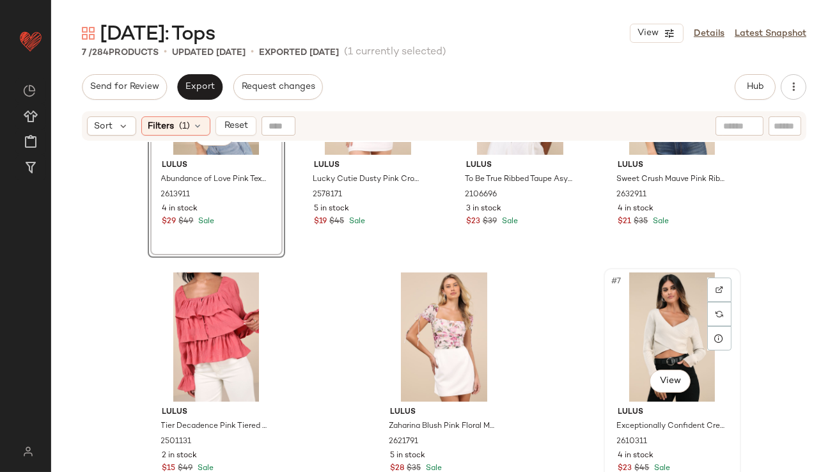
click at [646, 348] on div "#7 View" at bounding box center [672, 336] width 129 height 129
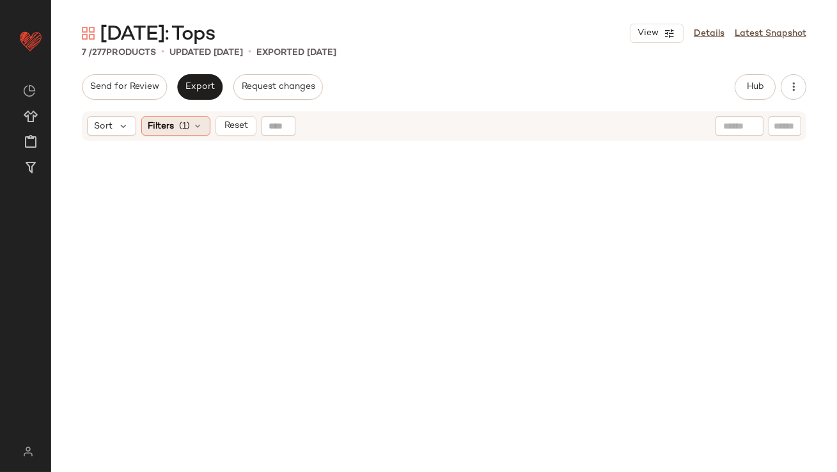
click at [191, 116] on div "Filters (1)" at bounding box center [175, 125] width 69 height 19
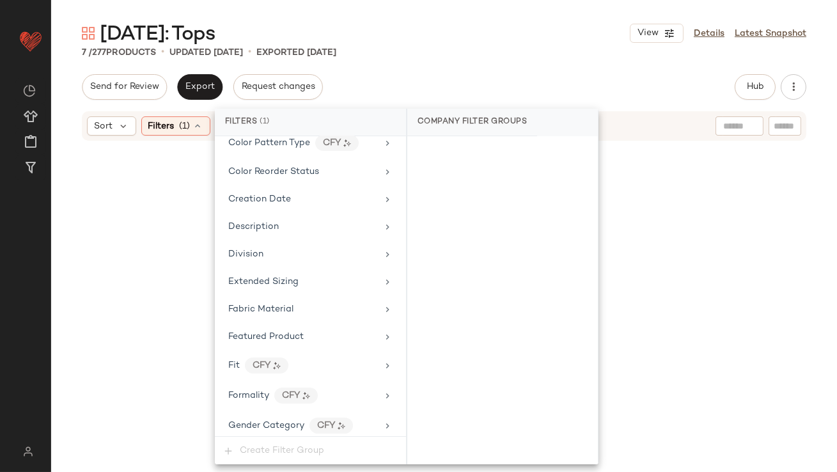
scroll to position [991, 0]
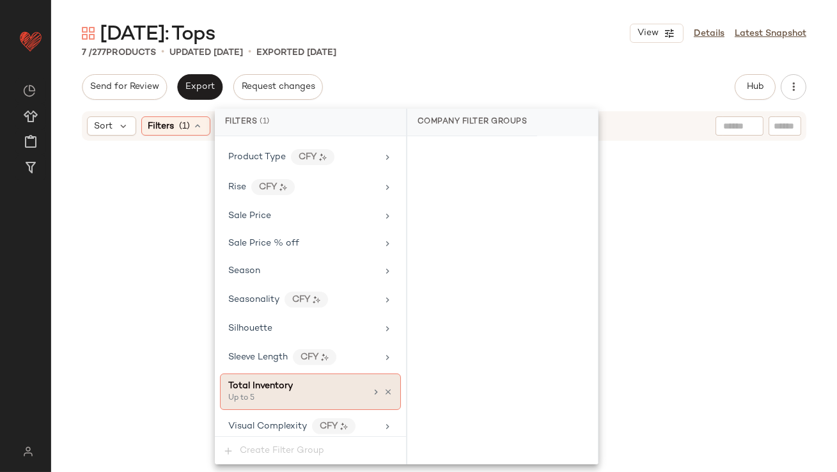
click at [375, 387] on icon at bounding box center [376, 392] width 10 height 10
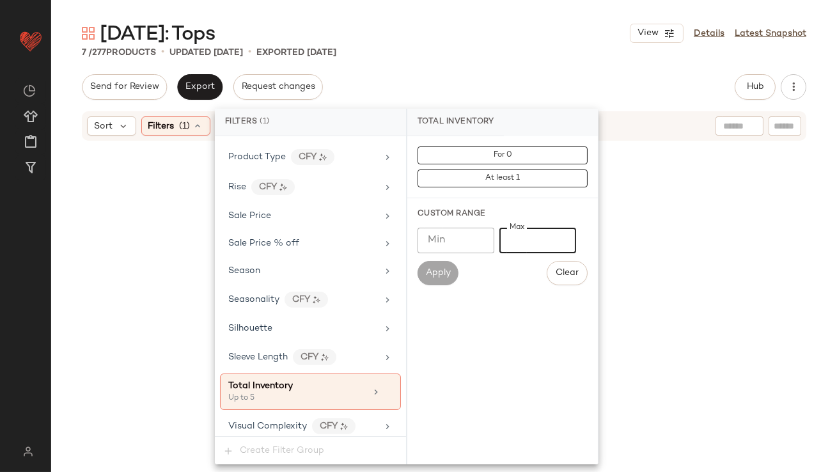
click at [507, 235] on input "*" at bounding box center [537, 241] width 77 height 26
type input "**"
click at [561, 15] on main "[DATE]: Tops View Details Latest Snapshot 7 / 277 Products • updated [DATE] • E…" at bounding box center [418, 236] width 837 height 472
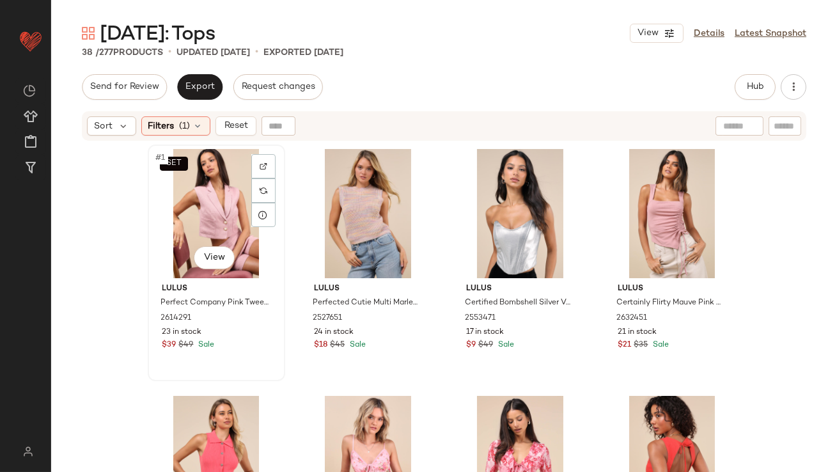
click at [198, 205] on div "SET #1 View" at bounding box center [216, 213] width 129 height 129
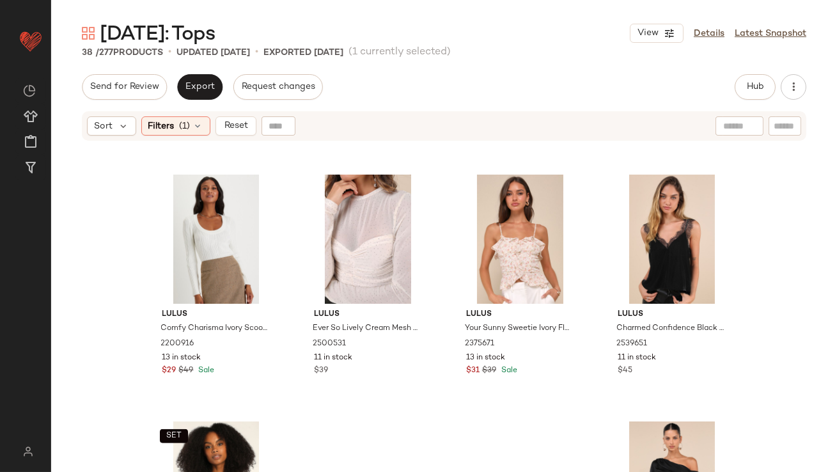
scroll to position [2108, 0]
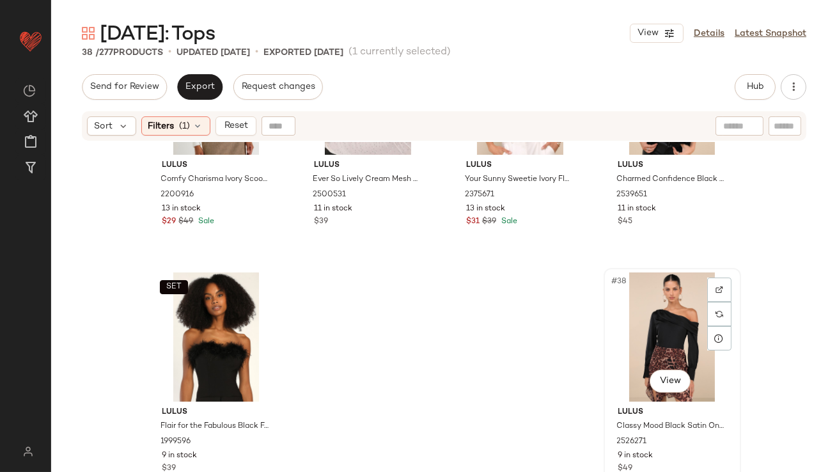
click at [657, 310] on div "#38 View" at bounding box center [672, 336] width 129 height 129
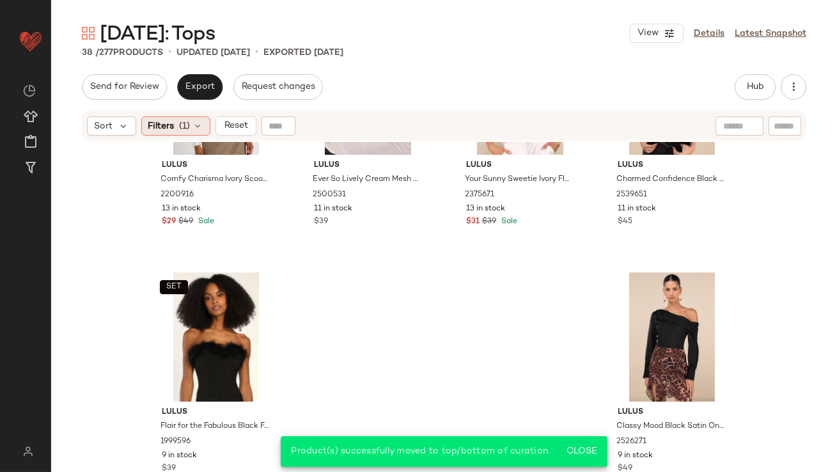
click at [186, 127] on span "(1)" at bounding box center [185, 126] width 11 height 13
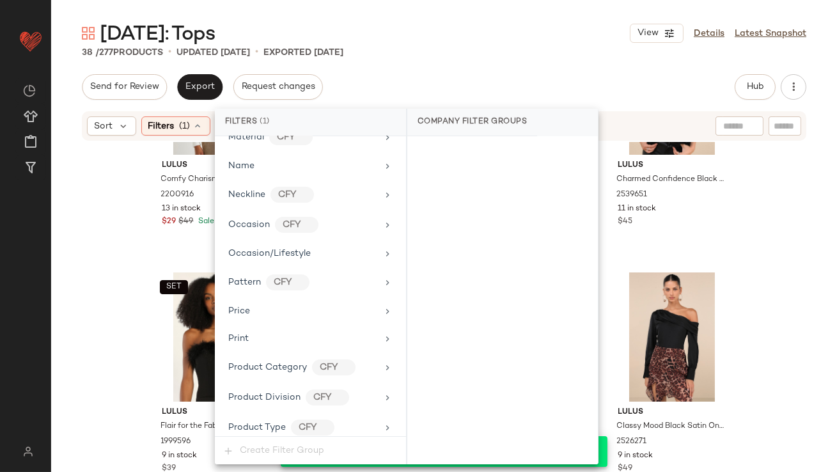
scroll to position [991, 0]
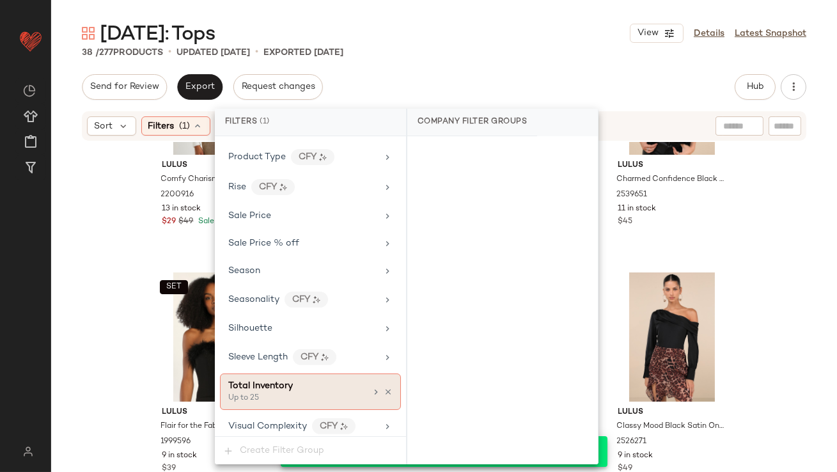
click at [384, 387] on icon at bounding box center [388, 391] width 9 height 9
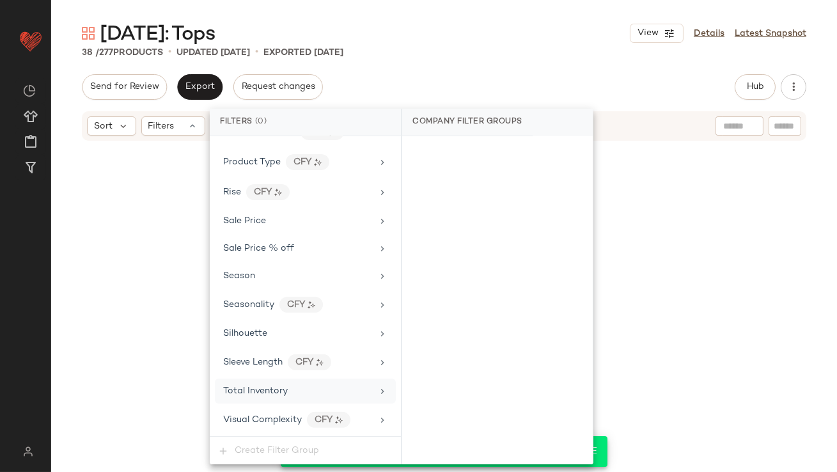
scroll to position [979, 0]
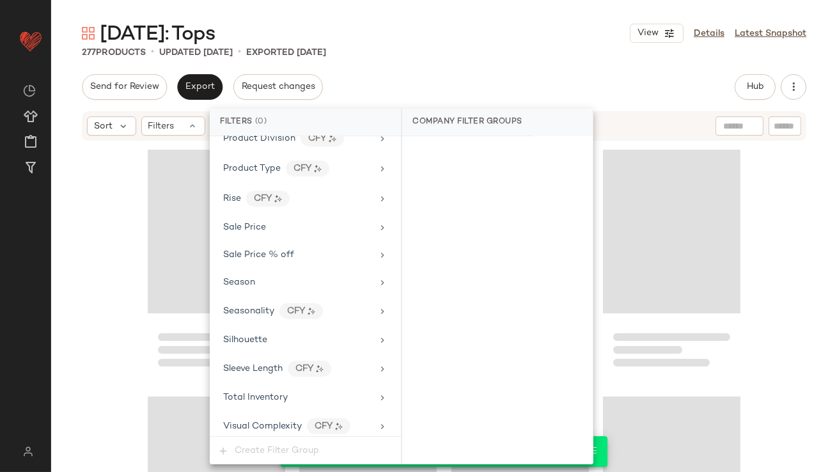
click at [484, 81] on div "Send for Review Export Request changes Hub Send for Review External Review Inte…" at bounding box center [444, 87] width 724 height 26
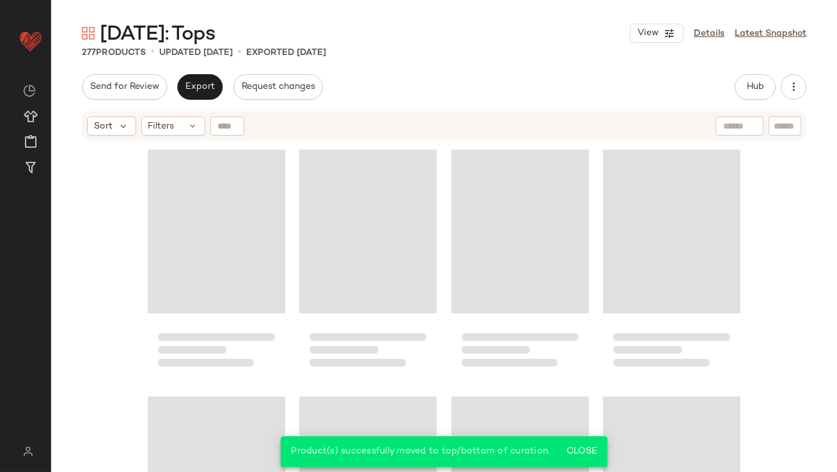
scroll to position [16915, 0]
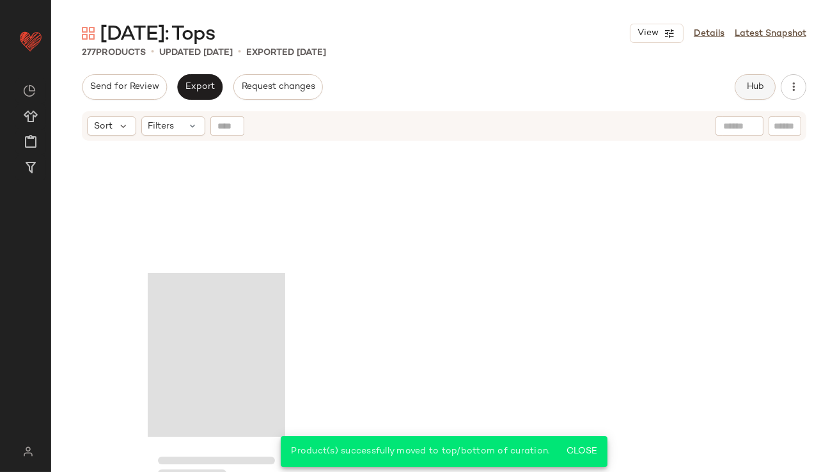
click at [744, 80] on button "Hub" at bounding box center [755, 87] width 41 height 26
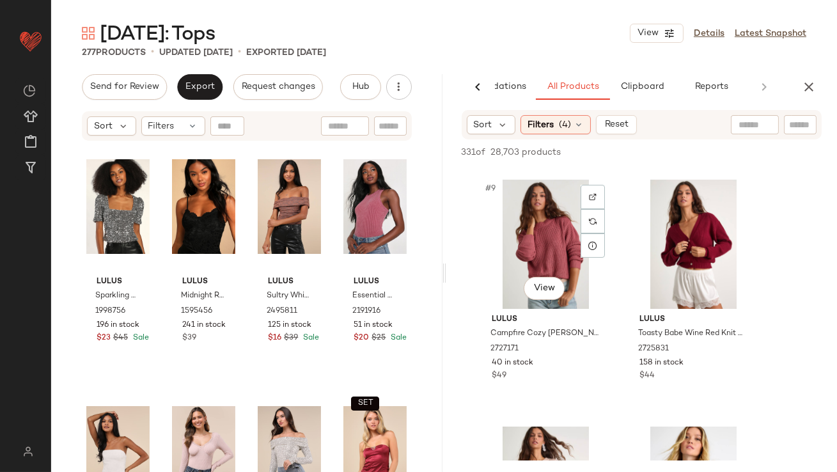
scroll to position [999, 0]
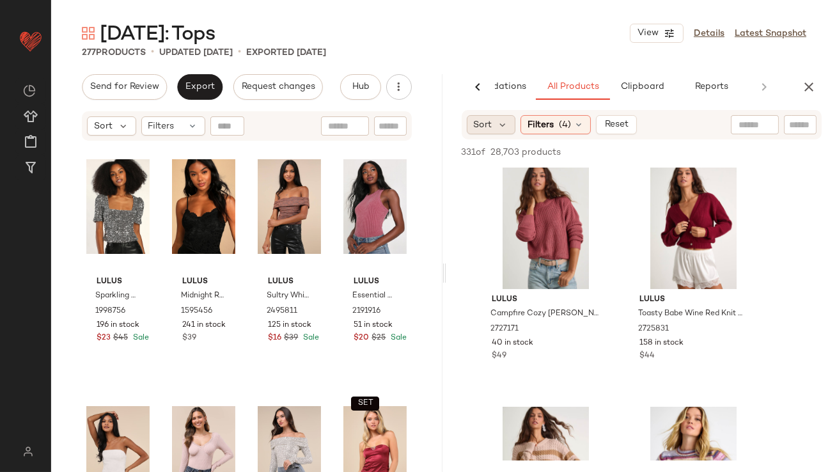
click at [491, 128] on span "Sort" at bounding box center [483, 124] width 19 height 13
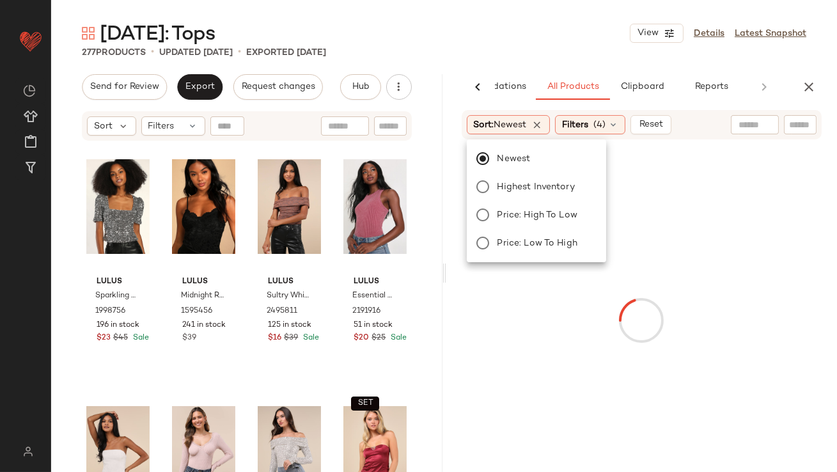
click at [513, 45] on div "[DATE]: Tops View Details Latest Snapshot" at bounding box center [444, 33] width 786 height 26
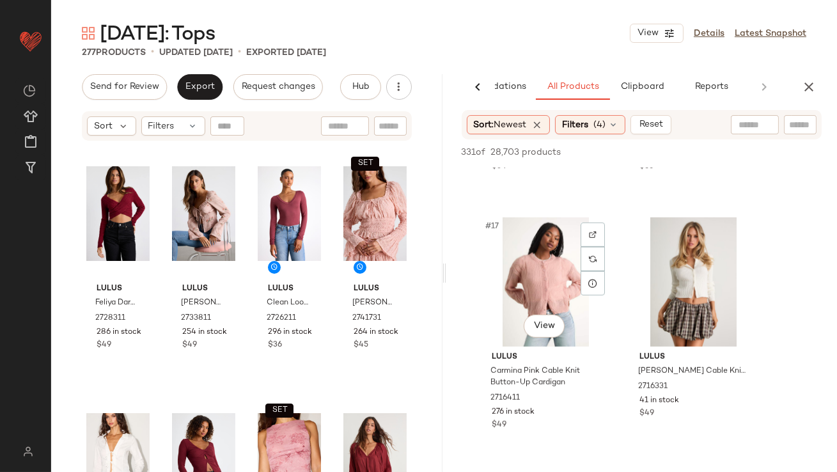
scroll to position [2016, 0]
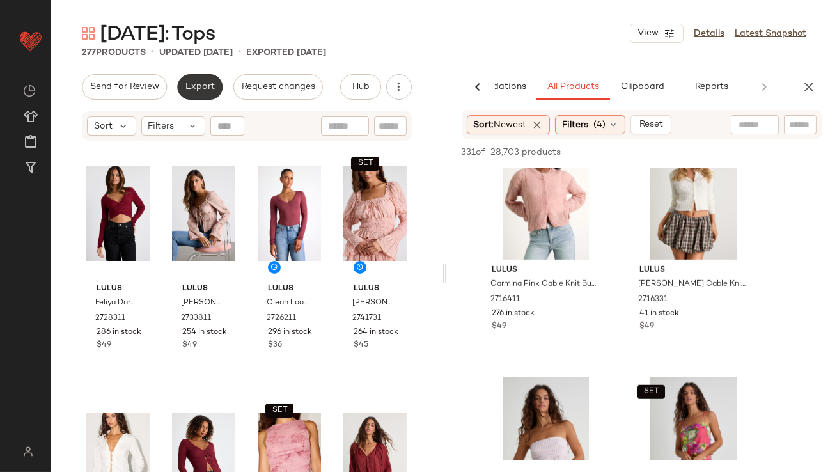
click at [203, 85] on span "Export" at bounding box center [200, 87] width 30 height 10
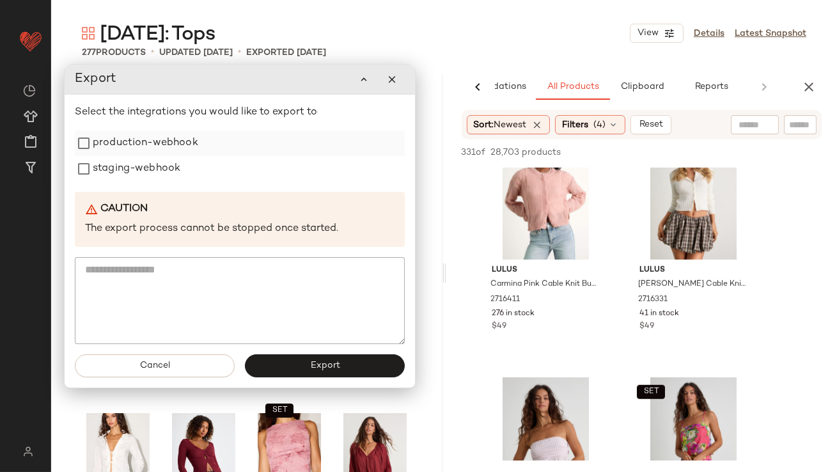
click at [188, 147] on label "production-webhook" at bounding box center [145, 143] width 105 height 26
click at [175, 162] on label "staging-webhook" at bounding box center [137, 170] width 88 height 26
click at [333, 371] on span "Export" at bounding box center [324, 366] width 30 height 10
